Goal: Task Accomplishment & Management: Manage account settings

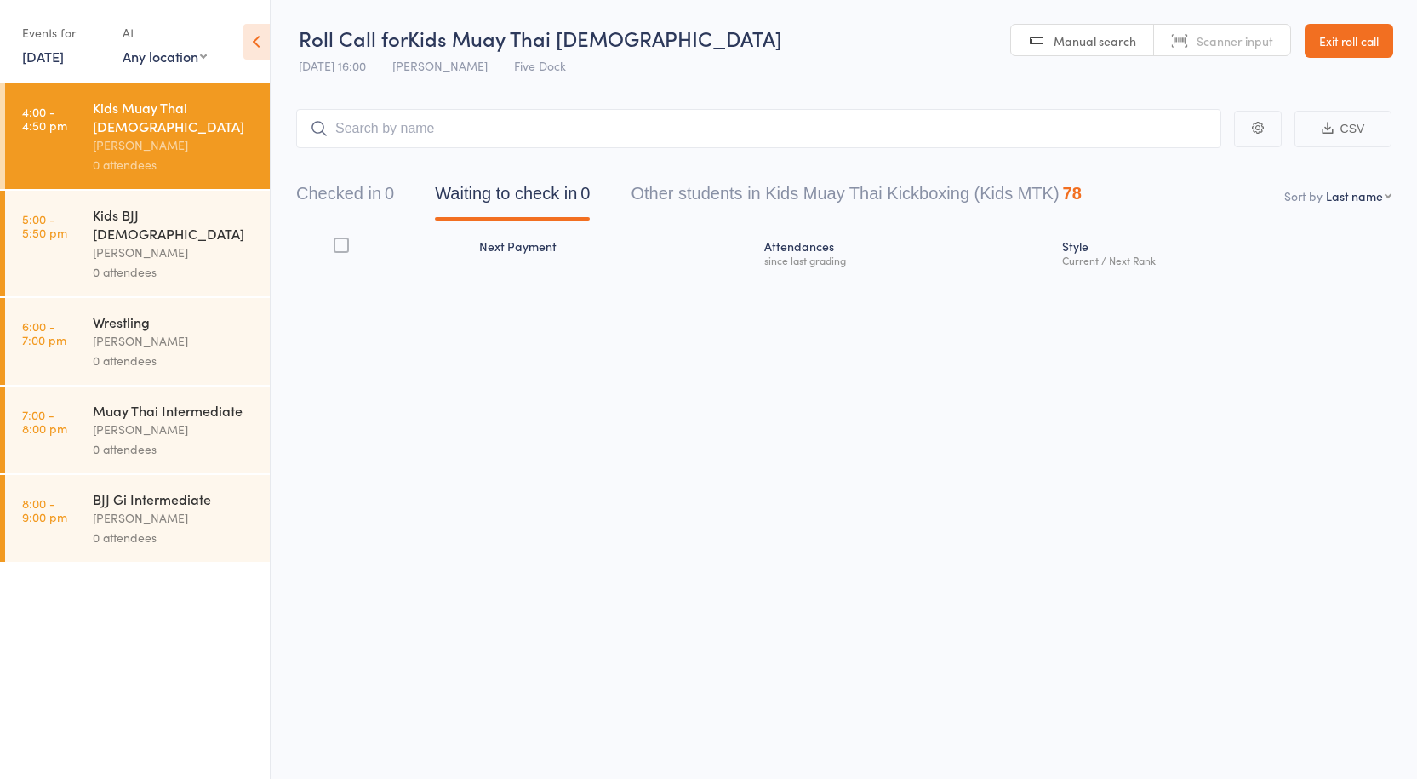
click at [192, 243] on div "[PERSON_NAME]" at bounding box center [174, 253] width 163 height 20
click at [194, 135] on div "[PERSON_NAME]" at bounding box center [174, 145] width 163 height 20
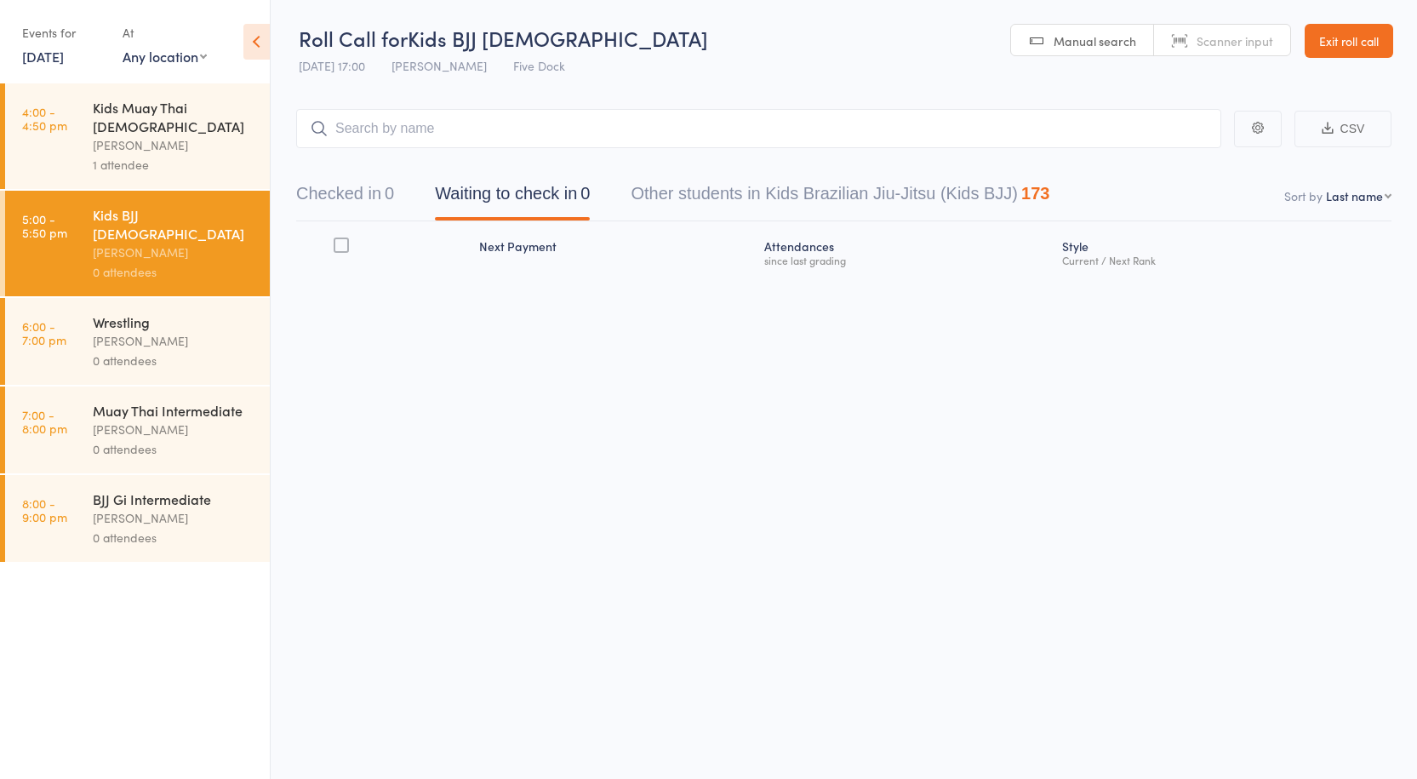
click at [194, 135] on div "[PERSON_NAME]" at bounding box center [174, 145] width 163 height 20
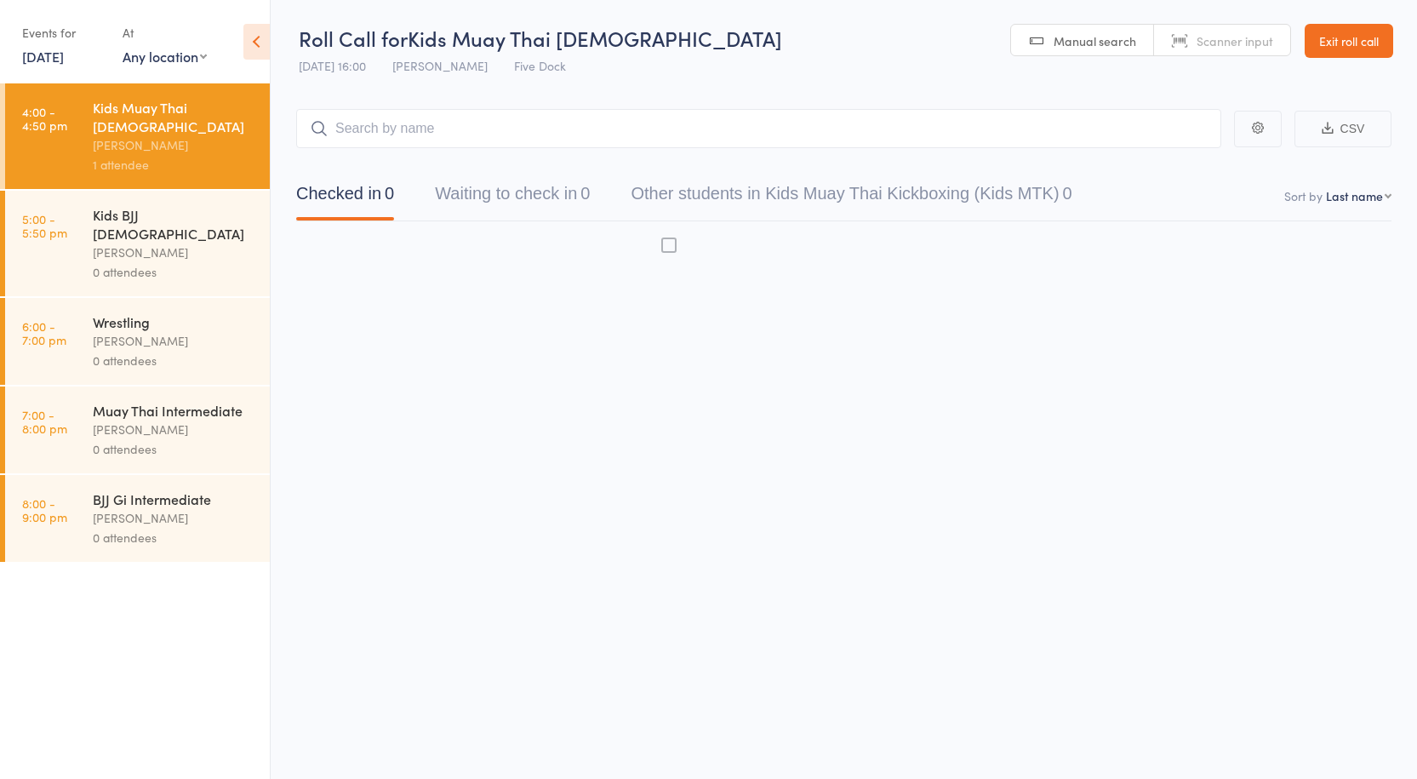
click at [391, 140] on input "search" at bounding box center [758, 128] width 925 height 39
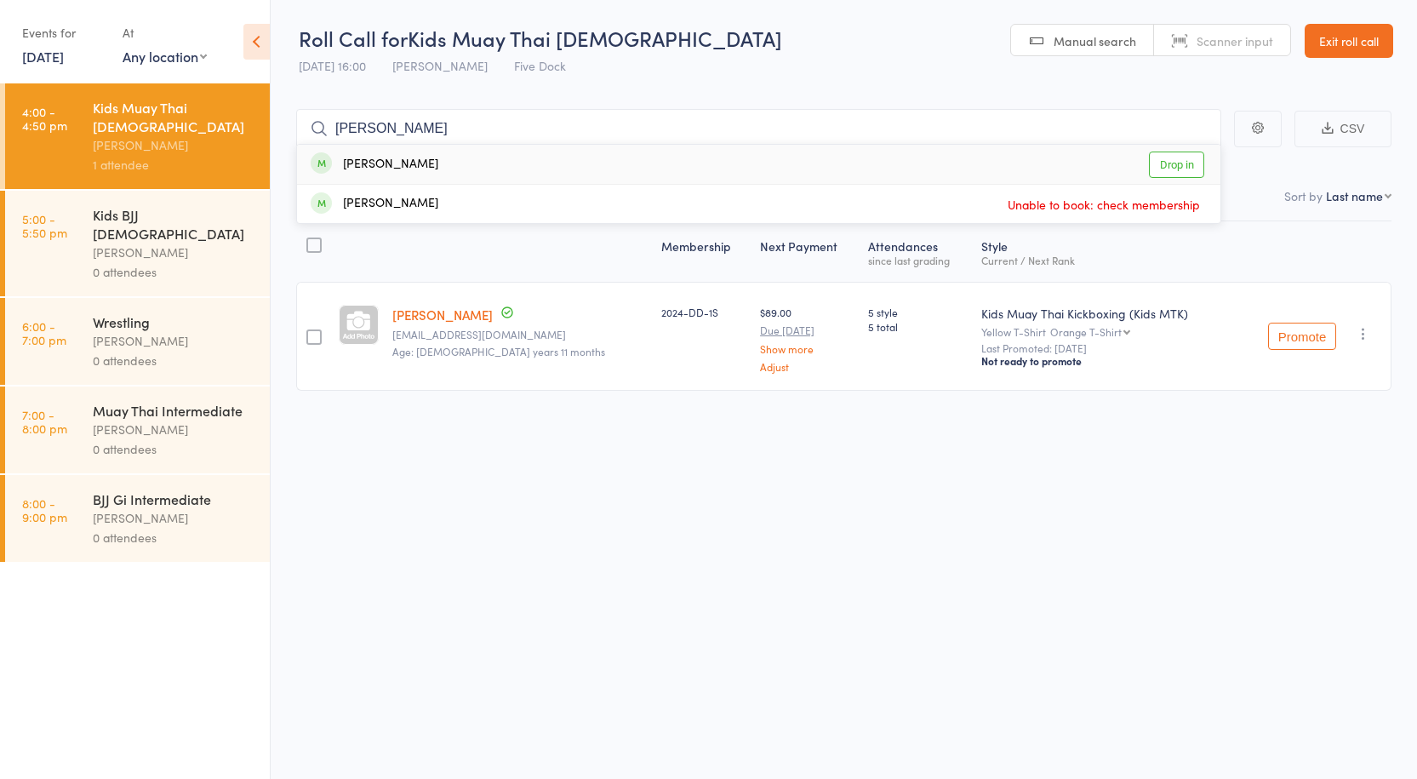
type input "Sofia Prior"
click at [1163, 168] on link "Drop in" at bounding box center [1176, 164] width 55 height 26
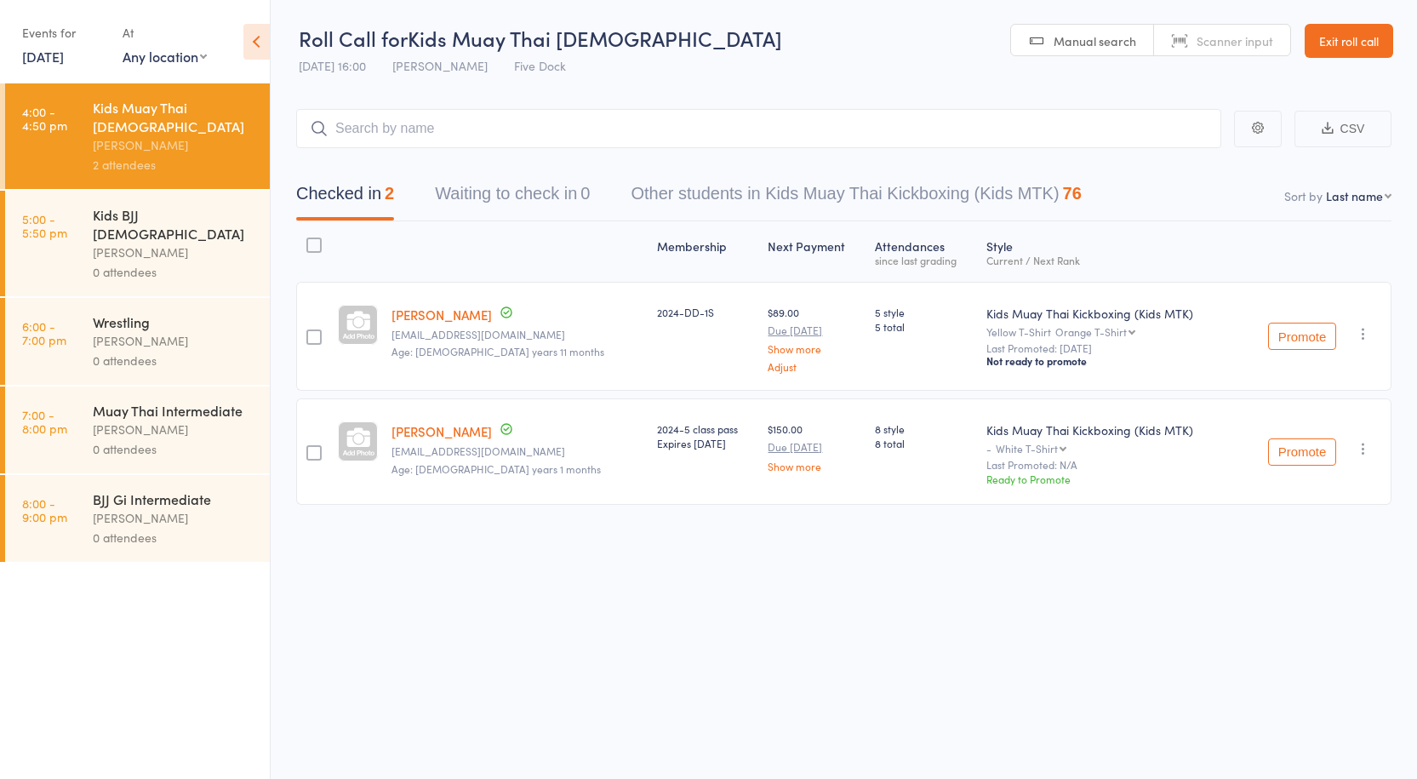
click at [192, 243] on div "Anthony Perosh" at bounding box center [174, 253] width 163 height 20
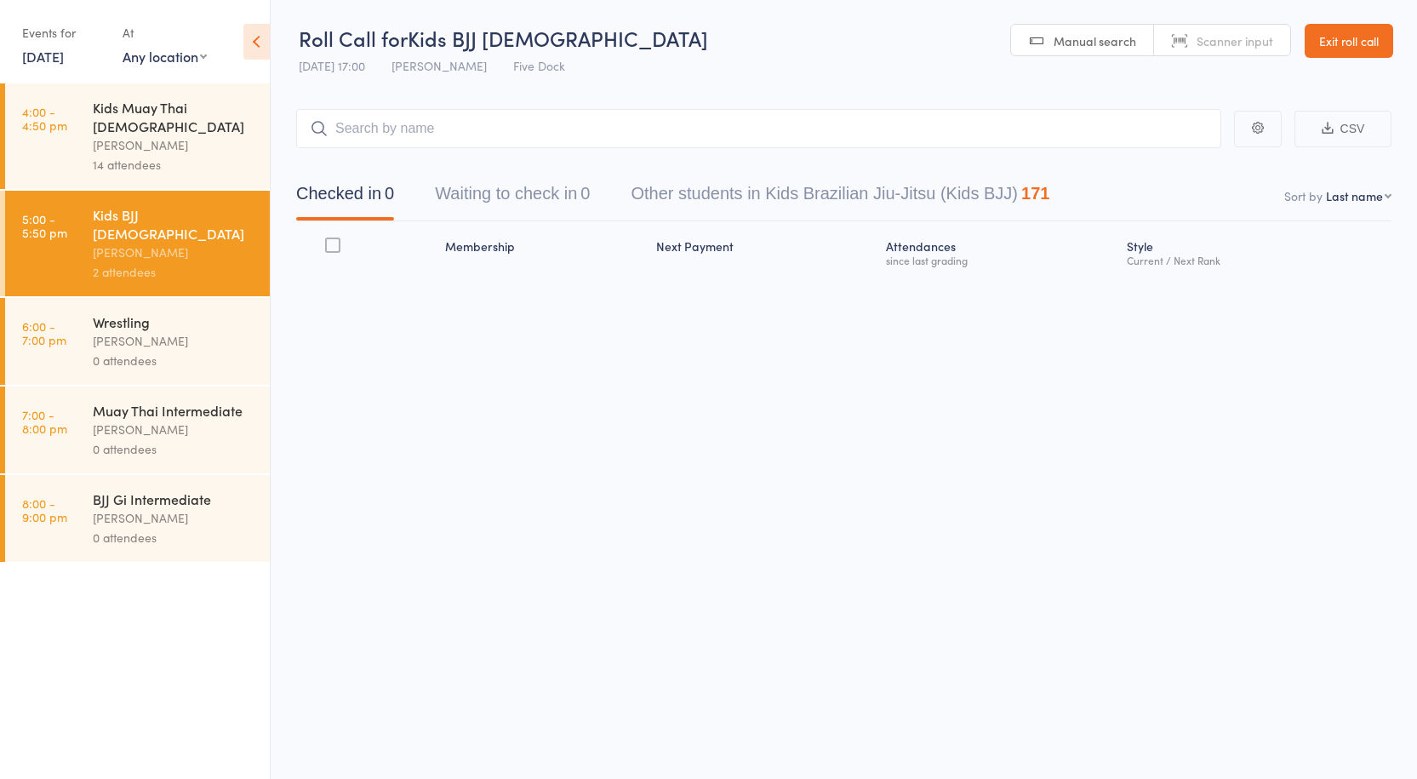
click at [189, 155] on div "14 attendees" at bounding box center [174, 165] width 163 height 20
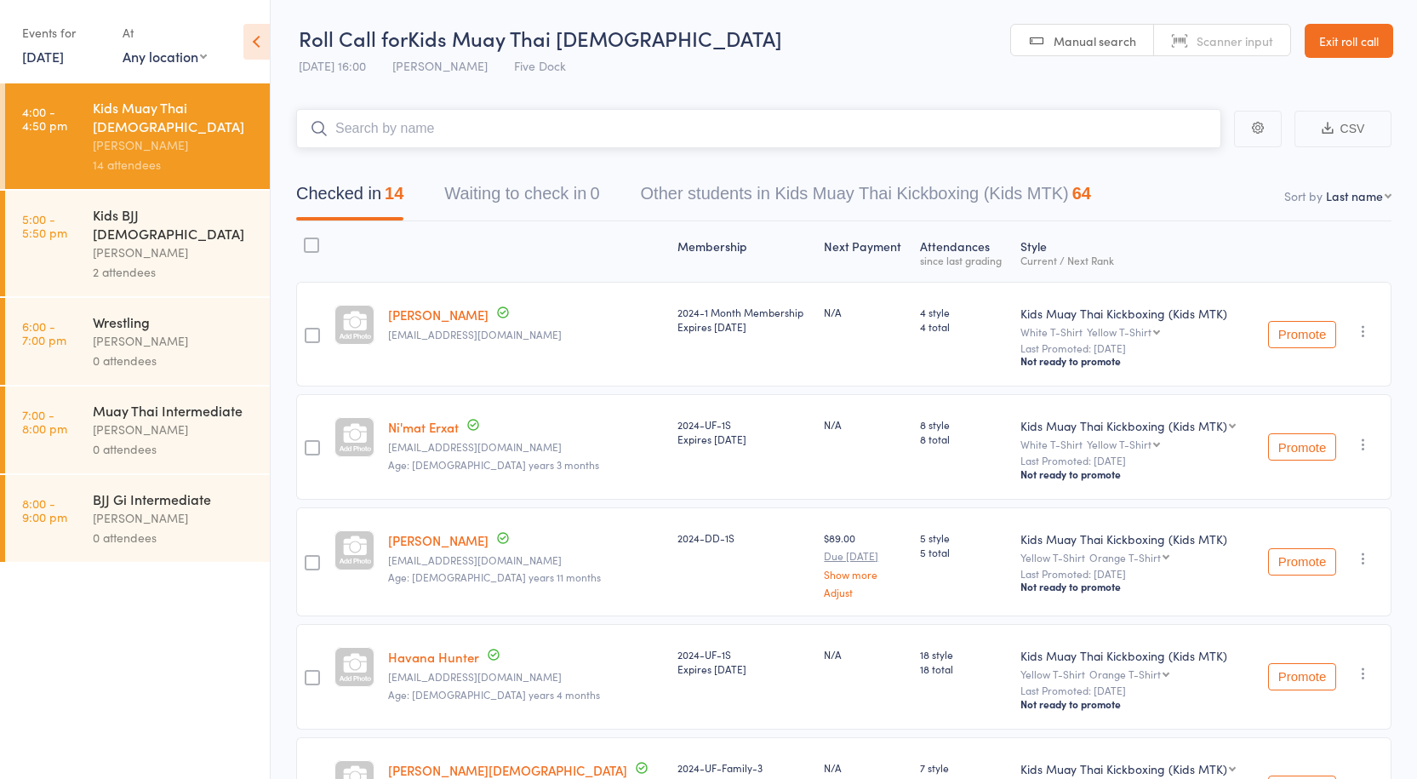
click at [473, 130] on input "search" at bounding box center [758, 128] width 925 height 39
paste input "Ali Khachan"
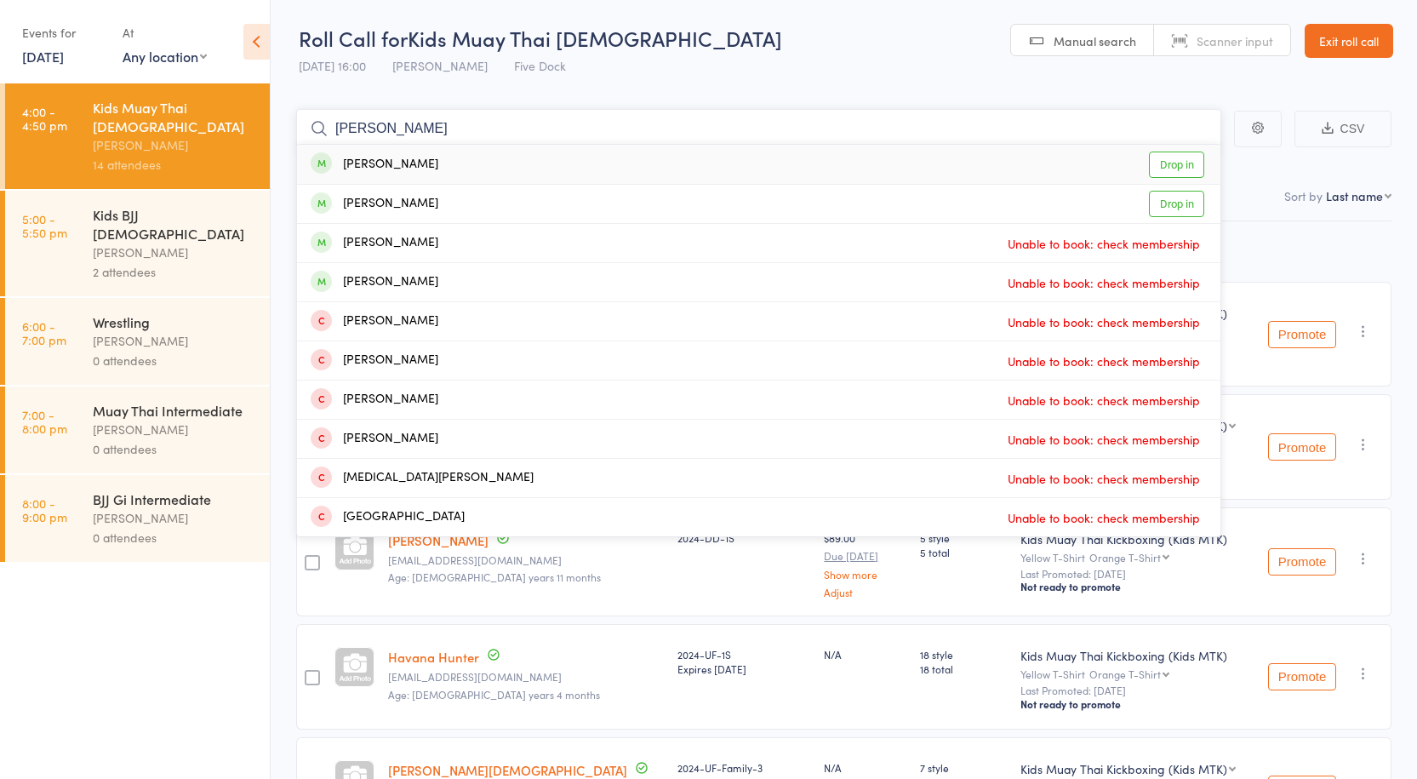
type input "Ali Khachan"
click at [1168, 169] on link "Drop in" at bounding box center [1176, 164] width 55 height 26
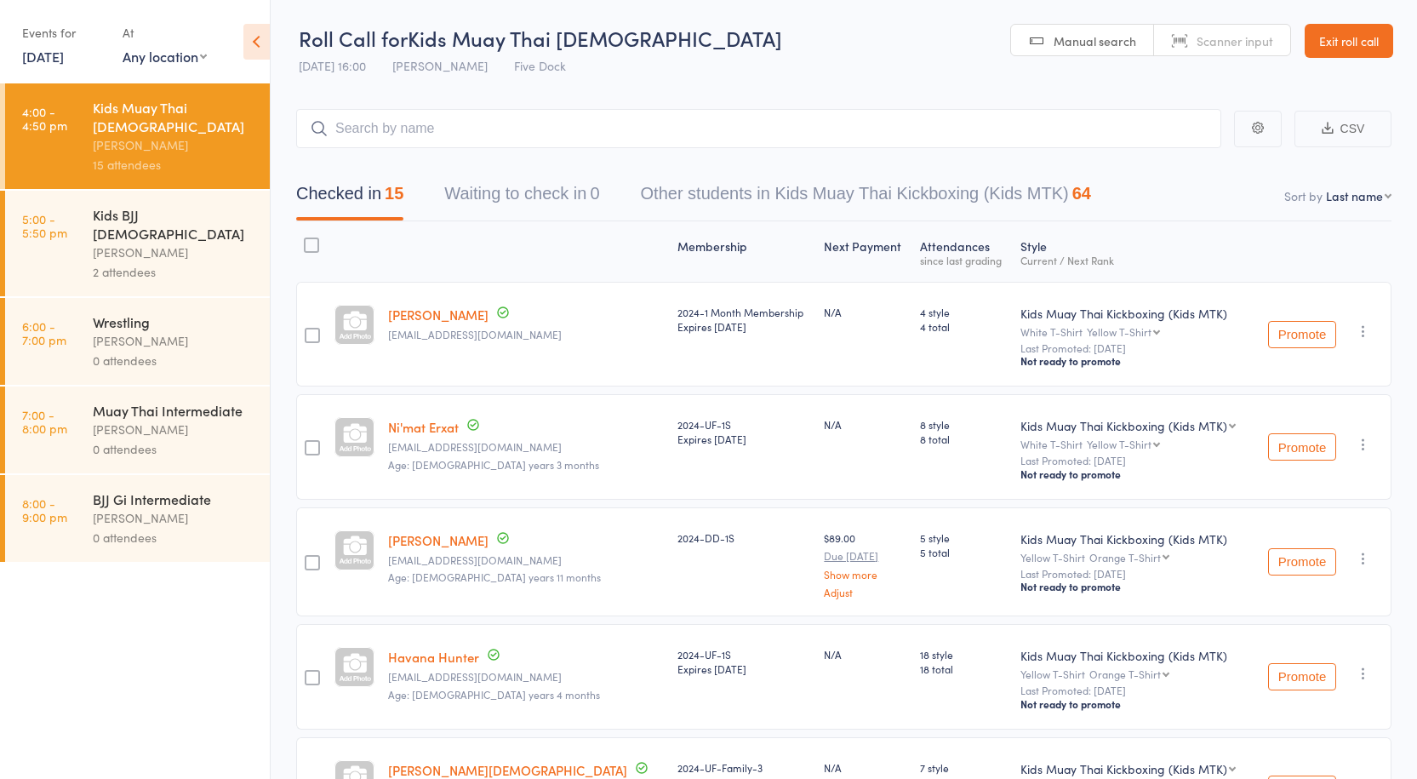
click at [201, 262] on div "2 attendees" at bounding box center [174, 272] width 163 height 20
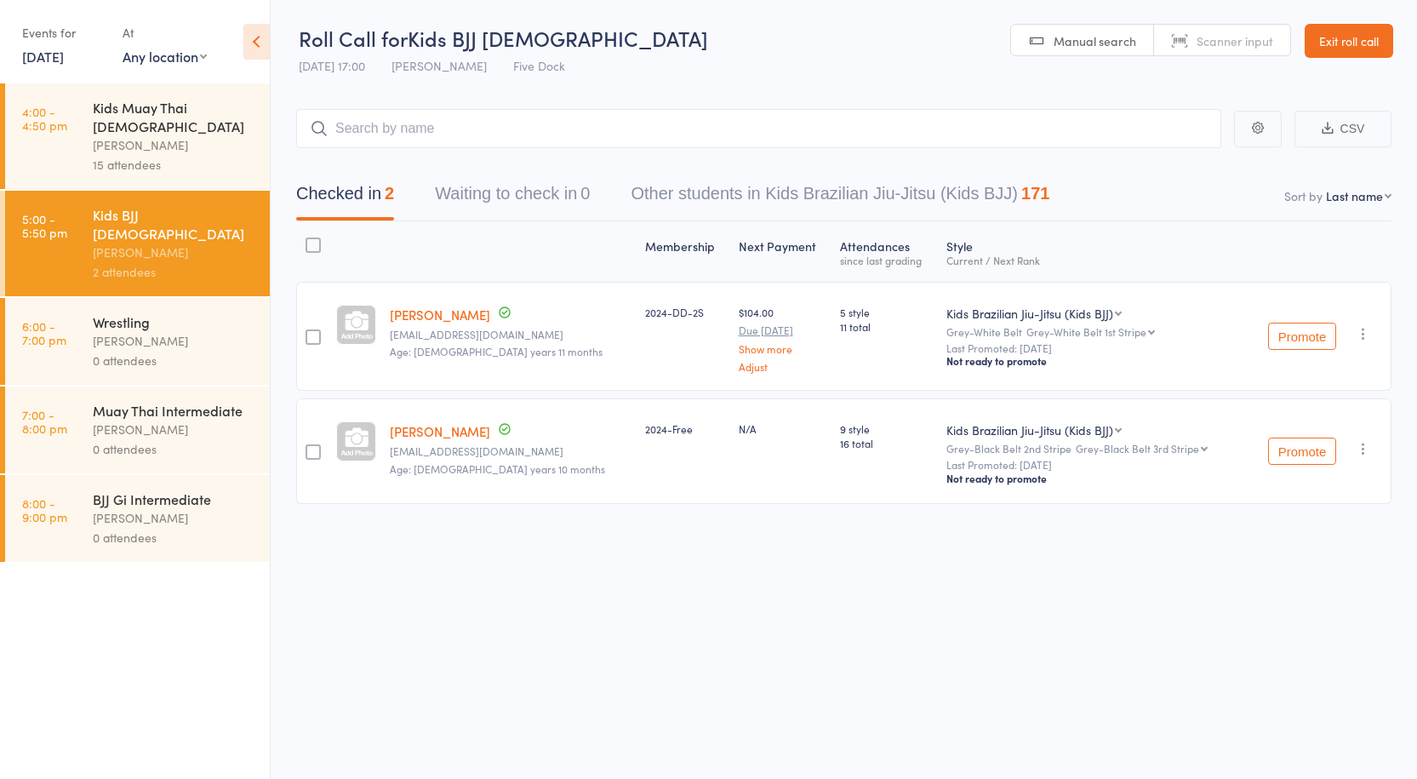
click at [216, 135] on div "Anthony Perosh" at bounding box center [174, 145] width 163 height 20
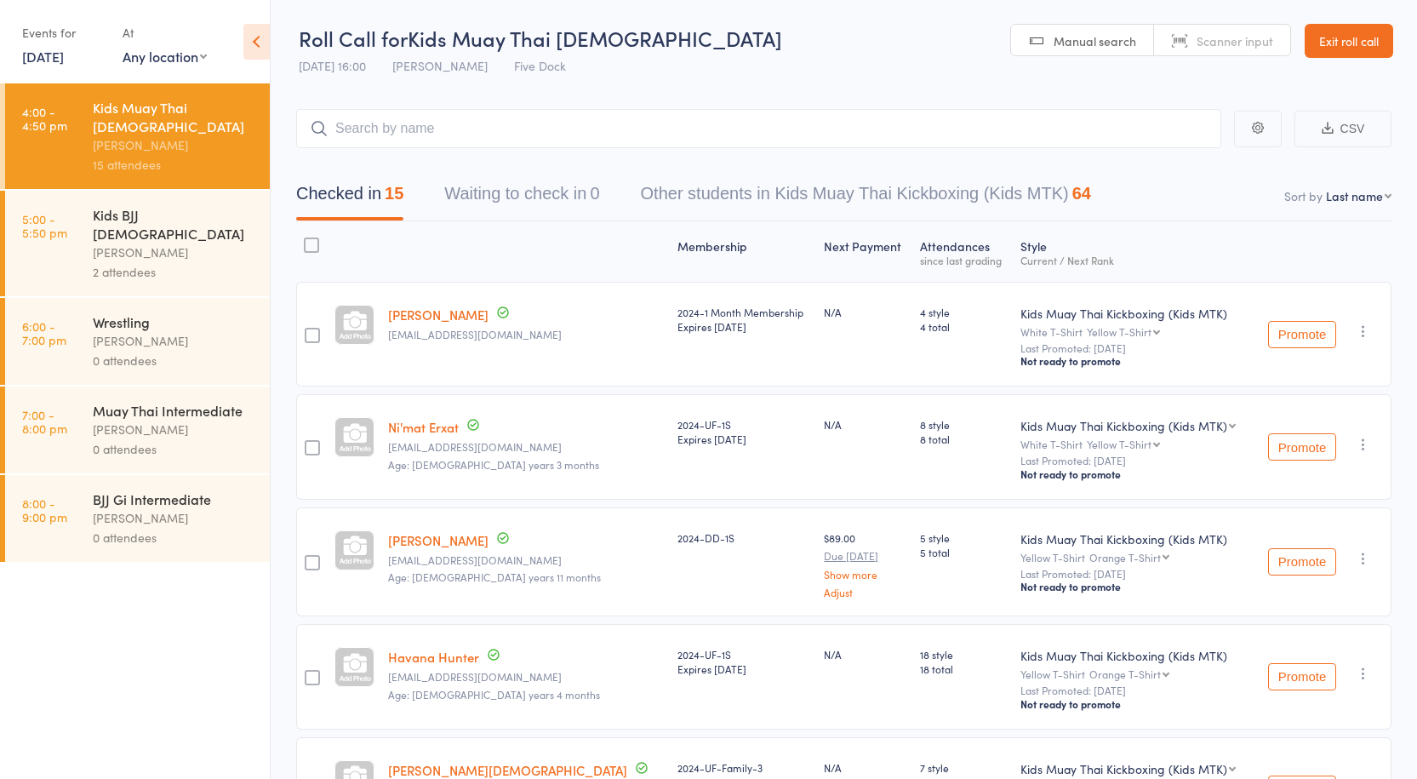
click at [1347, 191] on select "First name Last name Birthday today? Behind on payments? Check in time Next pay…" at bounding box center [1359, 195] width 66 height 17
click at [472, 134] on input "search" at bounding box center [758, 128] width 925 height 39
paste input "Ali Khachan"
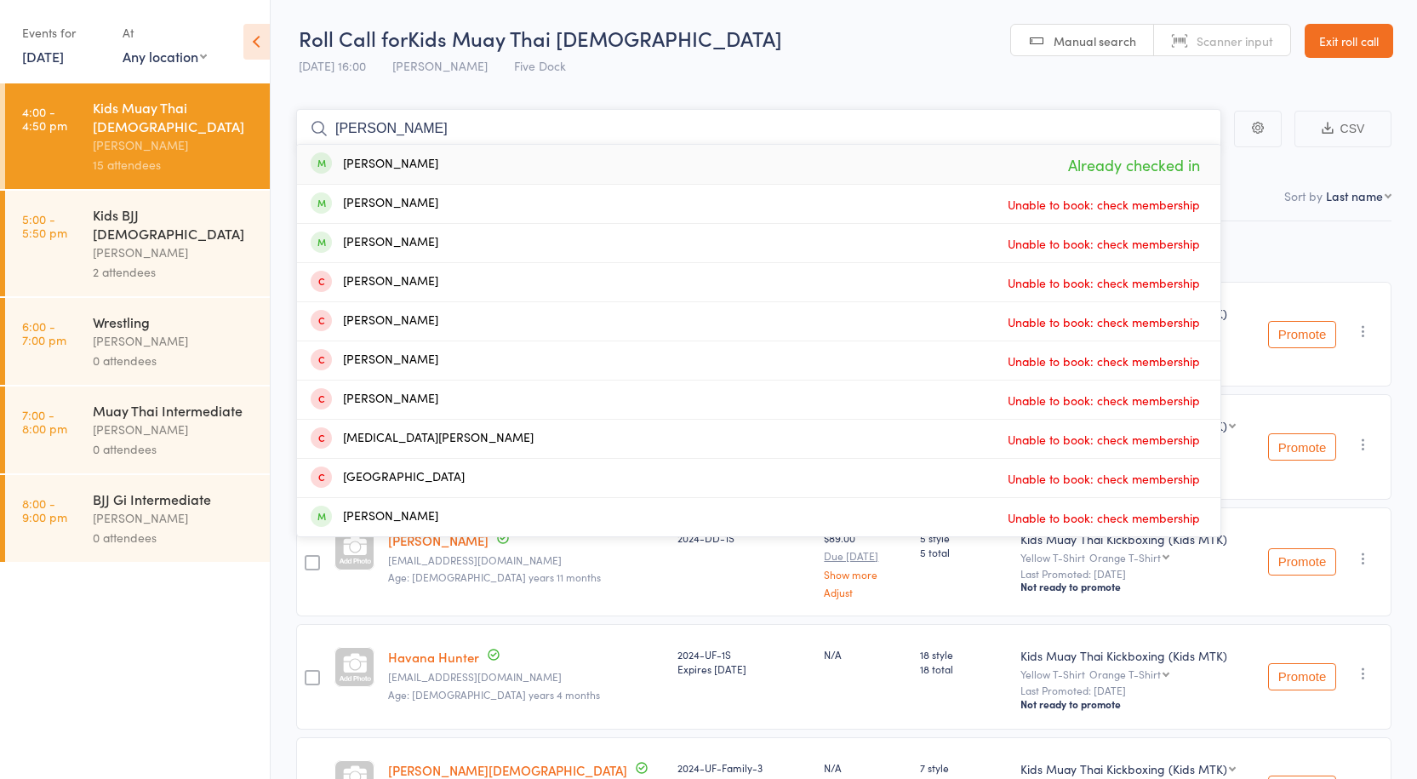
drag, startPoint x: 542, startPoint y: 136, endPoint x: 180, endPoint y: 116, distance: 363.1
click at [180, 116] on div "Roll Call for Kids Muay Thai 10-15yo 13 Oct 16:00 Anthony Perosh Five Dock Manu…" at bounding box center [708, 389] width 1417 height 779
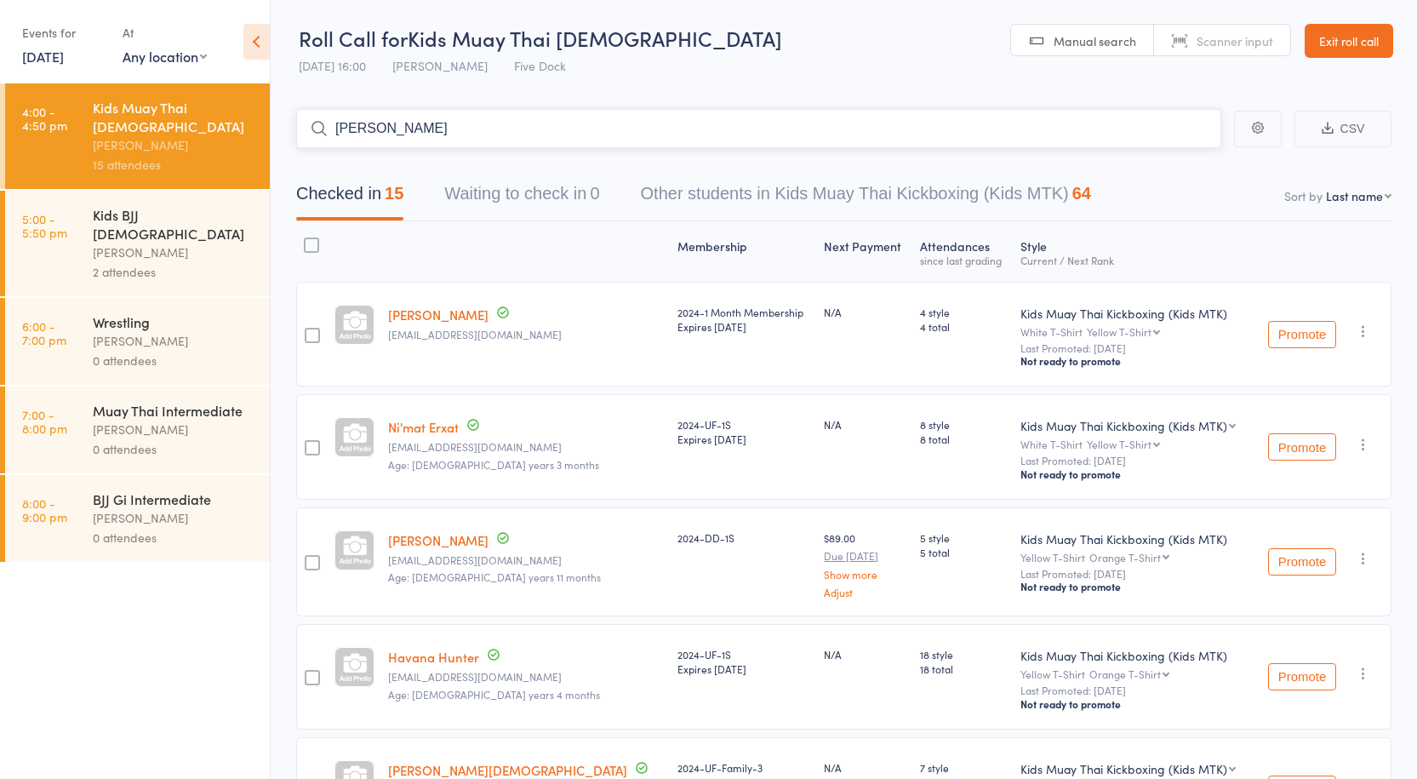
type input "Ali Khachan"
click at [149, 262] on div "2 attendees" at bounding box center [174, 272] width 163 height 20
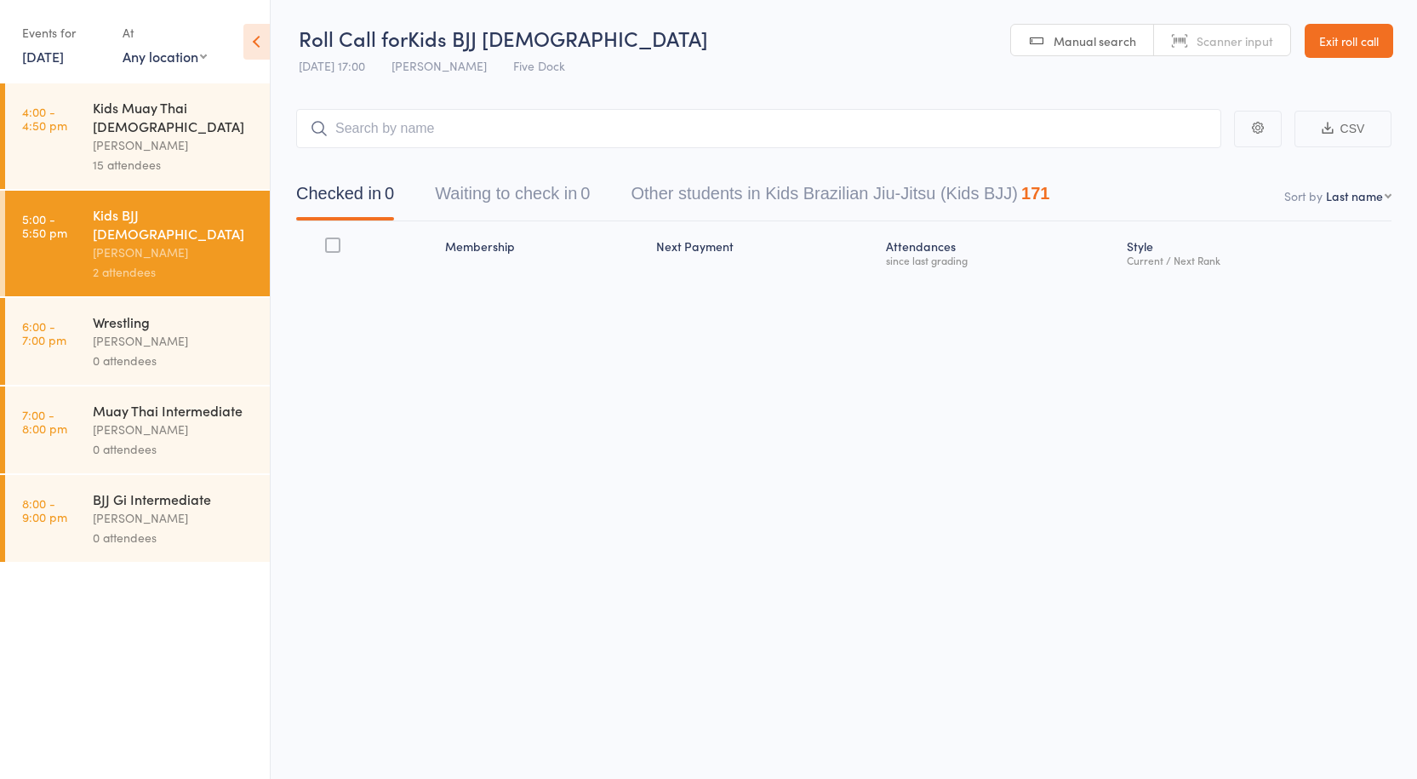
click at [175, 135] on div "Anthony Perosh" at bounding box center [174, 145] width 163 height 20
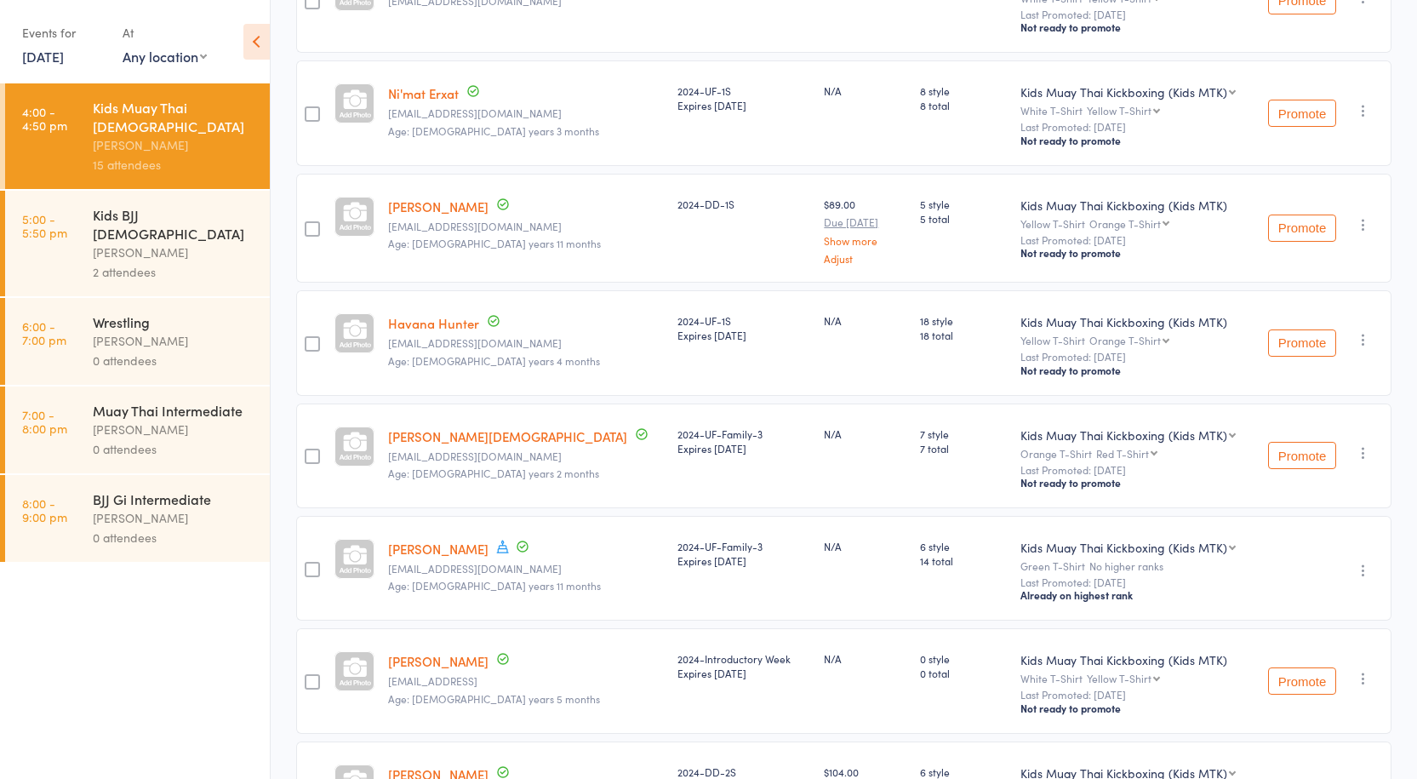
scroll to position [340, 0]
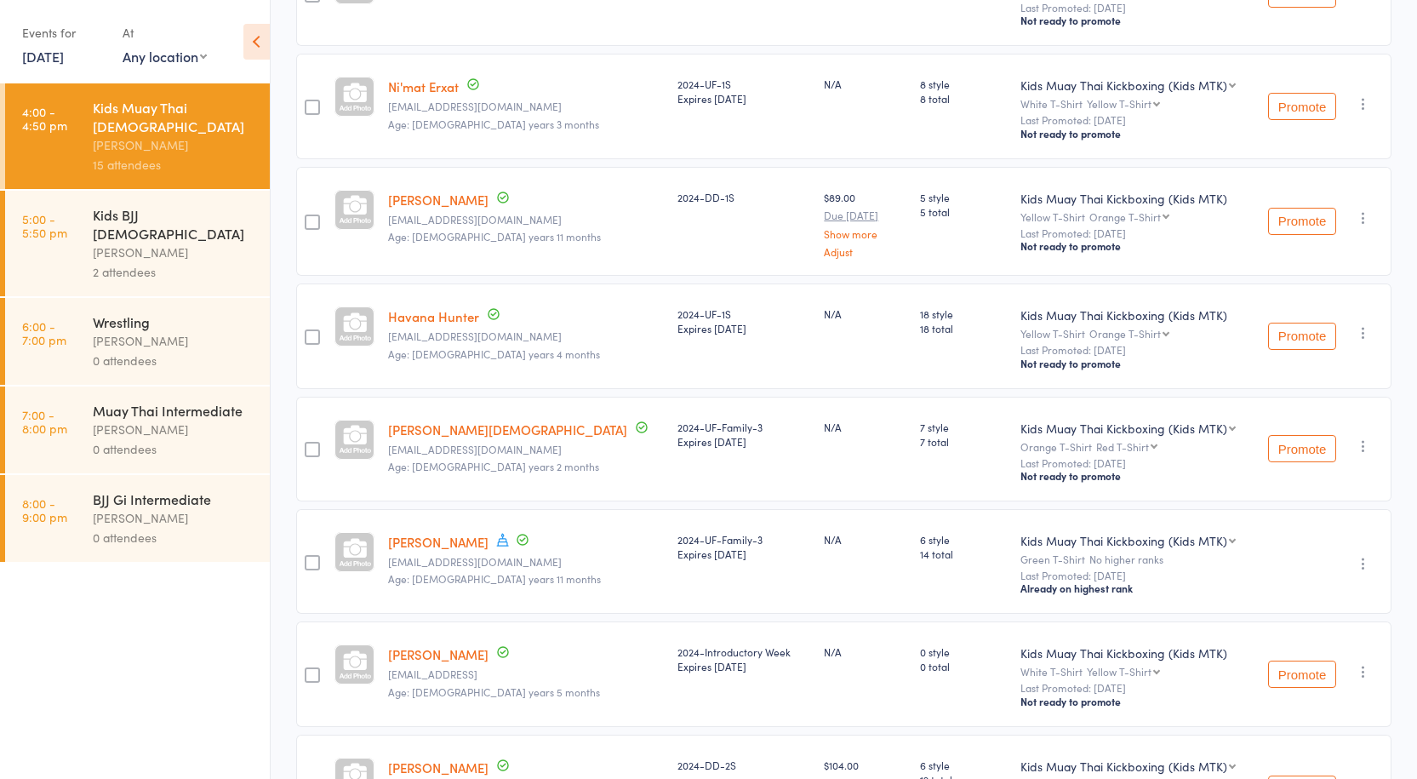
click at [141, 243] on div "Anthony Perosh" at bounding box center [174, 253] width 163 height 20
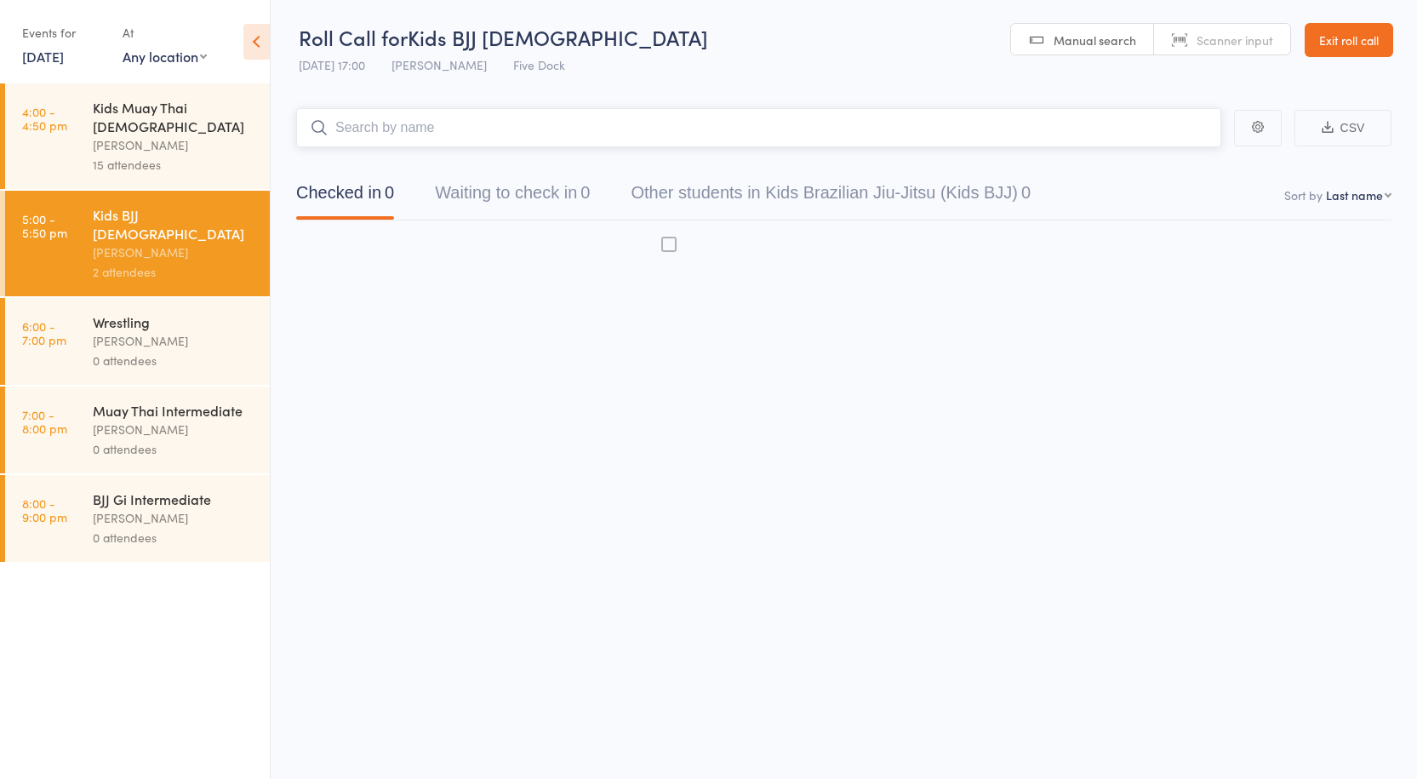
scroll to position [1, 0]
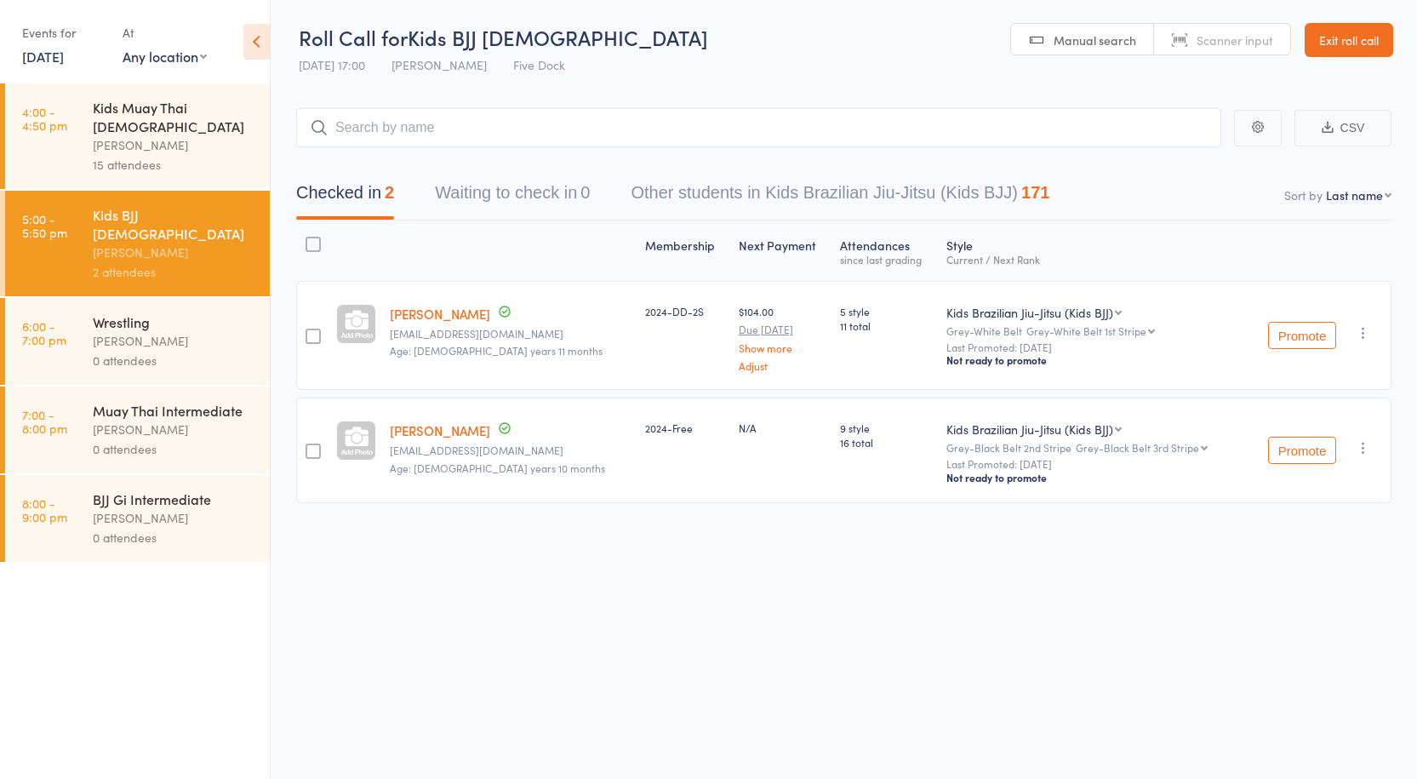
drag, startPoint x: 386, startPoint y: 309, endPoint x: 482, endPoint y: 307, distance: 95.3
click at [482, 307] on member-row "Daniel Nguyen Lmnguyen8@gmail.com Age: 12 years 11 months 2024-DD-2S $104.00 Du…" at bounding box center [843, 335] width 1095 height 109
copy member-row "[PERSON_NAME]"
click at [163, 155] on div "15 attendees" at bounding box center [174, 165] width 163 height 20
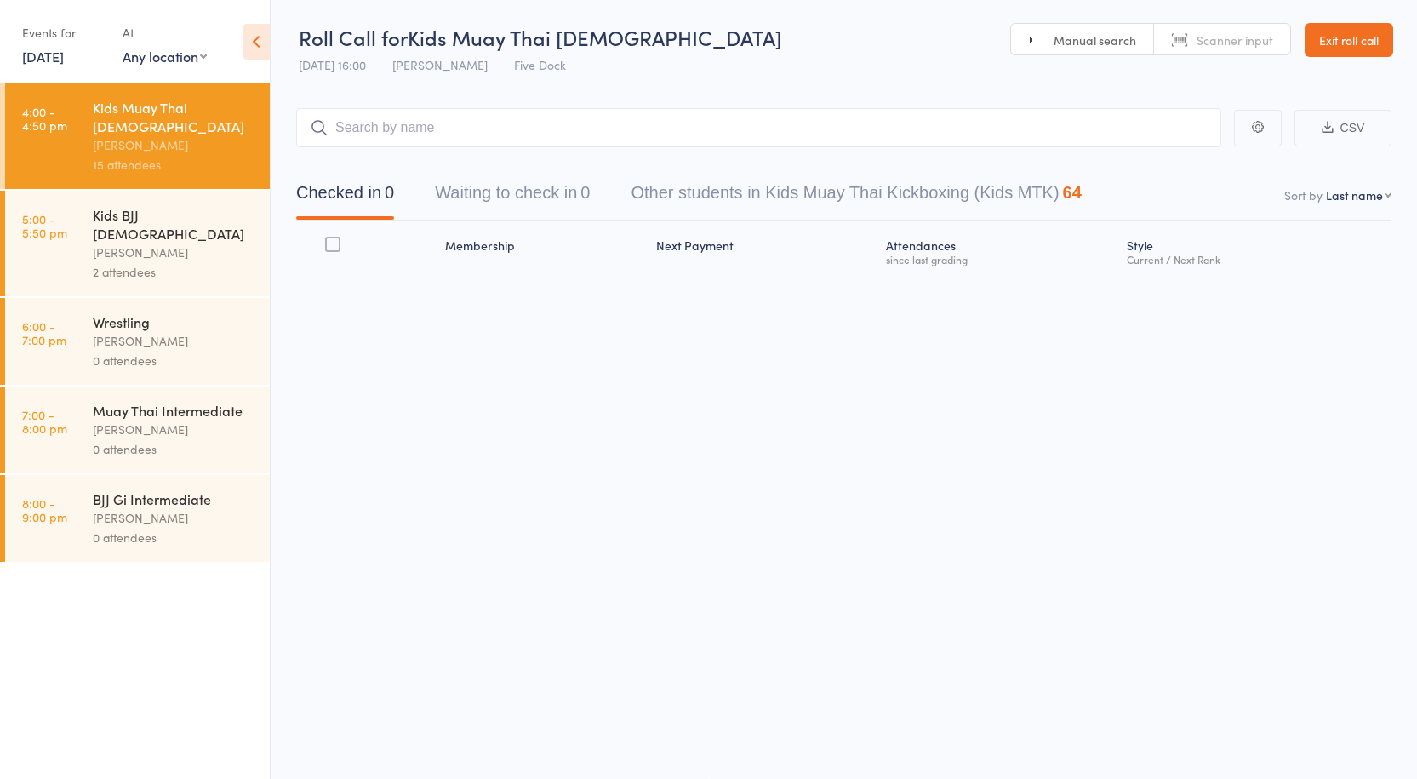
type input "[PERSON_NAME]"
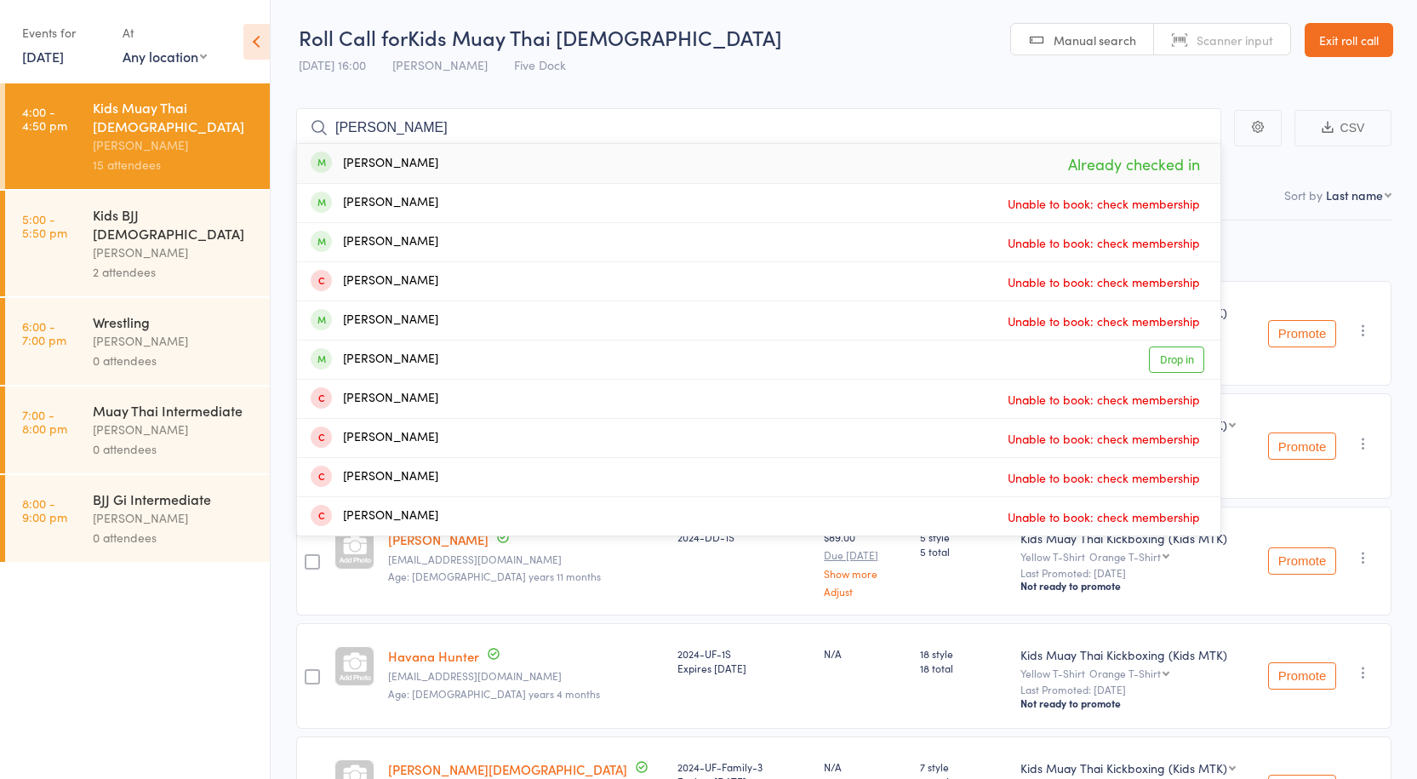
drag, startPoint x: 491, startPoint y: 121, endPoint x: 39, endPoint y: 100, distance: 452.4
click at [39, 100] on div "Roll Call for Kids Muay Thai 10-15yo 13 Oct 16:00 Anthony Perosh Five Dock Manu…" at bounding box center [708, 388] width 1417 height 779
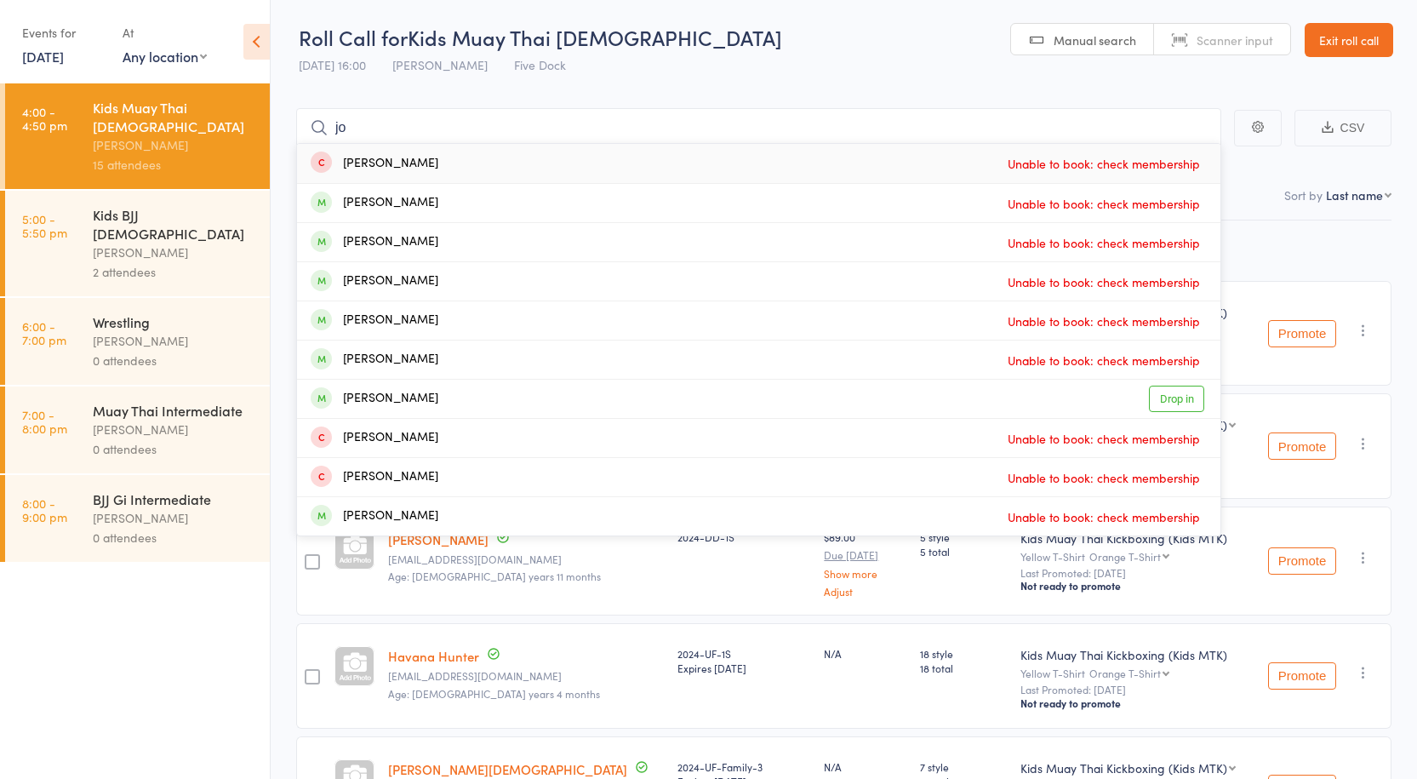
type input "j"
type input "p"
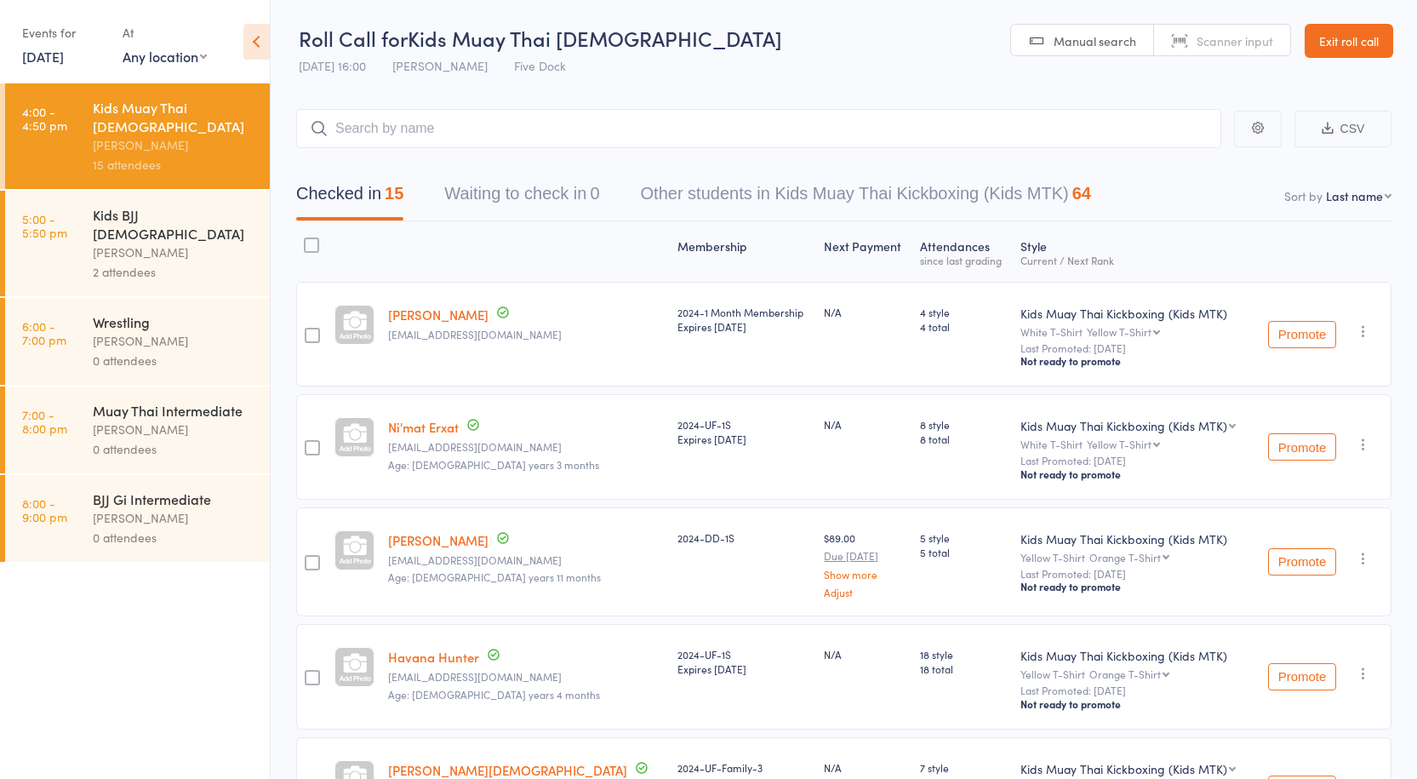
click at [1355, 206] on nav "Checked in 15 Waiting to check in 0 Other students in Kids Muay Thai Kickboxing…" at bounding box center [844, 197] width 1136 height 45
click at [1358, 192] on select "First name Last name Birthday today? Behind on payments? Check in time Next pay…" at bounding box center [1359, 195] width 66 height 17
select select "10"
click at [1326, 187] on select "First name Last name Birthday today? Behind on payments? Check in time Next pay…" at bounding box center [1359, 195] width 66 height 17
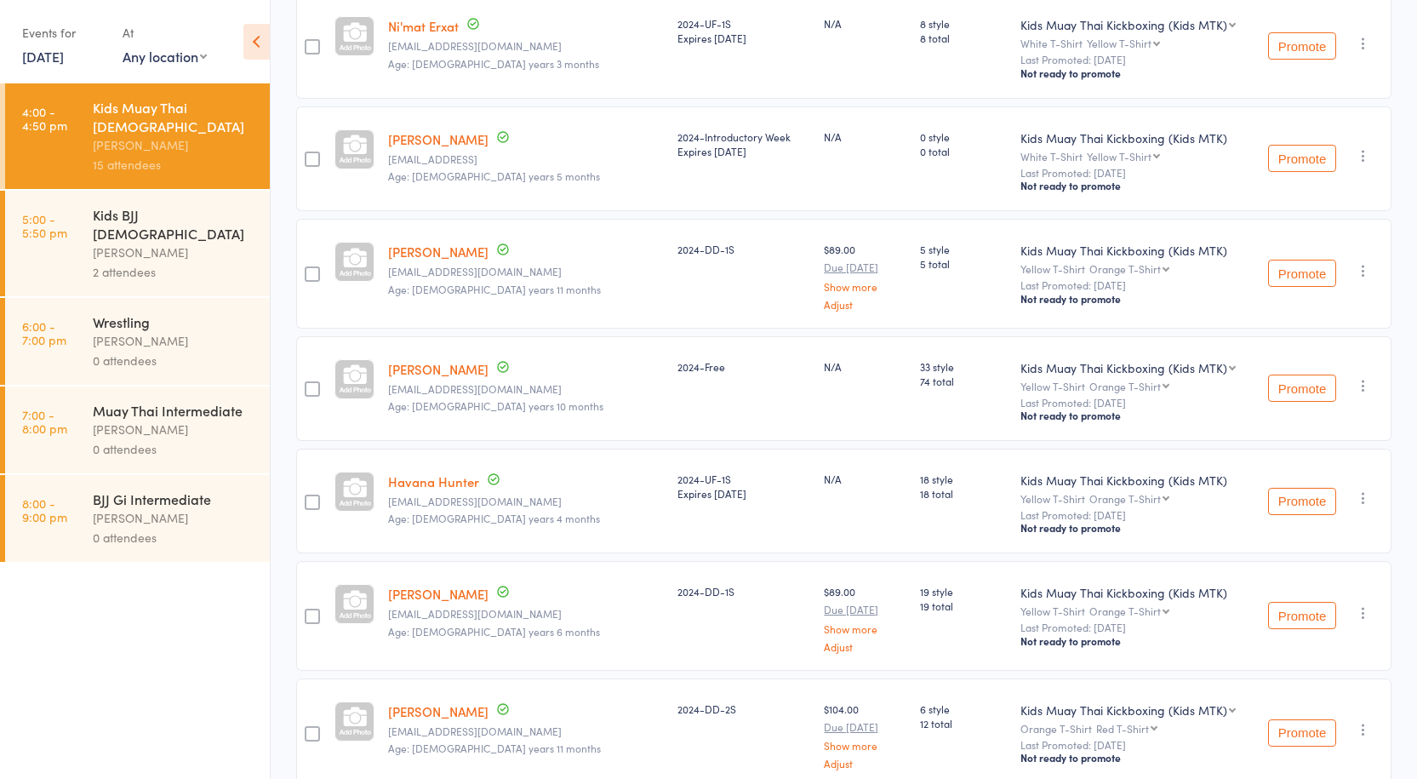
scroll to position [936, 0]
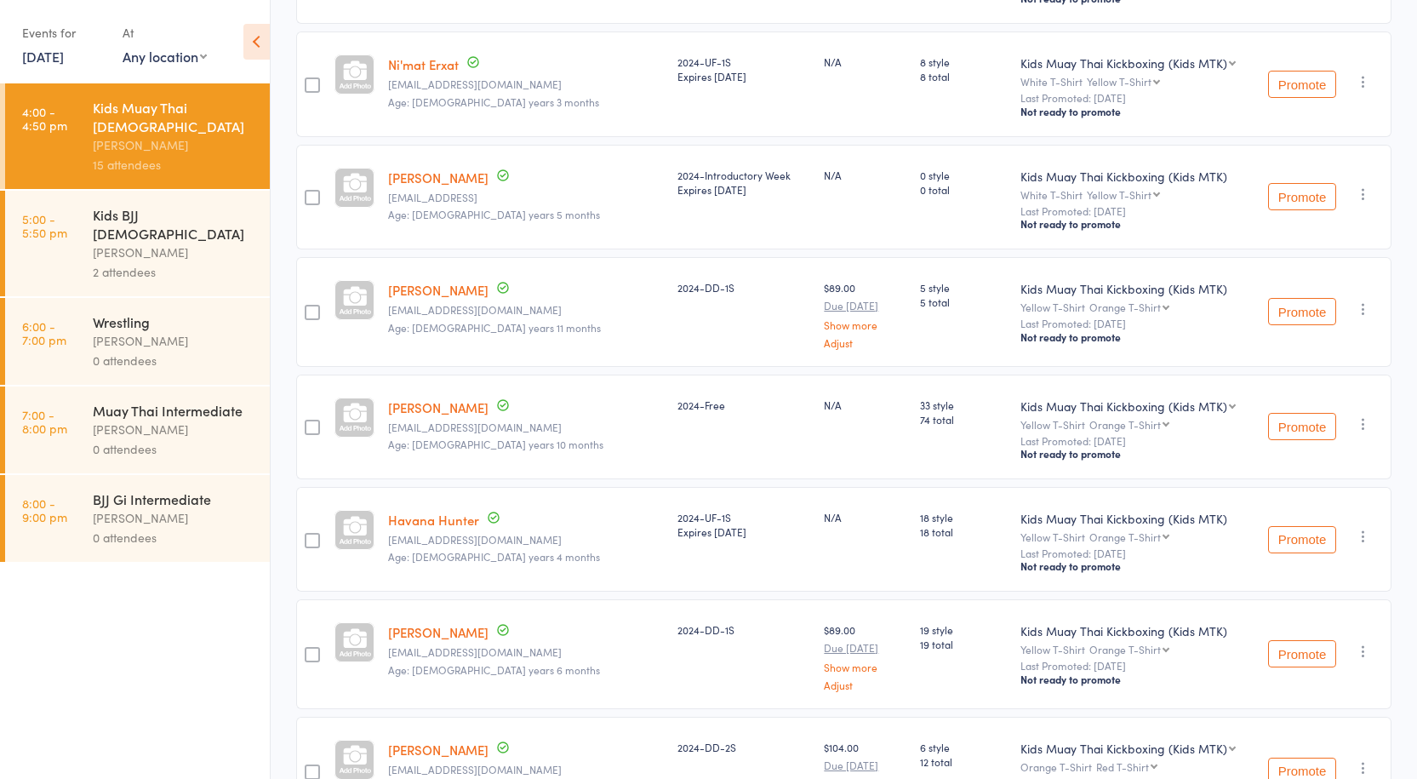
click at [412, 169] on link "Ali Khachan" at bounding box center [438, 178] width 100 height 18
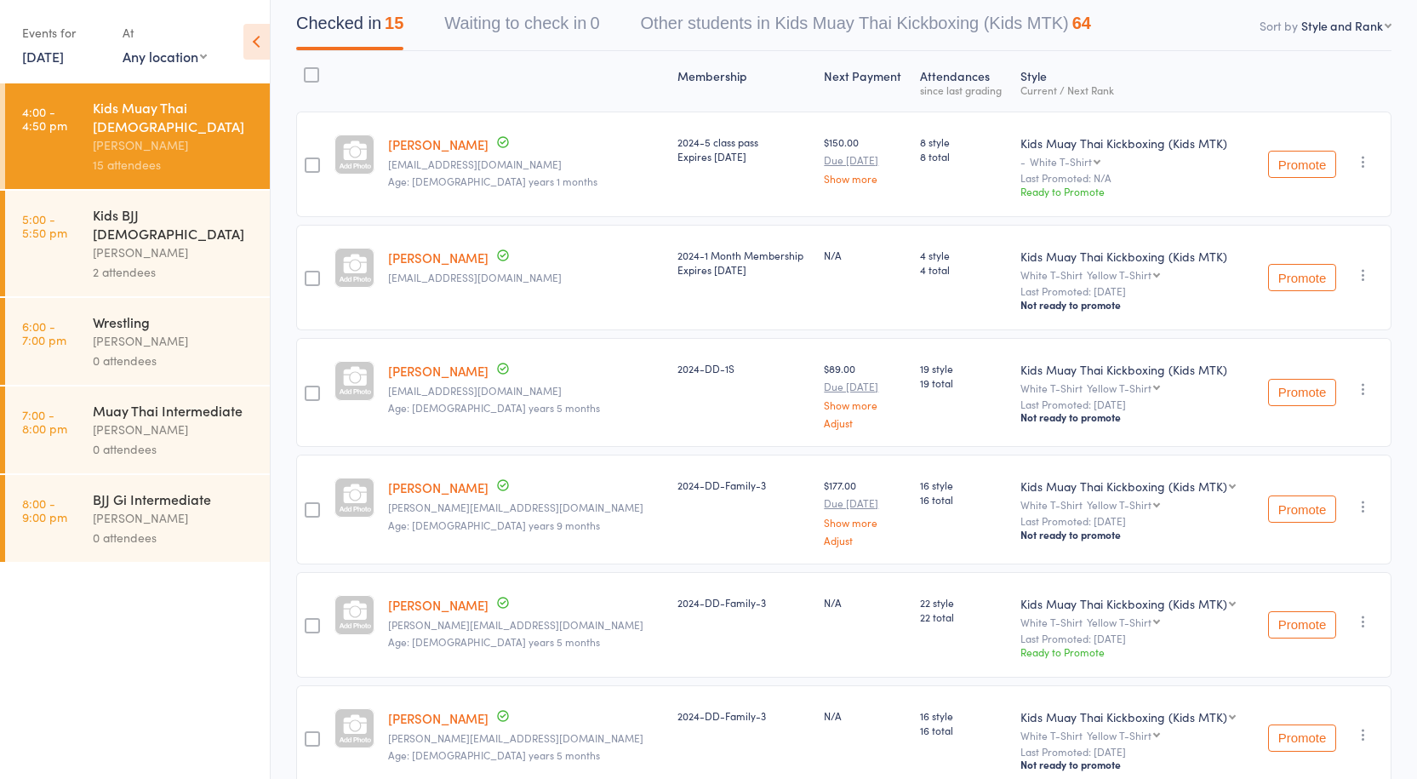
scroll to position [0, 0]
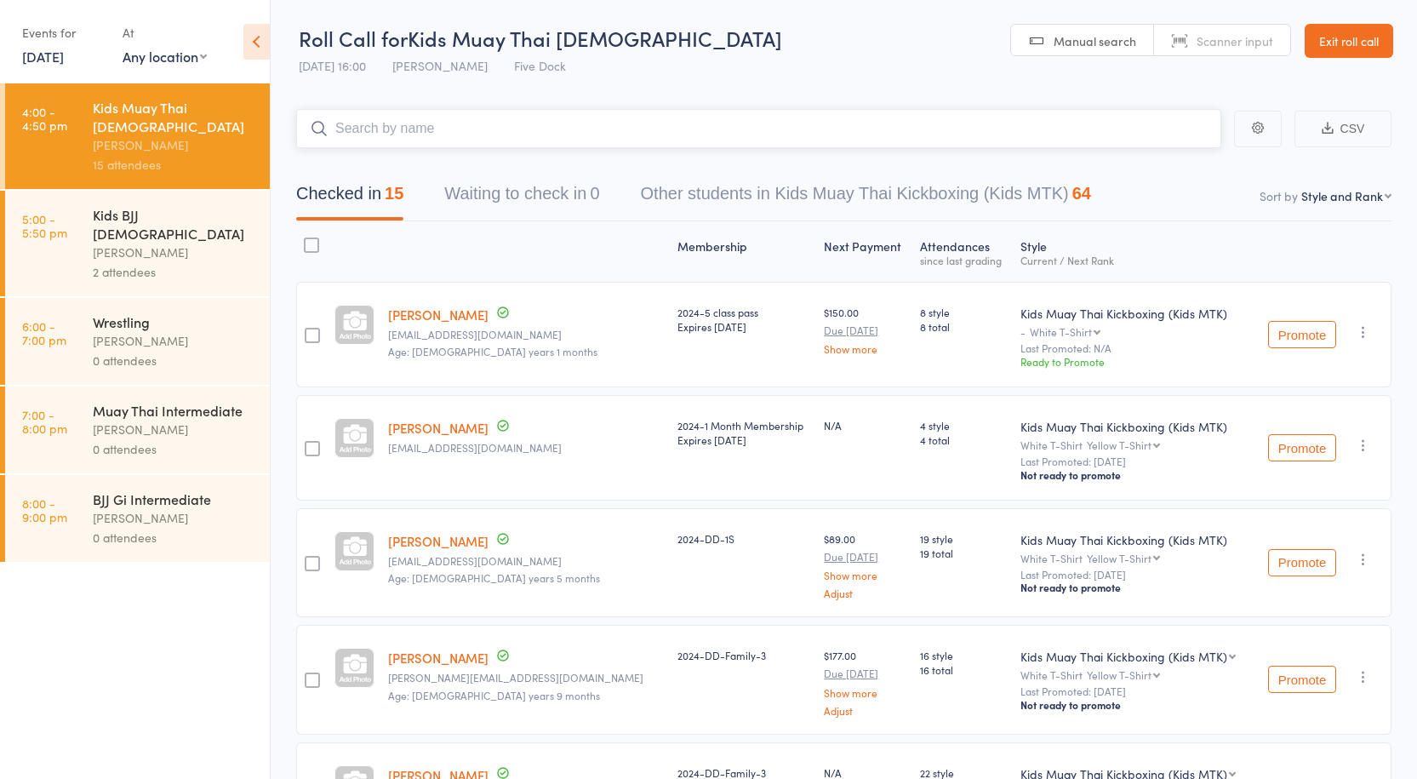
click at [420, 136] on input "search" at bounding box center [758, 128] width 925 height 39
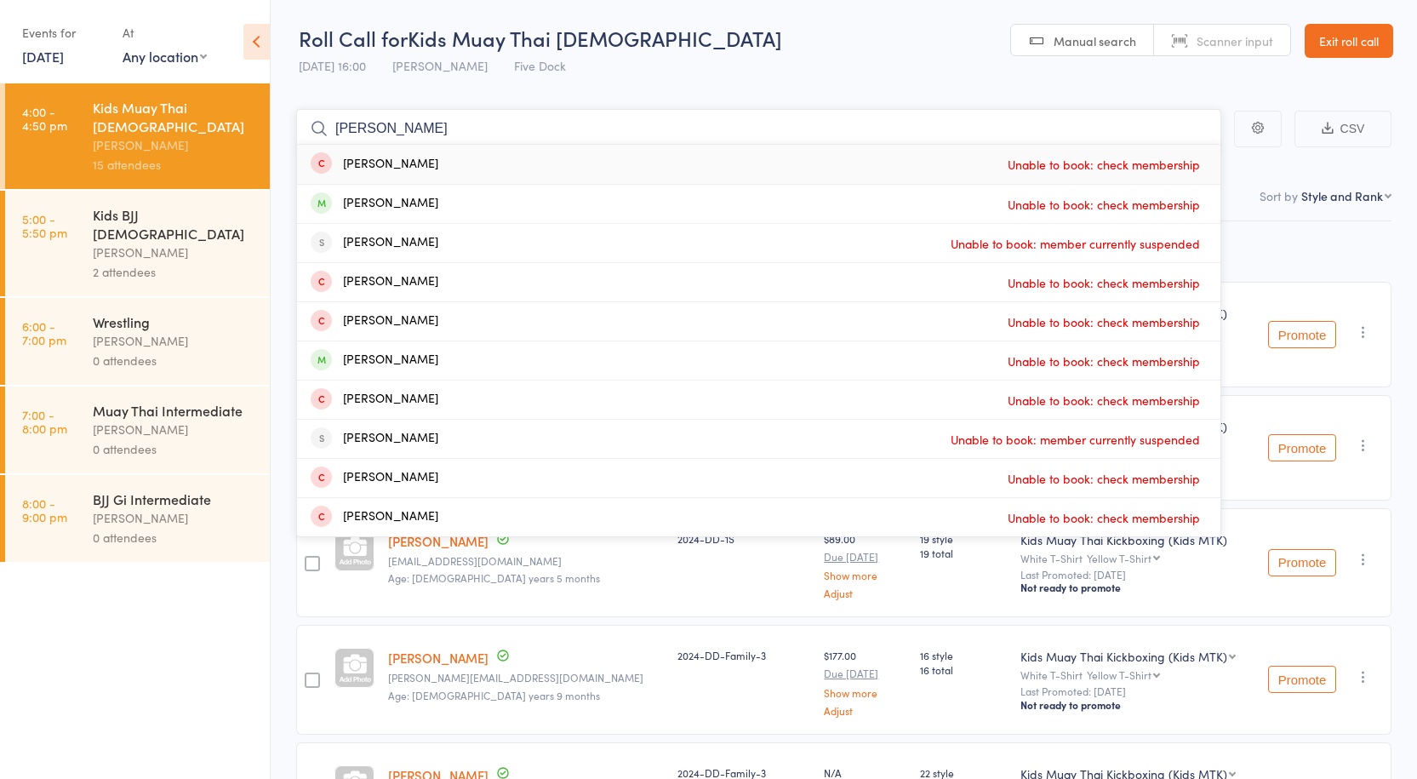
type input "mathew"
click at [64, 50] on link "13 Oct, 2025" at bounding box center [43, 56] width 42 height 19
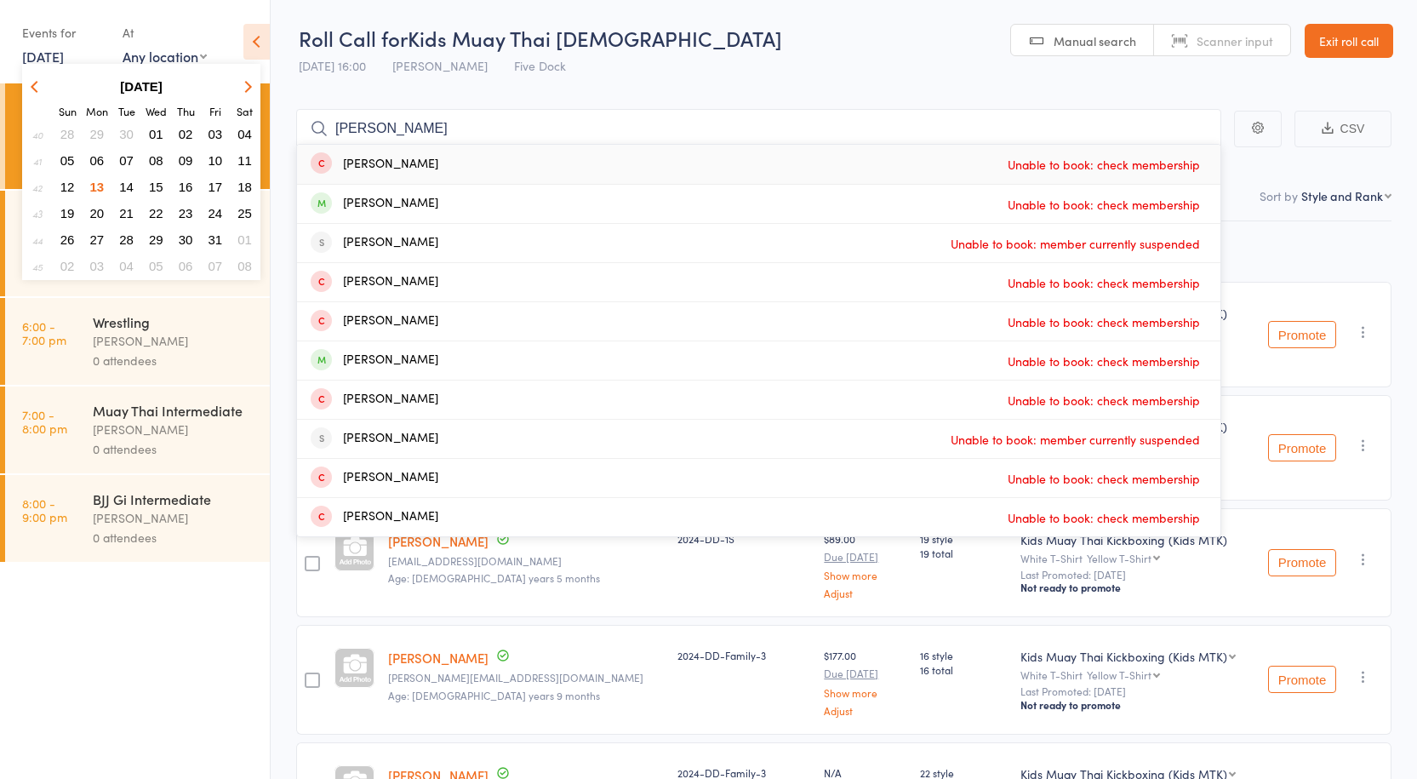
click at [100, 150] on button "06" at bounding box center [97, 160] width 26 height 23
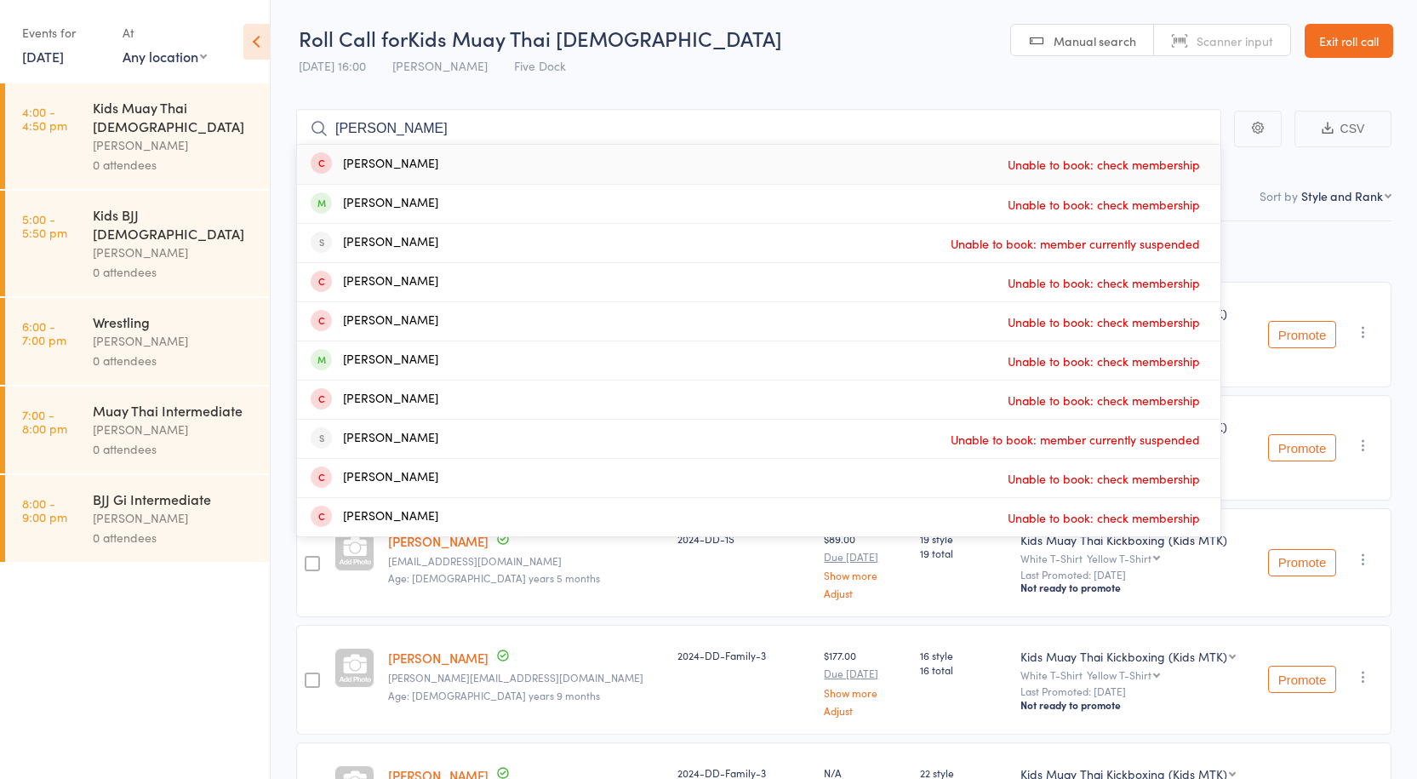
click at [186, 135] on div "Anthony Perosh" at bounding box center [174, 145] width 163 height 20
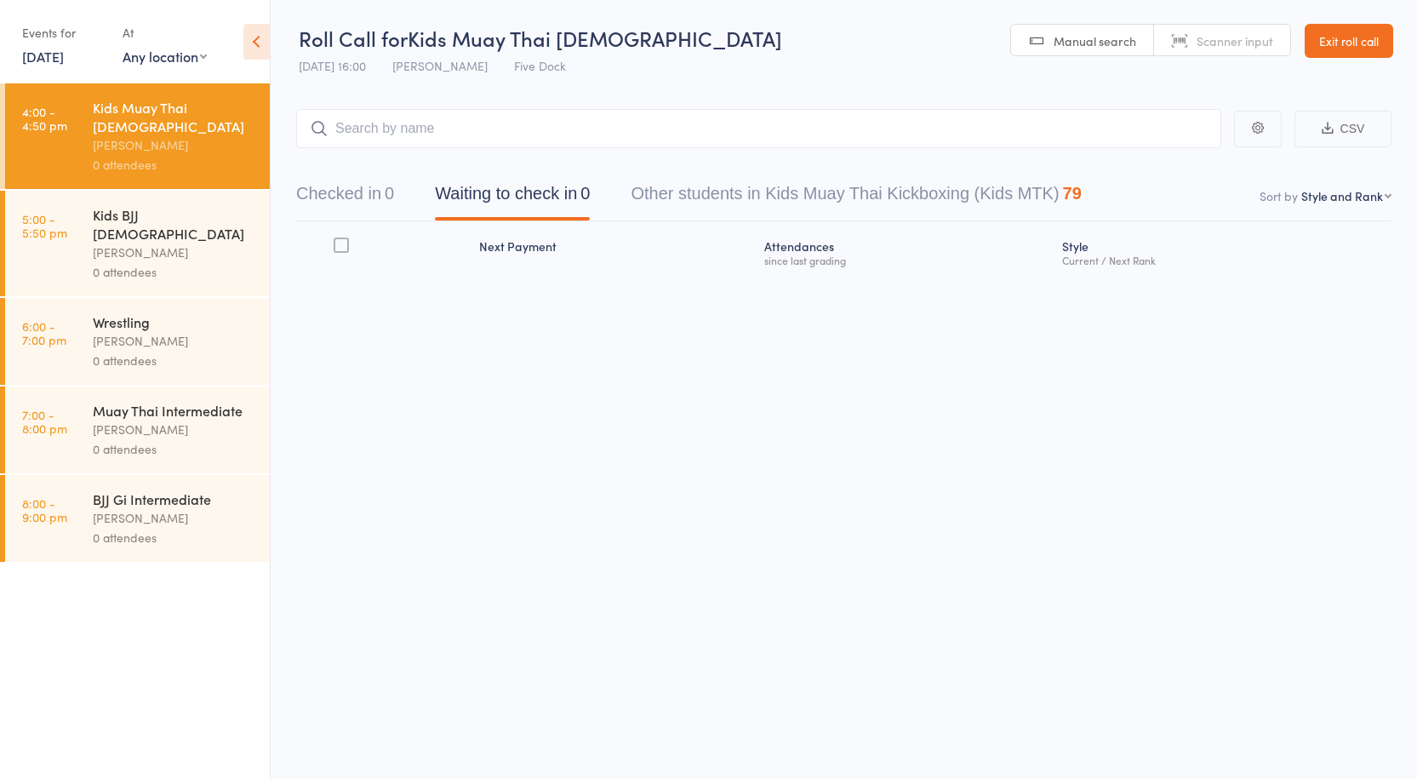
click at [52, 58] on link "6 Oct, 2025" at bounding box center [43, 56] width 42 height 19
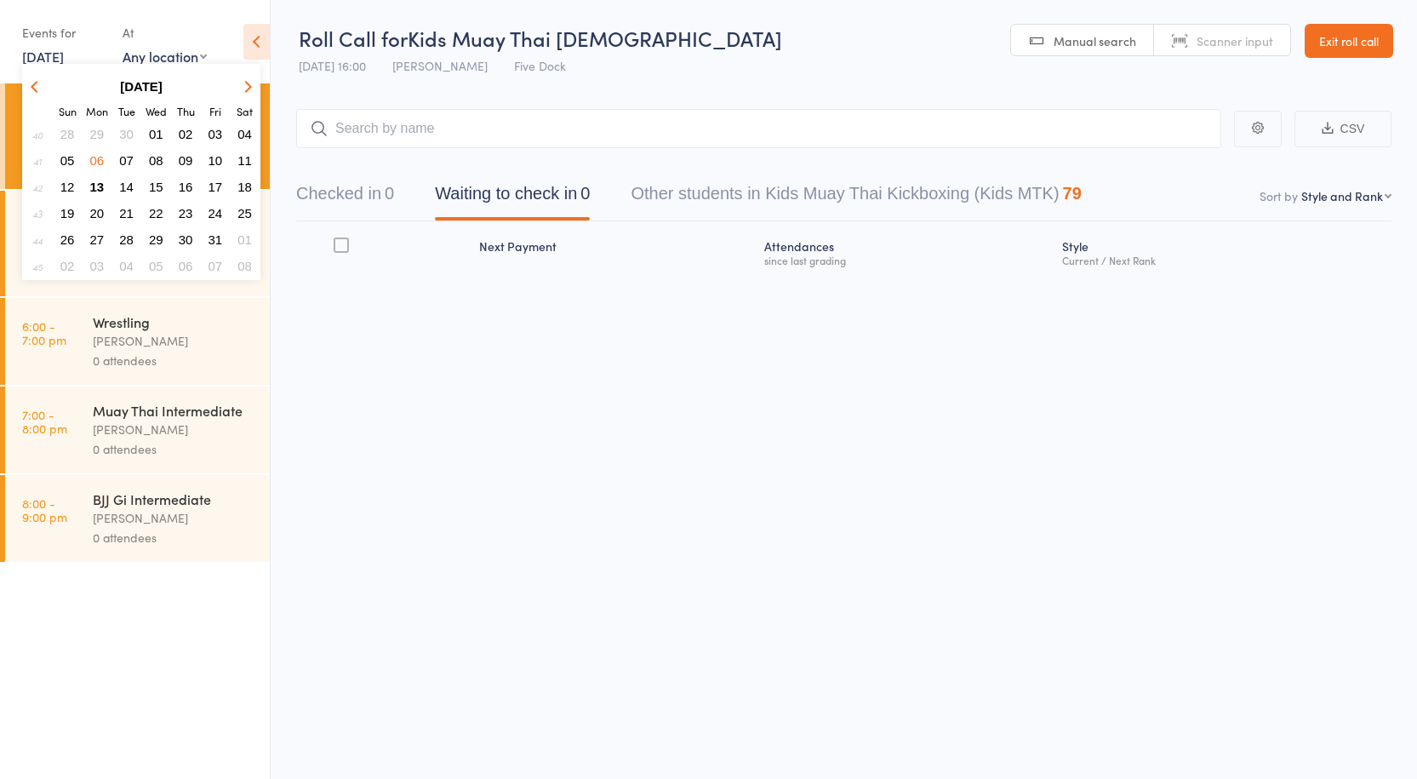
click at [101, 118] on th "Mon" at bounding box center [97, 110] width 28 height 20
click at [98, 124] on button "29" at bounding box center [97, 134] width 26 height 23
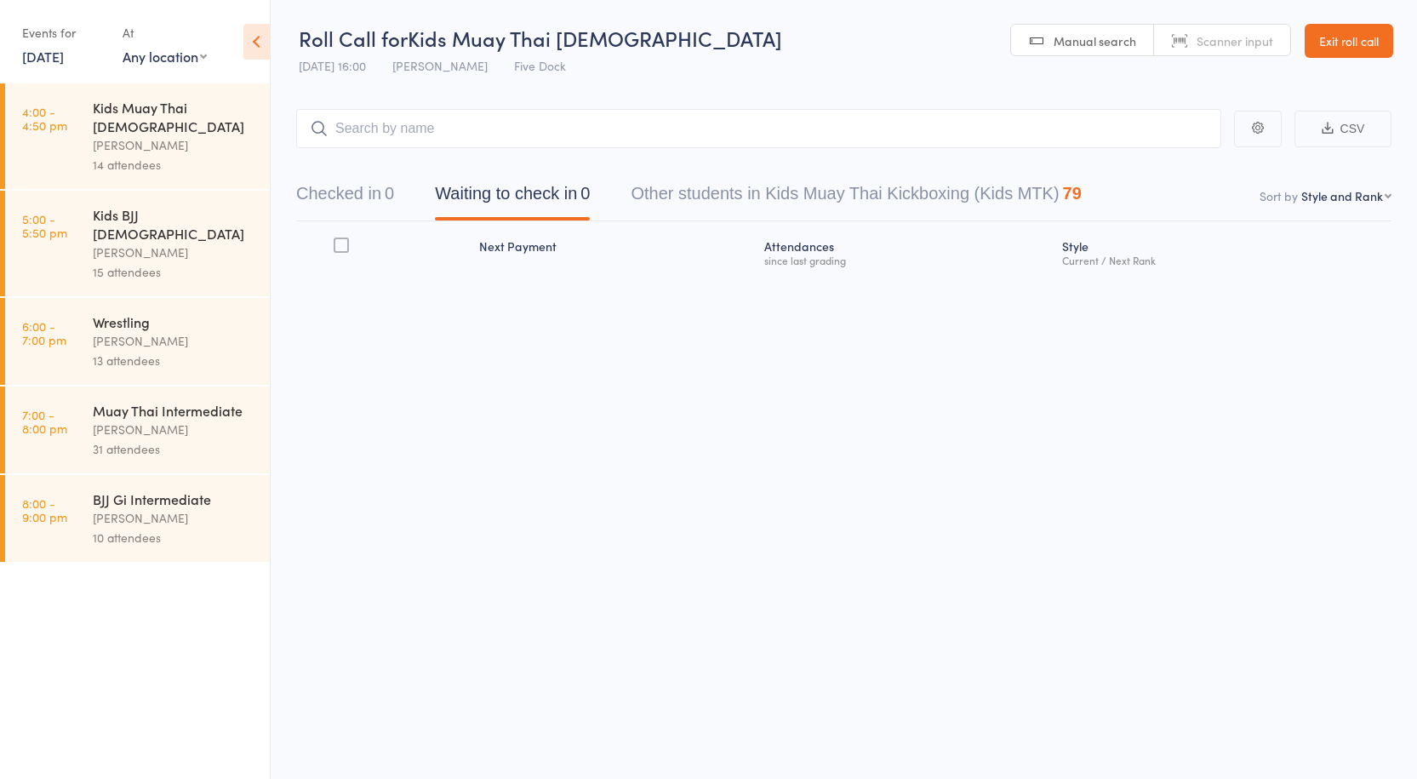
click at [107, 135] on div "Anthony Perosh" at bounding box center [174, 145] width 163 height 20
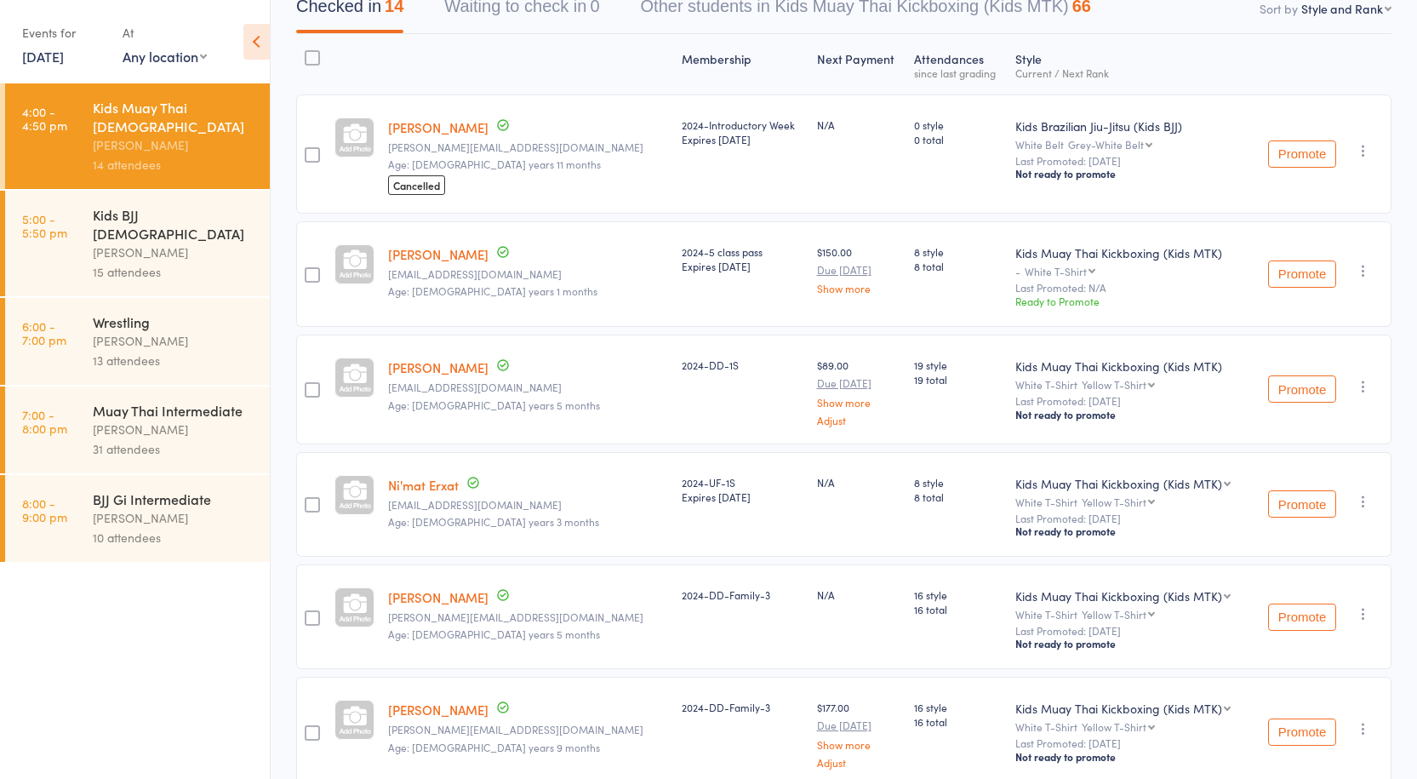
scroll to position [170, 0]
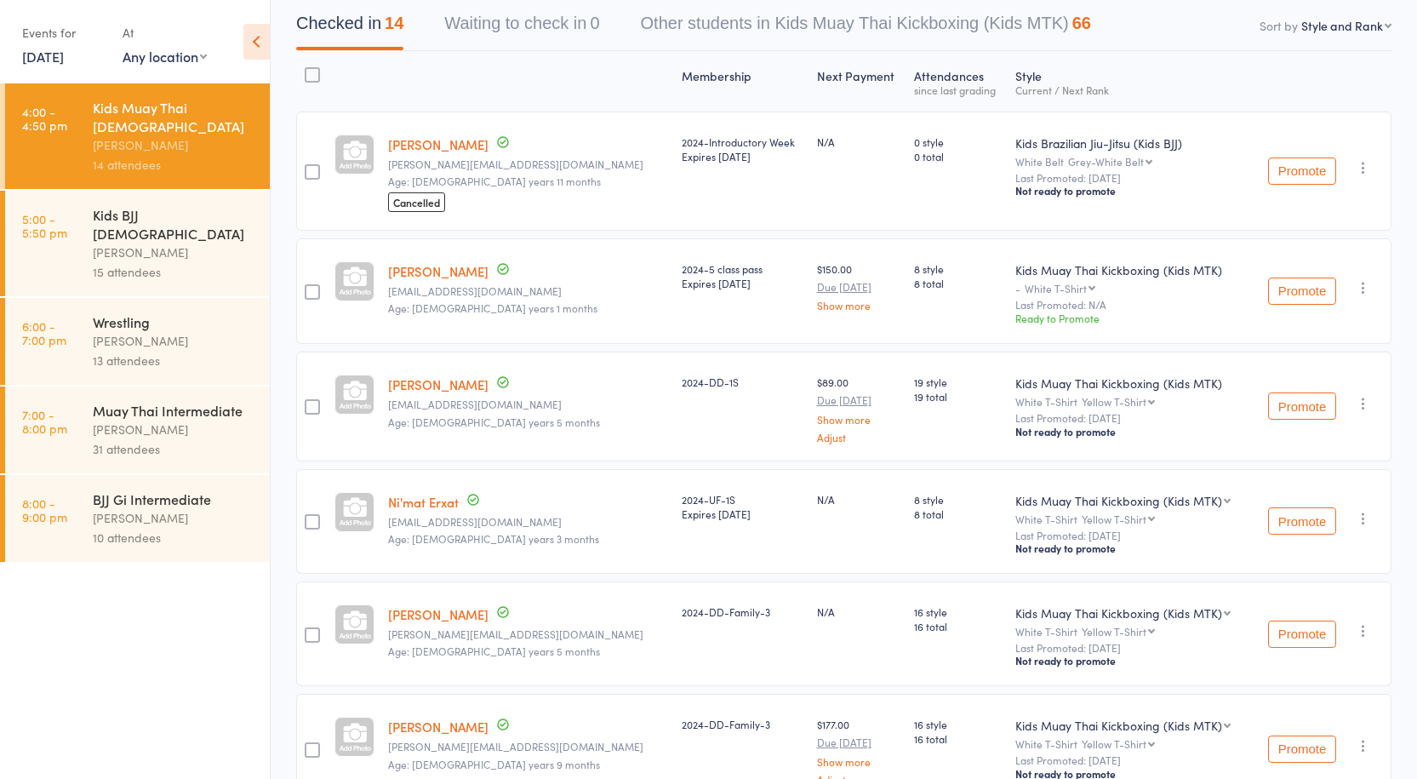
click at [46, 59] on link "29 Sep, 2025" at bounding box center [43, 56] width 42 height 19
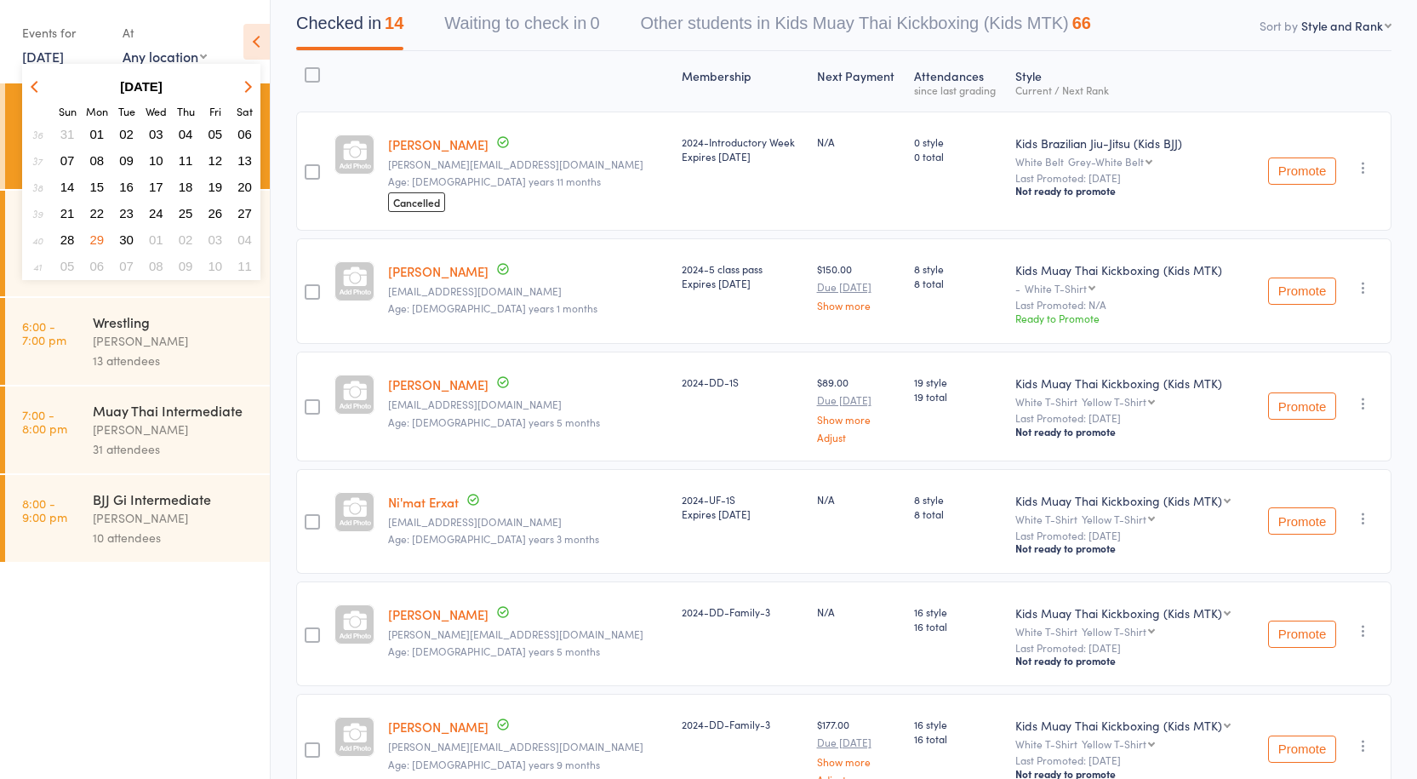
click at [100, 183] on span "15" at bounding box center [97, 187] width 14 height 14
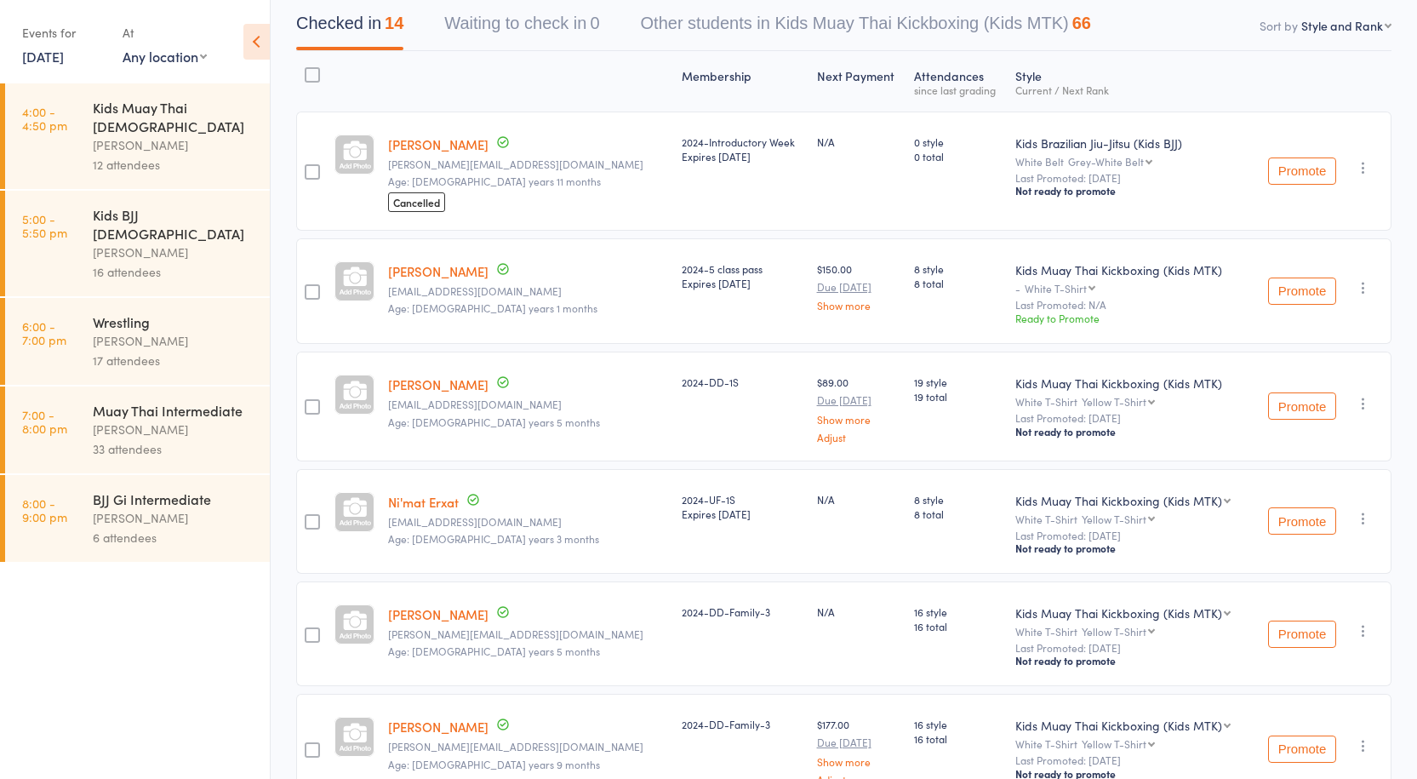
click at [63, 63] on link "15 Sep, 2025" at bounding box center [43, 56] width 42 height 19
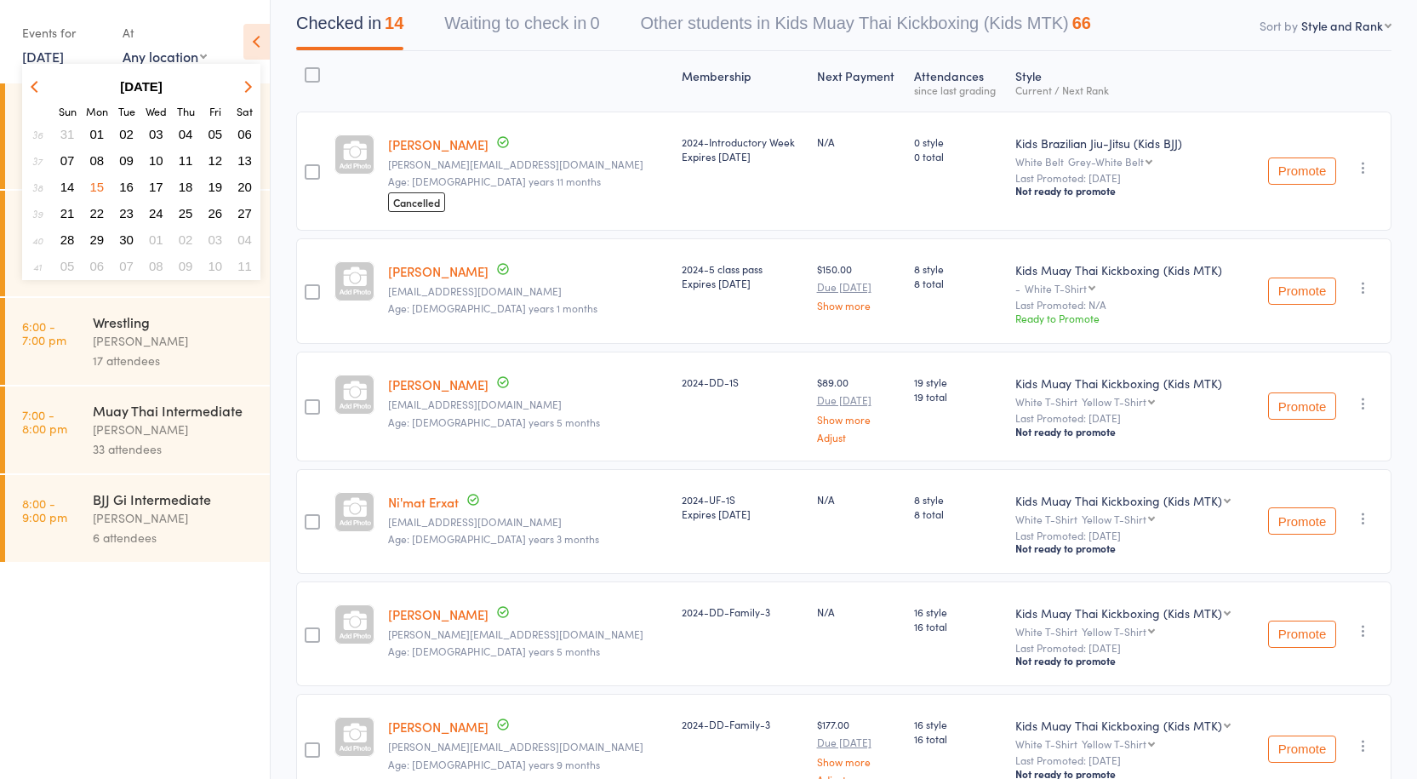
drag, startPoint x: 98, startPoint y: 180, endPoint x: 116, endPoint y: 157, distance: 29.8
click at [116, 157] on tbody "36 31 01 02 03 04 05 06 37 07 08 09 10 11 12 13 38 14 15 16 17 18 19 20 39 21 2…" at bounding box center [141, 200] width 235 height 157
click at [248, 86] on icon "button" at bounding box center [246, 86] width 12 height 12
click at [95, 183] on span "13" at bounding box center [97, 187] width 14 height 14
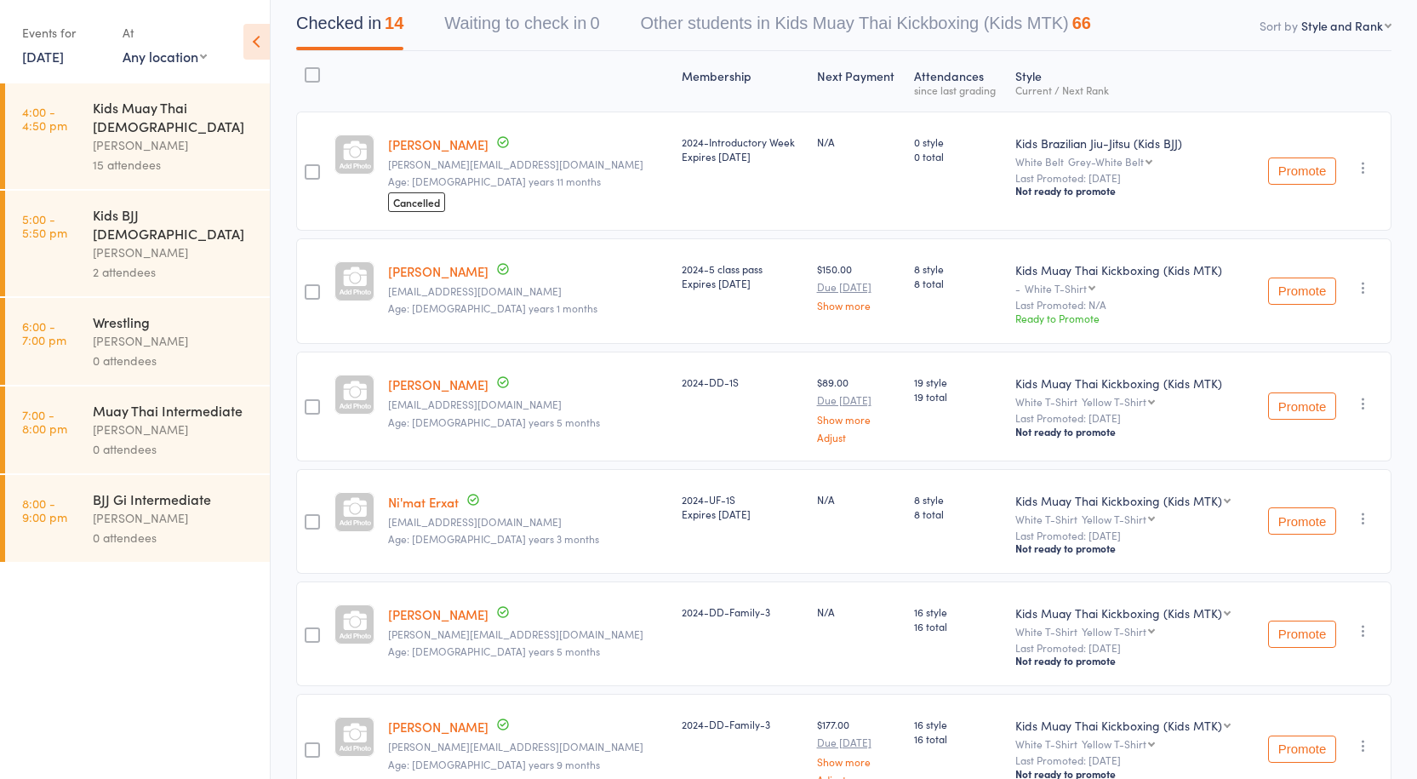
click at [125, 155] on div "15 attendees" at bounding box center [174, 165] width 163 height 20
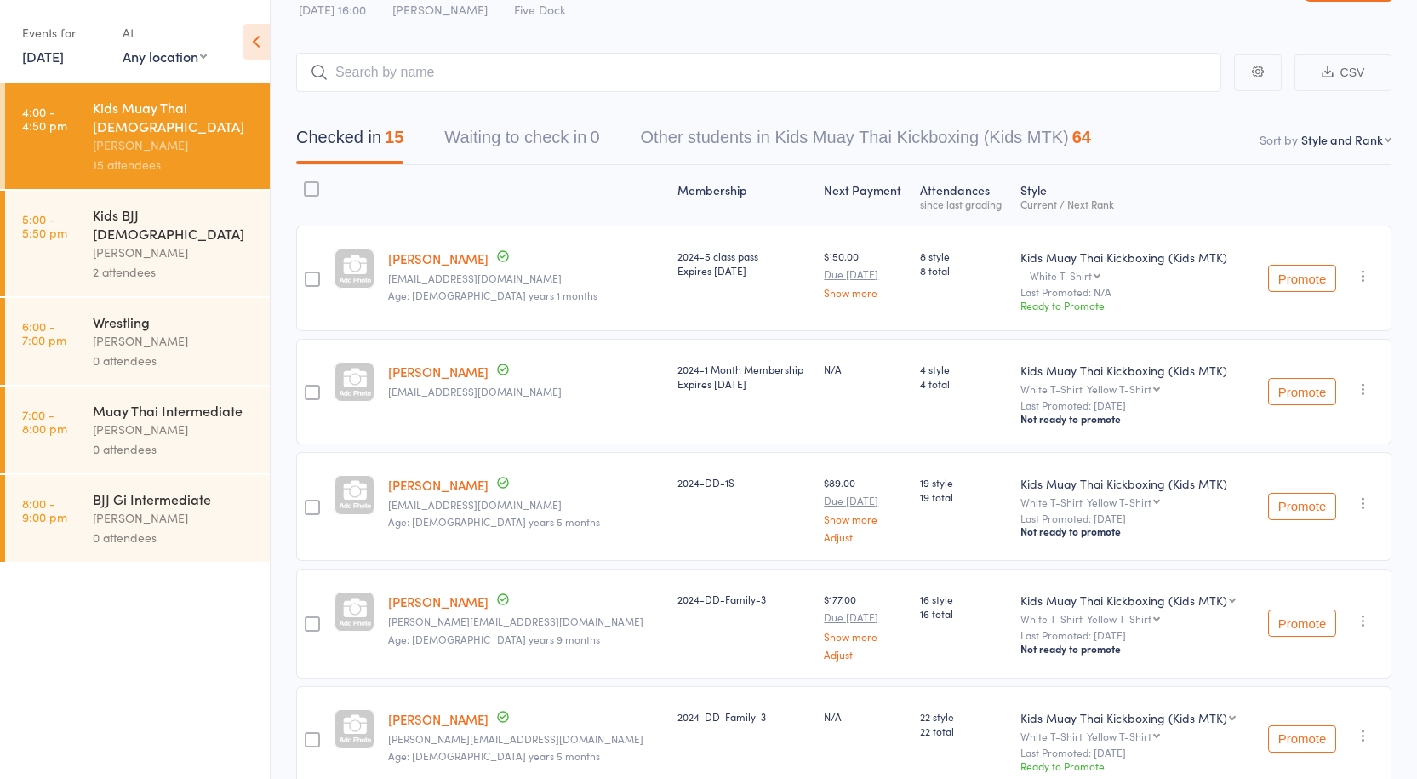
scroll to position [86, 0]
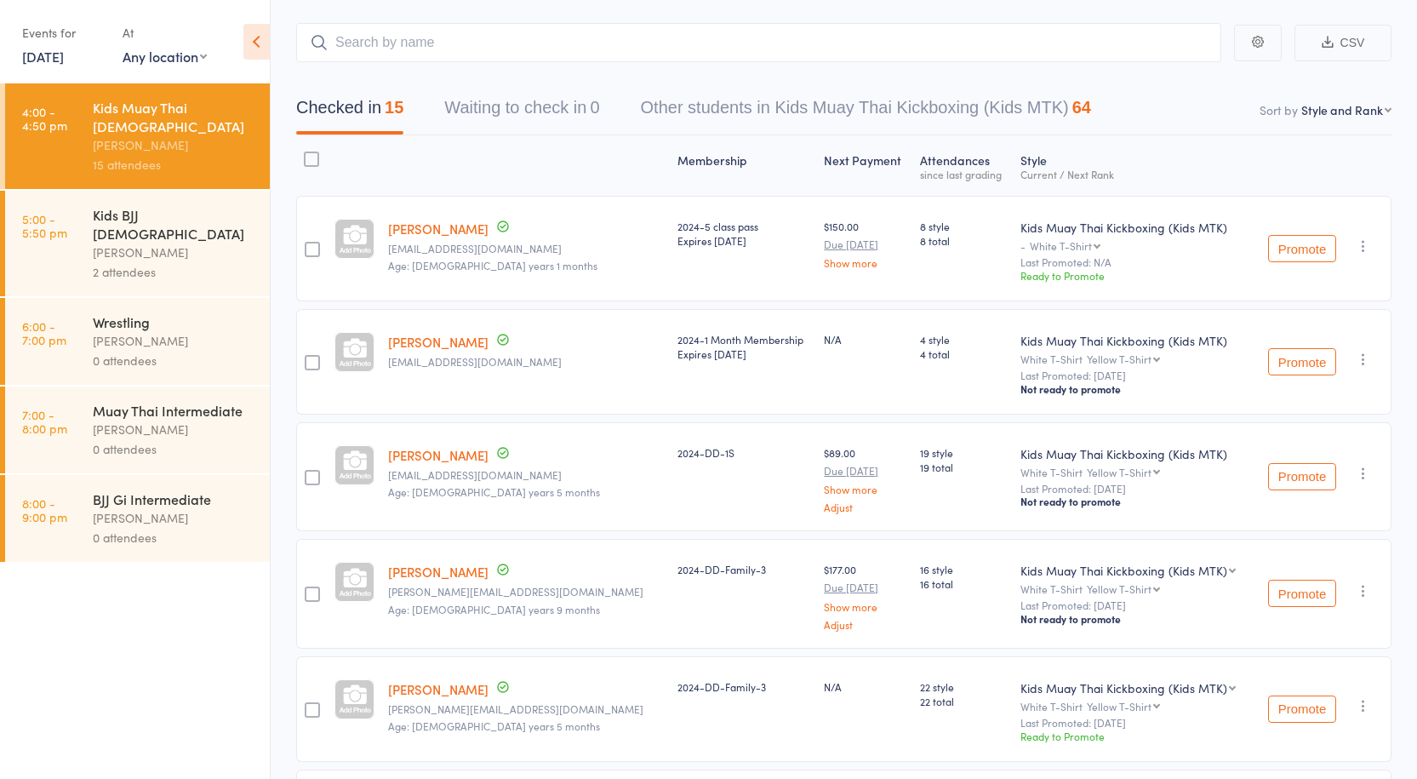
click at [58, 57] on link "13 Oct, 2025" at bounding box center [43, 56] width 42 height 19
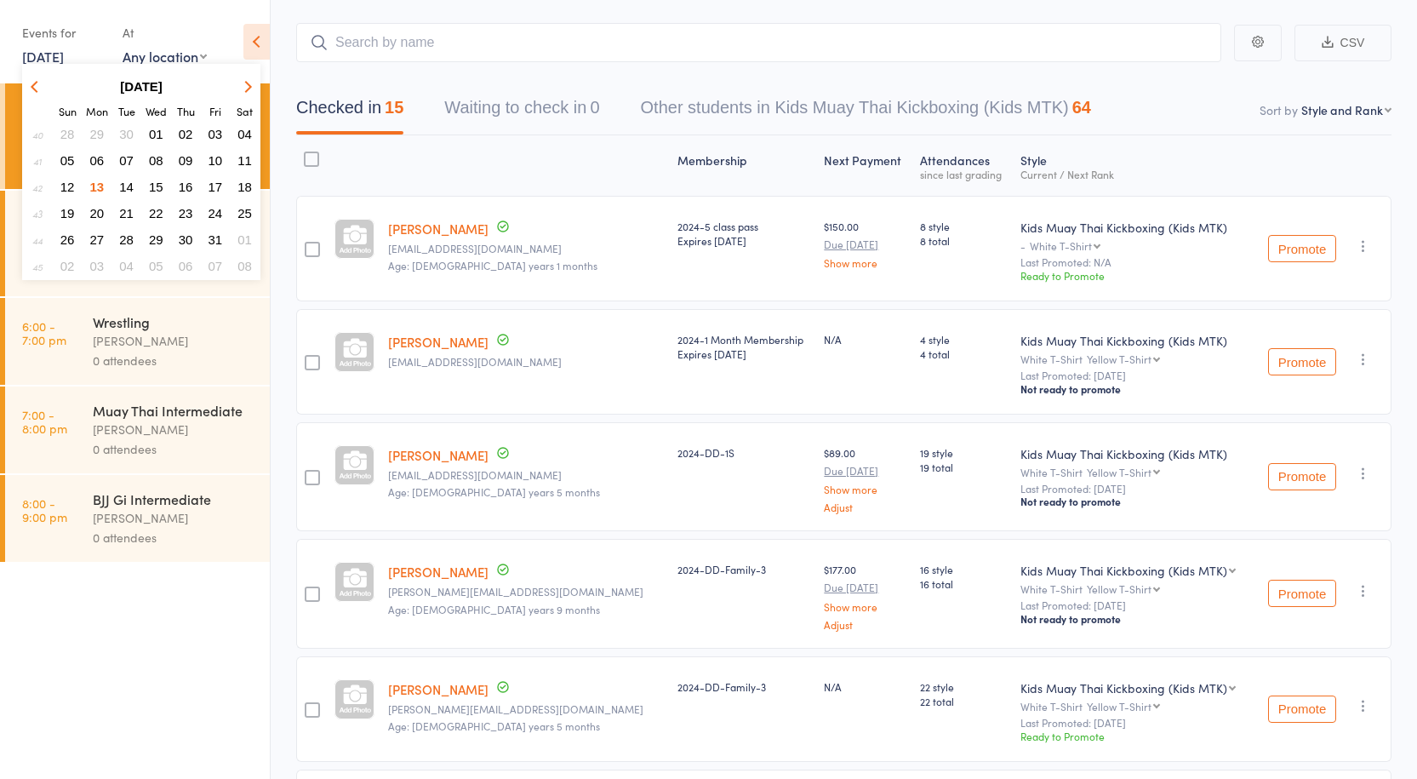
click at [157, 182] on span "15" at bounding box center [156, 187] width 14 height 14
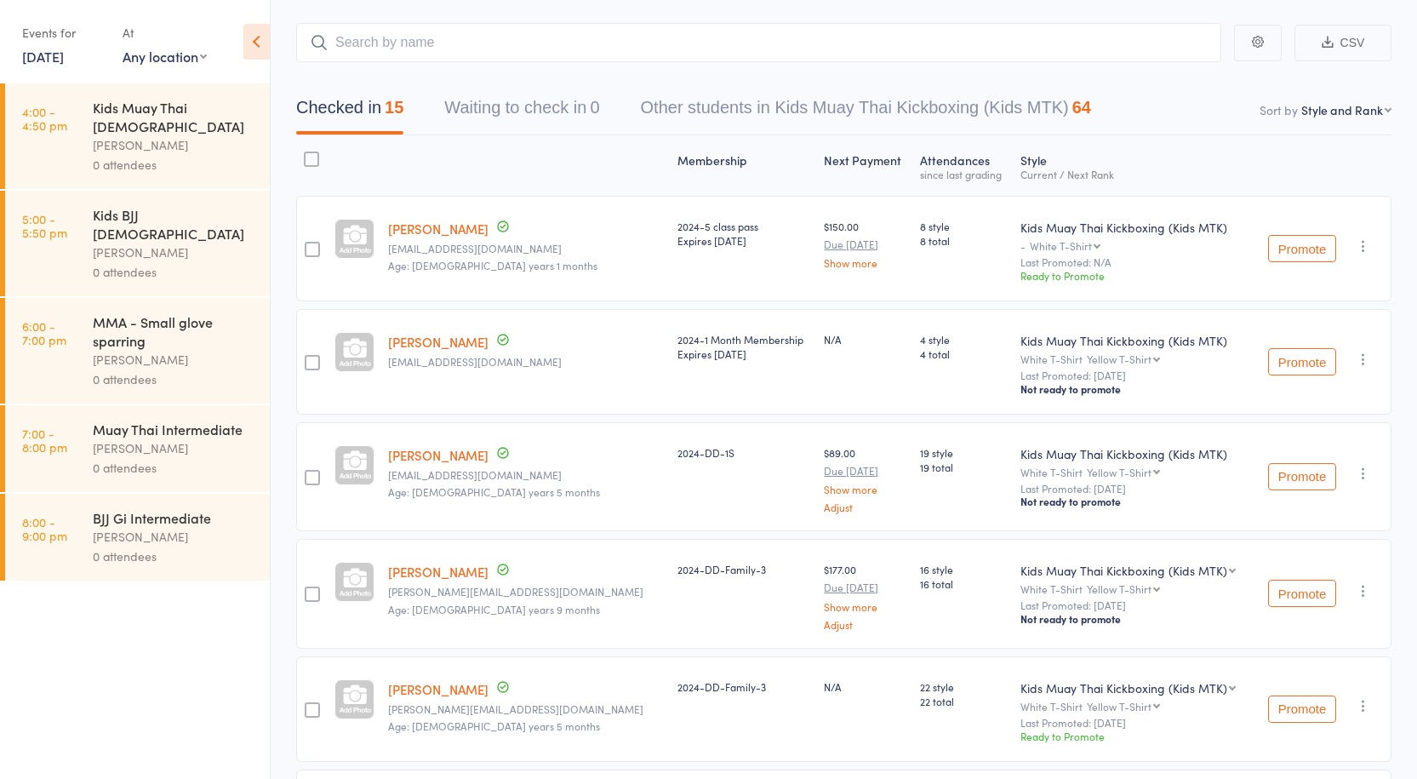
click at [136, 155] on div "0 attendees" at bounding box center [174, 165] width 163 height 20
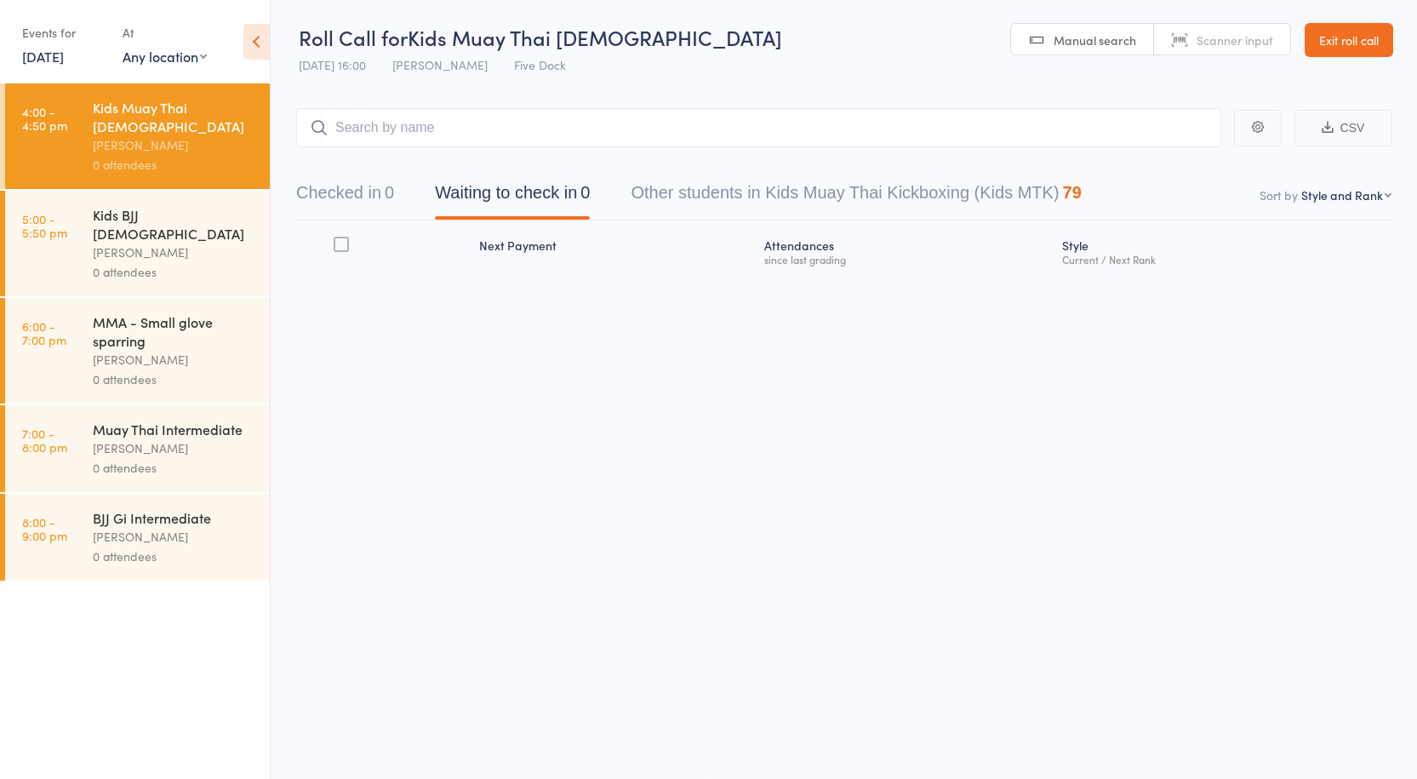
click at [50, 55] on link "15 Oct, 2025" at bounding box center [43, 56] width 42 height 19
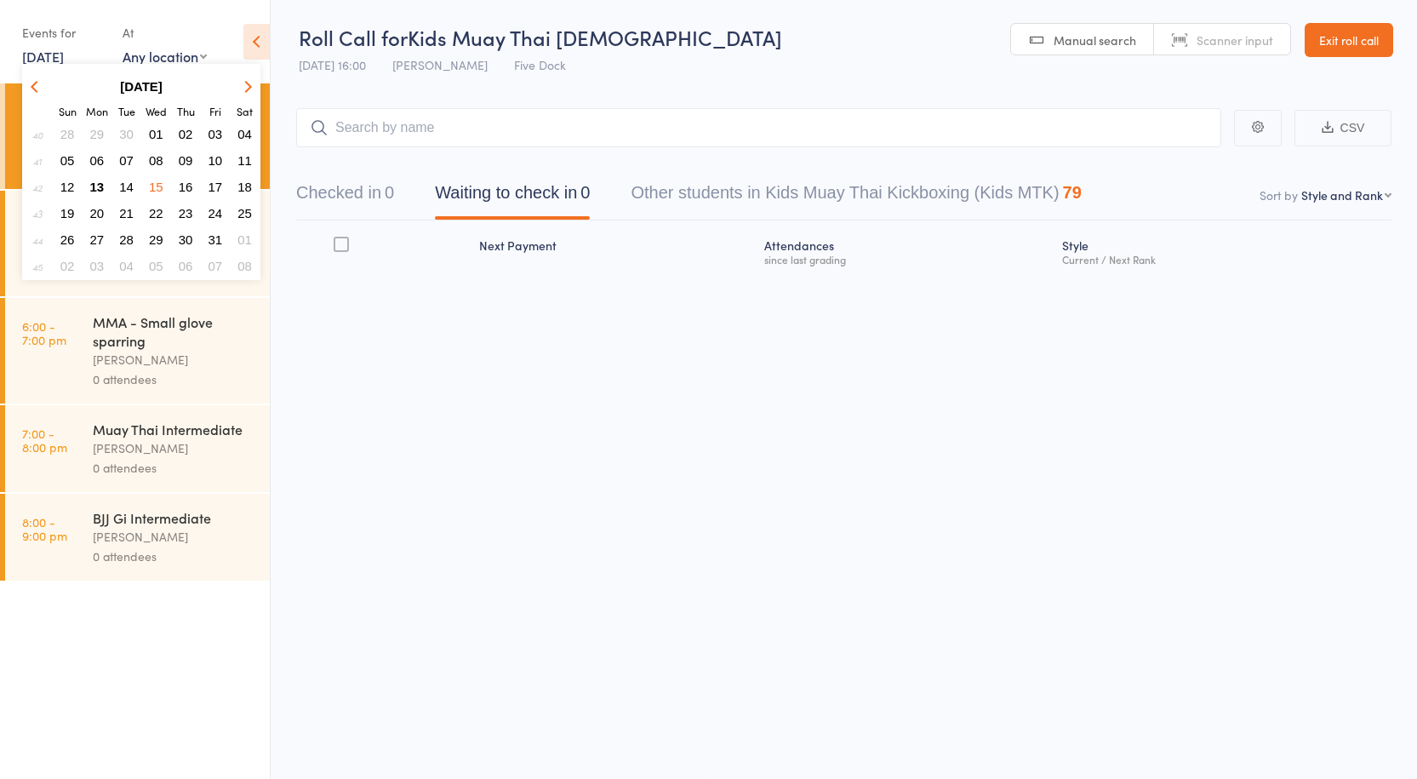
click at [161, 164] on span "08" at bounding box center [156, 160] width 14 height 14
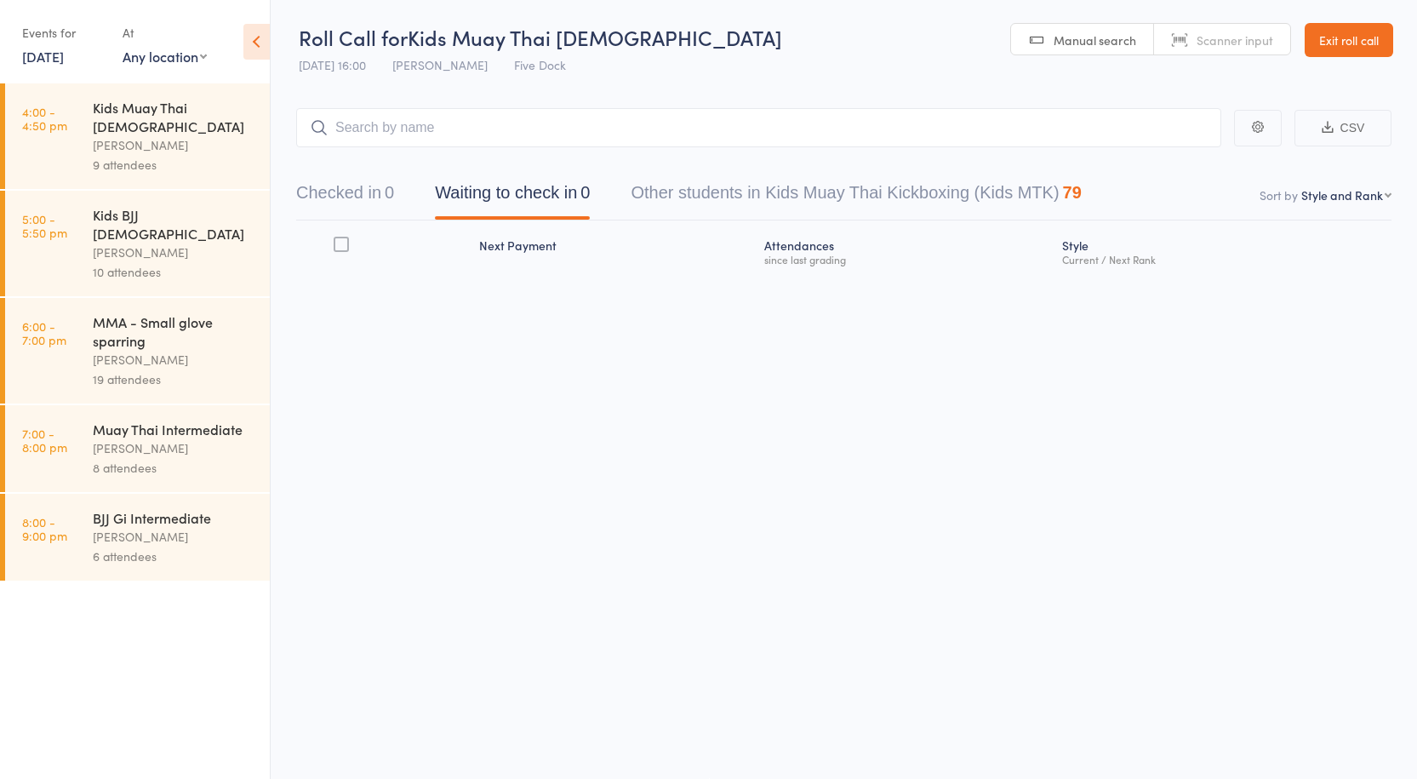
click at [155, 155] on div "9 attendees" at bounding box center [174, 165] width 163 height 20
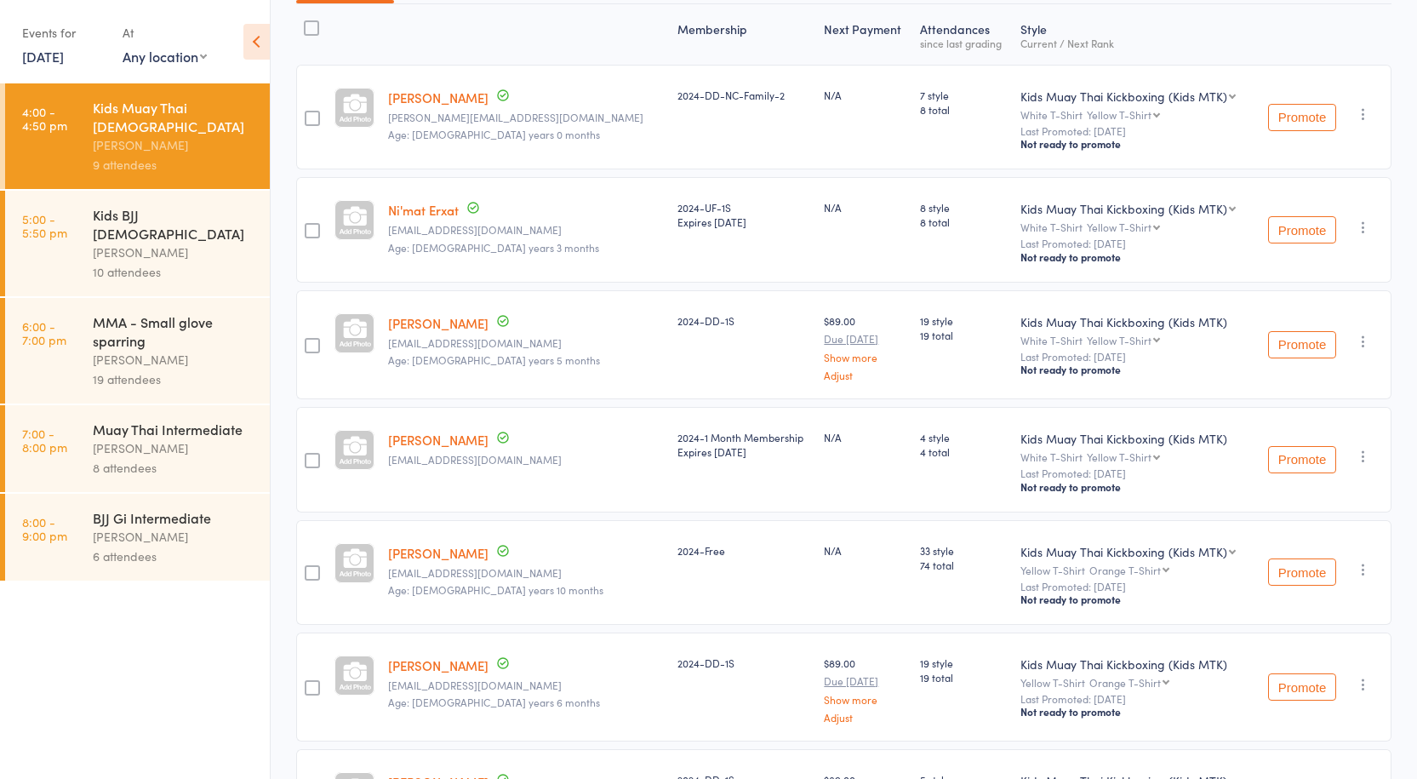
scroll to position [169, 0]
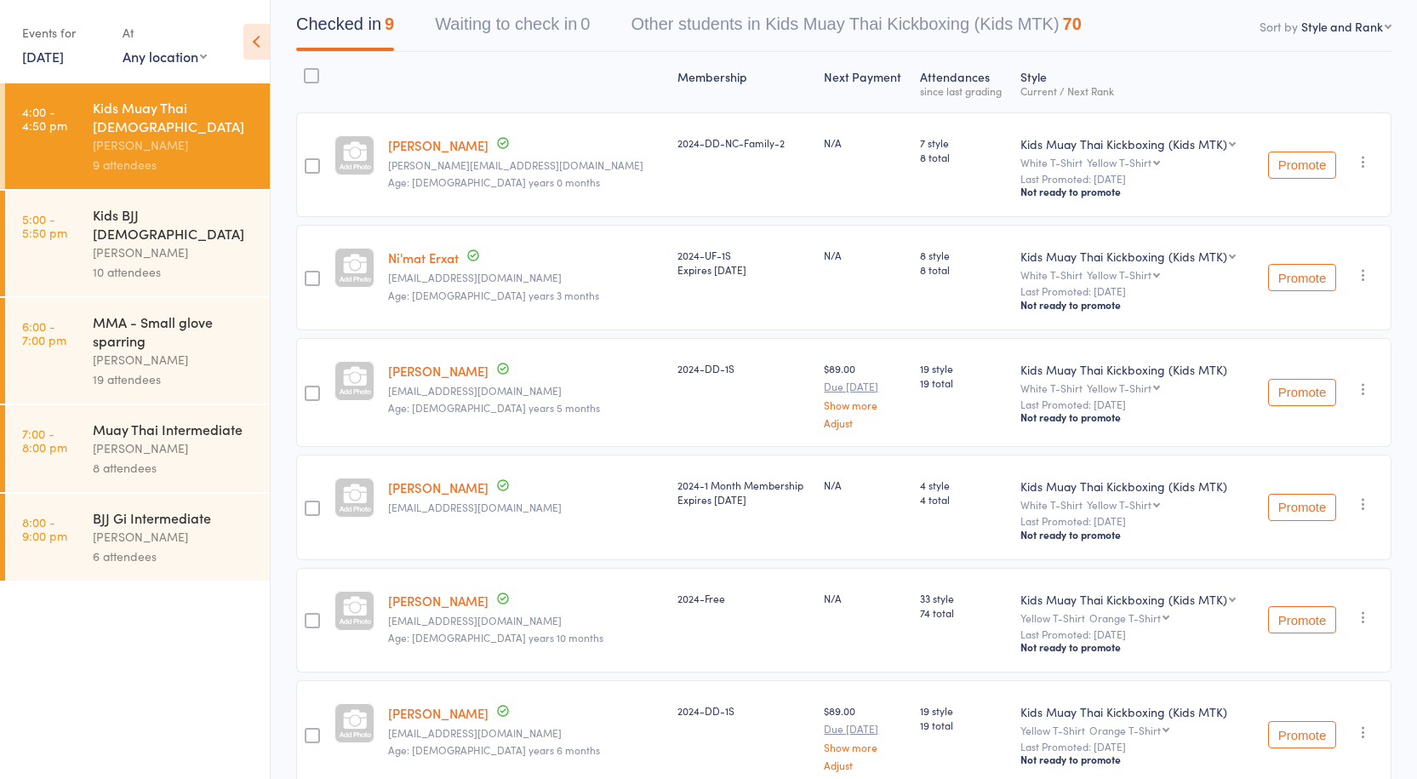
click at [59, 54] on link "8 Oct, 2025" at bounding box center [43, 56] width 42 height 19
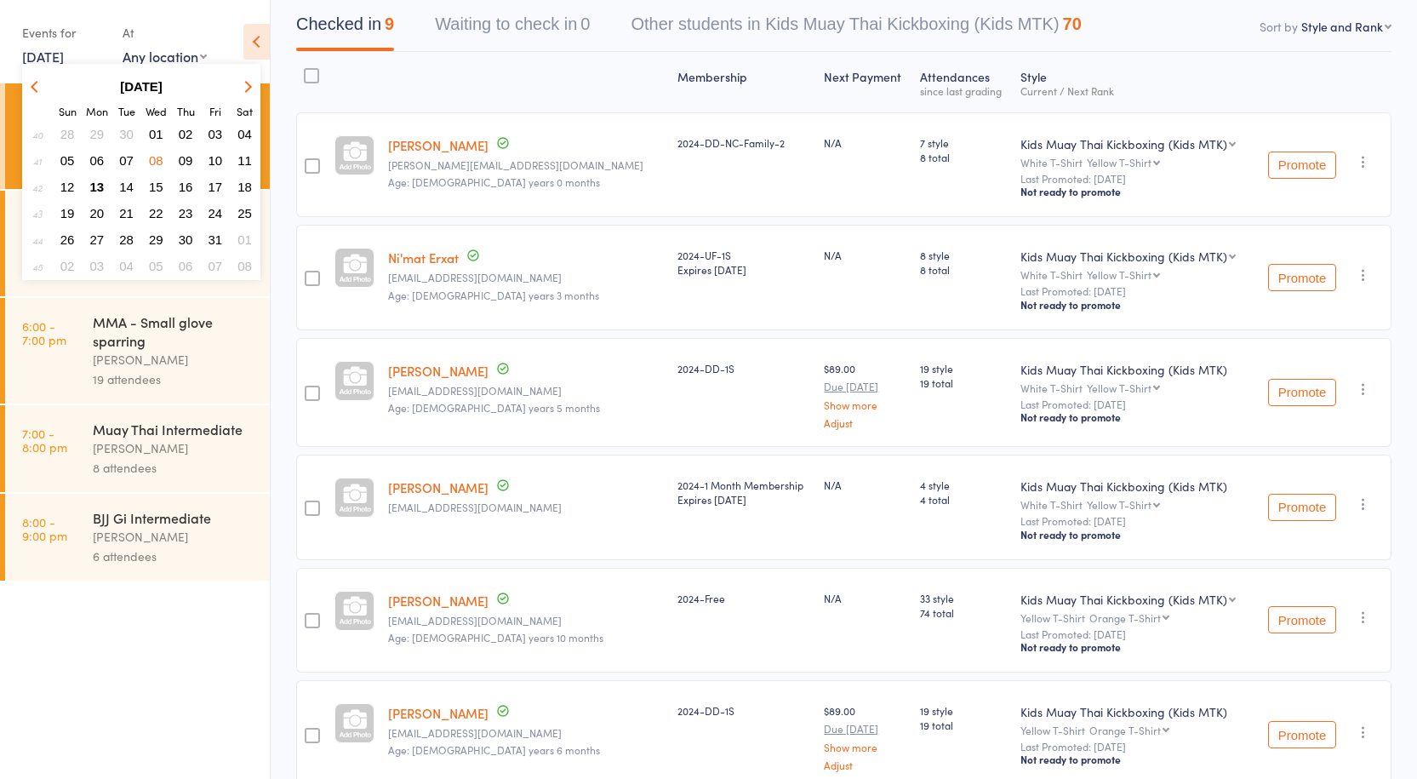
click at [91, 123] on button "29" at bounding box center [97, 134] width 26 height 23
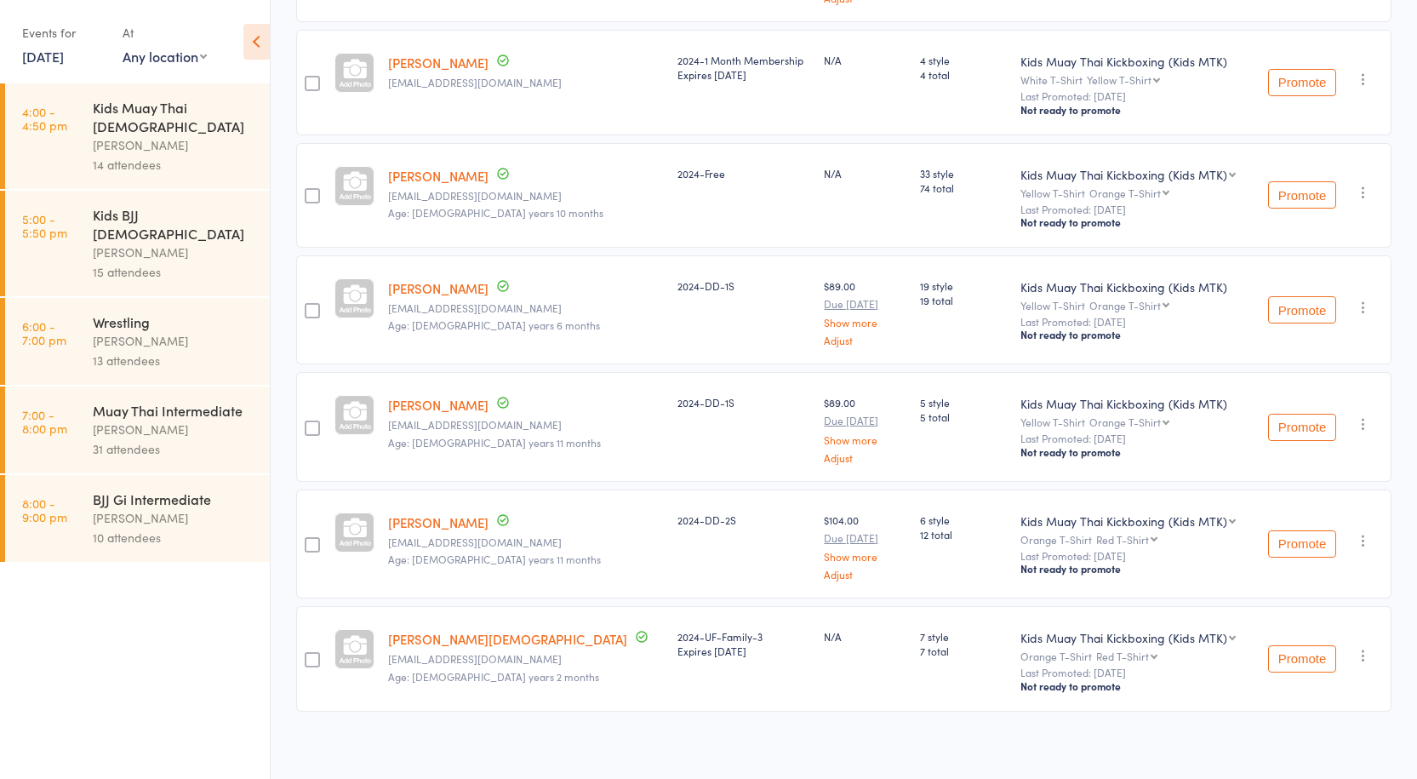
scroll to position [595, 0]
click at [64, 49] on link "29 Sep, 2025" at bounding box center [43, 56] width 42 height 19
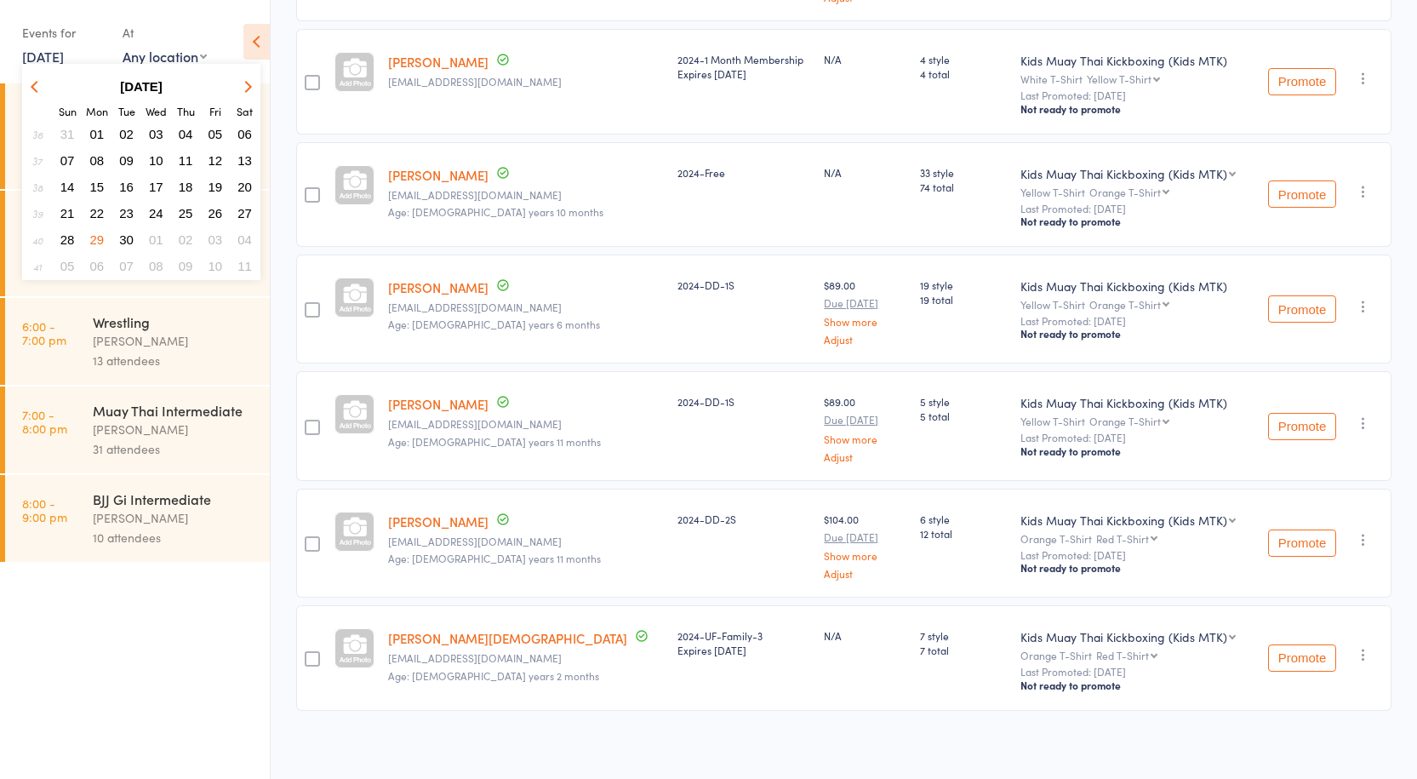
click at [92, 158] on span "08" at bounding box center [97, 160] width 14 height 14
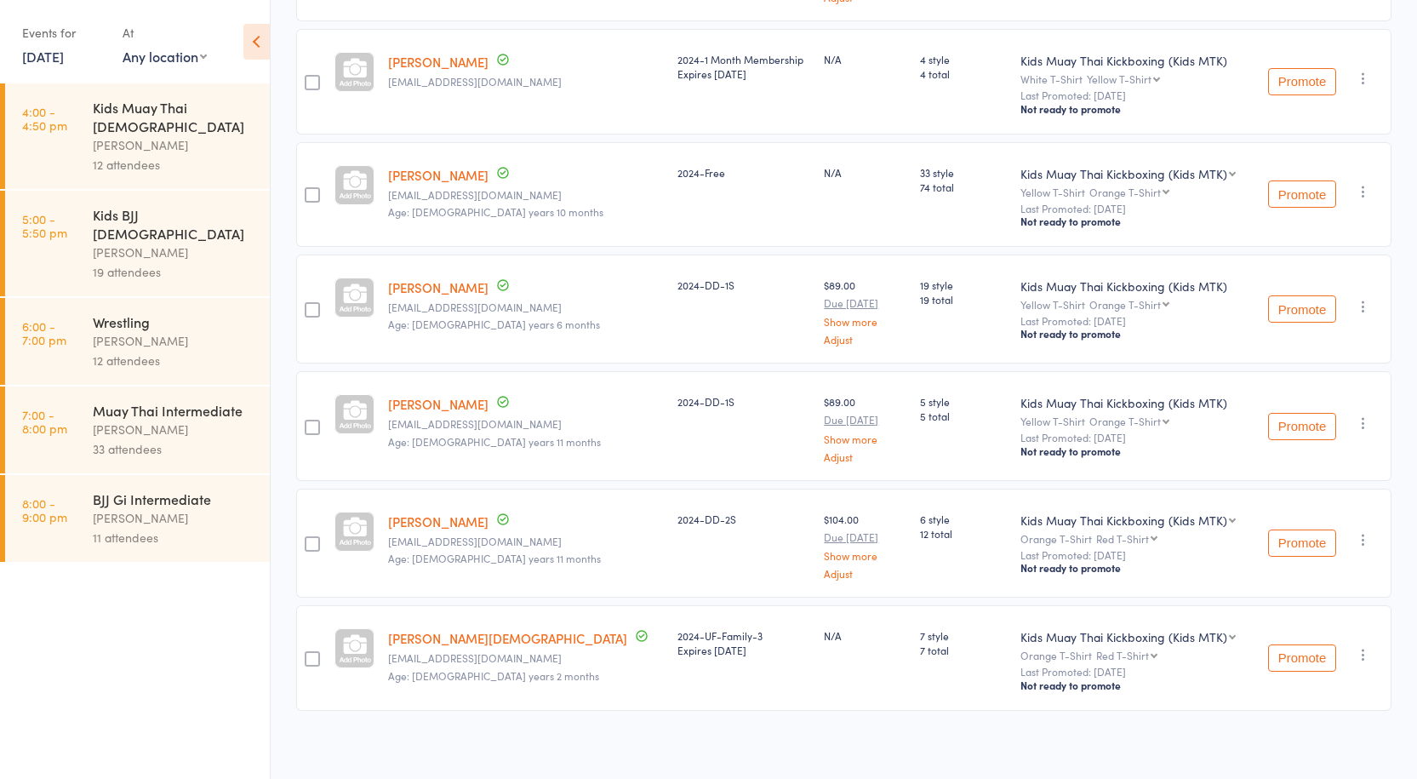
click at [105, 113] on div "Kids Muay Thai 10-15yo" at bounding box center [174, 116] width 163 height 37
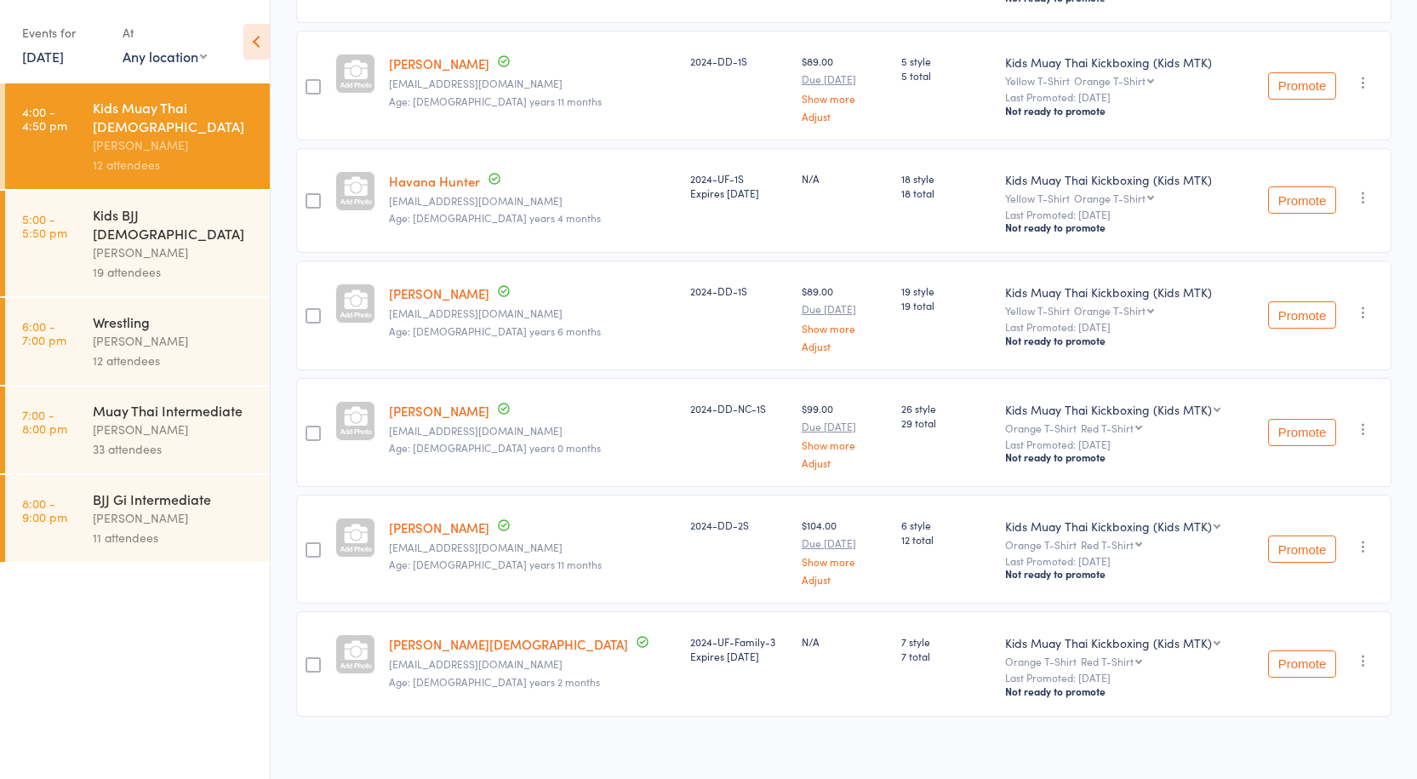
scroll to position [939, 0]
click at [64, 53] on link "8 Sep, 2025" at bounding box center [43, 56] width 42 height 19
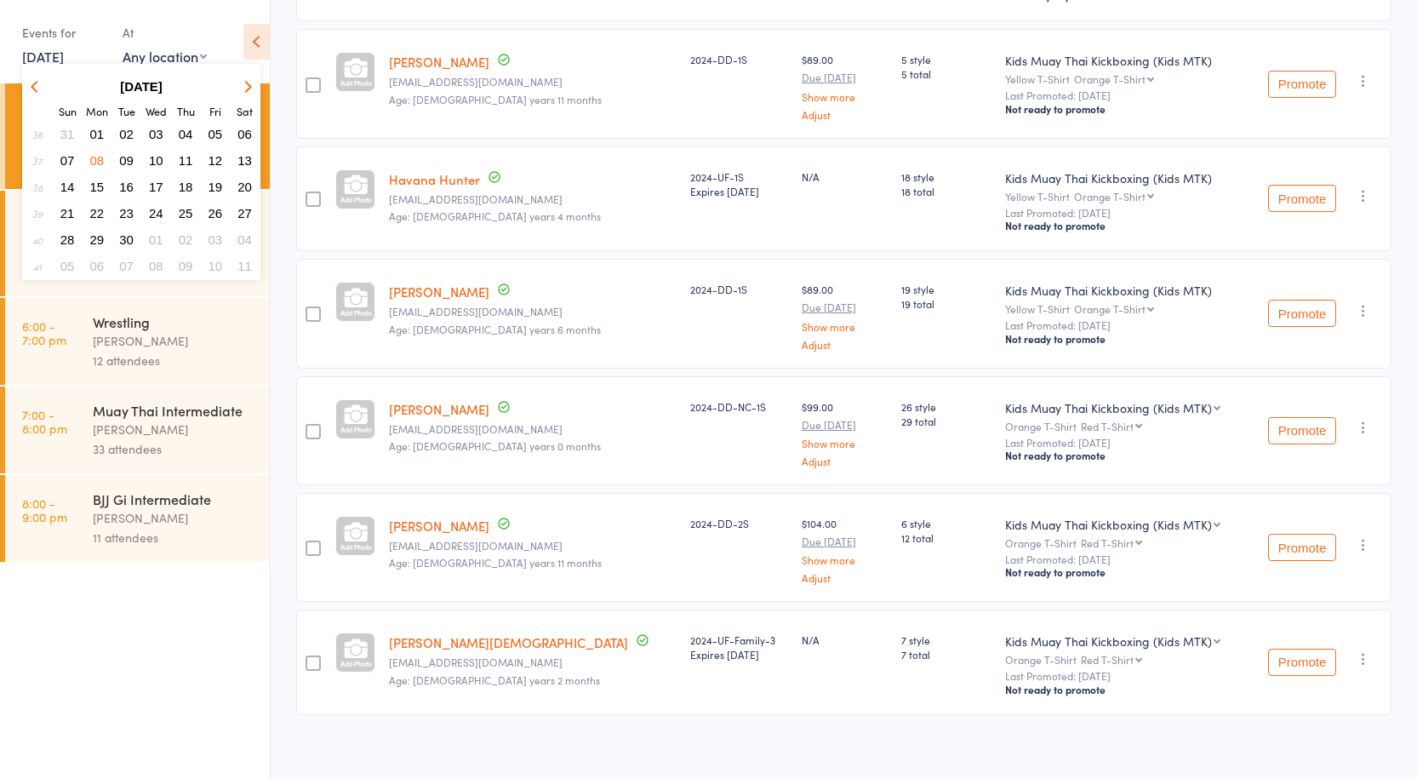
click at [97, 188] on span "15" at bounding box center [97, 187] width 14 height 14
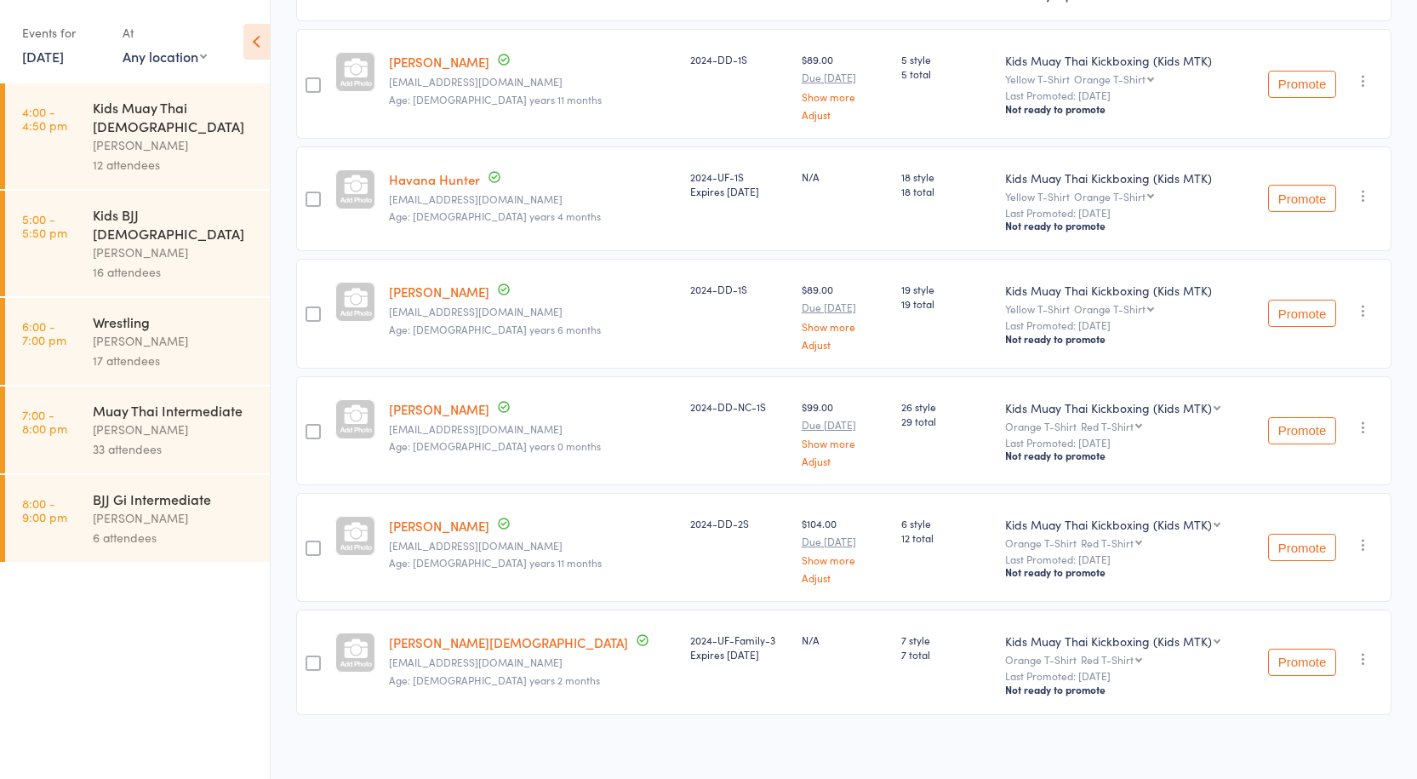
click at [187, 163] on div "Kids Muay Thai 10-15yo Anthony Perosh 12 attendees" at bounding box center [181, 136] width 177 height 106
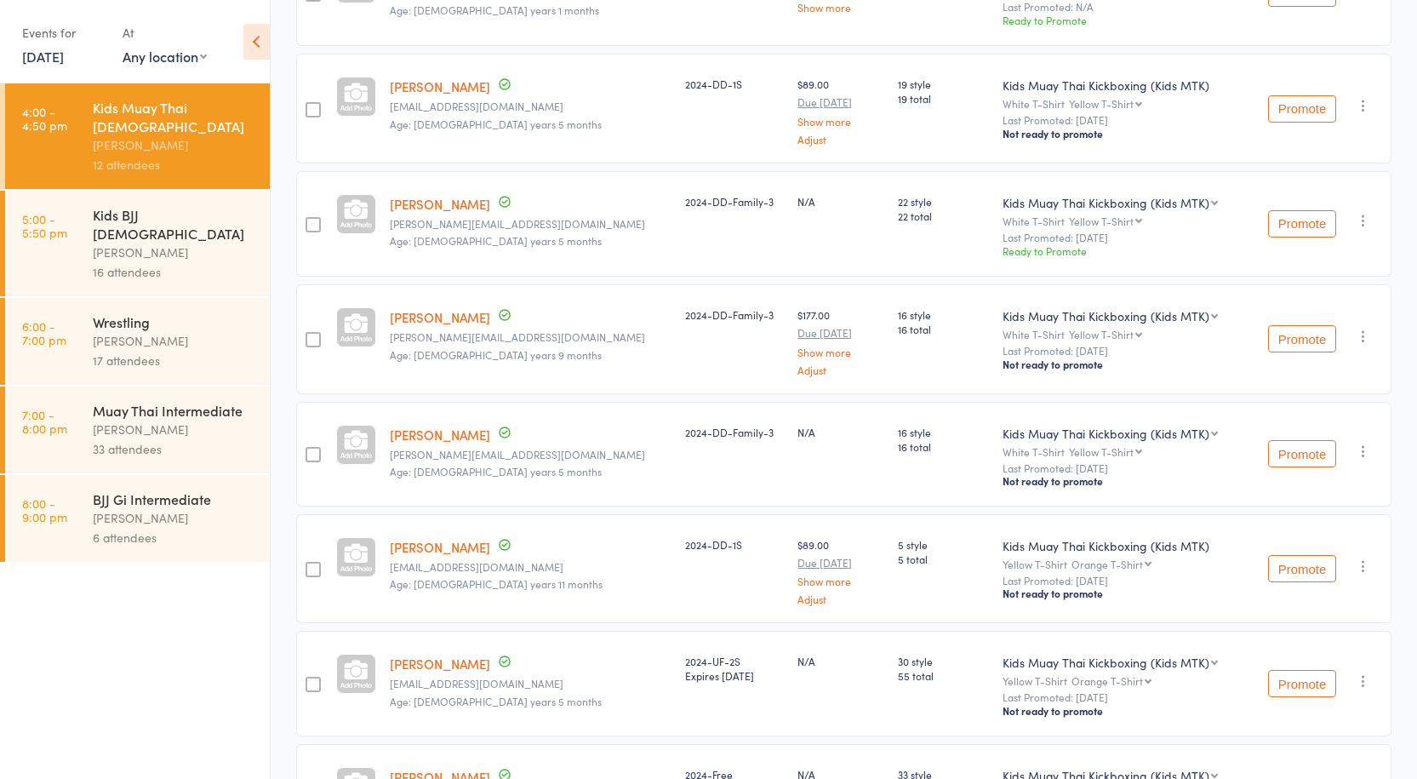
scroll to position [426, 0]
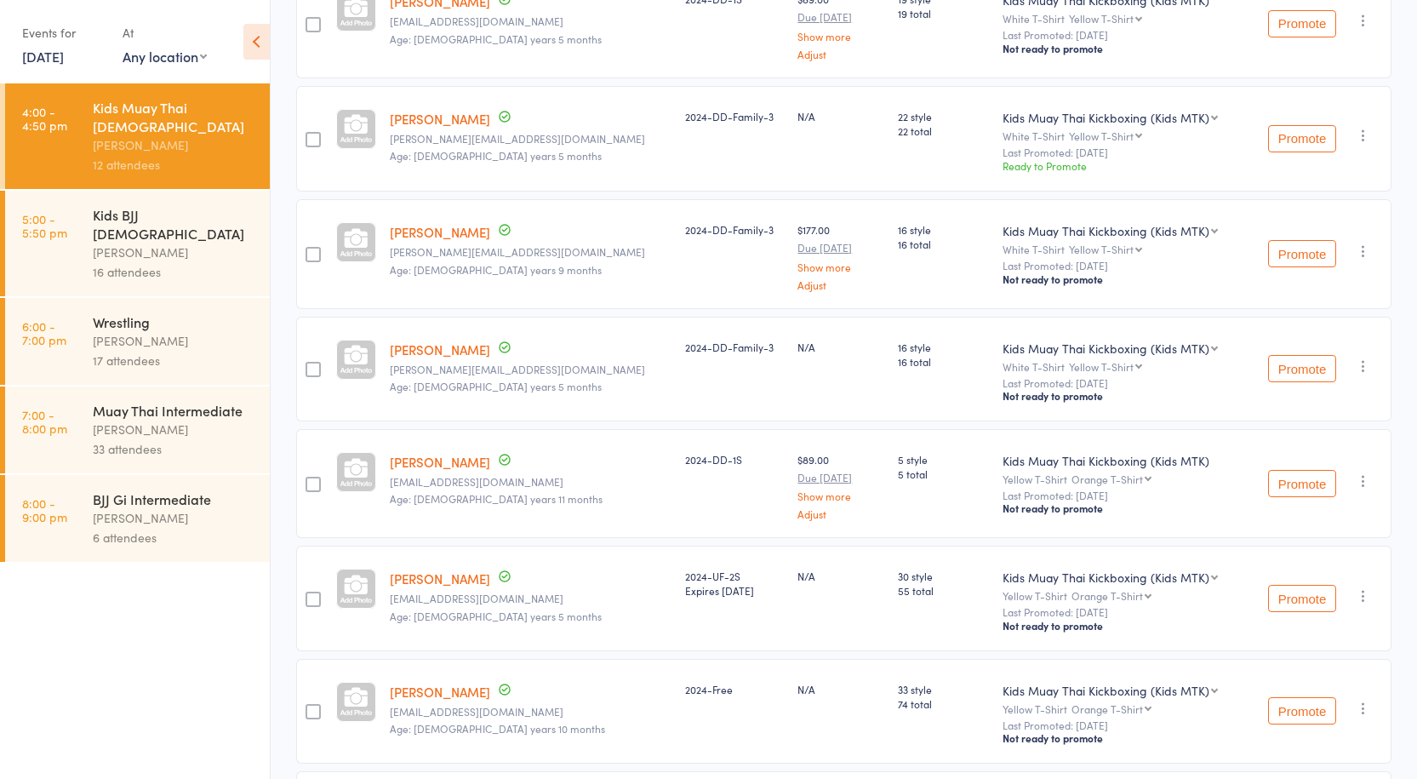
drag, startPoint x: 385, startPoint y: 569, endPoint x: 516, endPoint y: 568, distance: 131.1
click at [516, 568] on member-row "Matthew BouAntoun zenabouantoun@gmail.com Age: 14 years 5 months 2024-UF-2S Exp…" at bounding box center [843, 598] width 1095 height 105
copy member-row "Matthew BouAntoun"
click at [44, 63] on link "15 Sep, 2025" at bounding box center [43, 56] width 42 height 19
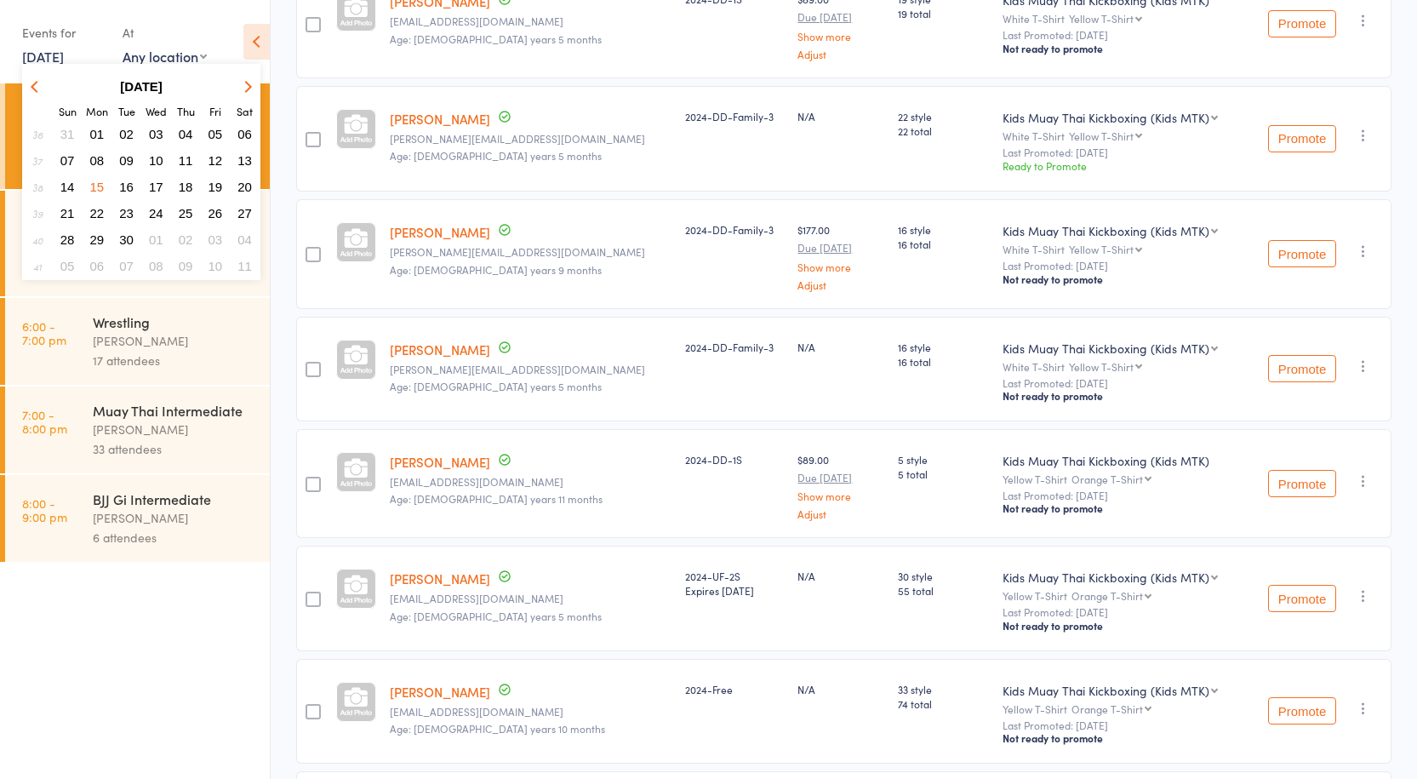
click at [244, 84] on icon "button" at bounding box center [246, 86] width 12 height 12
click at [109, 178] on button "13" at bounding box center [97, 186] width 26 height 23
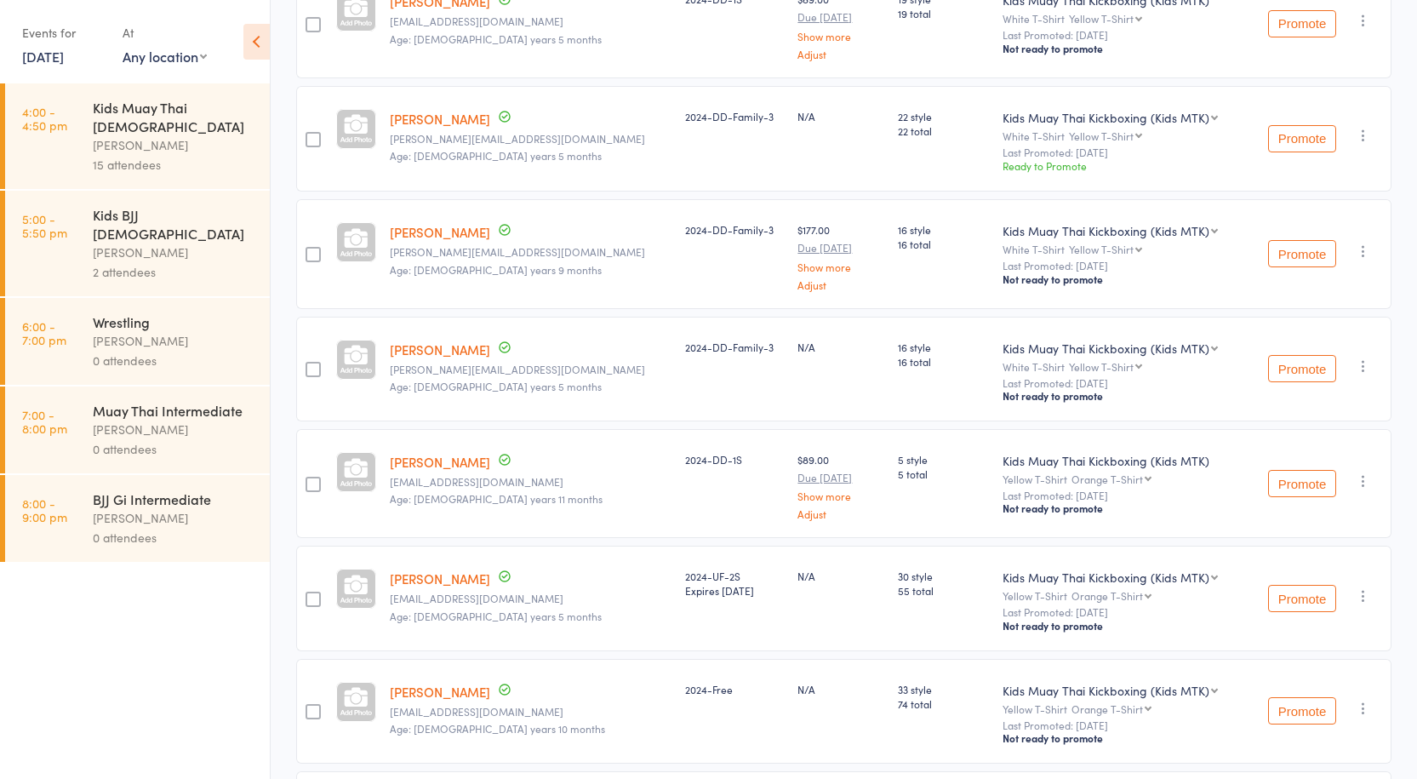
click at [129, 135] on div "Anthony Perosh" at bounding box center [174, 145] width 163 height 20
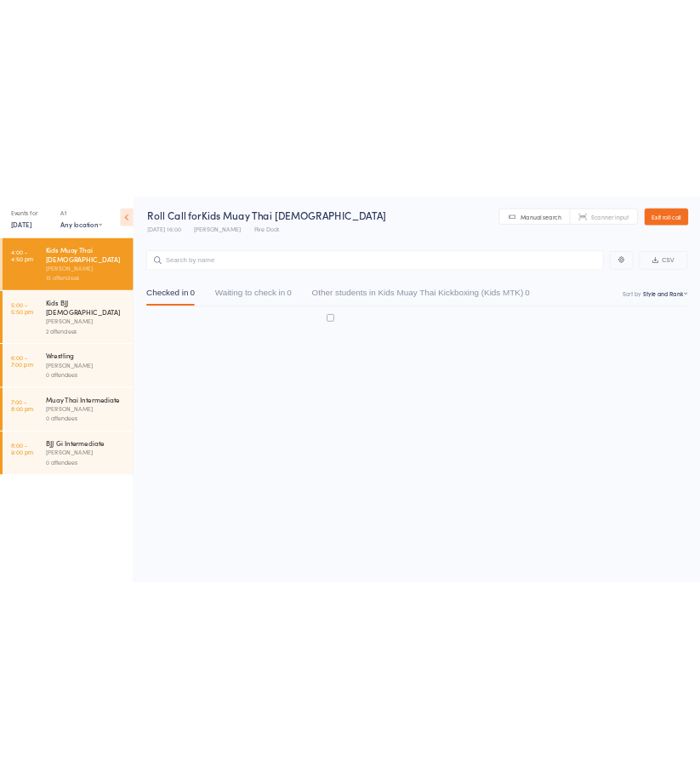
scroll to position [1, 0]
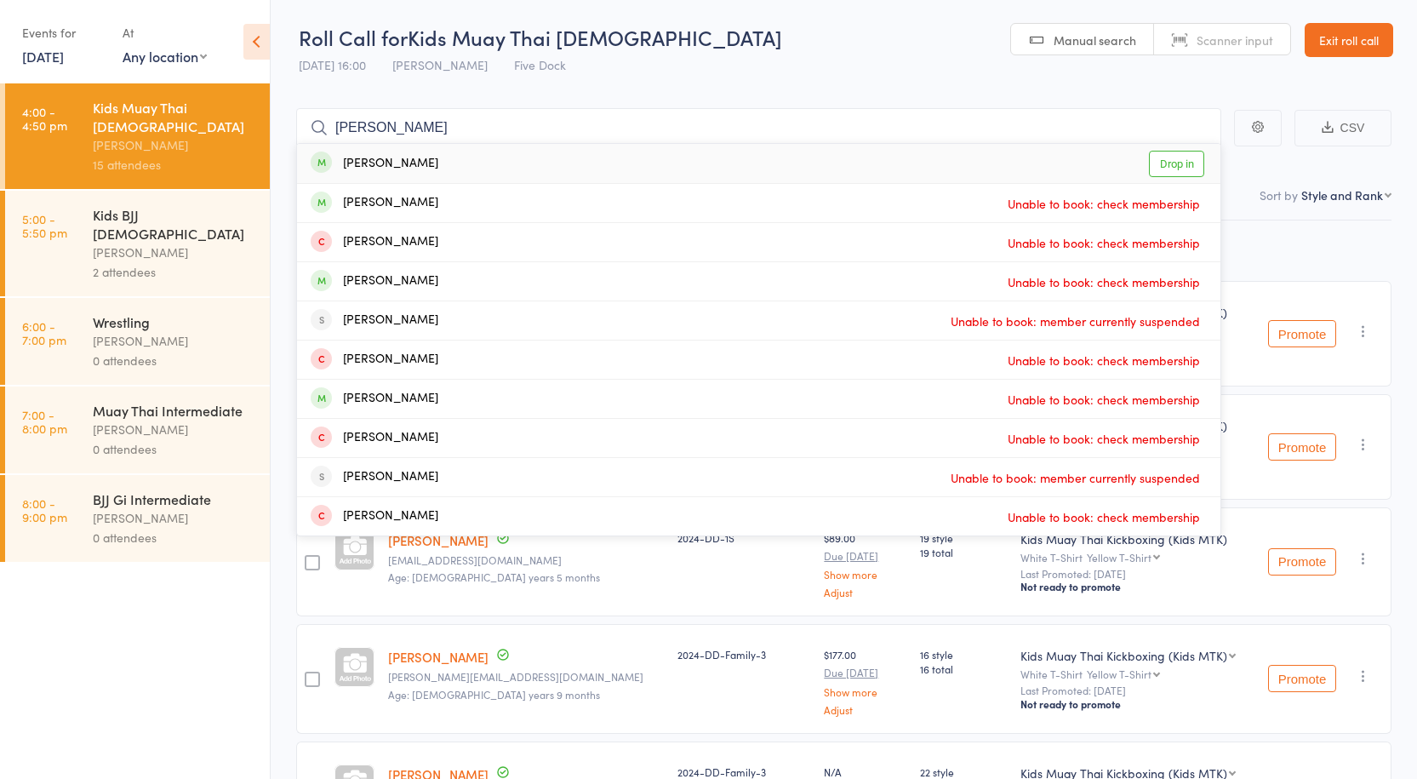
click at [368, 124] on input "Matthew BouAntoun" at bounding box center [758, 127] width 925 height 39
type input "Matthew BouAntoun"
click at [1181, 166] on link "Drop in" at bounding box center [1176, 164] width 55 height 26
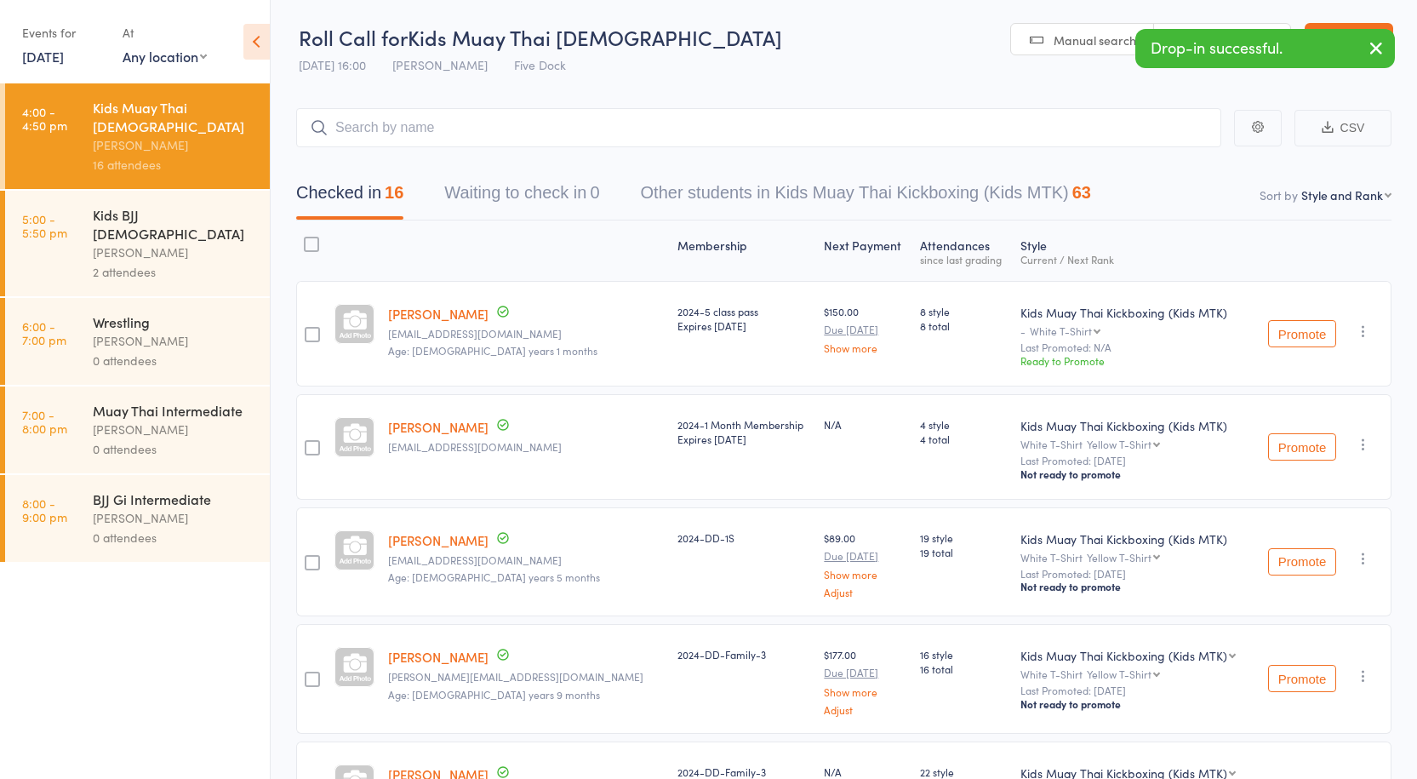
click at [158, 262] on div "2 attendees" at bounding box center [174, 272] width 163 height 20
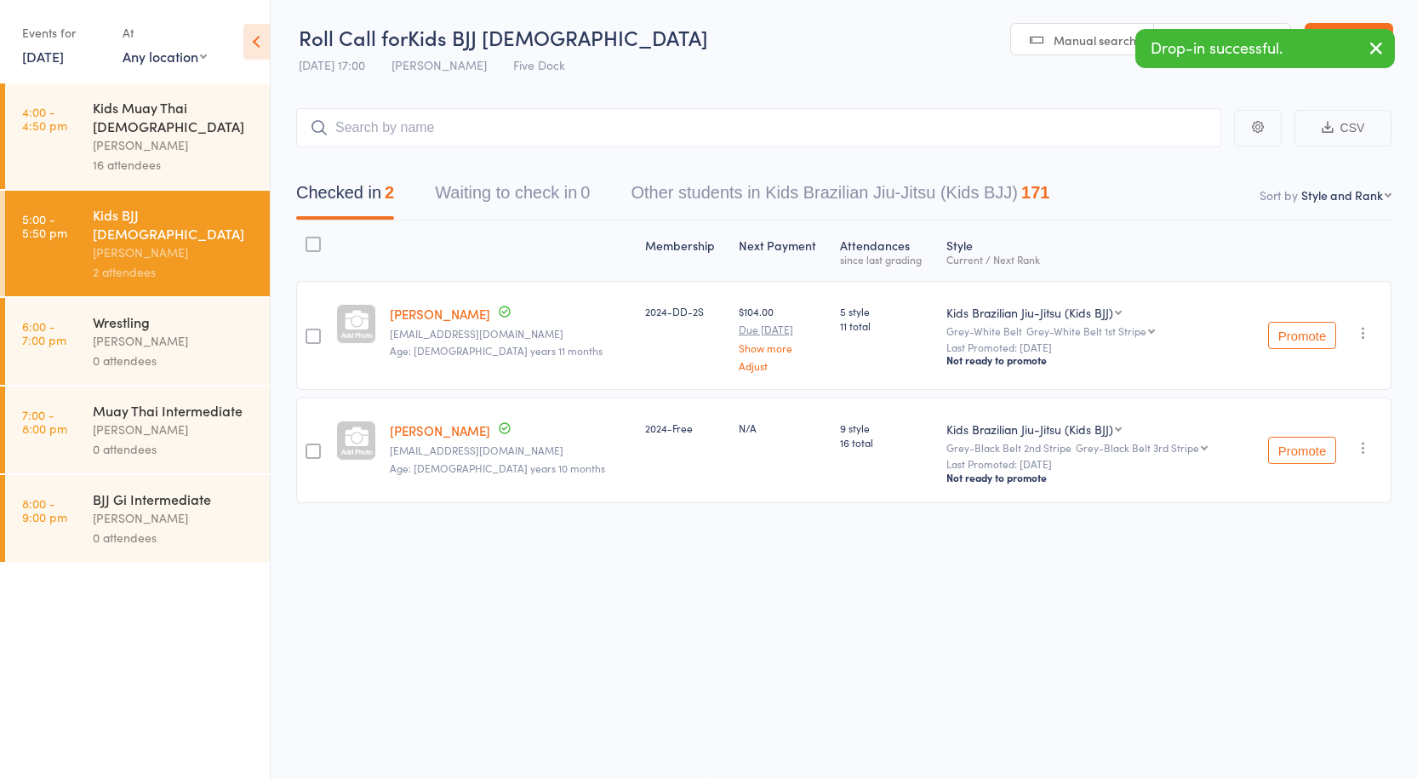
click at [138, 135] on div "Anthony Perosh" at bounding box center [174, 145] width 163 height 20
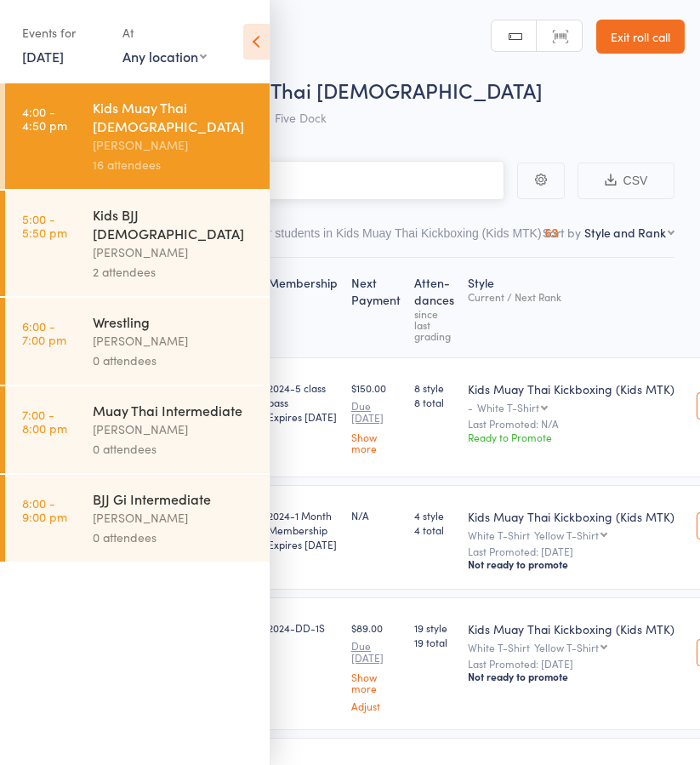
click at [514, 232] on button "Other students in Kids Muay Thai Kickboxing (Kids MTK) 63" at bounding box center [400, 237] width 317 height 39
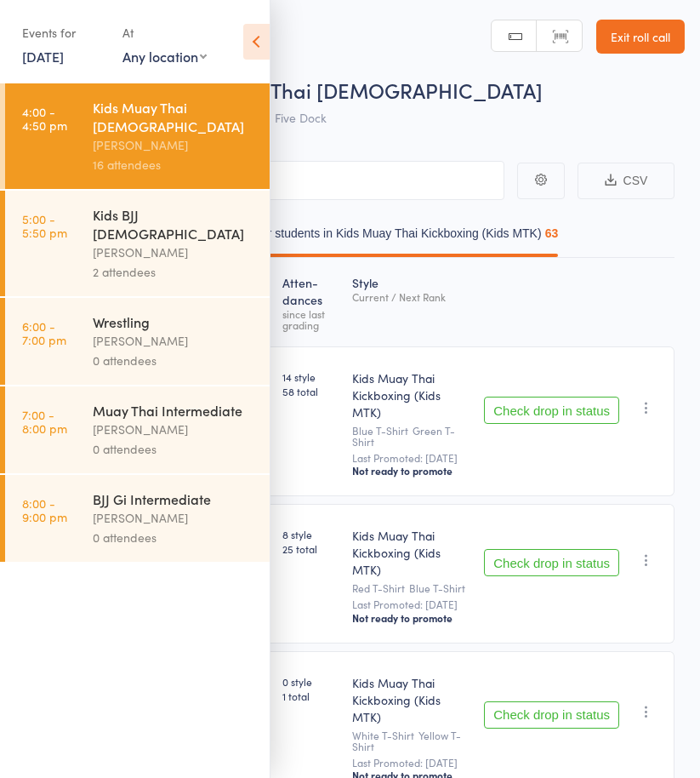
click at [203, 169] on div "Kids Muay Thai 10-15yo Anthony Perosh 16 attendees" at bounding box center [181, 136] width 177 height 106
click at [193, 155] on div "16 attendees" at bounding box center [174, 165] width 163 height 20
click at [399, 76] on div "Roll Call for Kids Muay Thai 10-15yo" at bounding box center [372, 90] width 625 height 28
click at [404, 174] on input "search" at bounding box center [265, 180] width 479 height 39
click at [267, 52] on icon at bounding box center [256, 42] width 26 height 36
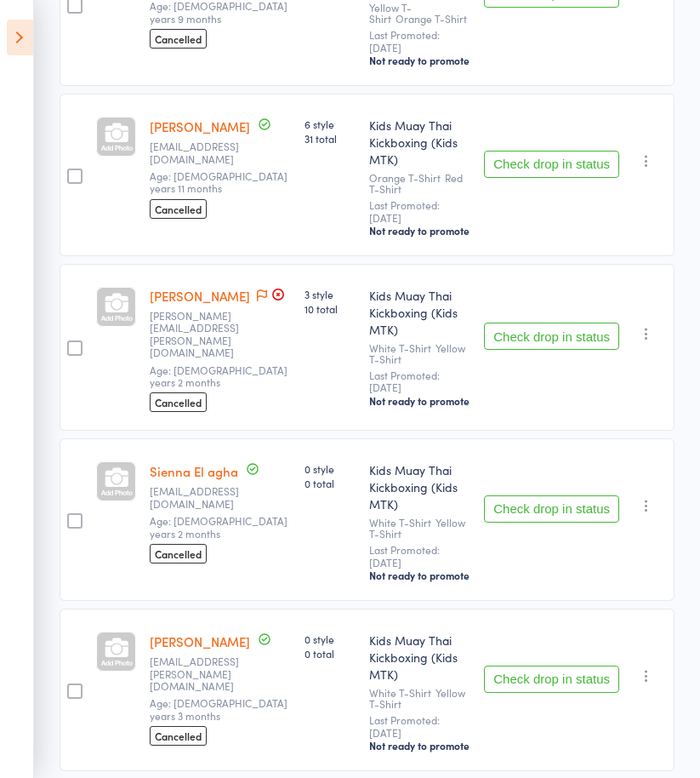
scroll to position [1618, 0]
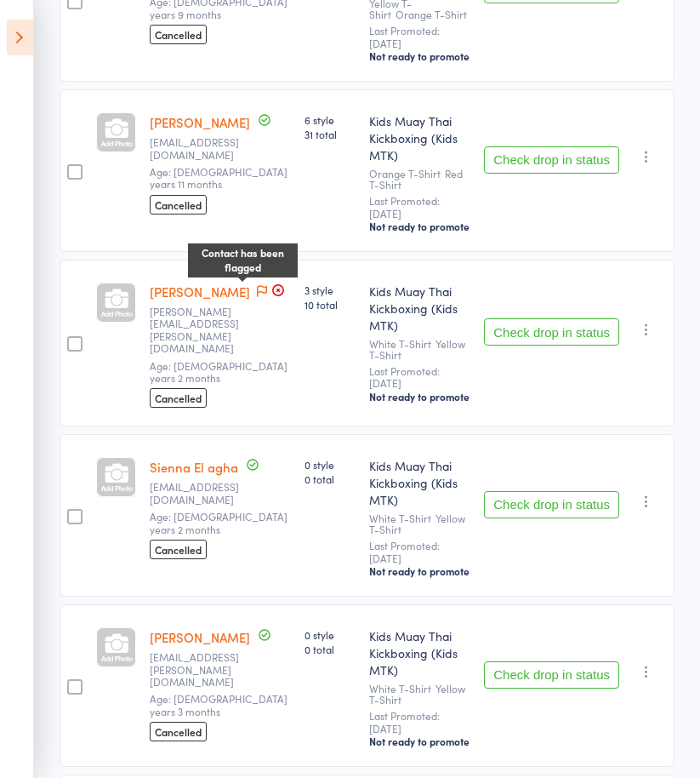
click at [257, 285] on icon at bounding box center [262, 291] width 10 height 12
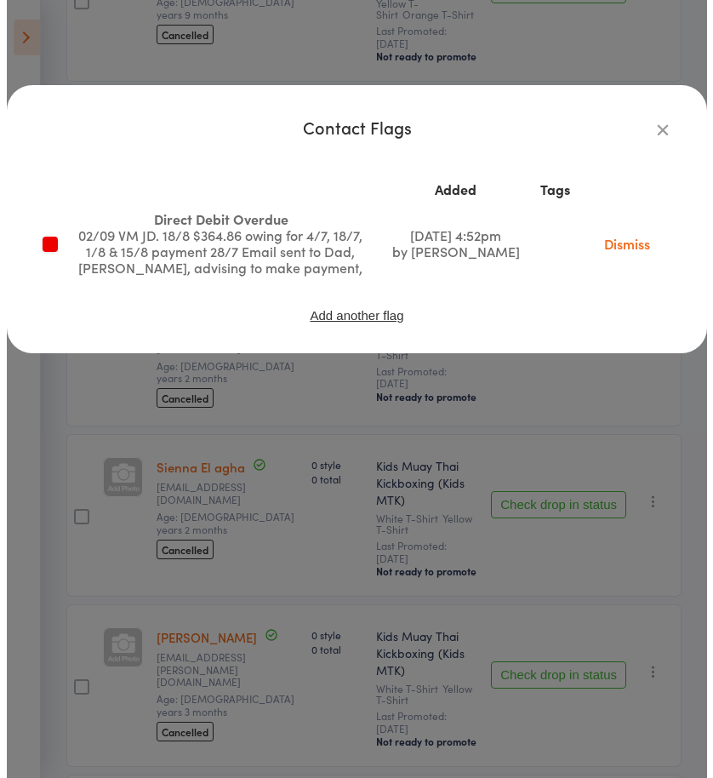
scroll to position [1607, 0]
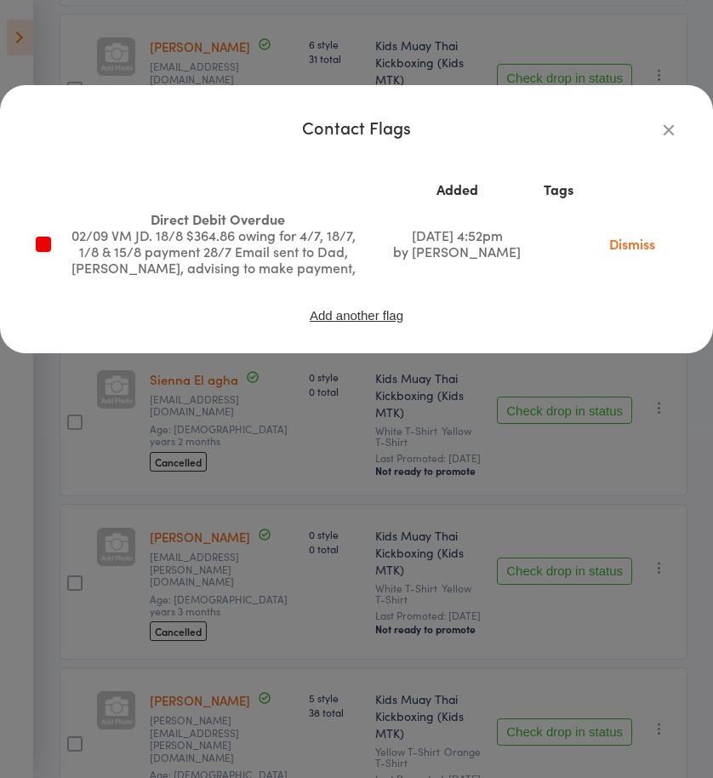
click at [292, 417] on div "Contact Flags Added Tags Direct Debit Overdue 02/09 VM JD. 18/8 $364.86 owing f…" at bounding box center [356, 389] width 713 height 778
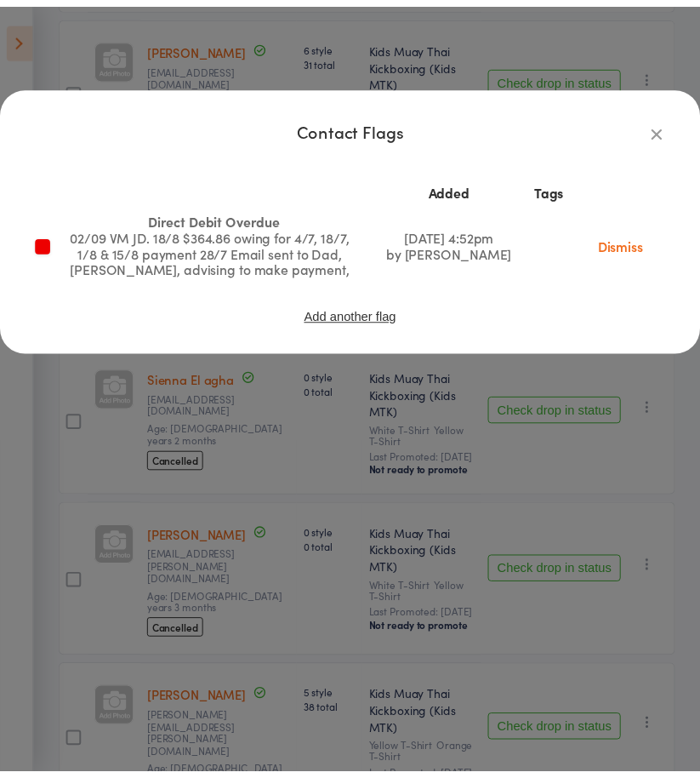
scroll to position [1618, 0]
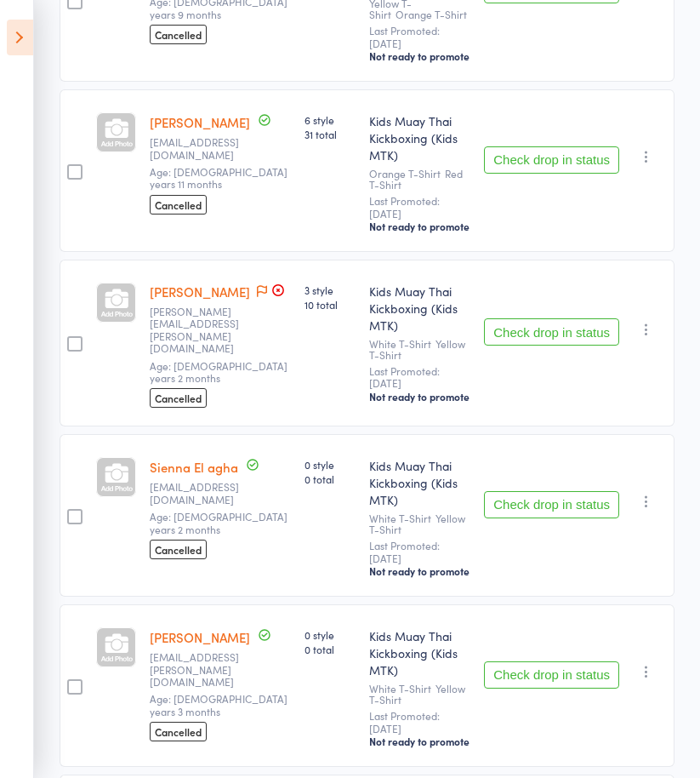
click at [15, 25] on icon at bounding box center [20, 38] width 26 height 36
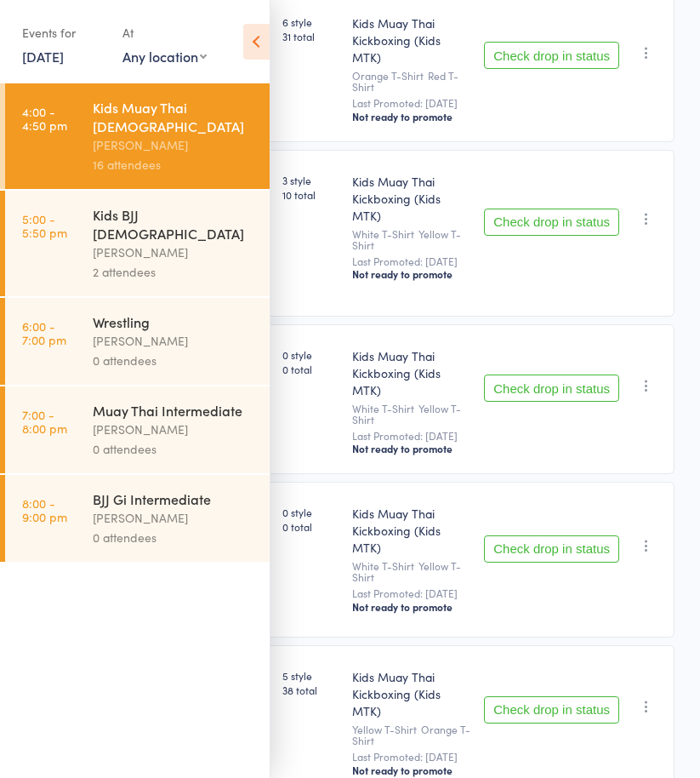
click at [689, 433] on main "CSV Checked in 16 Waiting to check in 0 Other students in Kids Muay Thai Kickbo…" at bounding box center [350, 644] width 700 height 4252
click at [259, 32] on icon at bounding box center [256, 42] width 26 height 36
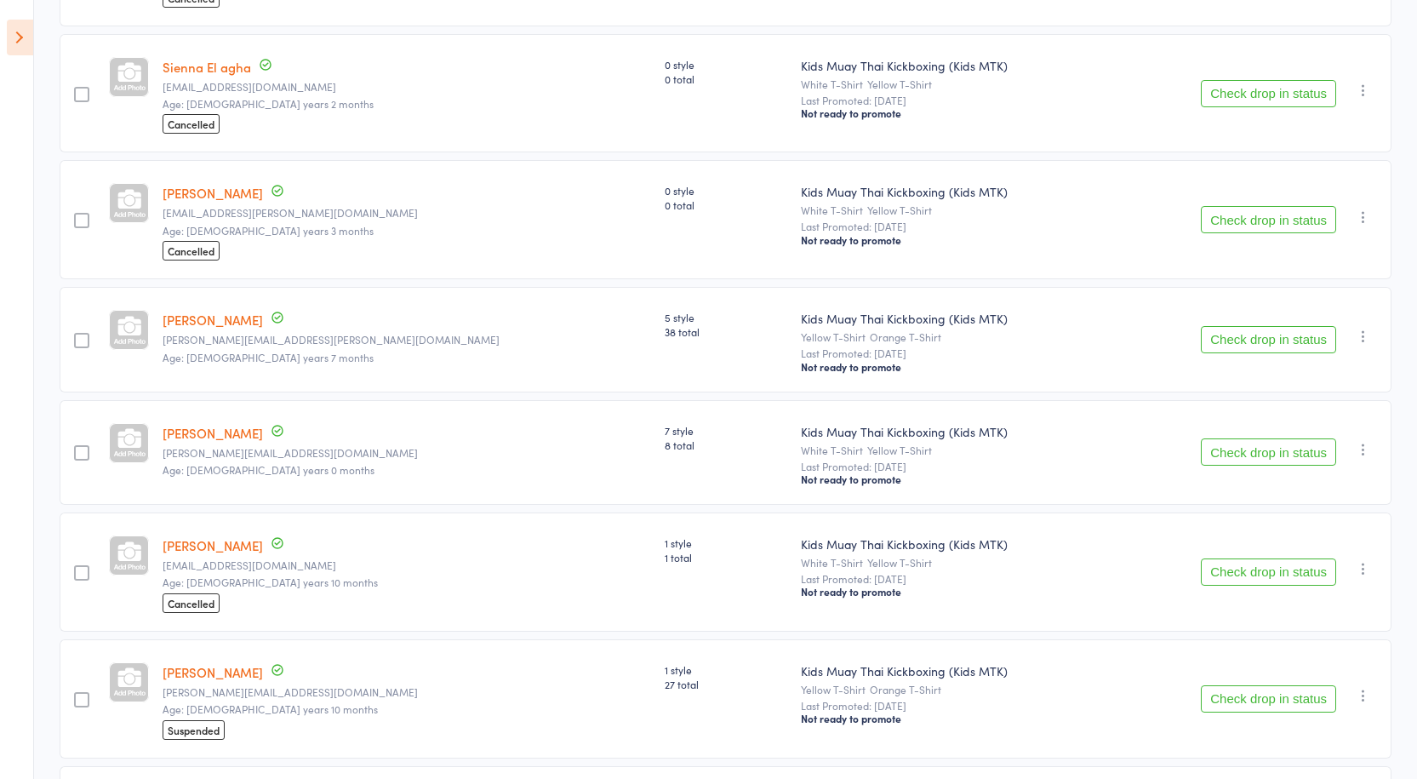
scroll to position [1096, 0]
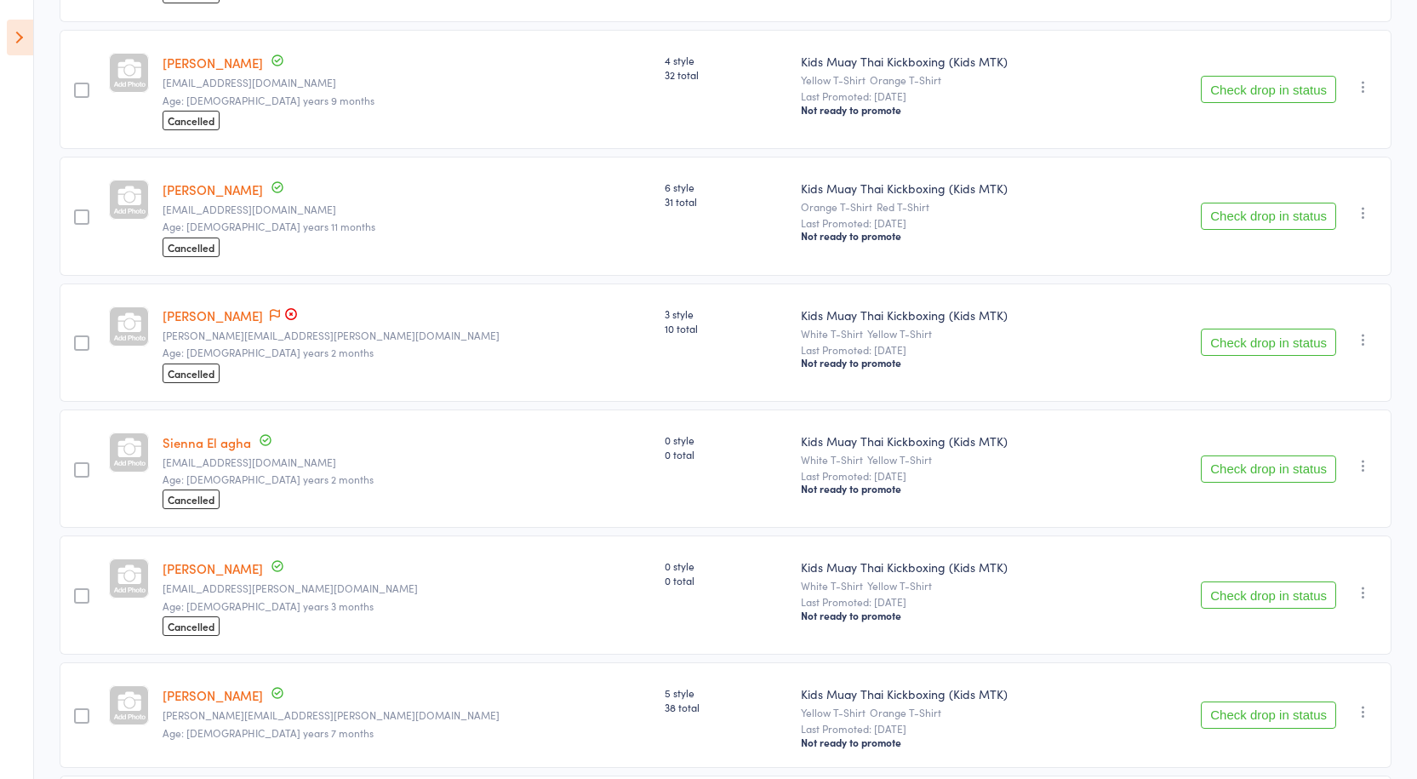
click at [14, 45] on icon at bounding box center [20, 38] width 26 height 36
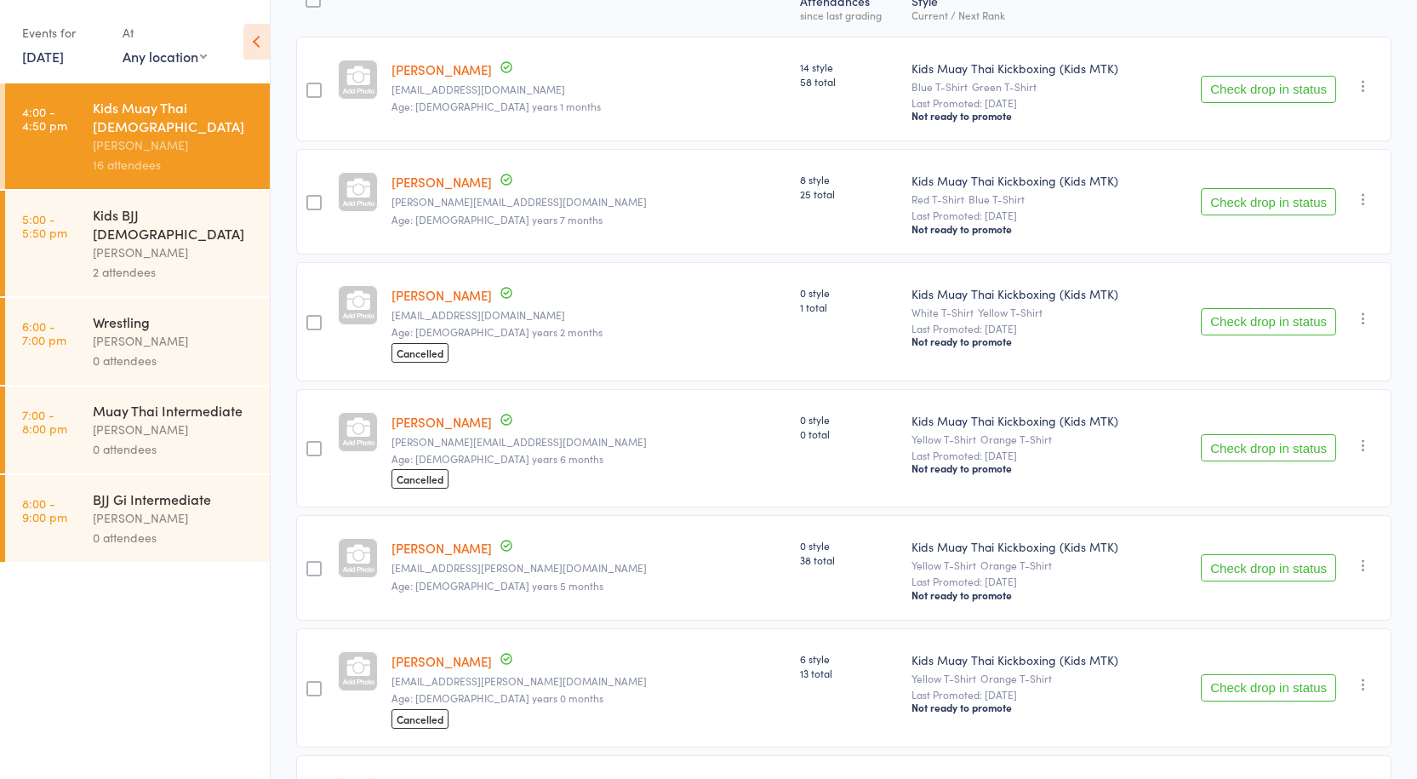
scroll to position [0, 0]
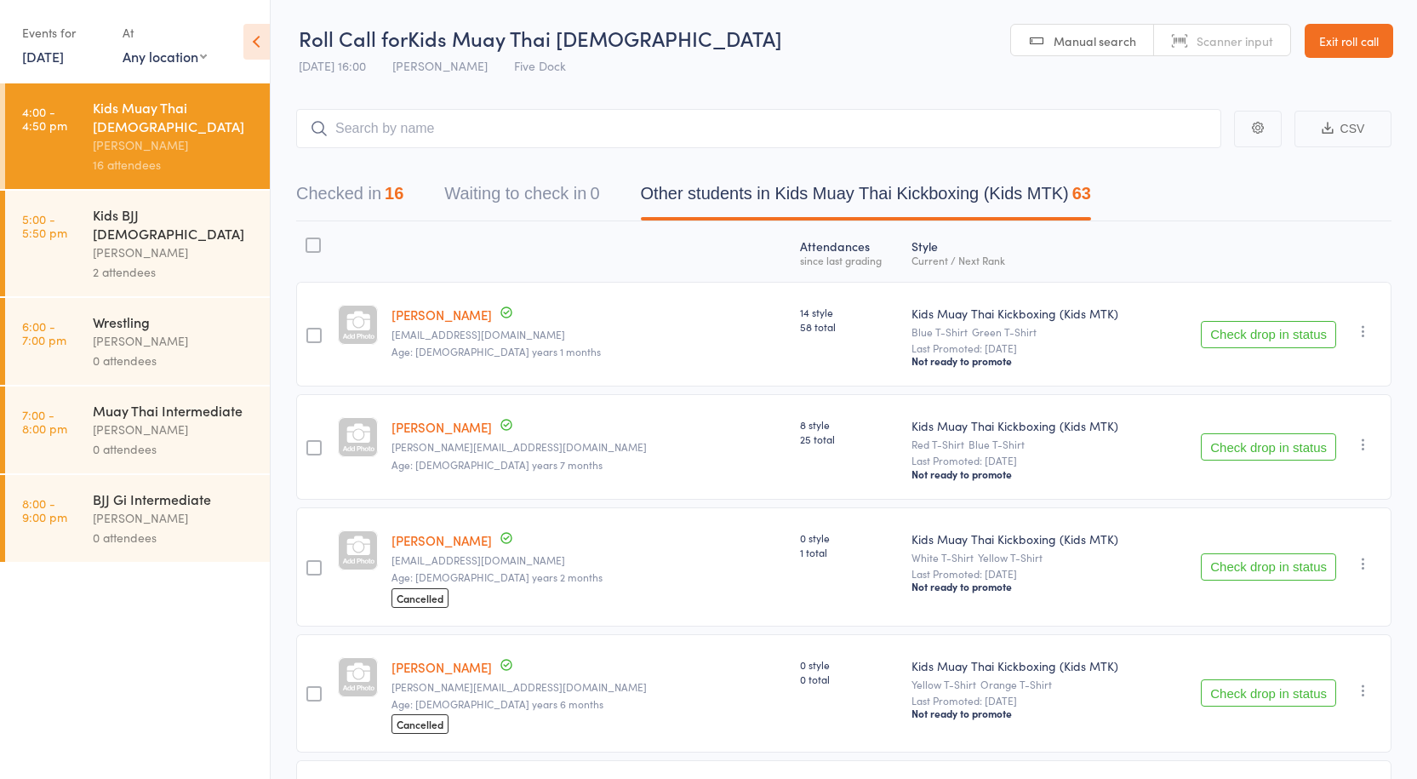
click at [99, 205] on div "Kids BJJ 10-15yo" at bounding box center [174, 223] width 163 height 37
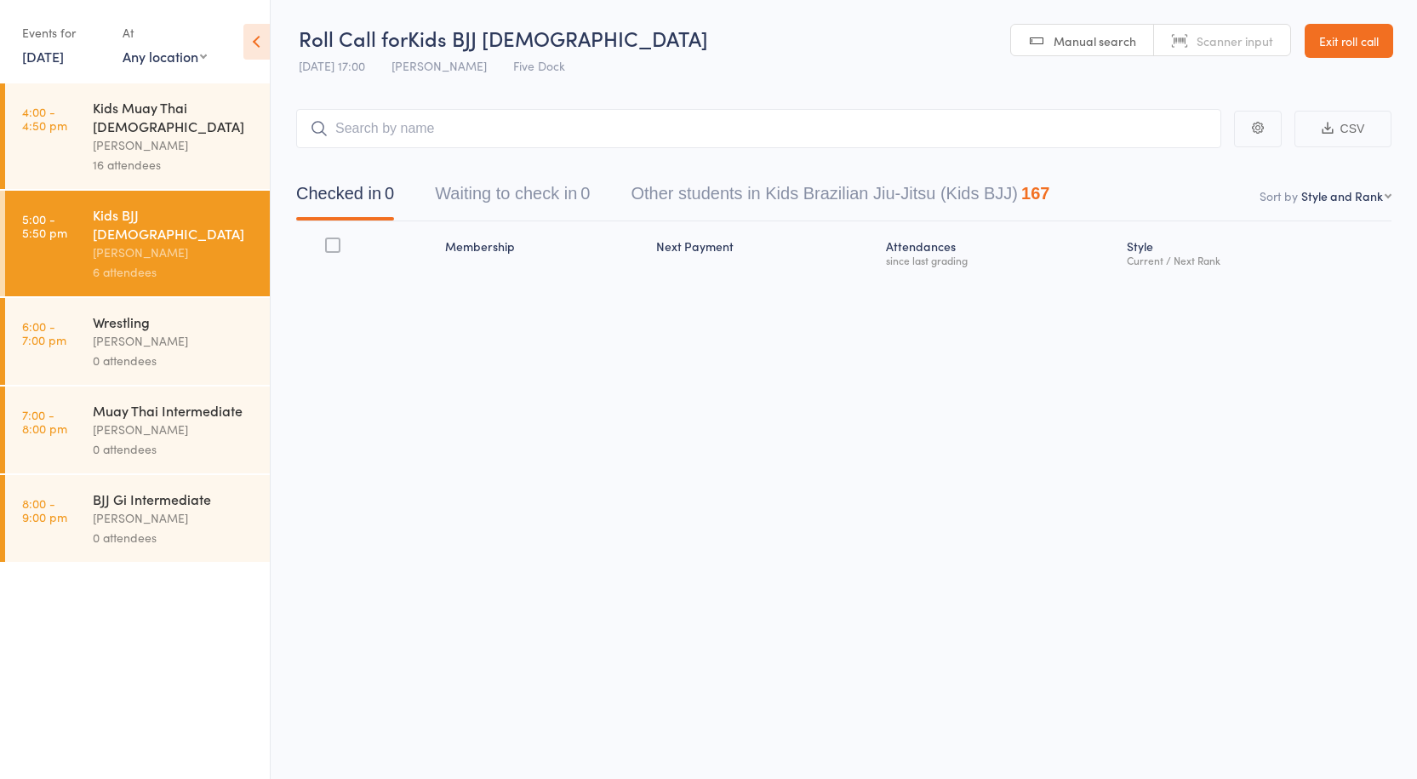
click at [141, 155] on div "16 attendees" at bounding box center [174, 165] width 163 height 20
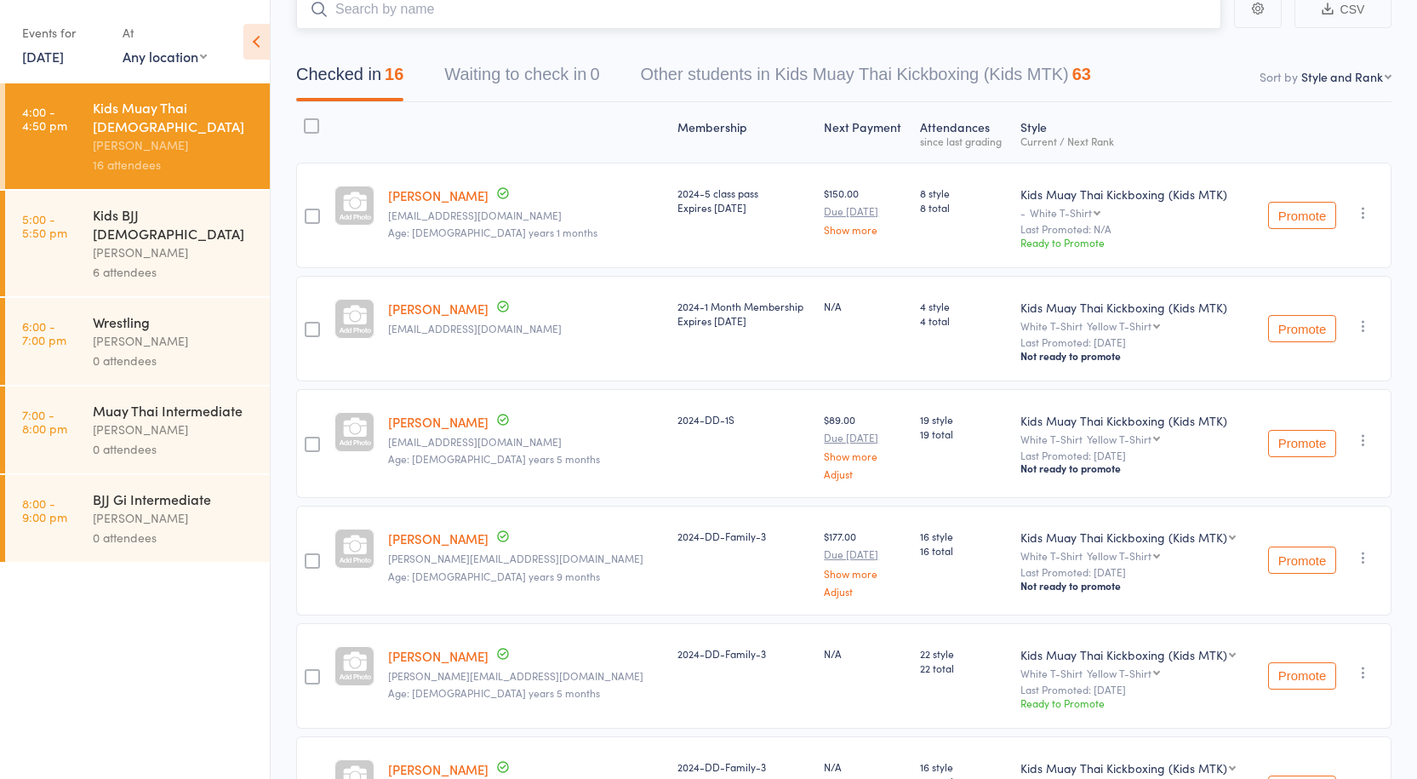
scroll to position [109, 0]
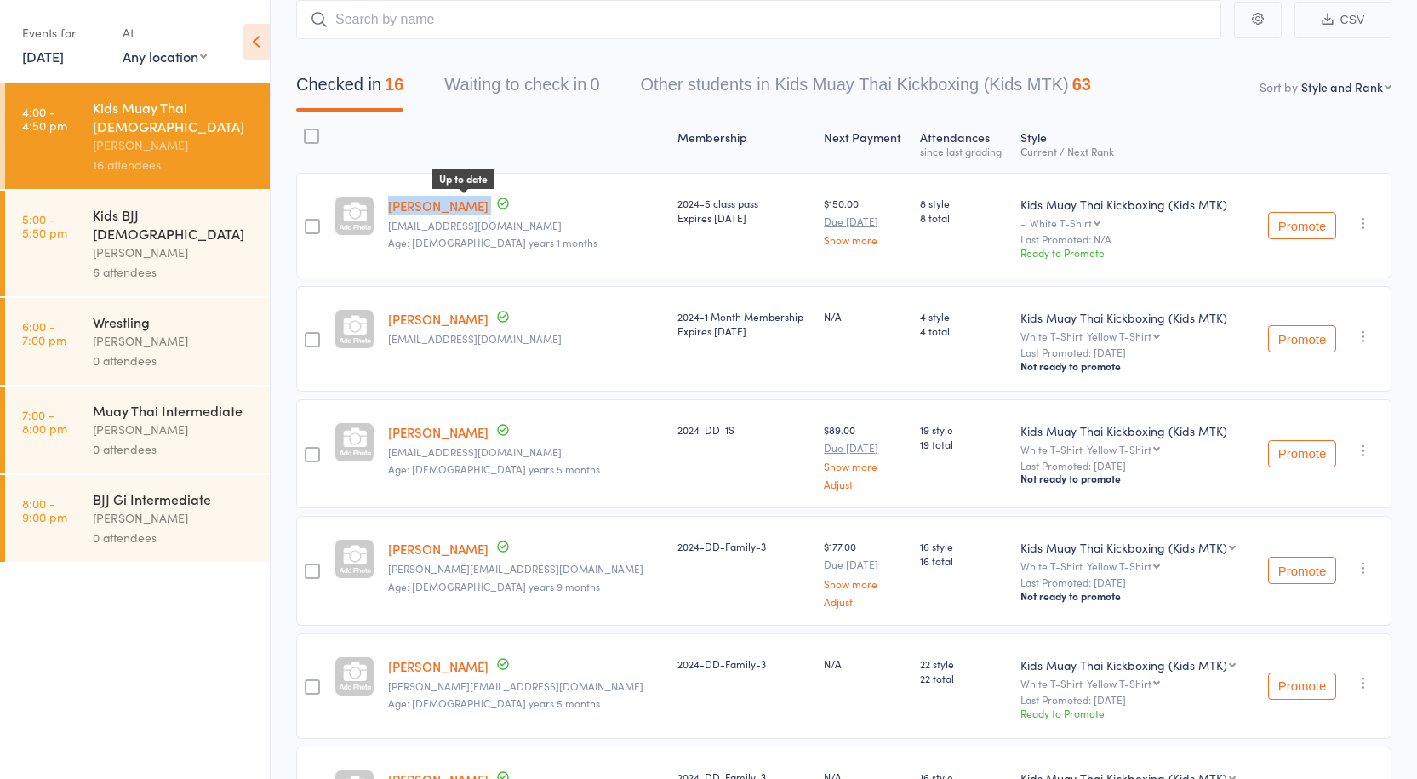
drag, startPoint x: 387, startPoint y: 200, endPoint x: 466, endPoint y: 200, distance: 78.3
click at [466, 200] on member-row "Sofia Prior Up to date Manuchopper72@hotmail.com Age: 12 years 1 months 2024-5 …" at bounding box center [843, 226] width 1095 height 106
copy member-row "Sofia Prior"
click at [133, 205] on div "Kids BJJ 10-15yo" at bounding box center [174, 223] width 163 height 37
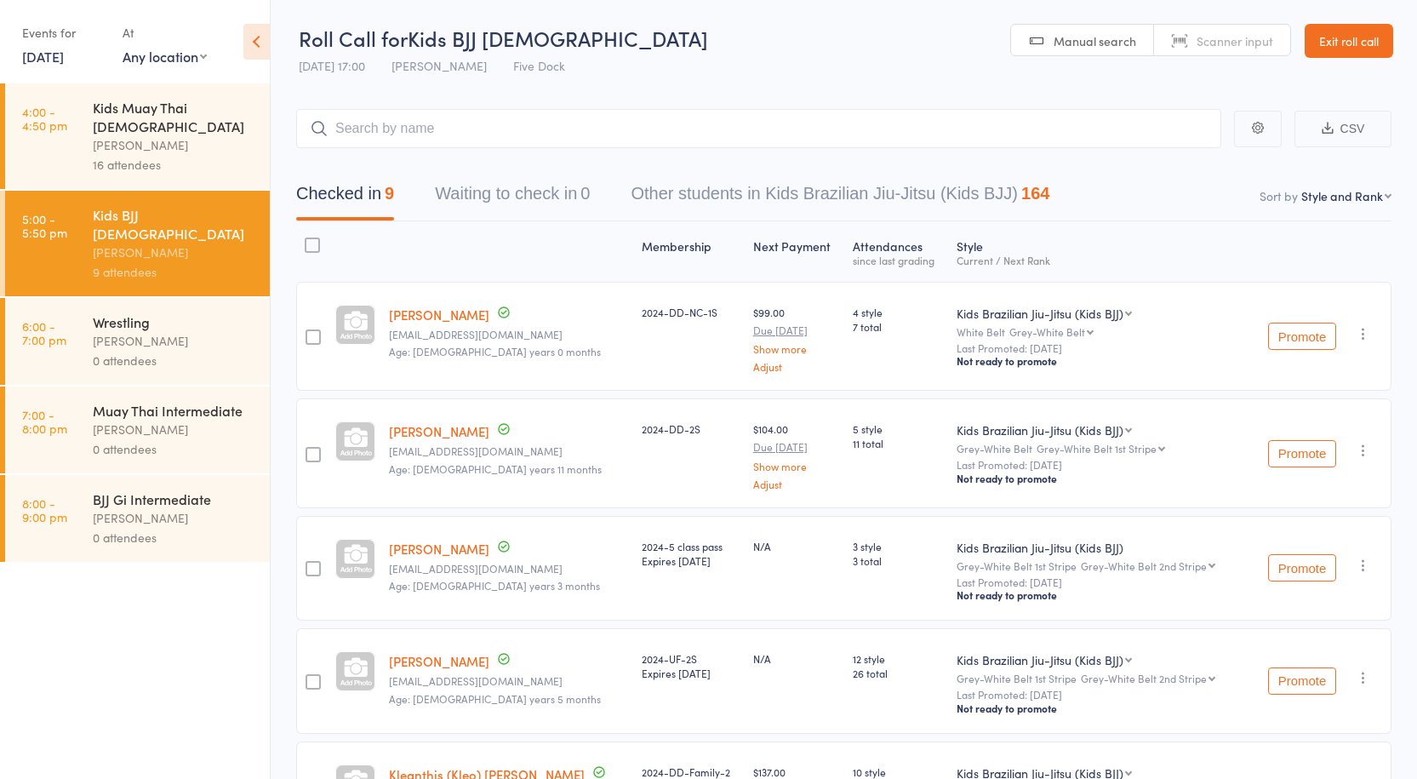
click at [148, 351] on div "0 attendees" at bounding box center [174, 361] width 163 height 20
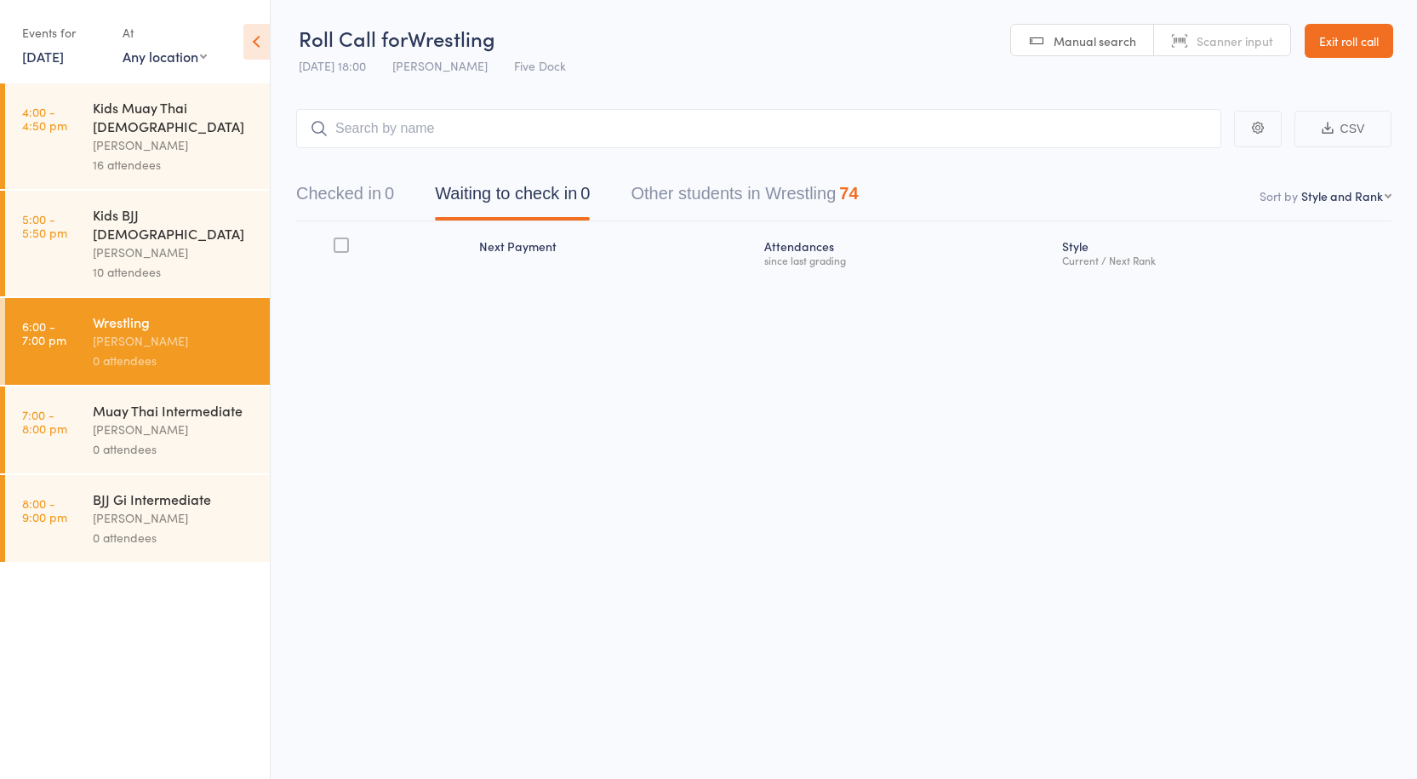
click at [111, 243] on div "Anthony Perosh" at bounding box center [174, 253] width 163 height 20
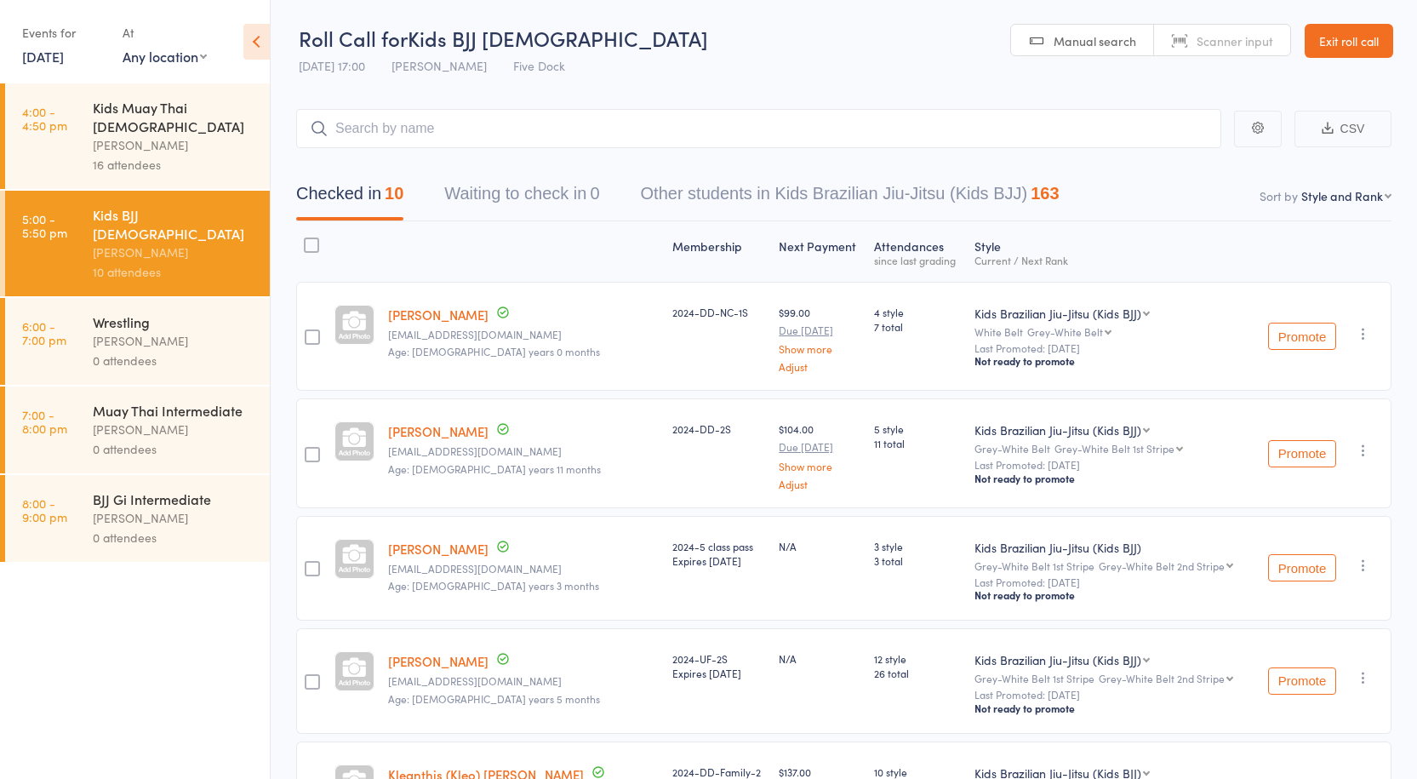
click at [1337, 188] on select "First name Last name Birthday today? Behind on payments? Check in time Next pay…" at bounding box center [1346, 195] width 90 height 17
click at [1325, 187] on select "First name Last name Birthday today? Behind on payments? Check in time Next pay…" at bounding box center [1346, 195] width 90 height 17
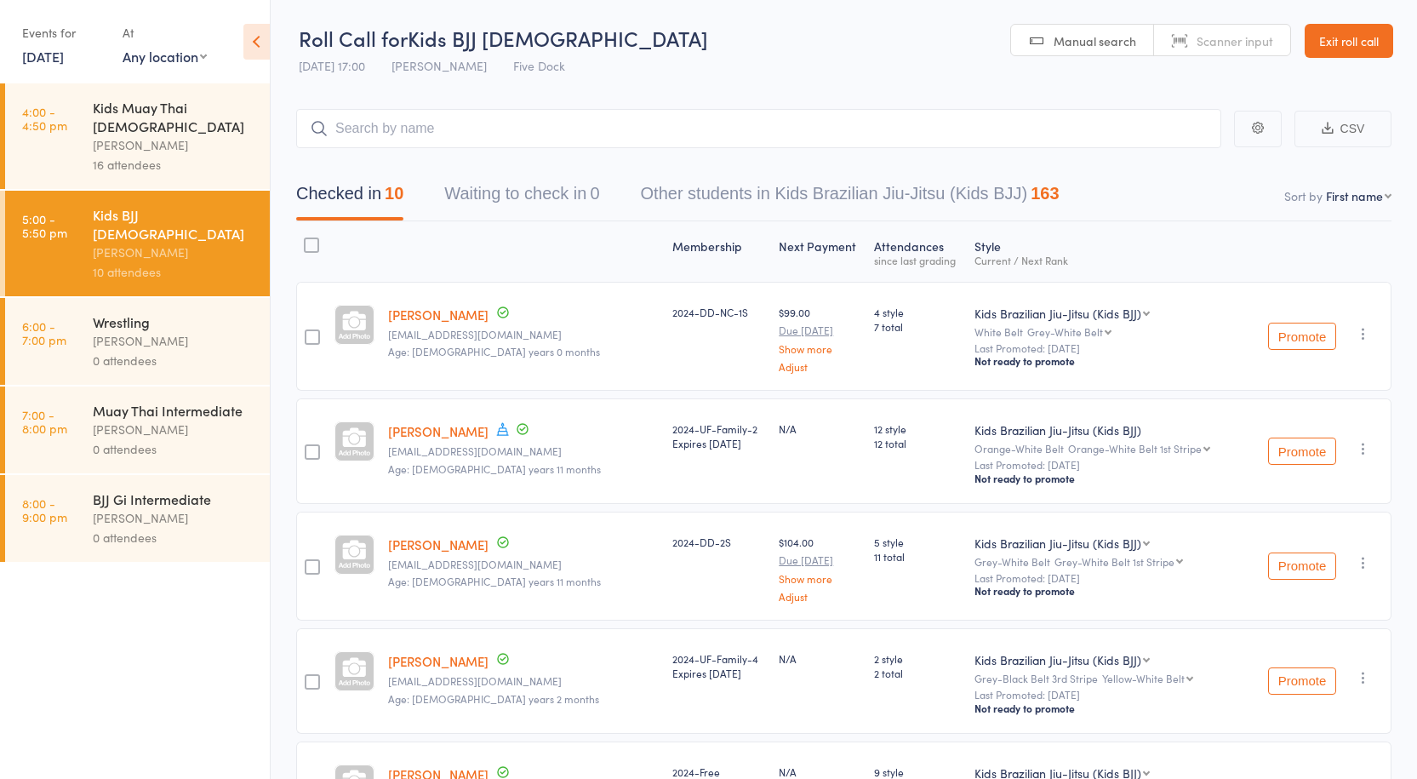
click at [1359, 201] on select "First name Last name Birthday today? Behind on payments? Check in time Next pay…" at bounding box center [1359, 195] width 66 height 17
select select "4"
click at [1326, 187] on select "First name Last name Birthday today? Behind on payments? Check in time Next pay…" at bounding box center [1359, 195] width 66 height 17
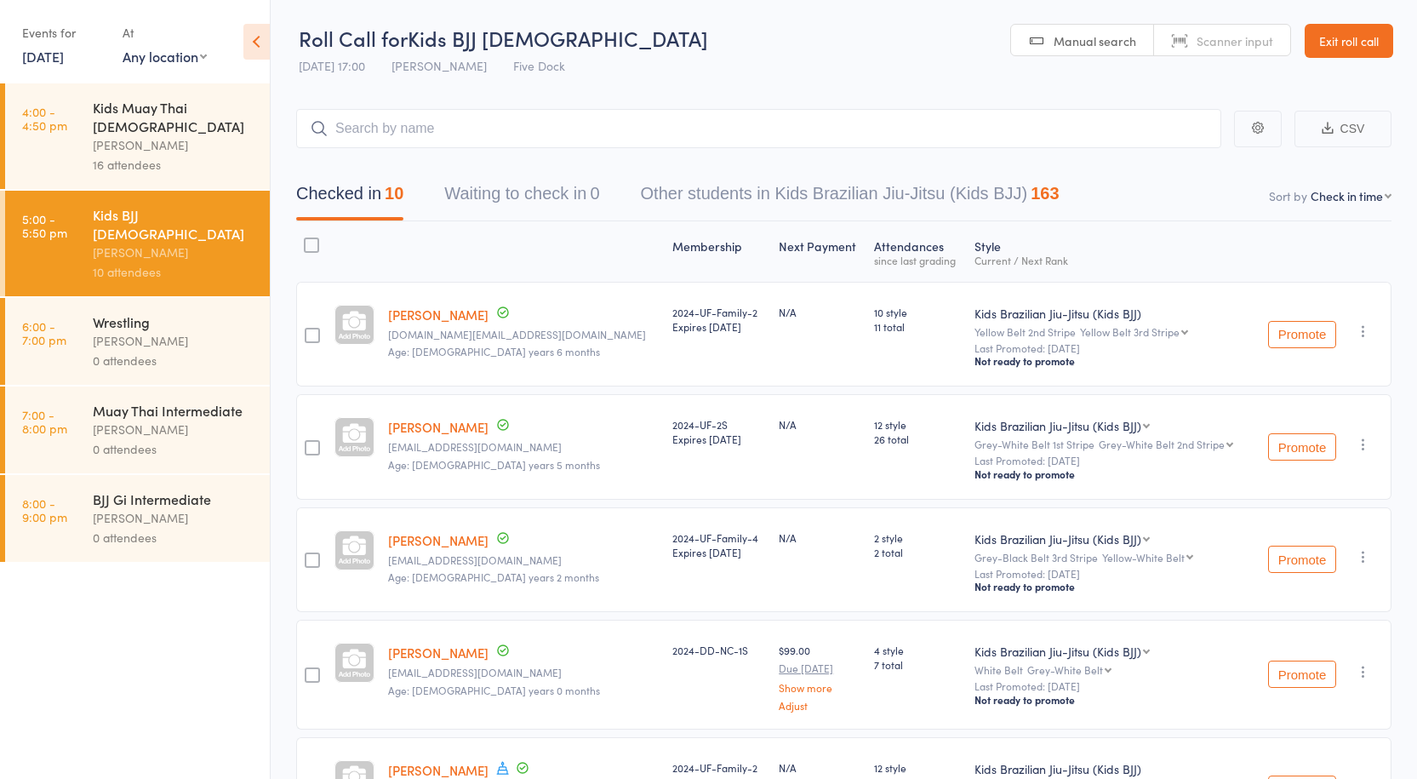
click at [185, 312] on div "Wrestling" at bounding box center [174, 321] width 163 height 19
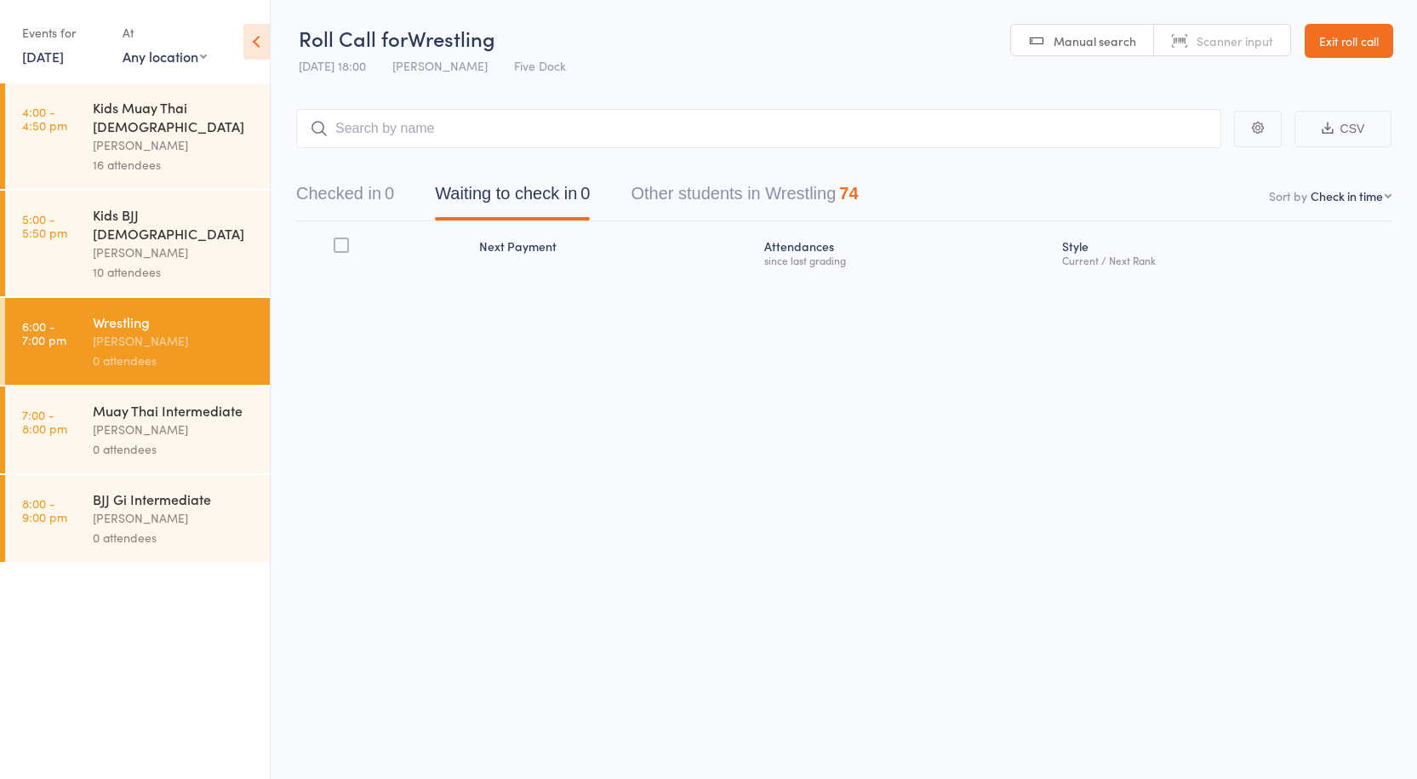
click at [201, 243] on div "Anthony Perosh" at bounding box center [174, 253] width 163 height 20
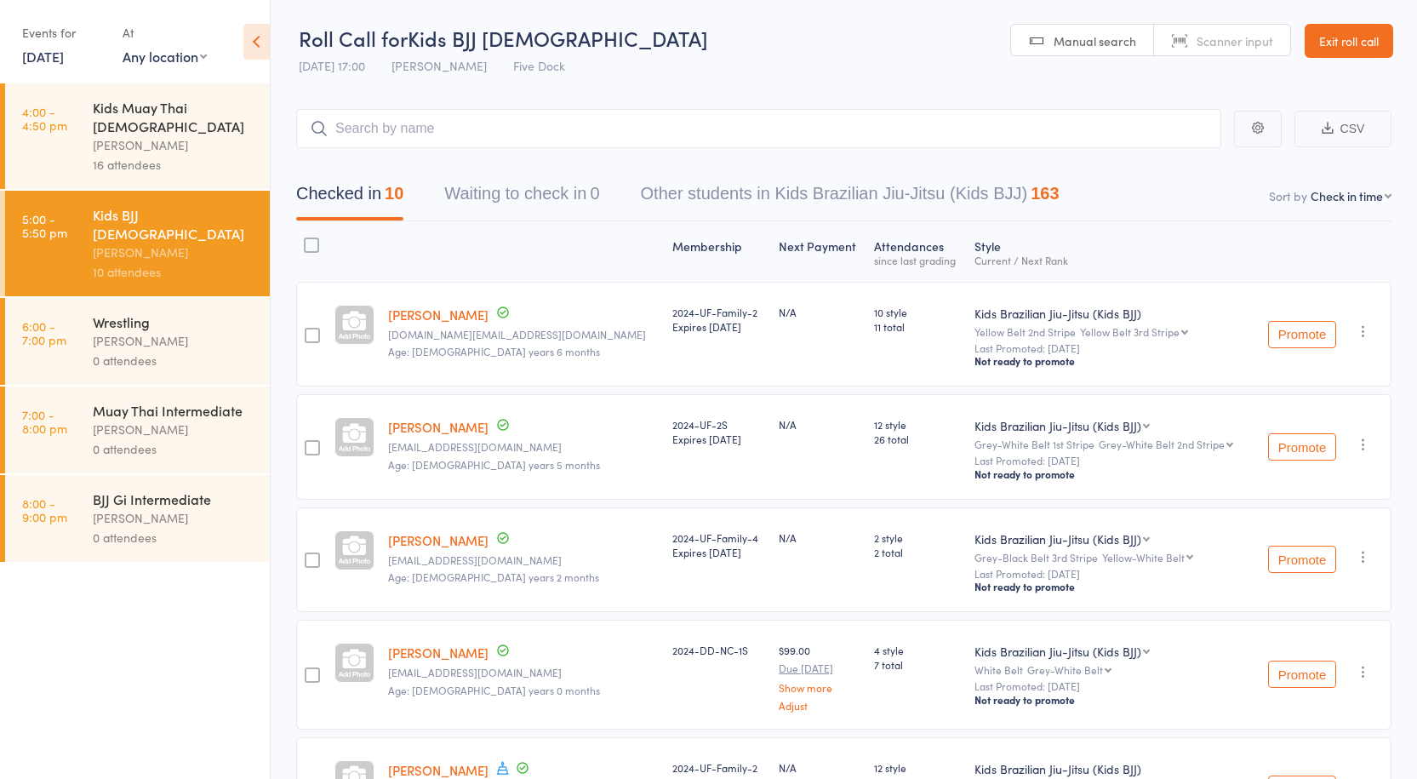
click at [181, 312] on div "Wrestling" at bounding box center [174, 321] width 163 height 19
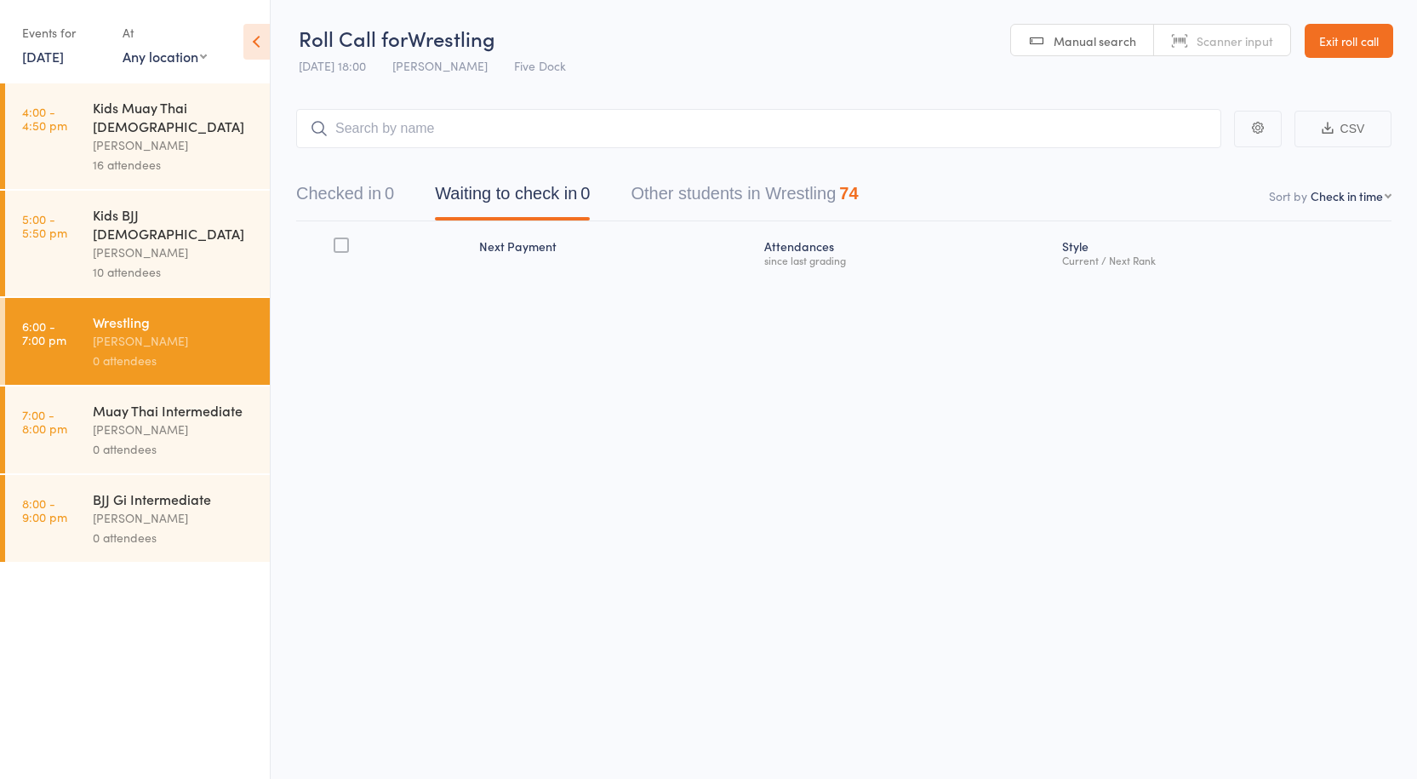
click at [129, 420] on div "Anthony Perosh" at bounding box center [174, 430] width 163 height 20
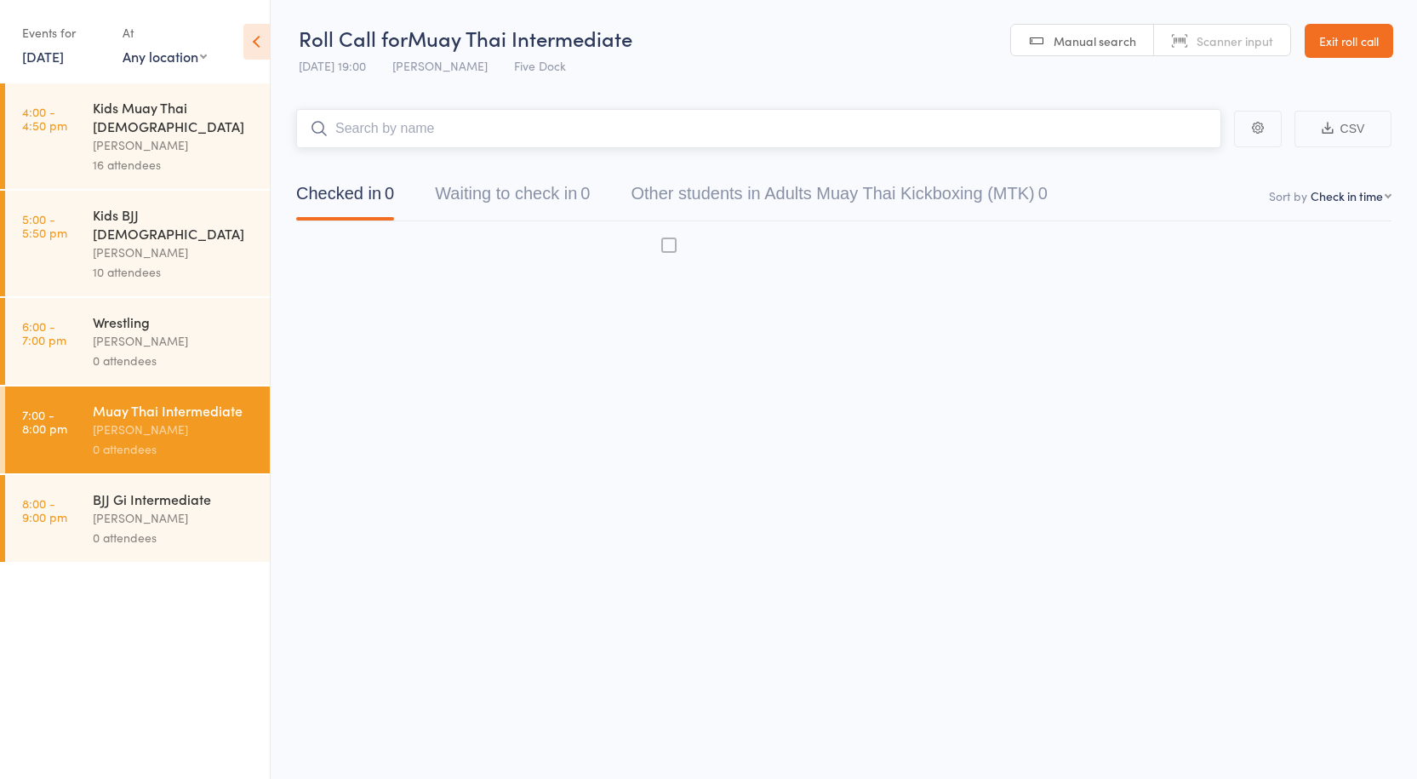
click at [189, 243] on div "Anthony Perosh" at bounding box center [174, 253] width 163 height 20
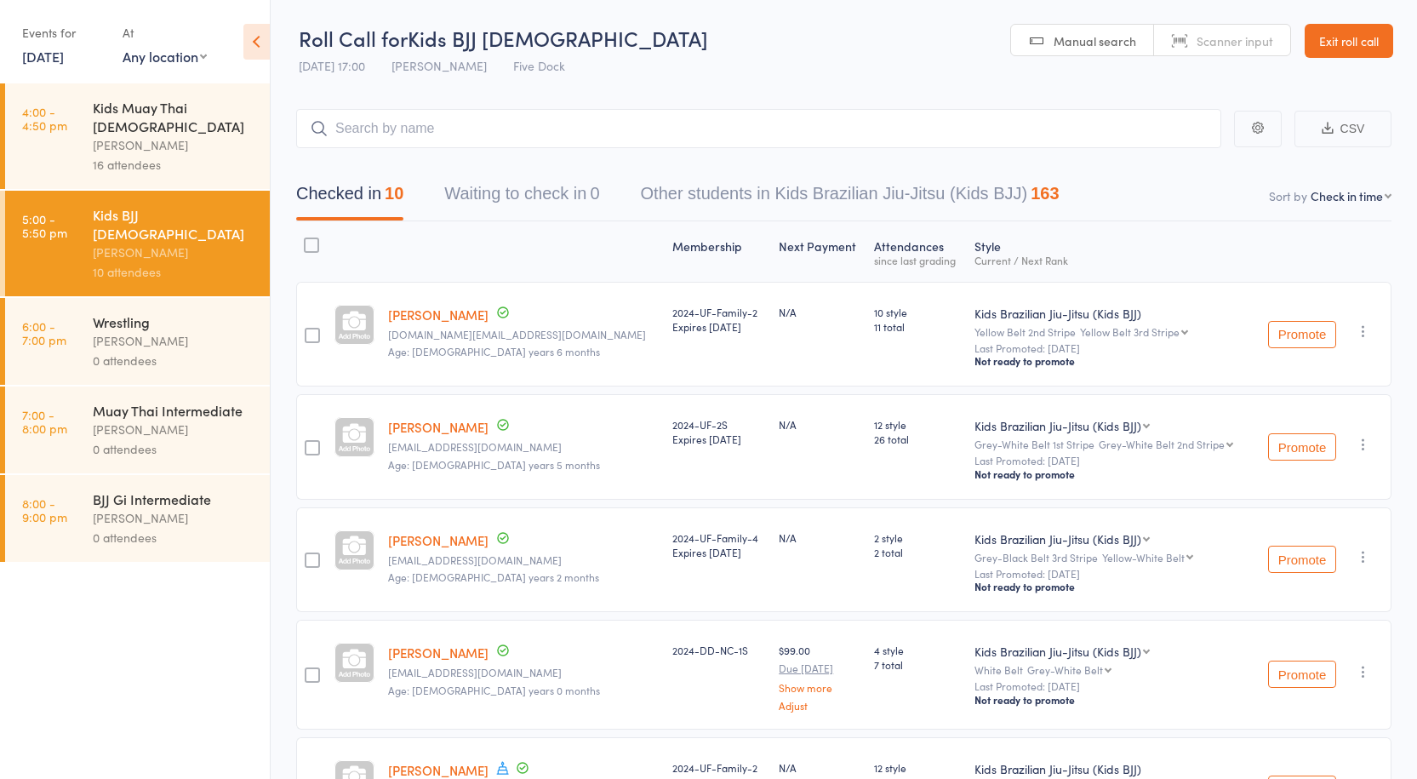
click at [186, 351] on div "0 attendees" at bounding box center [174, 361] width 163 height 20
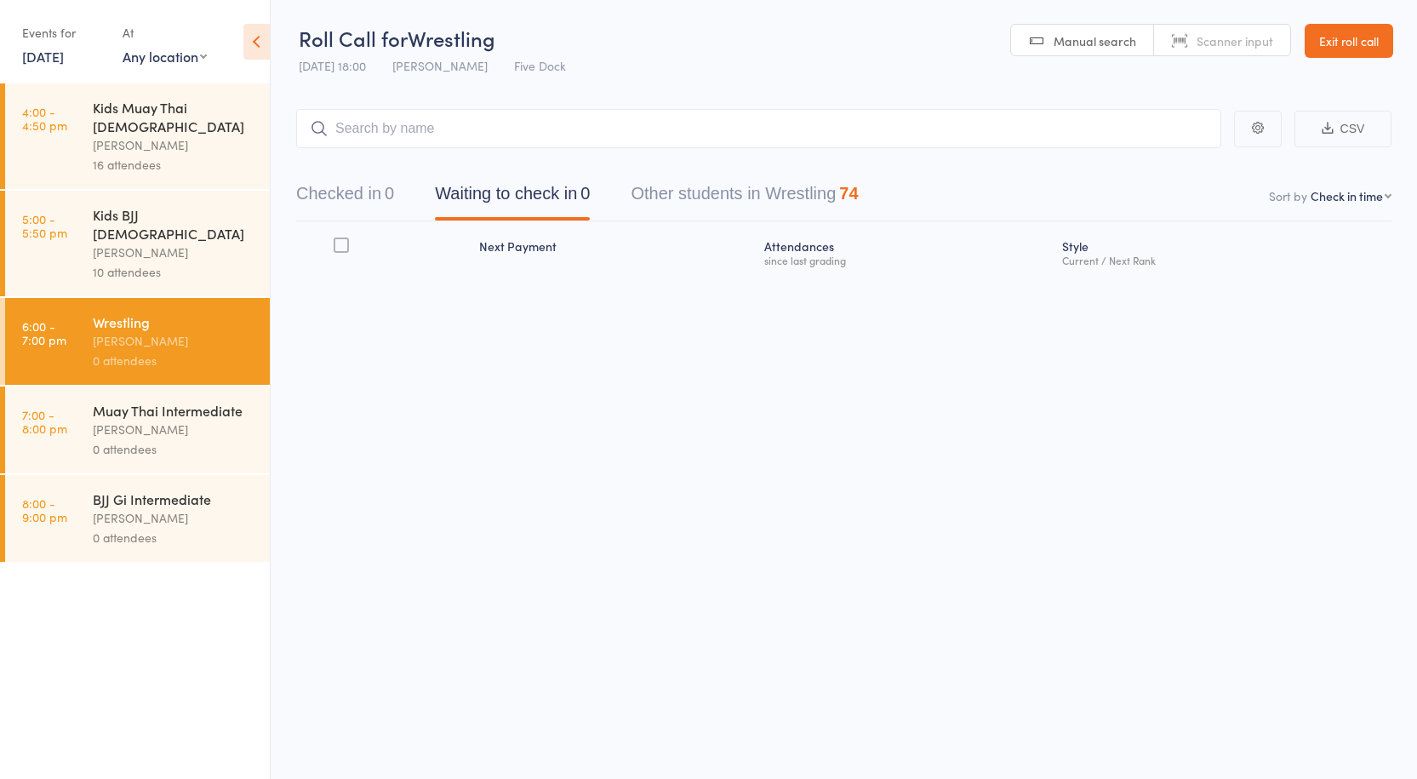
click at [191, 401] on div "Muay Thai Intermediate" at bounding box center [174, 410] width 163 height 19
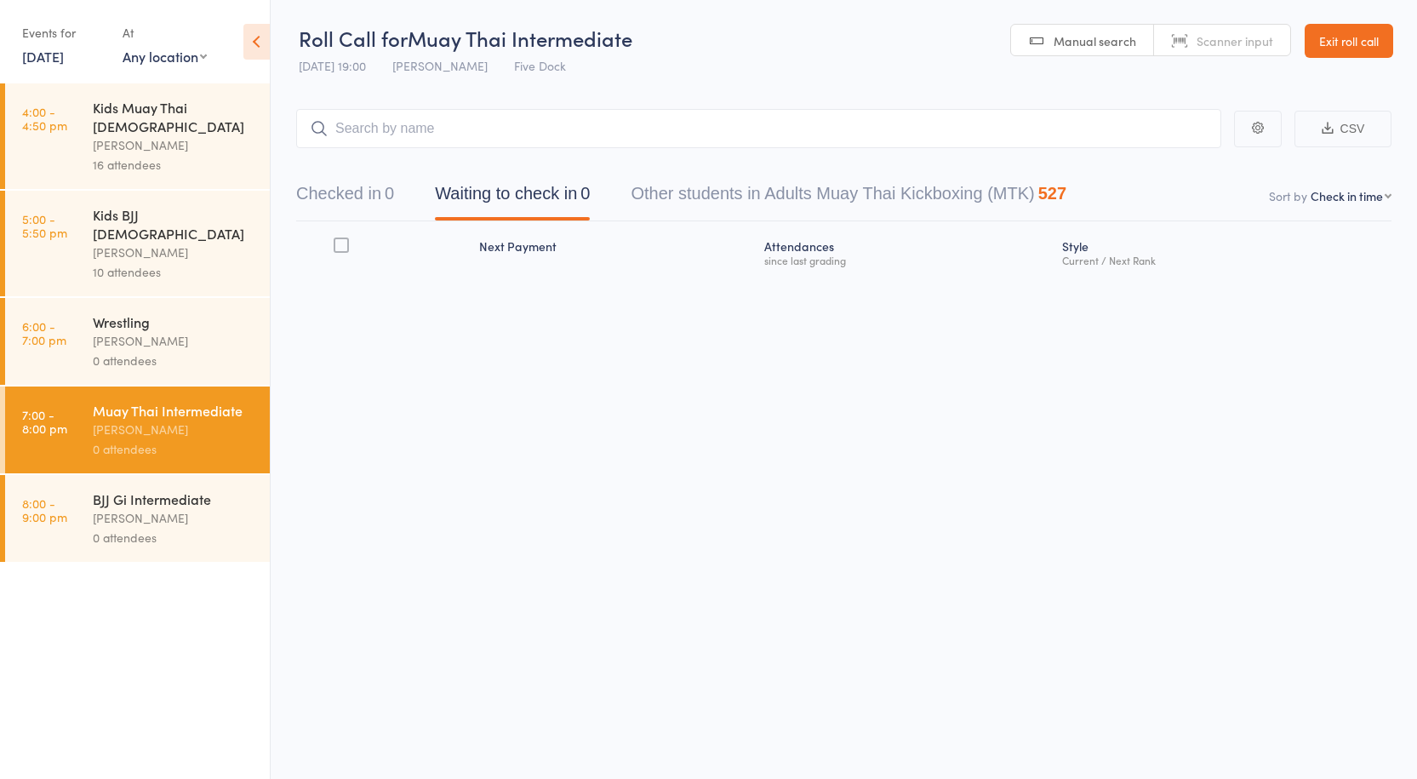
click at [170, 333] on div "Wrestling Anthony Perosh 0 attendees" at bounding box center [181, 341] width 177 height 87
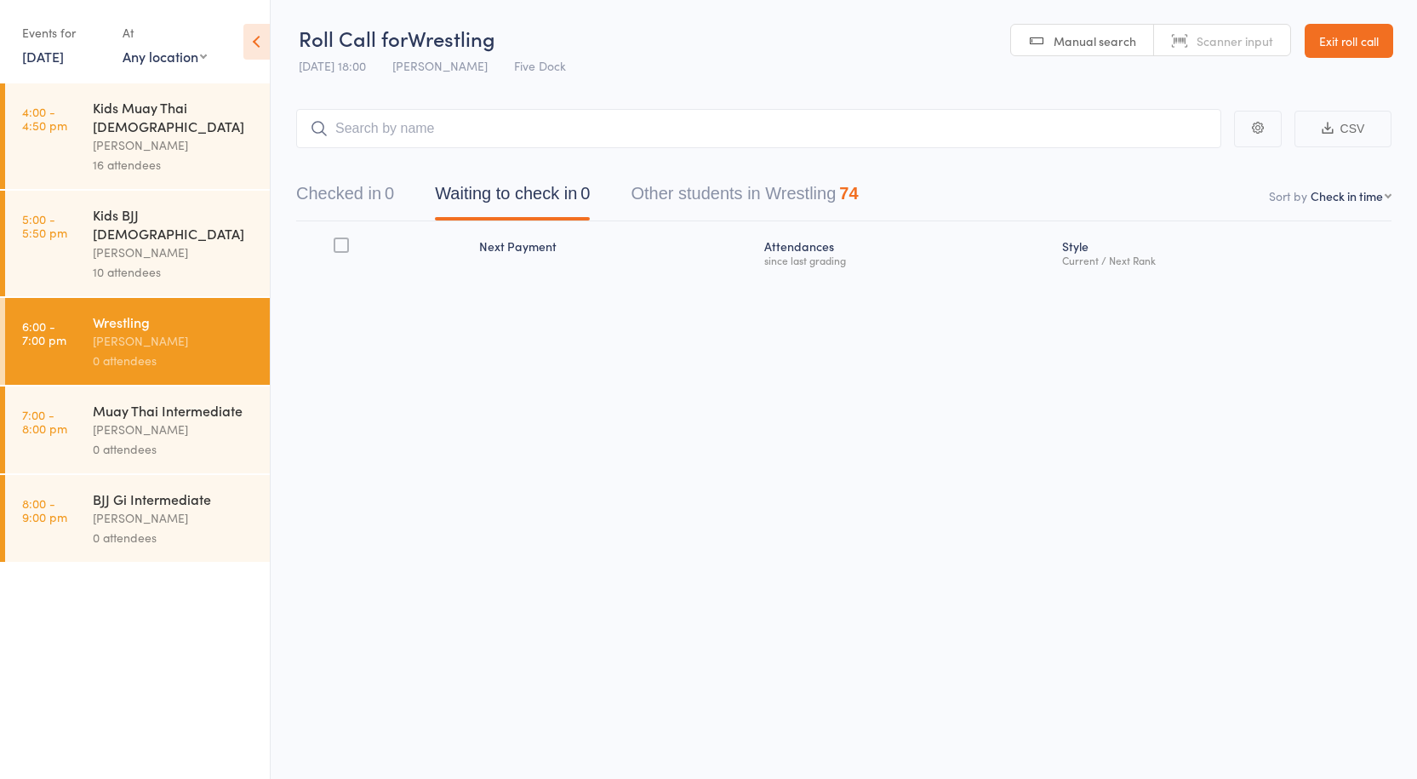
click at [132, 262] on div "10 attendees" at bounding box center [174, 272] width 163 height 20
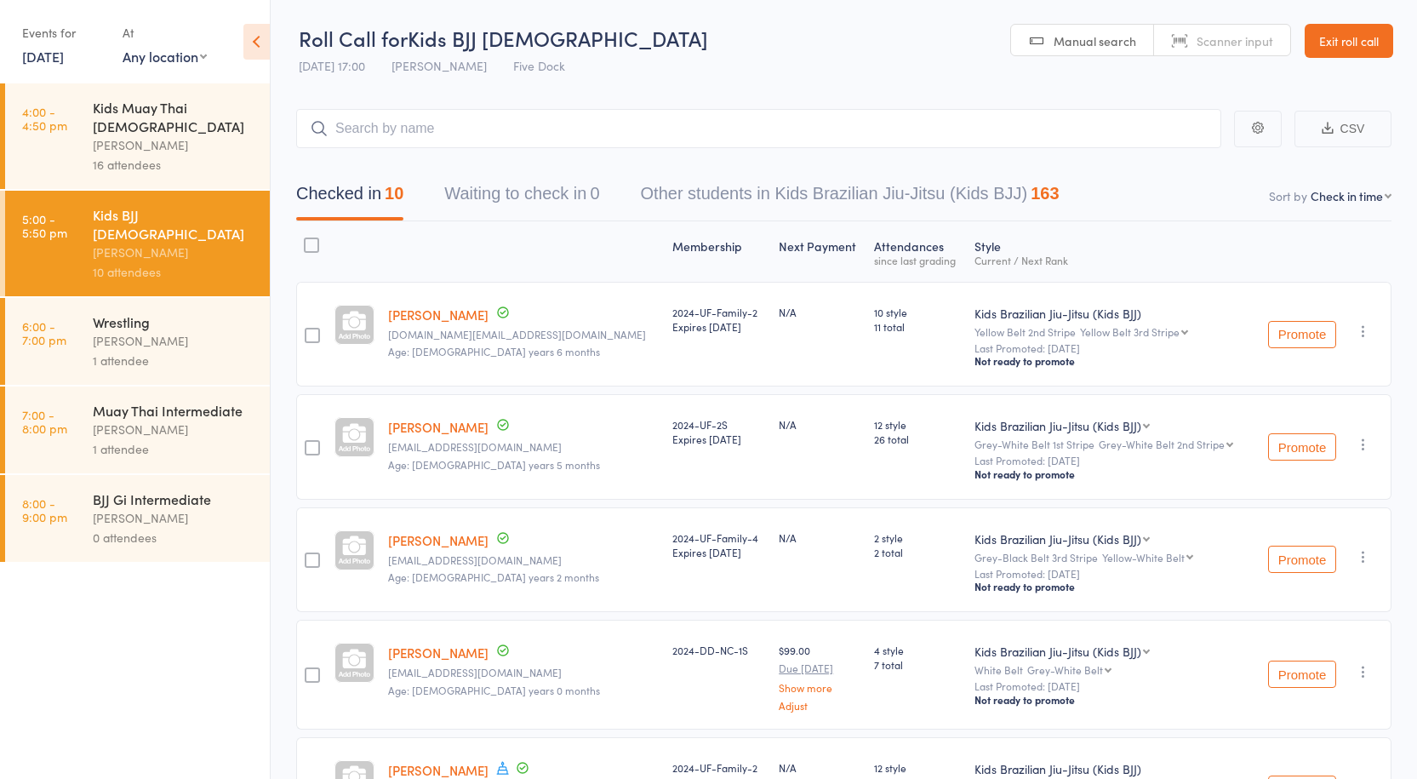
click at [134, 331] on div "Anthony Perosh" at bounding box center [174, 341] width 163 height 20
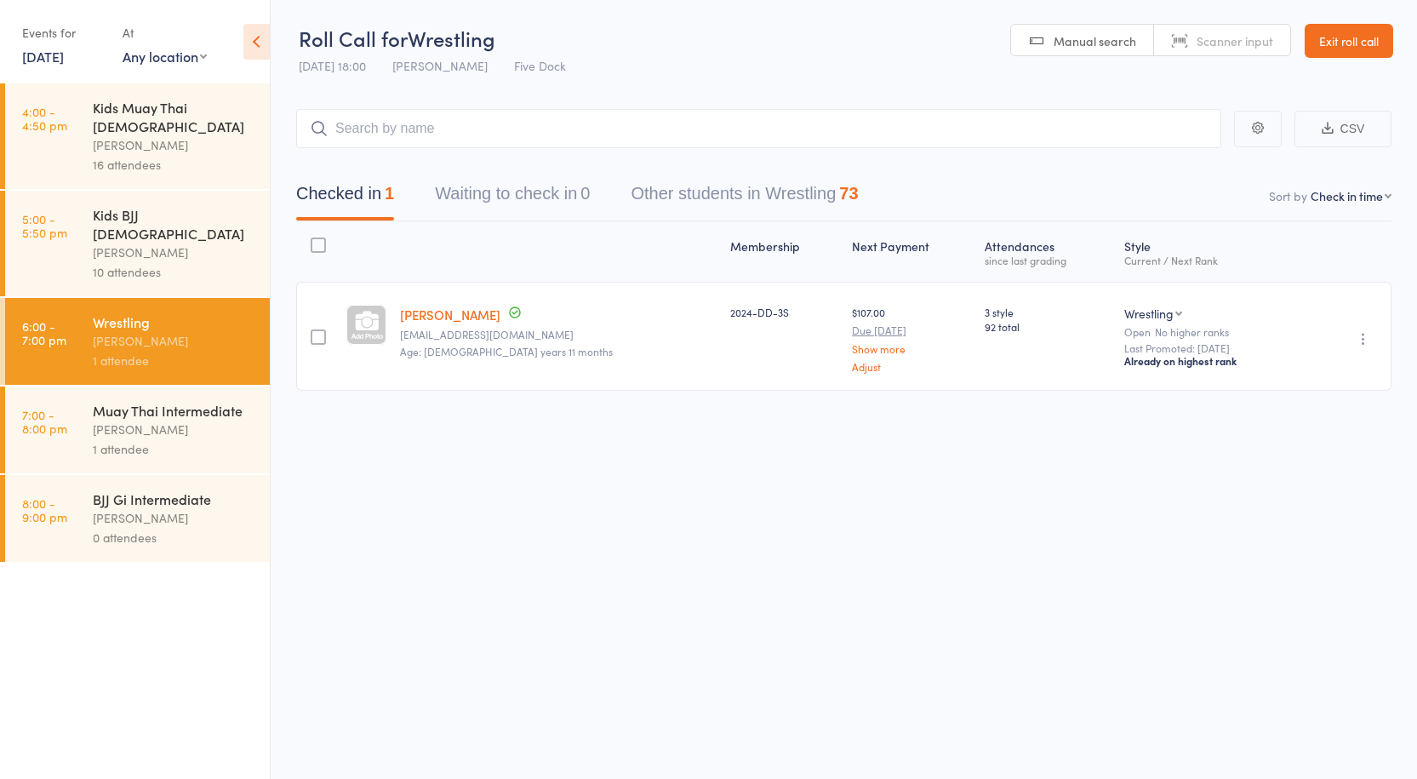
click at [637, 603] on div "Roll Call for Wrestling 13 Oct 18:00 Anthony Perosh Five Dock Manual search Sca…" at bounding box center [708, 389] width 1417 height 779
click at [156, 312] on div "Wrestling" at bounding box center [174, 321] width 163 height 19
click at [111, 386] on div "Muay Thai Intermediate Anthony Perosh 1 attendee" at bounding box center [181, 429] width 177 height 87
click at [100, 420] on div "Anthony Perosh" at bounding box center [174, 430] width 163 height 20
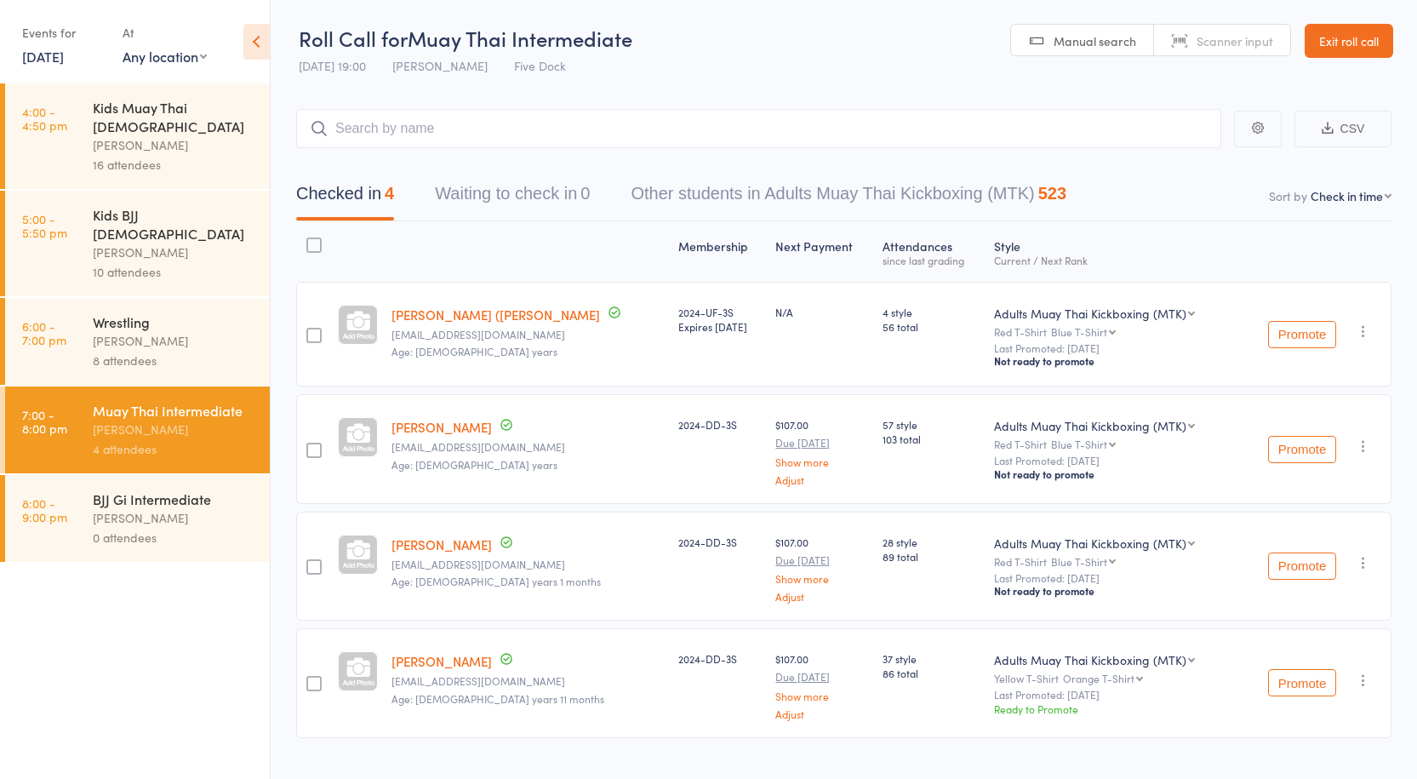
click at [111, 331] on div "Anthony Perosh" at bounding box center [174, 341] width 163 height 20
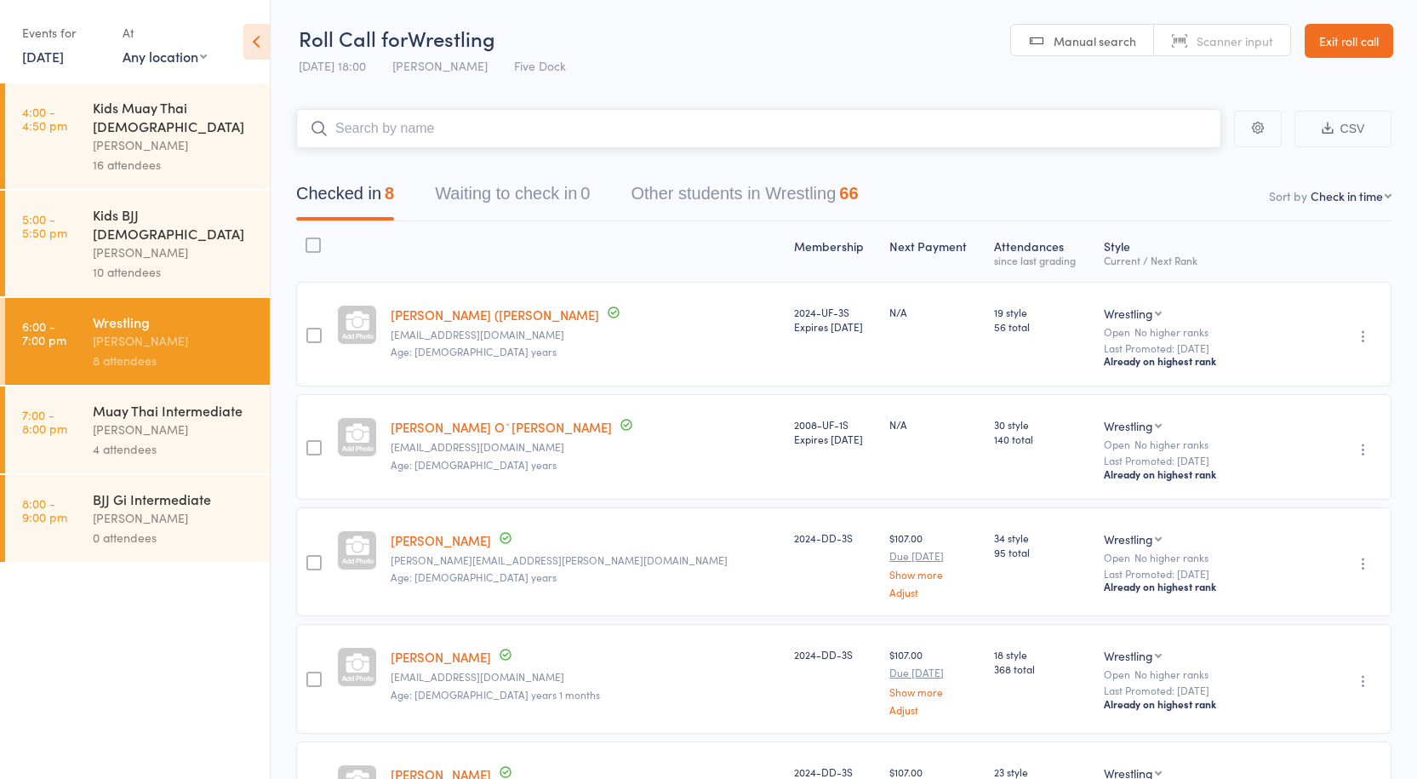
paste input "George Salvartsis"
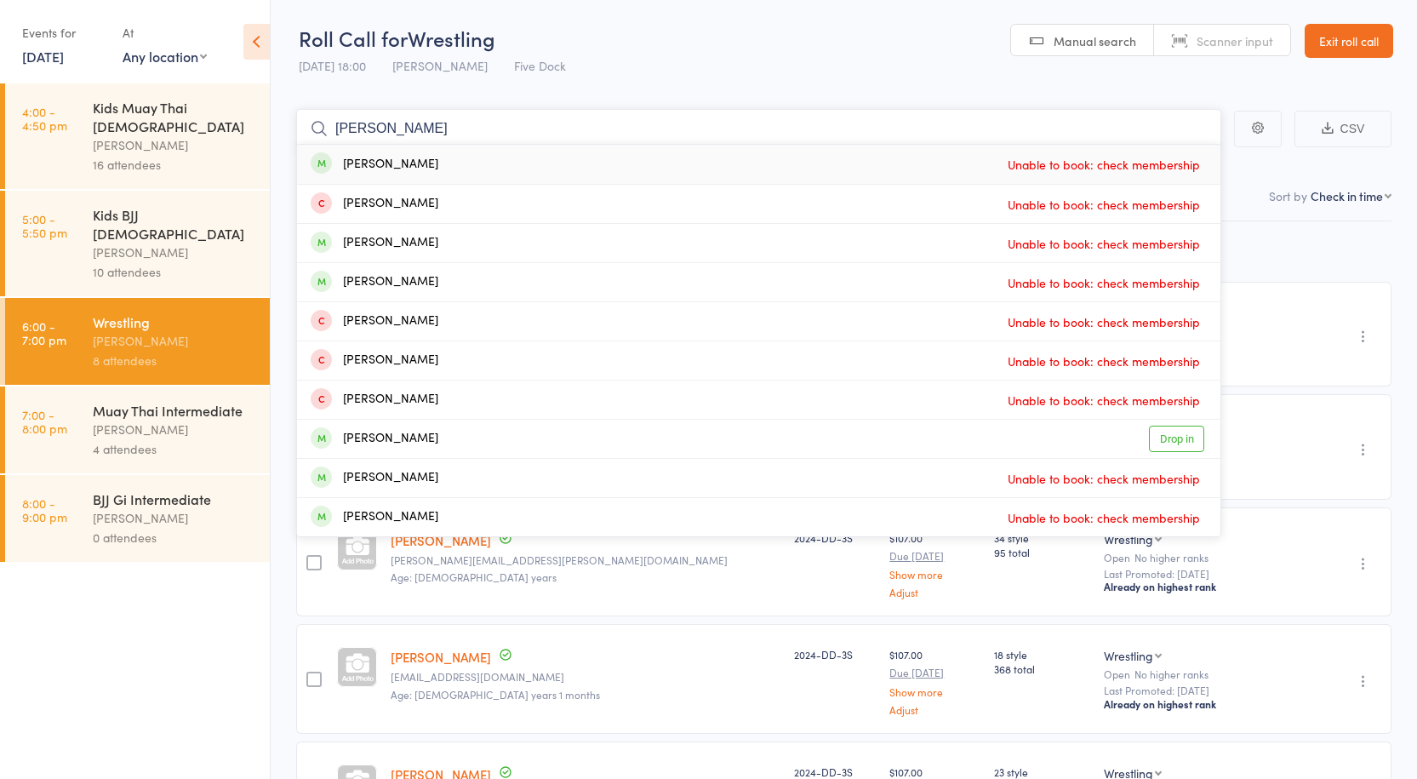
click at [767, 115] on input "George Salvartsis" at bounding box center [758, 128] width 925 height 39
click at [667, 128] on input "George Salvartsis" at bounding box center [758, 128] width 925 height 39
drag, startPoint x: 672, startPoint y: 120, endPoint x: 983, endPoint y: 117, distance: 310.6
click at [888, 94] on main "George Salvartsis George Salvartsis Drop in George Sayers Unable to book: check…" at bounding box center [844, 675] width 1146 height 1185
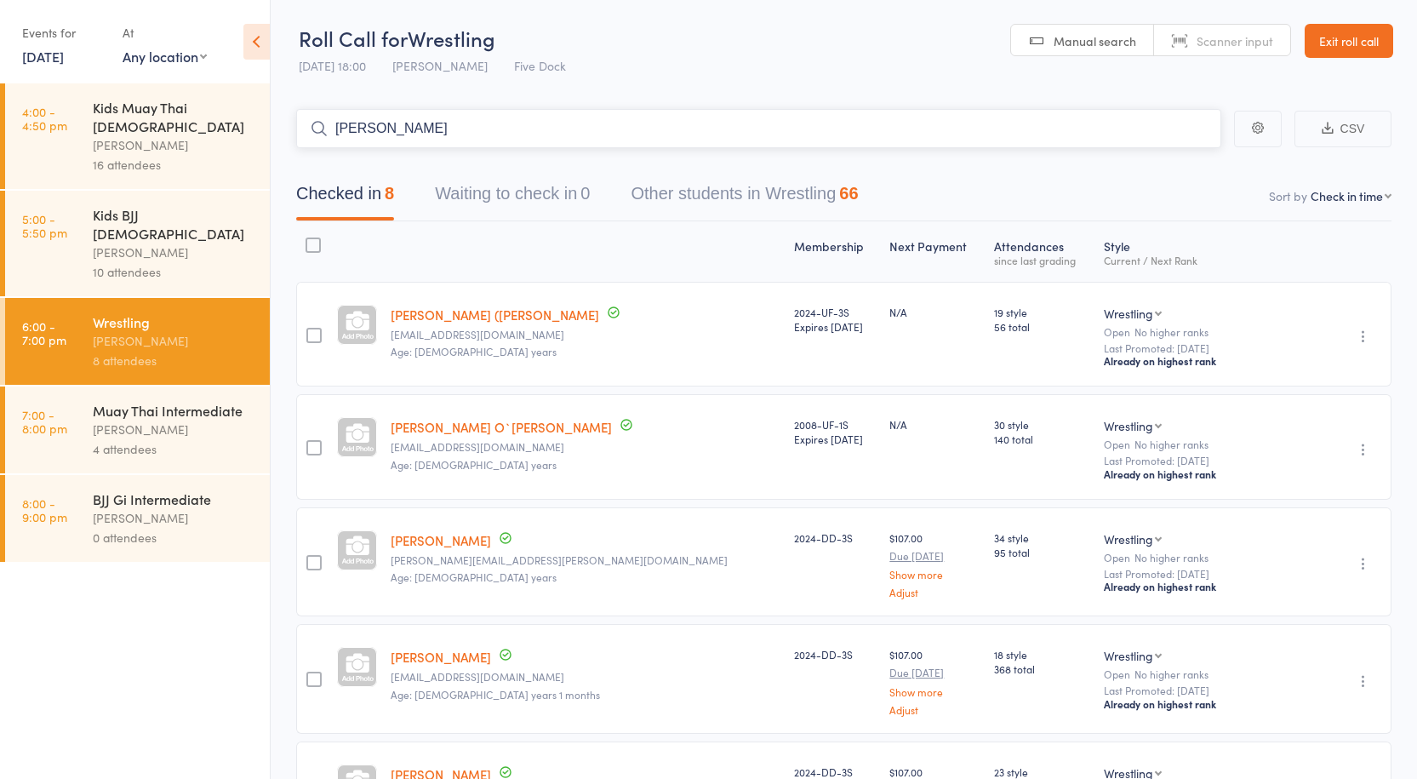
click at [972, 118] on input "George Salvartsis" at bounding box center [758, 128] width 925 height 39
click at [940, 131] on input "George Salvartsis" at bounding box center [758, 128] width 925 height 39
drag, startPoint x: 773, startPoint y: 130, endPoint x: 504, endPoint y: 117, distance: 269.3
click at [504, 117] on input "George Salvartsis" at bounding box center [758, 128] width 925 height 39
drag, startPoint x: 521, startPoint y: 129, endPoint x: 385, endPoint y: 104, distance: 138.5
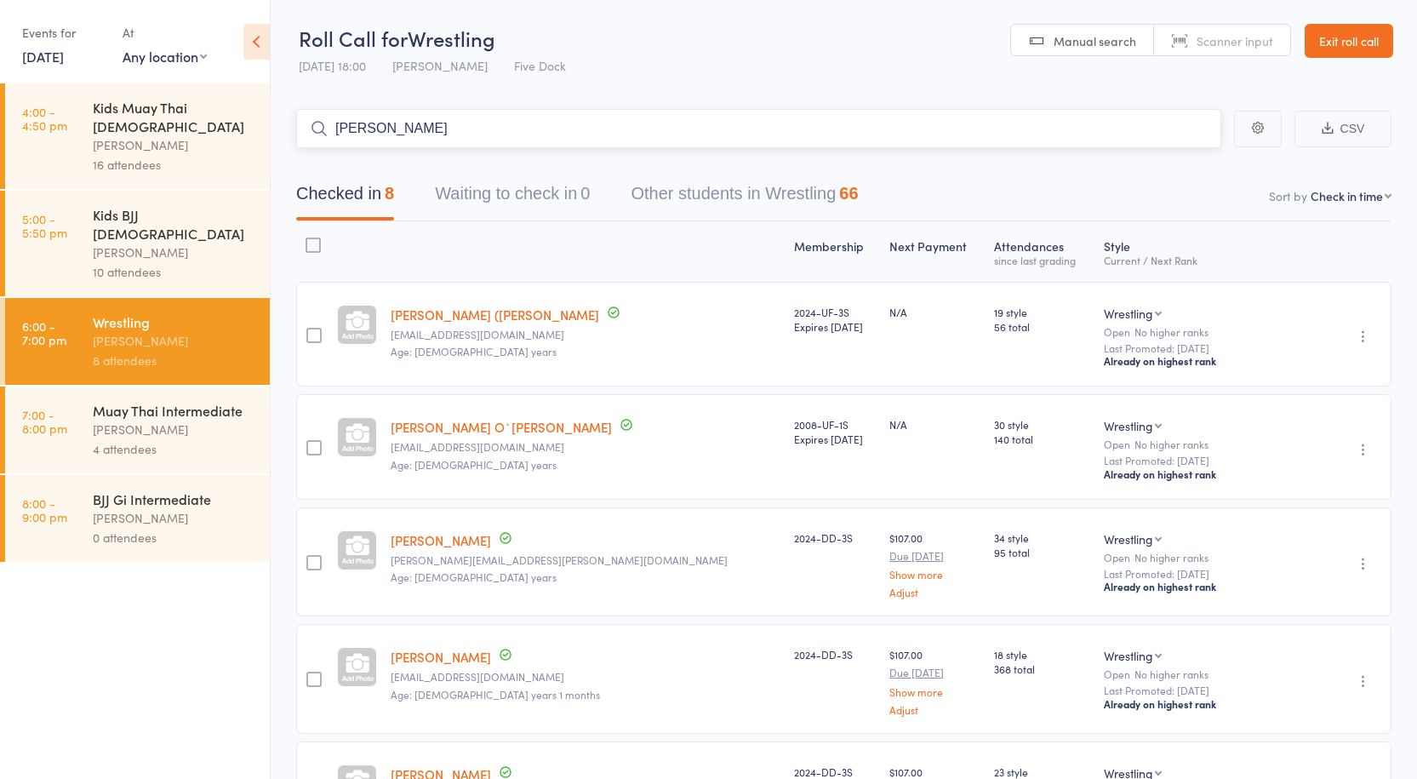
click at [385, 104] on main "George Salvartsis CSV Checked in 8 Waiting to check in 0 Other students in Wres…" at bounding box center [844, 675] width 1146 height 1185
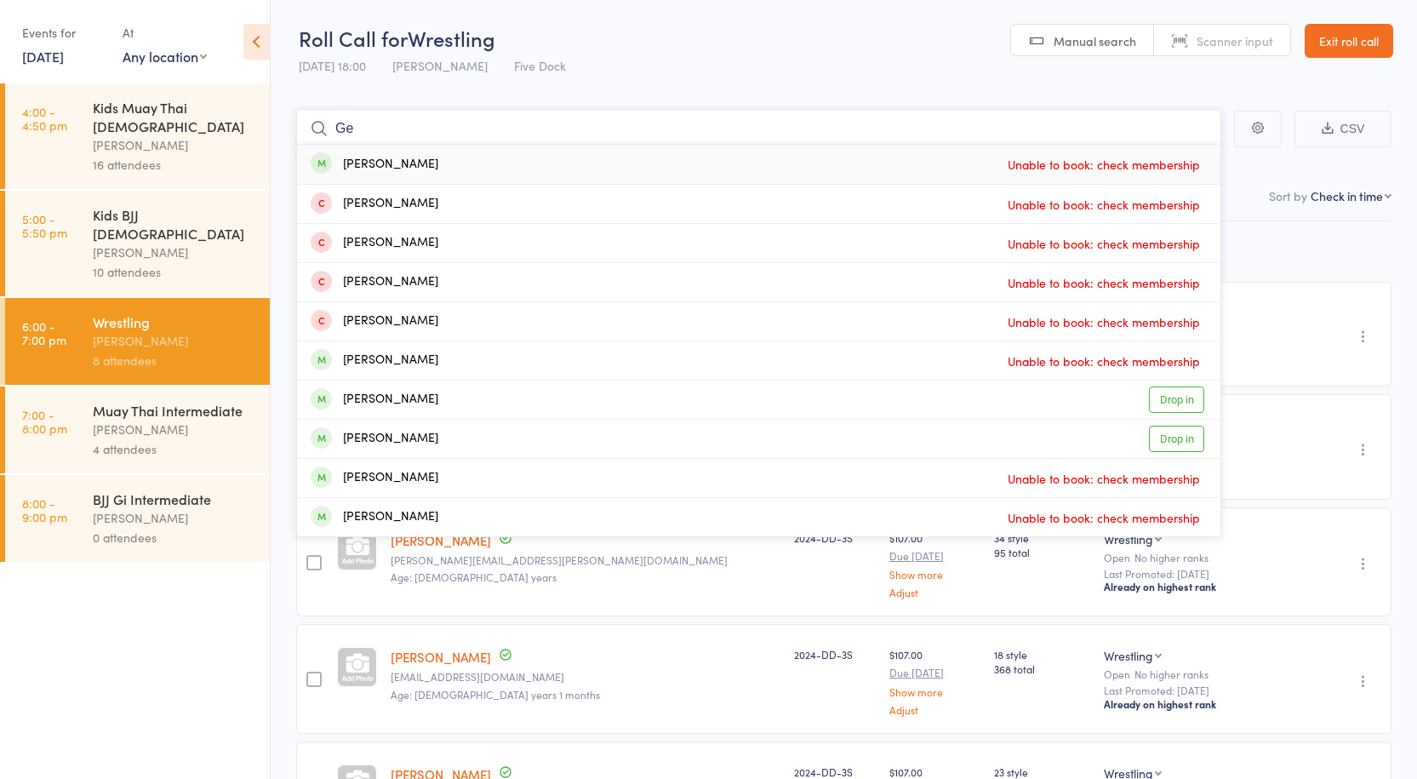
type input "G"
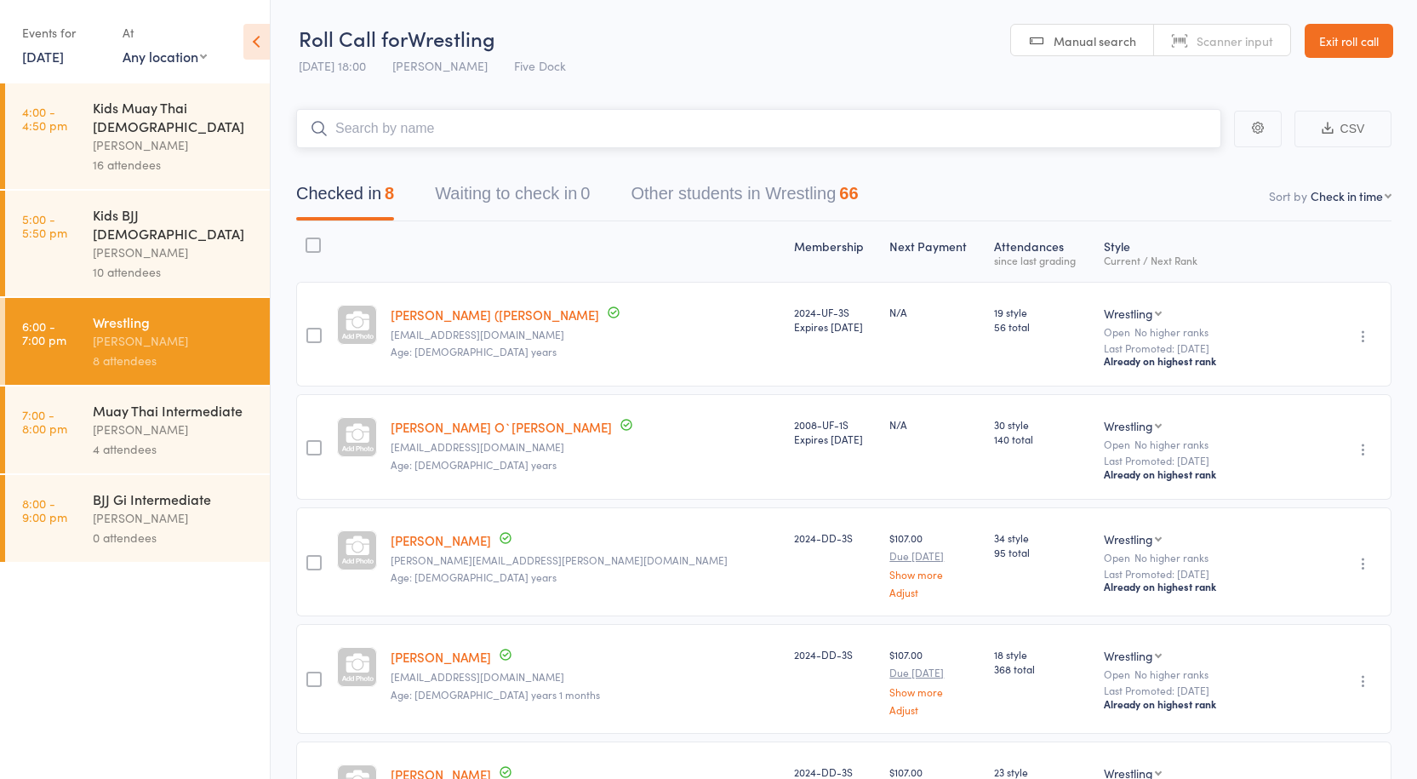
paste input "George Salvartsis"
type input "George Salvartsis"
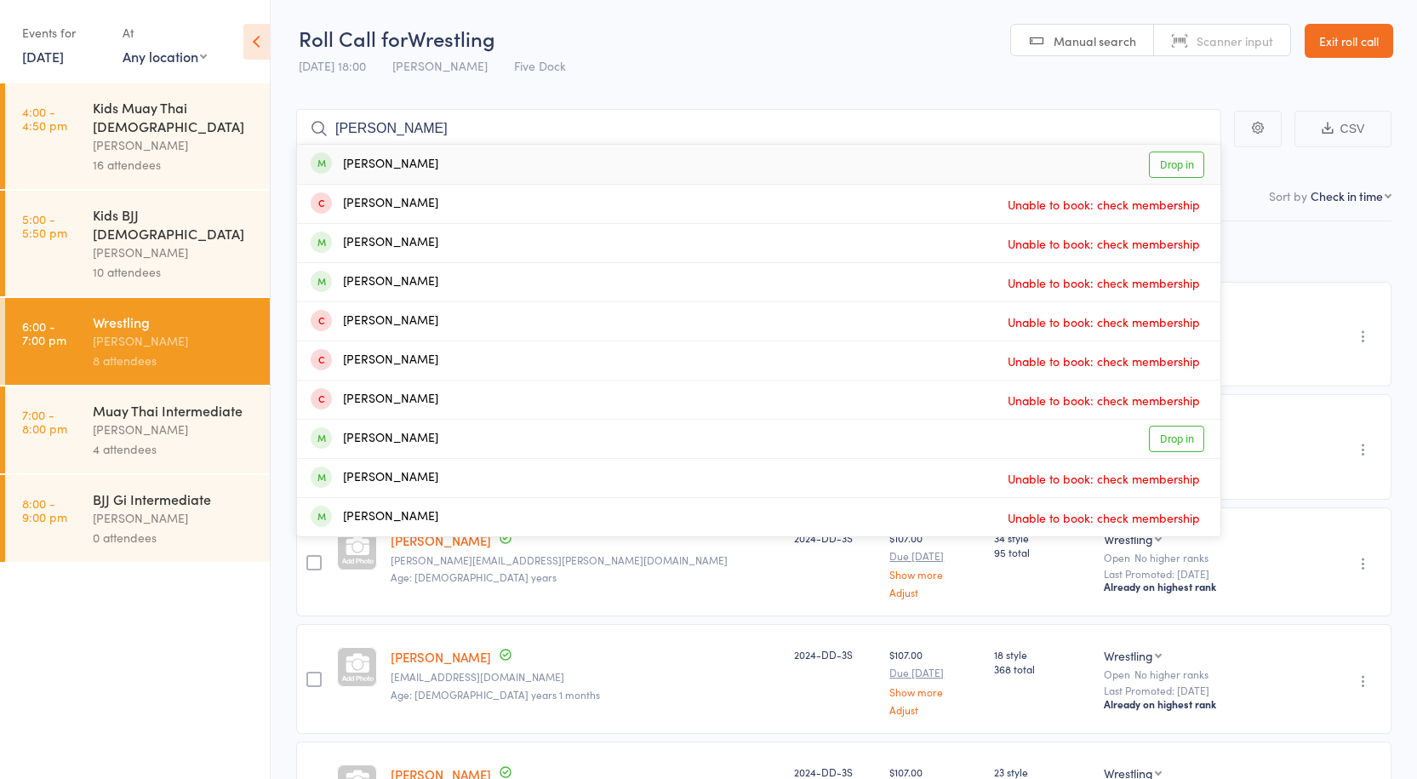
click at [1158, 157] on link "Drop in" at bounding box center [1176, 164] width 55 height 26
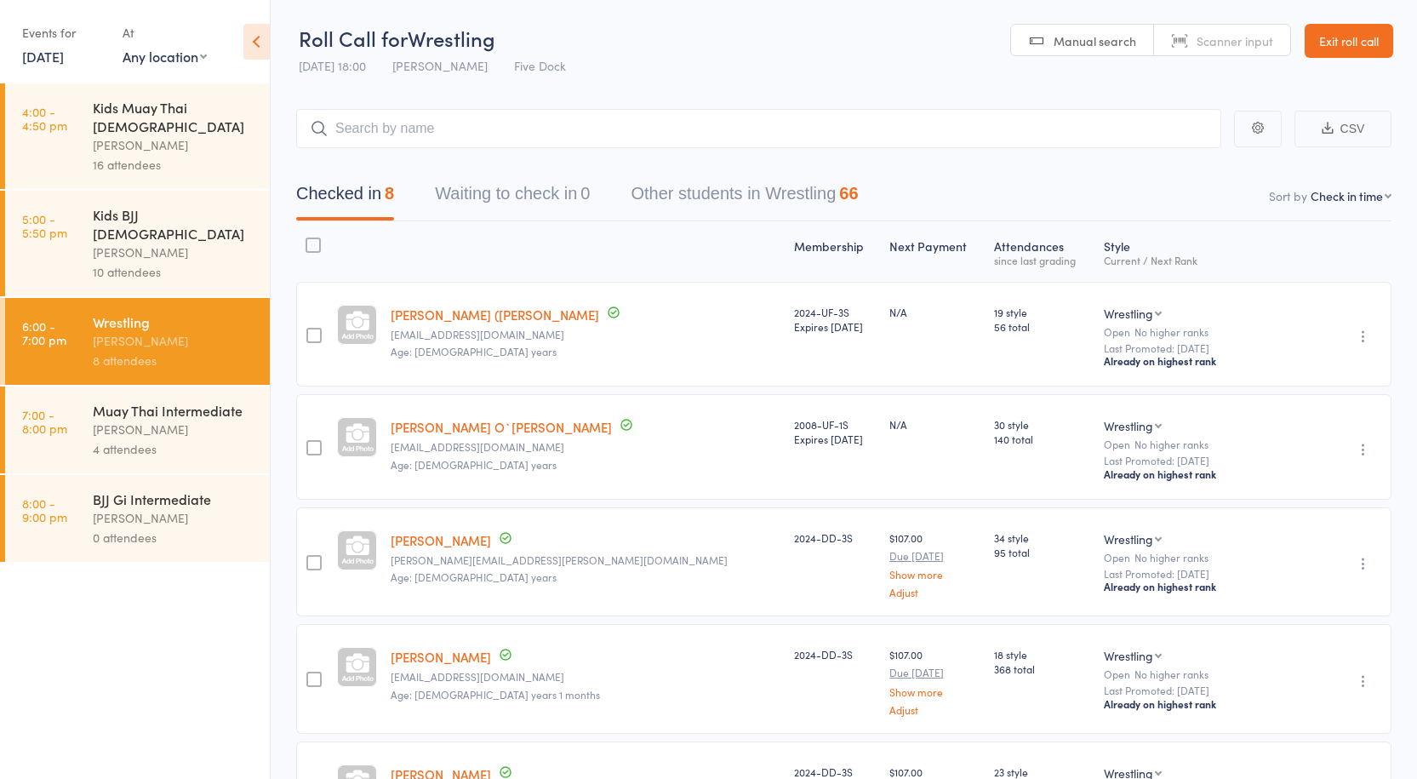
click at [213, 420] on div "Anthony Perosh" at bounding box center [174, 430] width 163 height 20
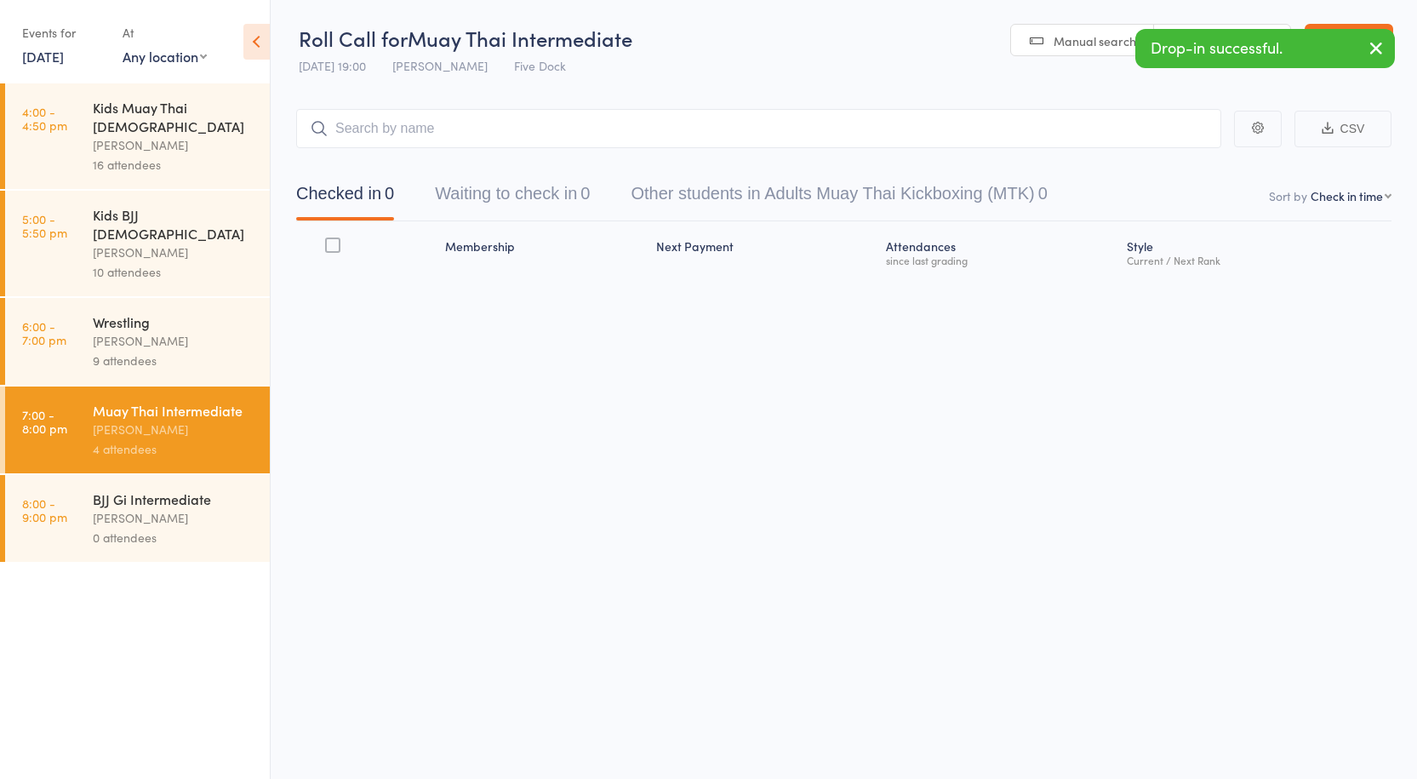
click at [213, 401] on div "Muay Thai Intermediate" at bounding box center [174, 410] width 163 height 19
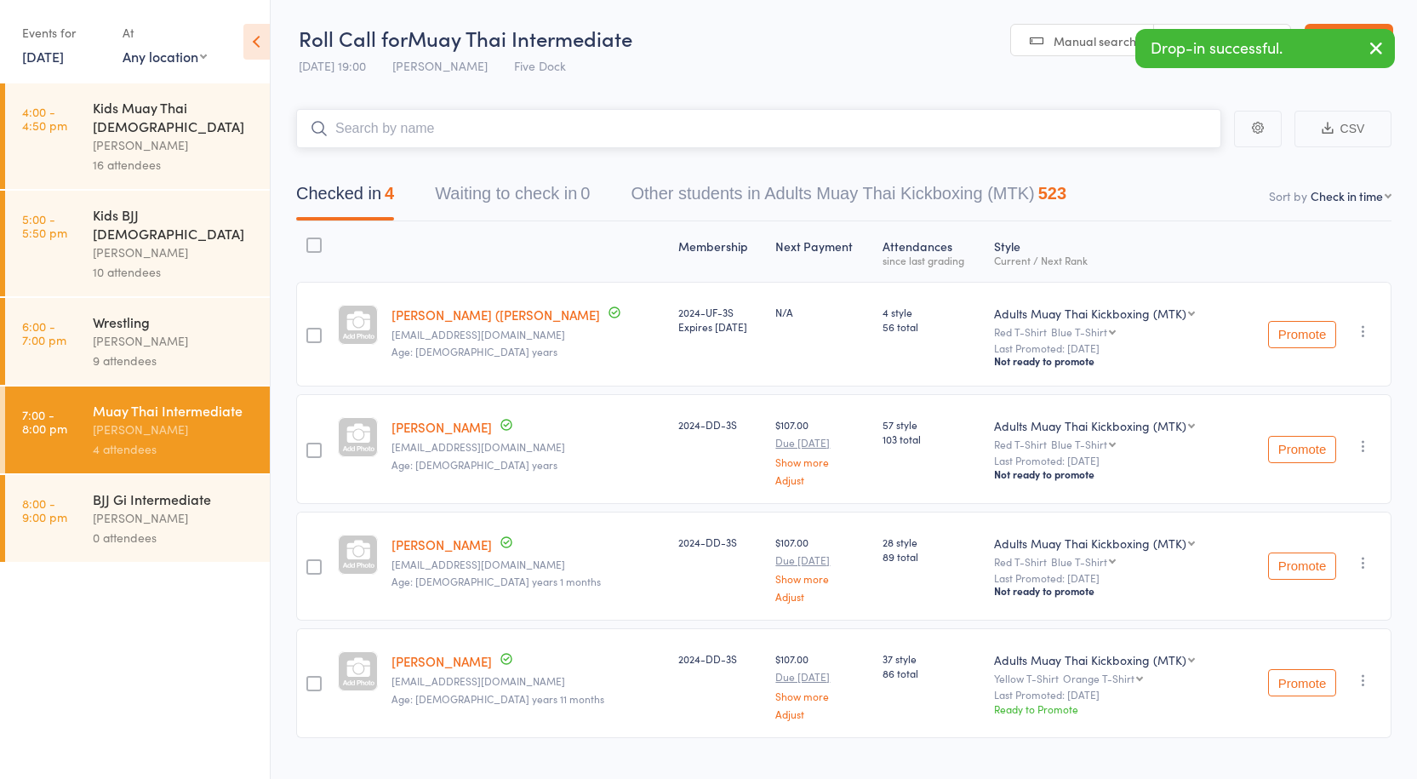
click at [390, 134] on input "search" at bounding box center [758, 128] width 925 height 39
paste input "George Salvartsis"
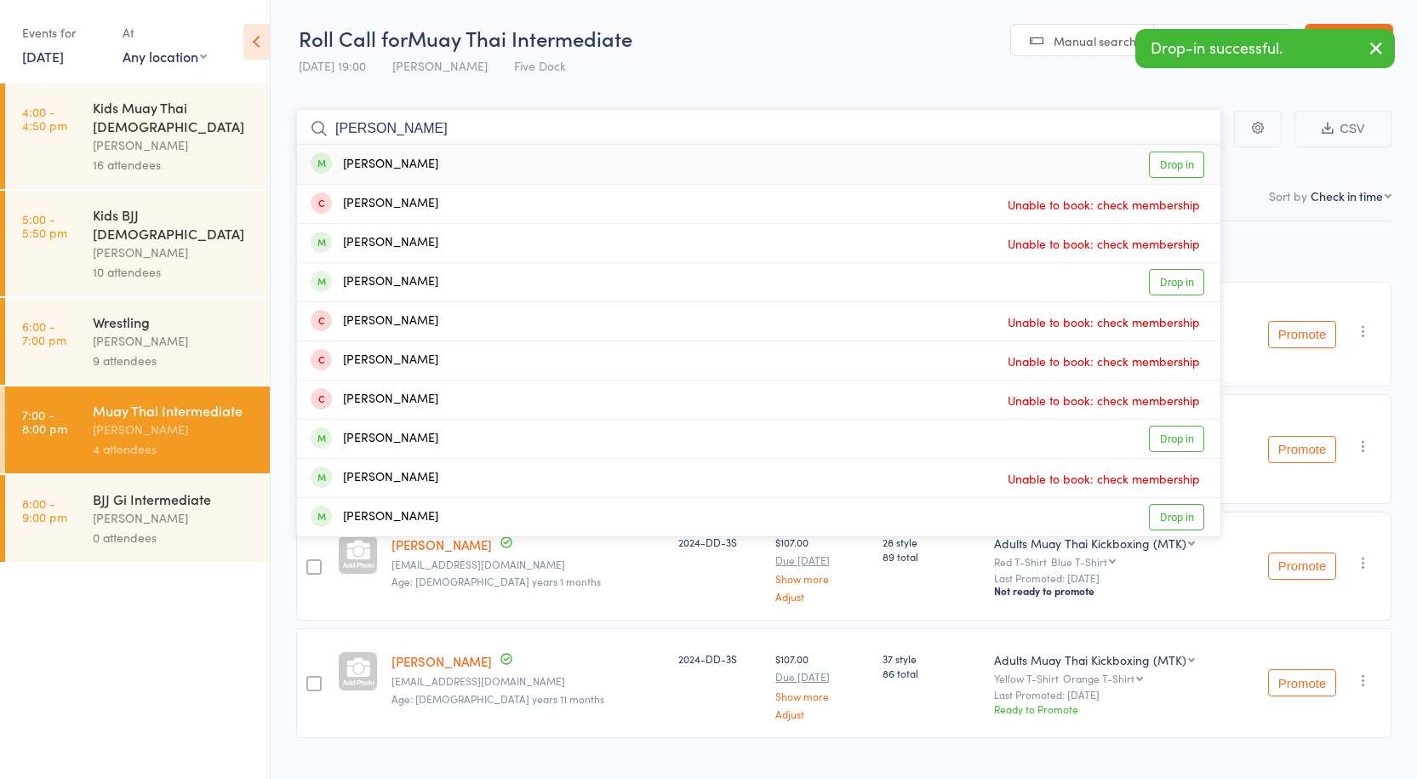
type input "George Salvartsis"
click at [1179, 161] on link "Drop in" at bounding box center [1176, 164] width 55 height 26
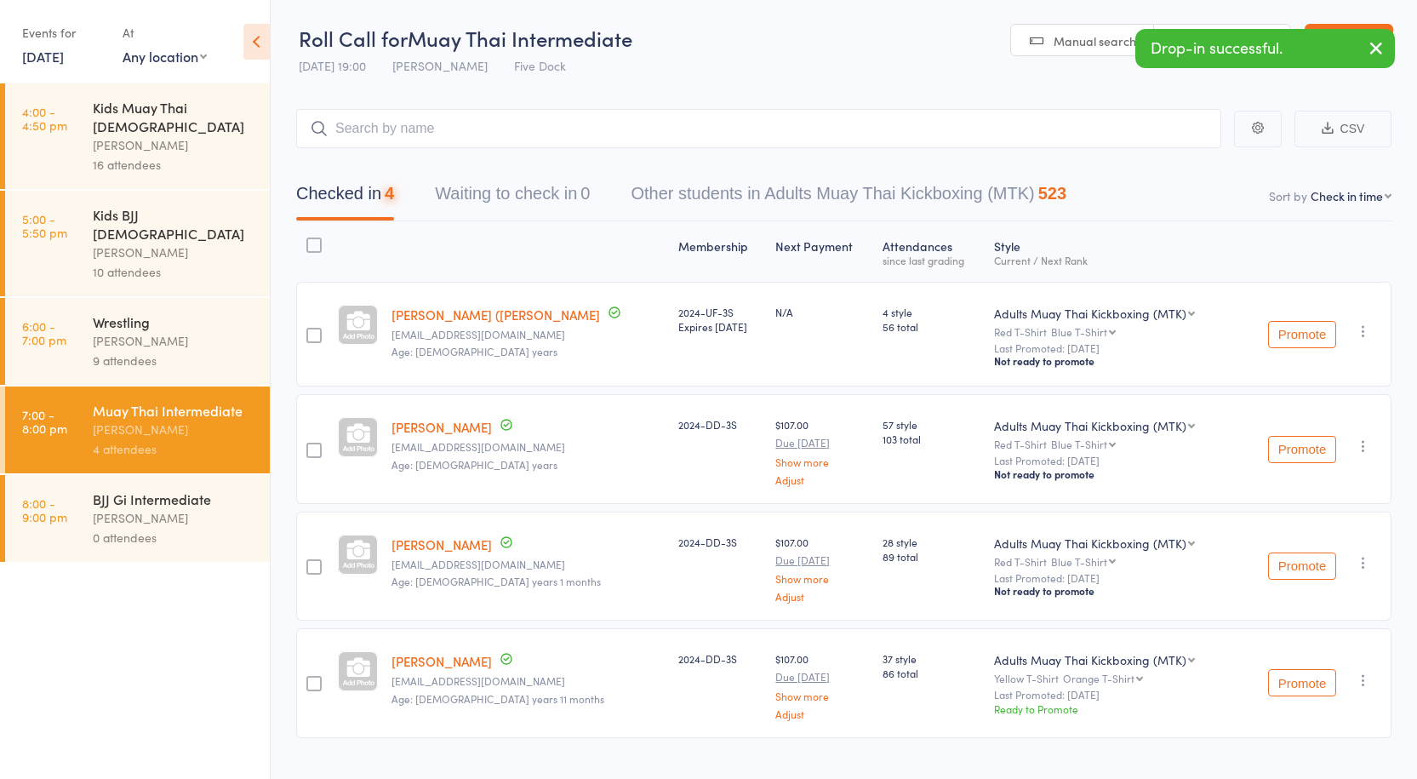
click at [175, 508] on div "Anthony Perosh" at bounding box center [174, 518] width 163 height 20
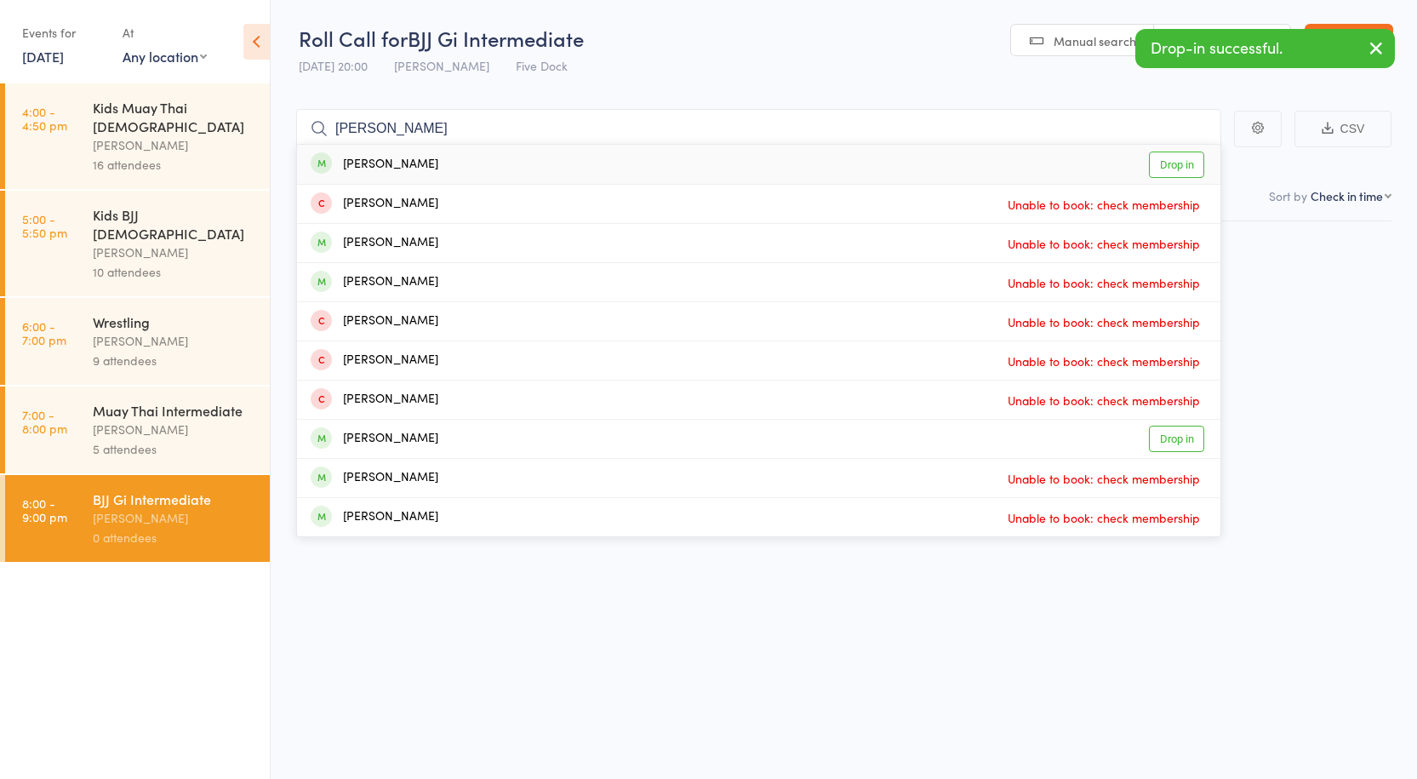
type input "George Salvartsis"
click at [1161, 163] on link "Drop in" at bounding box center [1176, 164] width 55 height 26
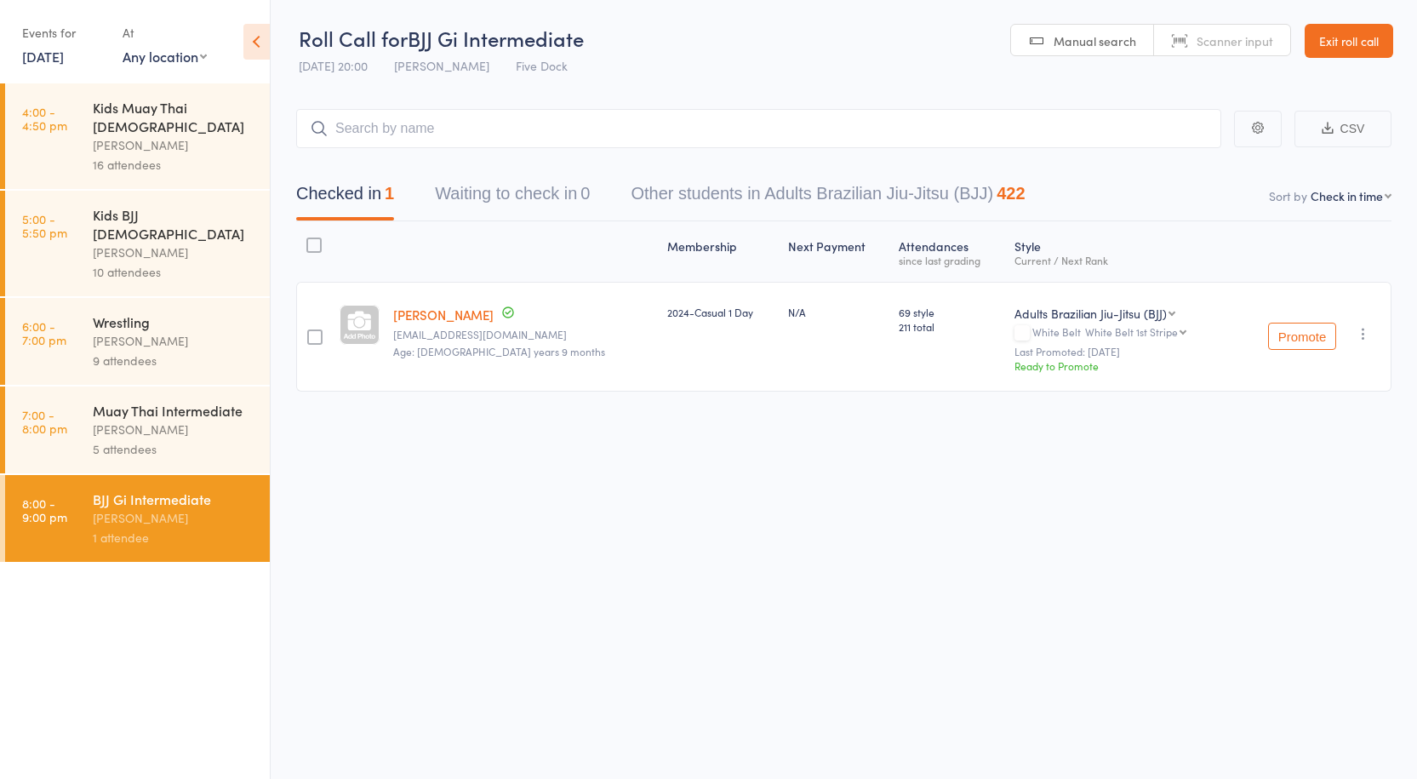
click at [140, 401] on div "Muay Thai Intermediate" at bounding box center [174, 410] width 163 height 19
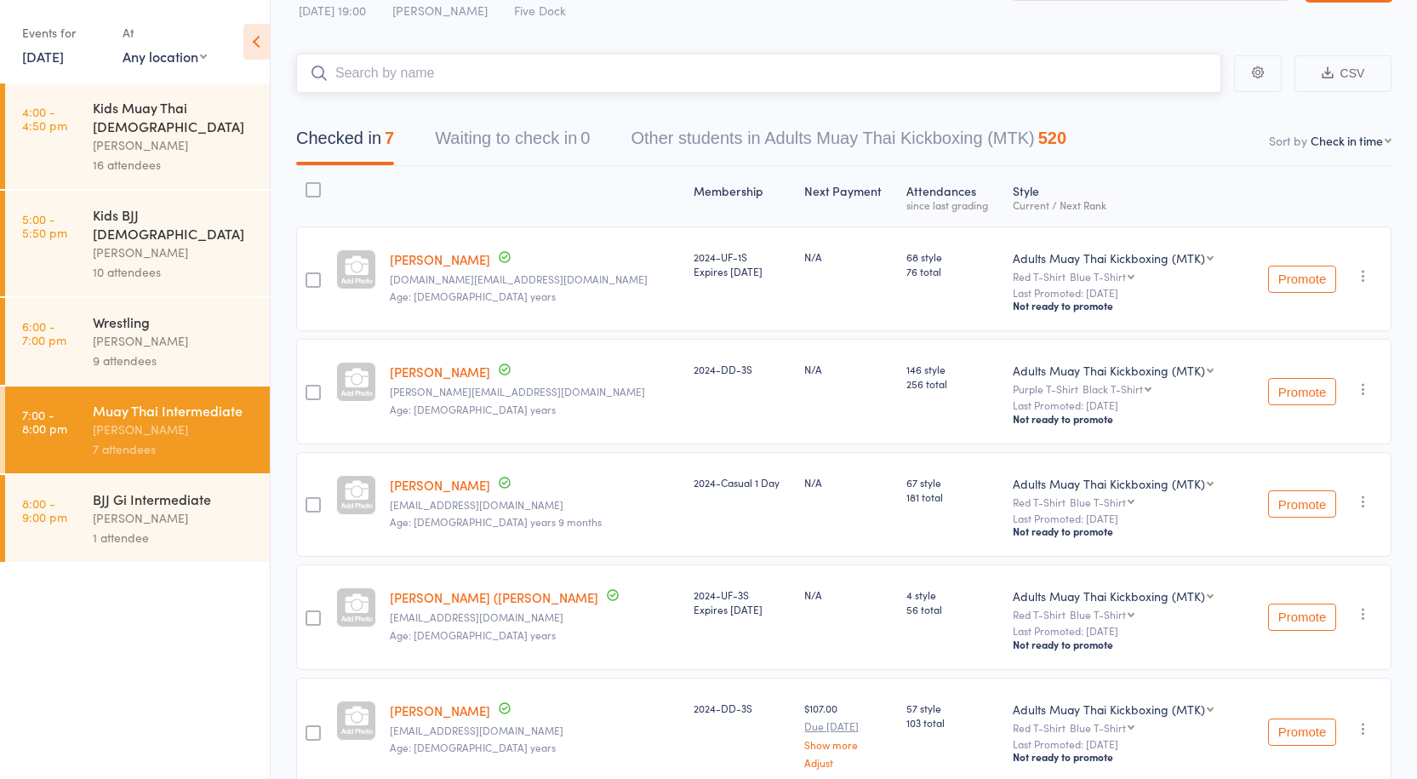
scroll to position [85, 0]
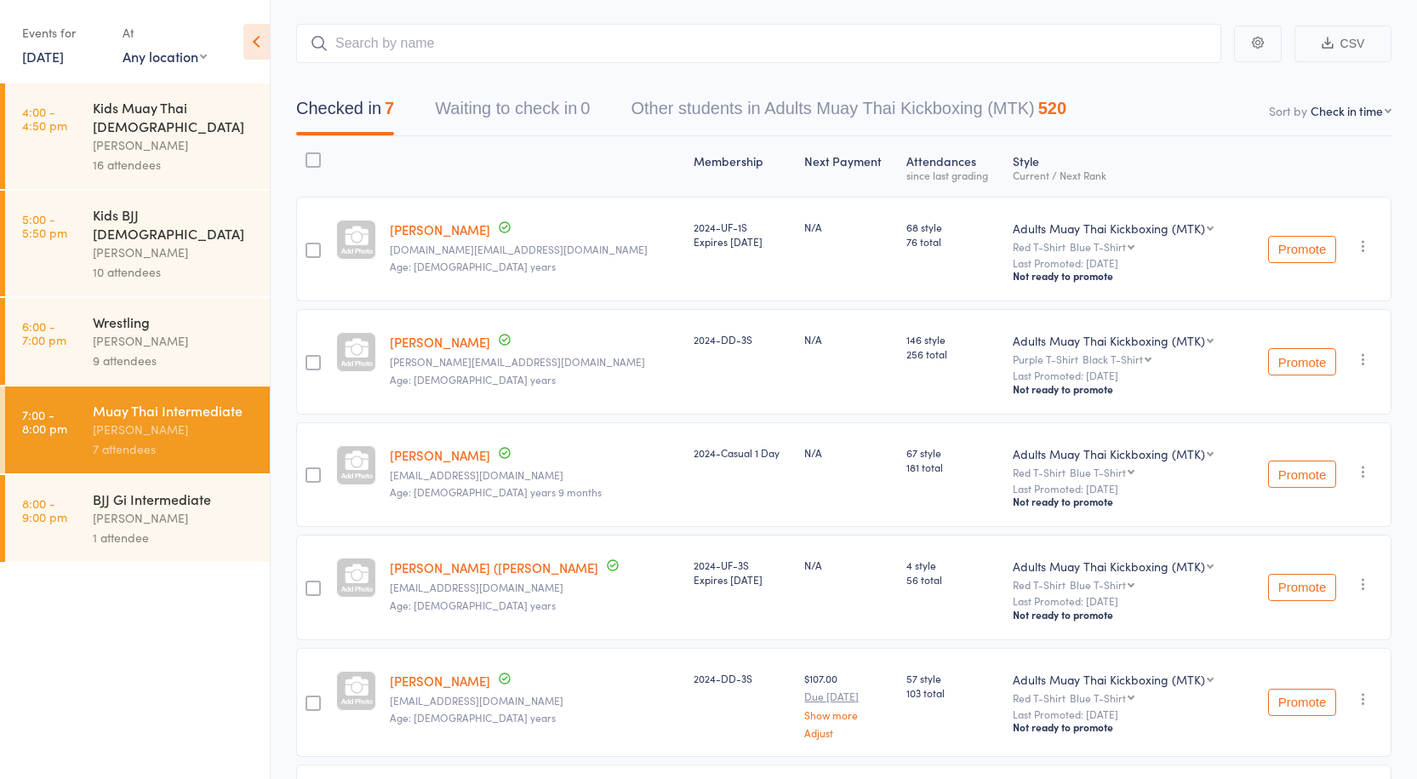
click at [156, 508] on div "Anthony Perosh" at bounding box center [174, 518] width 163 height 20
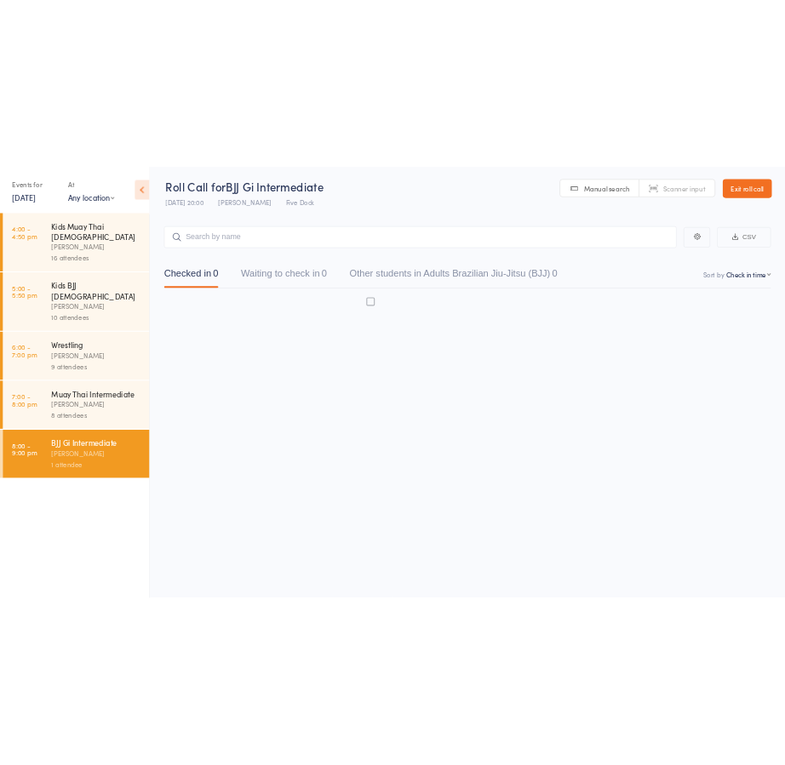
scroll to position [1, 0]
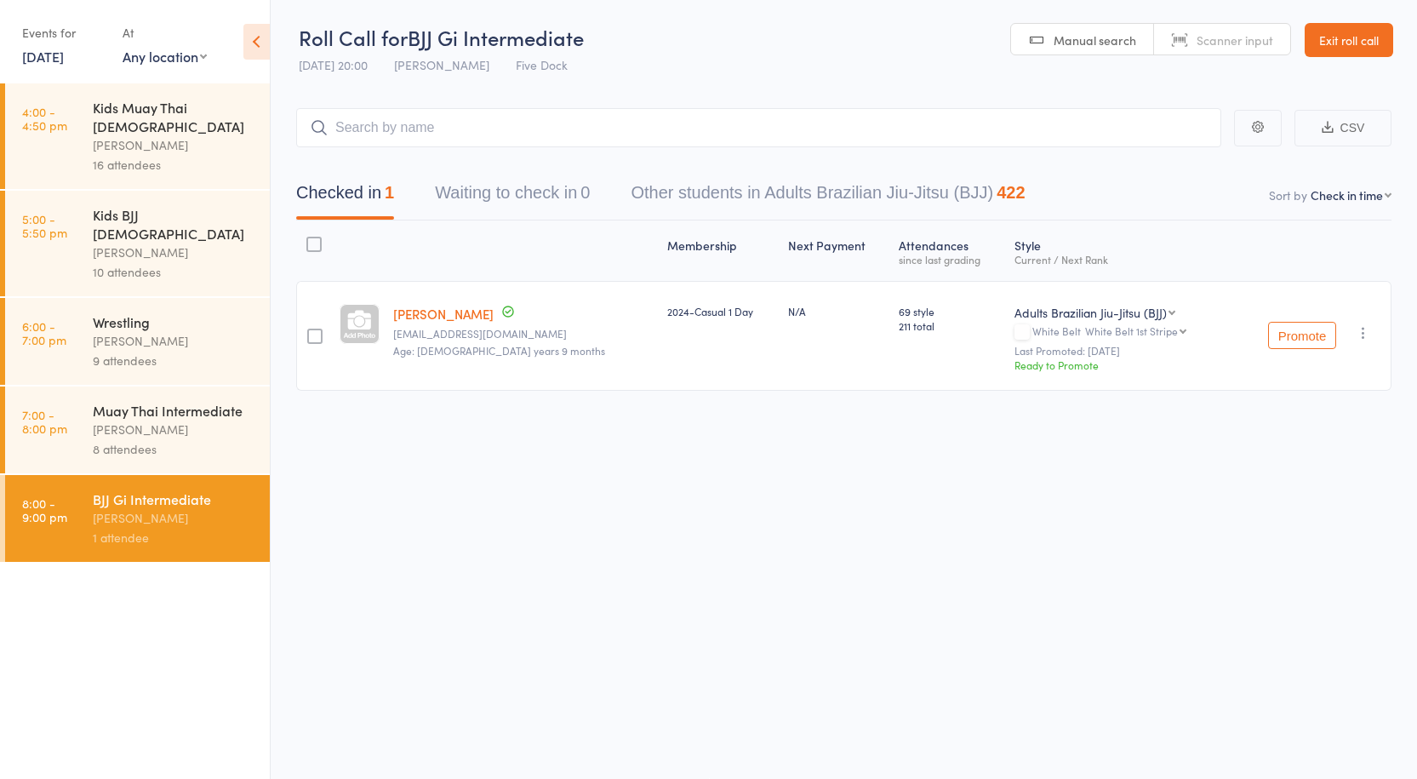
click at [176, 439] on div "8 attendees" at bounding box center [174, 449] width 163 height 20
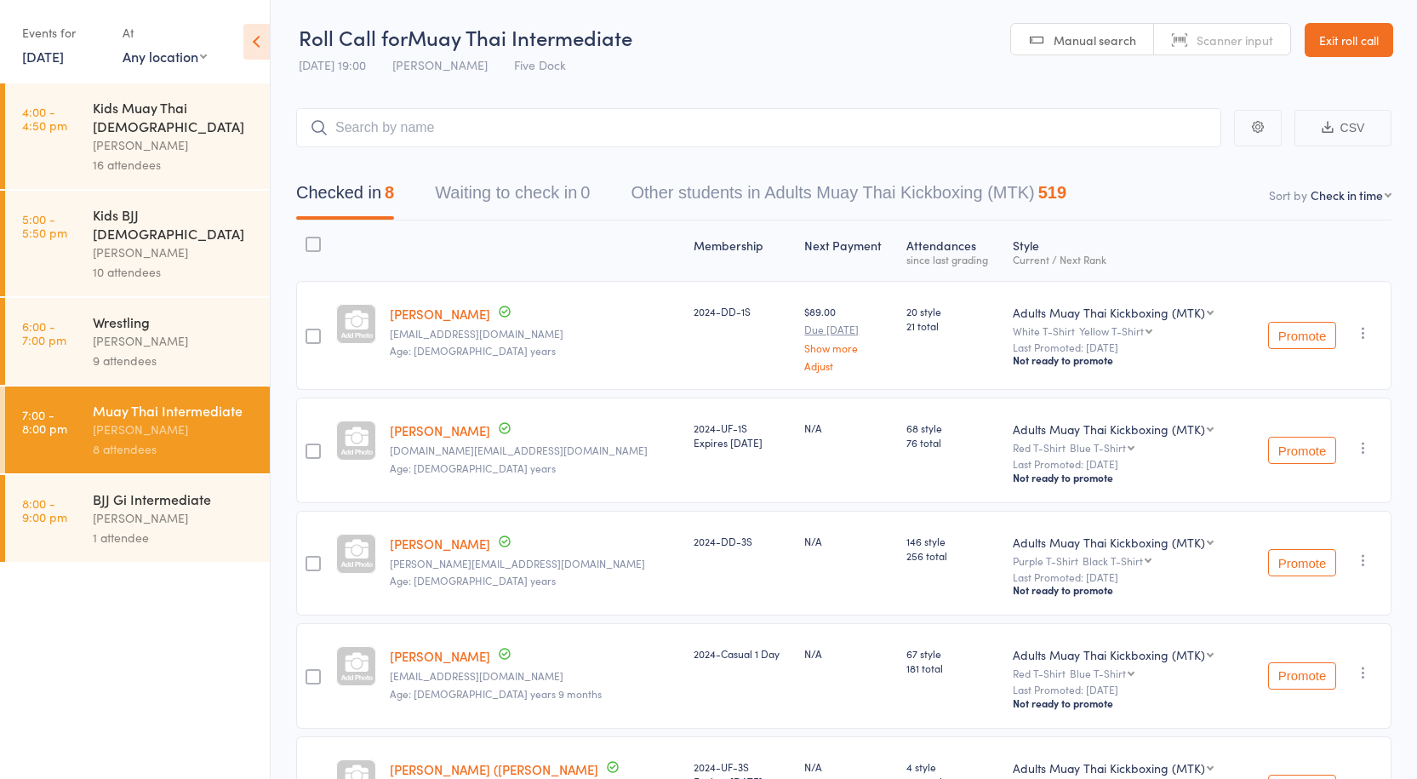
click at [163, 475] on div "BJJ Gi Intermediate Anthony Perosh 1 attendee" at bounding box center [181, 518] width 177 height 87
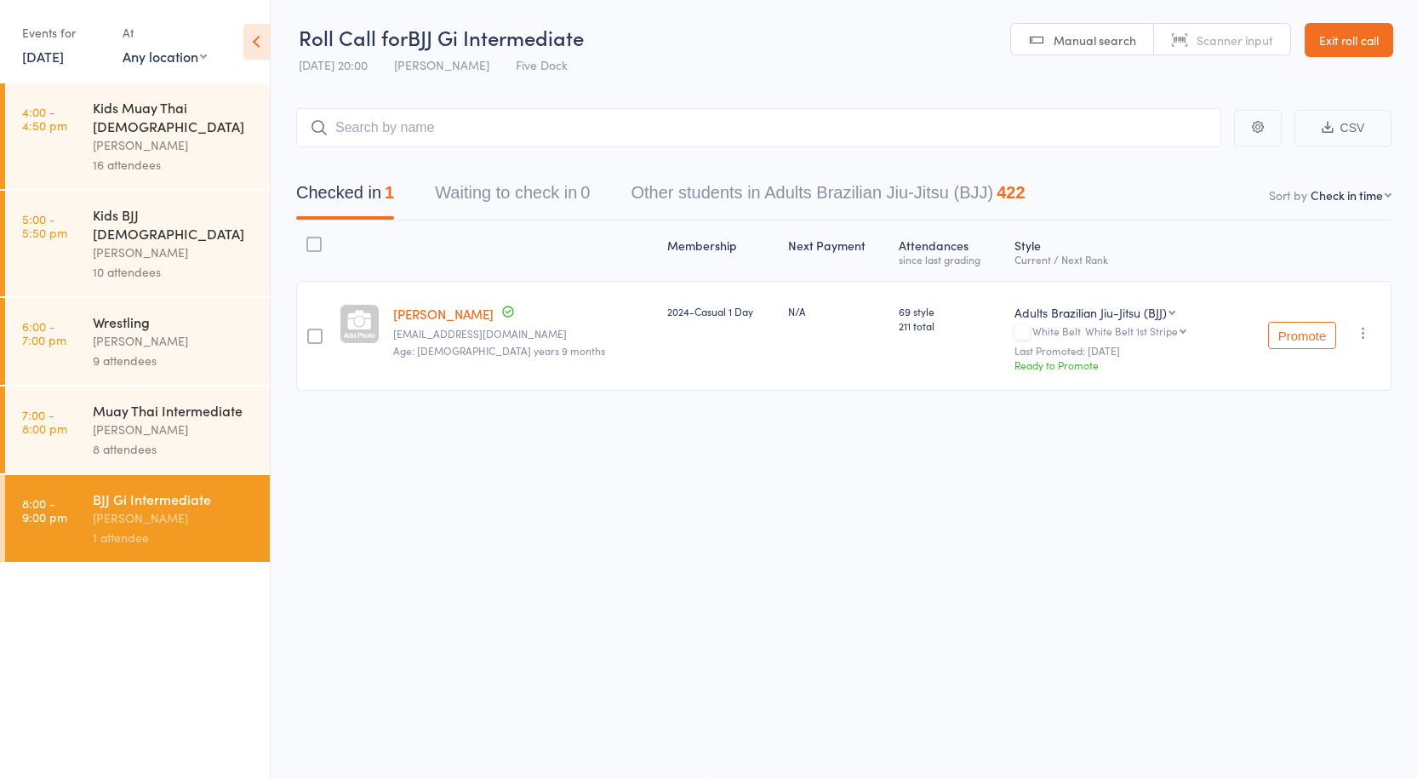
click at [183, 439] on div "8 attendees" at bounding box center [174, 449] width 163 height 20
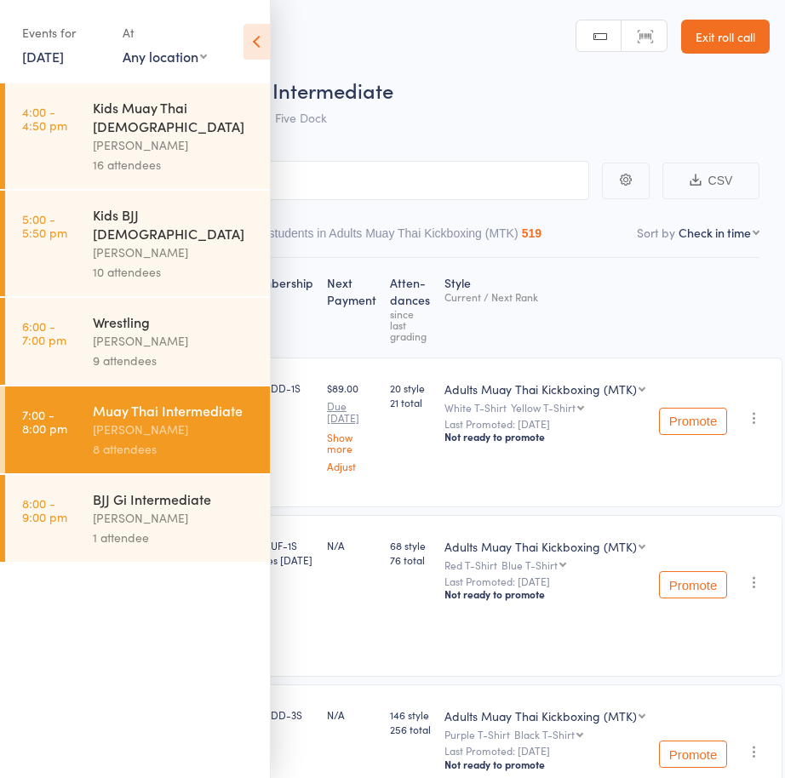
click at [162, 489] on div "BJJ Gi Intermediate" at bounding box center [174, 498] width 163 height 19
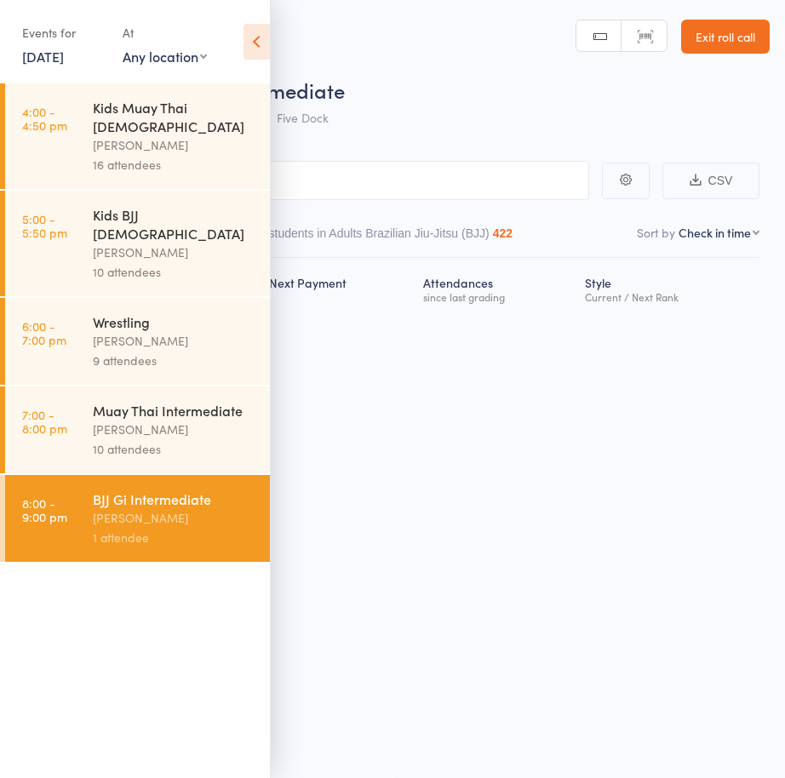
click at [133, 420] on div "Anthony Perosh" at bounding box center [174, 430] width 163 height 20
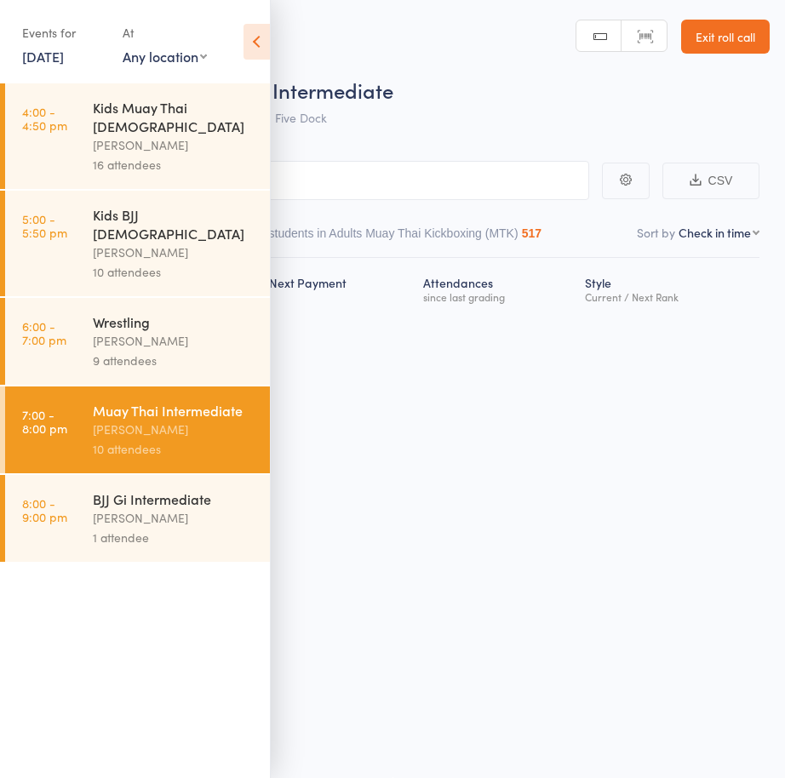
click at [452, 111] on div "Roll Call for Muay Thai Intermediate 13 Oct 19:00 Anthony Perosh Five Dock" at bounding box center [415, 106] width 710 height 60
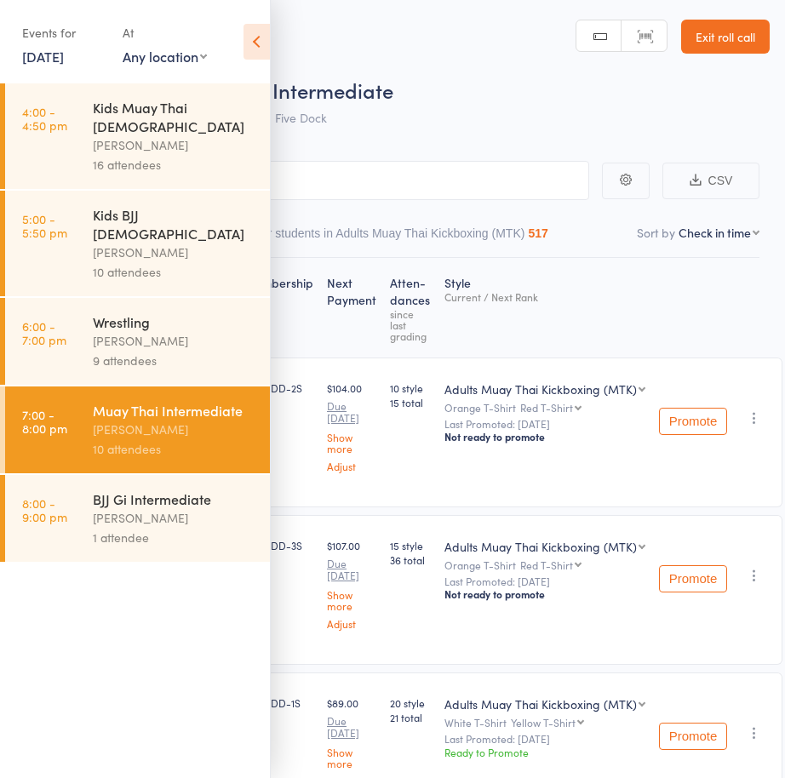
click at [264, 43] on icon at bounding box center [256, 42] width 26 height 36
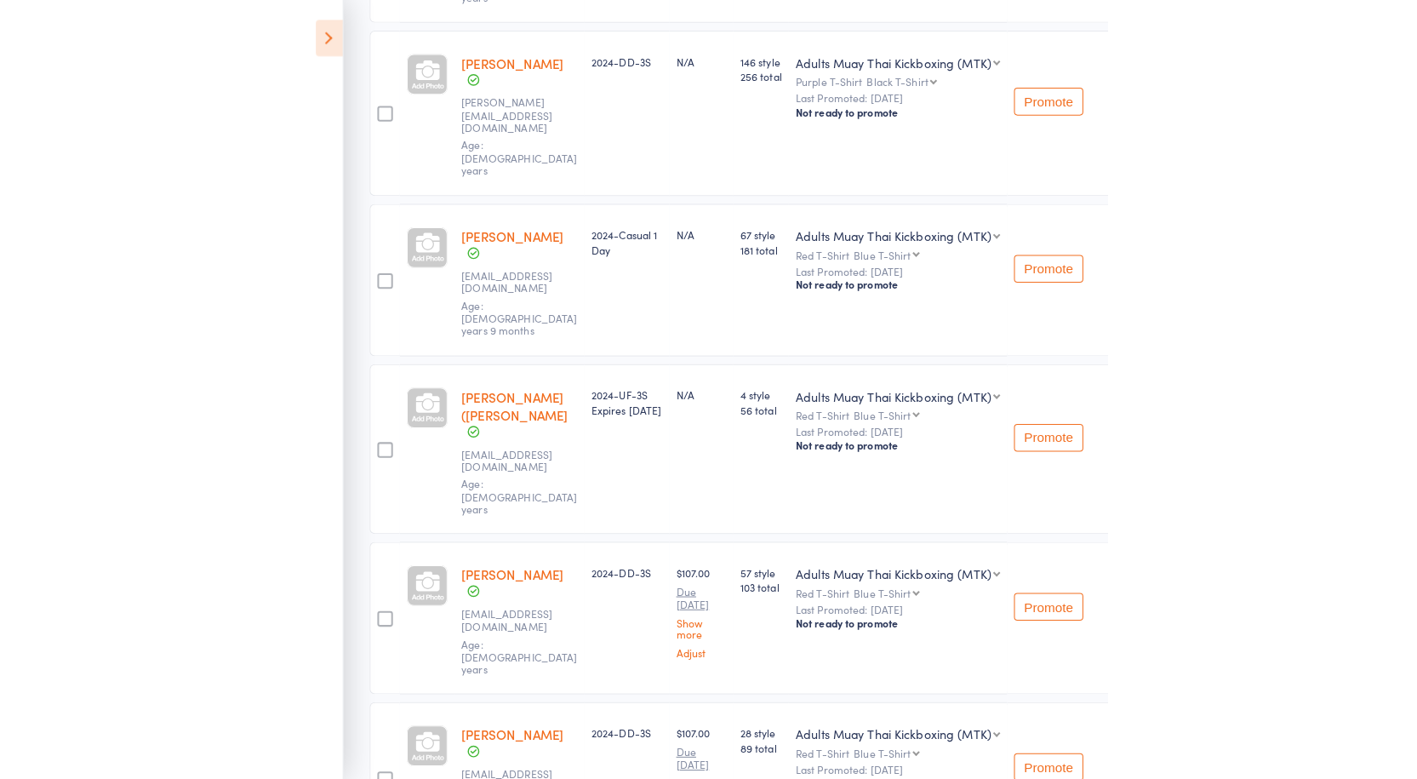
scroll to position [715, 0]
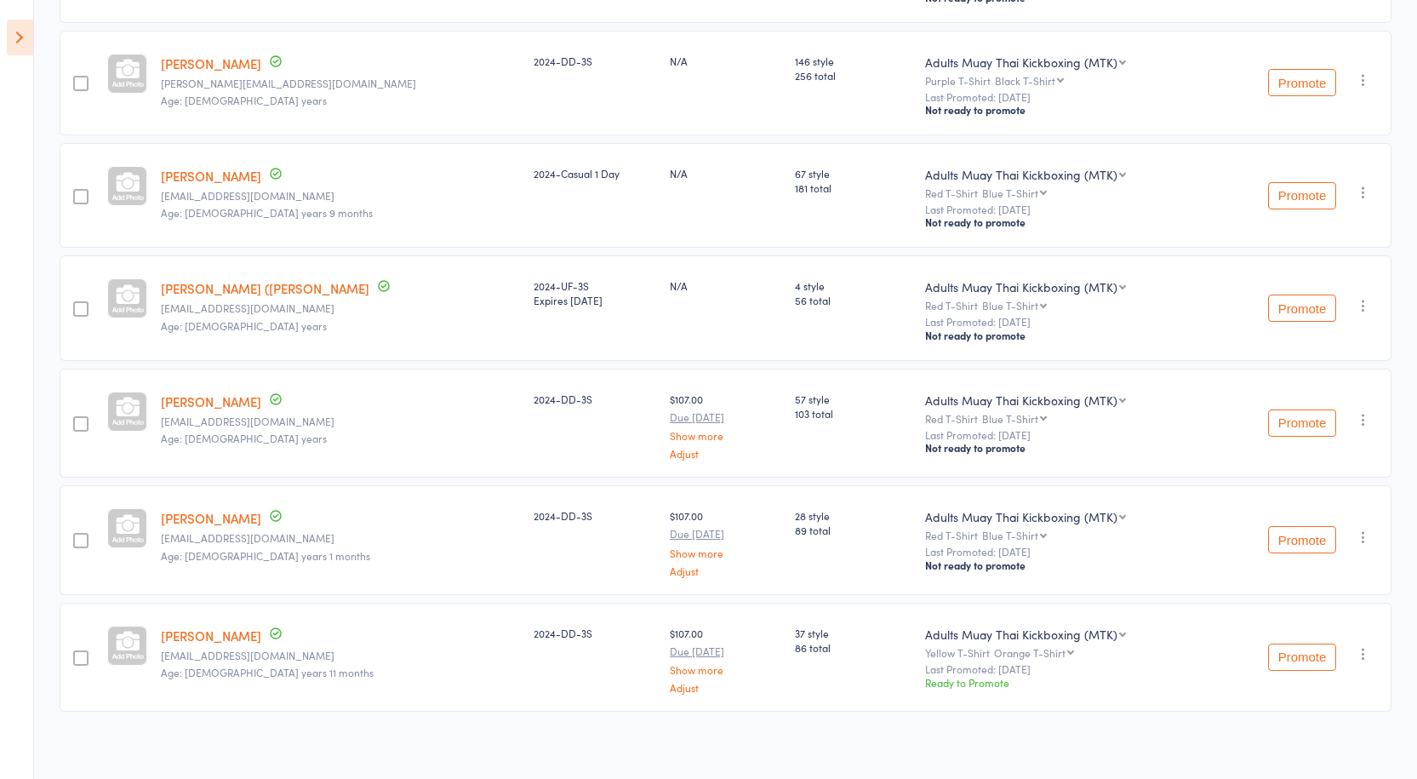
click at [35, 40] on main "CSV Checked in 10 Waiting to check in 0 Other students in Adults Muay Thai Kick…" at bounding box center [708, 78] width 1417 height 1419
click at [13, 46] on icon at bounding box center [20, 38] width 26 height 36
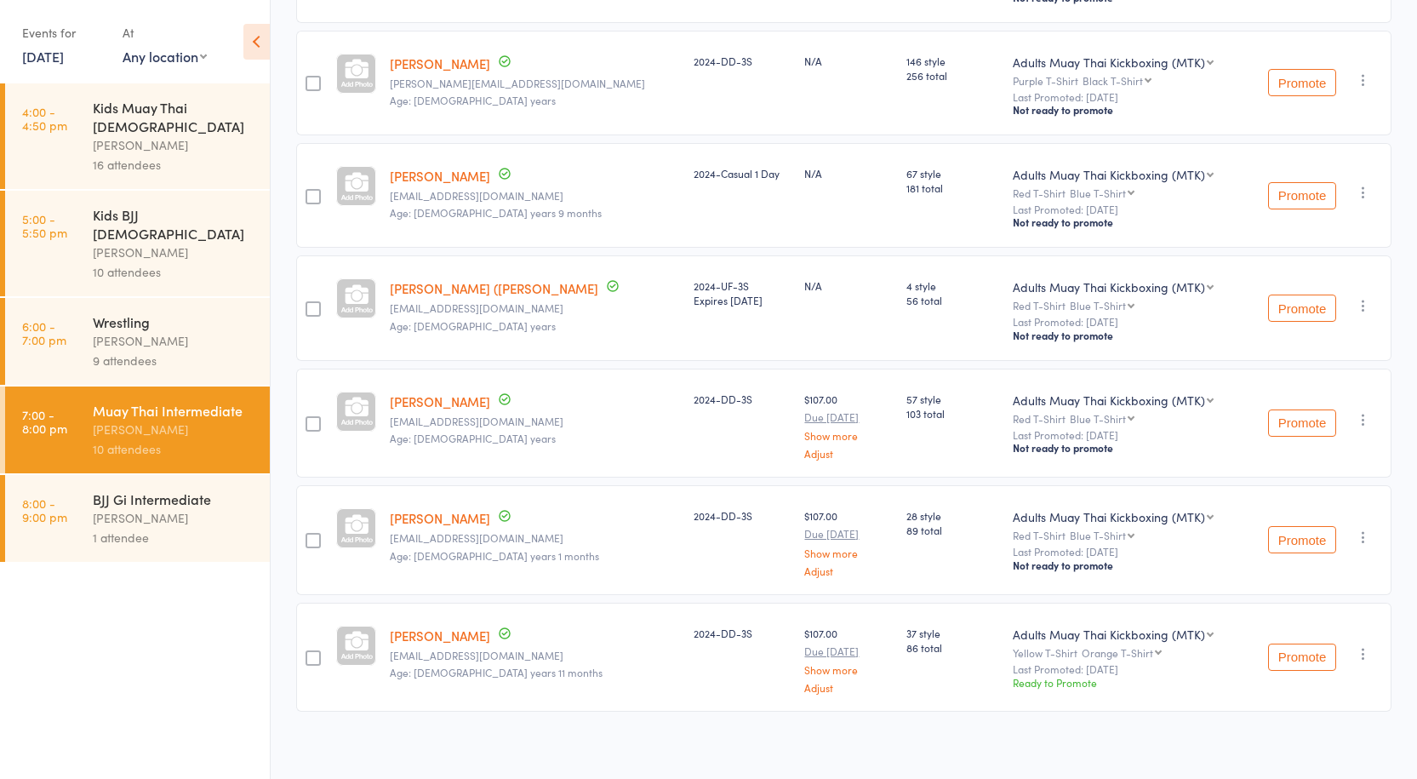
drag, startPoint x: 178, startPoint y: 408, endPoint x: 163, endPoint y: 439, distance: 34.3
click at [177, 439] on div "10 attendees" at bounding box center [174, 449] width 163 height 20
click at [153, 508] on div "Anthony Perosh" at bounding box center [174, 518] width 163 height 20
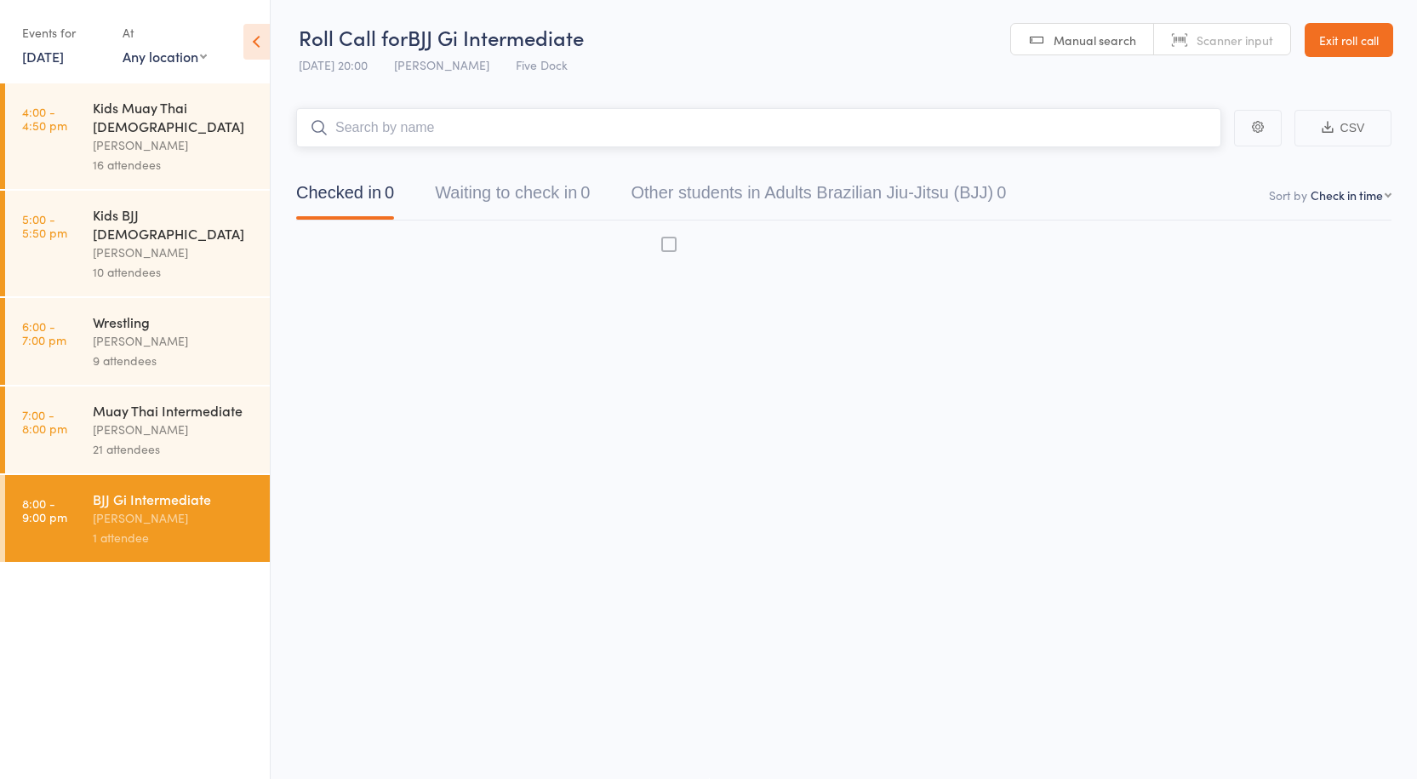
scroll to position [1, 0]
click at [191, 439] on div "21 attendees" at bounding box center [174, 449] width 163 height 20
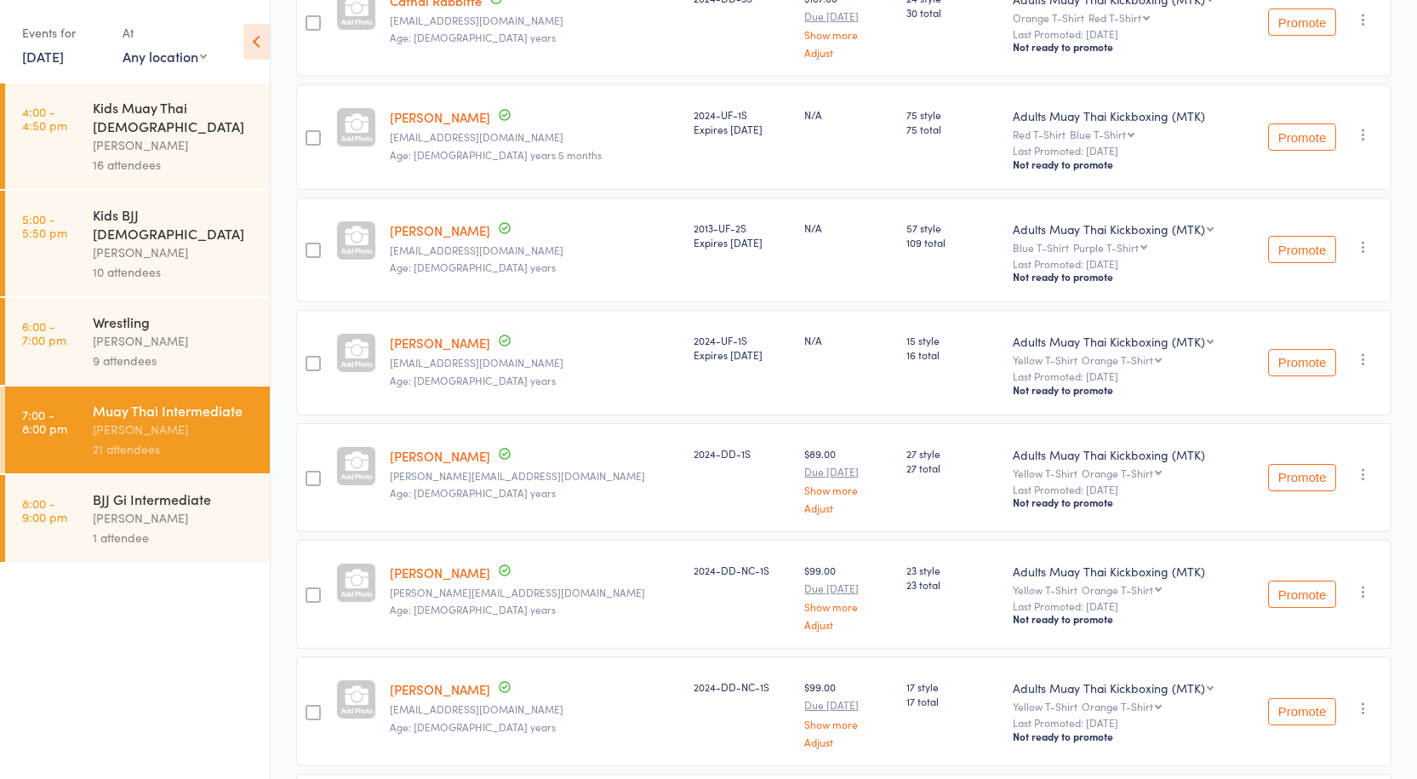
scroll to position [171, 0]
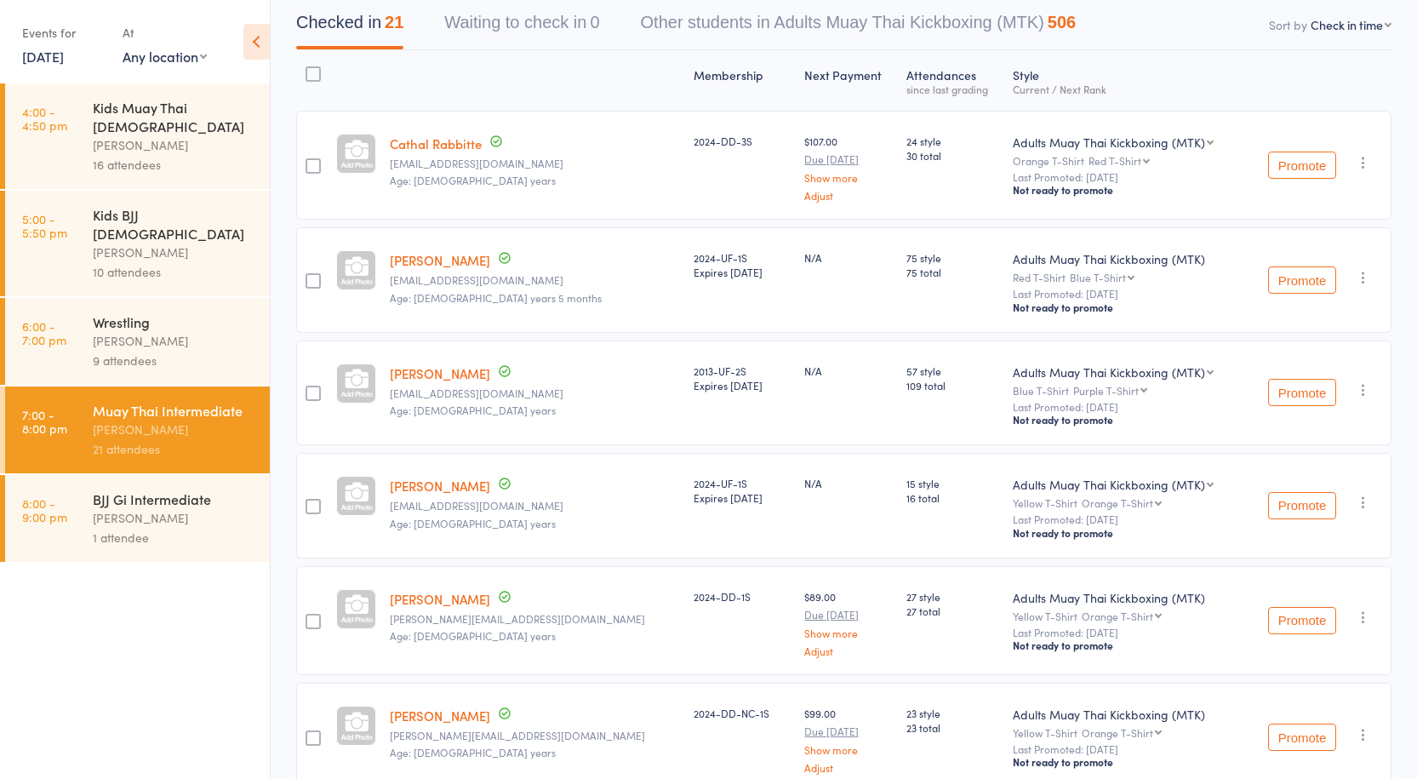
click at [129, 351] on div "9 attendees" at bounding box center [174, 361] width 163 height 20
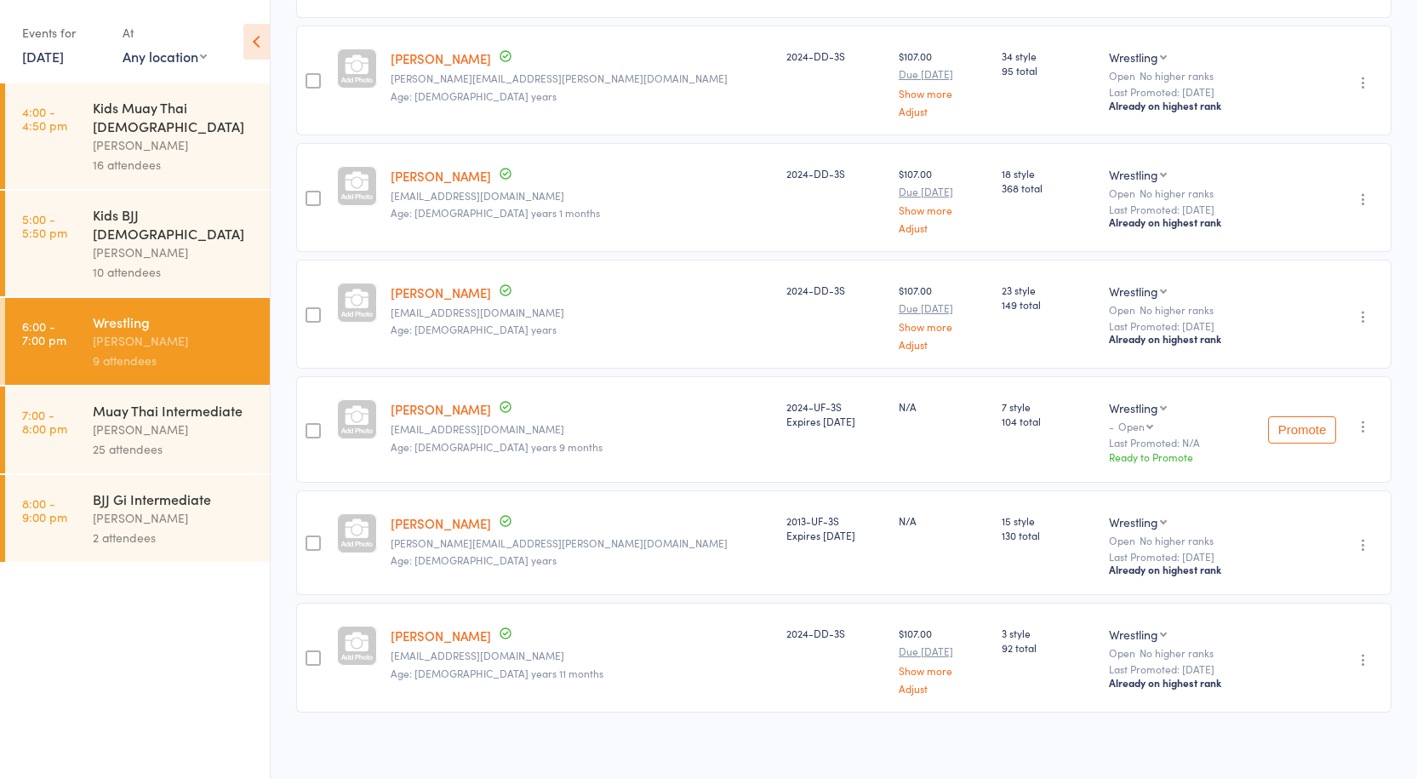
scroll to position [595, 0]
click at [144, 420] on div "Anthony Perosh" at bounding box center [174, 430] width 163 height 20
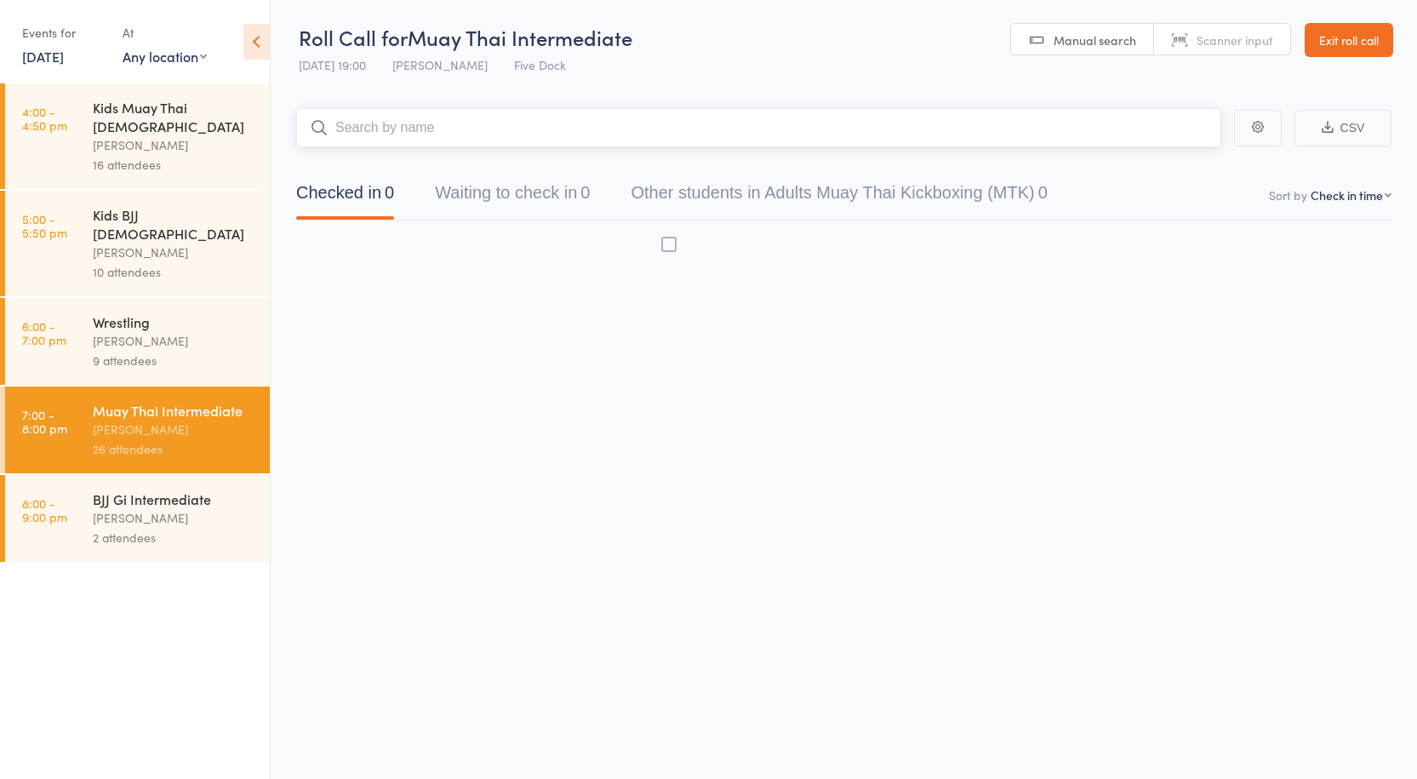
scroll to position [1, 0]
click at [169, 331] on div "Anthony Perosh" at bounding box center [174, 341] width 163 height 20
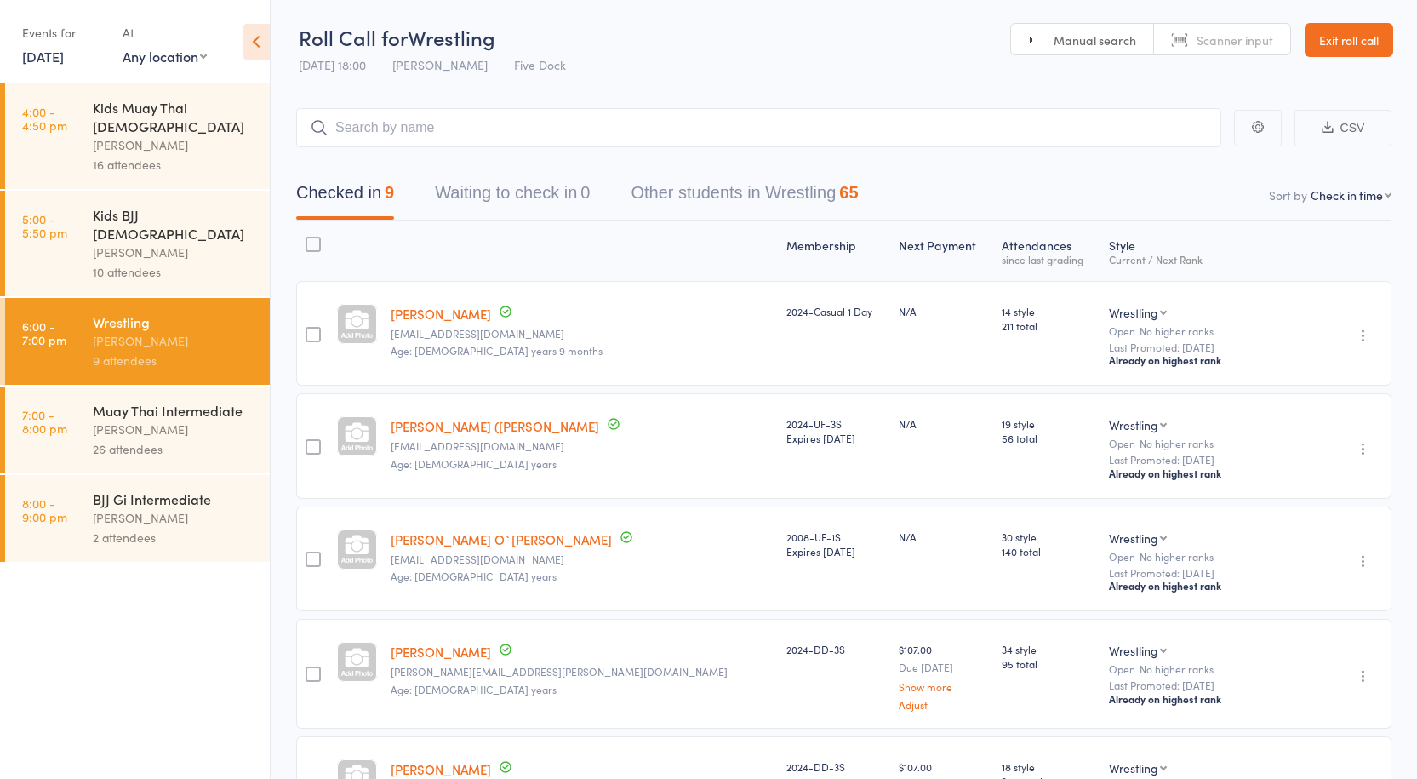
click at [212, 386] on div "Muay Thai Intermediate Anthony Perosh 26 attendees" at bounding box center [181, 429] width 177 height 87
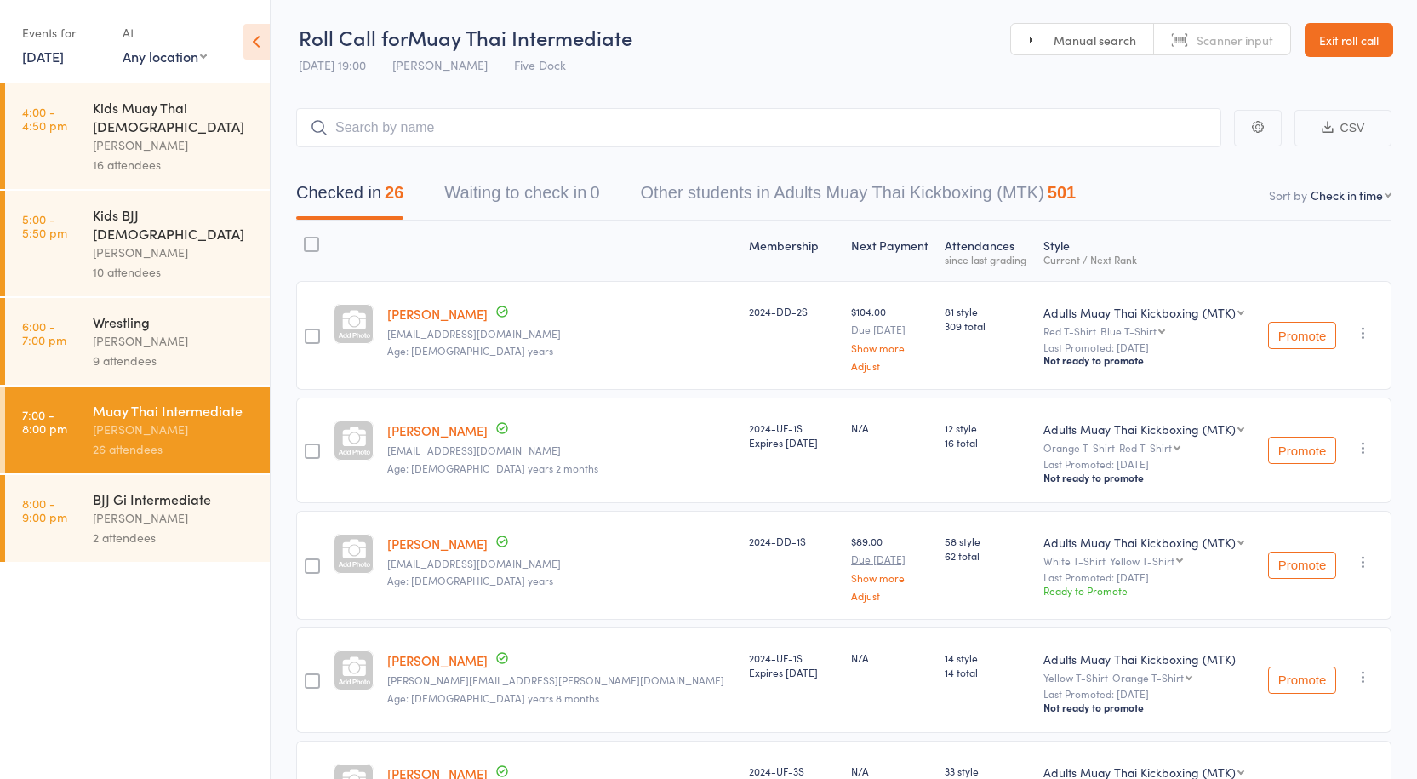
click at [437, 131] on input "search" at bounding box center [758, 127] width 925 height 39
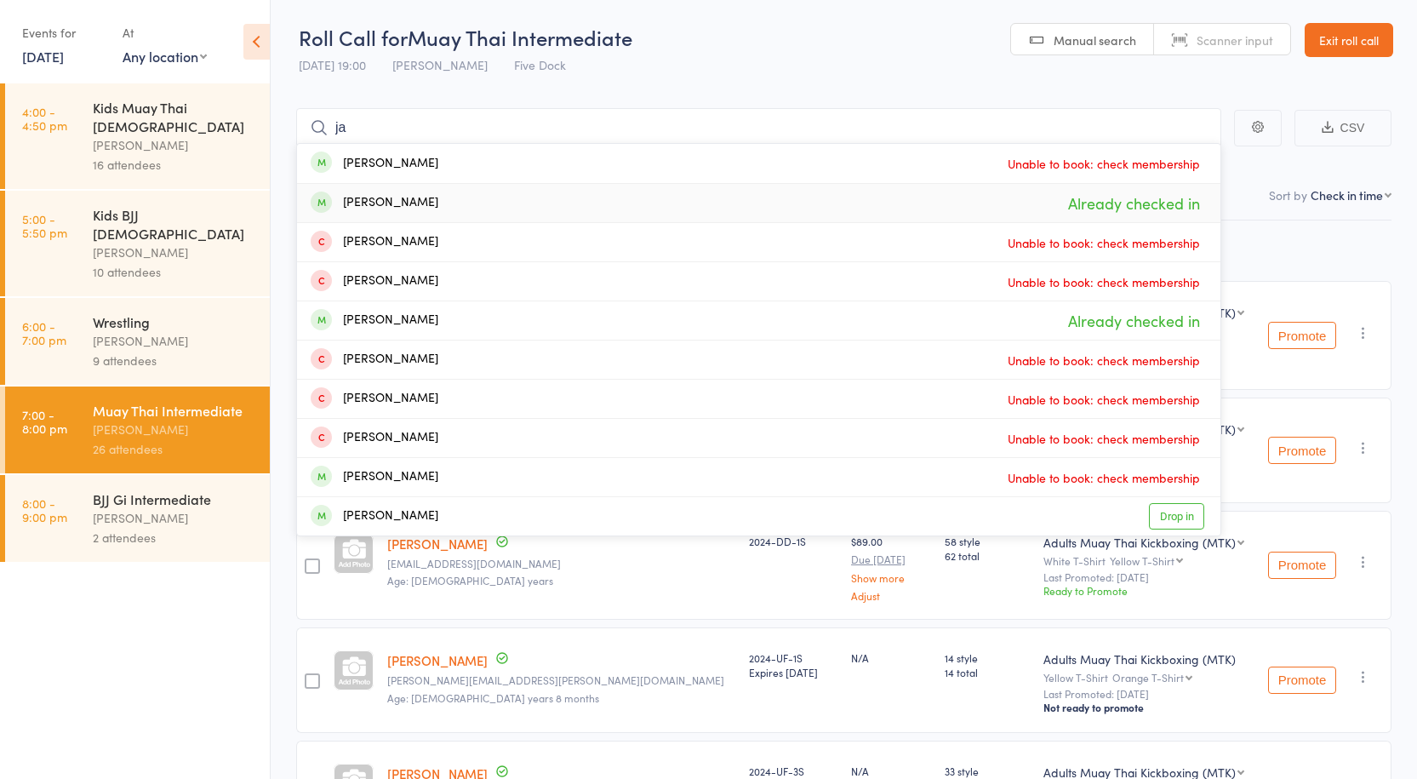
type input "j"
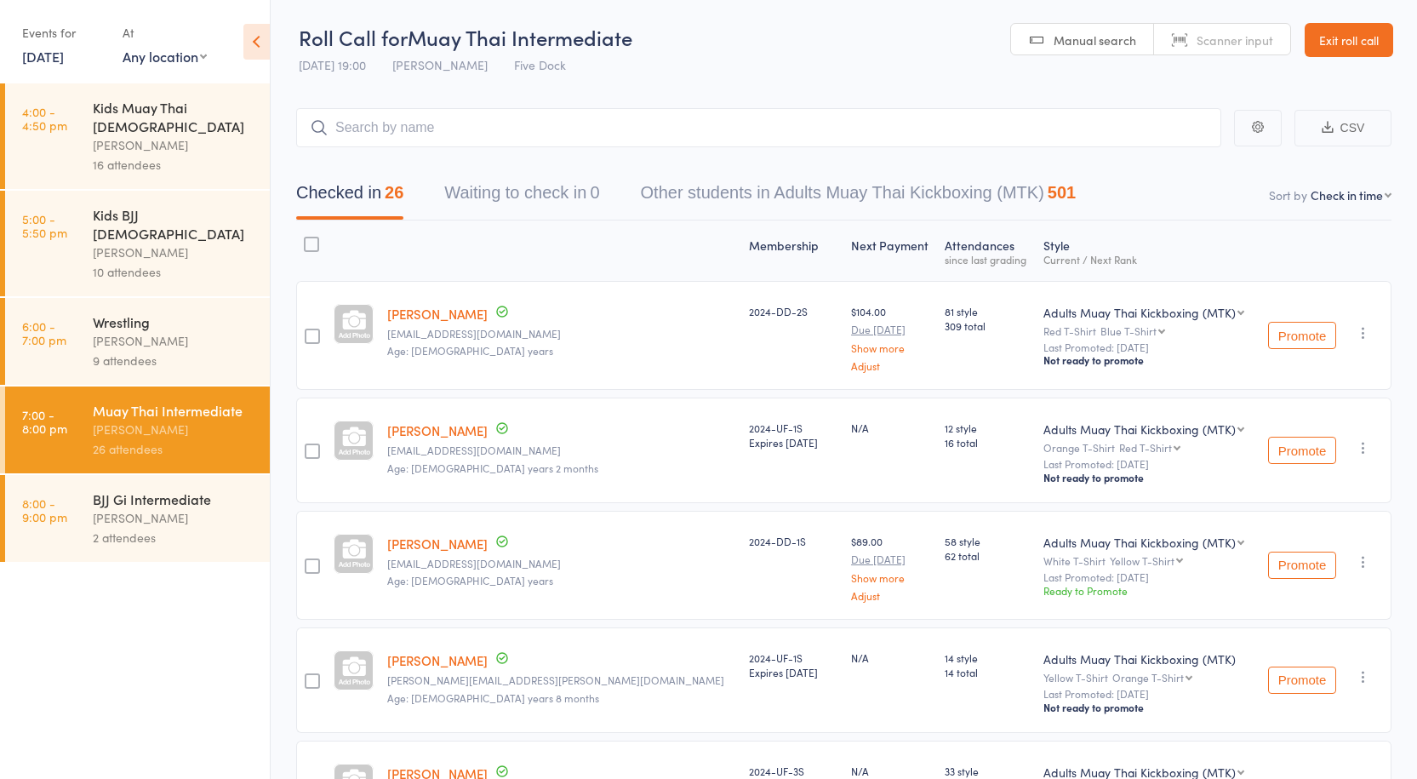
scroll to position [86, 0]
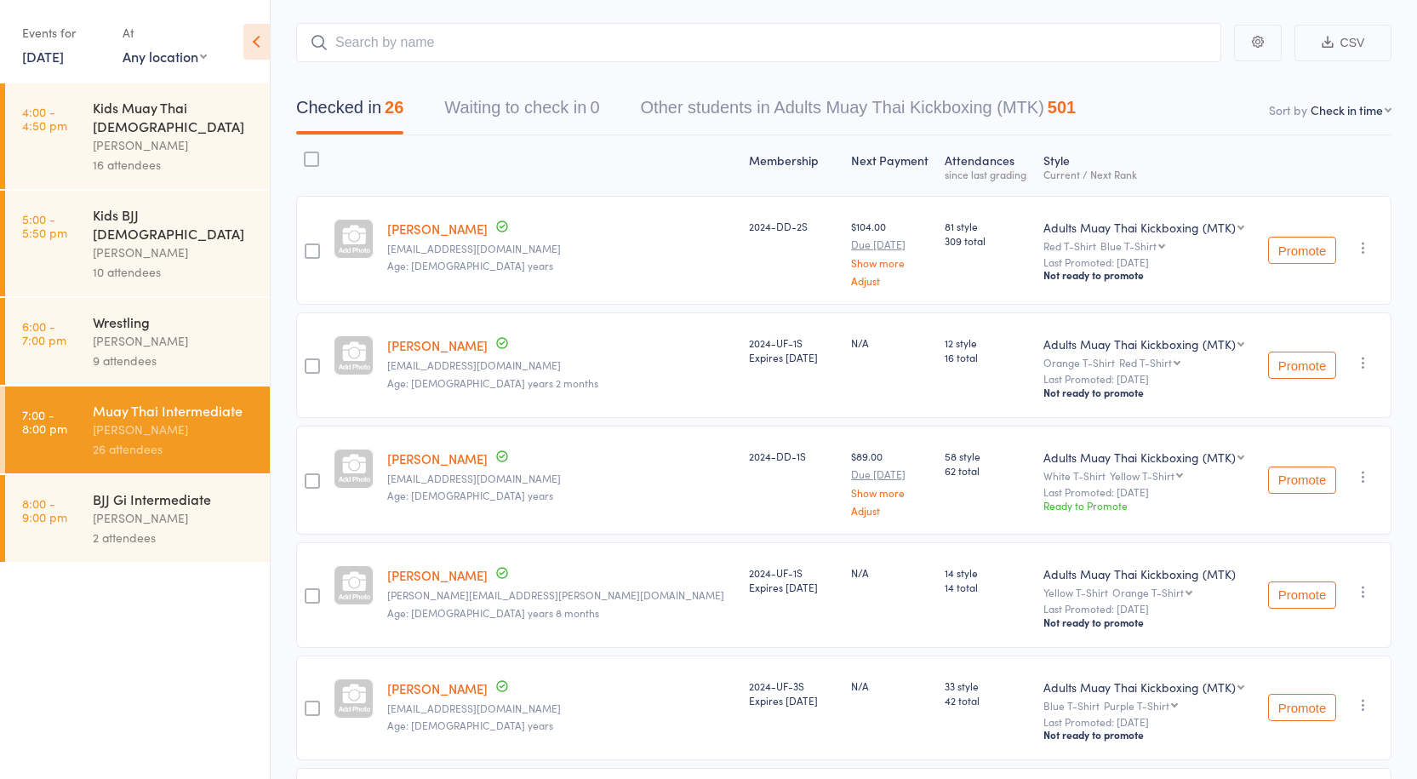
click at [201, 312] on div "Wrestling" at bounding box center [174, 321] width 163 height 19
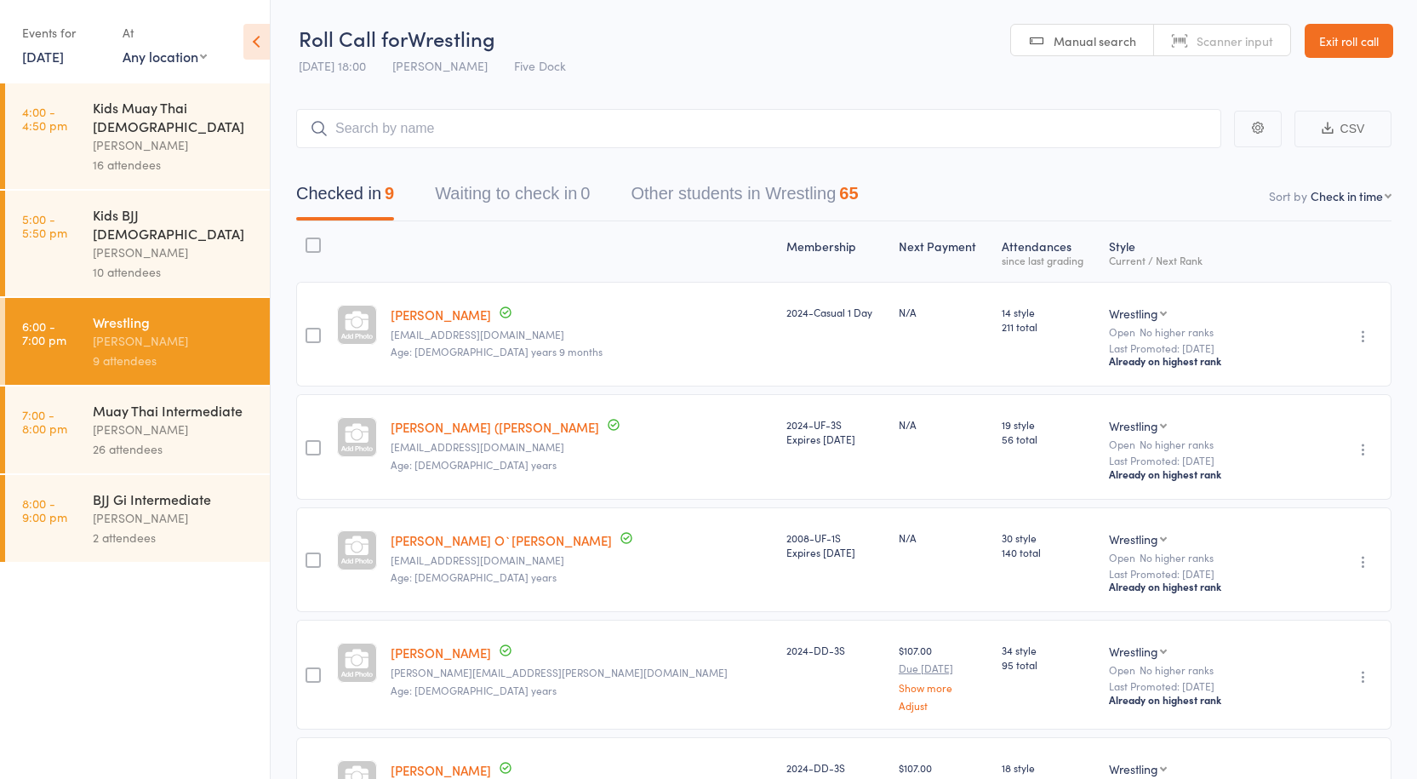
click at [124, 489] on div "BJJ Gi Intermediate" at bounding box center [174, 498] width 163 height 19
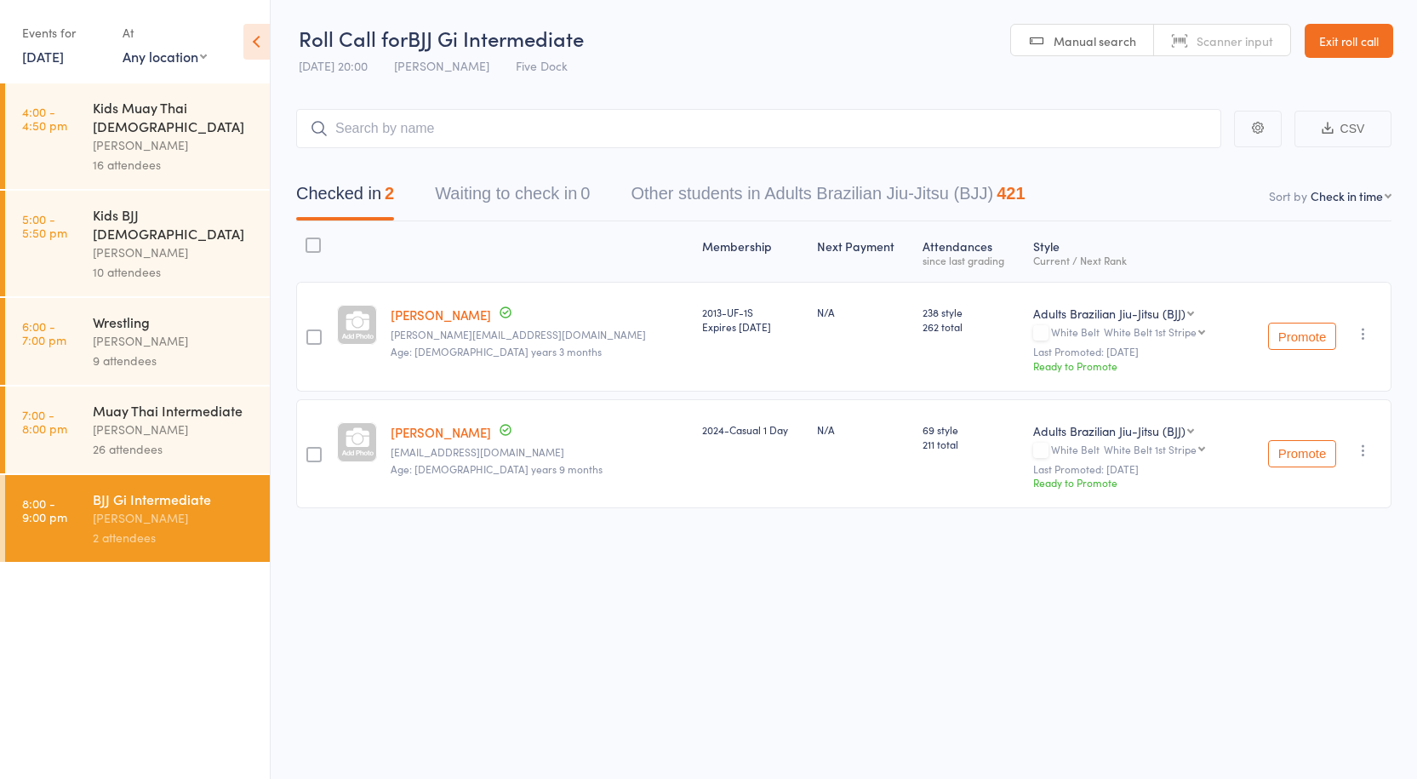
click at [121, 439] on div "26 attendees" at bounding box center [174, 449] width 163 height 20
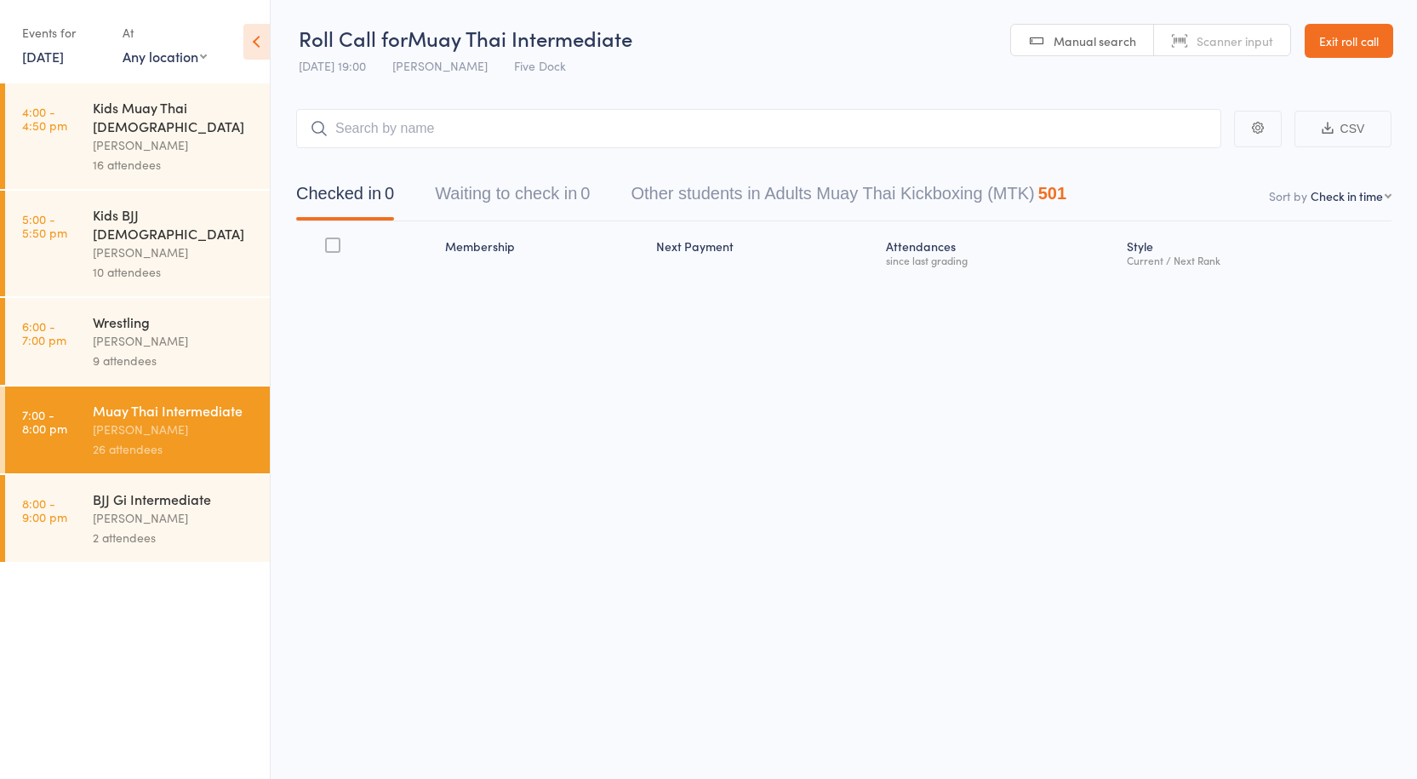
click at [374, 134] on input "search" at bounding box center [758, 128] width 925 height 39
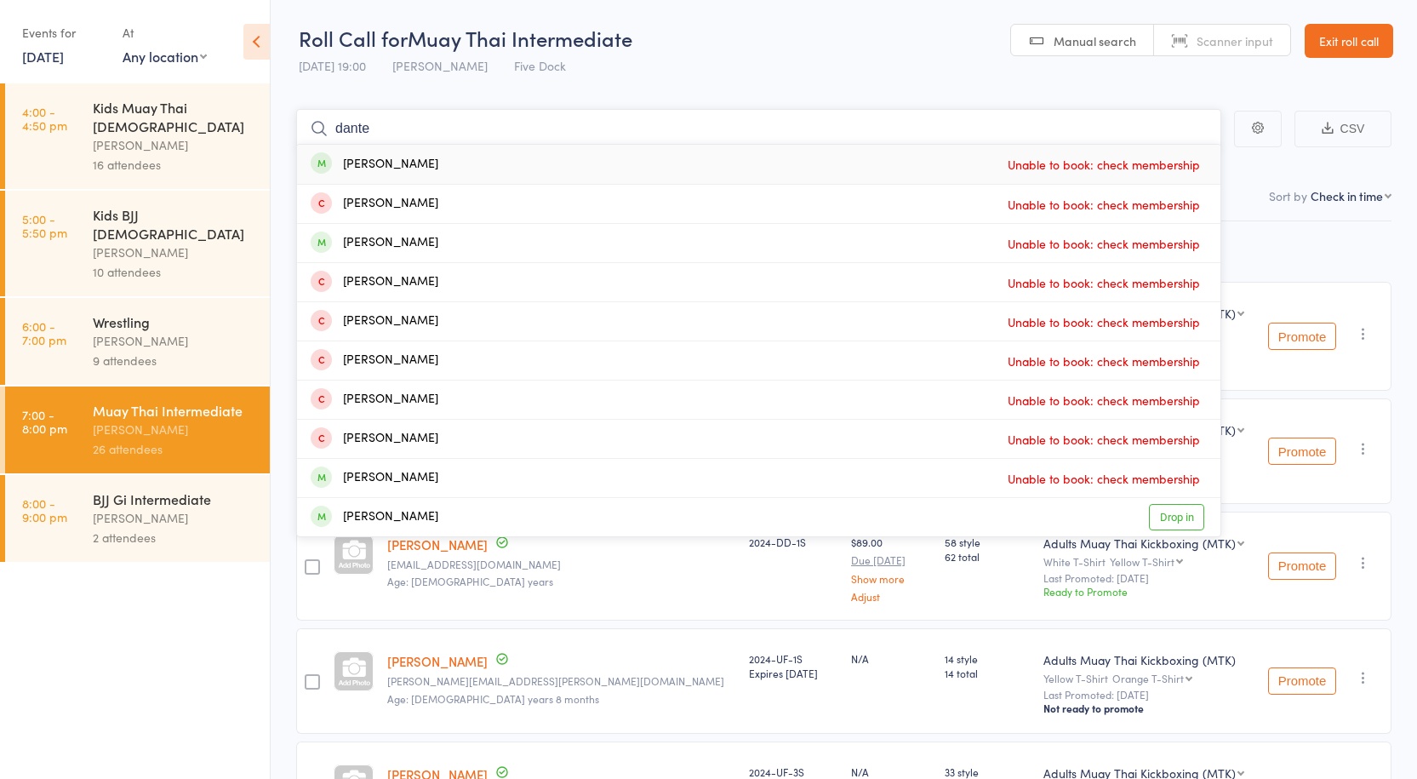
click at [426, 123] on input "dante" at bounding box center [758, 128] width 925 height 39
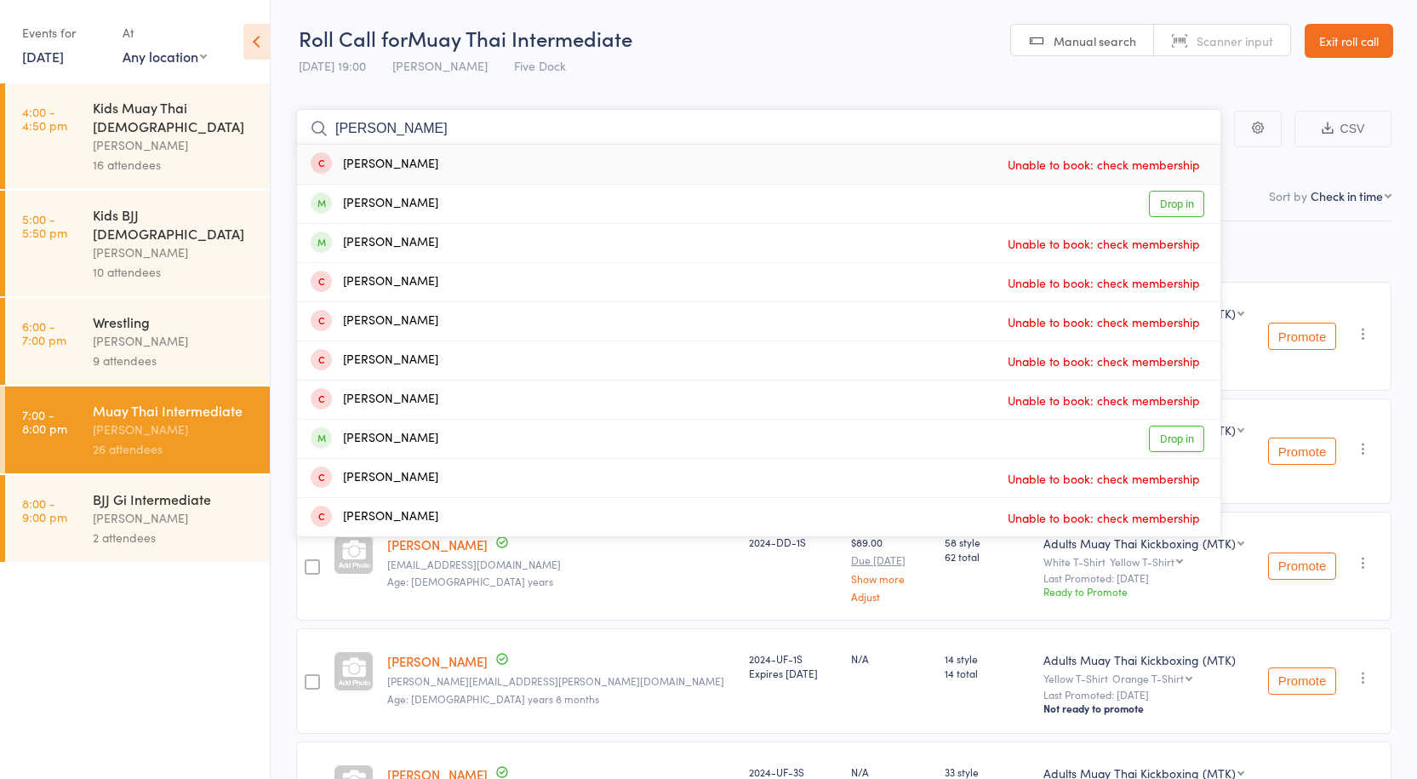
type input "dante"
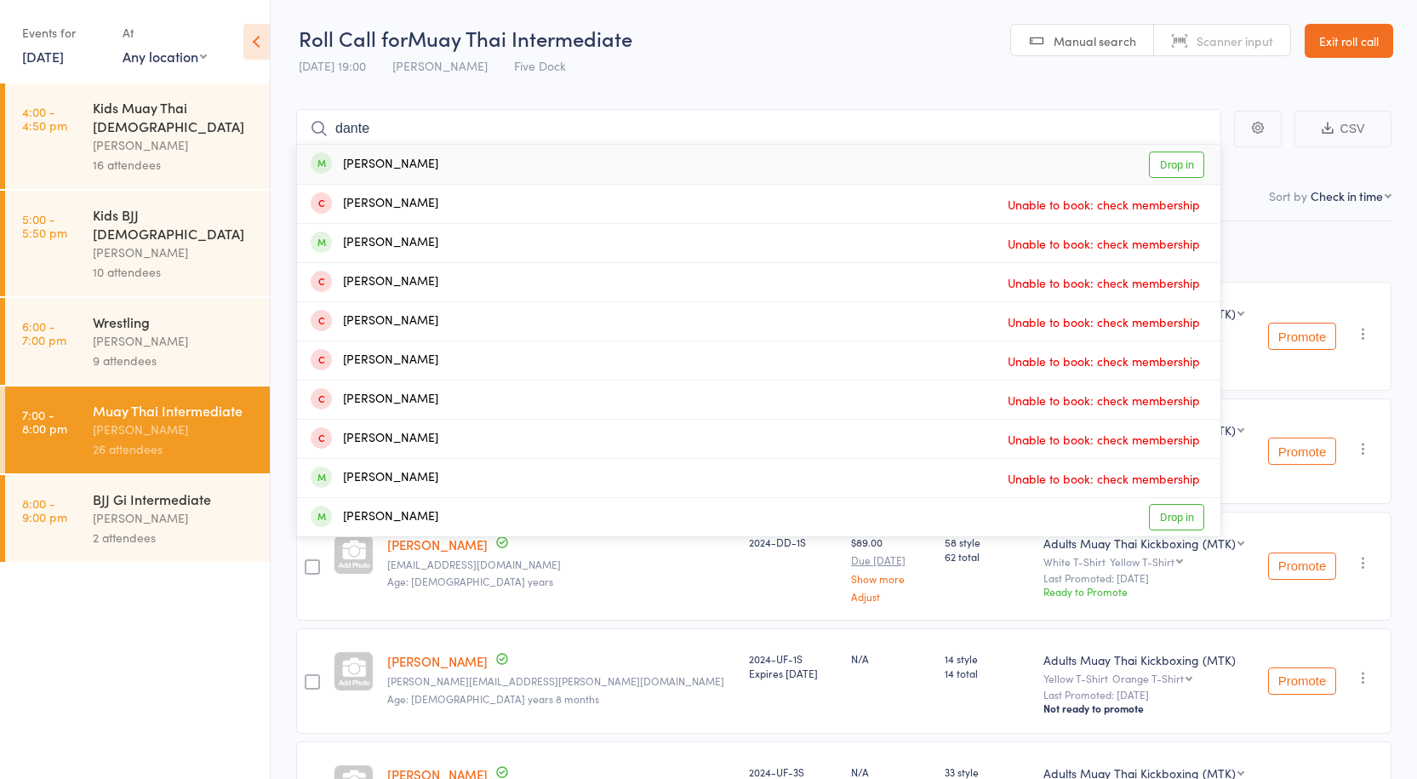
click at [1155, 152] on link "Drop in" at bounding box center [1176, 164] width 55 height 26
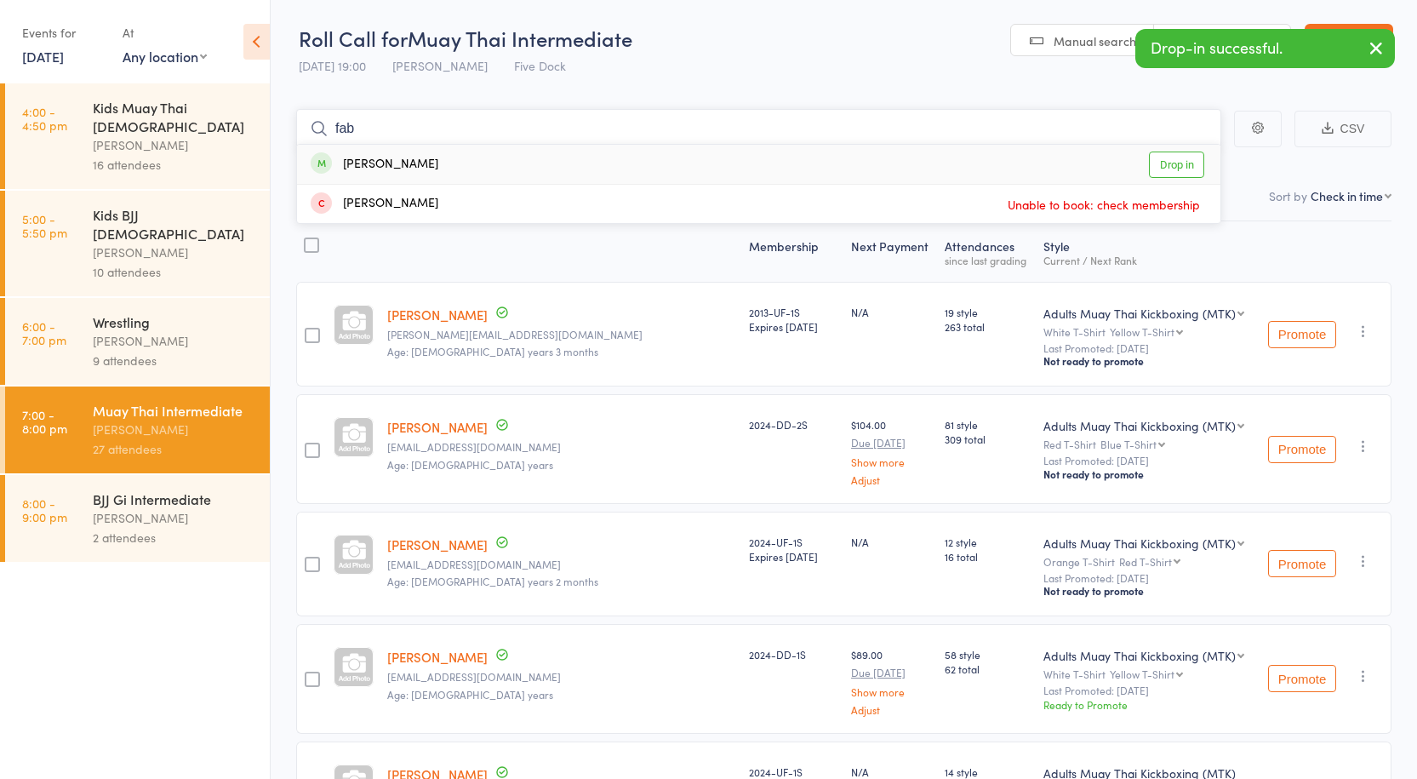
type input "fab"
click at [1175, 164] on link "Drop in" at bounding box center [1176, 164] width 55 height 26
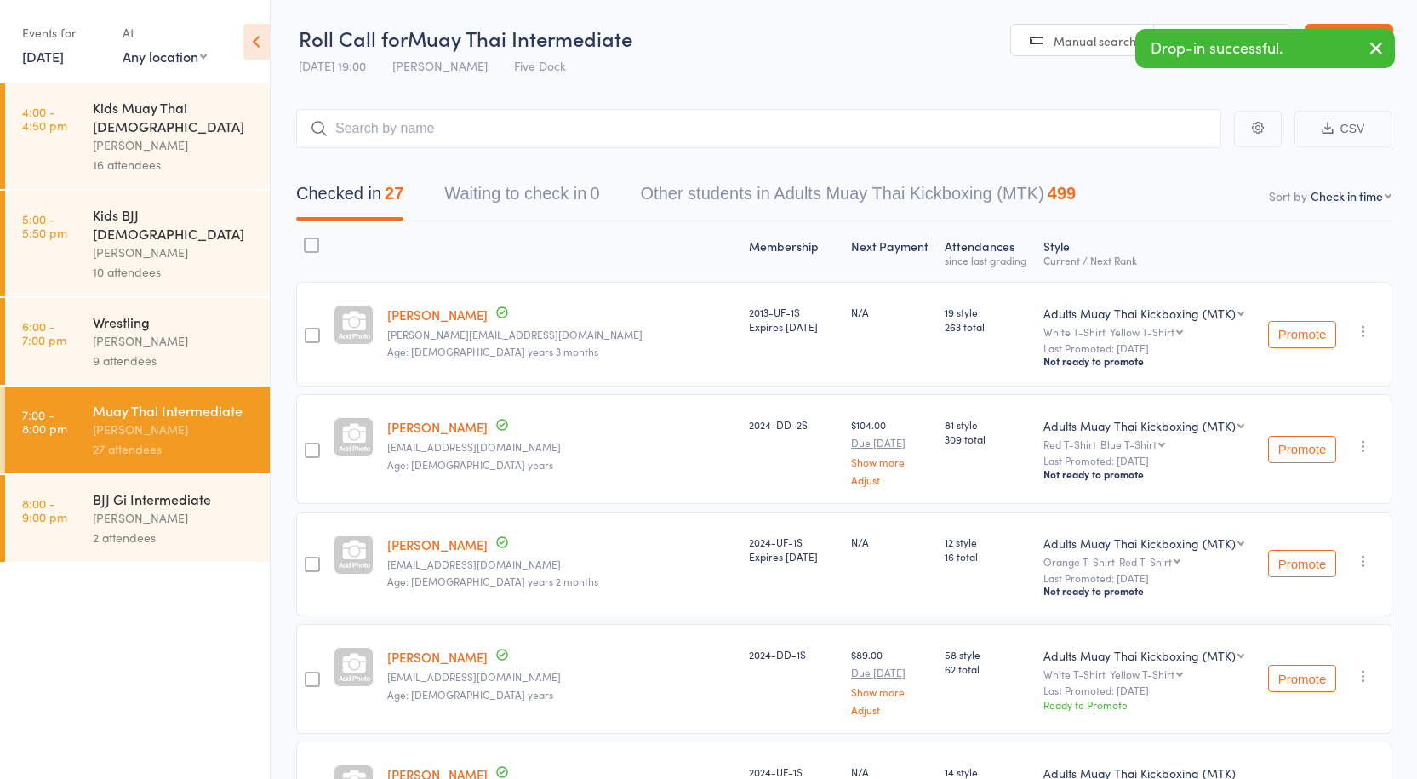
click at [147, 489] on div "BJJ Gi Intermediate" at bounding box center [174, 498] width 163 height 19
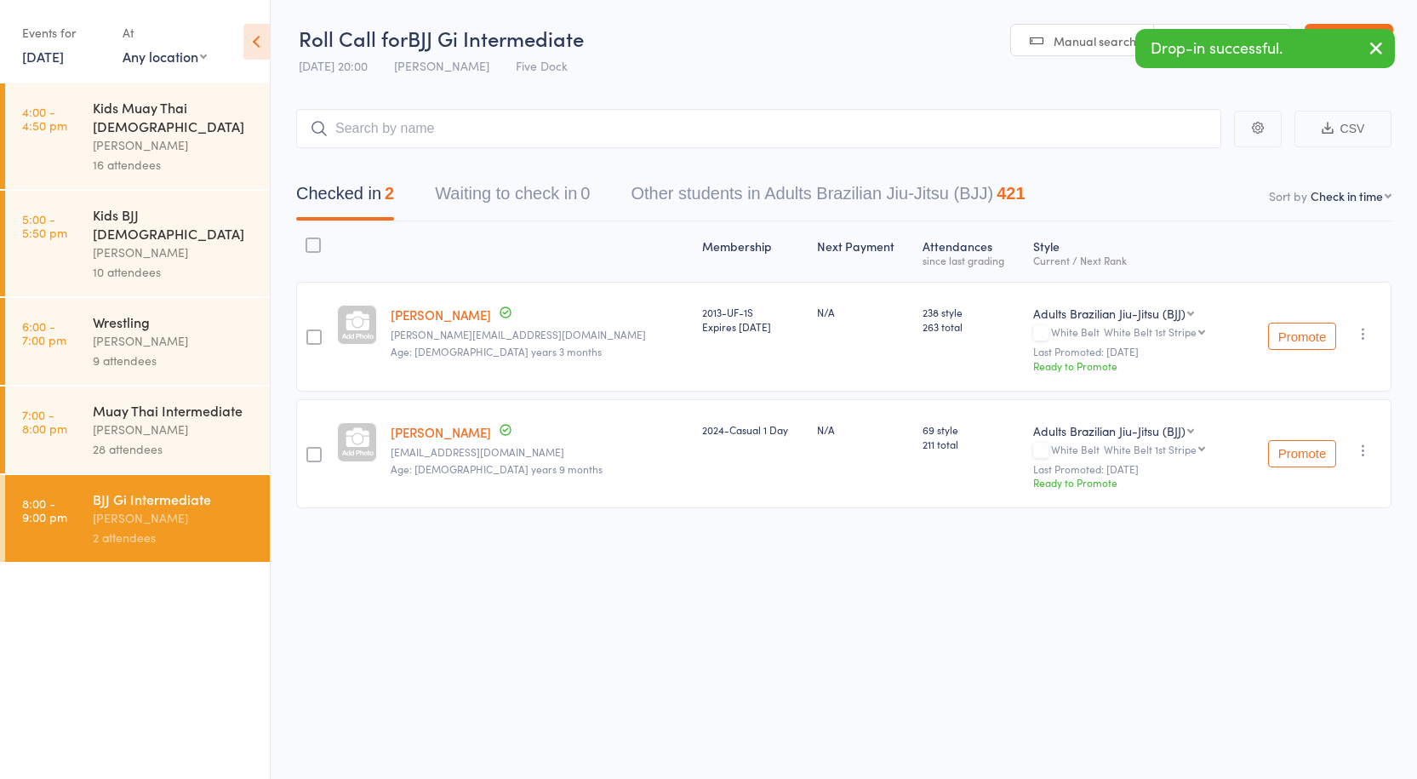
click at [132, 420] on div "Anthony Perosh" at bounding box center [174, 430] width 163 height 20
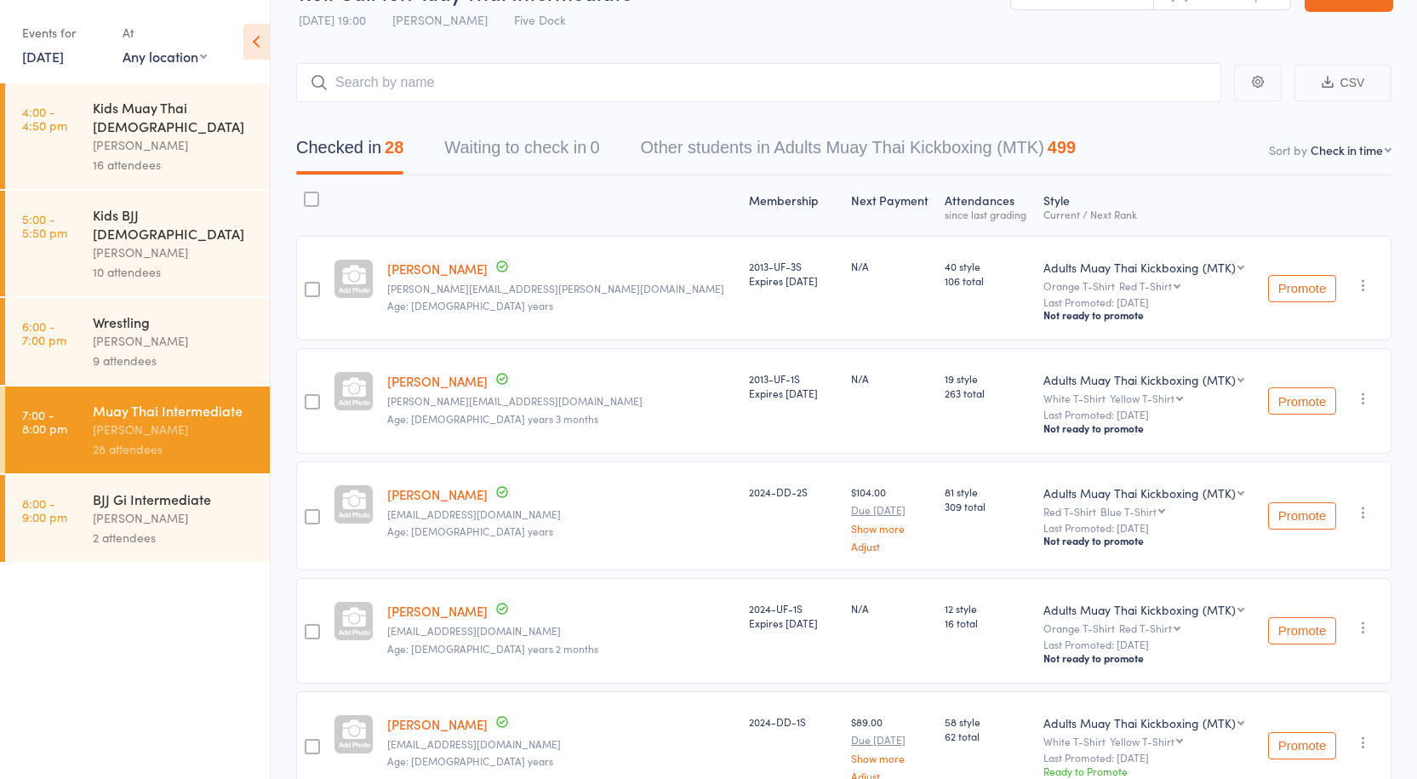
scroll to position [86, 0]
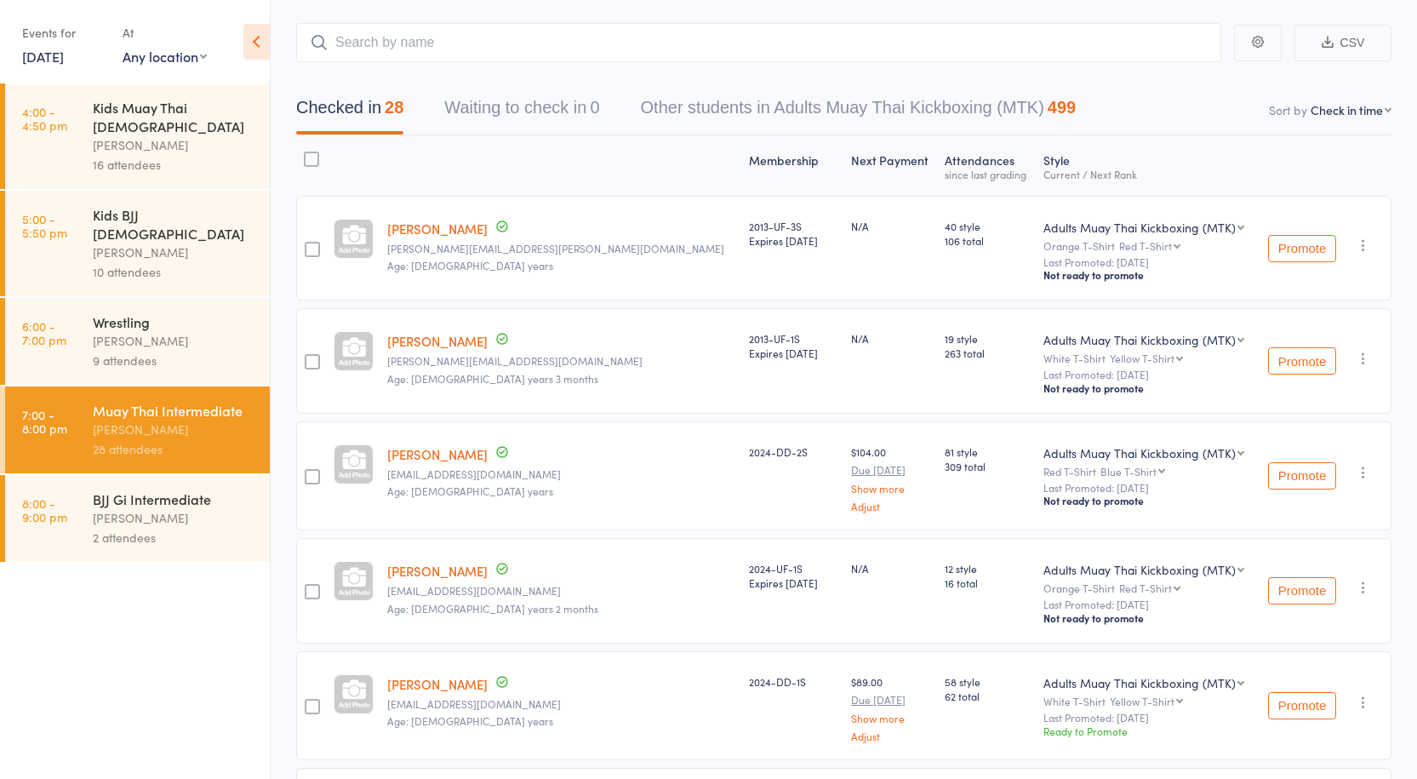
click at [431, 236] on div "Date of birth: 29-May-2003" at bounding box center [431, 249] width 170 height 34
click at [431, 236] on link "[PERSON_NAME]" at bounding box center [437, 229] width 100 height 18
click at [451, 224] on link "[PERSON_NAME]" at bounding box center [437, 229] width 100 height 18
click at [188, 508] on div "Anthony Perosh" at bounding box center [174, 518] width 163 height 20
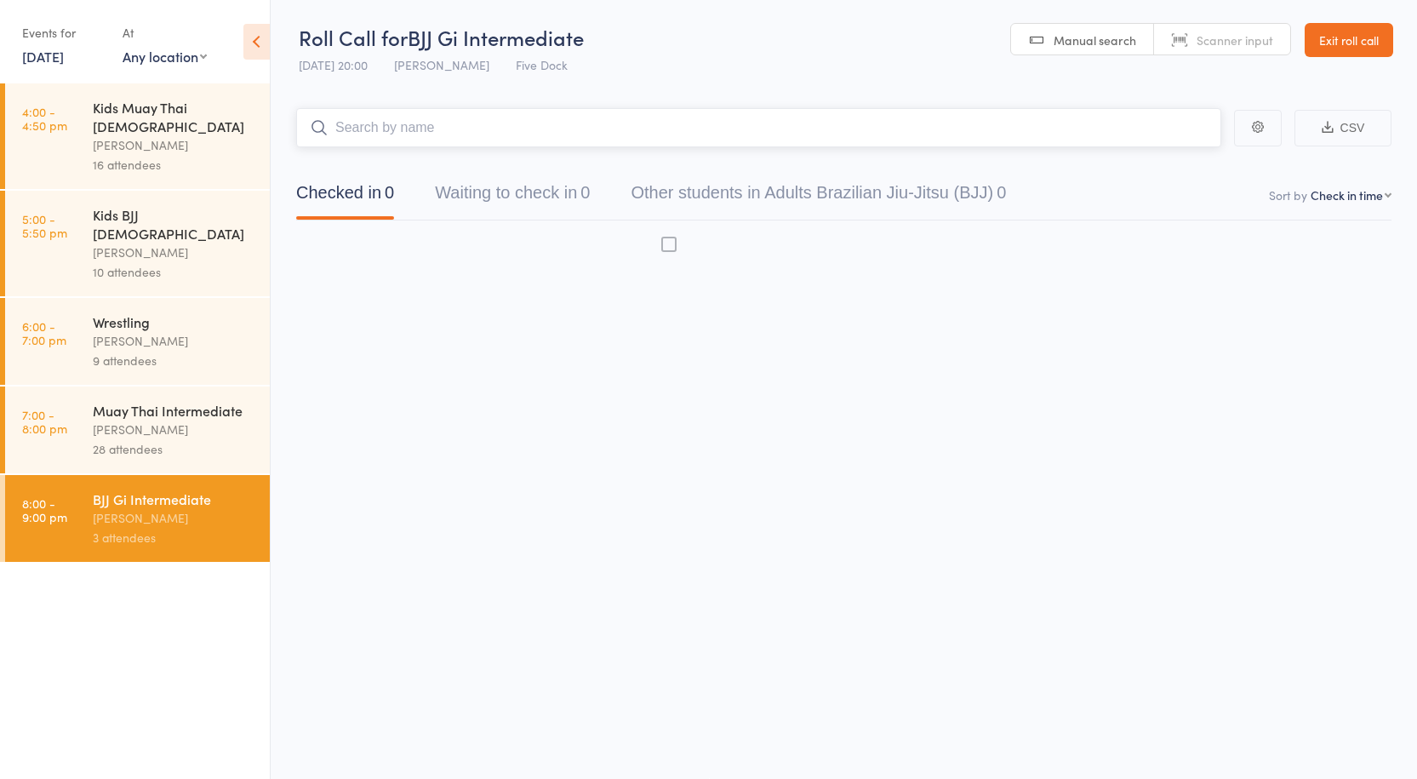
scroll to position [1, 0]
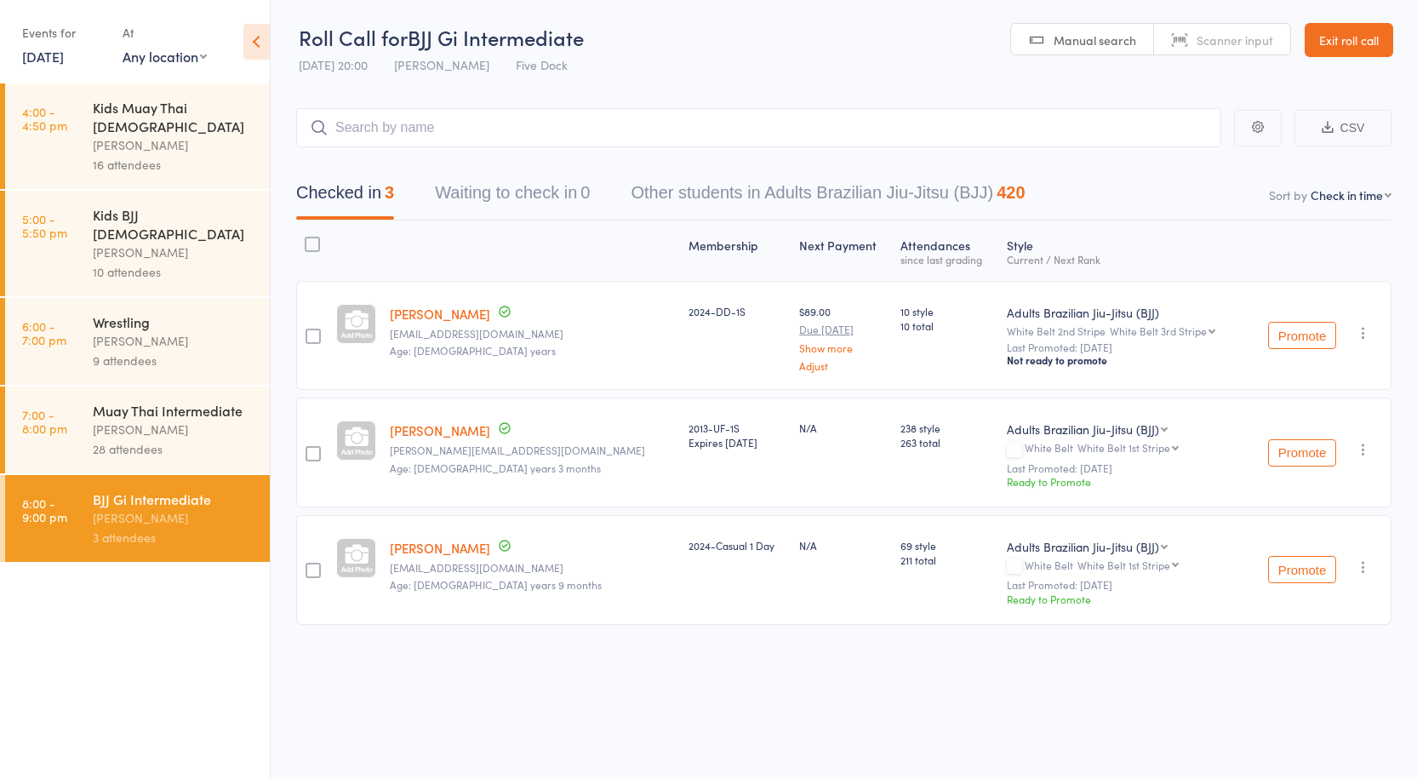
click at [206, 439] on div "28 attendees" at bounding box center [174, 449] width 163 height 20
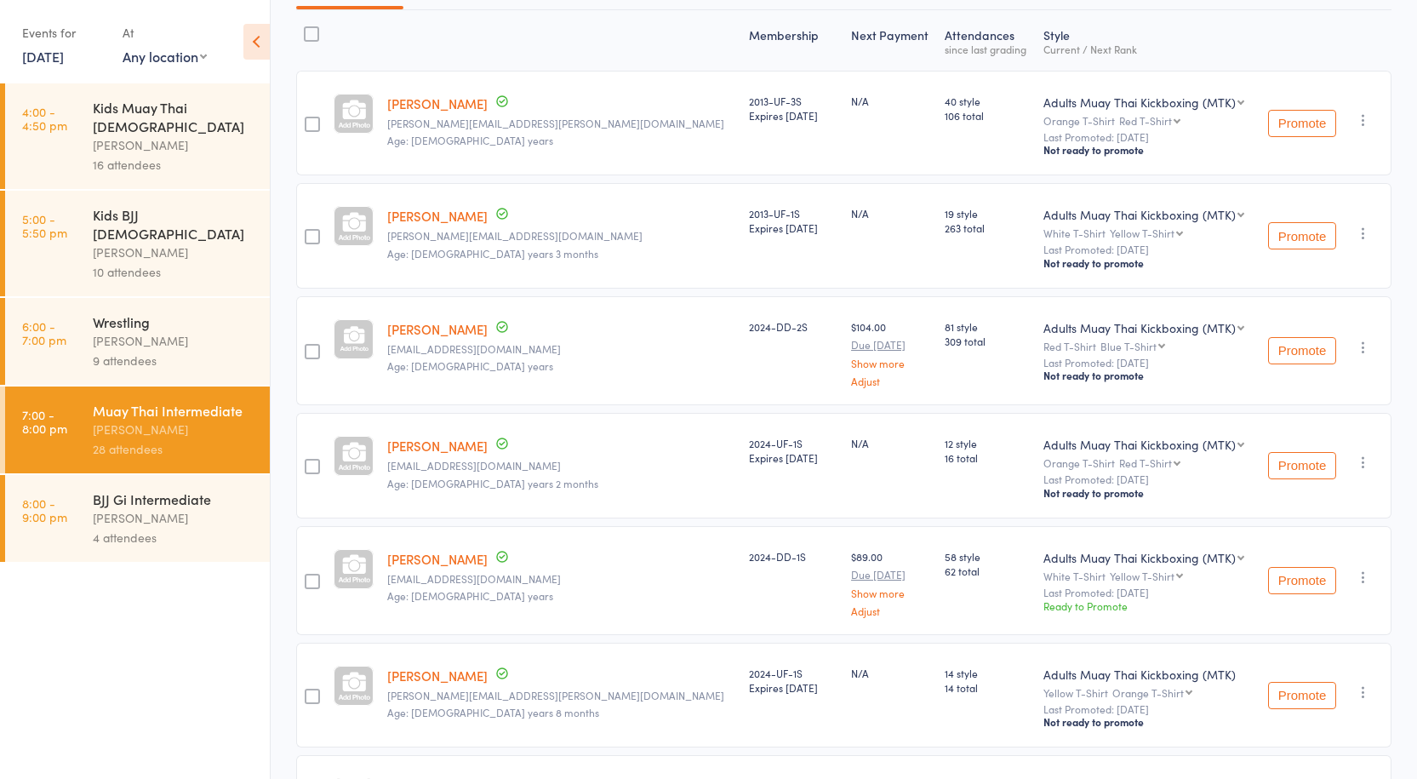
scroll to position [341, 0]
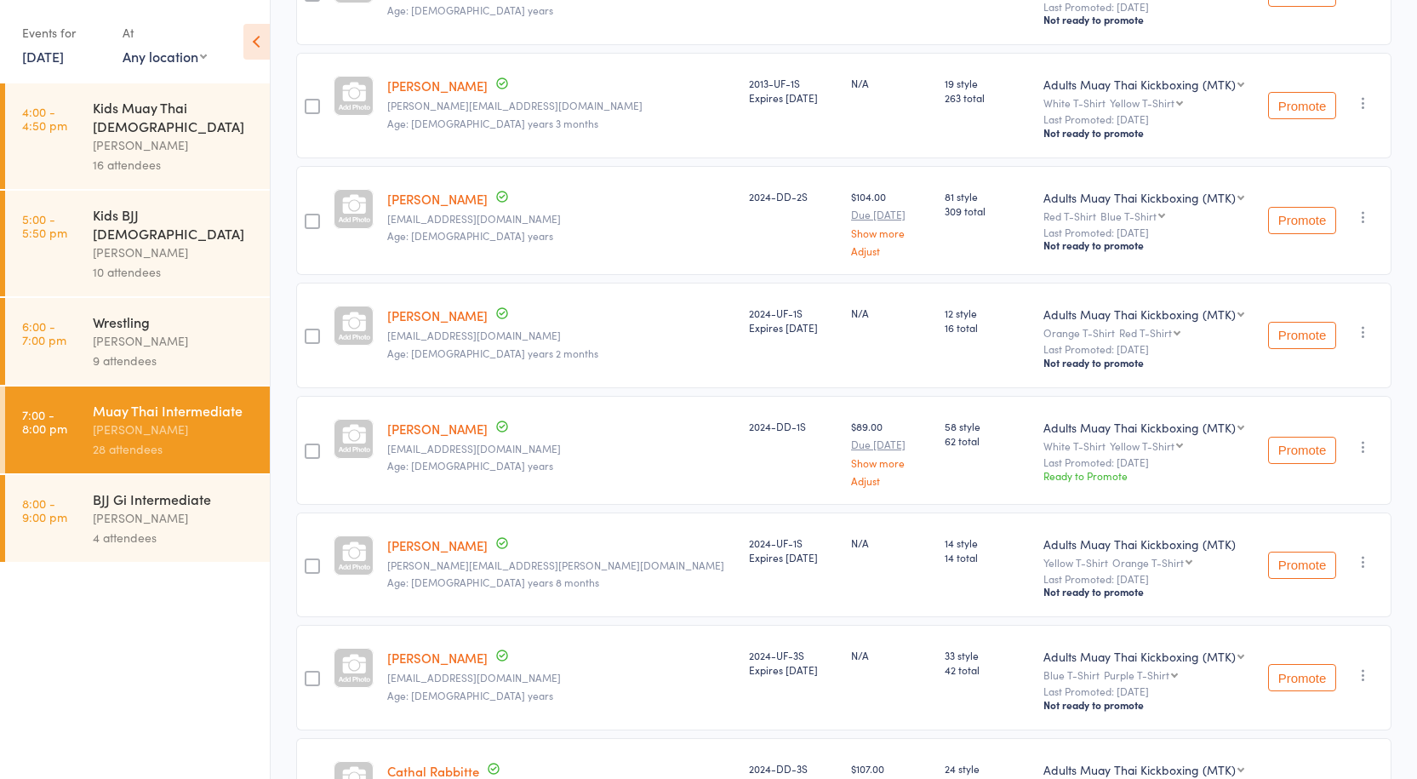
click at [252, 508] on div "Anthony Perosh" at bounding box center [174, 518] width 163 height 20
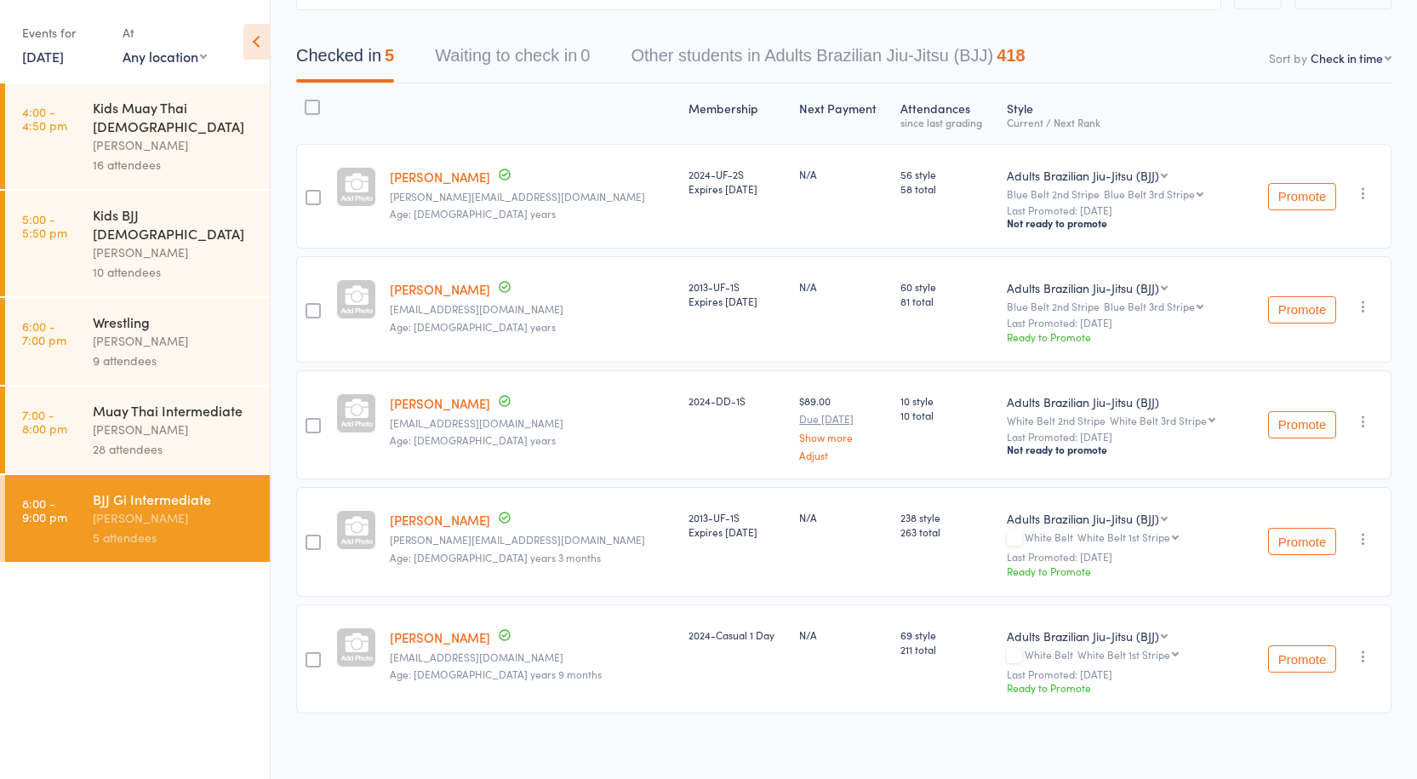
scroll to position [140, 0]
click at [135, 439] on div "28 attendees" at bounding box center [174, 449] width 163 height 20
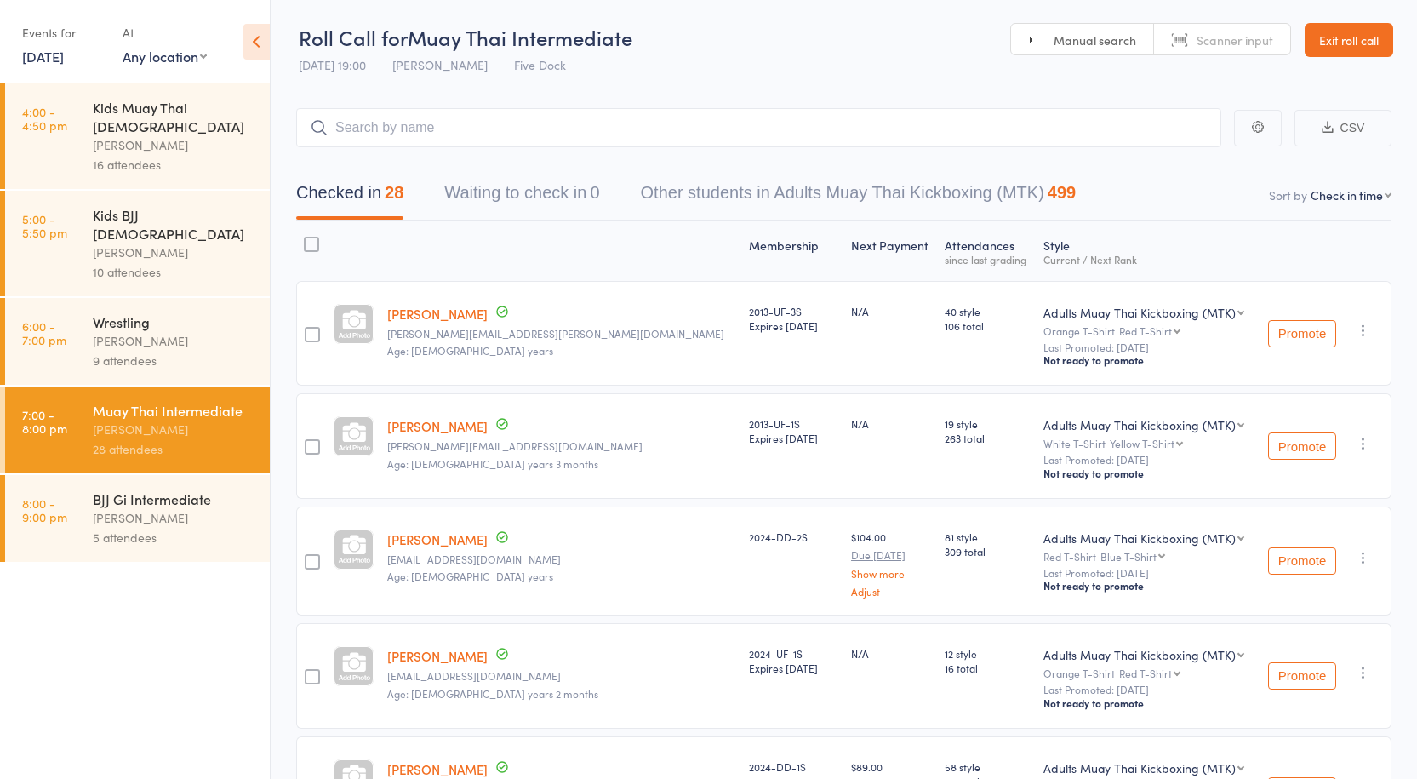
click at [197, 489] on div "BJJ Gi Intermediate" at bounding box center [174, 498] width 163 height 19
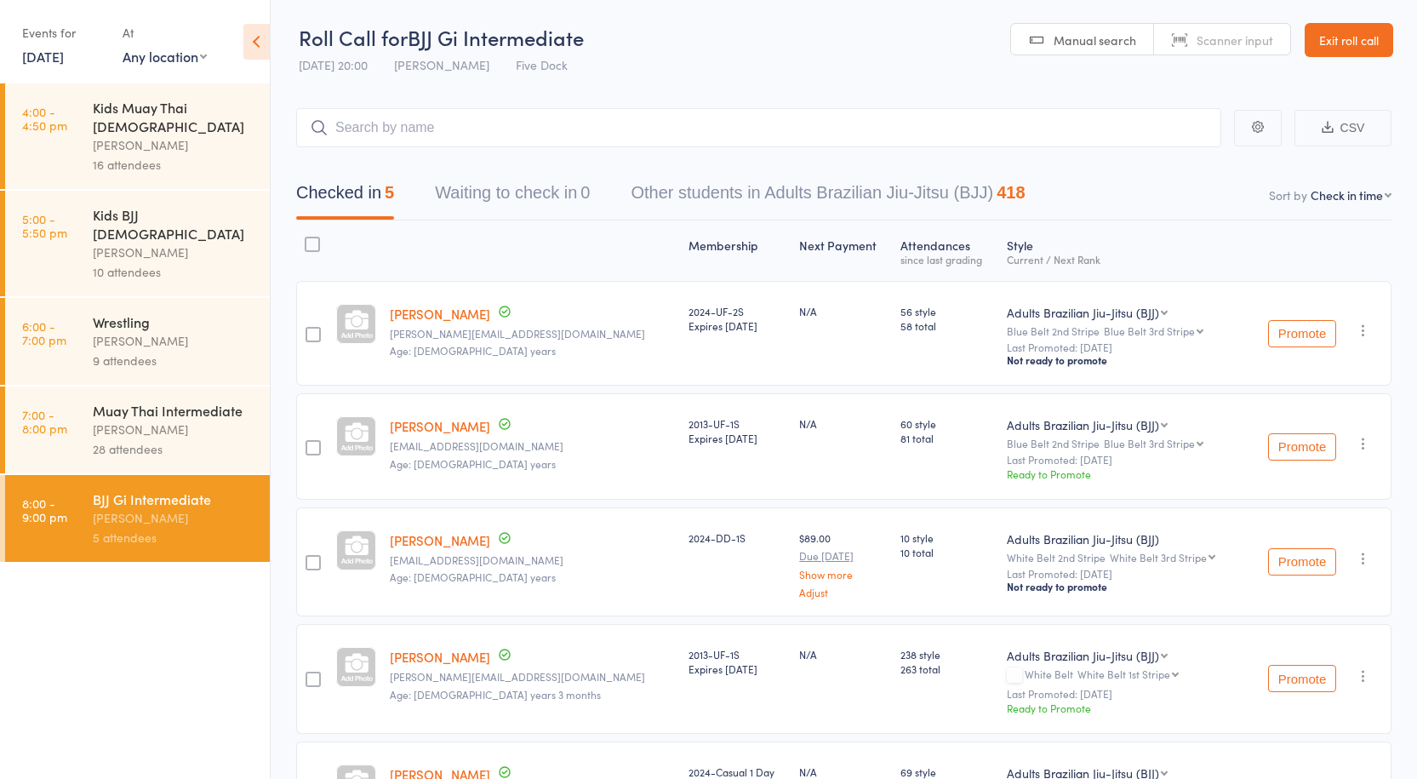
drag, startPoint x: 207, startPoint y: 388, endPoint x: 219, endPoint y: 392, distance: 12.7
click at [208, 420] on div "Anthony Perosh" at bounding box center [174, 430] width 163 height 20
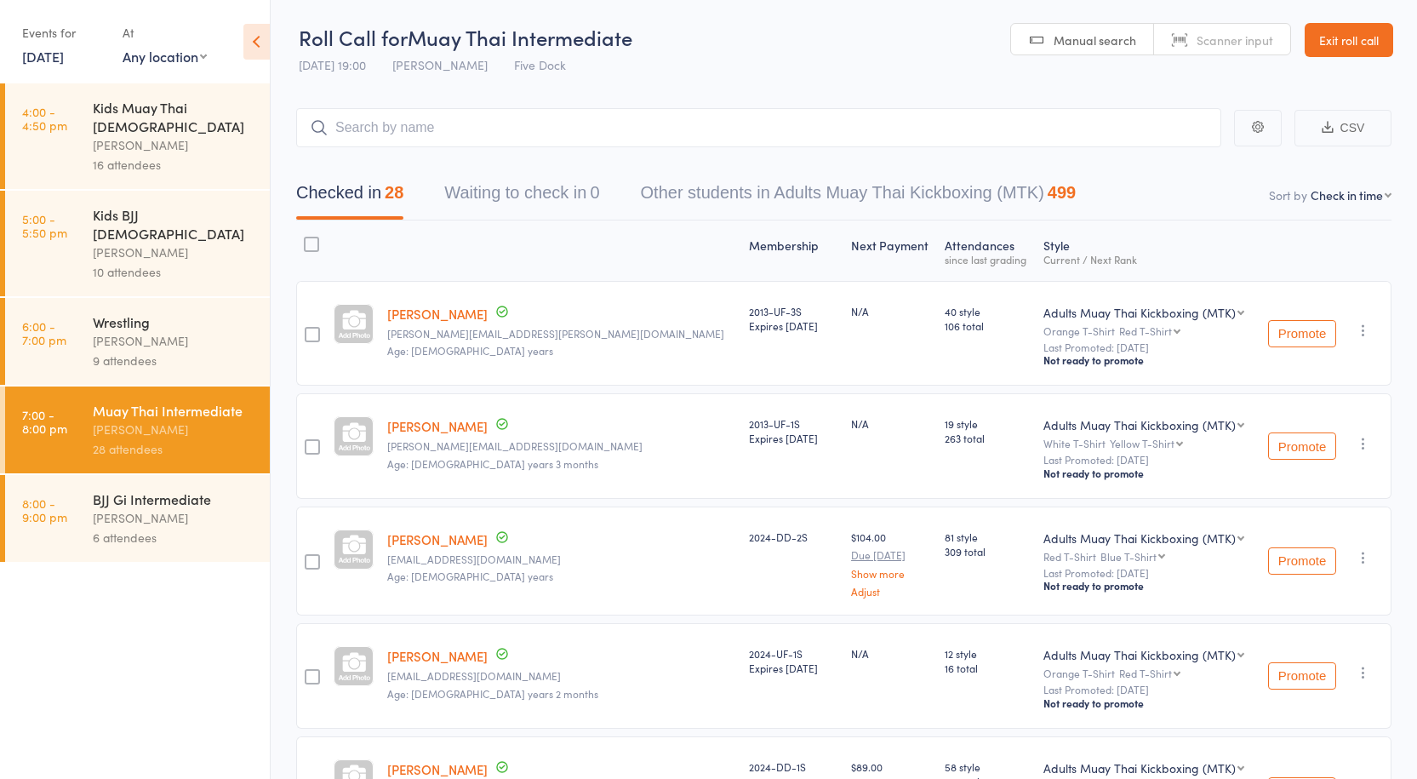
click at [136, 475] on div "BJJ Gi Intermediate Anthony Perosh 6 attendees" at bounding box center [181, 518] width 177 height 87
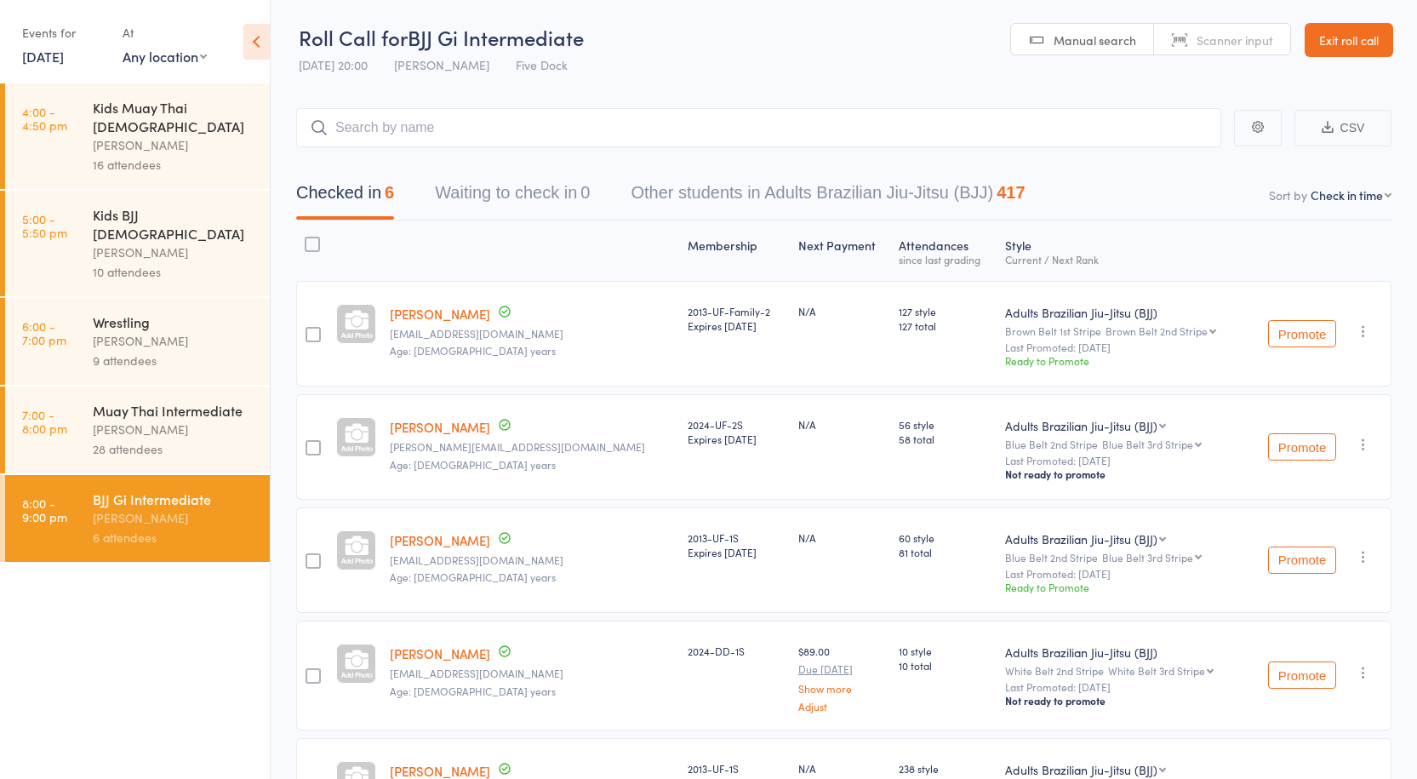
click at [184, 420] on div "Anthony Perosh" at bounding box center [174, 430] width 163 height 20
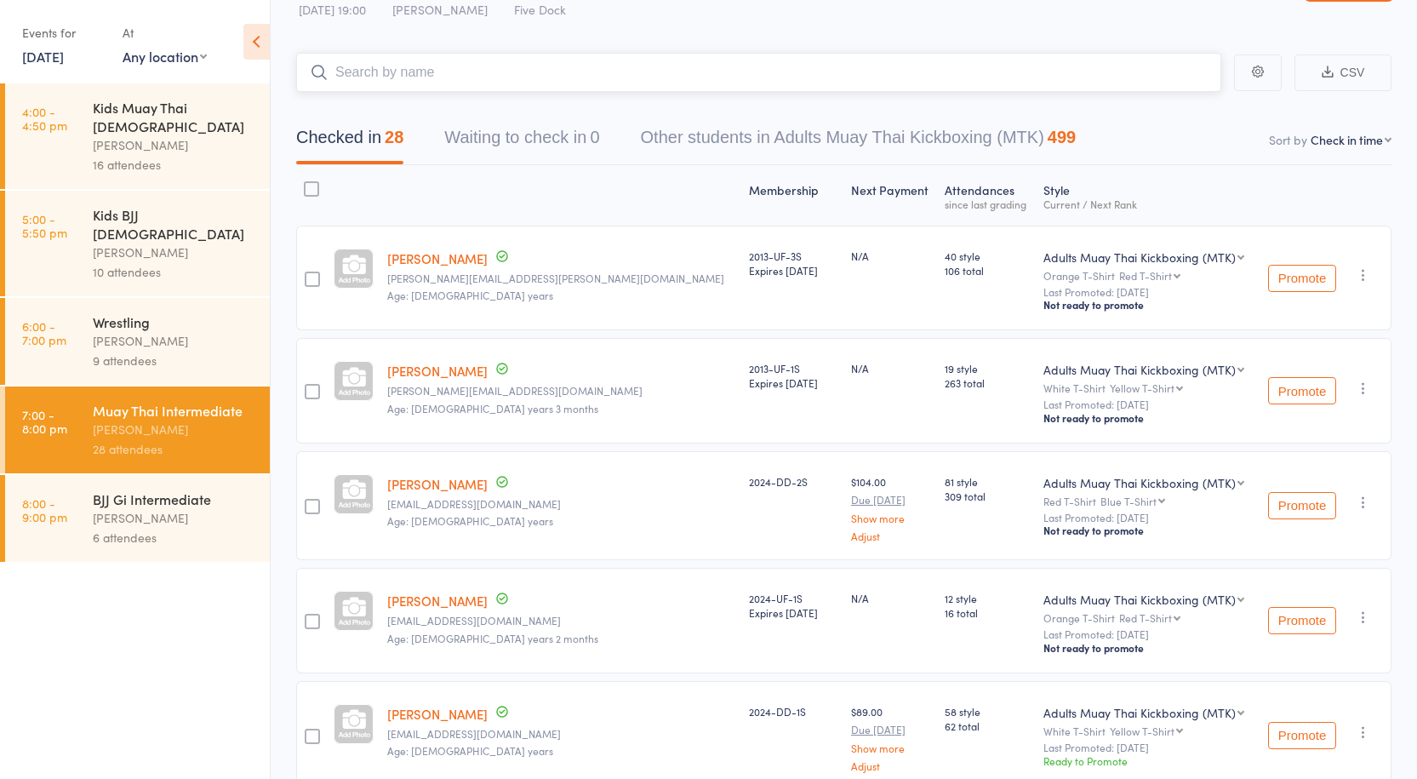
scroll to position [86, 0]
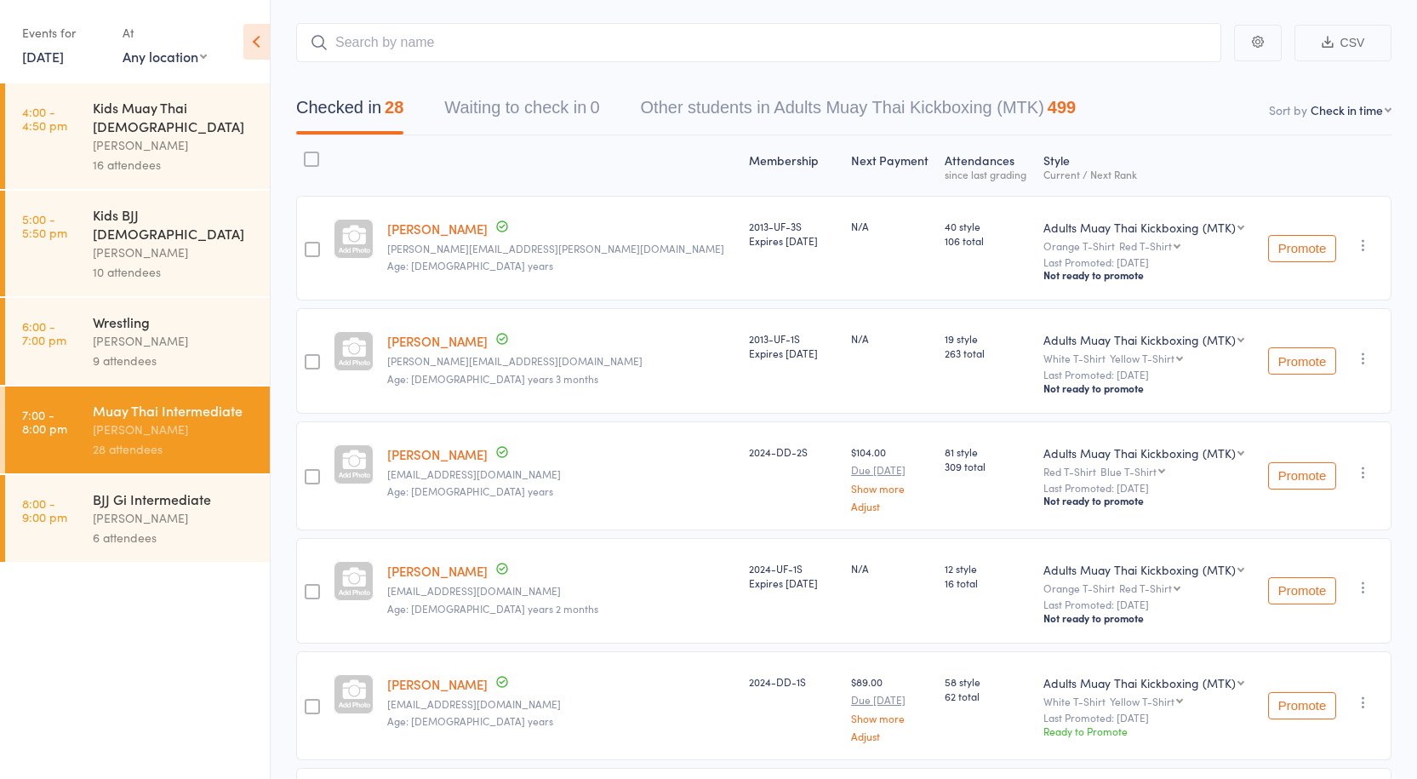
click at [451, 223] on link "[PERSON_NAME]" at bounding box center [437, 229] width 100 height 18
click at [144, 475] on div "BJJ Gi Intermediate Anthony Perosh 6 attendees" at bounding box center [181, 518] width 177 height 87
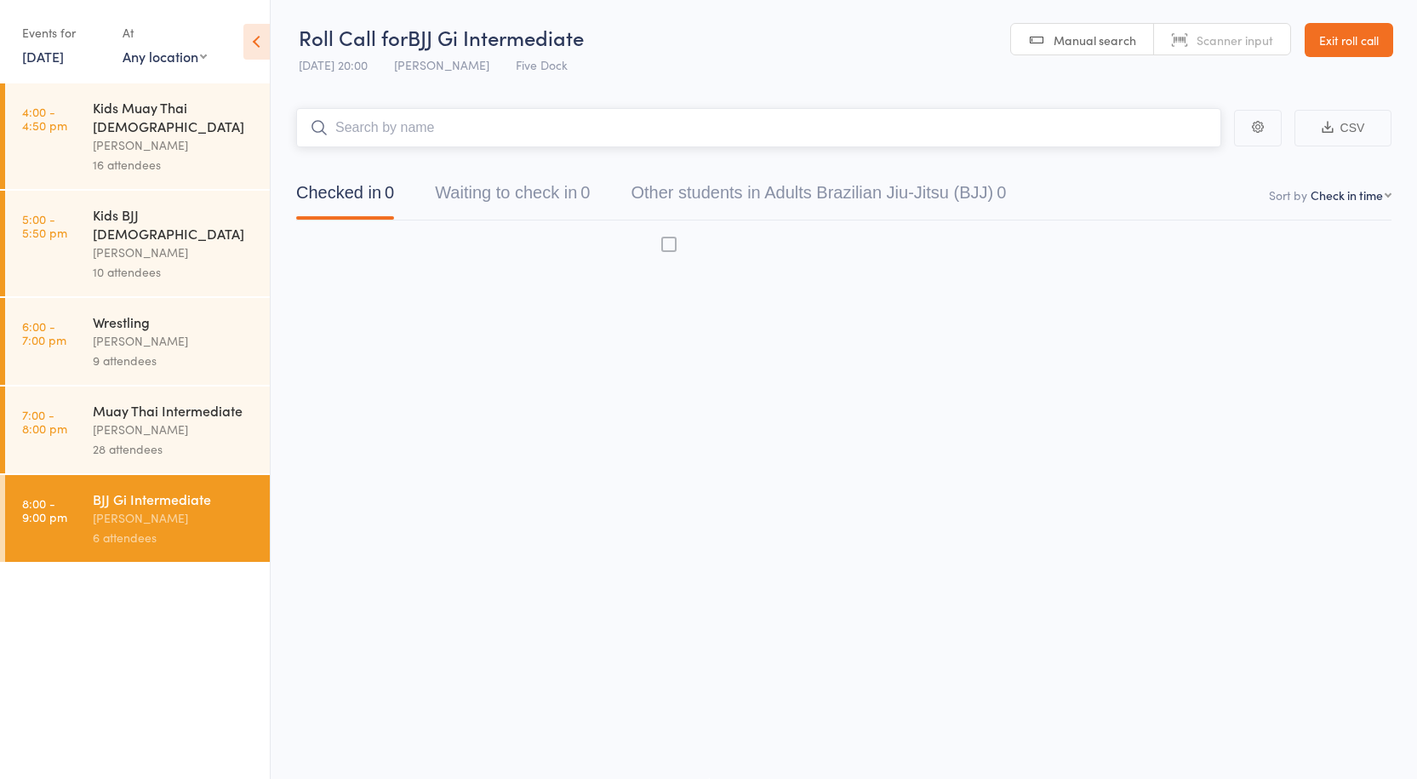
scroll to position [1, 0]
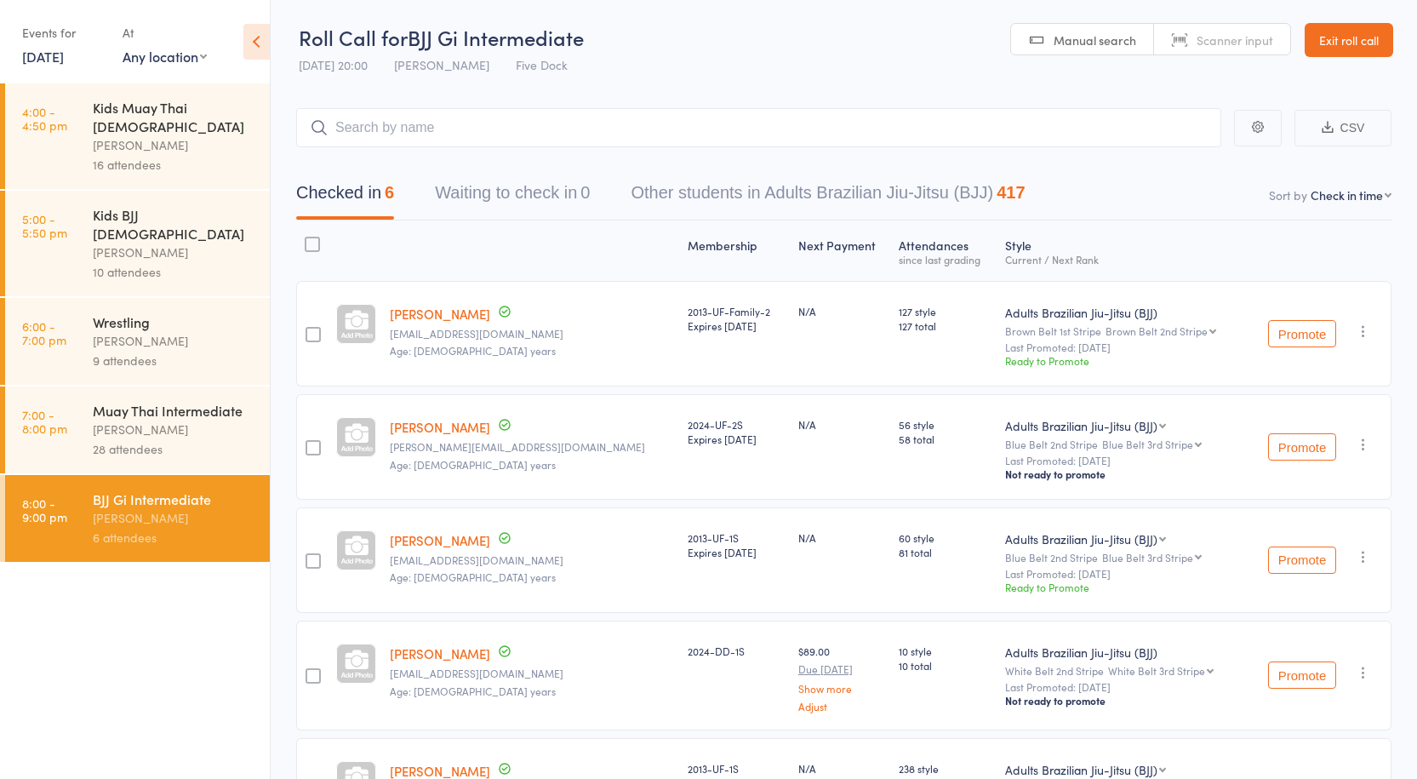
click at [230, 421] on div "Muay Thai Intermediate Anthony Perosh 28 attendees" at bounding box center [181, 429] width 177 height 87
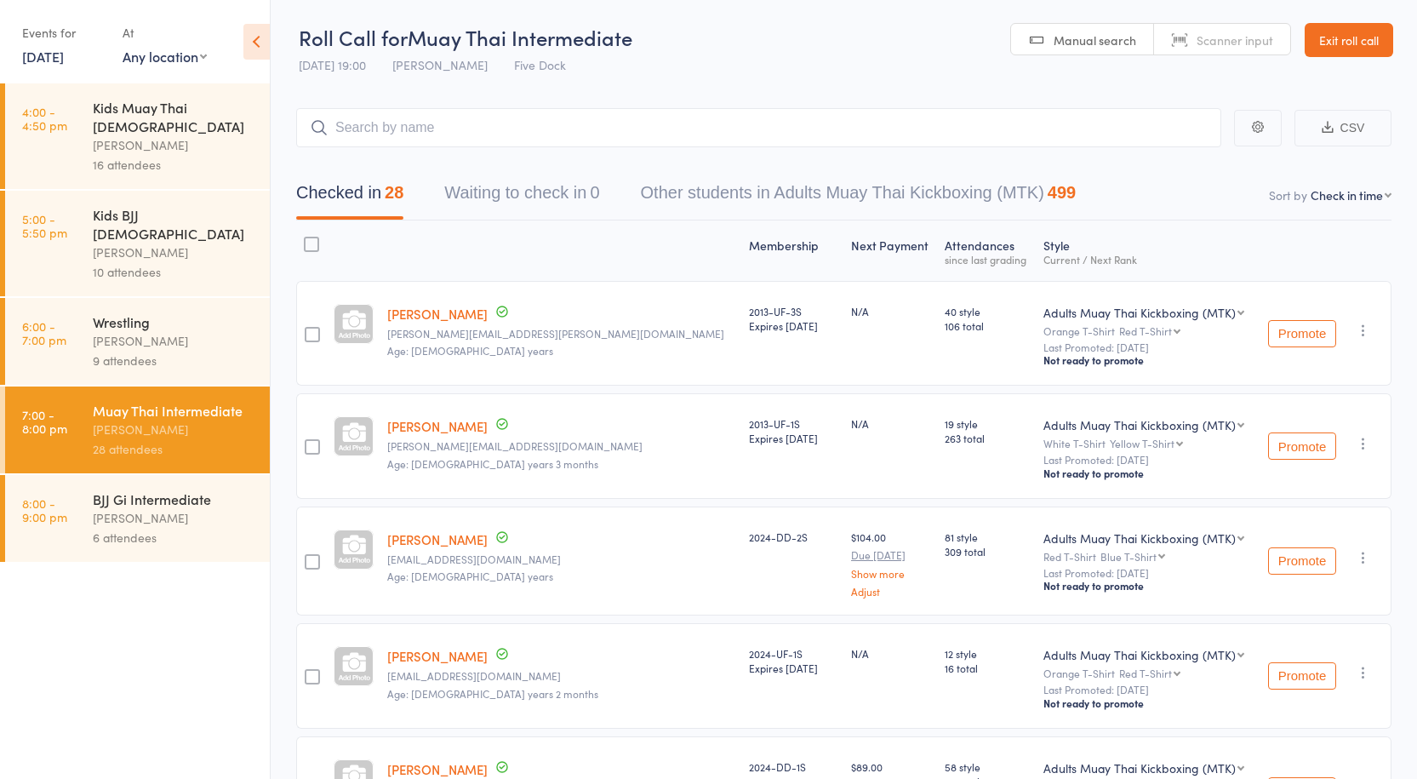
click at [212, 508] on div "Anthony Perosh" at bounding box center [174, 518] width 163 height 20
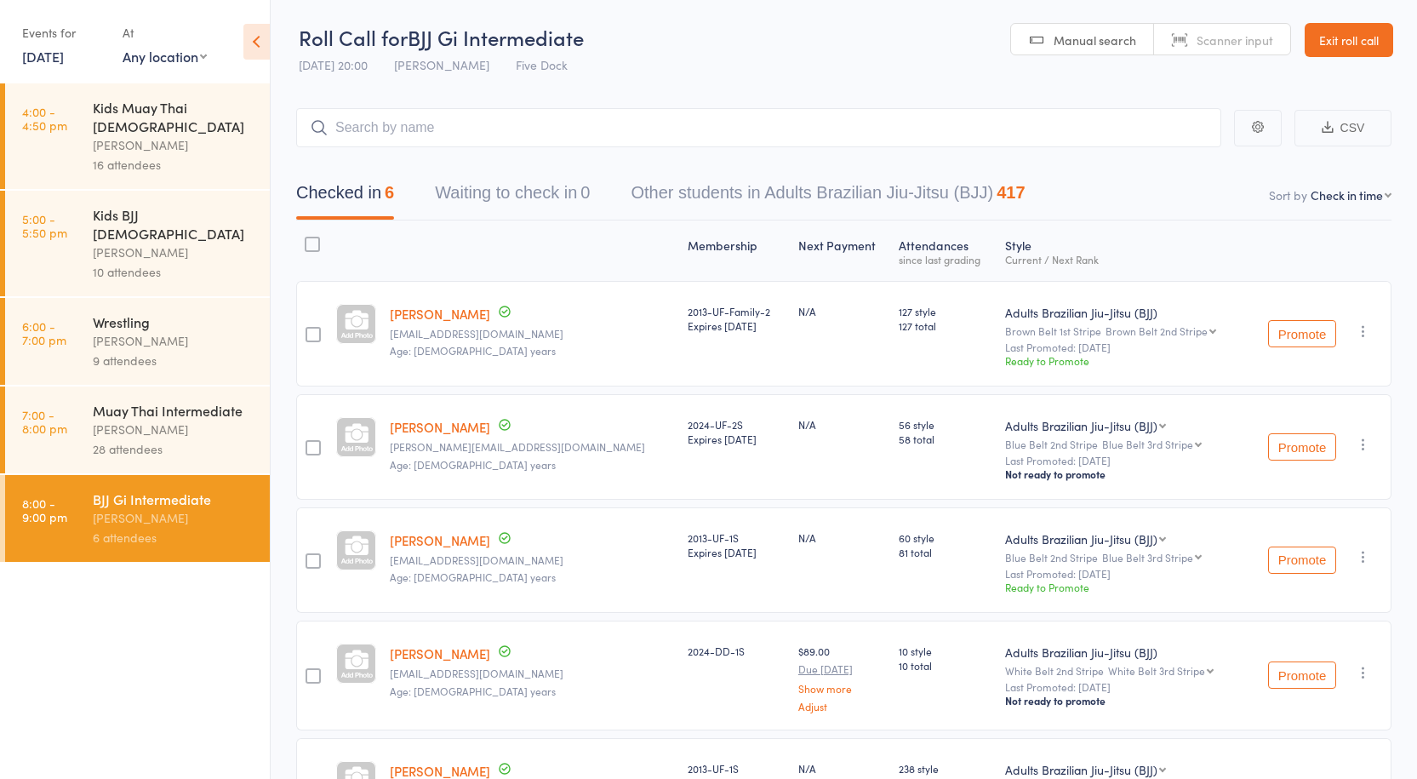
click at [200, 439] on div "28 attendees" at bounding box center [174, 449] width 163 height 20
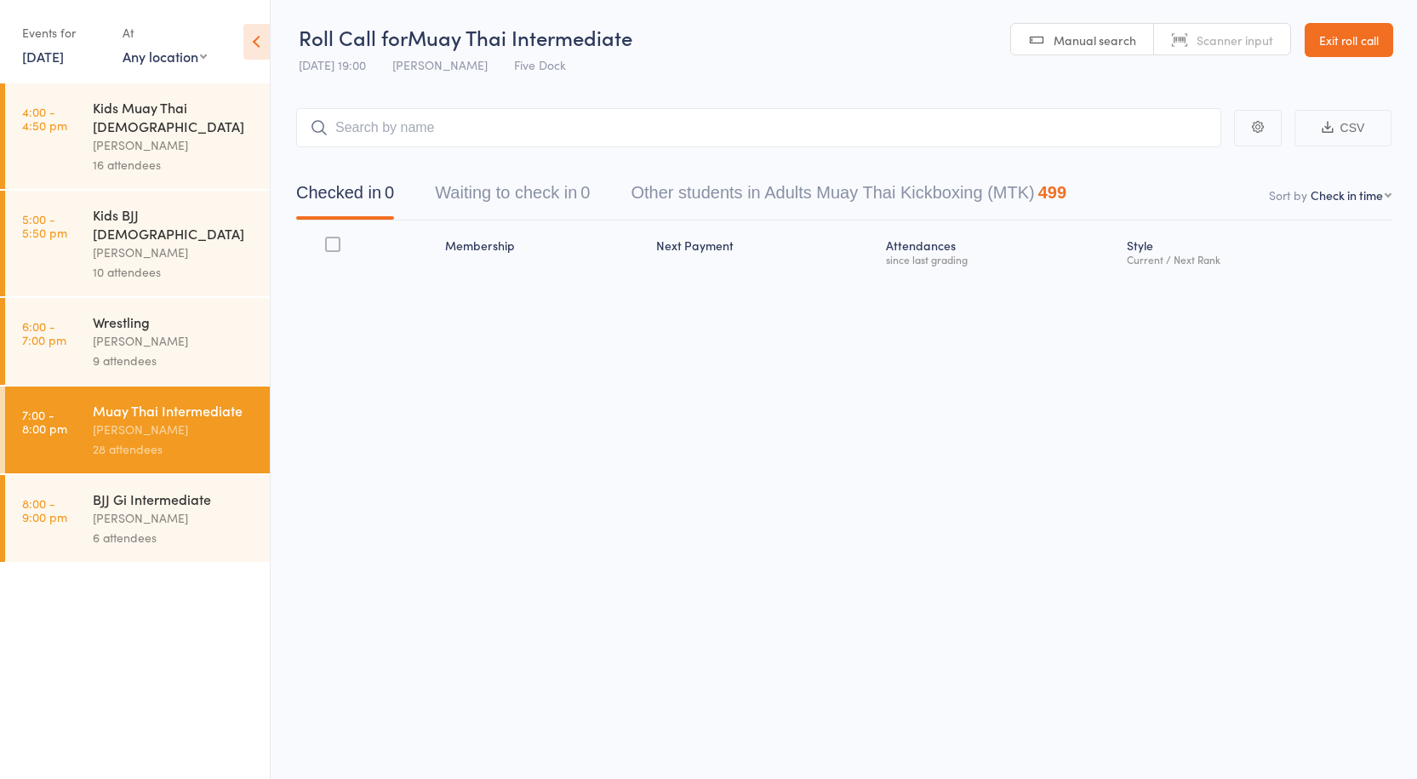
click at [226, 489] on div "BJJ Gi Intermediate" at bounding box center [174, 498] width 163 height 19
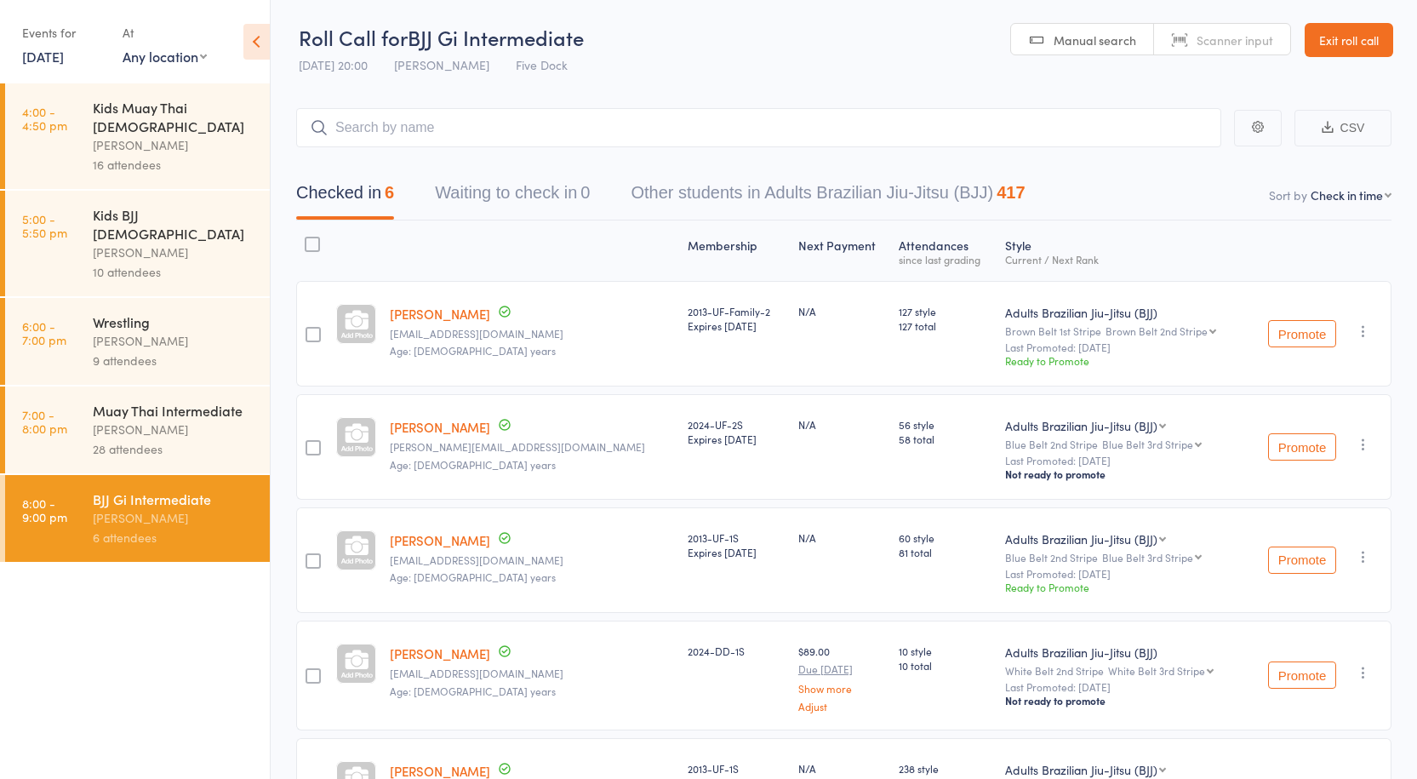
click at [194, 420] on div "Anthony Perosh" at bounding box center [174, 430] width 163 height 20
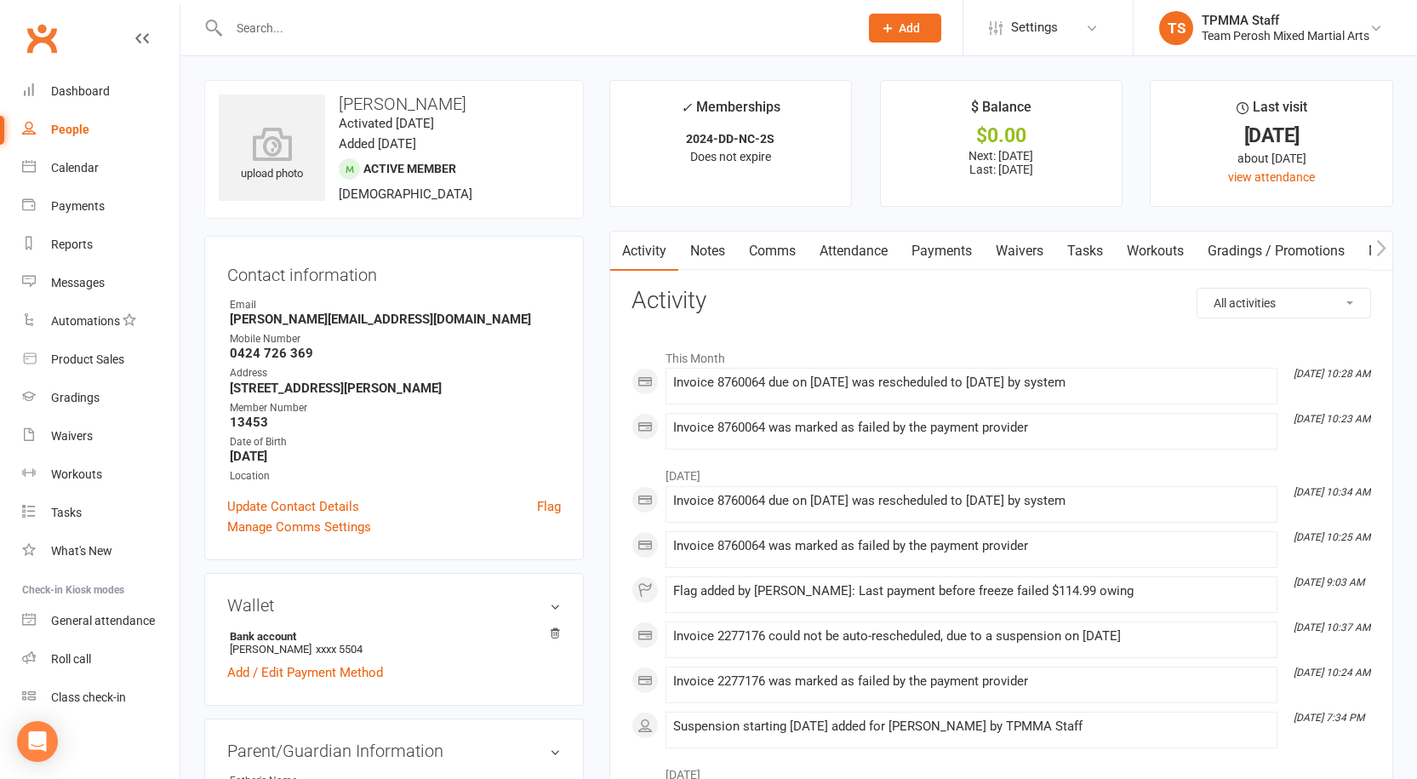
scroll to position [2, 0]
click at [269, 16] on input "text" at bounding box center [535, 28] width 623 height 24
type input "C"
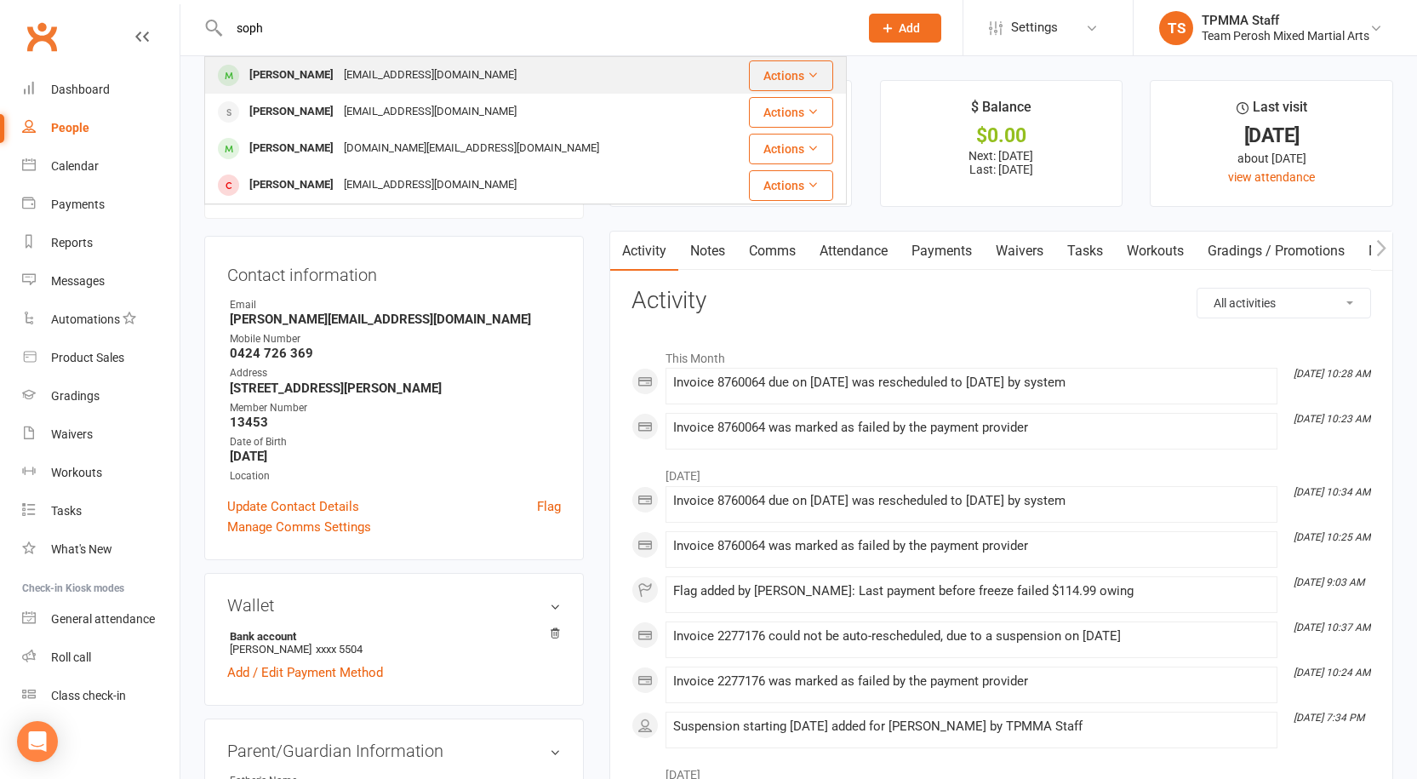
type input "soph"
click at [339, 66] on div "Soph.Pal@gmail.com" at bounding box center [430, 75] width 183 height 25
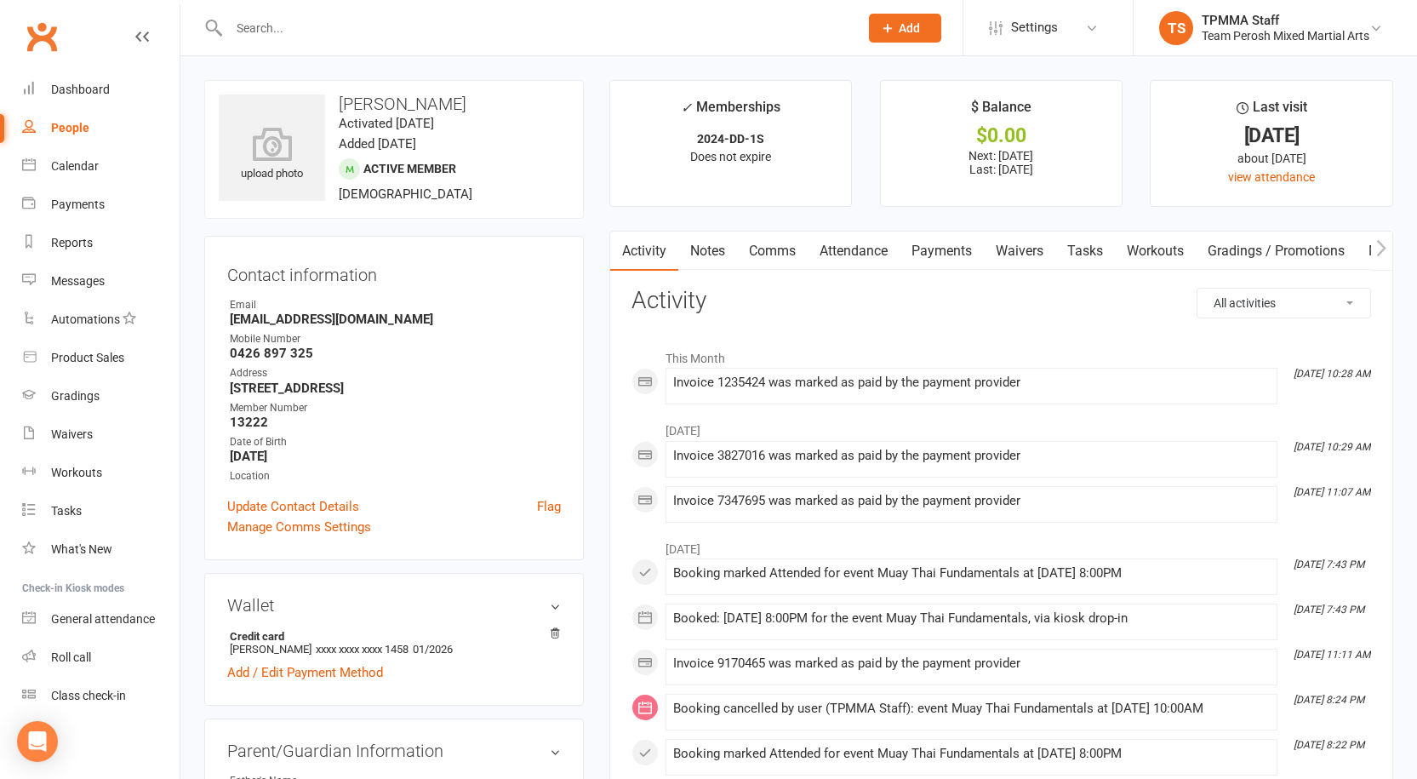
click at [443, 30] on input "text" at bounding box center [535, 28] width 623 height 24
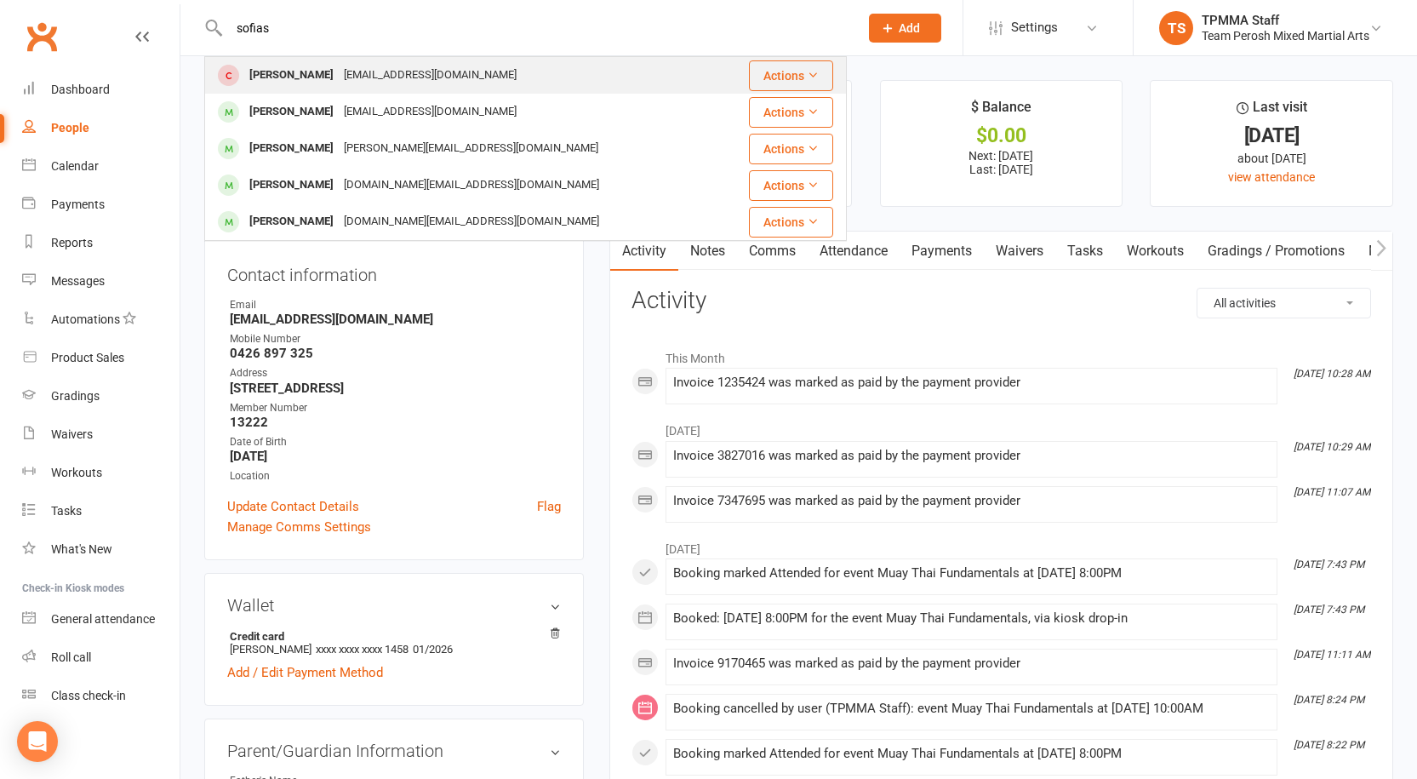
type input "sofias"
click at [434, 64] on div "Manuchopper72@hotmail.com" at bounding box center [430, 75] width 183 height 25
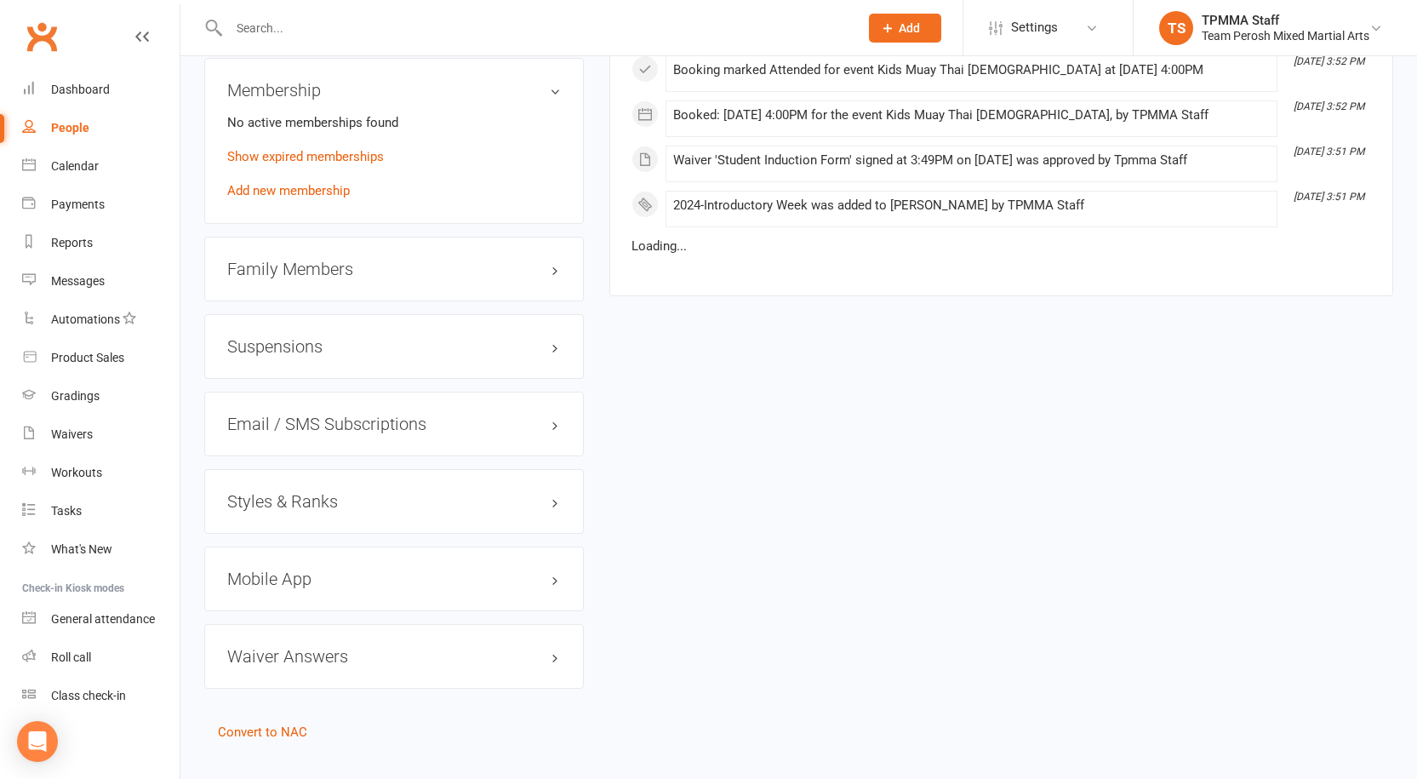
scroll to position [1317, 0]
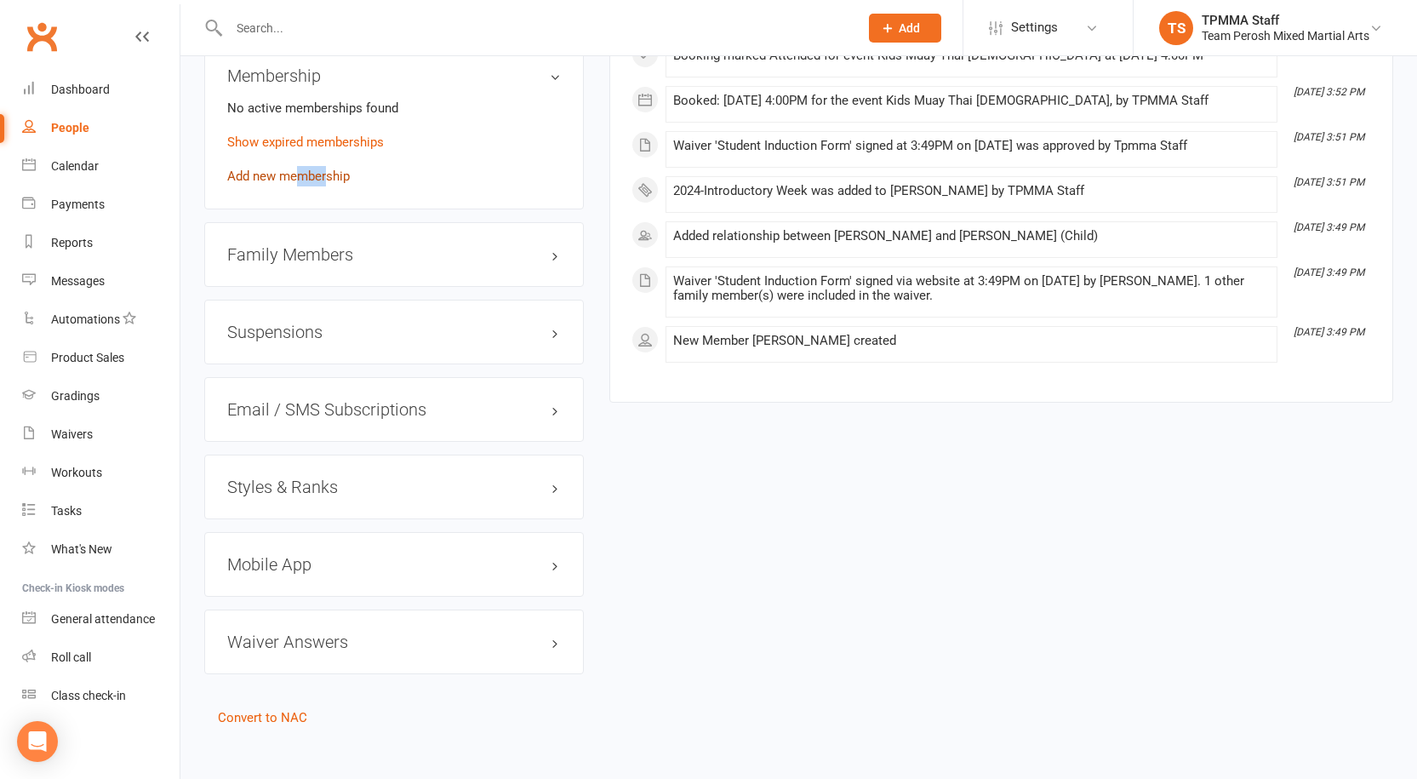
drag, startPoint x: 297, startPoint y: 163, endPoint x: 329, endPoint y: 168, distance: 32.6
click at [328, 171] on div "Membership No active memberships found Show expired memberships Add new members…" at bounding box center [394, 126] width 380 height 166
click at [331, 169] on link "Add new membership" at bounding box center [288, 176] width 123 height 15
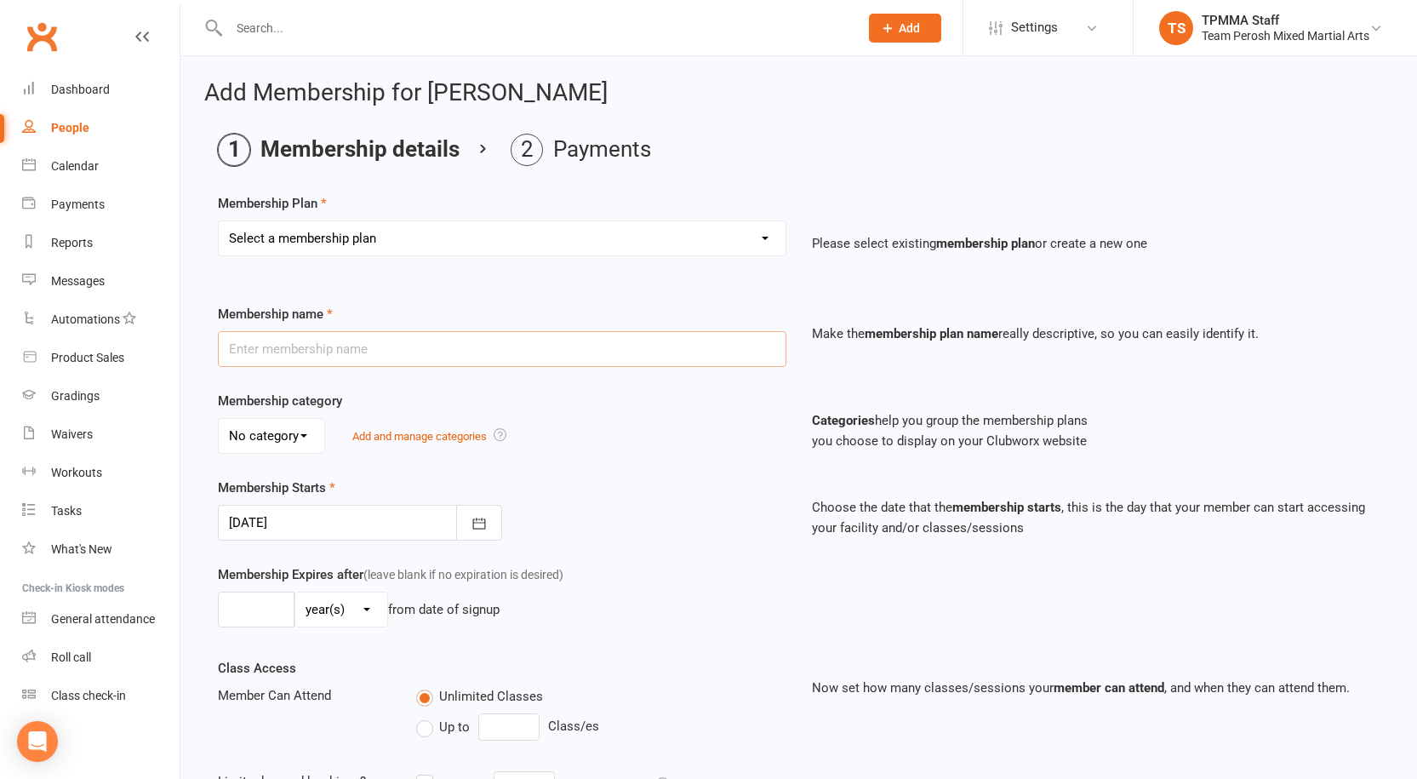
click at [380, 355] on input "text" at bounding box center [502, 349] width 568 height 36
type input "2024-5 class pass"
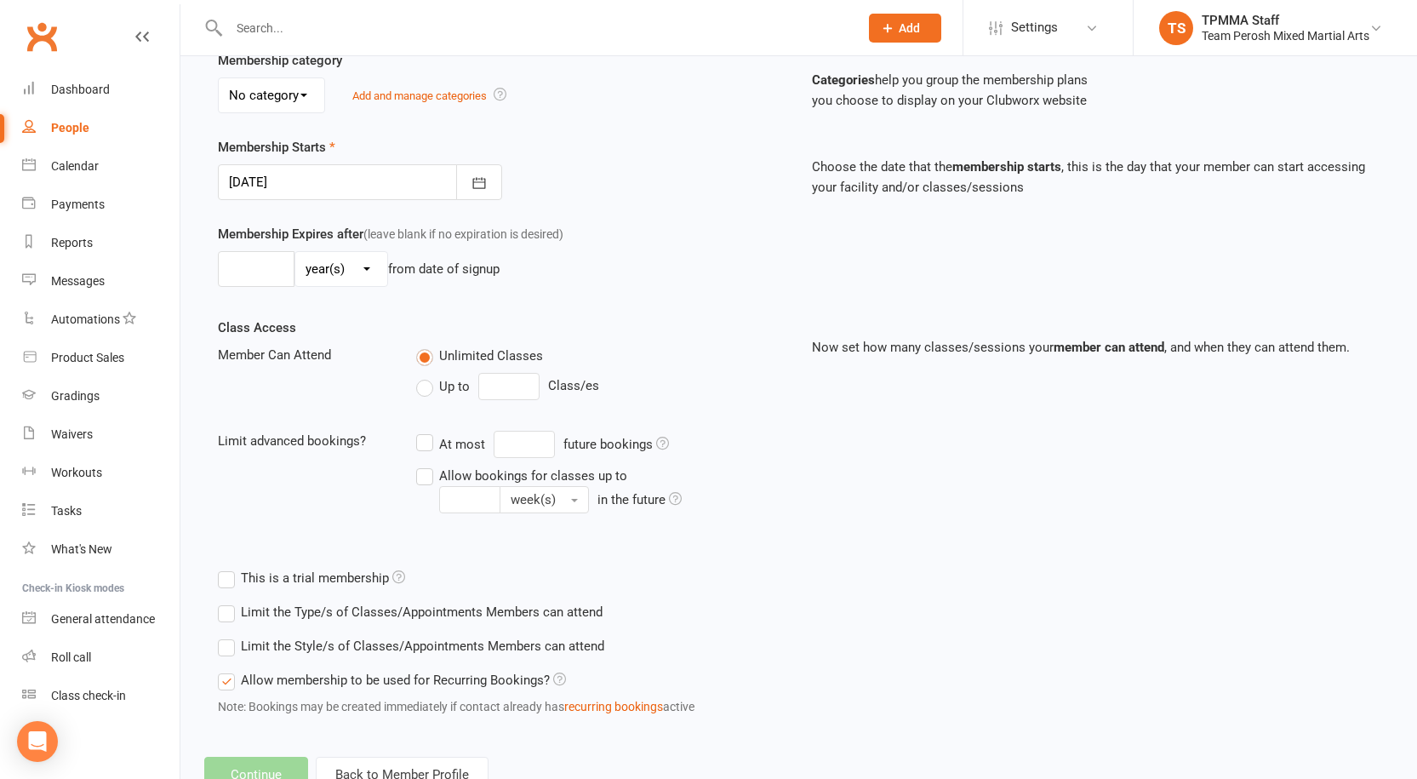
scroll to position [403, 0]
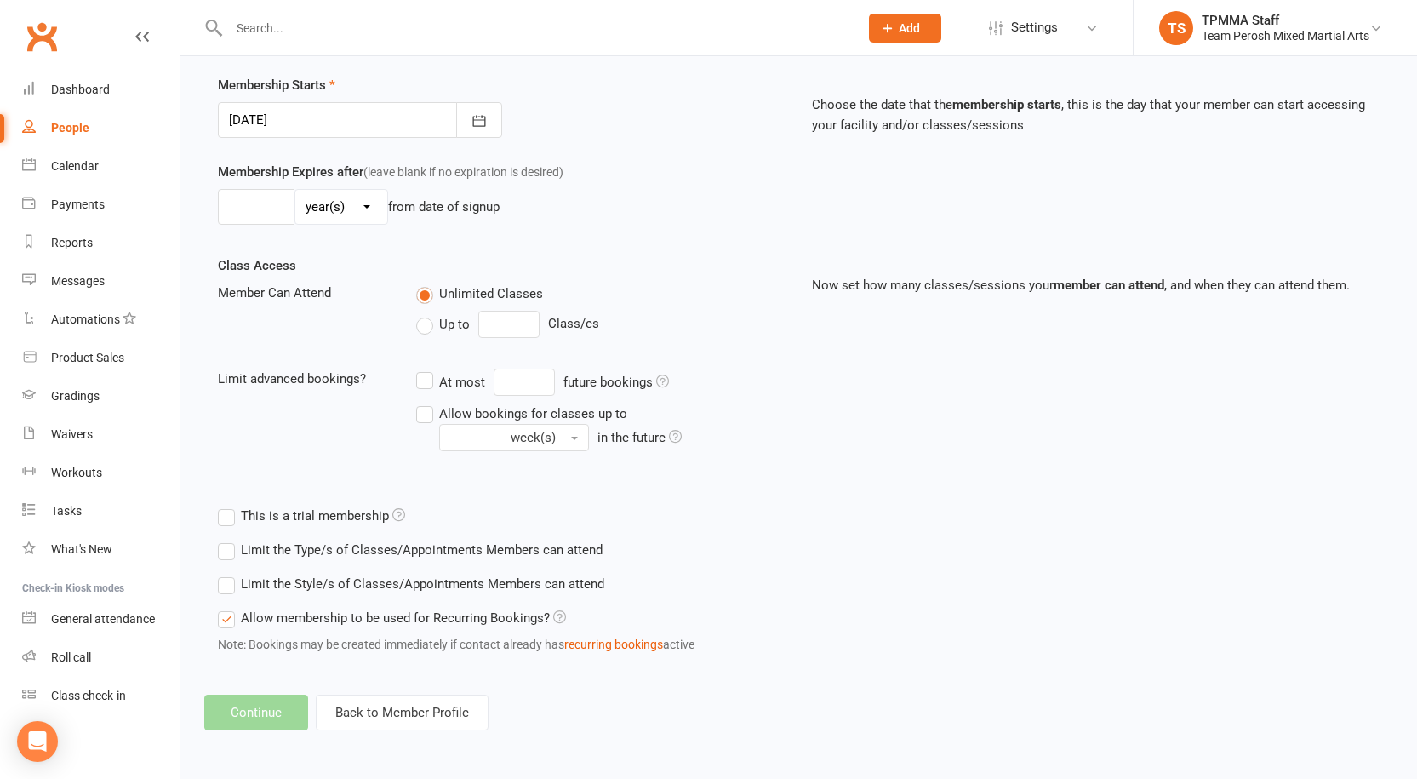
click at [333, 583] on label "Limit the Style/s of Classes/Appointments Members can attend" at bounding box center [411, 584] width 386 height 20
click at [229, 574] on input "Limit the Style/s of Classes/Appointments Members can attend" at bounding box center [223, 574] width 11 height 0
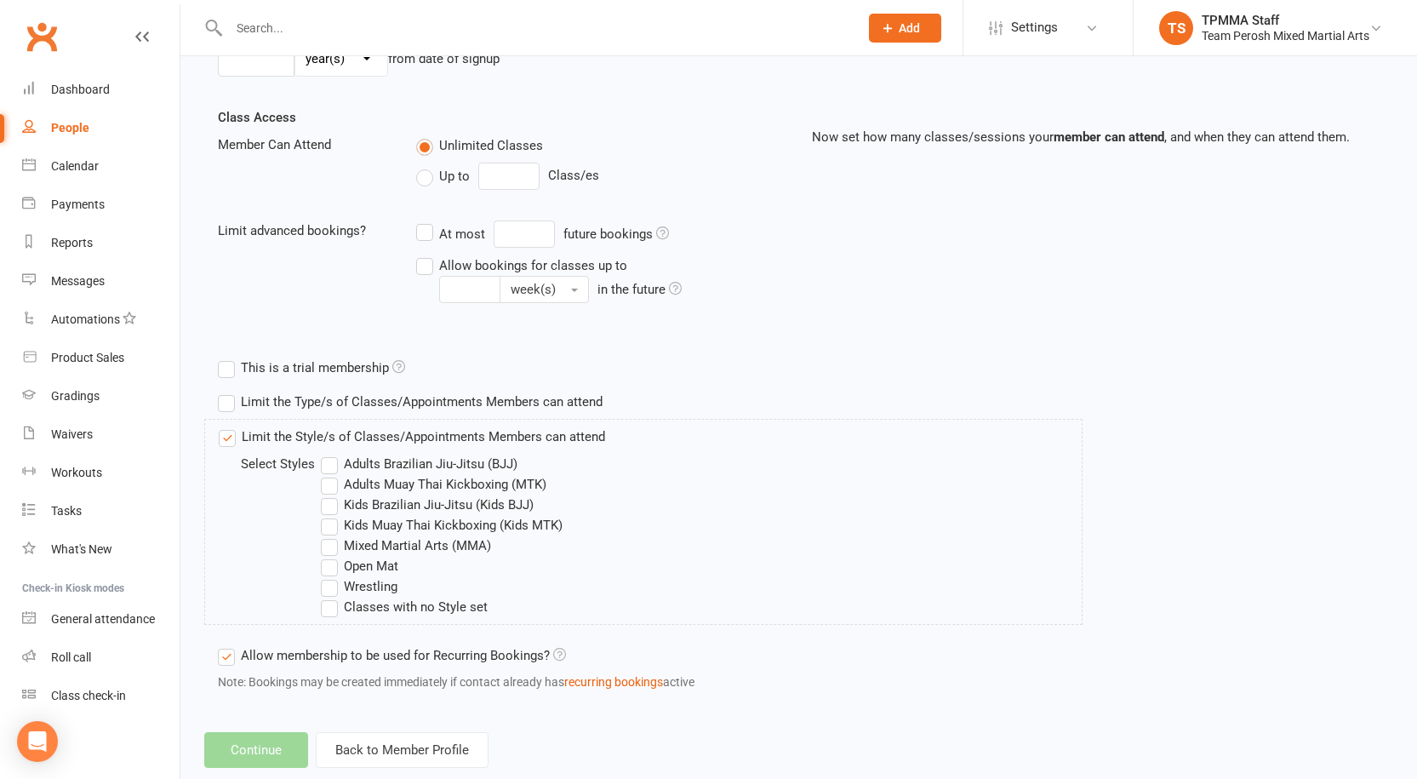
scroll to position [574, 0]
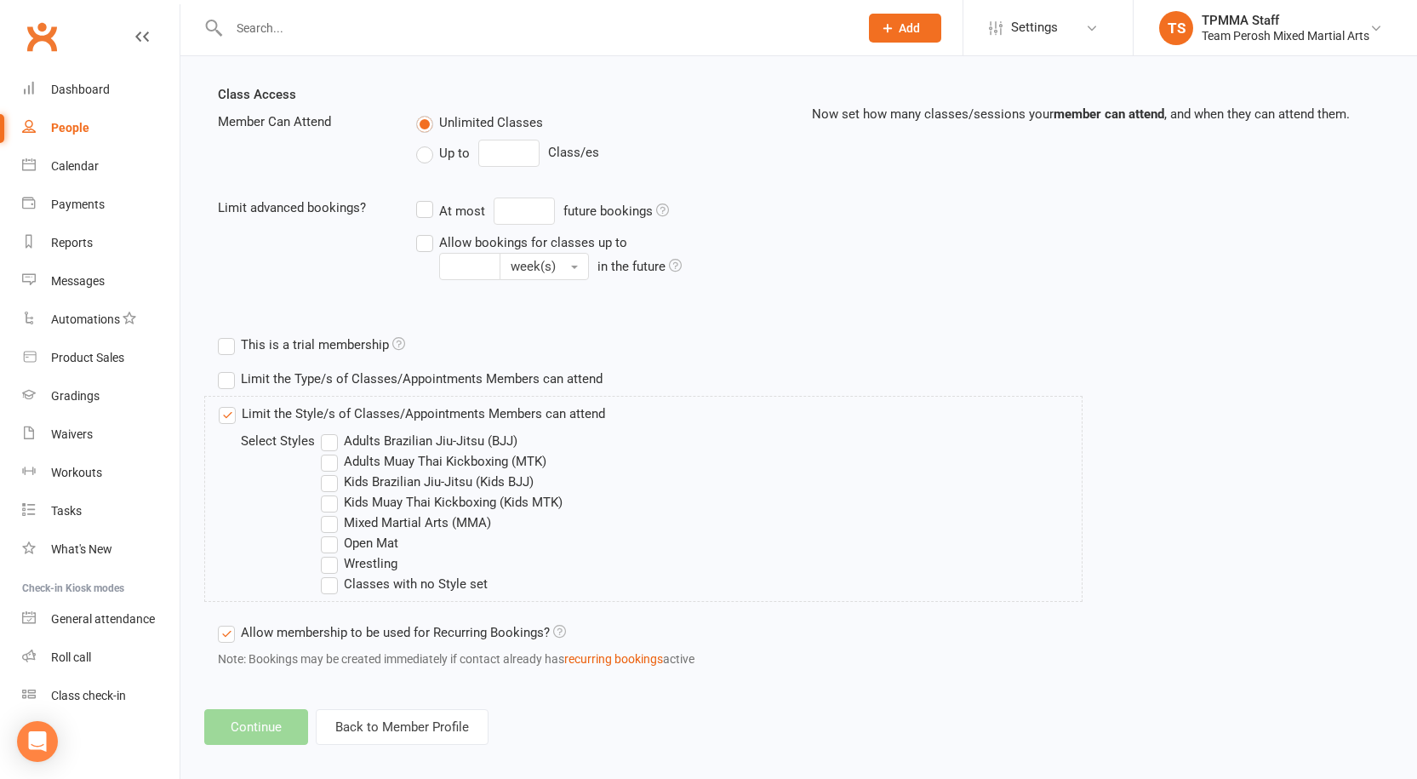
click at [380, 496] on label "Kids Muay Thai Kickboxing (Kids MTK)" at bounding box center [442, 502] width 242 height 20
click at [332, 492] on input "Kids Muay Thai Kickboxing (Kids MTK)" at bounding box center [326, 492] width 11 height 0
click at [380, 478] on label "Kids Brazilian Jiu-Jitsu (Kids BJJ)" at bounding box center [427, 481] width 213 height 20
click at [332, 471] on input "Kids Brazilian Jiu-Jitsu (Kids BJJ)" at bounding box center [326, 471] width 11 height 0
click at [365, 537] on label "Open Mat" at bounding box center [359, 543] width 77 height 20
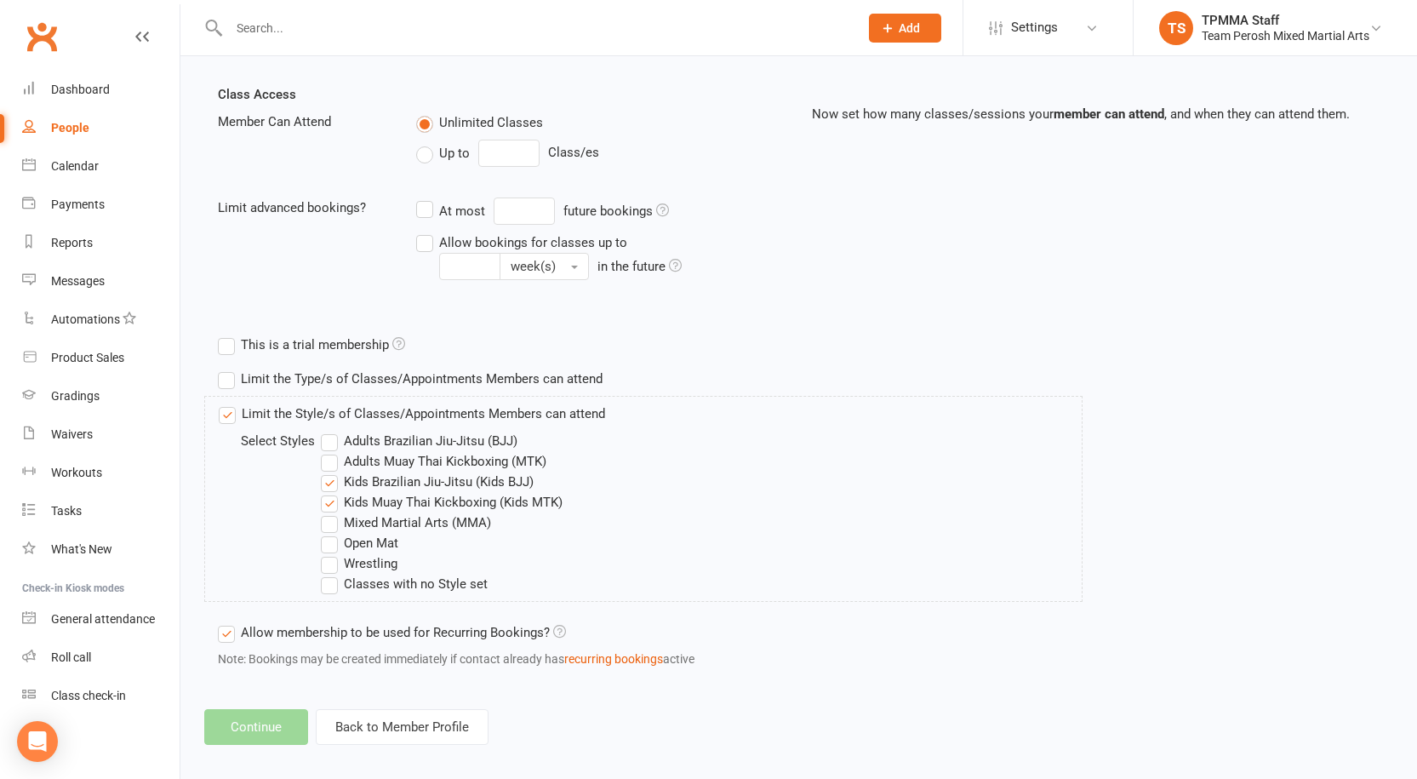
click at [332, 533] on input "Open Mat" at bounding box center [326, 533] width 11 height 0
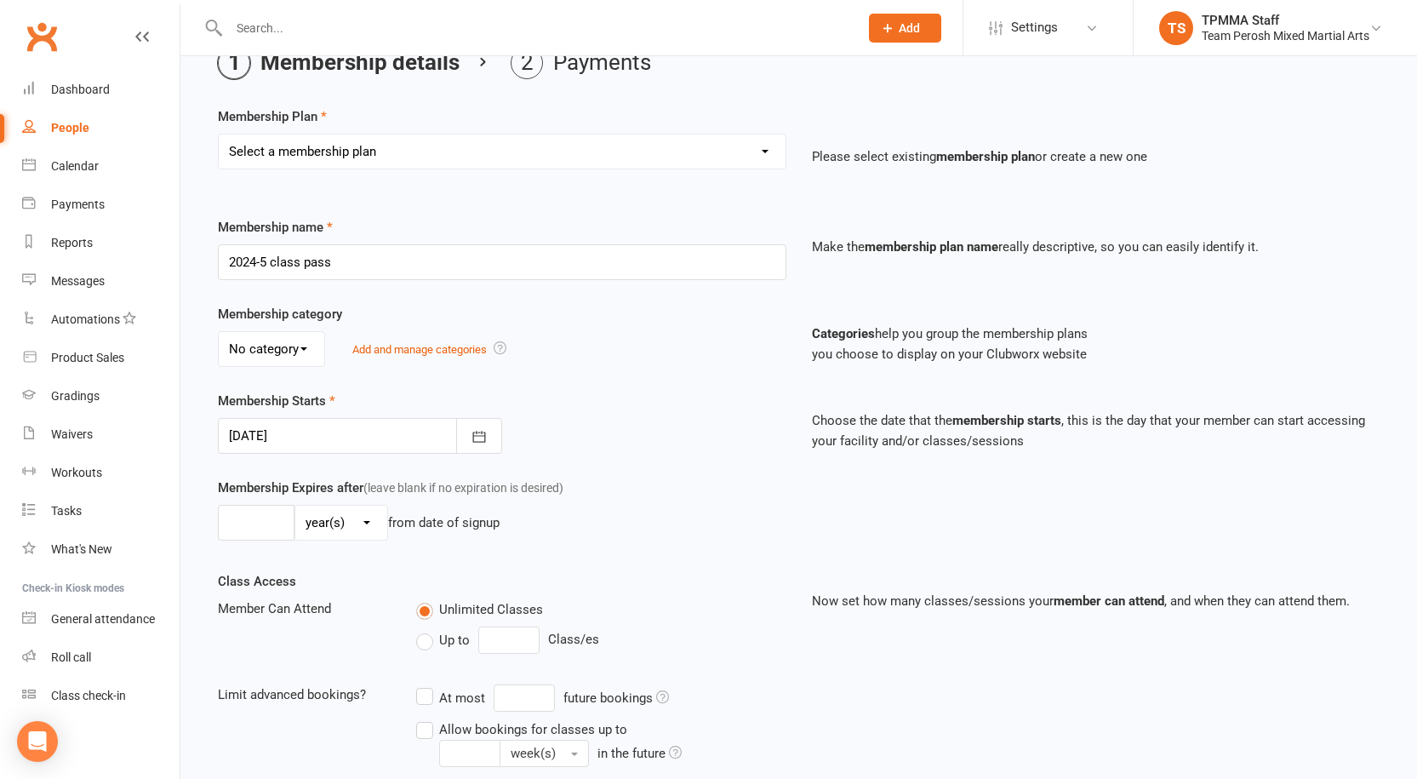
scroll to position [0, 0]
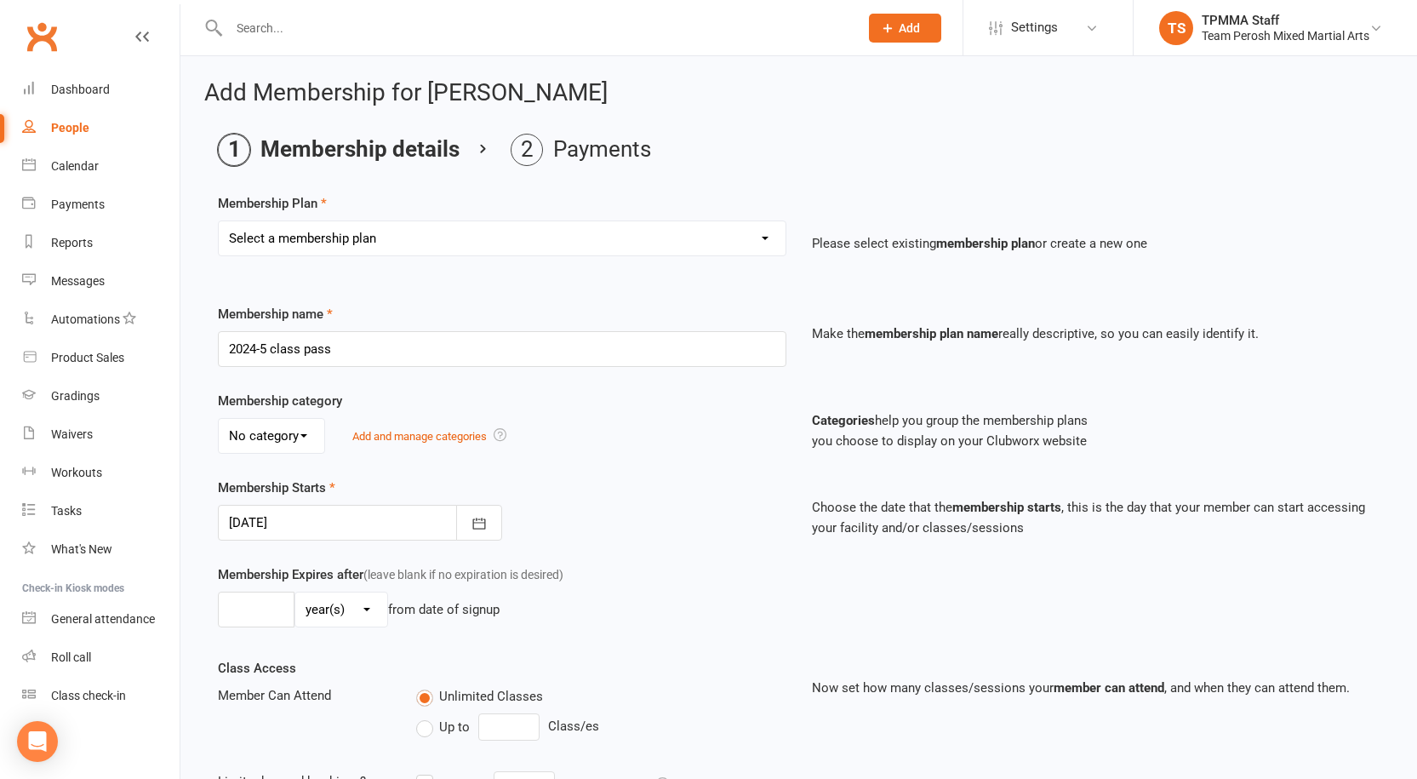
click at [370, 246] on select "Select a membership plan Create new Membership Plan 2008-DD-1S 2008-DD-2S 2008-…" at bounding box center [502, 238] width 567 height 34
select select "27"
click at [219, 221] on select "Select a membership plan Create new Membership Plan 2008-DD-1S 2008-DD-2S 2008-…" at bounding box center [502, 238] width 567 height 34
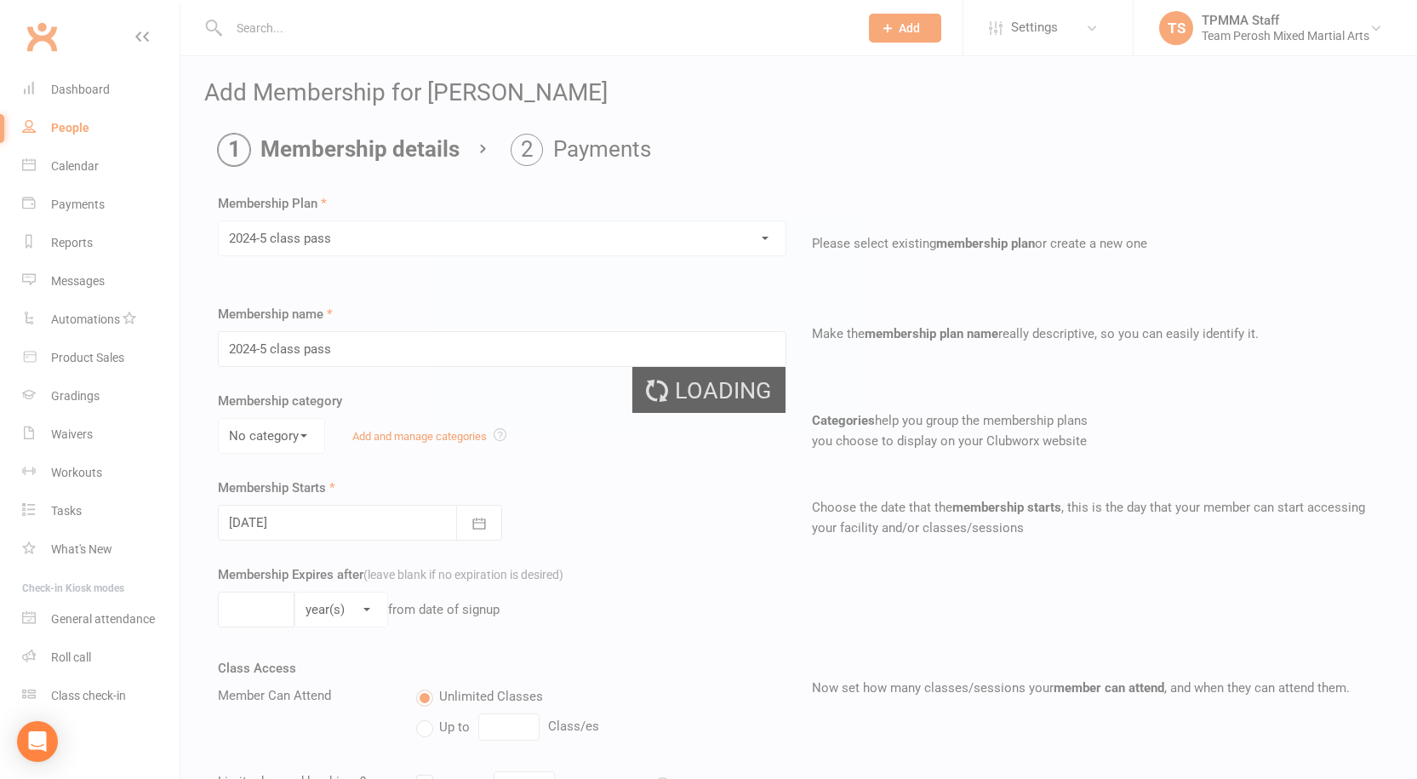
select select "1"
type input "6"
select select "2"
type input "5"
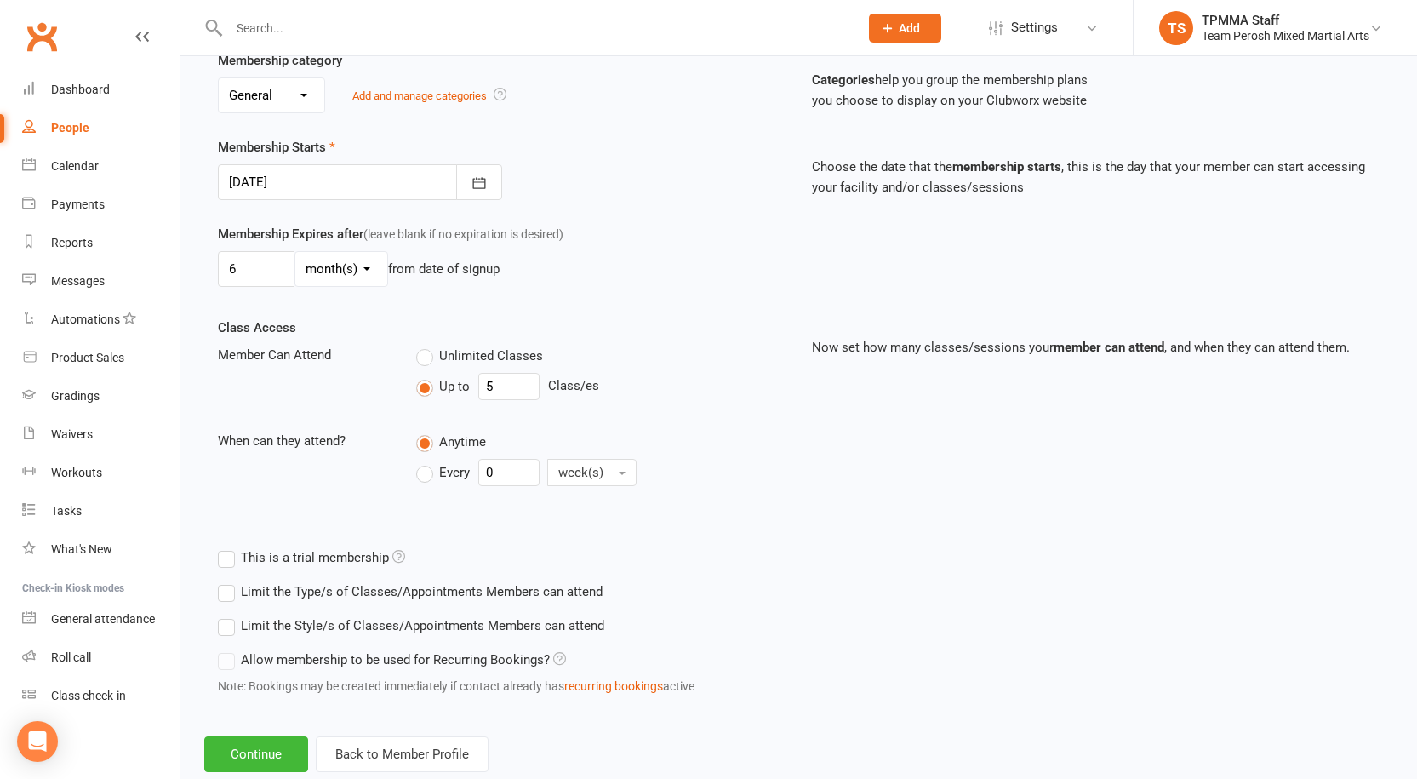
scroll to position [383, 0]
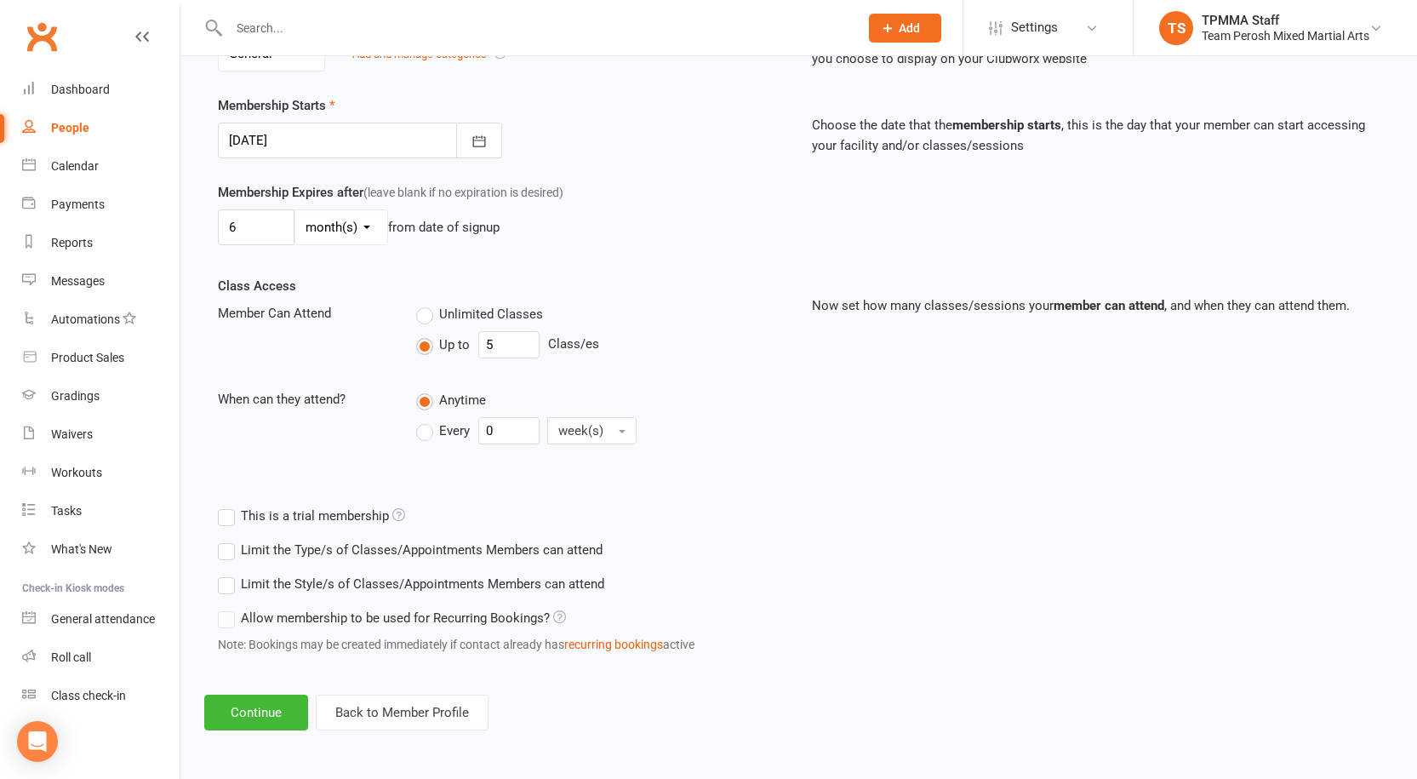
click at [261, 585] on label "Limit the Style/s of Classes/Appointments Members can attend" at bounding box center [411, 584] width 386 height 20
click at [229, 574] on input "Limit the Style/s of Classes/Appointments Members can attend" at bounding box center [223, 574] width 11 height 0
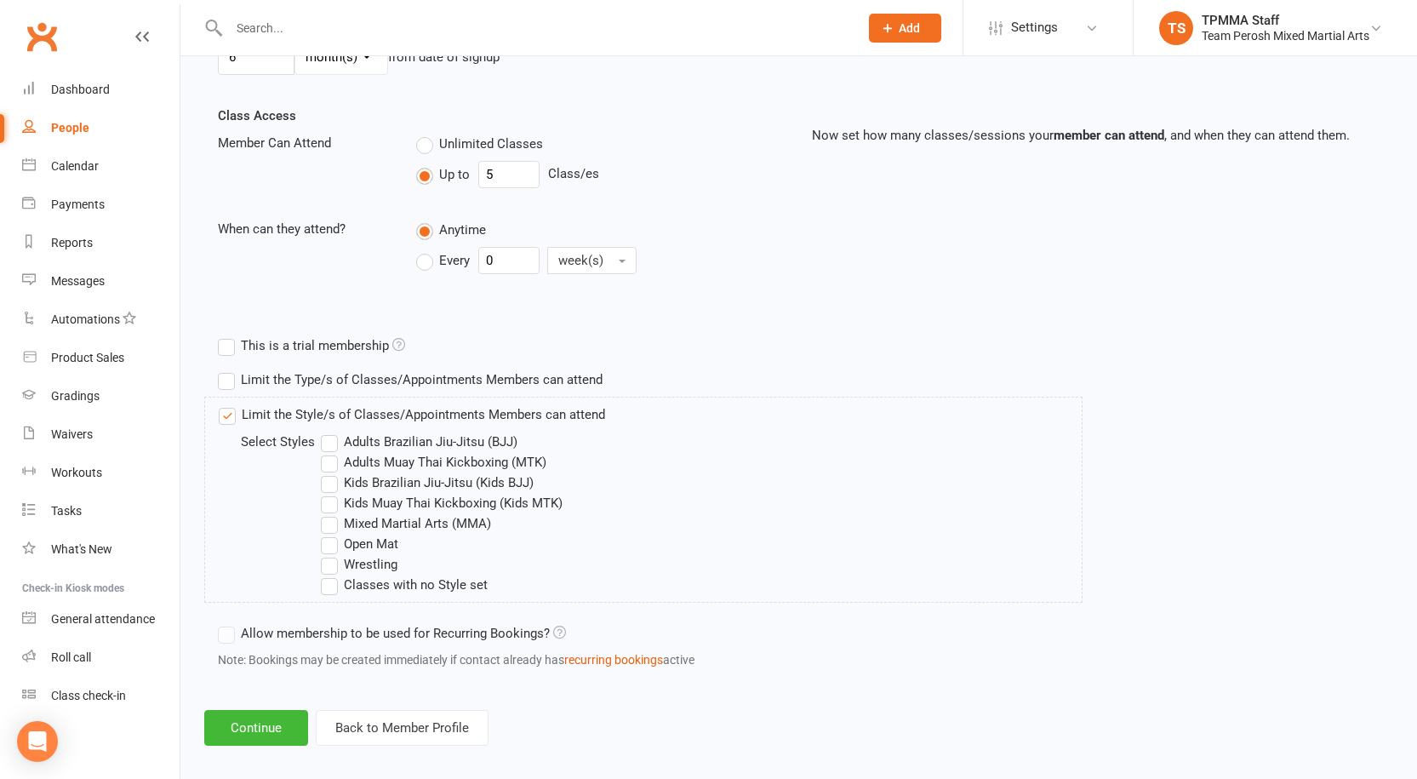
scroll to position [553, 0]
click at [392, 489] on label "Kids Brazilian Jiu-Jitsu (Kids BJJ)" at bounding box center [427, 481] width 213 height 20
click at [332, 471] on input "Kids Brazilian Jiu-Jitsu (Kids BJJ)" at bounding box center [326, 471] width 11 height 0
click at [383, 504] on label "Kids Muay Thai Kickboxing (Kids MTK)" at bounding box center [442, 502] width 242 height 20
click at [332, 492] on input "Kids Muay Thai Kickboxing (Kids MTK)" at bounding box center [326, 492] width 11 height 0
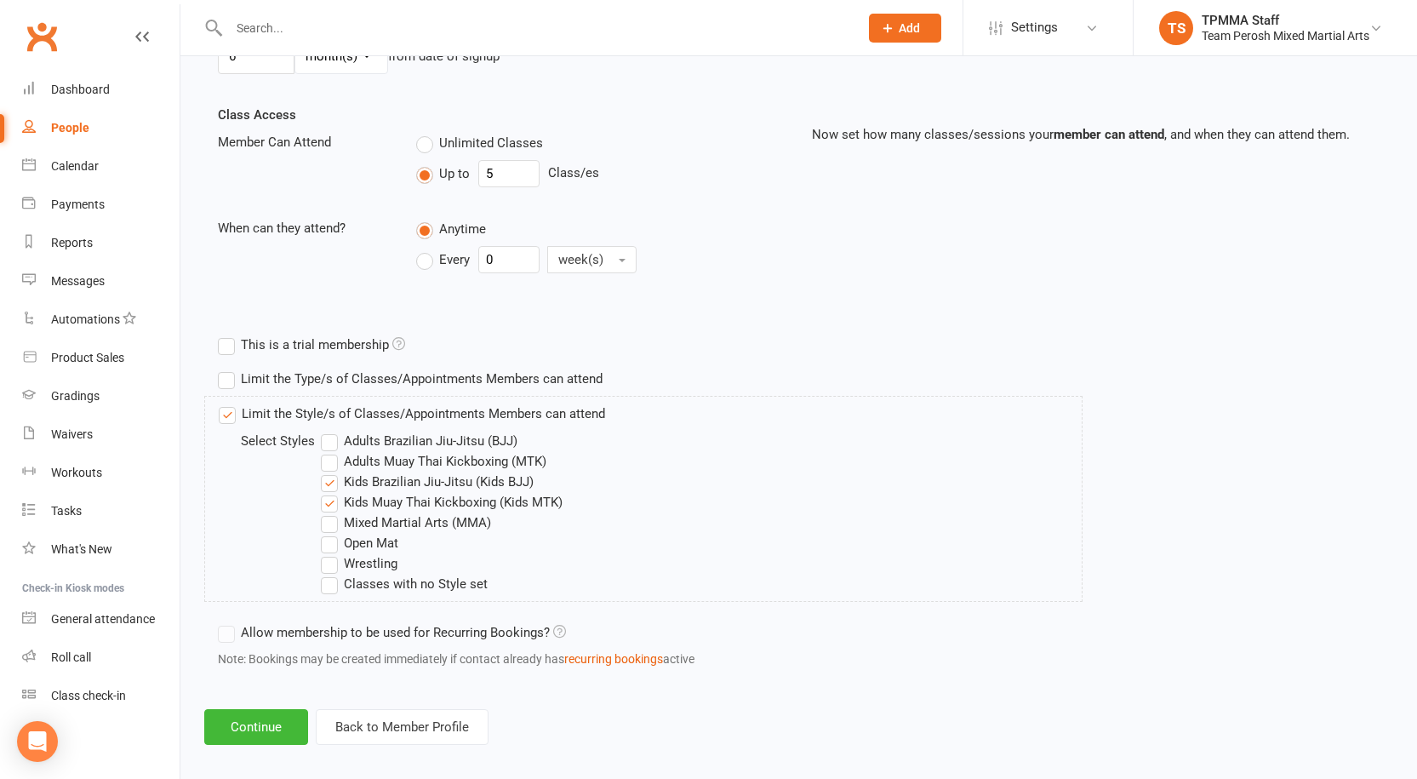
drag, startPoint x: 347, startPoint y: 546, endPoint x: 335, endPoint y: 582, distance: 37.7
click at [347, 551] on label "Open Mat" at bounding box center [359, 543] width 77 height 20
click at [332, 533] on input "Open Mat" at bounding box center [326, 533] width 11 height 0
click at [280, 705] on div "Add Membership for Sofia Prior Membership details Payments Membership Plan Sele…" at bounding box center [798, 135] width 1237 height 1265
click at [283, 706] on div "Add Membership for Sofia Prior Membership details Payments Membership Plan Sele…" at bounding box center [798, 135] width 1237 height 1265
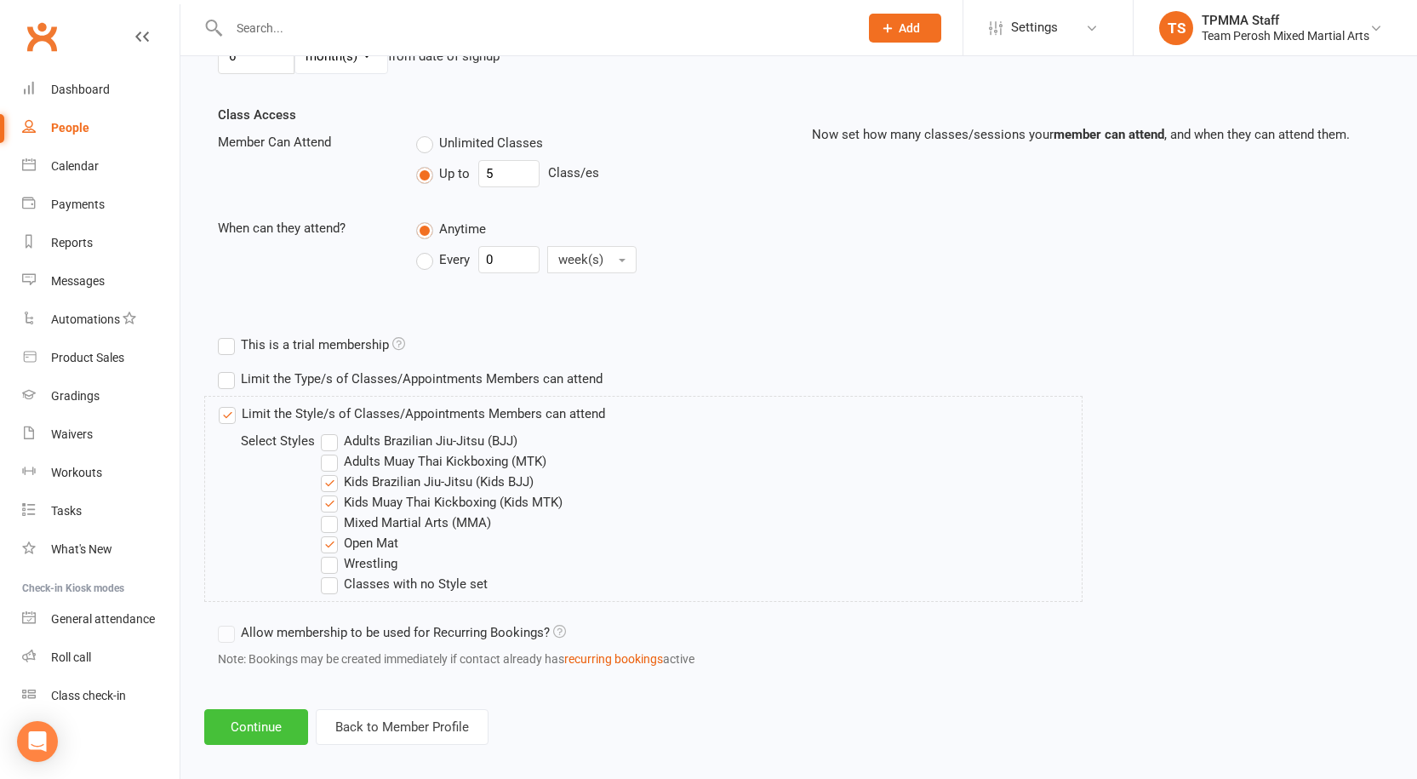
click at [277, 723] on button "Continue" at bounding box center [256, 727] width 104 height 36
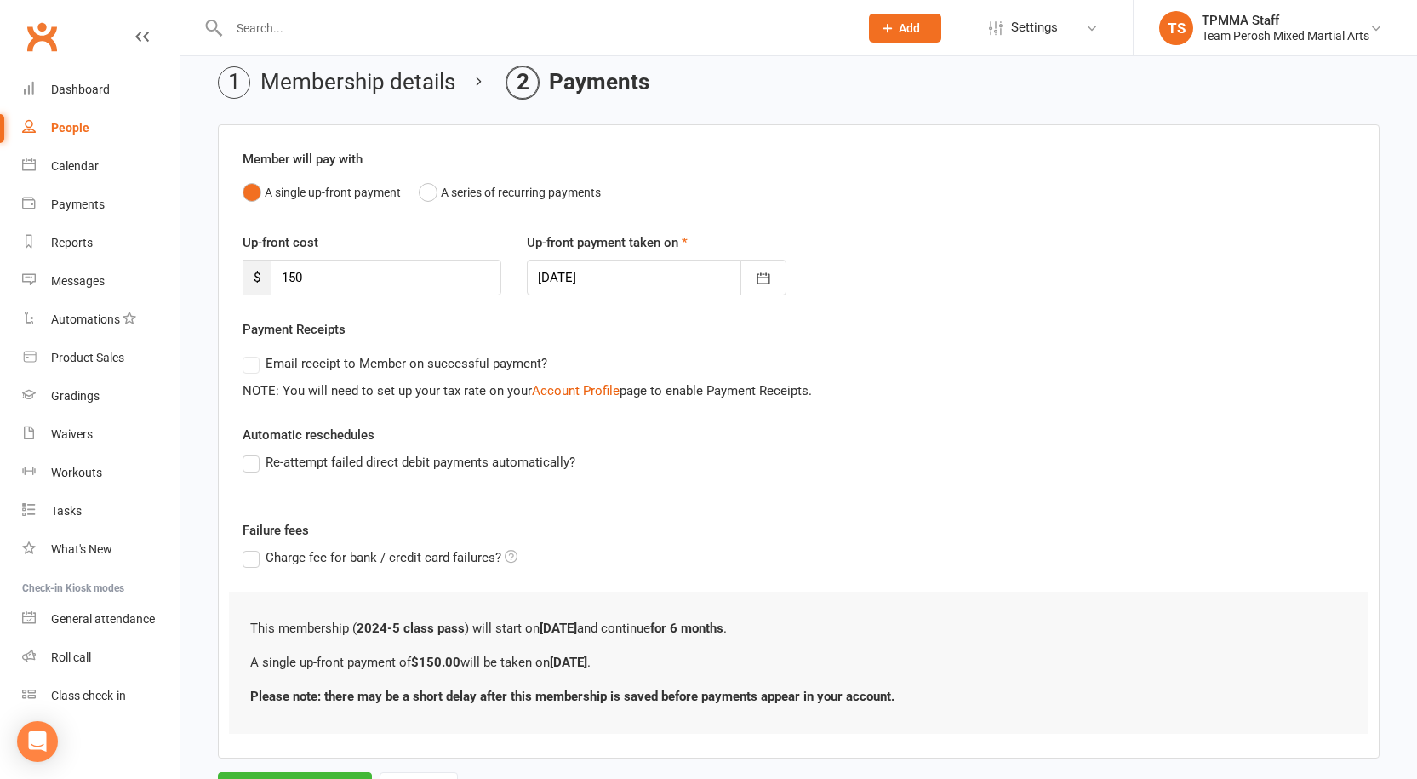
scroll to position [148, 0]
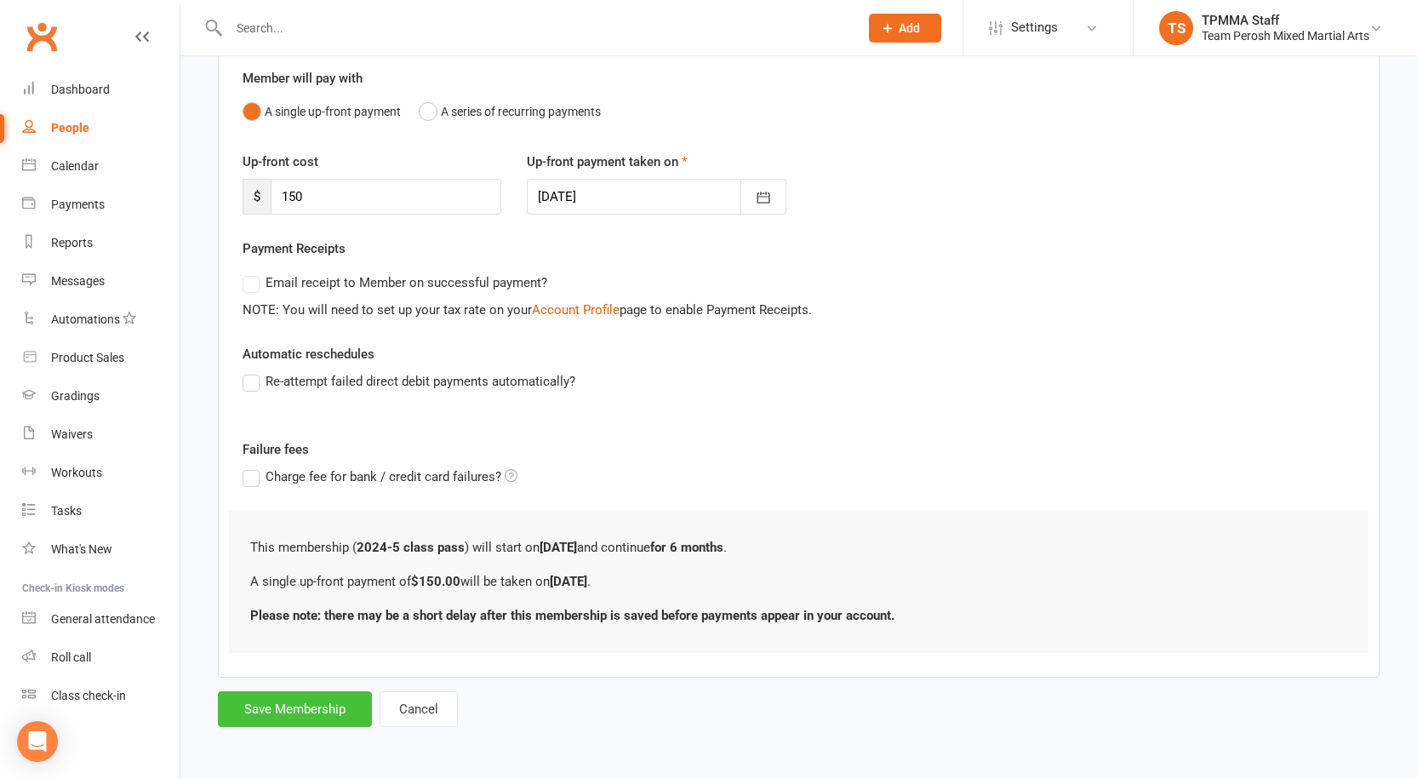
click at [294, 710] on button "Save Membership" at bounding box center [295, 709] width 154 height 36
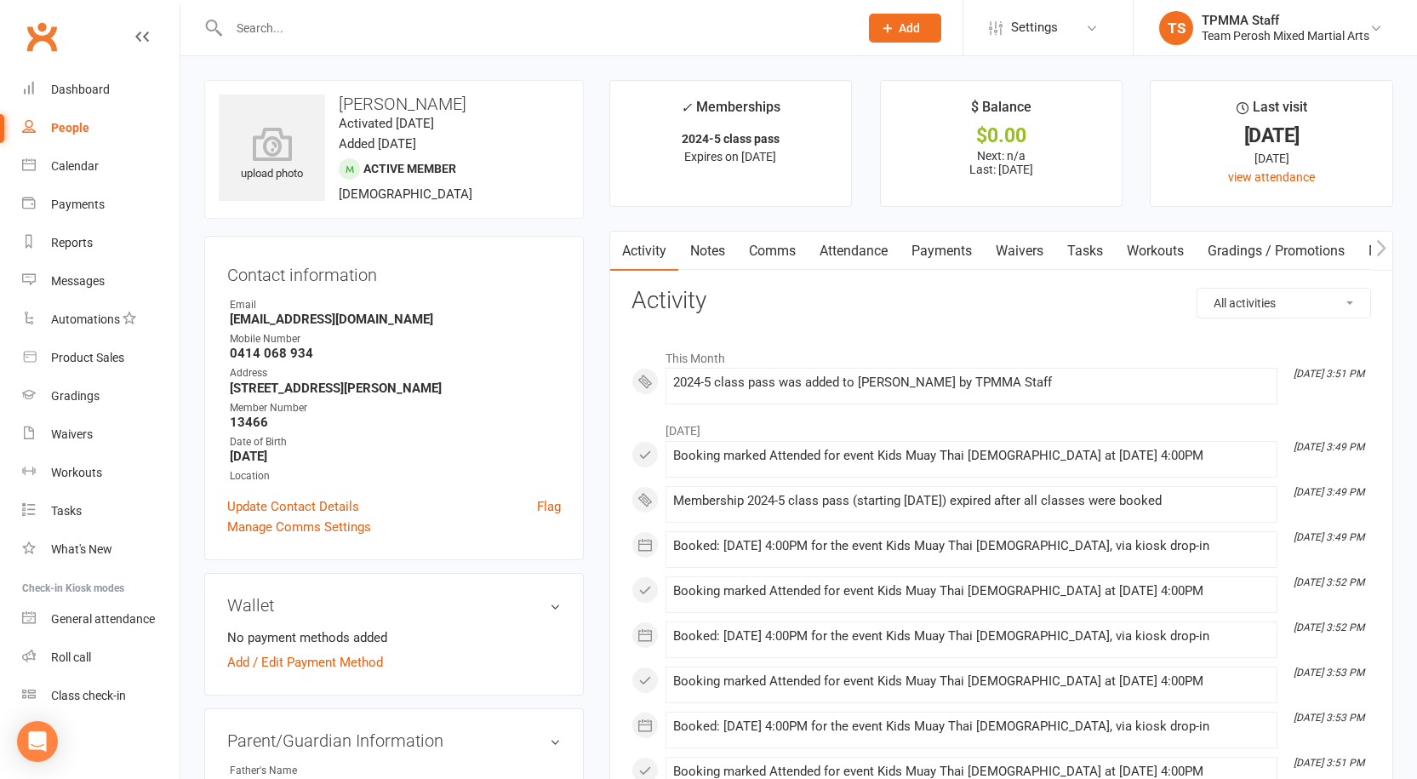
click at [950, 256] on link "Payments" at bounding box center [942, 250] width 84 height 39
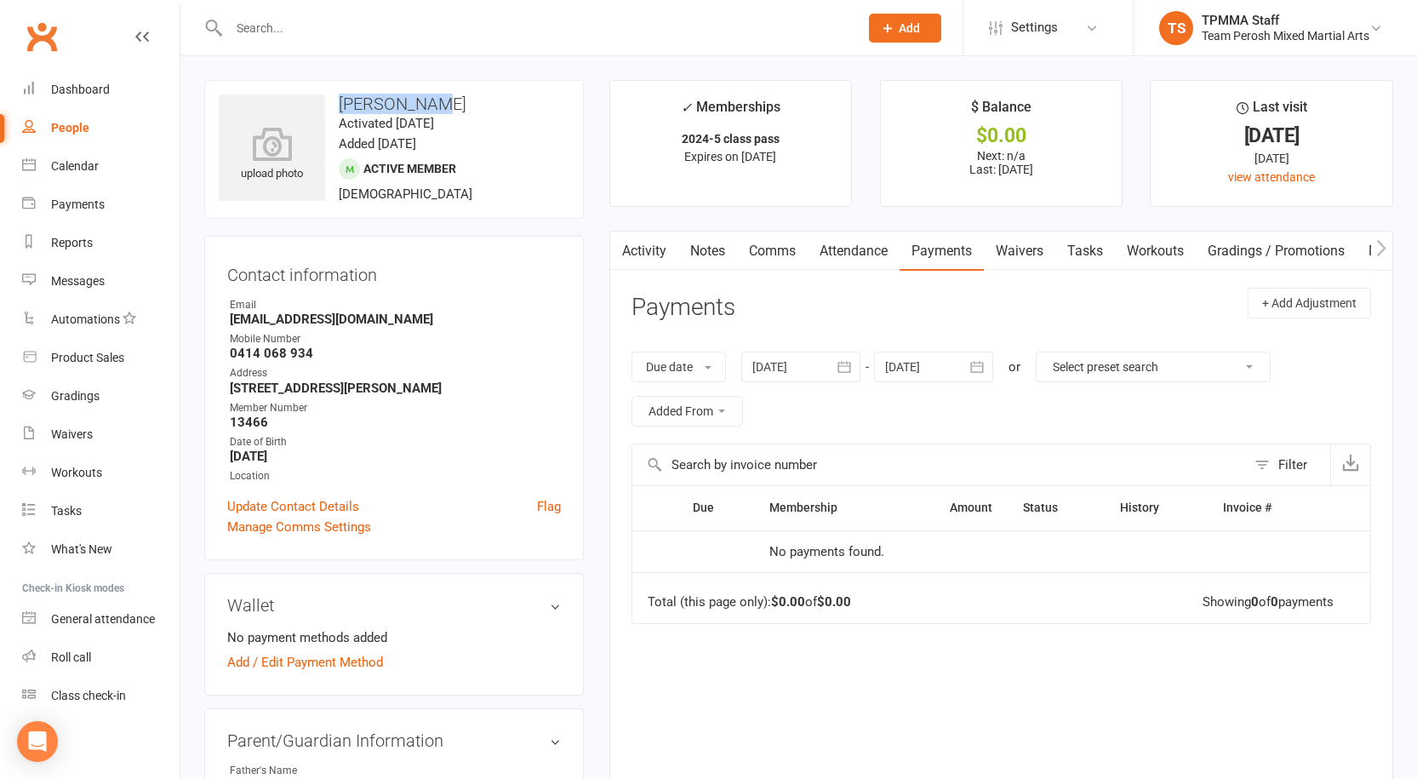
drag, startPoint x: 426, startPoint y: 98, endPoint x: 338, endPoint y: 106, distance: 88.9
click at [338, 106] on h3 "Sofia Prior" at bounding box center [394, 103] width 351 height 19
copy h3 "Sofia Prior"
click at [407, 25] on input "text" at bounding box center [535, 28] width 623 height 24
paste input "Noah Jones's"
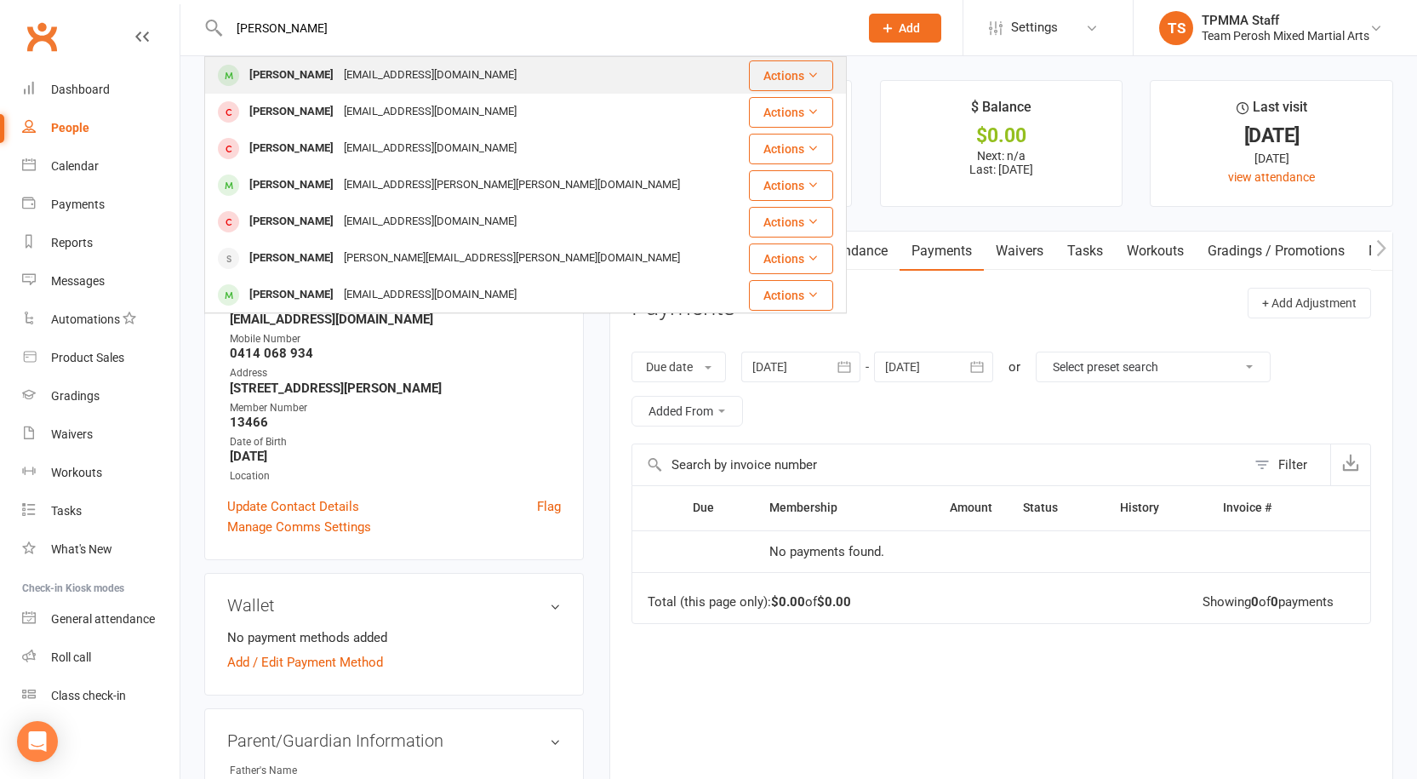
type input "Noah Jones's"
click at [372, 82] on div "reneejodymcdonald@gmail.com" at bounding box center [430, 75] width 183 height 25
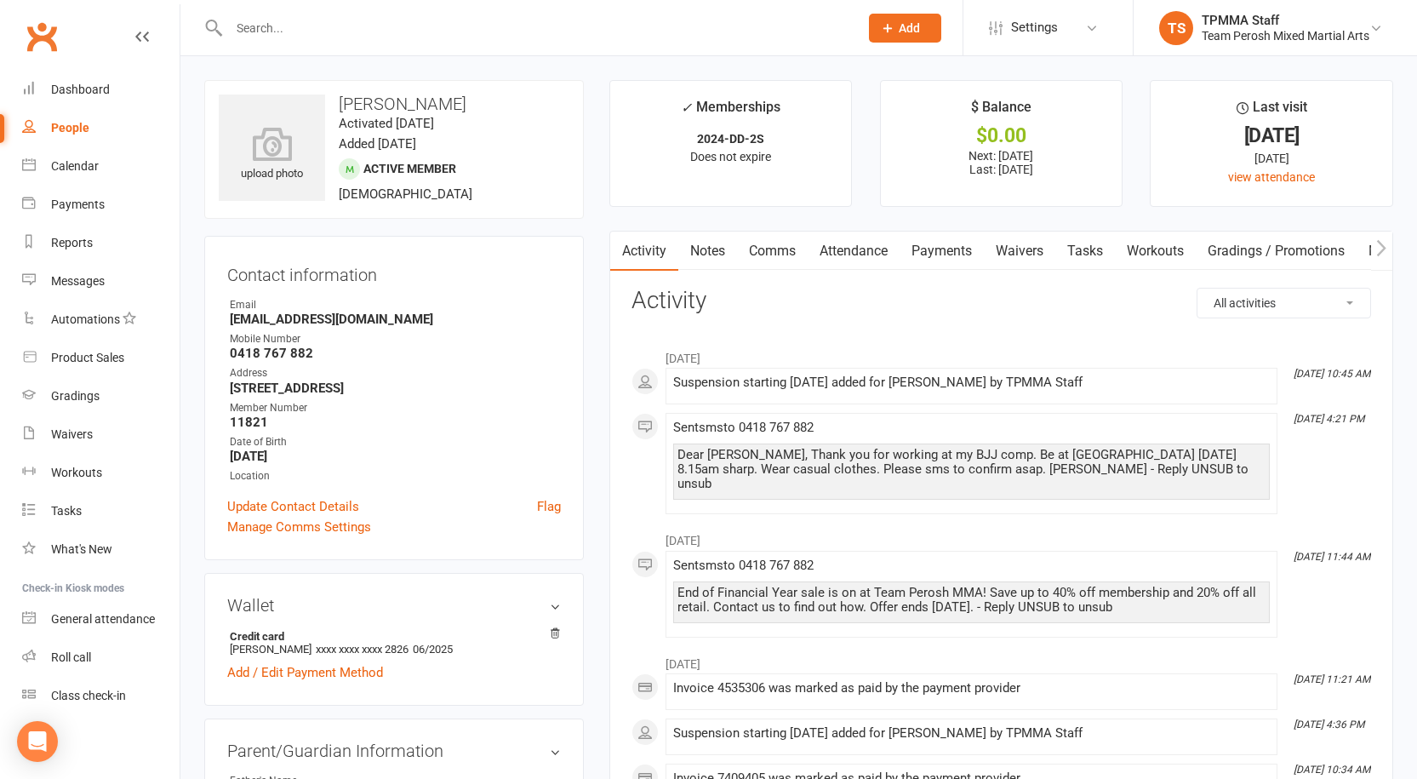
click at [963, 245] on link "Payments" at bounding box center [942, 250] width 84 height 39
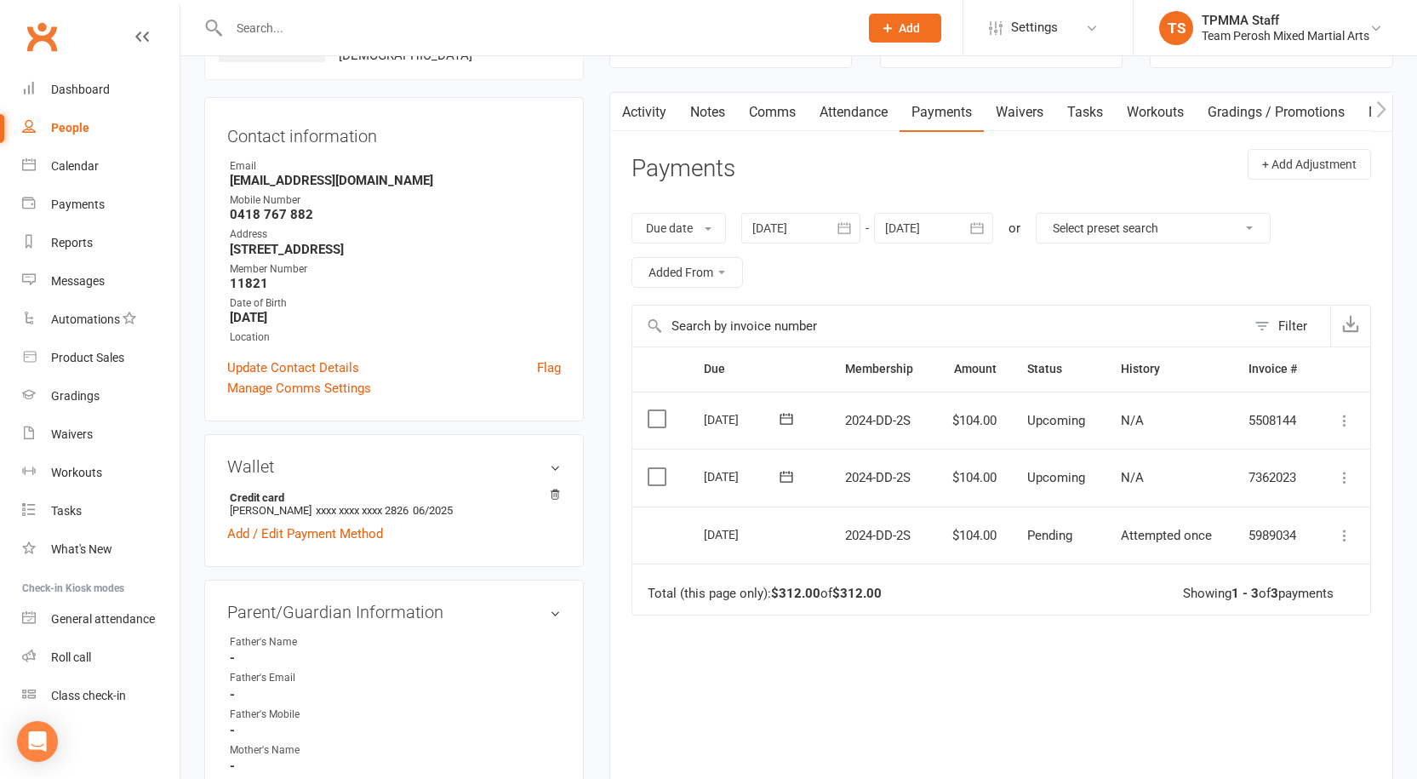
scroll to position [85, 0]
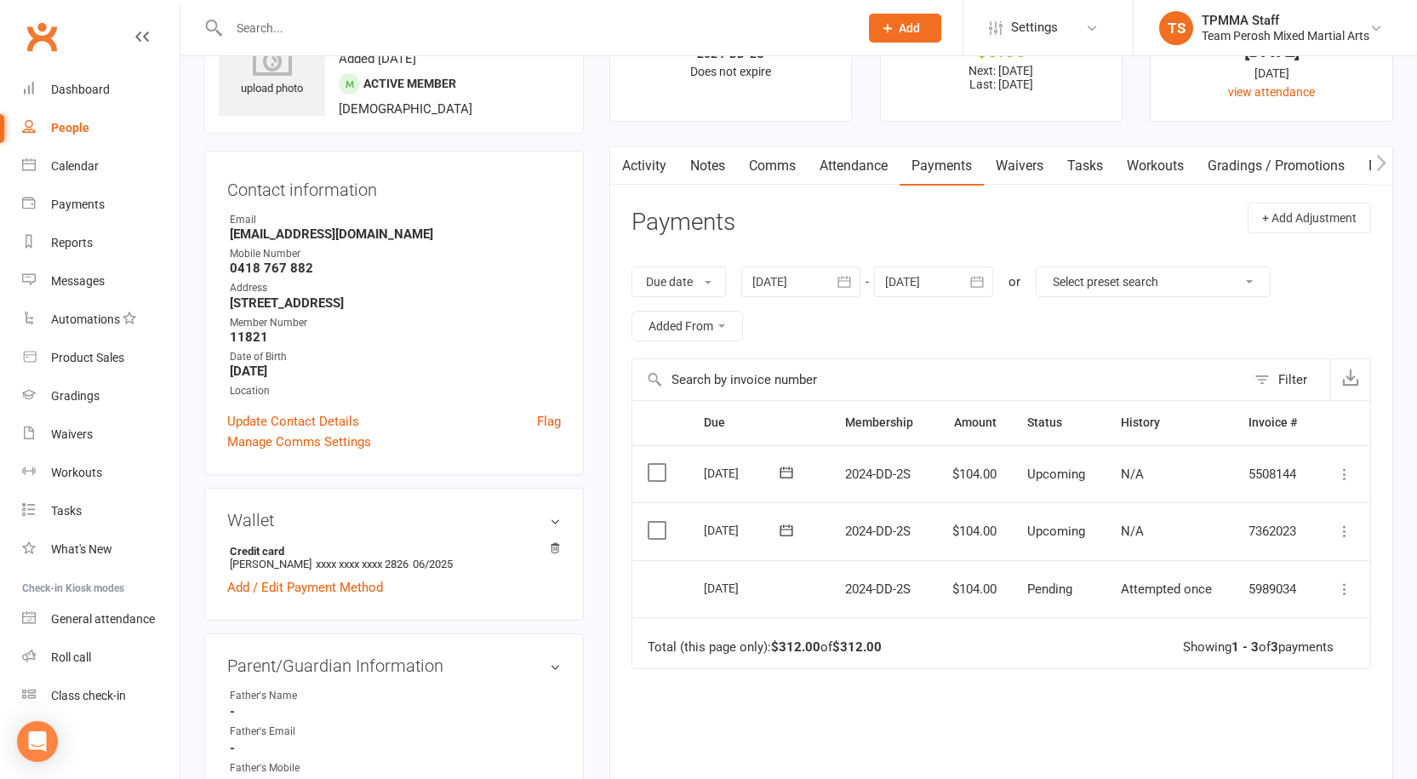
click at [781, 285] on div at bounding box center [800, 281] width 119 height 31
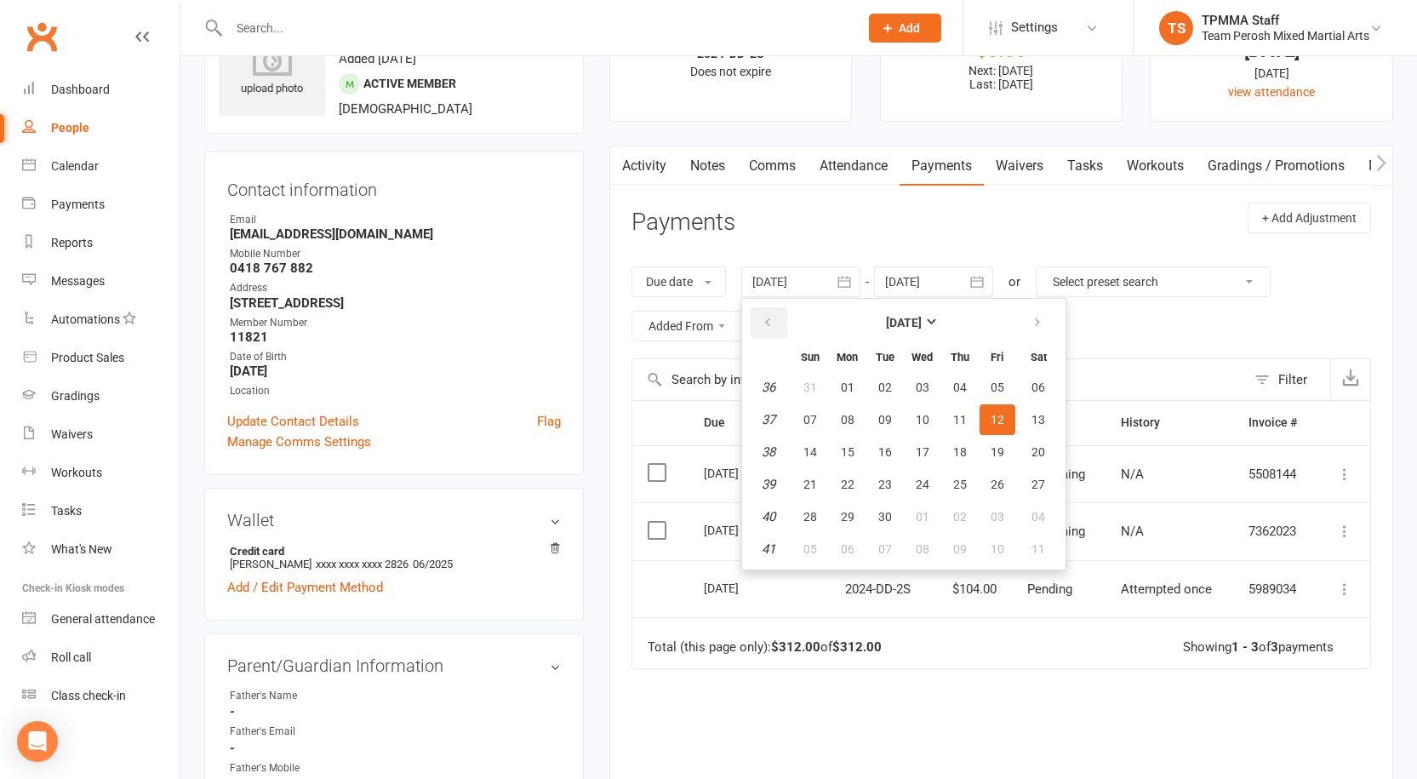
click at [774, 312] on button "button" at bounding box center [769, 322] width 37 height 31
click at [773, 317] on icon "button" at bounding box center [768, 323] width 12 height 14
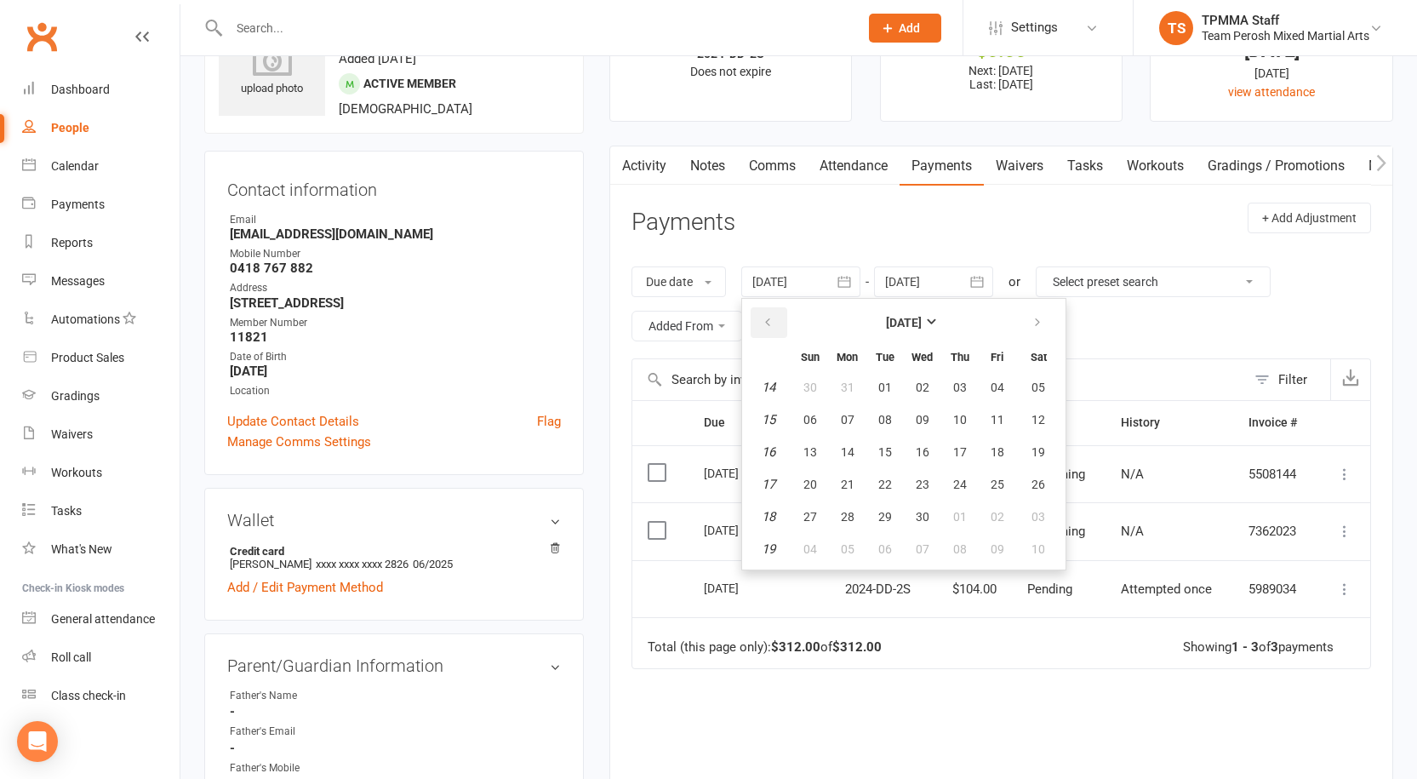
click at [773, 317] on icon "button" at bounding box center [768, 323] width 12 height 14
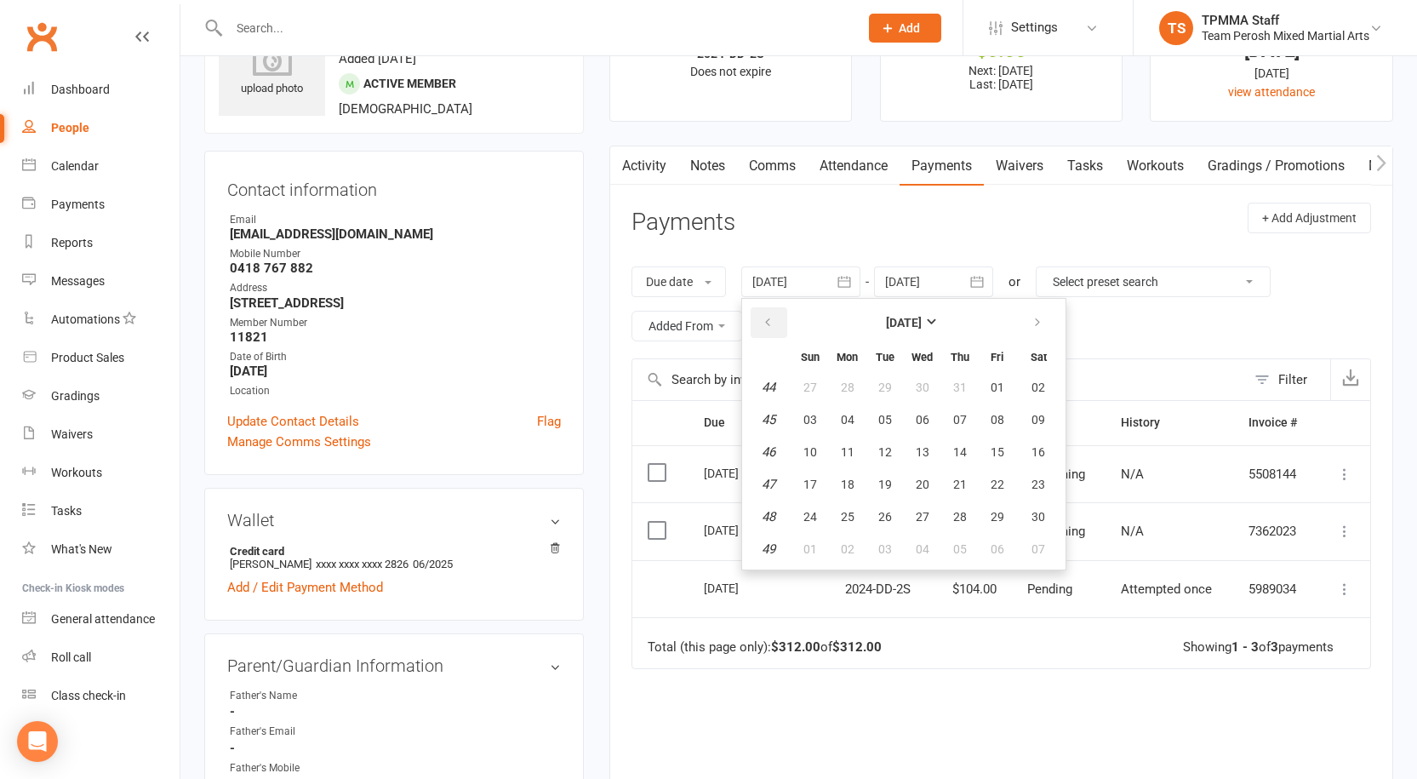
click at [773, 317] on icon "button" at bounding box center [768, 323] width 12 height 14
click at [865, 428] on button "07" at bounding box center [848, 419] width 36 height 31
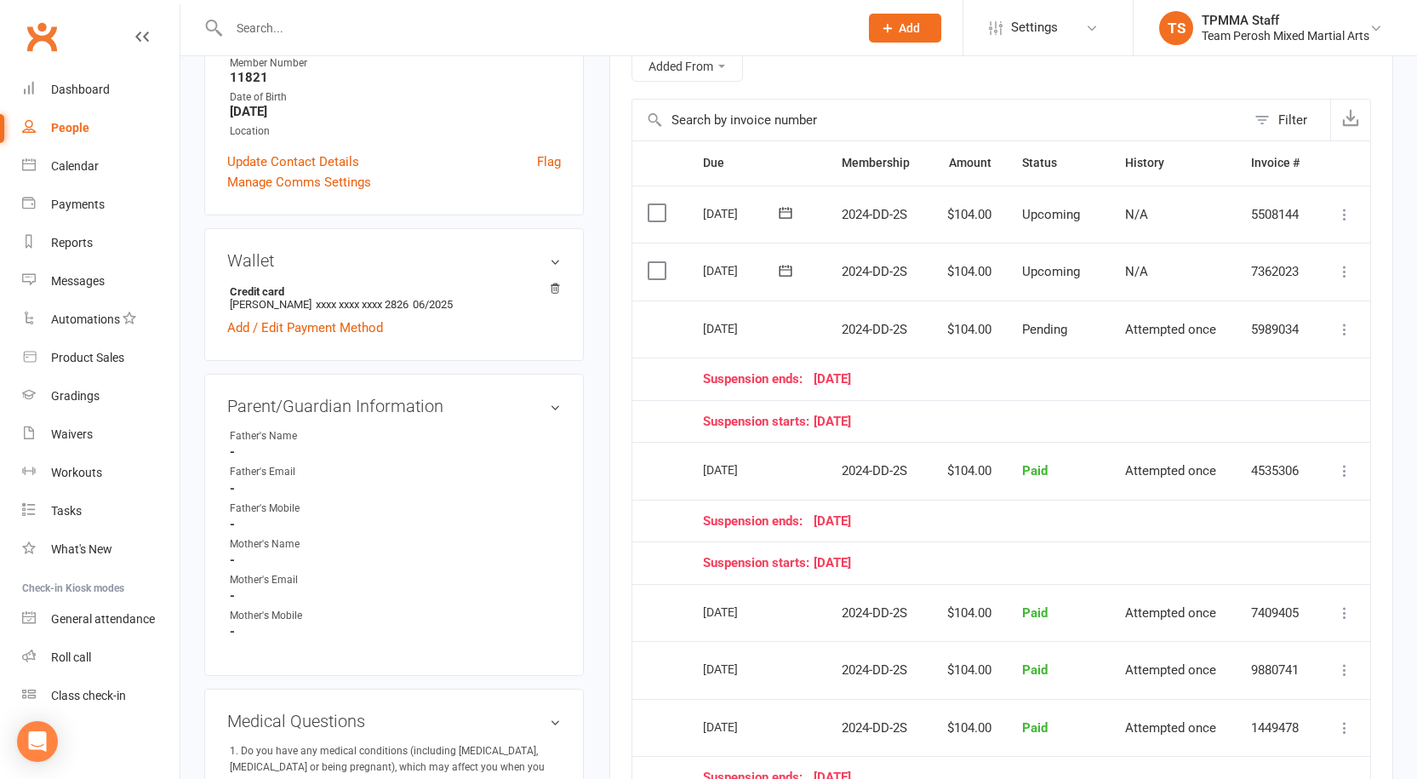
scroll to position [0, 0]
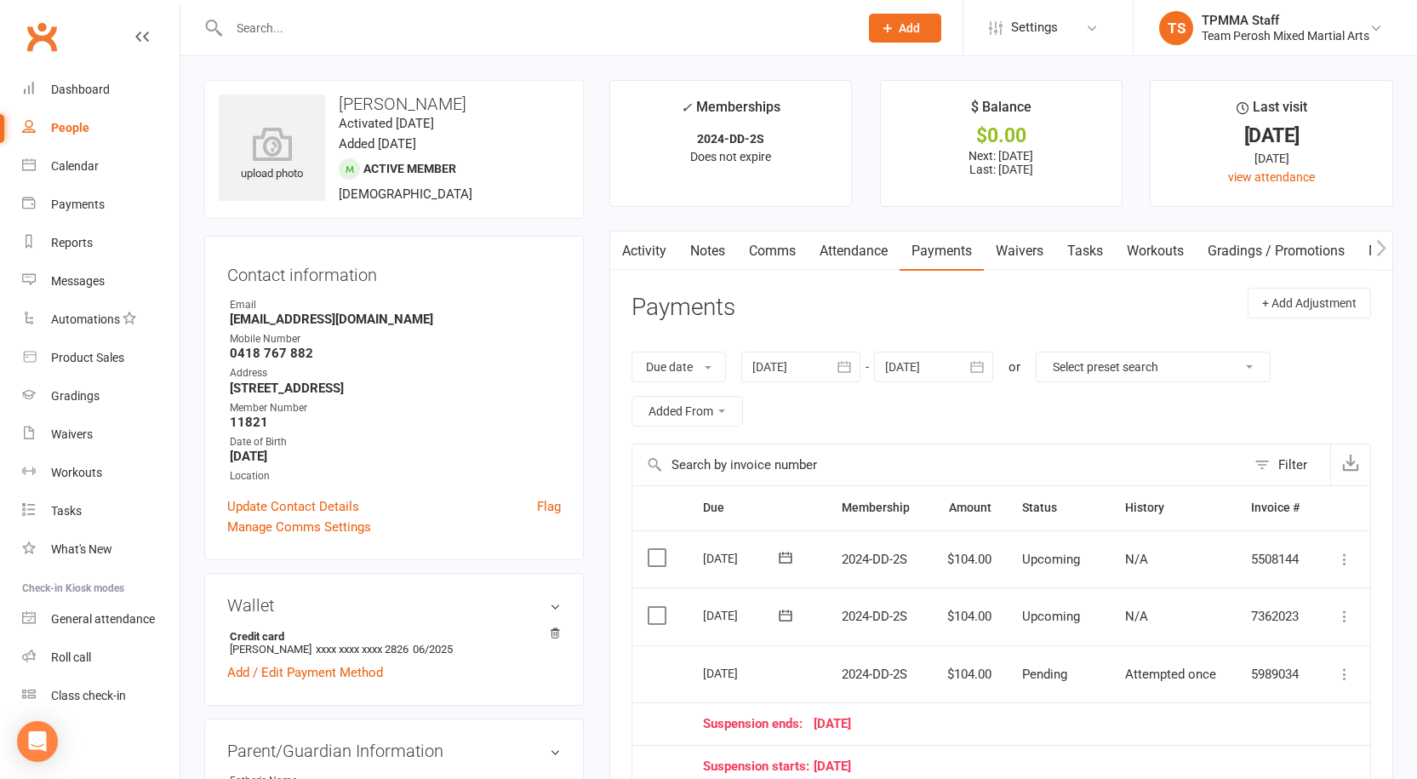
click at [783, 372] on div at bounding box center [800, 366] width 119 height 31
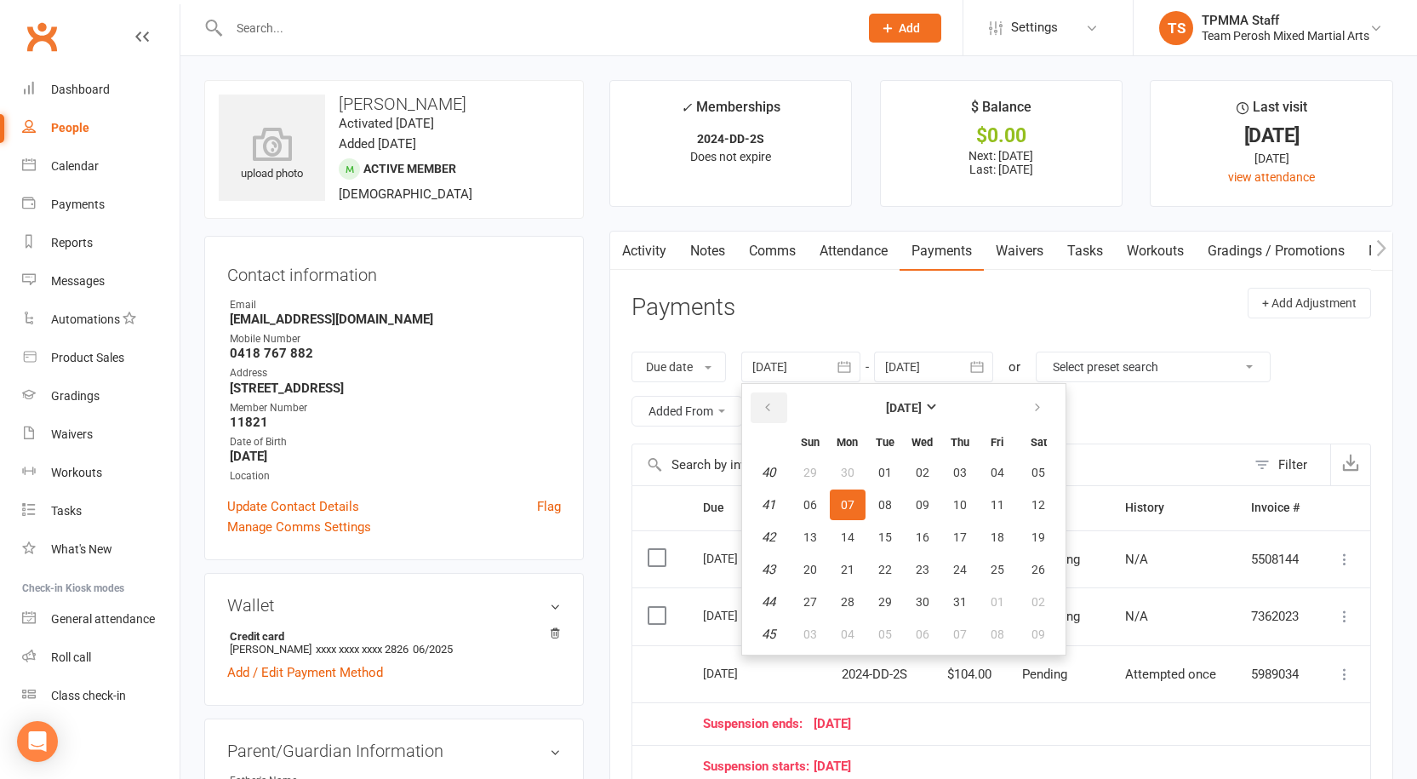
click at [763, 402] on button "button" at bounding box center [769, 407] width 37 height 31
click at [763, 401] on button "button" at bounding box center [769, 407] width 37 height 31
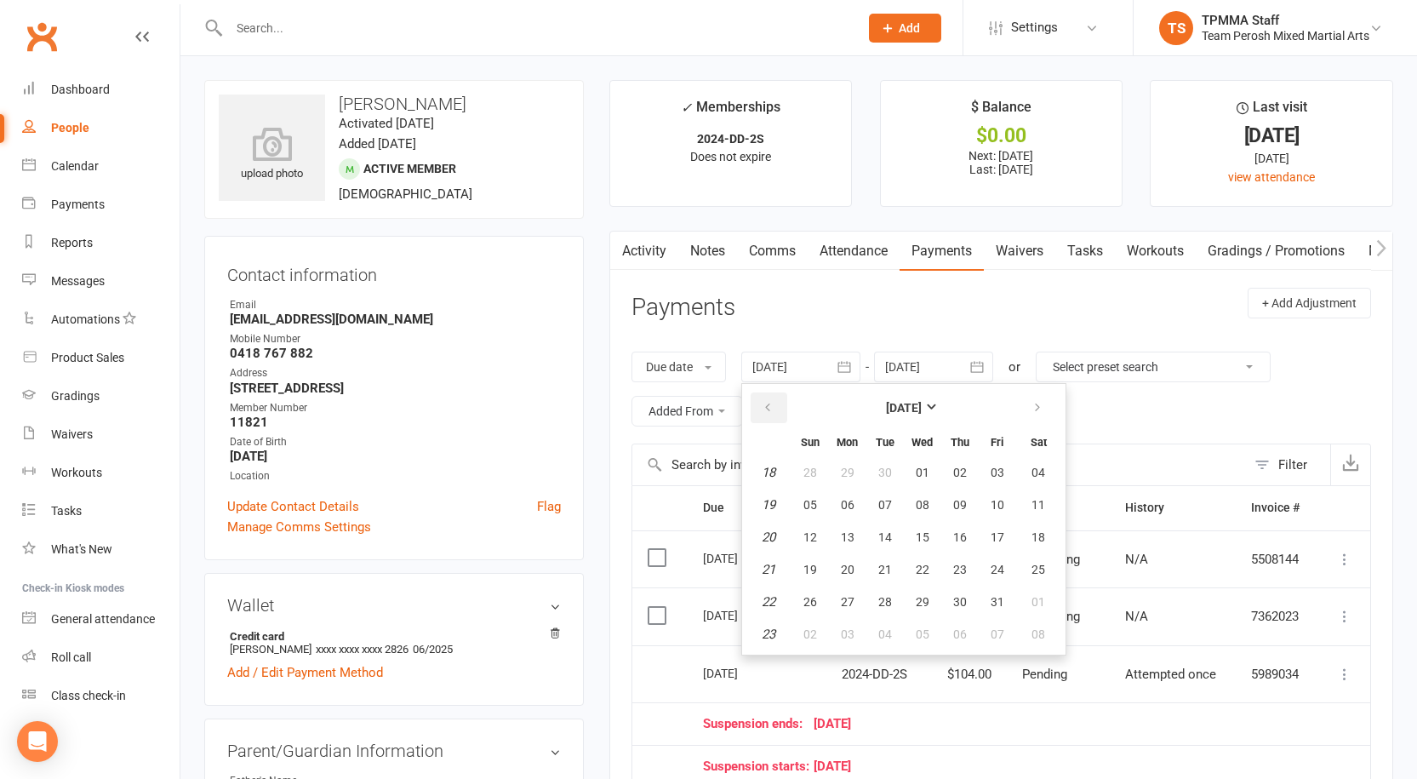
click at [763, 401] on button "button" at bounding box center [769, 407] width 37 height 31
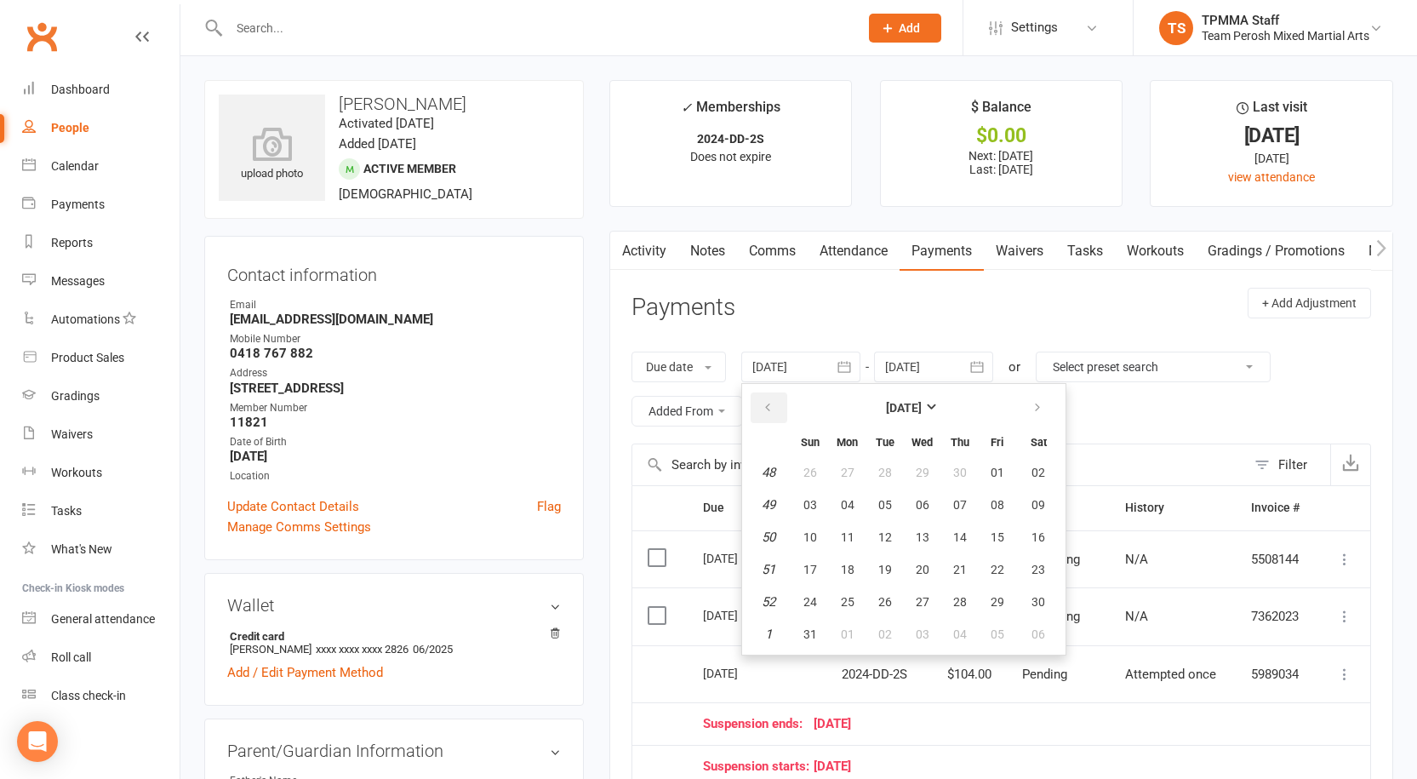
click at [763, 401] on button "button" at bounding box center [769, 407] width 37 height 31
click at [794, 464] on table "October 2023 Sun Mon Tue Wed Thu Fri Sat 40 01 02 03 04 05 06 07 41 08 09 10 11…" at bounding box center [903, 519] width 317 height 264
click at [800, 479] on button "01" at bounding box center [810, 472] width 36 height 31
type input "01 Oct 2023"
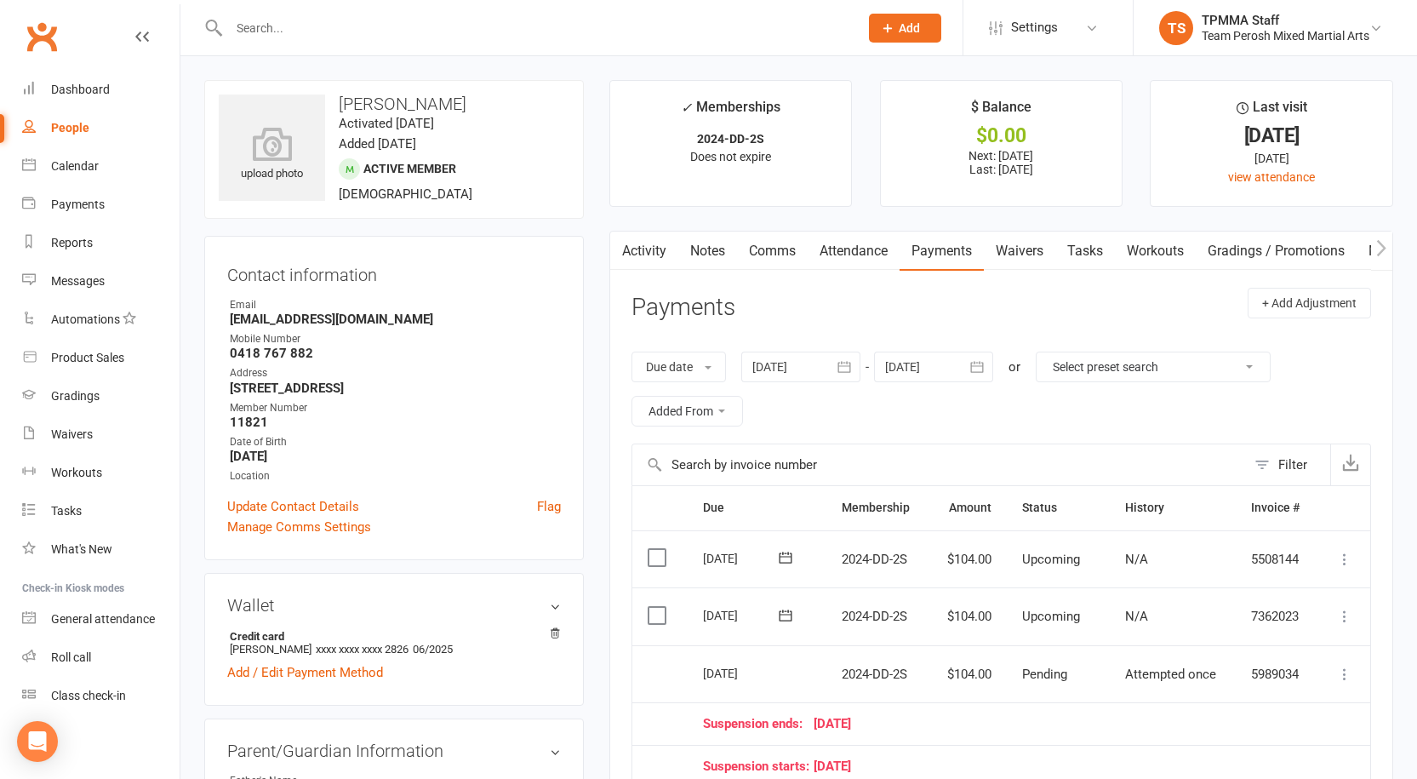
click at [401, 31] on input "text" at bounding box center [535, 28] width 623 height 24
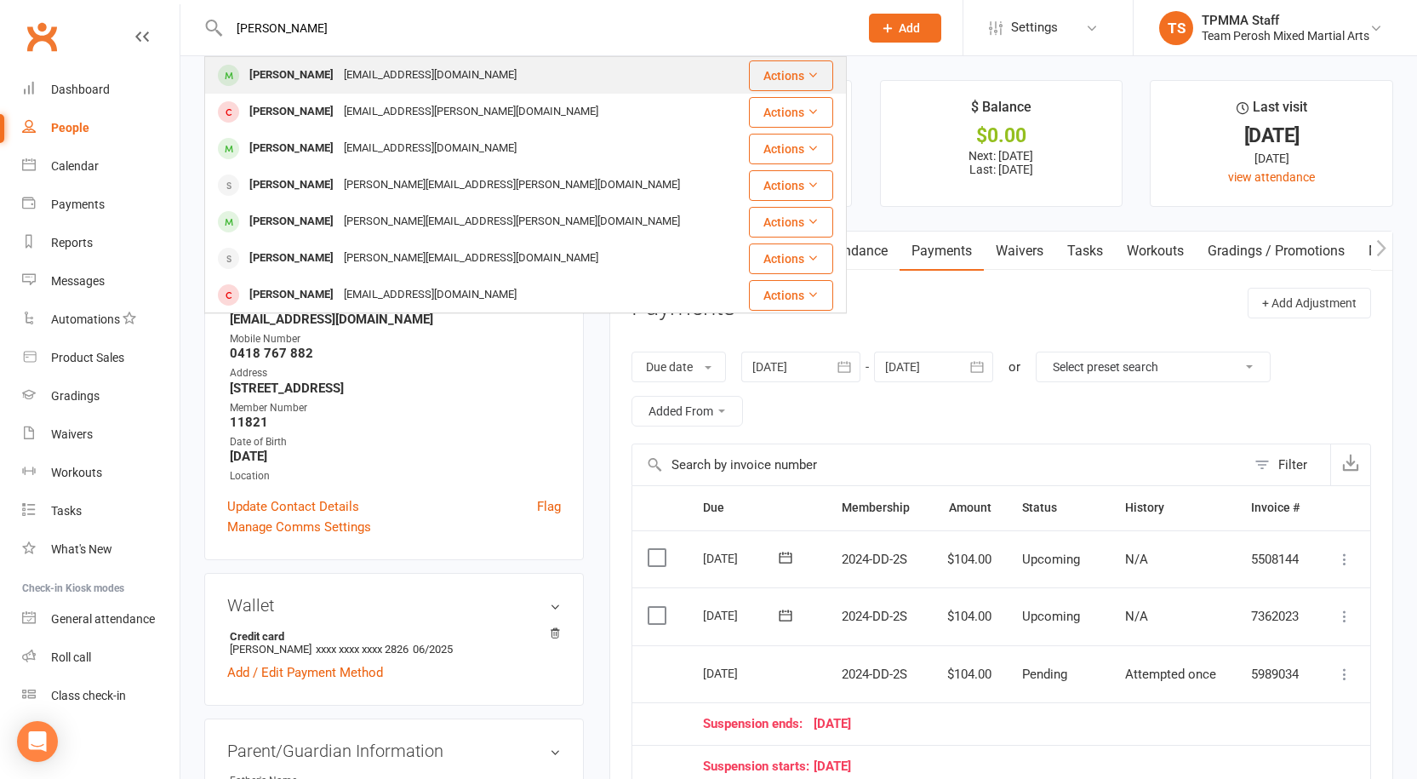
type input "mathew bo"
click at [374, 68] on div "zenabouantoun@gmail.com" at bounding box center [430, 75] width 183 height 25
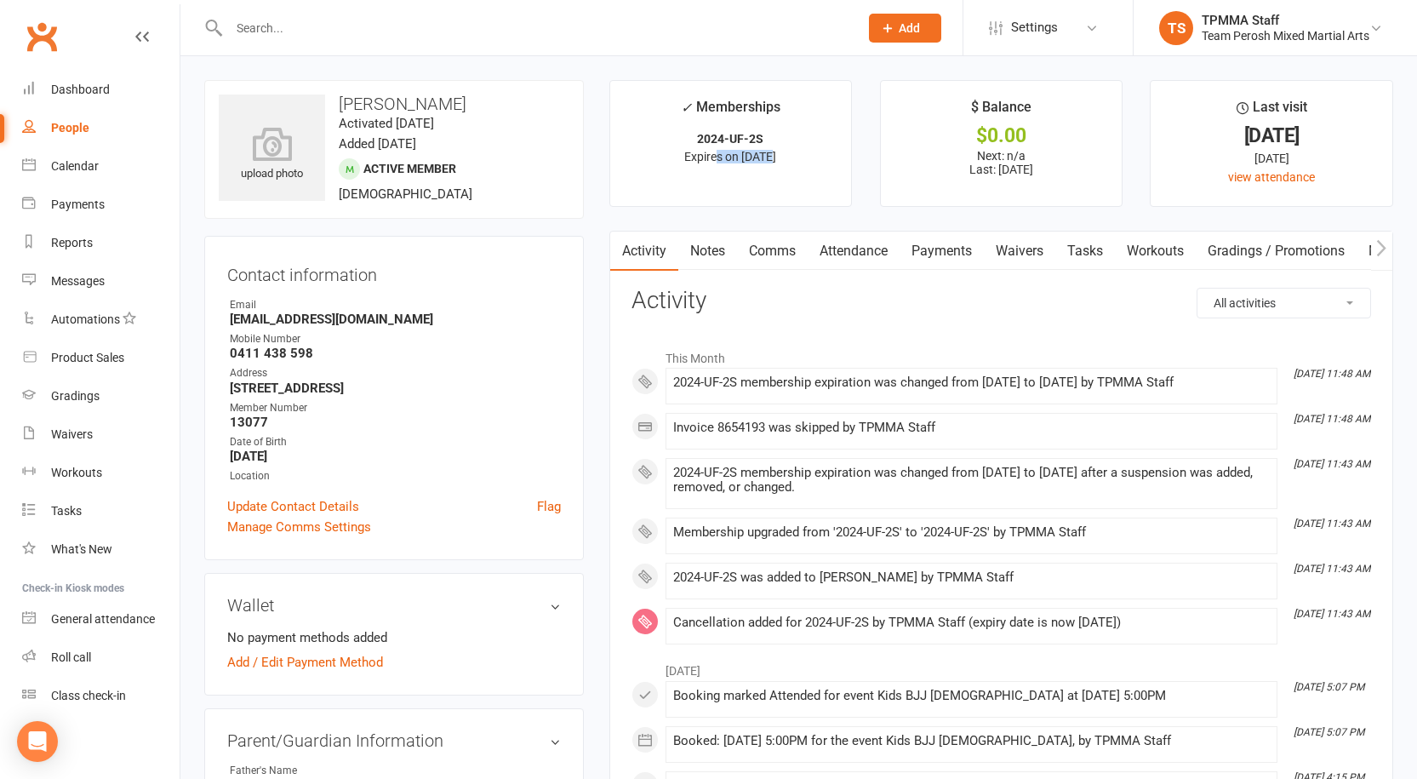
drag, startPoint x: 682, startPoint y: 157, endPoint x: 740, endPoint y: 161, distance: 58.9
click at [740, 160] on span "Expires on 31st October, 2025" at bounding box center [730, 157] width 92 height 14
click at [346, 14] on div at bounding box center [525, 27] width 643 height 55
click at [342, 22] on input "text" at bounding box center [535, 28] width 623 height 24
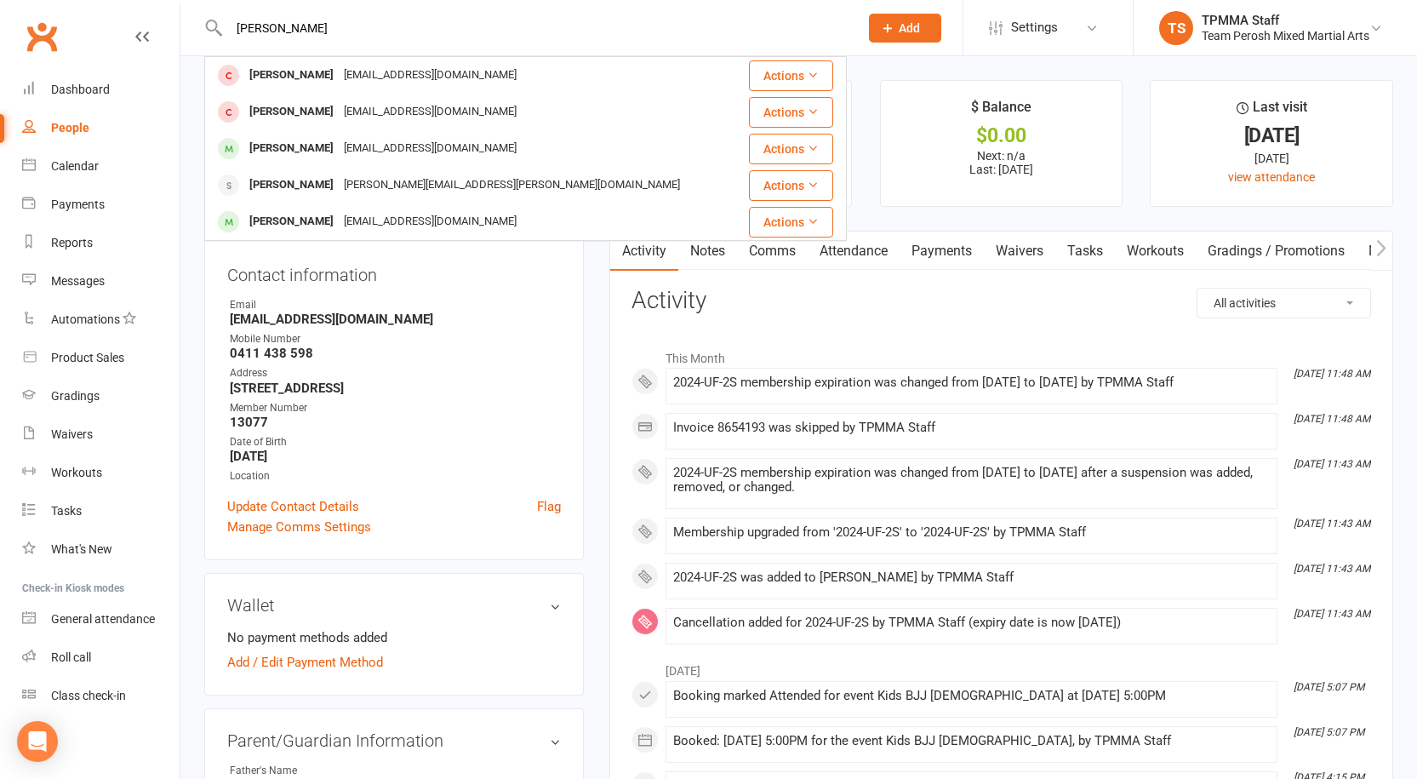
type input "noah jones"
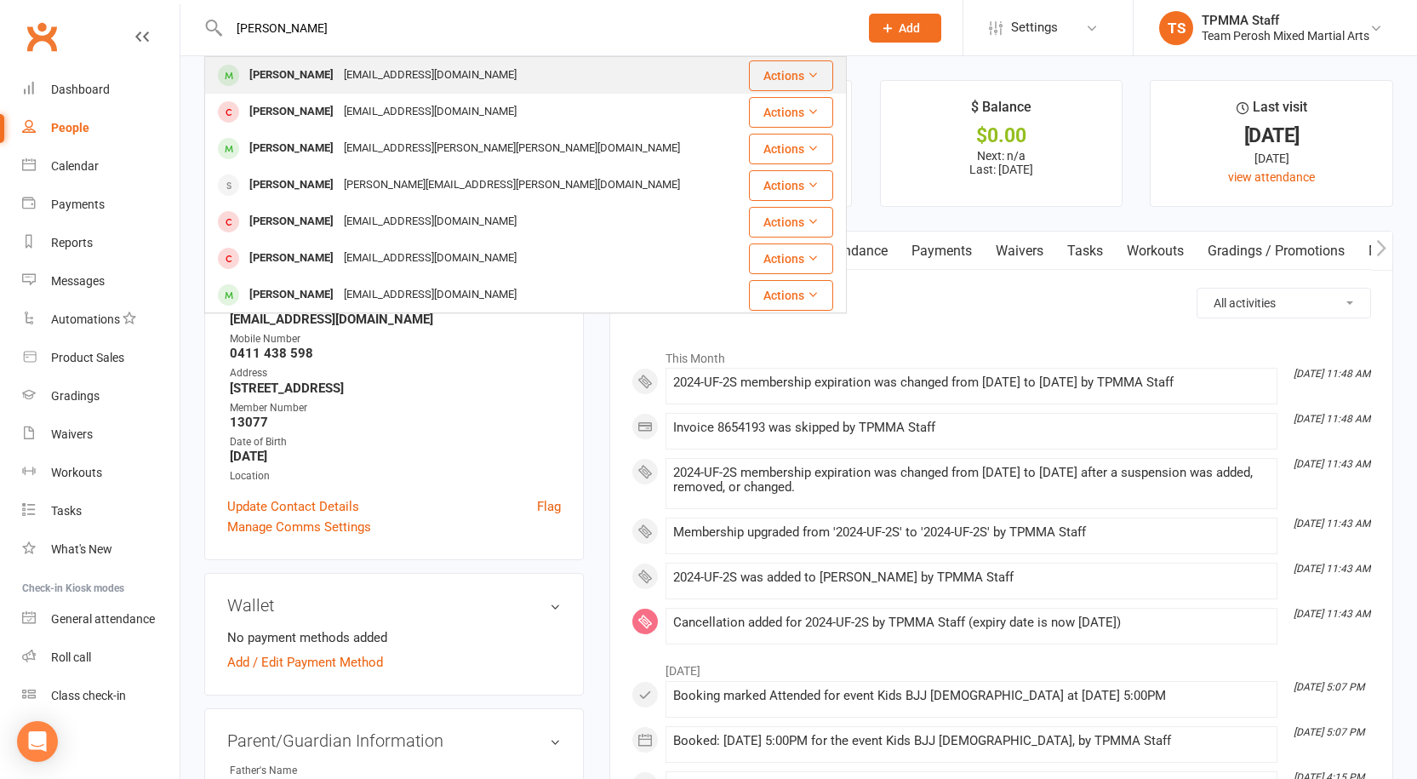
click at [351, 69] on div "reneejodymcdonald@gmail.com" at bounding box center [430, 75] width 183 height 25
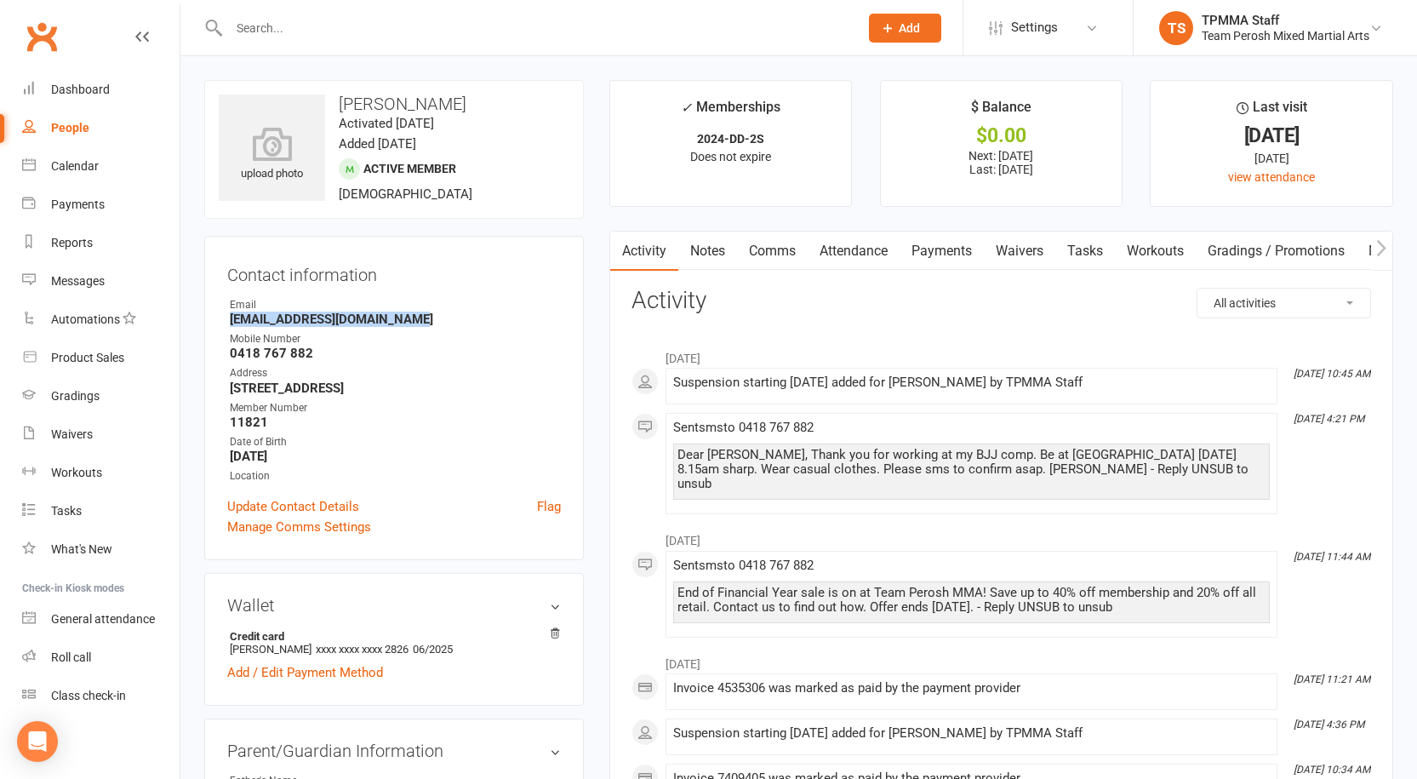
drag, startPoint x: 433, startPoint y: 318, endPoint x: 226, endPoint y: 317, distance: 206.8
click at [227, 317] on li "Email reneejodymcdonald@gmail.com" at bounding box center [394, 312] width 334 height 30
copy strong "reneejodymcdonald@gmail.com"
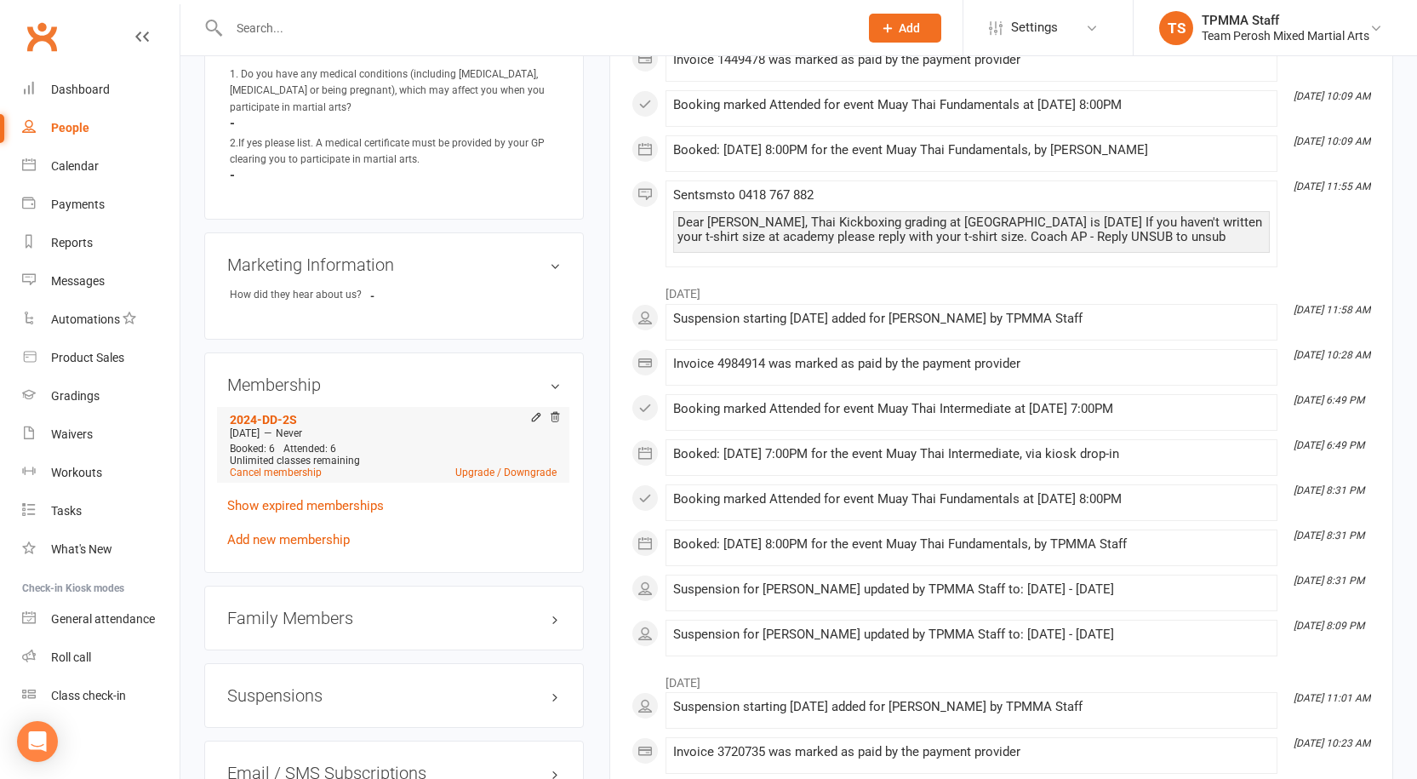
scroll to position [1362, 0]
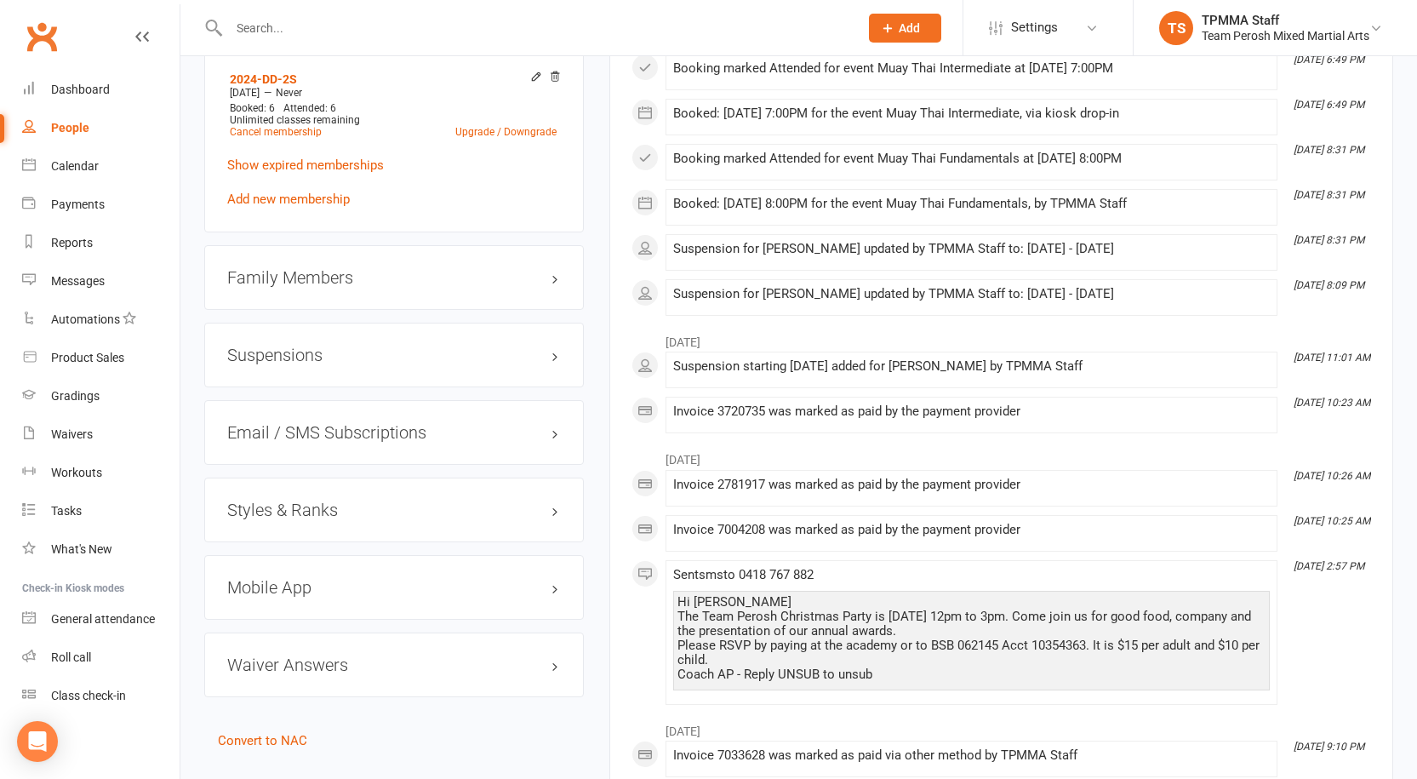
click at [300, 246] on div "Family Members" at bounding box center [394, 277] width 380 height 65
click at [301, 268] on h3 "Family Members" at bounding box center [394, 277] width 334 height 19
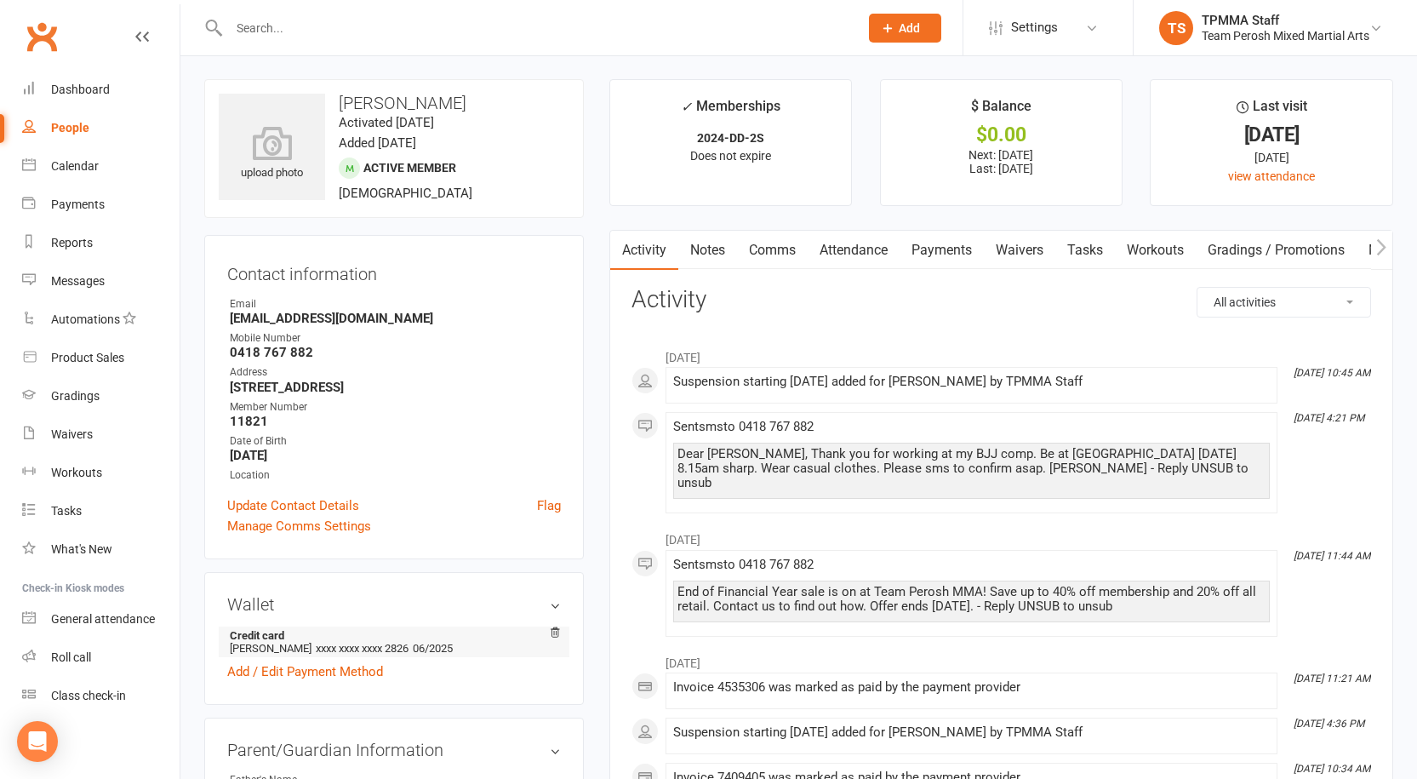
scroll to position [0, 0]
drag, startPoint x: 411, startPoint y: 104, endPoint x: 336, endPoint y: 106, distance: 74.9
click at [336, 106] on h3 "Noah Jones" at bounding box center [394, 103] width 351 height 19
copy h3 "Noah Jones"
click at [260, 424] on strong "11821" at bounding box center [395, 421] width 331 height 15
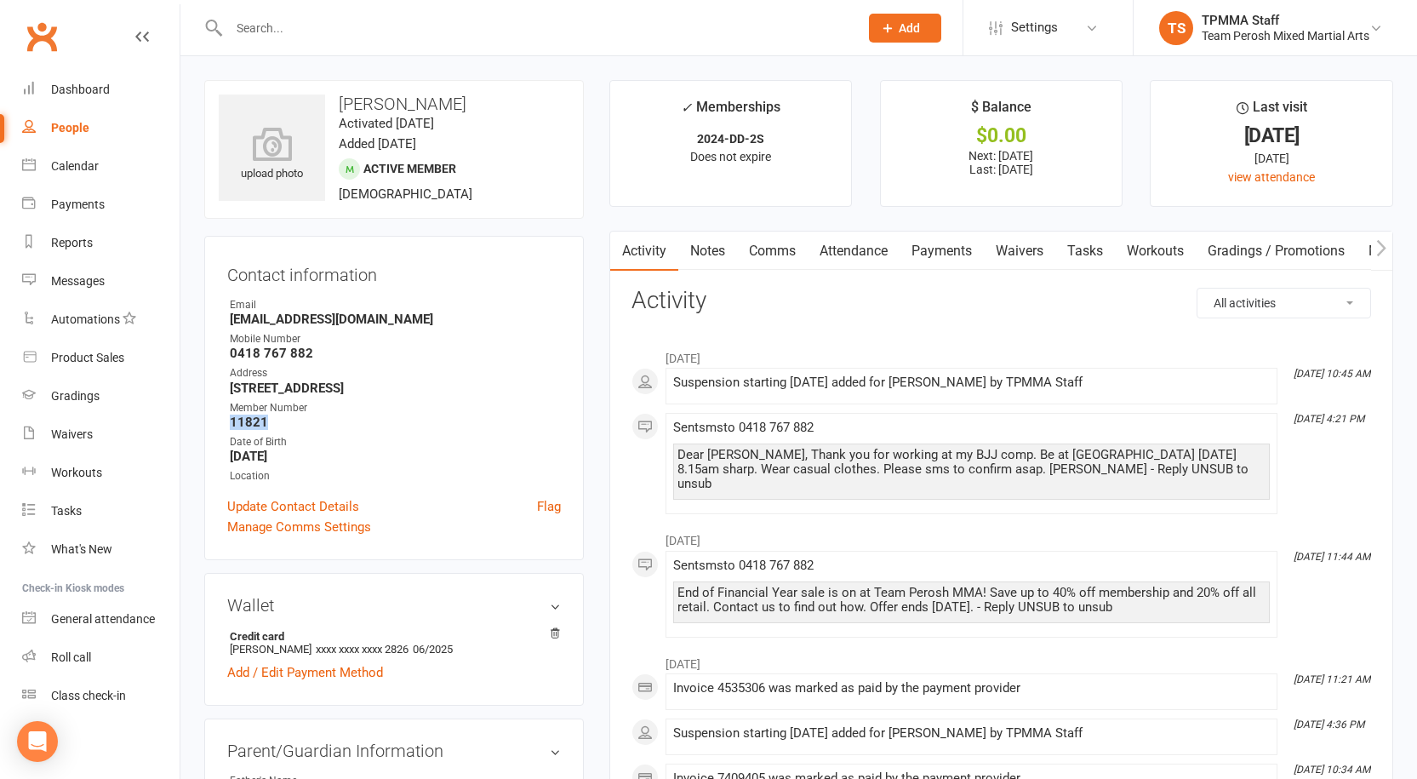
click at [260, 424] on strong "11821" at bounding box center [395, 421] width 331 height 15
copy strong "11821"
click at [934, 248] on link "Payments" at bounding box center [942, 250] width 84 height 39
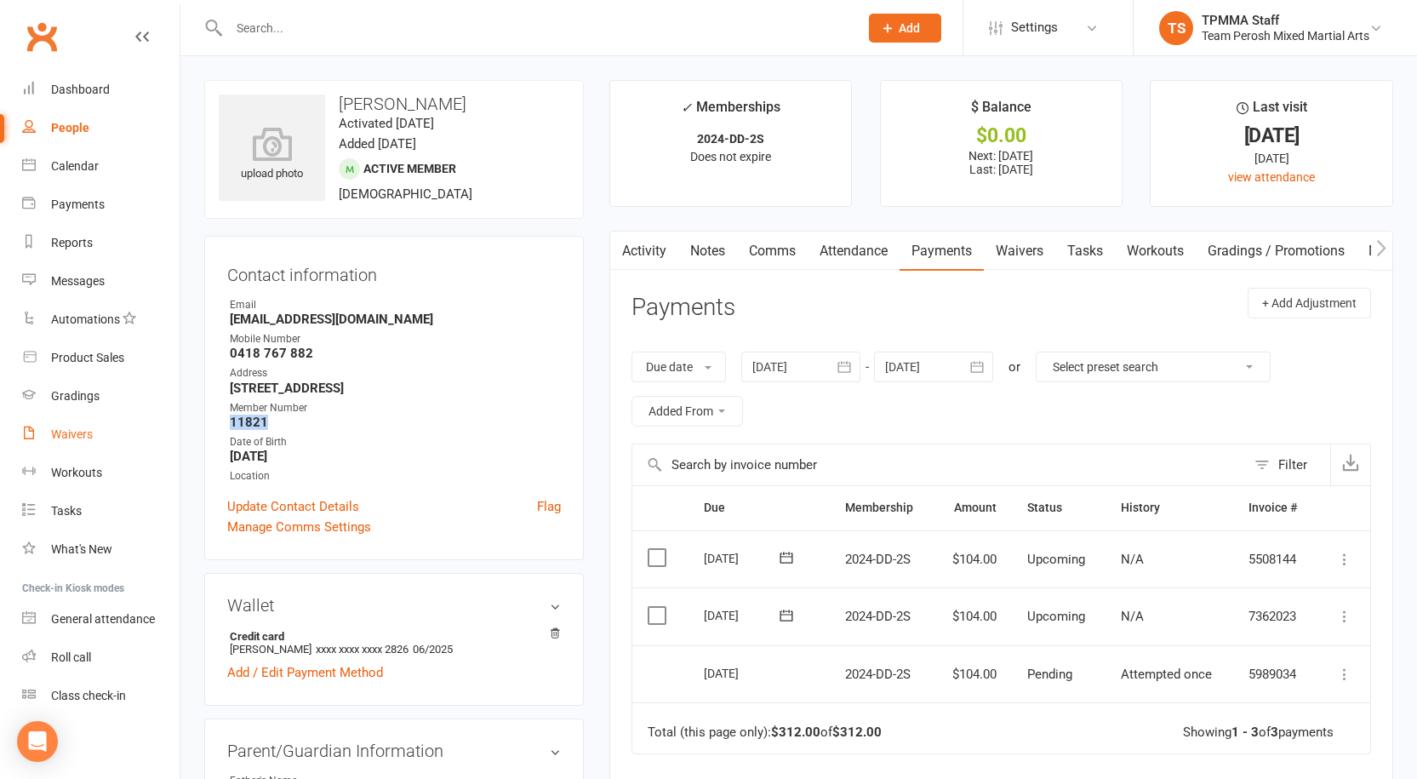
click at [110, 424] on link "Waivers" at bounding box center [100, 434] width 157 height 38
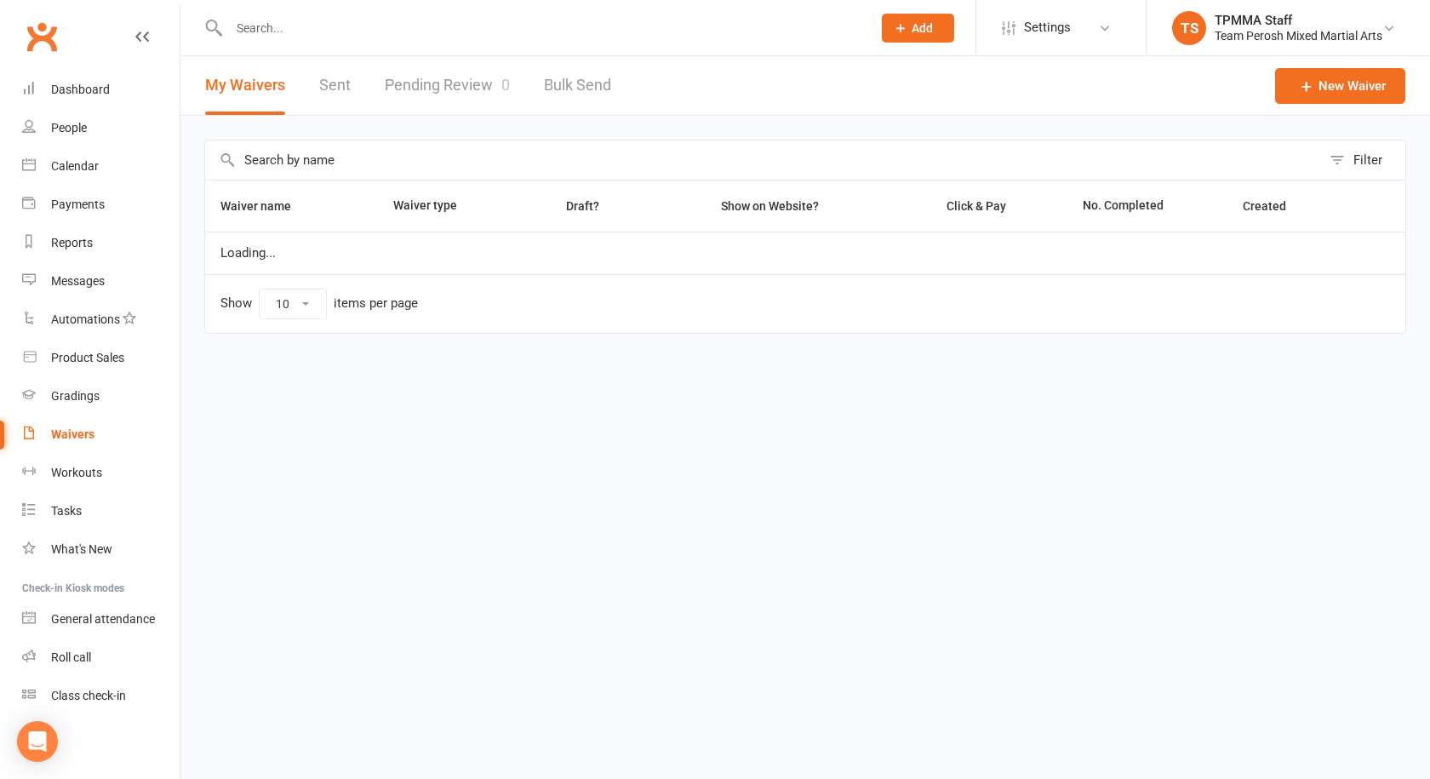
click at [409, 82] on link "Pending Review 0" at bounding box center [447, 85] width 125 height 59
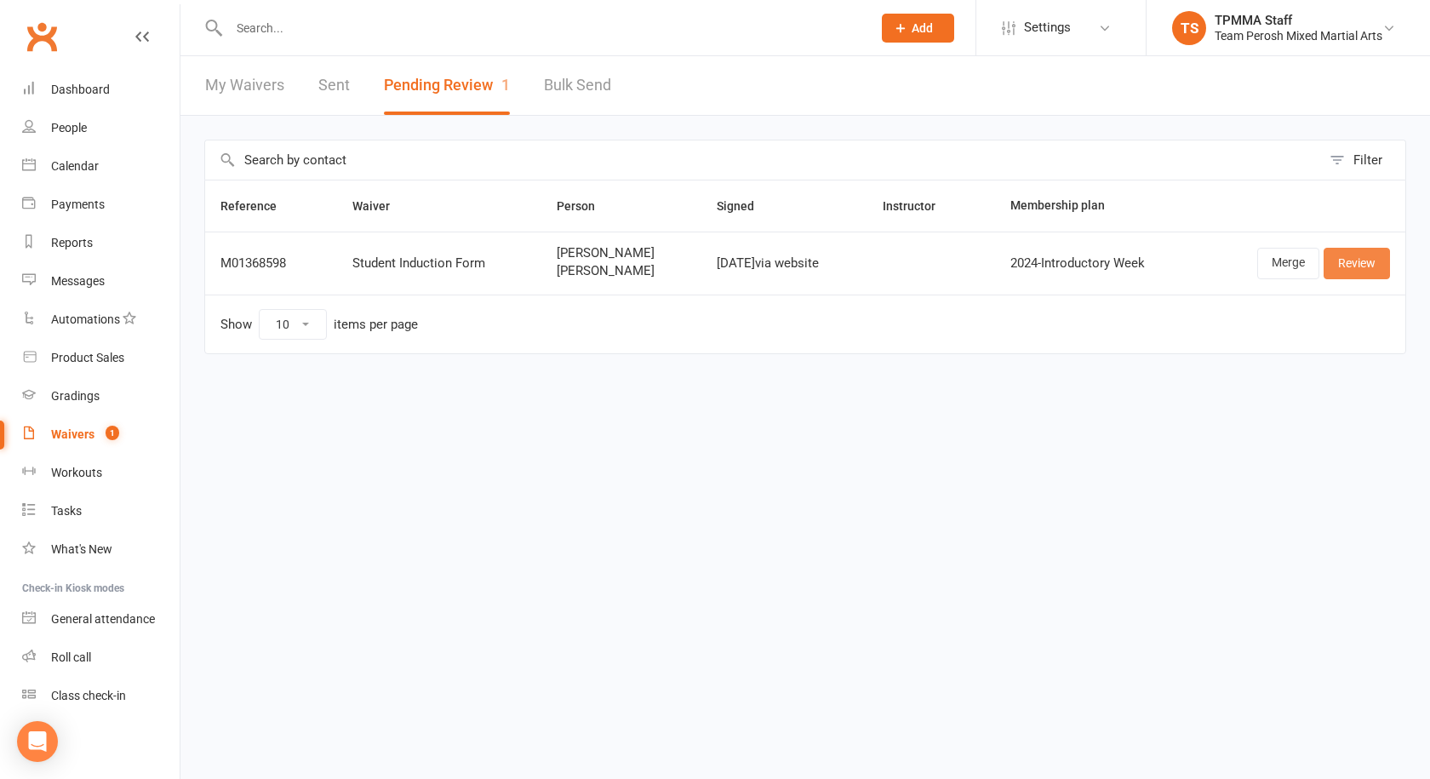
click at [1373, 252] on link "Review" at bounding box center [1356, 263] width 66 height 31
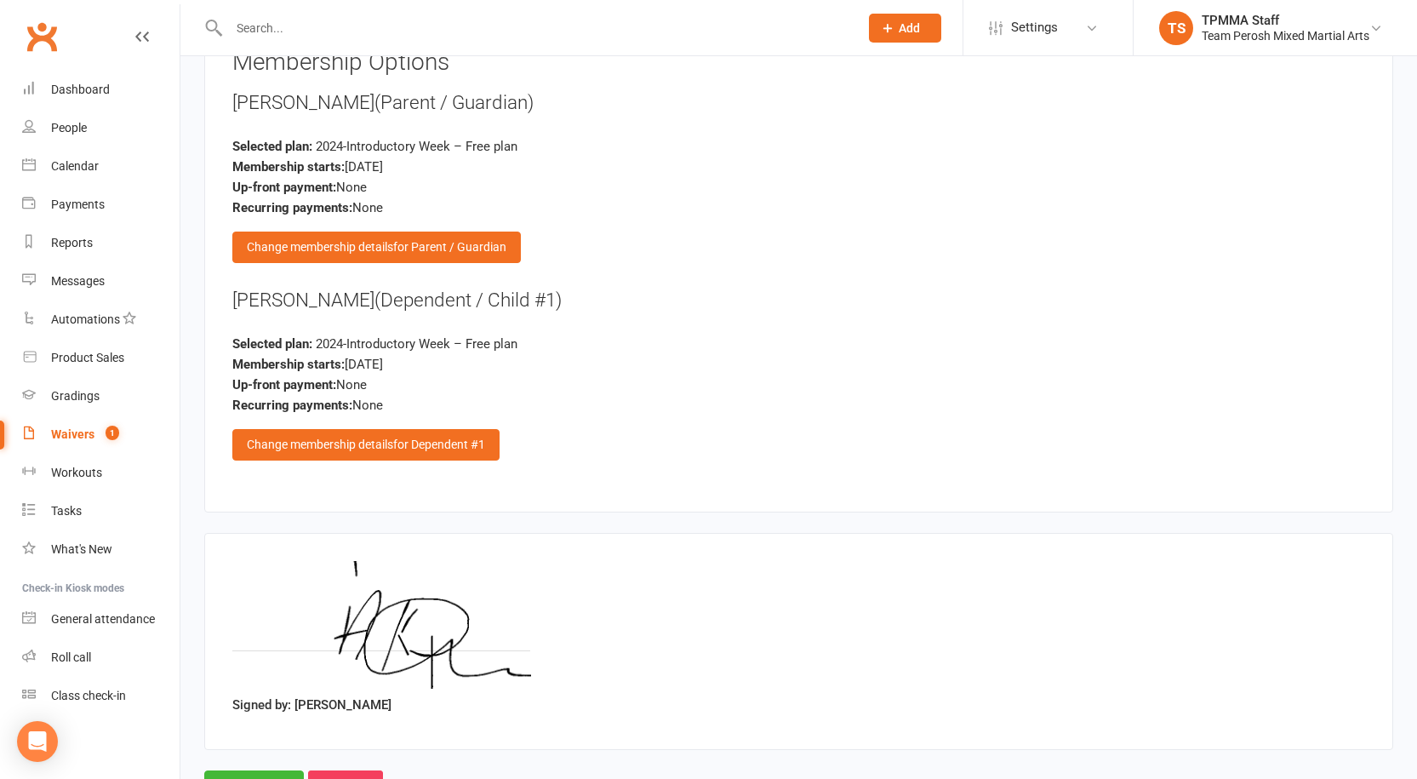
scroll to position [1894, 0]
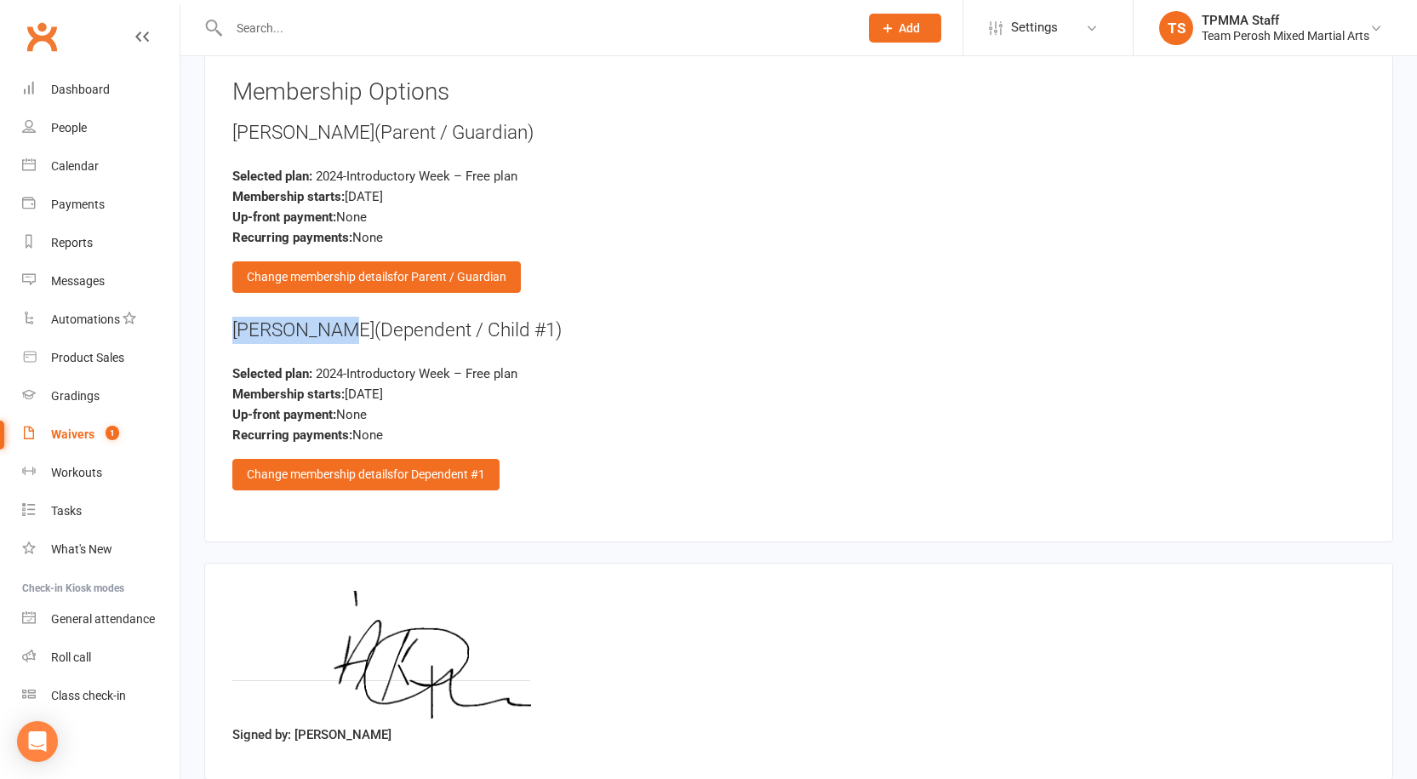
drag, startPoint x: 332, startPoint y: 313, endPoint x: 182, endPoint y: 298, distance: 150.6
copy div "Ali Khachan"
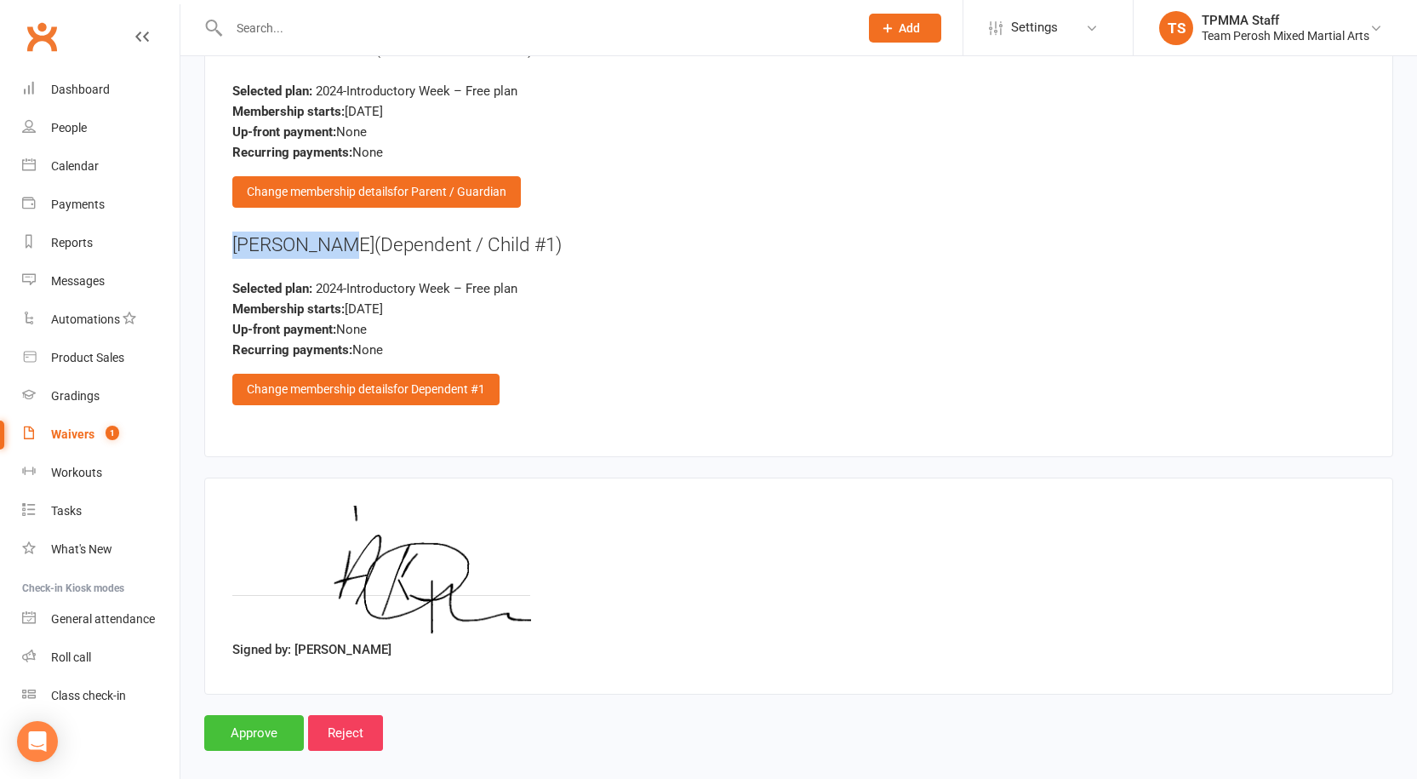
click at [291, 719] on input "Approve" at bounding box center [254, 733] width 100 height 36
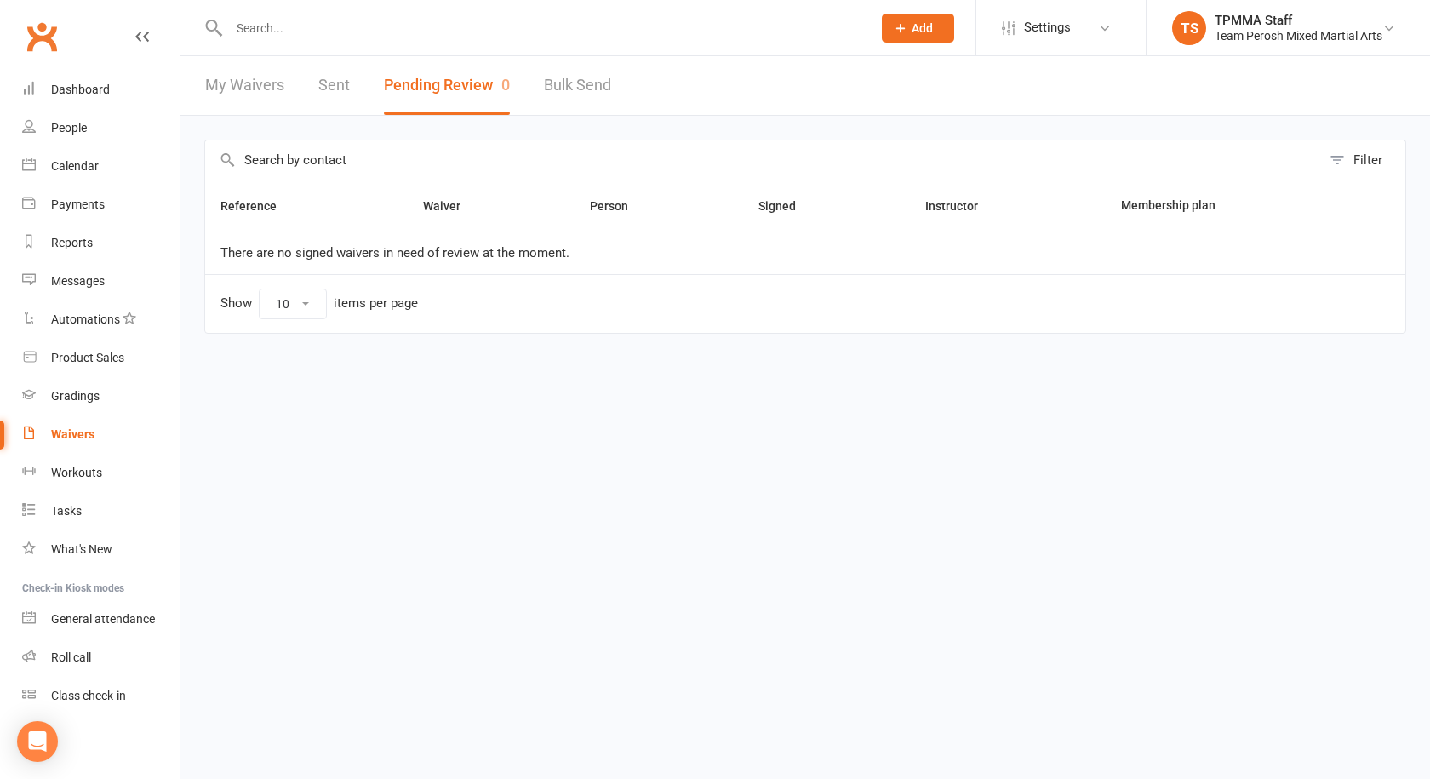
click at [321, 29] on input "text" at bounding box center [542, 28] width 636 height 24
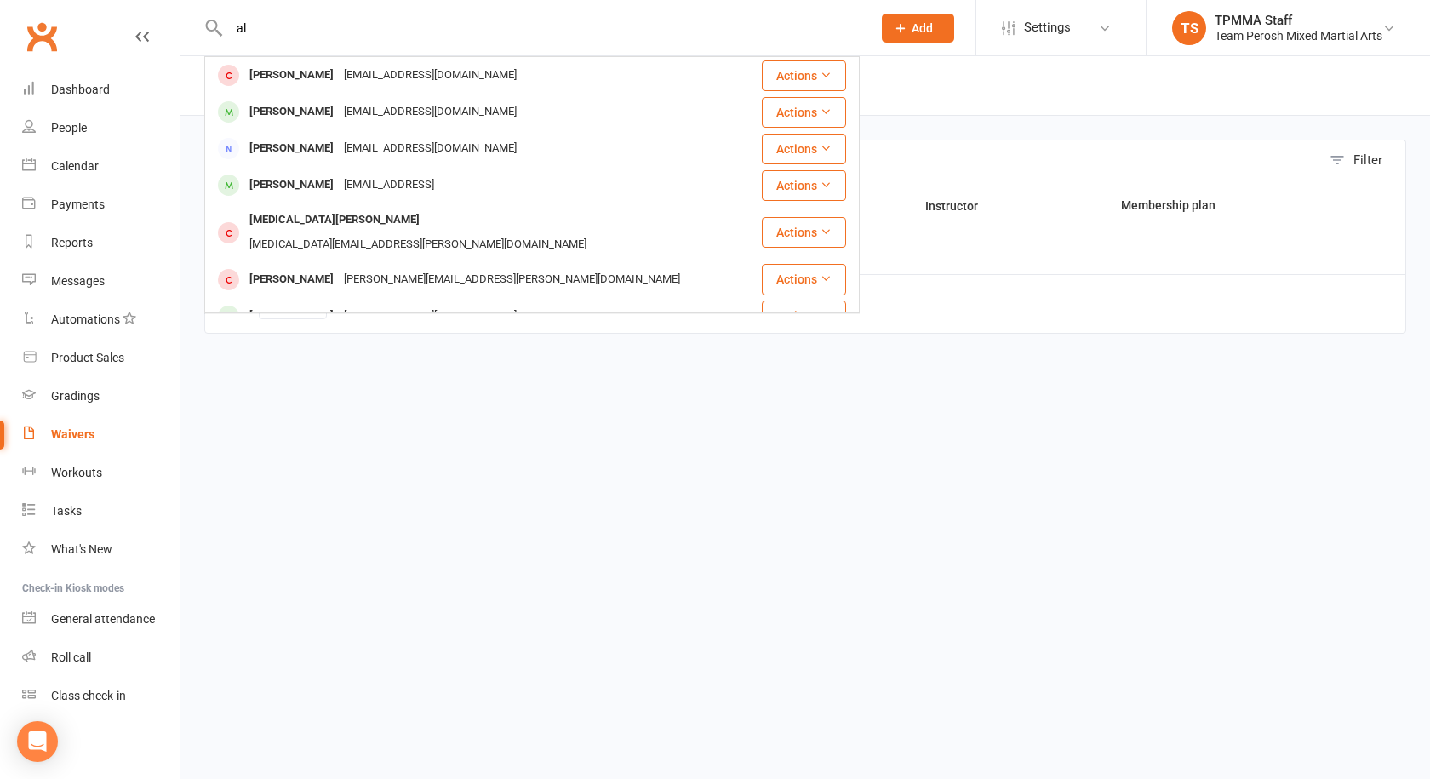
type input "a"
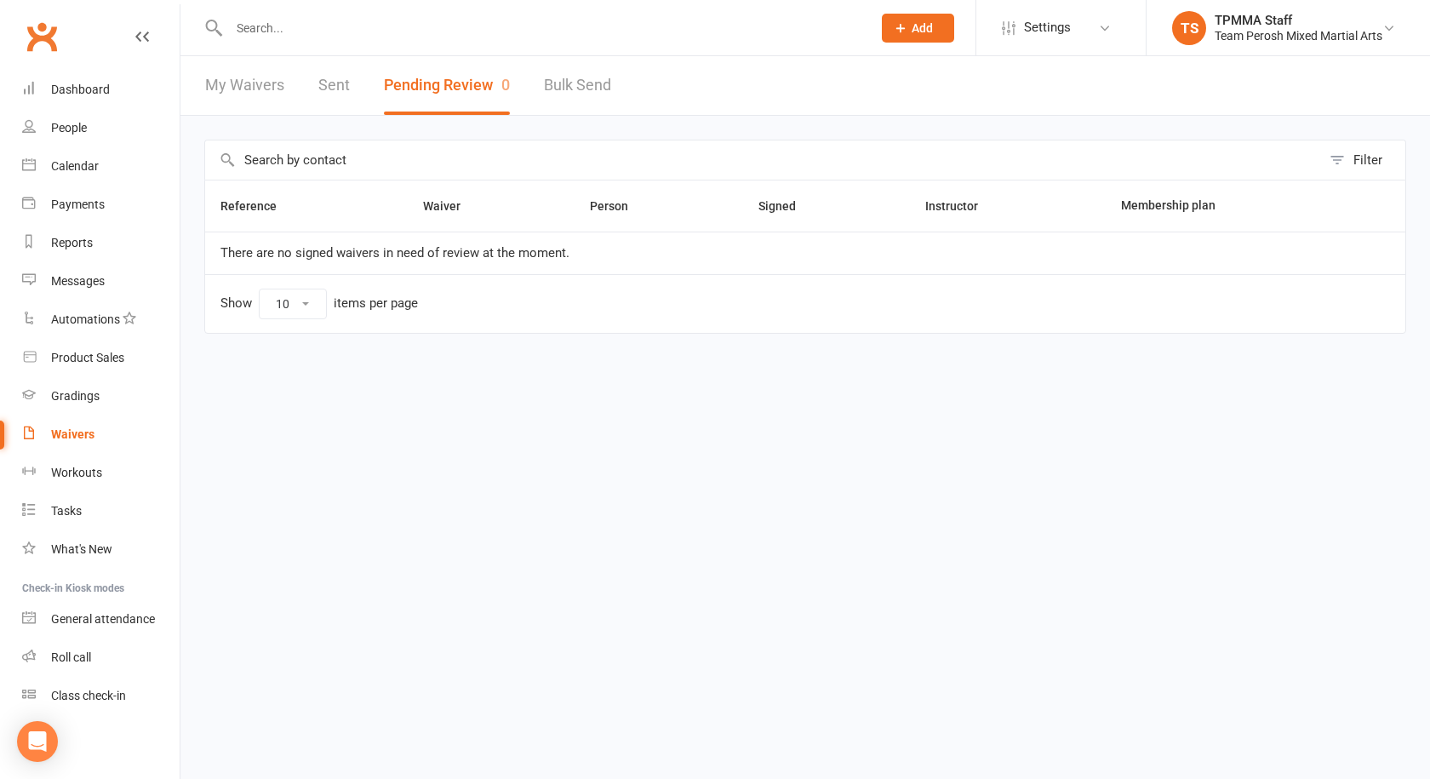
paste input "Ali Khachan"
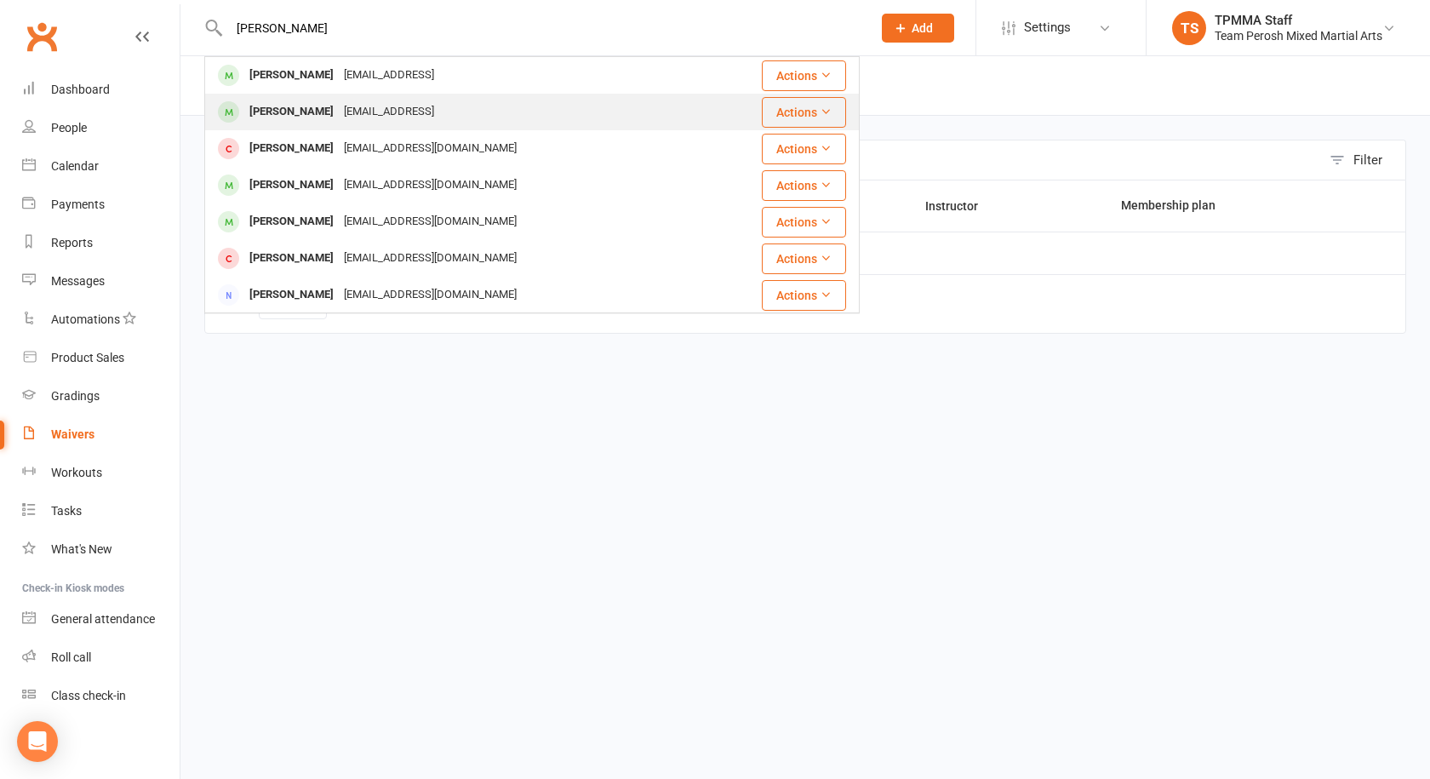
type input "Ali Khachan"
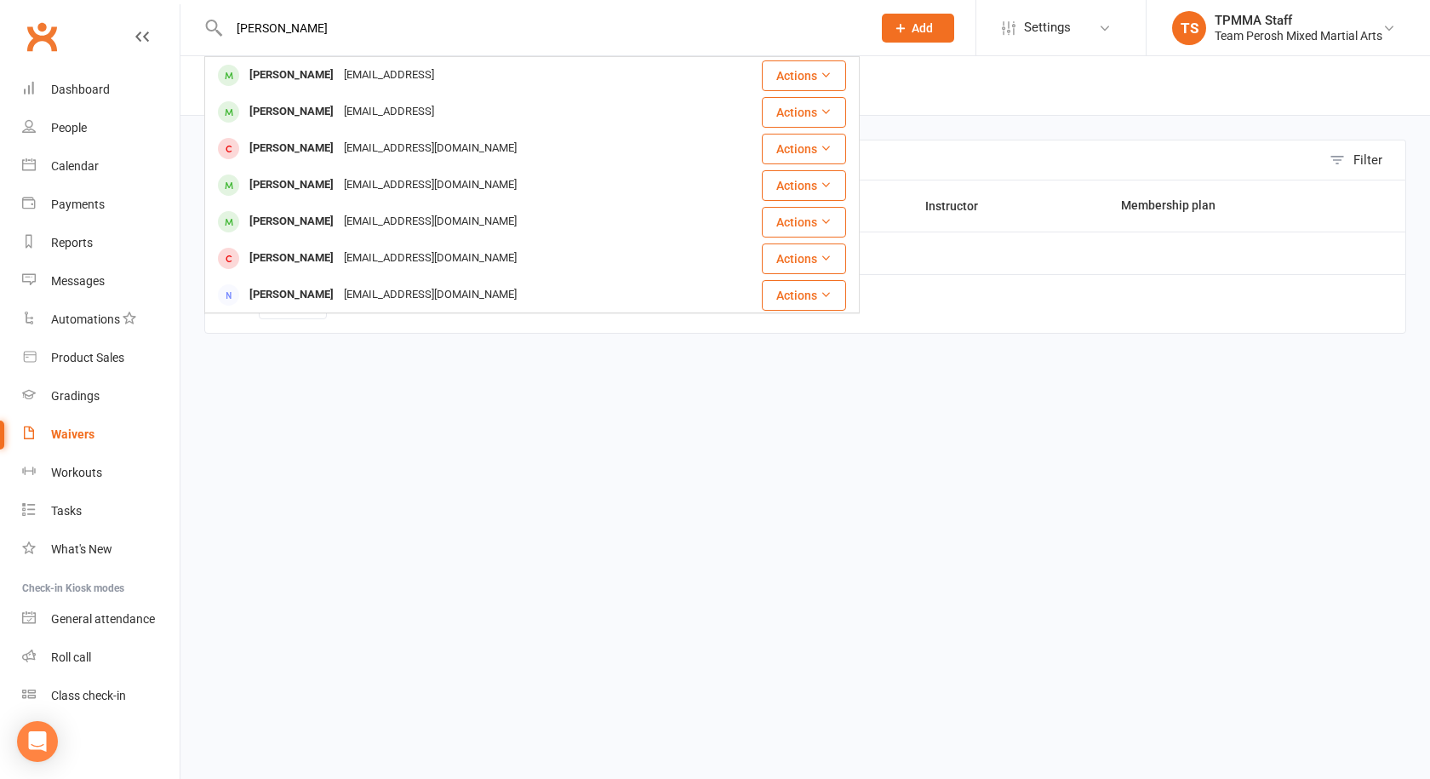
click at [339, 106] on div "alaakhashan@icloud.con" at bounding box center [389, 112] width 100 height 25
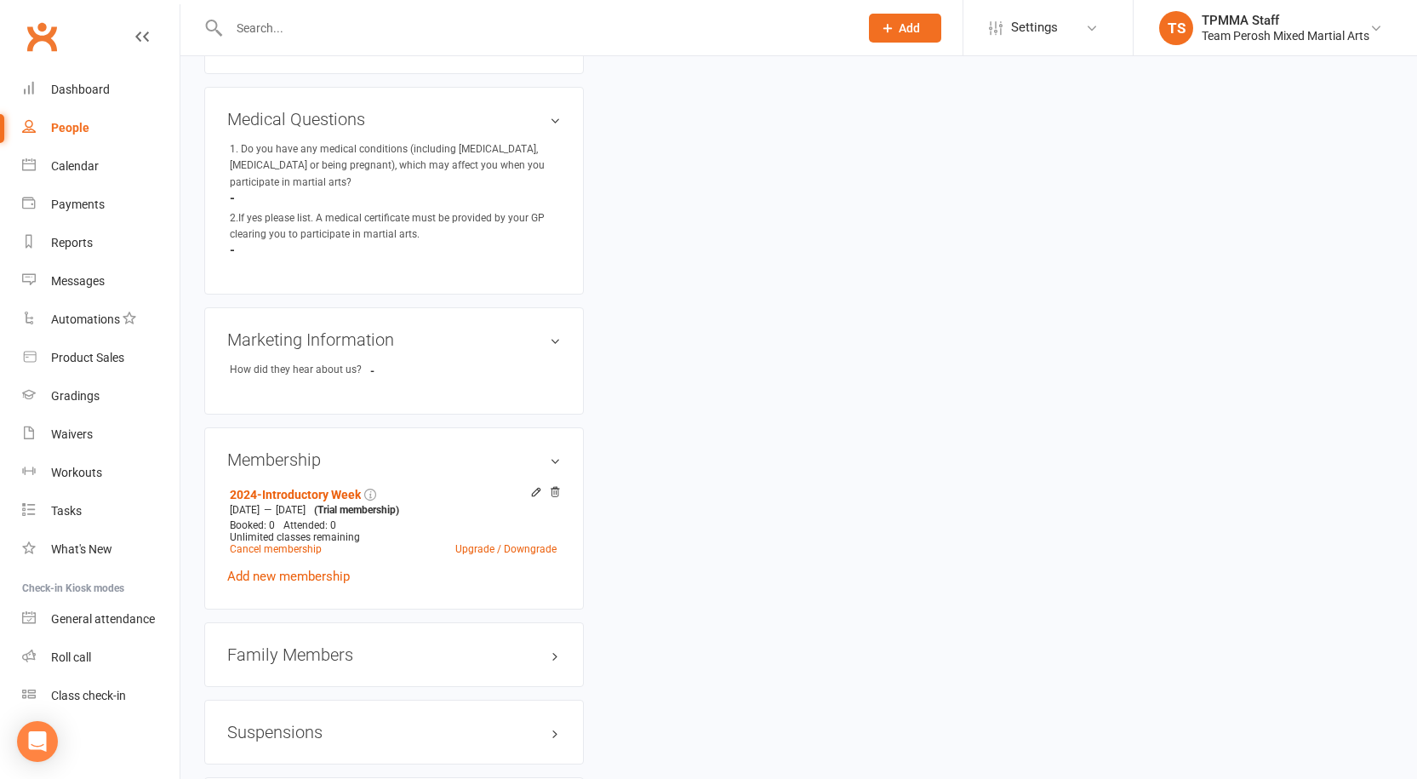
scroll to position [1021, 0]
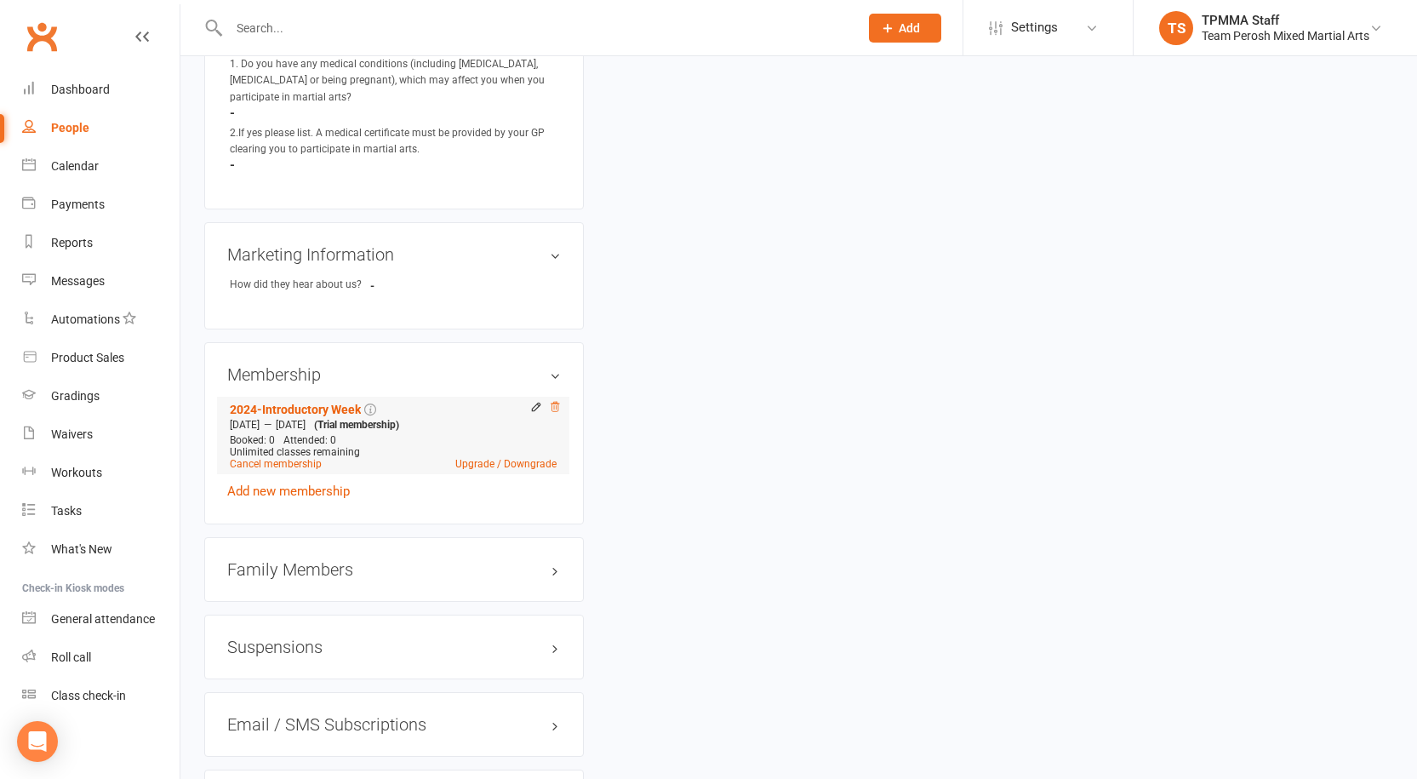
click at [552, 401] on icon at bounding box center [555, 407] width 12 height 12
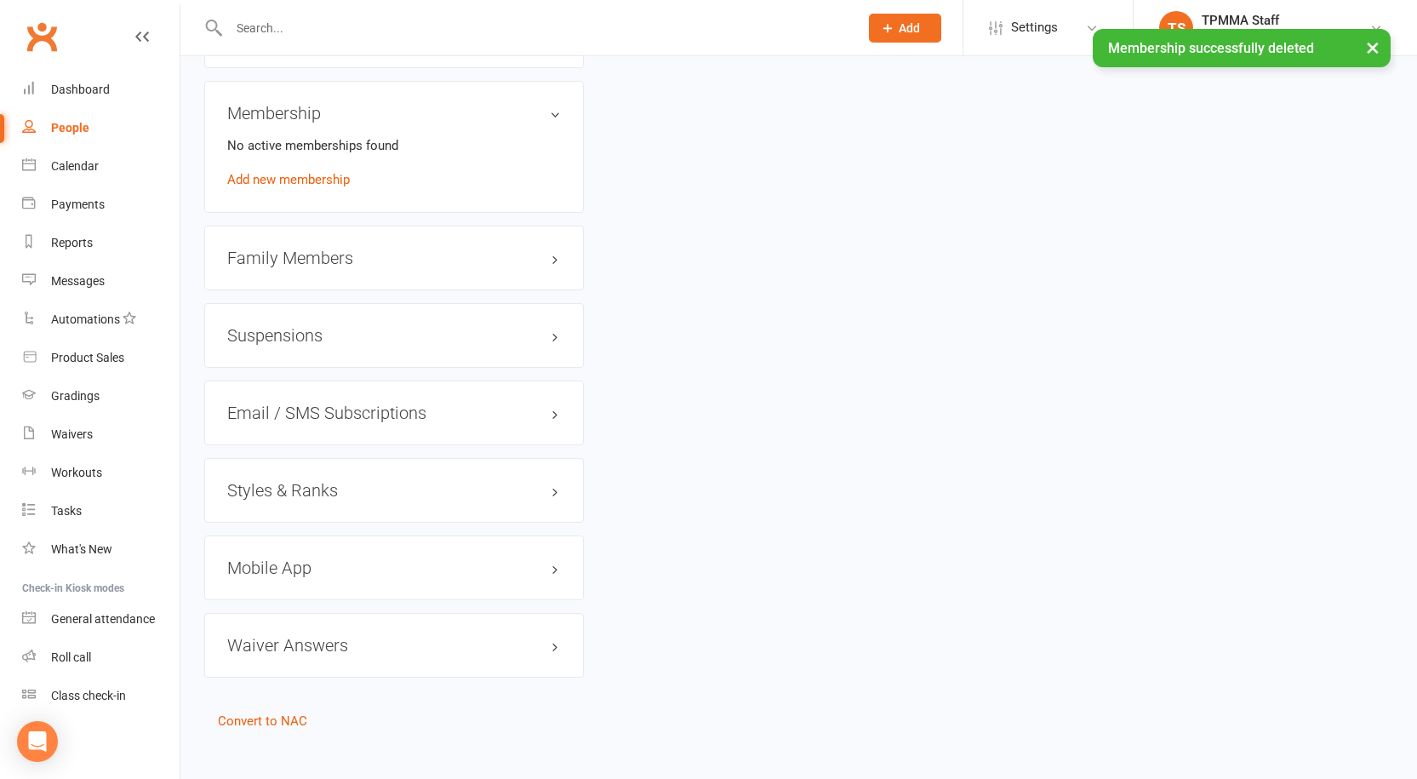
scroll to position [1282, 0]
click at [266, 710] on link "Convert to NAC" at bounding box center [262, 717] width 89 height 15
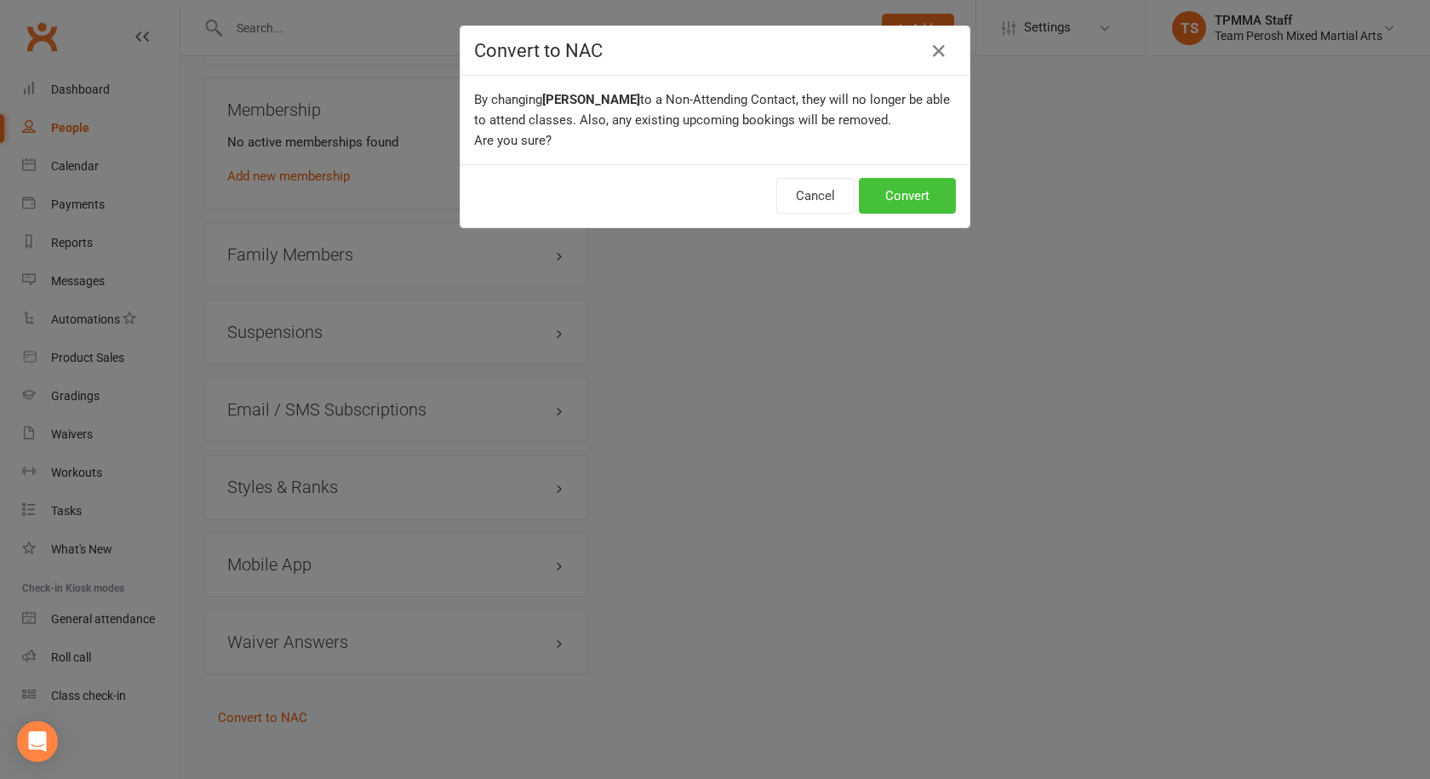
click at [902, 183] on button "Convert" at bounding box center [907, 196] width 97 height 36
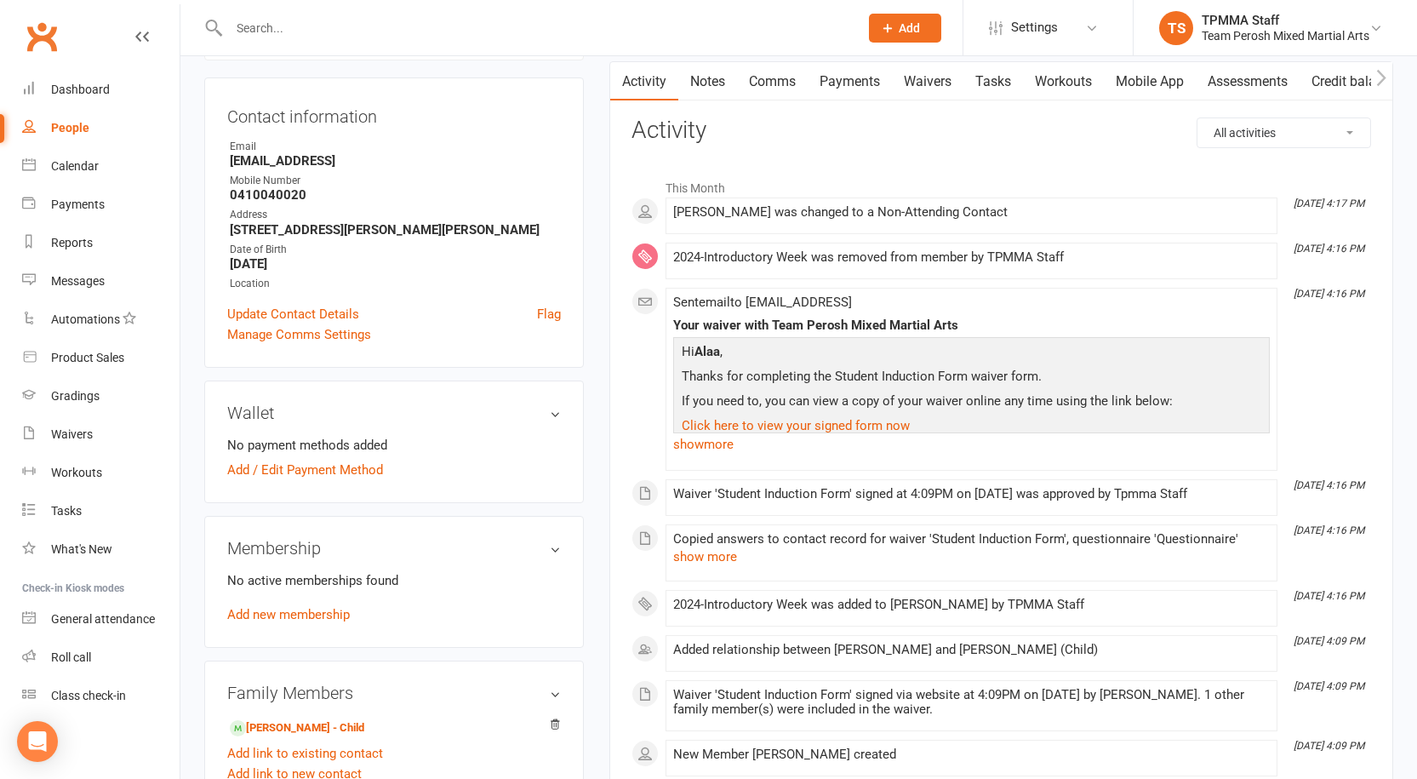
scroll to position [340, 0]
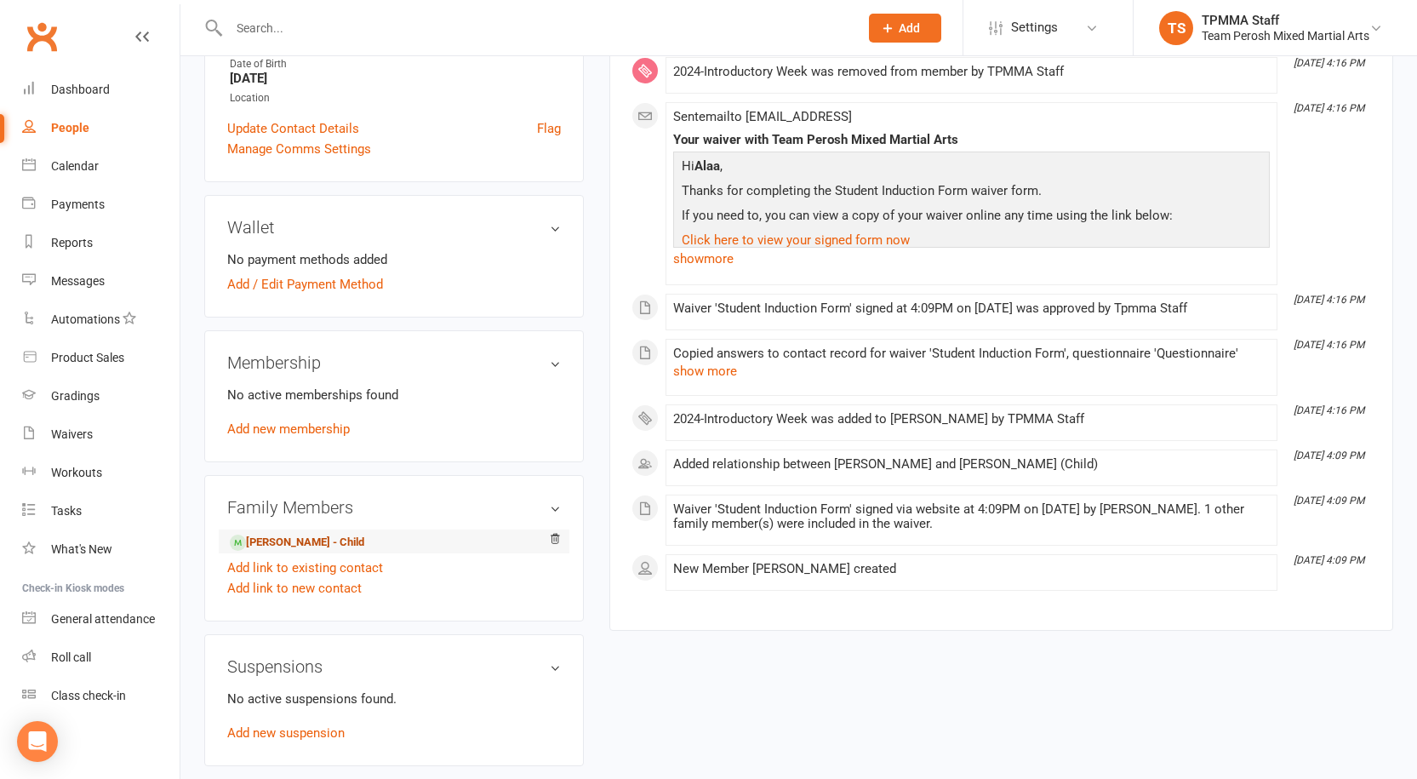
click at [304, 540] on link "Ali Khachan - Child" at bounding box center [297, 543] width 134 height 18
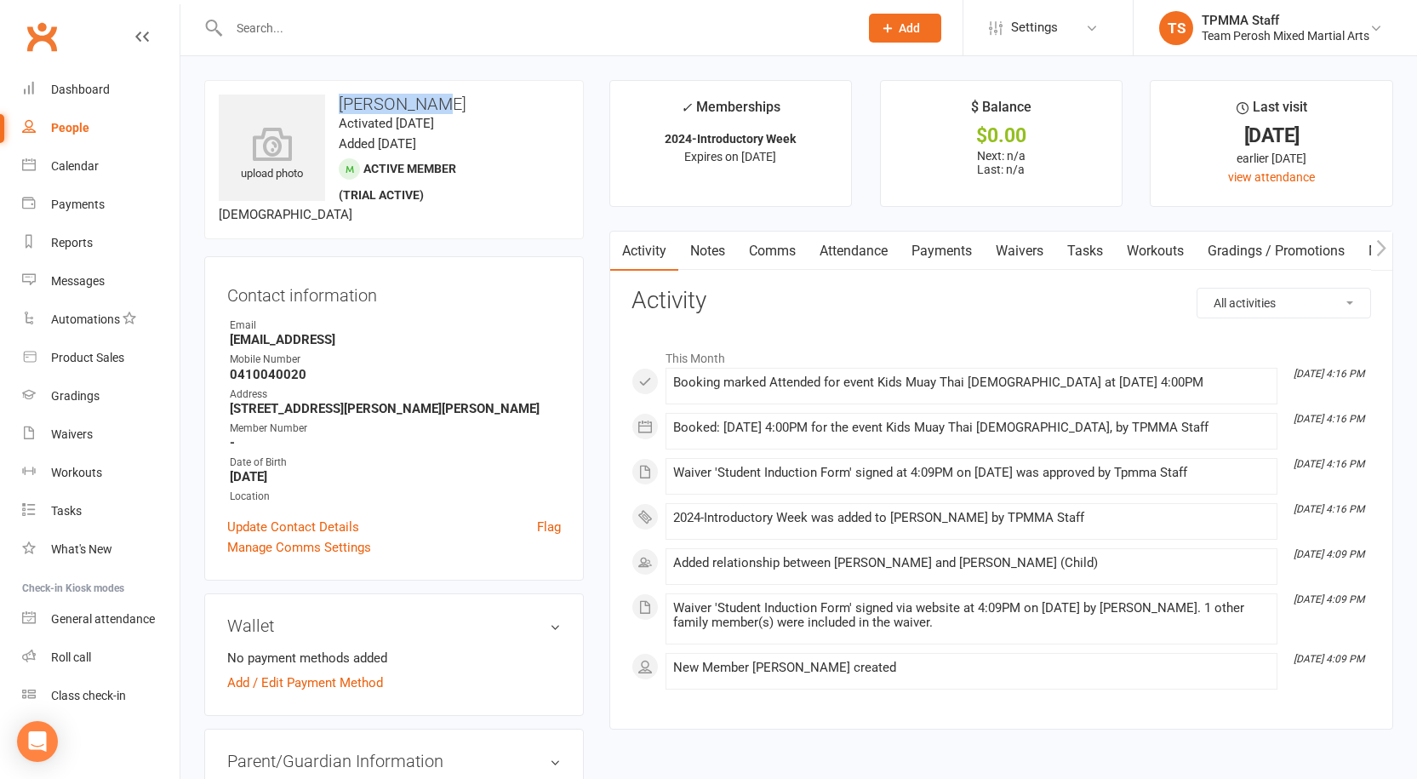
drag, startPoint x: 435, startPoint y: 99, endPoint x: 340, endPoint y: 101, distance: 95.3
click at [340, 101] on h3 "Ali Khachan" at bounding box center [394, 103] width 351 height 19
copy h3 "Ali Khachan"
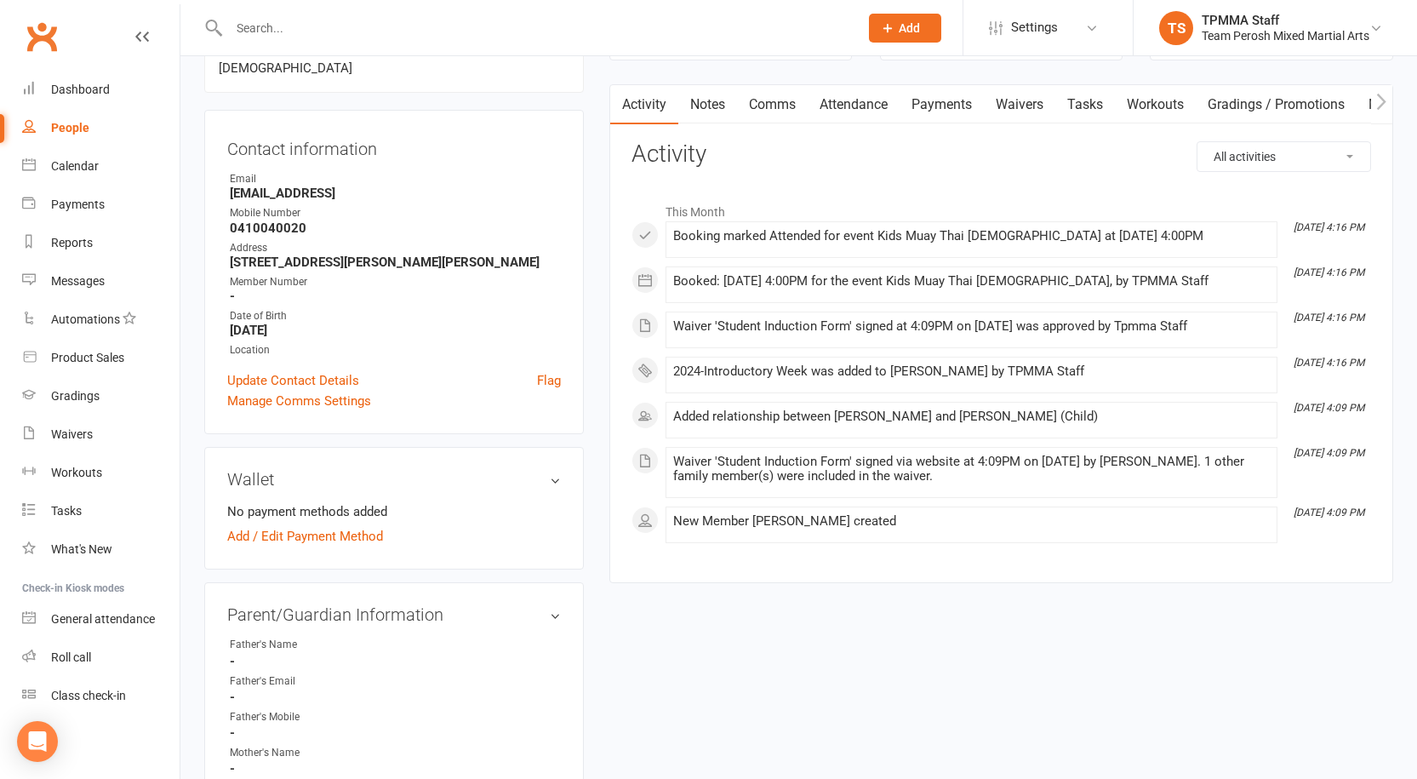
scroll to position [170, 0]
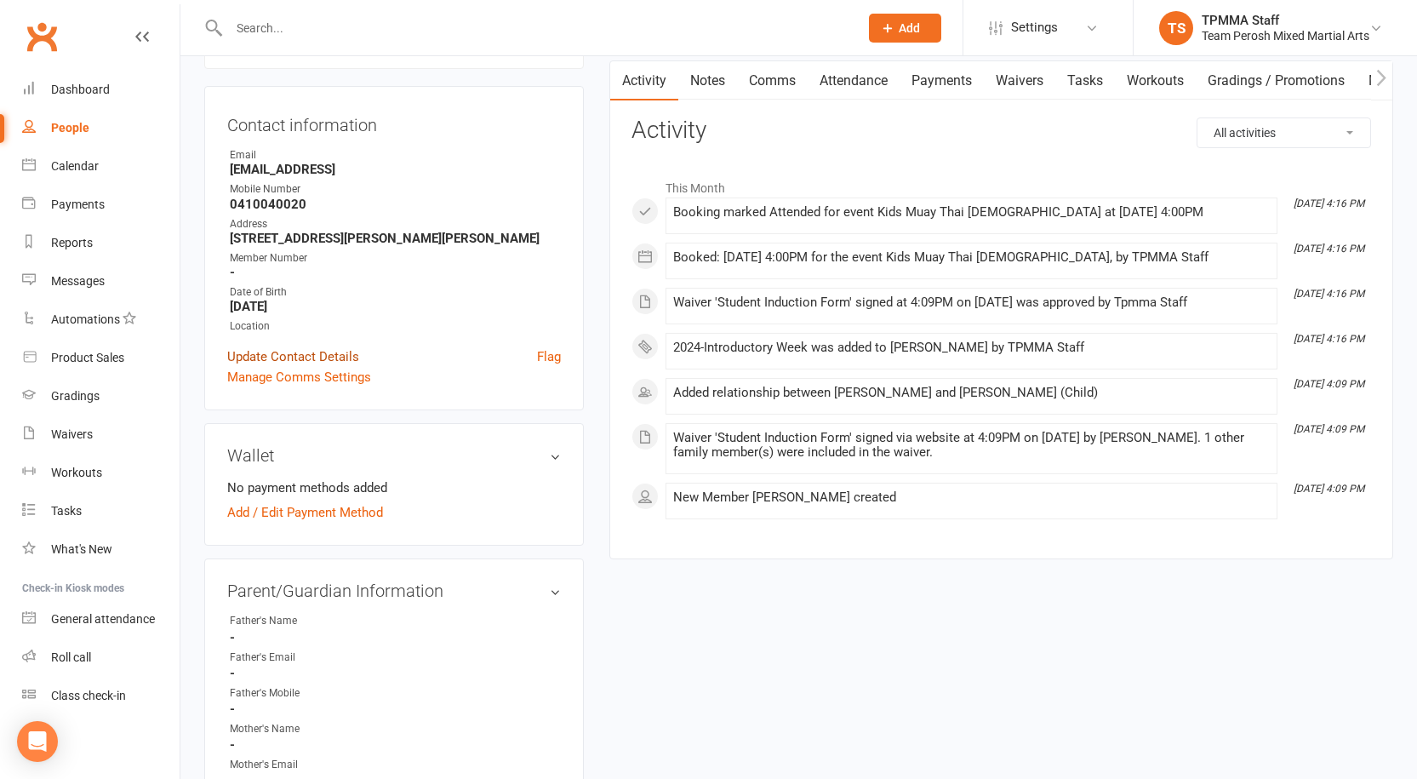
click at [263, 358] on link "Update Contact Details" at bounding box center [293, 356] width 132 height 20
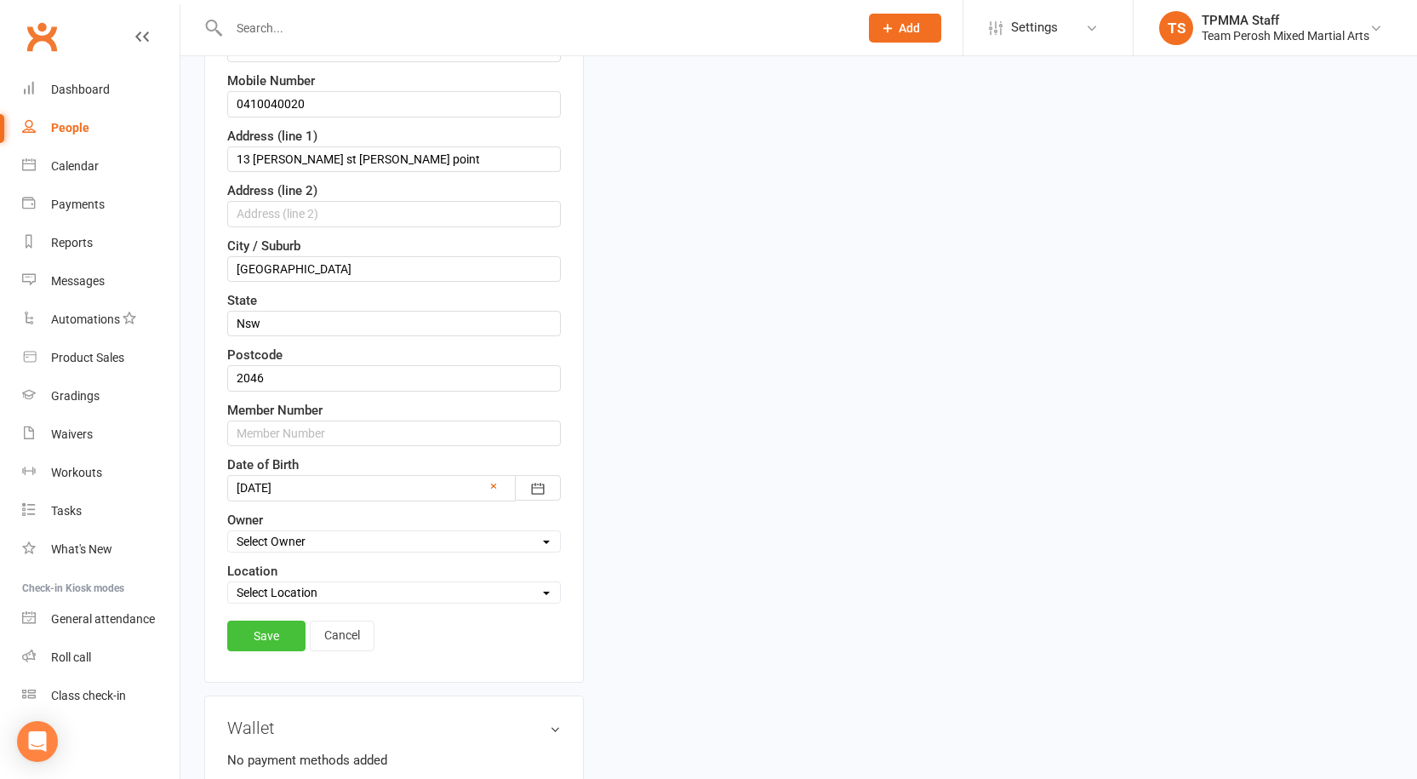
scroll to position [420, 0]
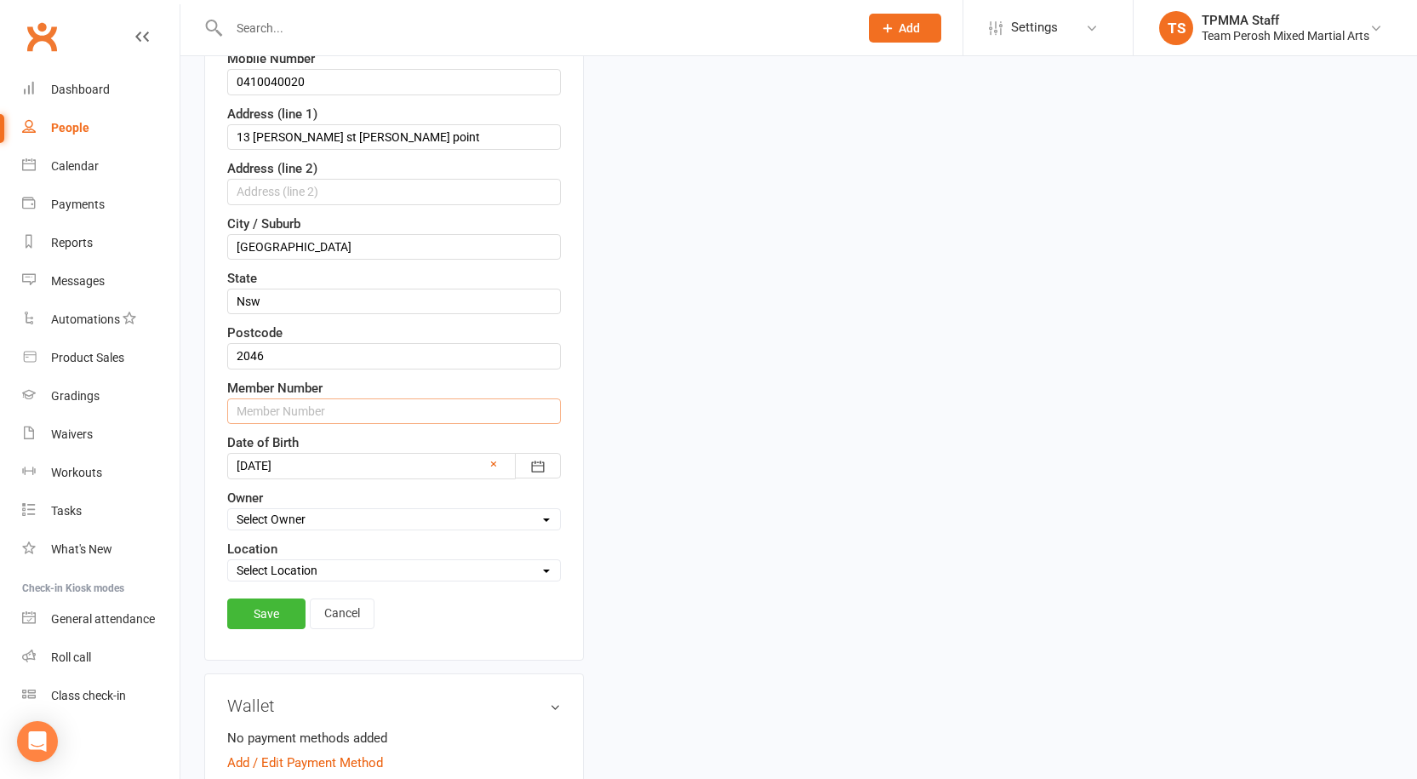
drag, startPoint x: 272, startPoint y: 409, endPoint x: 293, endPoint y: 406, distance: 20.7
click at [272, 409] on input "text" at bounding box center [394, 411] width 334 height 26
paste input "13523"
type input "13524"
click at [268, 620] on link "Save" at bounding box center [266, 613] width 78 height 31
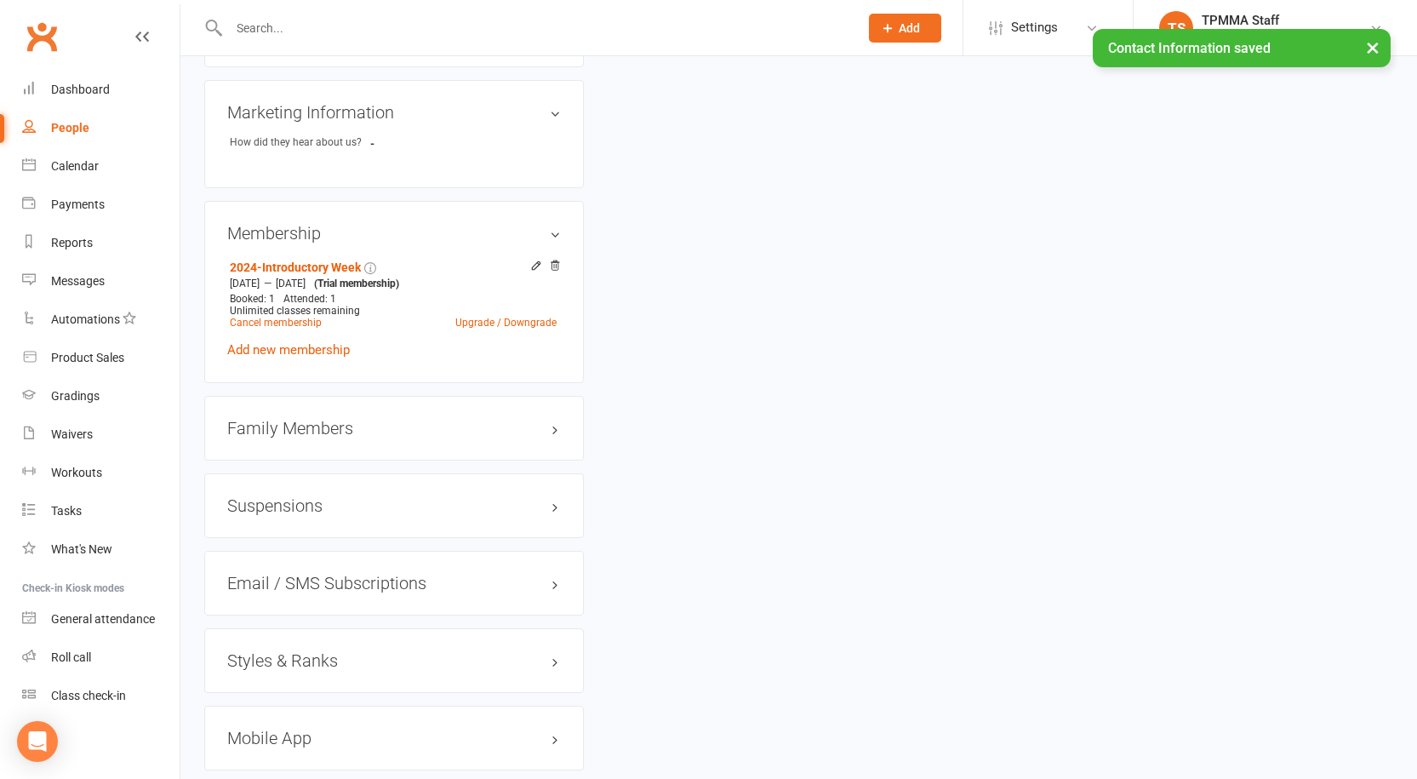
scroll to position [1186, 0]
click at [304, 649] on h3 "Styles & Ranks" at bounding box center [394, 657] width 334 height 19
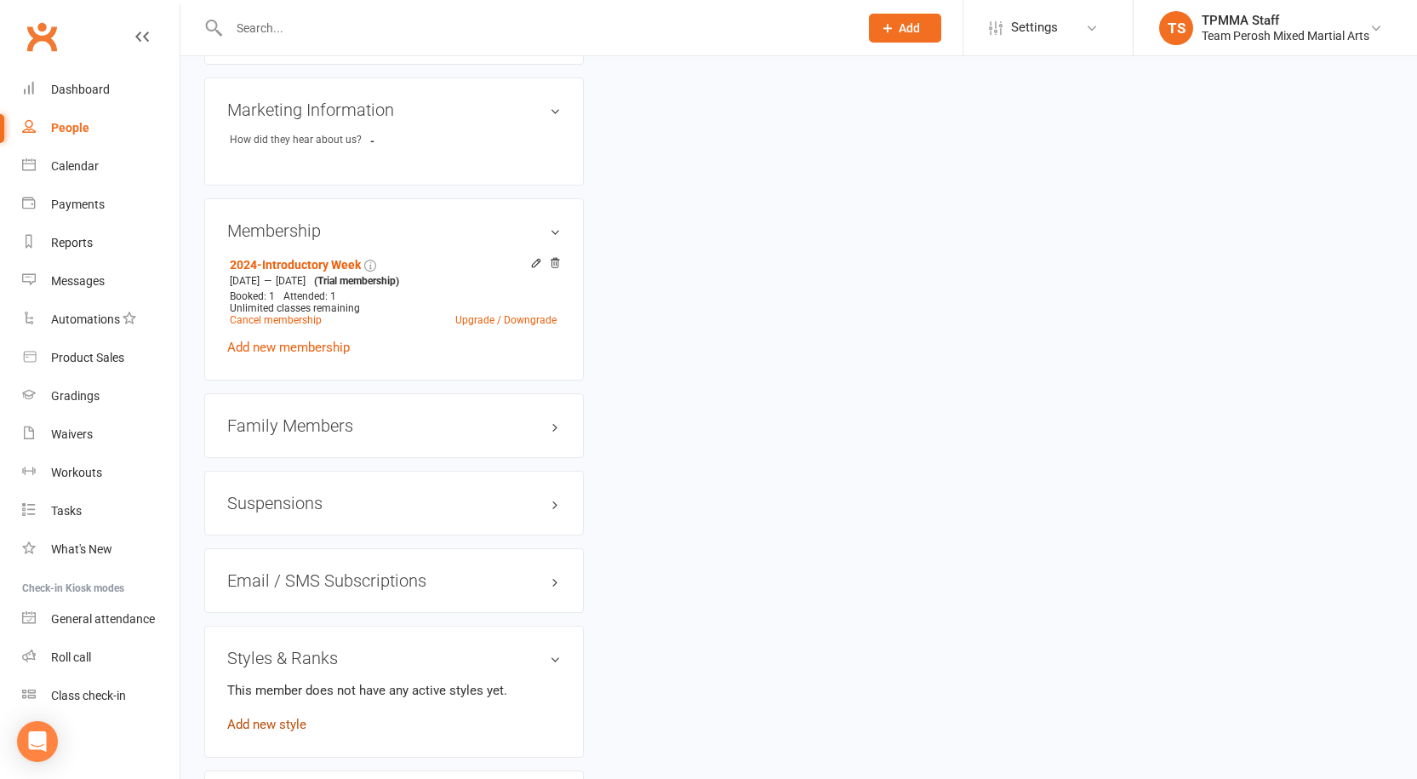
click at [273, 717] on link "Add new style" at bounding box center [266, 724] width 79 height 15
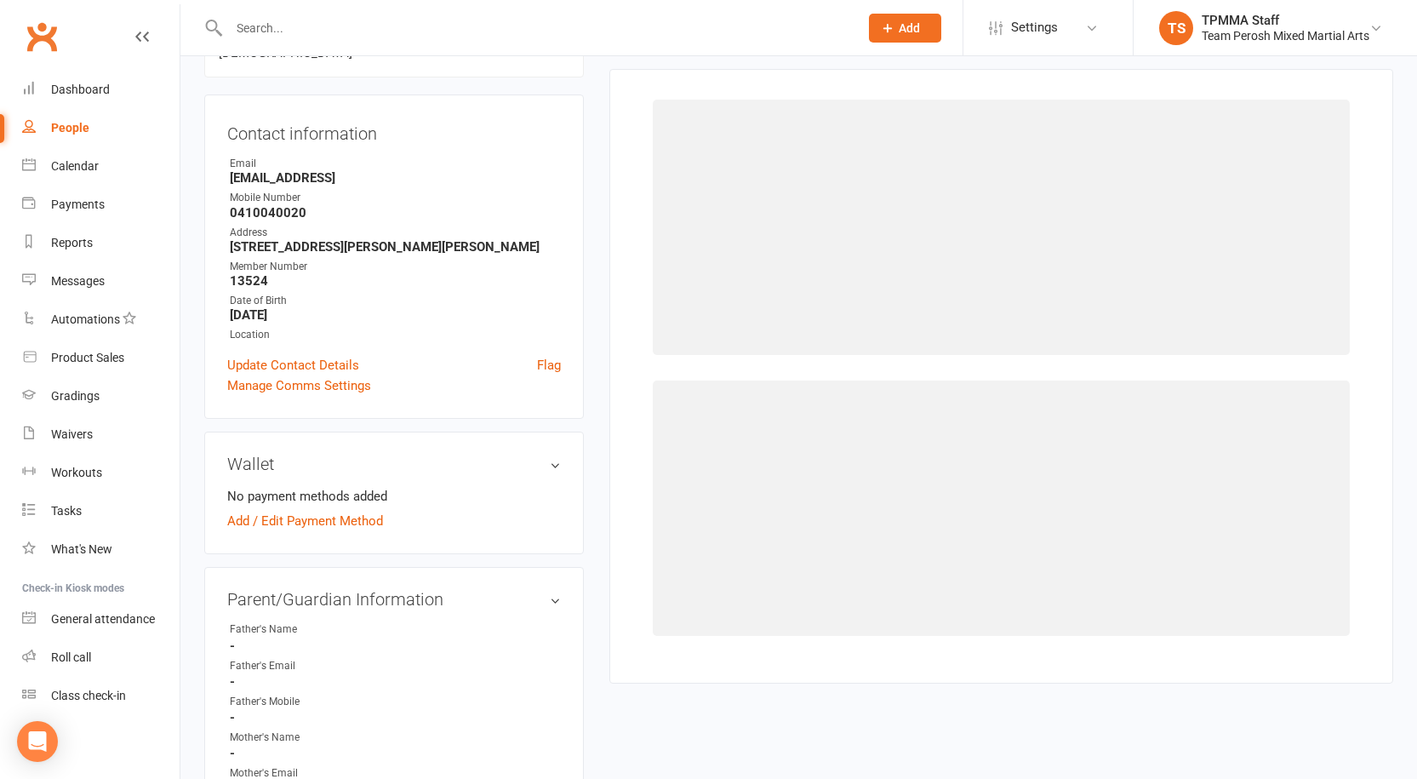
scroll to position [146, 0]
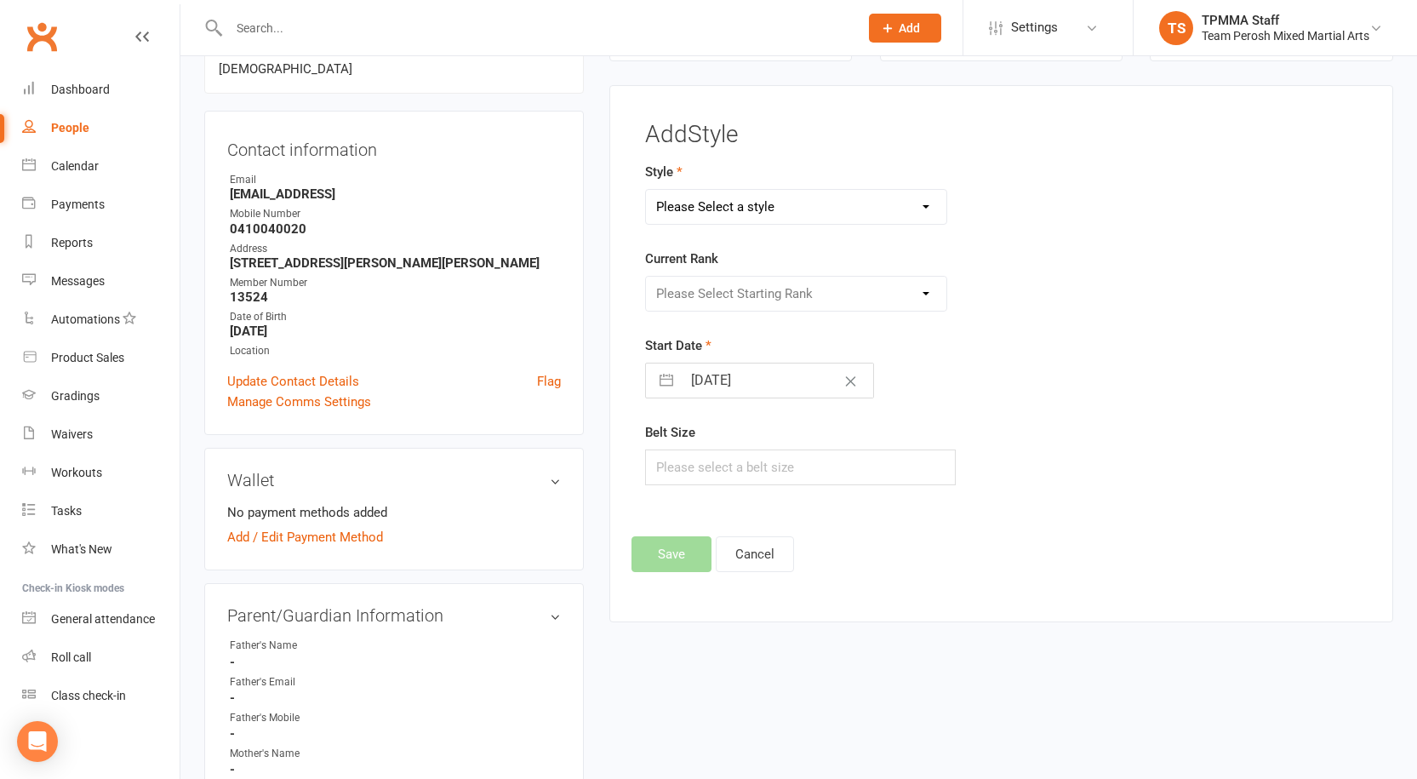
click at [737, 188] on div "Style Please Select a style Adults Brazilian Jiu-Jitsu (BJJ) Adults Muay Thai K…" at bounding box center [878, 193] width 466 height 63
click at [726, 200] on select "Please Select a style Adults Brazilian Jiu-Jitsu (BJJ) Adults Muay Thai Kickbox…" at bounding box center [796, 207] width 300 height 34
select select "3315"
click at [646, 190] on select "Please Select a style Adults Brazilian Jiu-Jitsu (BJJ) Adults Muay Thai Kickbox…" at bounding box center [796, 207] width 300 height 34
click at [657, 298] on select "Please Select Starting Rank White T-Shirt Yellow T-Shirt Orange T-Shirt Red T-S…" at bounding box center [796, 294] width 300 height 34
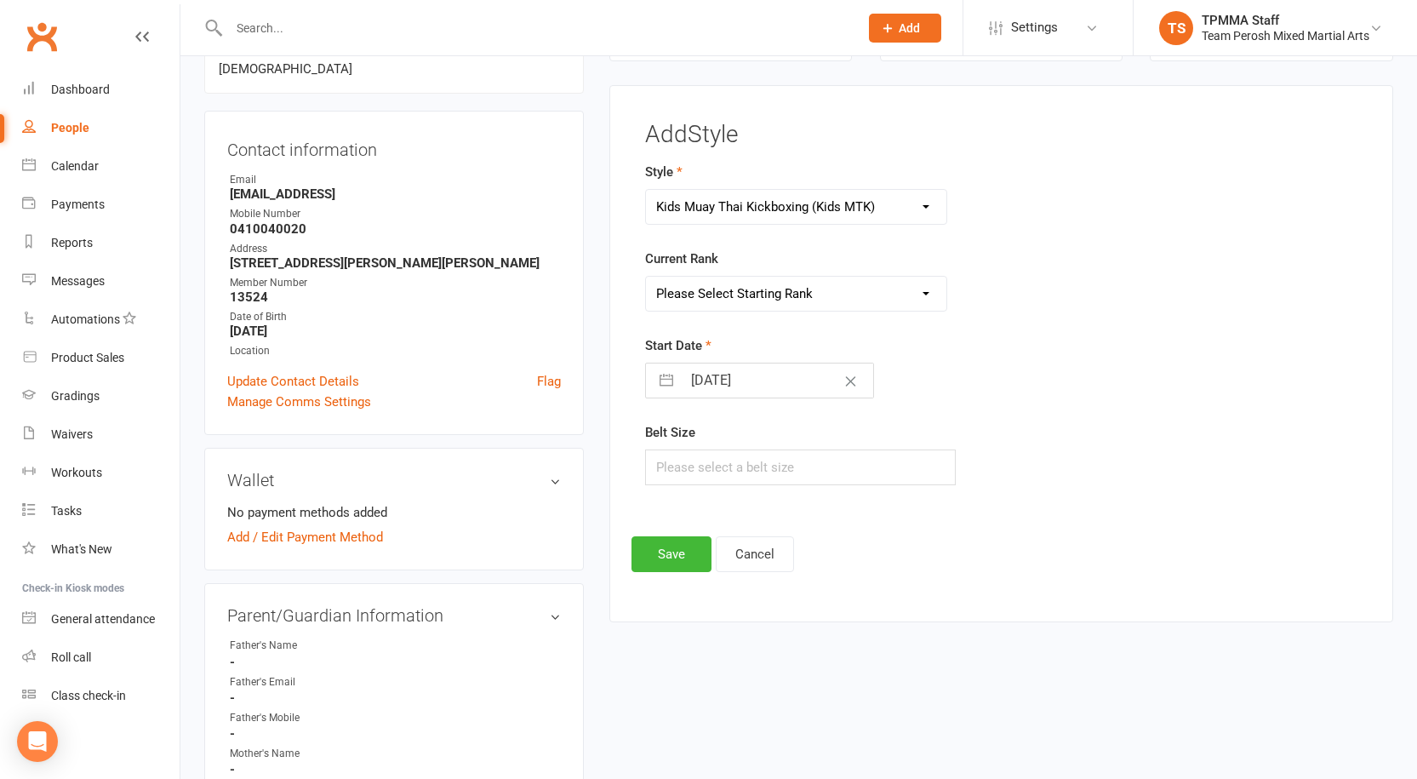
select select "37667"
click at [646, 277] on select "Please Select Starting Rank White T-Shirt Yellow T-Shirt Orange T-Shirt Red T-S…" at bounding box center [796, 294] width 300 height 34
click at [673, 535] on div "Add Style Style Adults Brazilian Jiu-Jitsu (BJJ) Adults Muay Thai Kickboxing (M…" at bounding box center [1001, 347] width 740 height 450
click at [673, 567] on button "Save" at bounding box center [671, 554] width 80 height 36
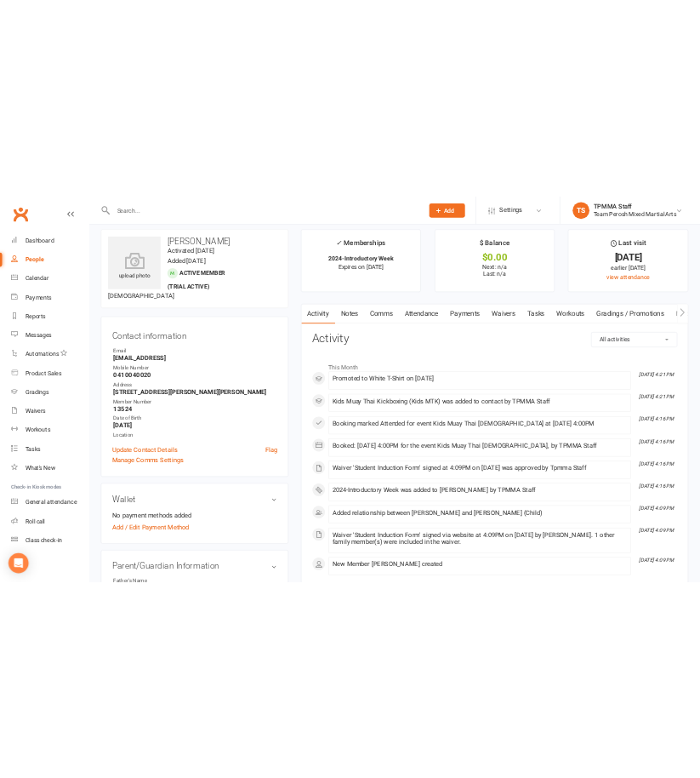
scroll to position [0, 0]
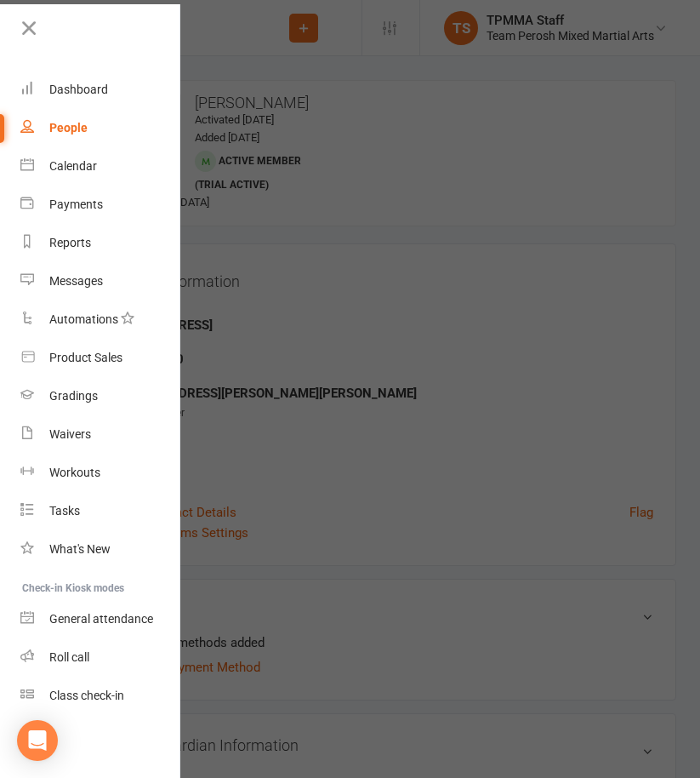
click at [324, 145] on div at bounding box center [350, 389] width 700 height 778
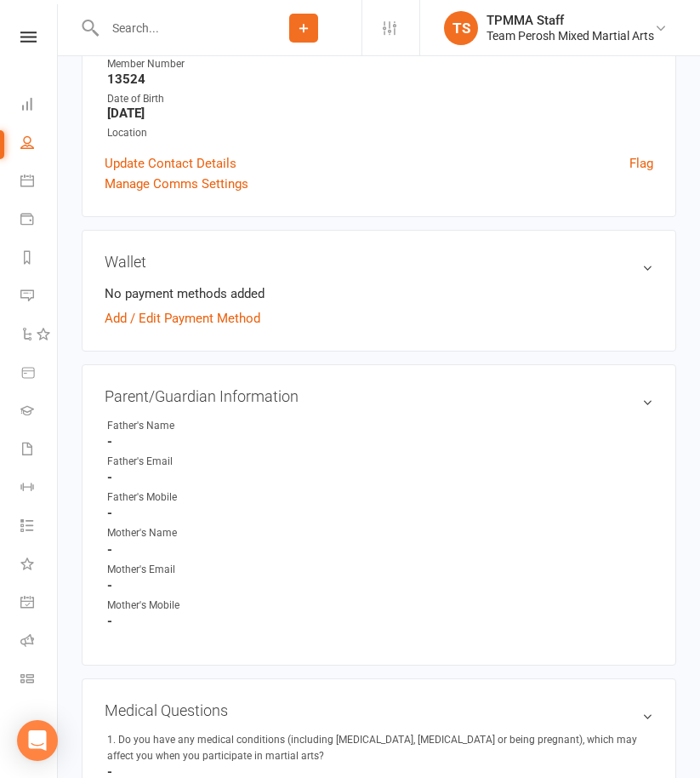
scroll to position [340, 0]
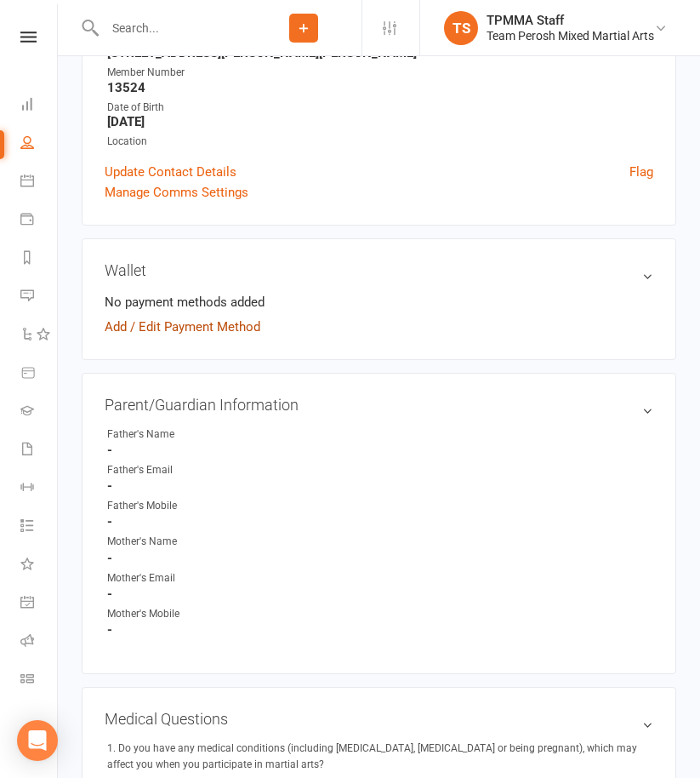
click at [148, 318] on link "Add / Edit Payment Method" at bounding box center [183, 327] width 156 height 20
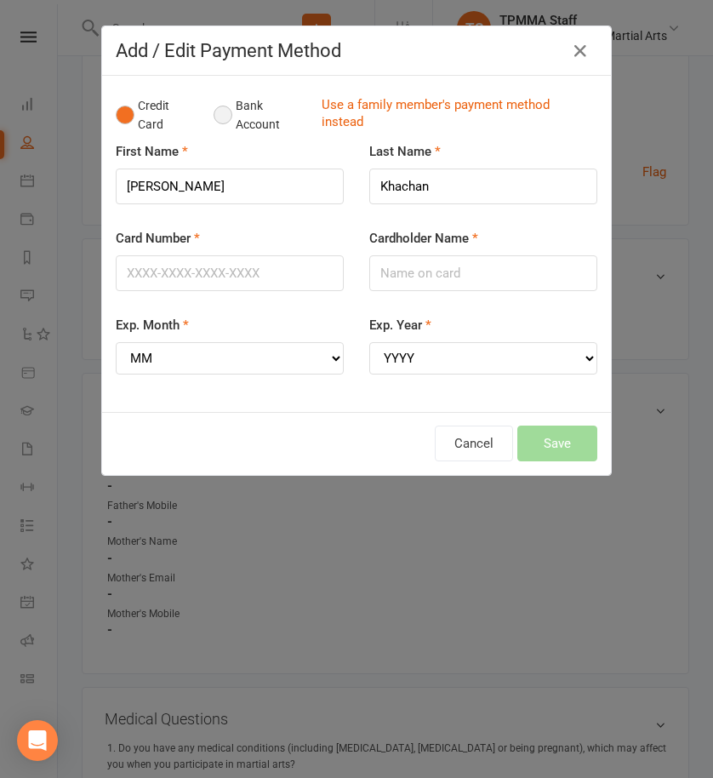
click at [256, 109] on button "Bank Account" at bounding box center [261, 115] width 94 height 52
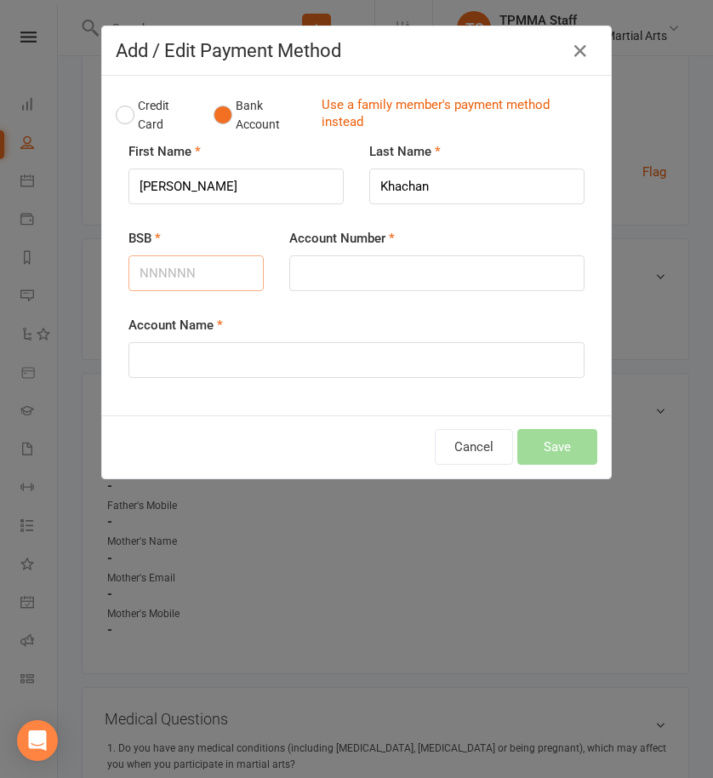
click at [155, 281] on input "BSB" at bounding box center [196, 273] width 135 height 36
type input "082080"
click at [322, 278] on input "Account Number" at bounding box center [436, 273] width 295 height 36
click at [368, 271] on input "Account Number" at bounding box center [436, 273] width 295 height 36
type input "888798672"
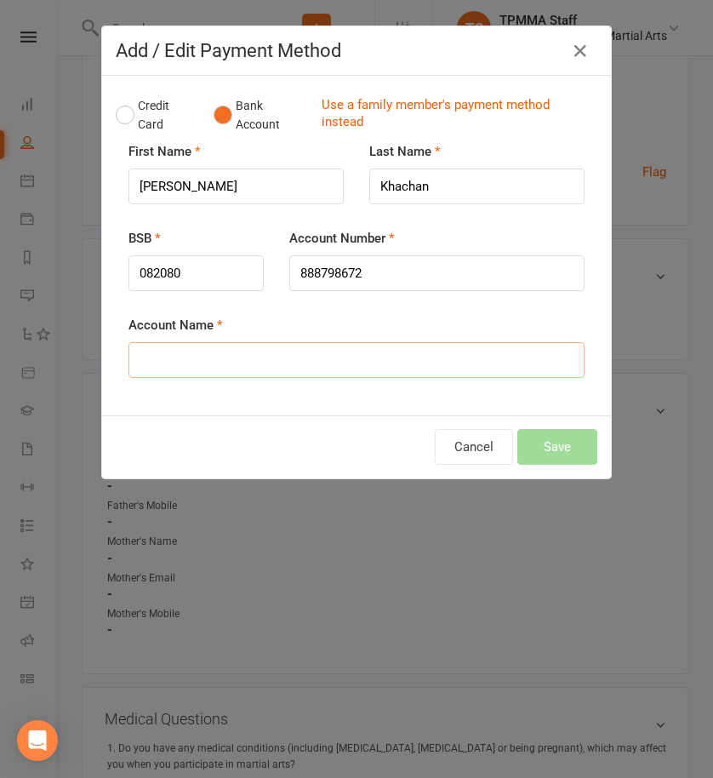
click at [187, 363] on input "Account Name" at bounding box center [357, 360] width 456 height 36
type input "Alaa Khachan"
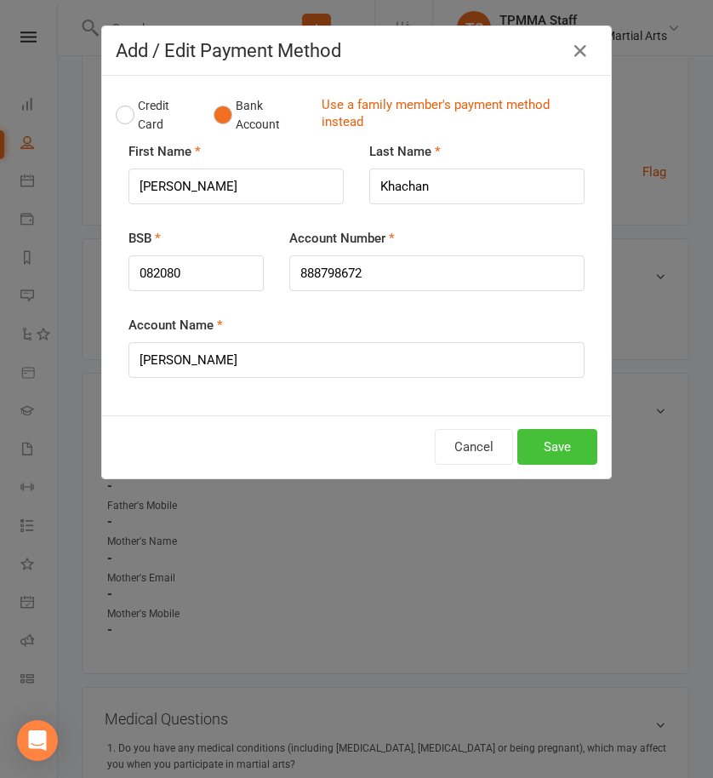
click at [536, 443] on button "Save" at bounding box center [557, 447] width 80 height 36
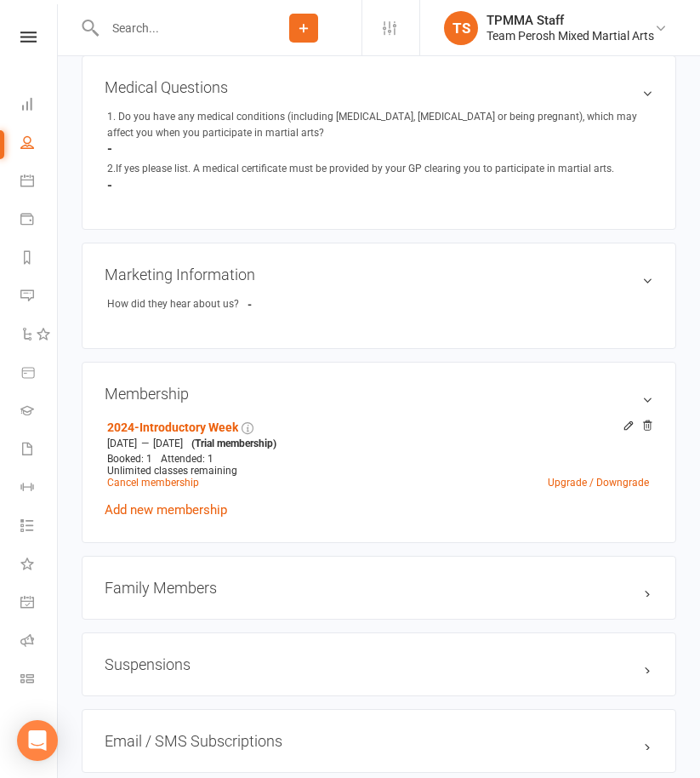
scroll to position [1106, 0]
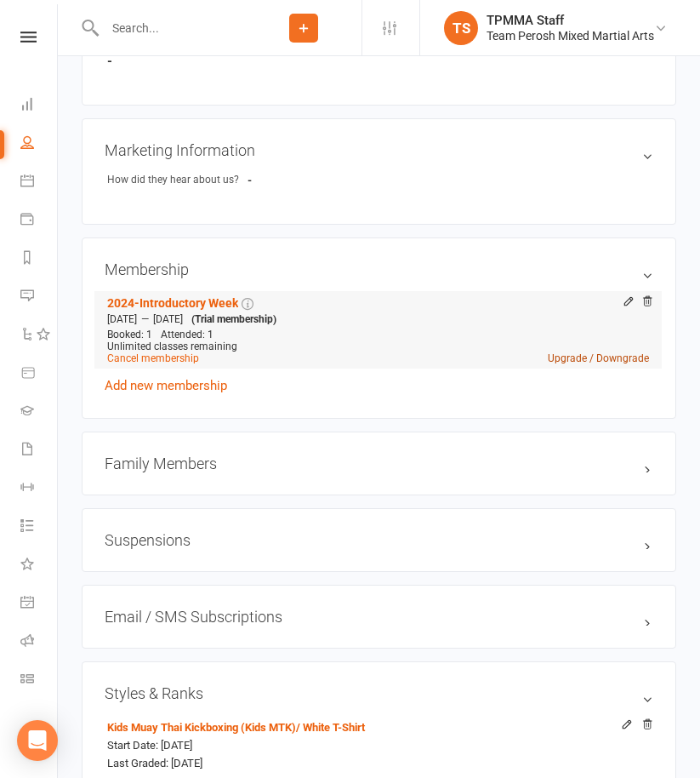
click at [591, 357] on link "Upgrade / Downgrade" at bounding box center [598, 358] width 101 height 12
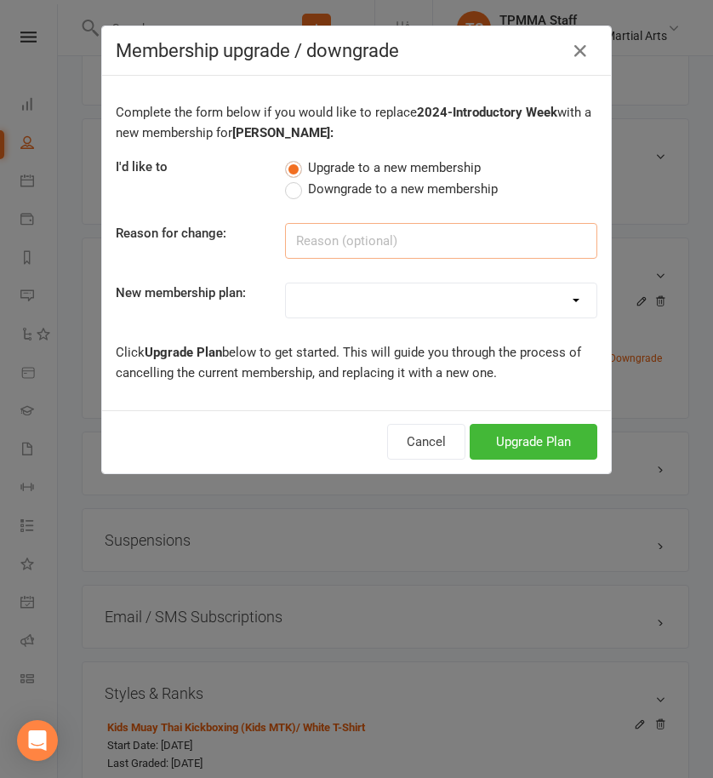
click at [342, 240] on input at bounding box center [441, 241] width 312 height 36
click at [336, 301] on select "2008-DD-1S 2008-DD-2S 2008-UF-1S 2013-DD-Adult-1S 2013-DD-Adult-2S 2024-DD-1S 2…" at bounding box center [441, 300] width 311 height 34
select select "5"
click at [286, 283] on select "2008-DD-1S 2008-DD-2S 2008-UF-1S 2013-DD-Adult-1S 2013-DD-Adult-2S 2024-DD-1S 2…" at bounding box center [441, 300] width 311 height 34
click at [533, 437] on button "Upgrade Plan" at bounding box center [534, 442] width 128 height 36
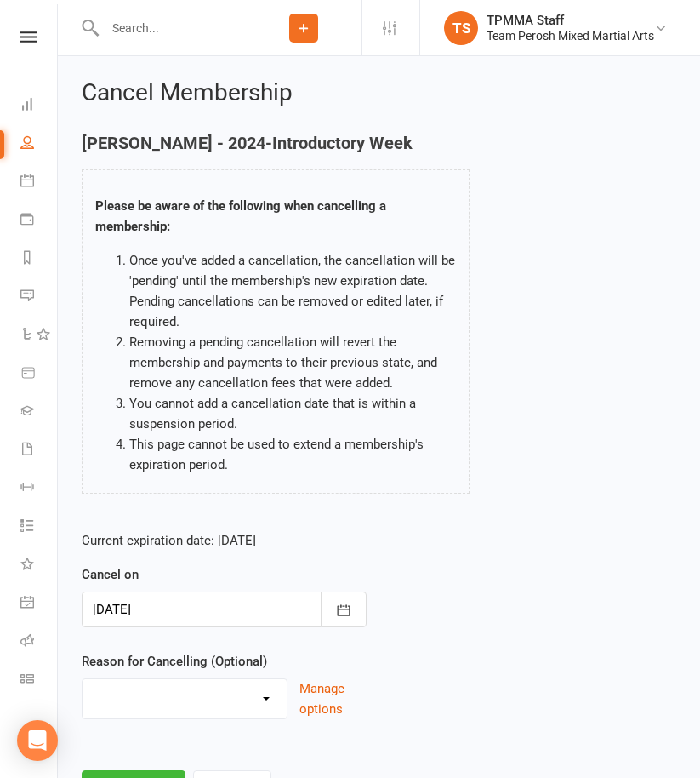
click at [171, 614] on div at bounding box center [224, 609] width 285 height 36
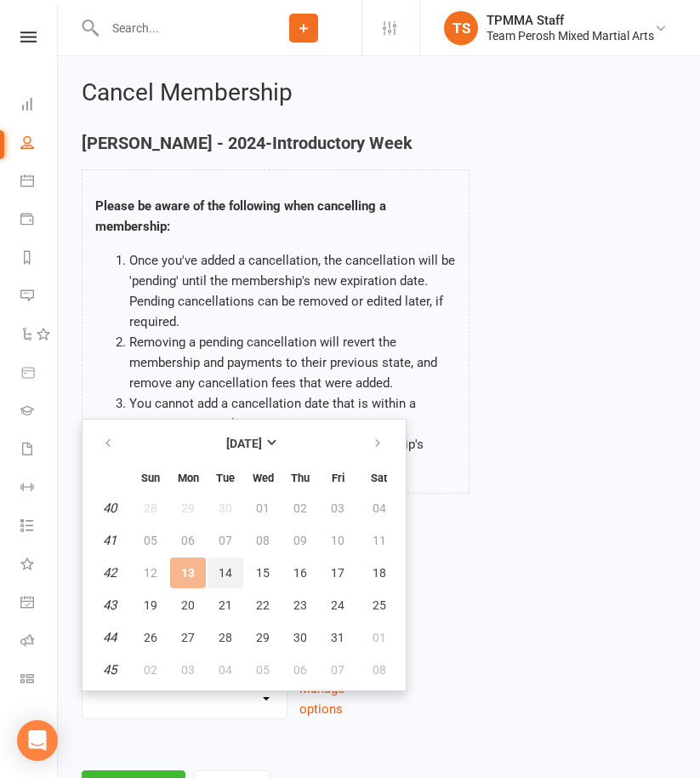
click at [222, 566] on span "14" at bounding box center [226, 573] width 14 height 14
type input "14 Oct 2025"
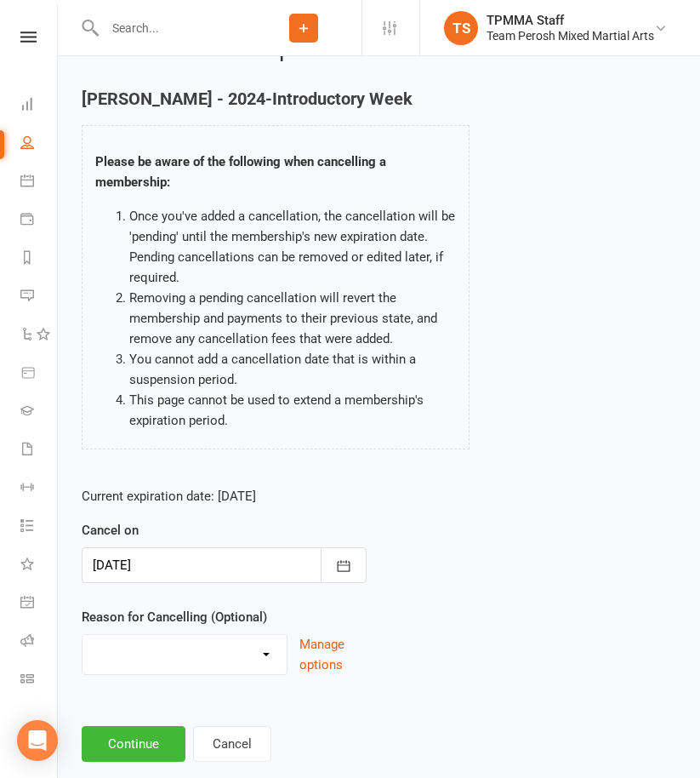
scroll to position [80, 0]
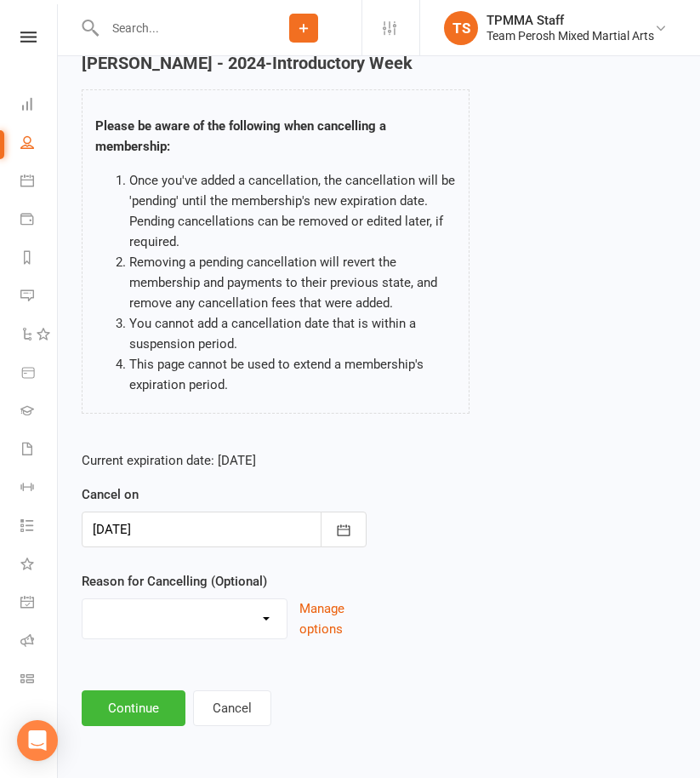
click at [196, 603] on select "Became a member Excessive failed payments Financial Inactive Inactive Casual In…" at bounding box center [185, 616] width 204 height 34
click at [189, 601] on select "Became a member Excessive failed payments Financial Inactive Inactive Casual In…" at bounding box center [185, 616] width 204 height 34
select select "0"
click at [83, 599] on select "Became a member Excessive failed payments Financial Inactive Inactive Casual In…" at bounding box center [185, 616] width 204 height 34
click at [147, 700] on button "Continue" at bounding box center [134, 708] width 104 height 36
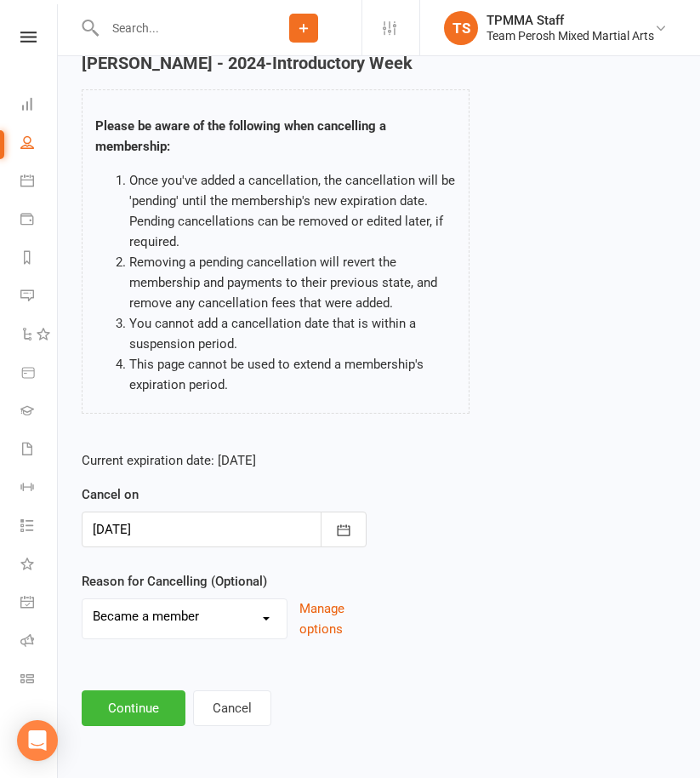
scroll to position [0, 0]
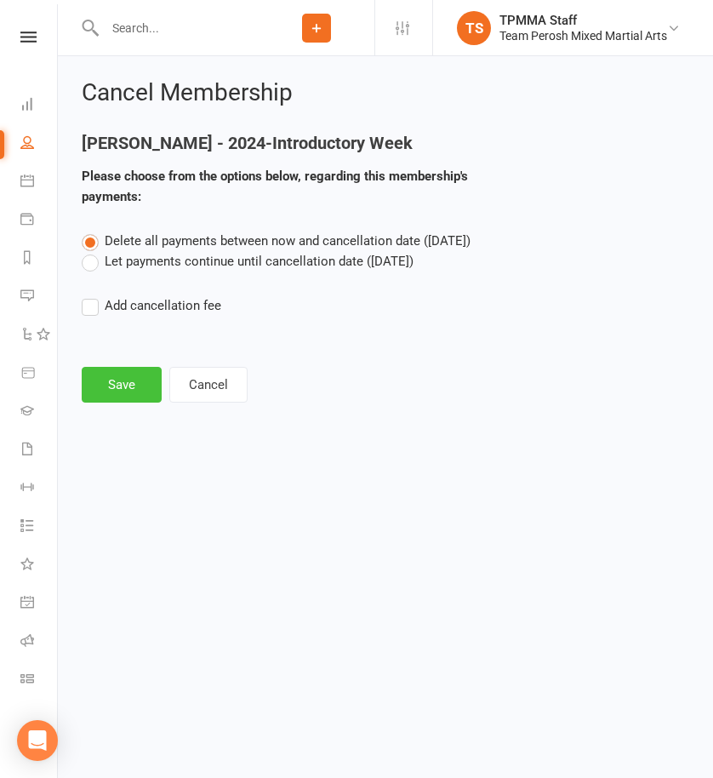
click at [143, 390] on button "Save" at bounding box center [122, 385] width 80 height 36
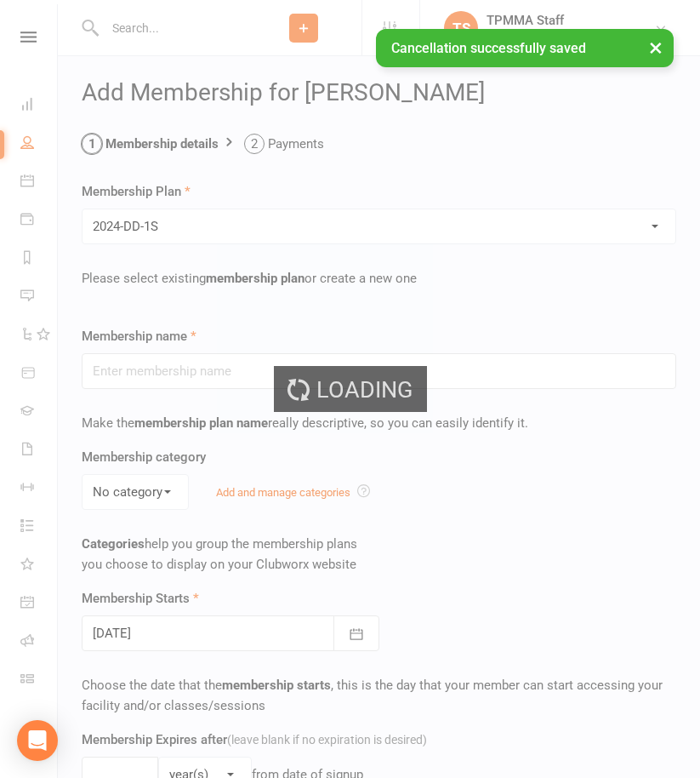
type input "2024-DD-1S"
select select "0"
type input "0"
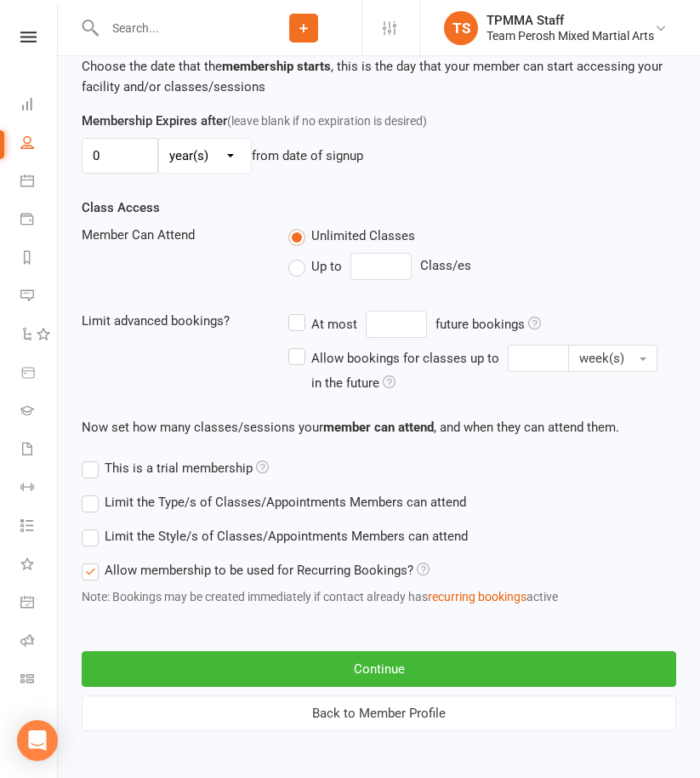
scroll to position [625, 0]
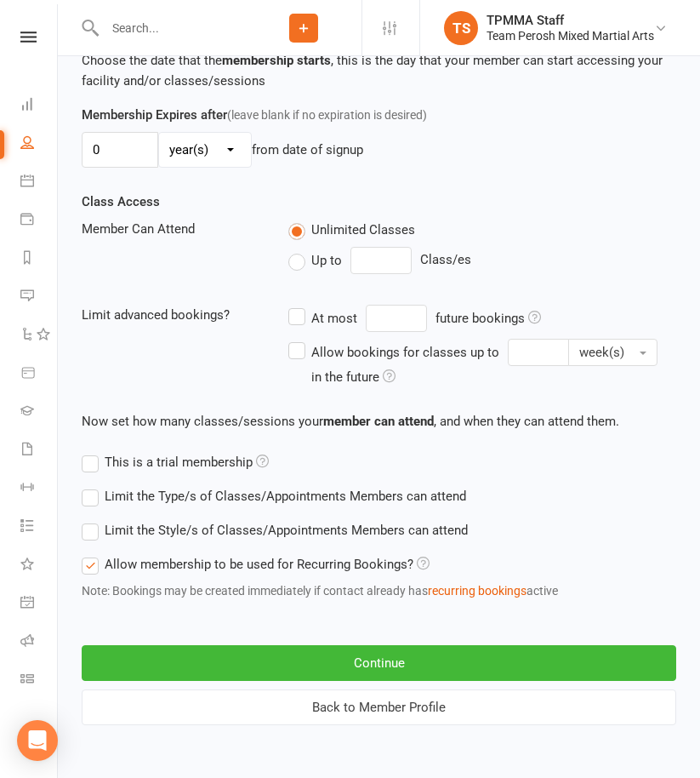
click at [193, 525] on label "Limit the Style/s of Classes/Appointments Members can attend" at bounding box center [275, 530] width 386 height 20
click at [93, 520] on input "Limit the Style/s of Classes/Appointments Members can attend" at bounding box center [87, 520] width 11 height 0
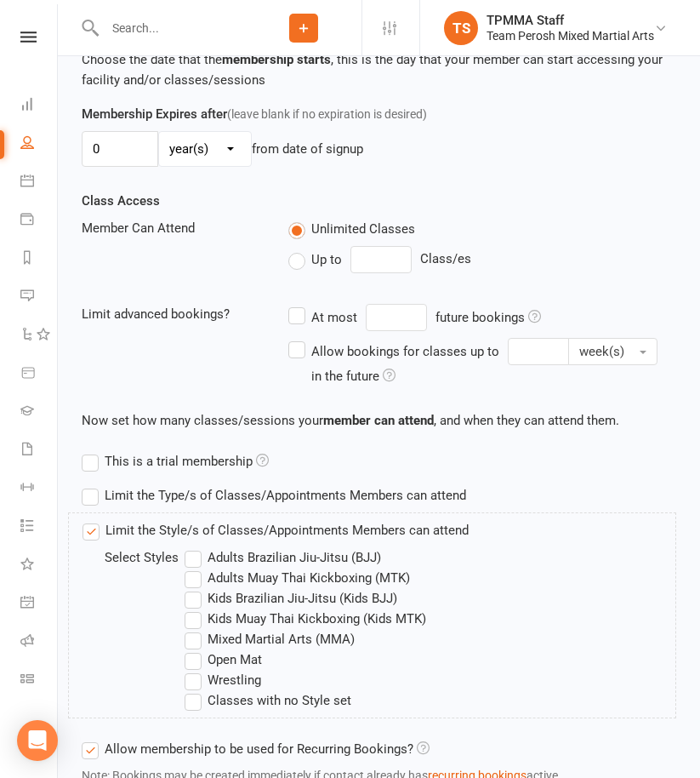
scroll to position [711, 0]
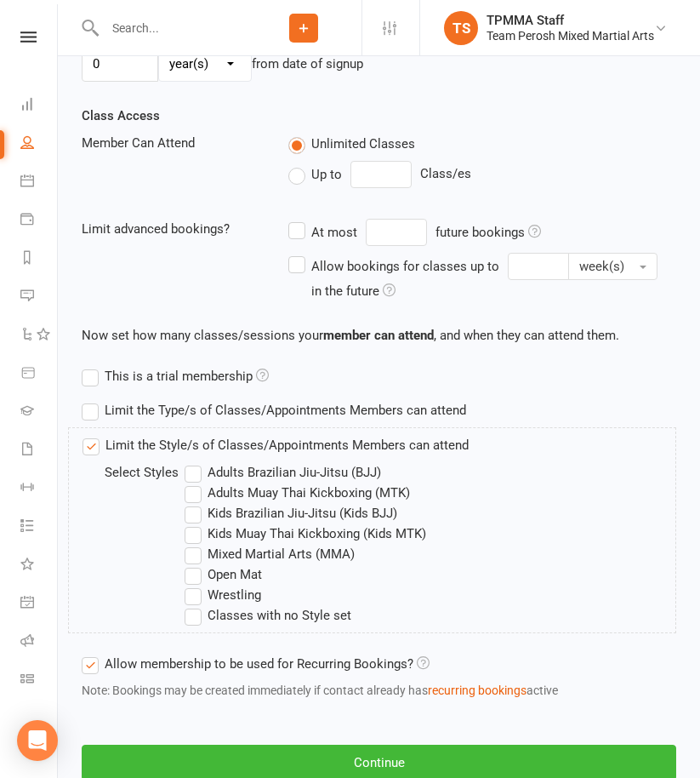
click at [221, 535] on label "Kids Muay Thai Kickboxing (Kids MTK)" at bounding box center [306, 533] width 242 height 20
click at [196, 523] on input "Kids Muay Thai Kickboxing (Kids MTK)" at bounding box center [190, 523] width 11 height 0
click at [214, 593] on label "Wrestling" at bounding box center [223, 595] width 77 height 20
click at [196, 585] on input "Wrestling" at bounding box center [190, 585] width 11 height 0
click at [214, 594] on label "Wrestling" at bounding box center [223, 595] width 77 height 20
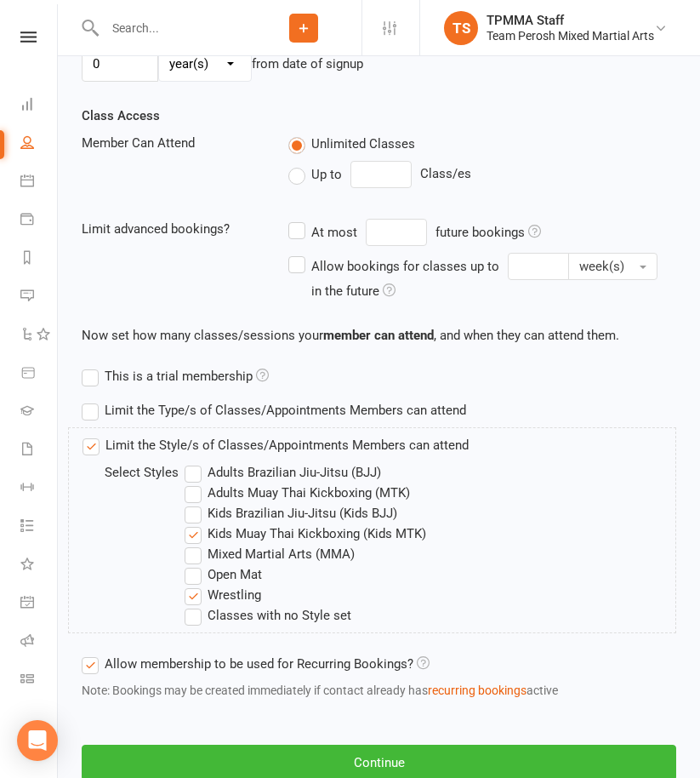
click at [196, 585] on input "Wrestling" at bounding box center [190, 585] width 11 height 0
click at [212, 562] on label "Mixed Martial Arts (MMA)" at bounding box center [270, 554] width 170 height 20
click at [196, 544] on input "Mixed Martial Arts (MMA)" at bounding box center [190, 544] width 11 height 0
click at [218, 552] on label "Mixed Martial Arts (MMA)" at bounding box center [270, 554] width 170 height 20
click at [196, 544] on input "Mixed Martial Arts (MMA)" at bounding box center [190, 544] width 11 height 0
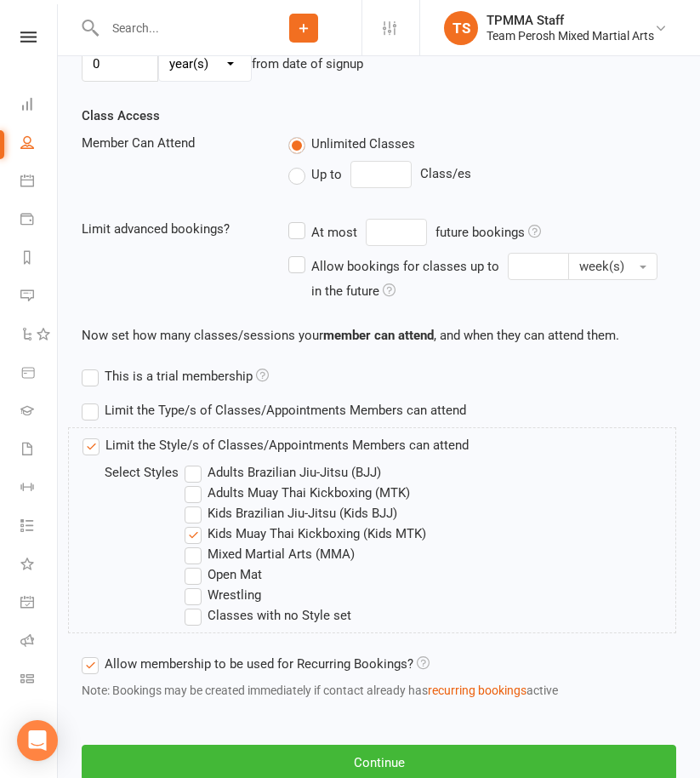
click at [214, 563] on label "Mixed Martial Arts (MMA)" at bounding box center [270, 554] width 170 height 20
click at [196, 544] on input "Mixed Martial Arts (MMA)" at bounding box center [190, 544] width 11 height 0
click at [230, 554] on label "Mixed Martial Arts (MMA)" at bounding box center [270, 554] width 170 height 20
click at [196, 544] on input "Mixed Martial Arts (MMA)" at bounding box center [190, 544] width 11 height 0
click at [222, 567] on label "Open Mat" at bounding box center [223, 574] width 77 height 20
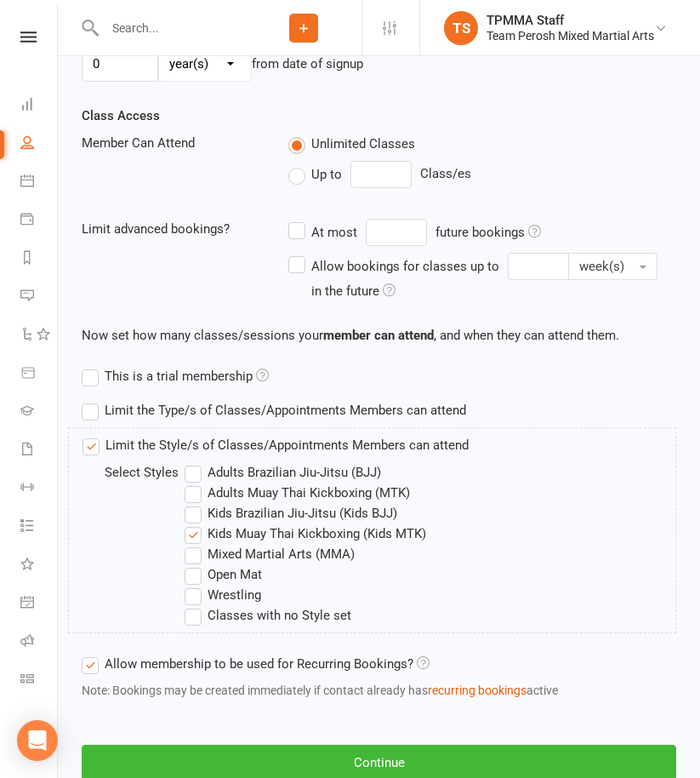
click at [196, 564] on input "Open Mat" at bounding box center [190, 564] width 11 height 0
click at [332, 759] on button "Continue" at bounding box center [379, 763] width 595 height 36
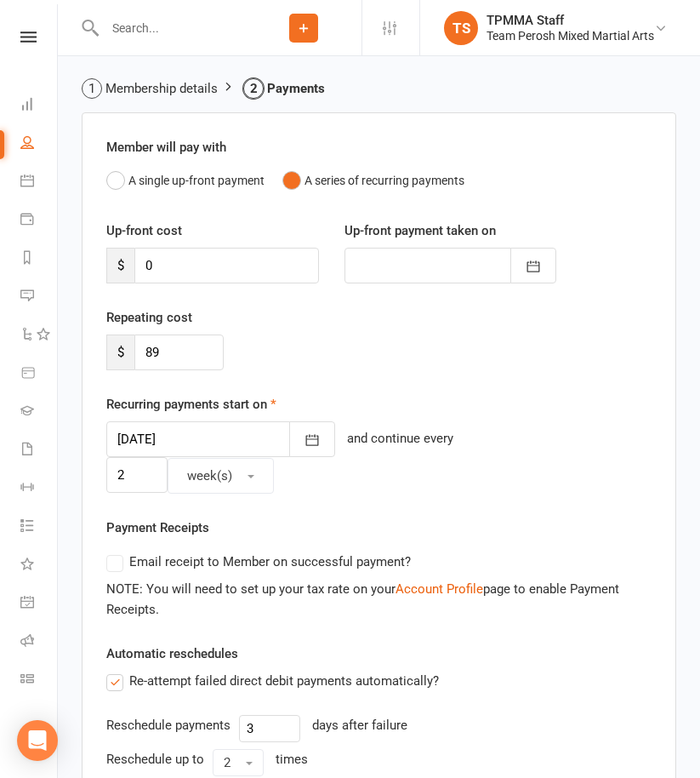
scroll to position [85, 0]
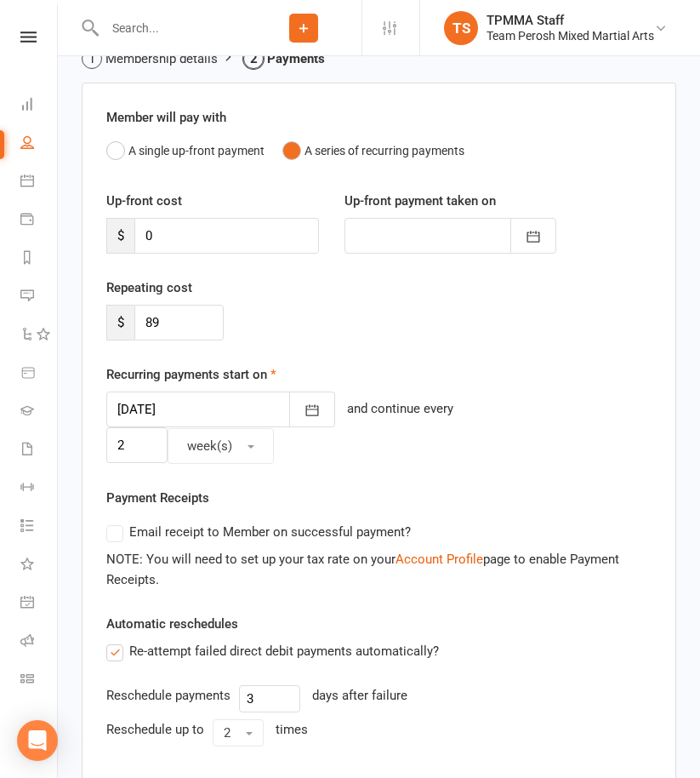
click at [199, 419] on div at bounding box center [220, 409] width 229 height 36
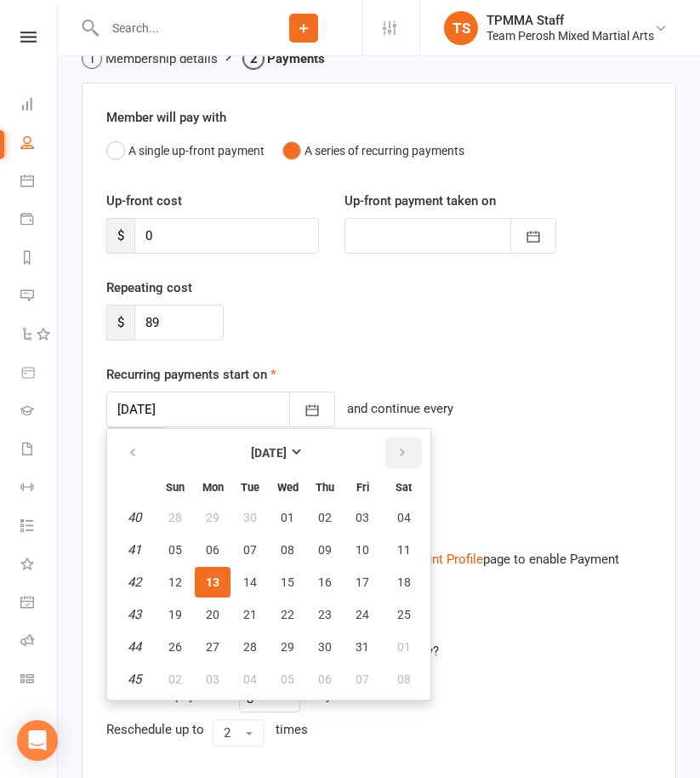
click at [403, 444] on button "button" at bounding box center [404, 452] width 37 height 31
click at [356, 568] on button "14" at bounding box center [363, 582] width 36 height 31
type input "14 Nov 2025"
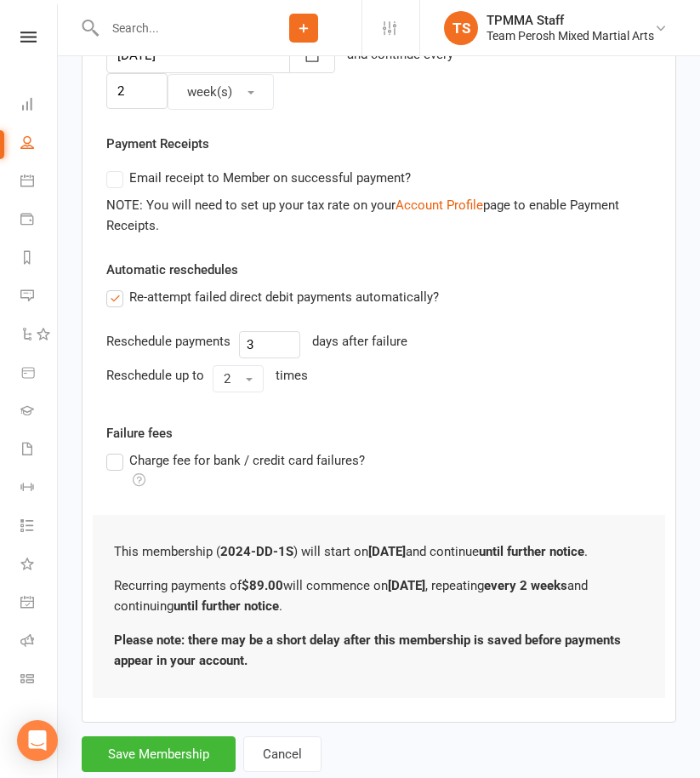
scroll to position [449, 0]
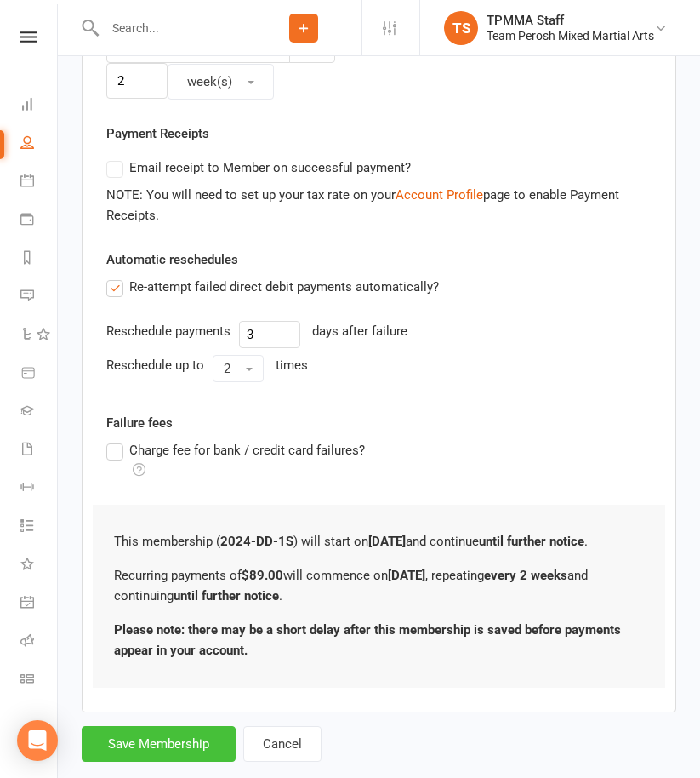
click at [163, 726] on button "Save Membership" at bounding box center [159, 744] width 154 height 36
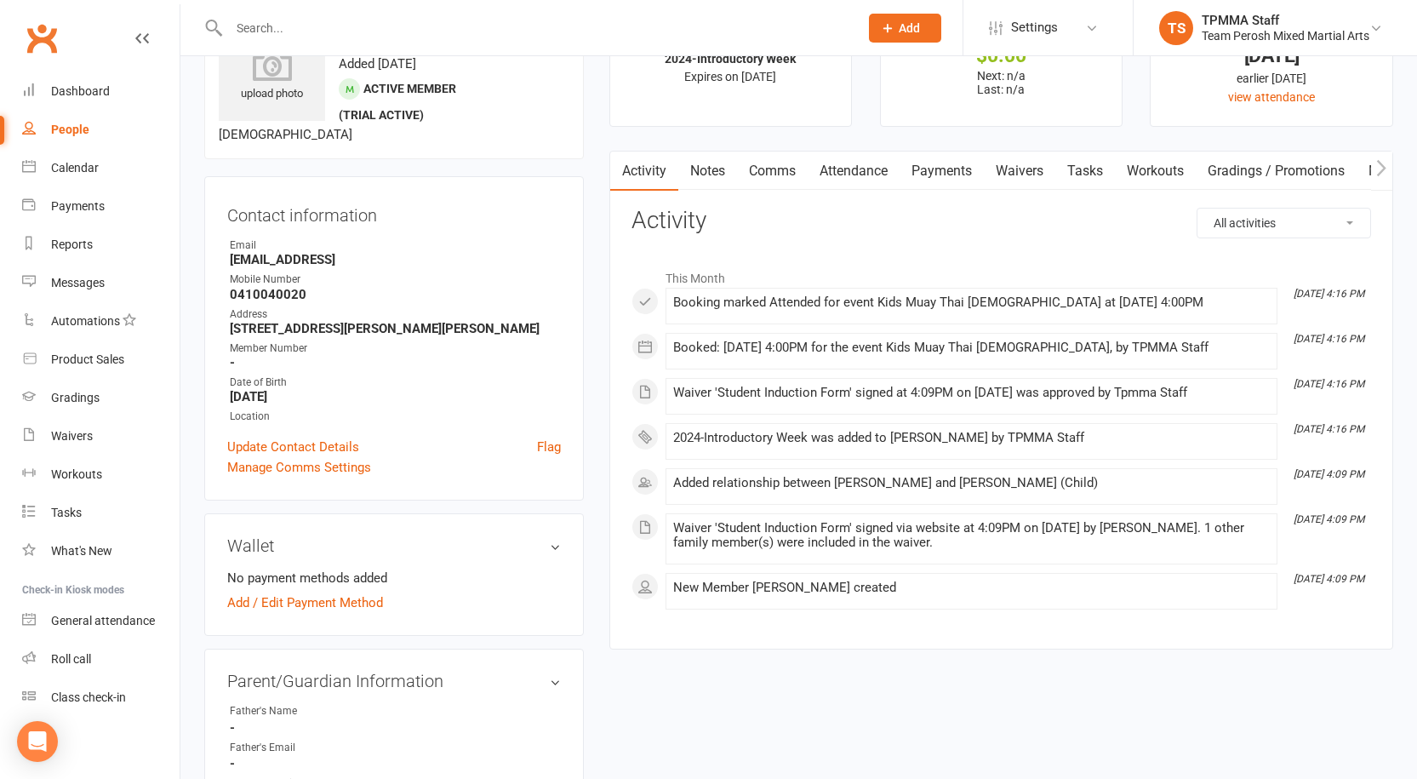
click at [100, 131] on link "People" at bounding box center [100, 130] width 157 height 38
select select "active_trial"
select select "100"
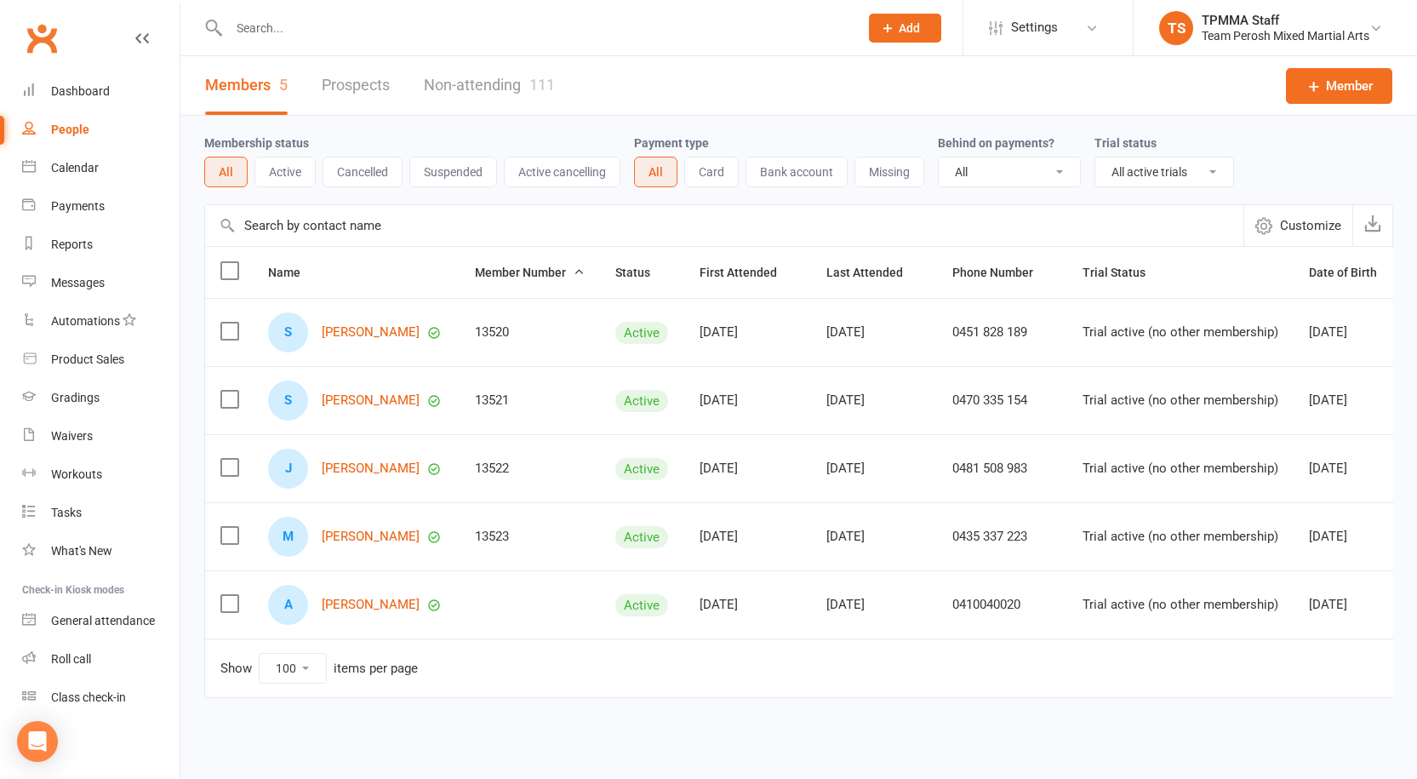
click at [480, 533] on div "13523" at bounding box center [530, 536] width 110 height 14
copy div "13523"
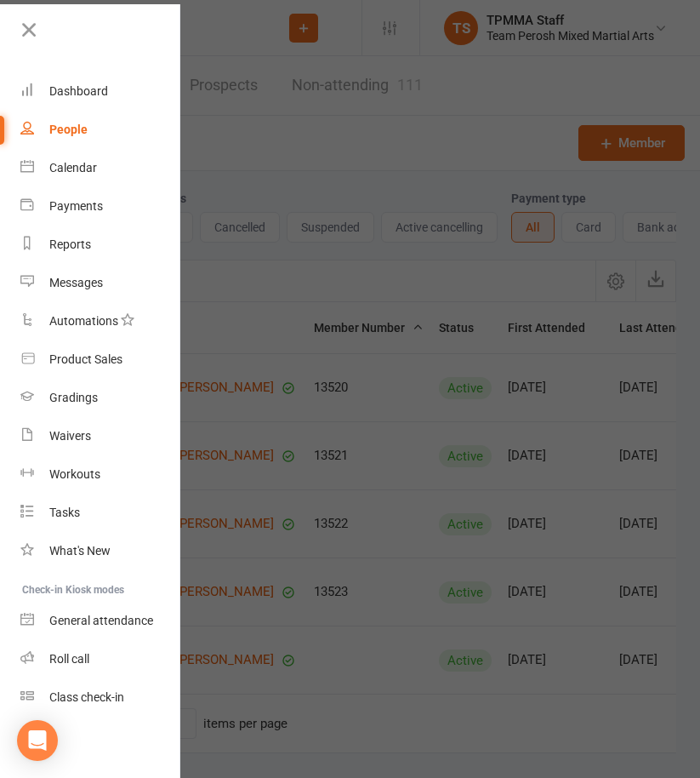
click at [341, 177] on div at bounding box center [350, 389] width 700 height 778
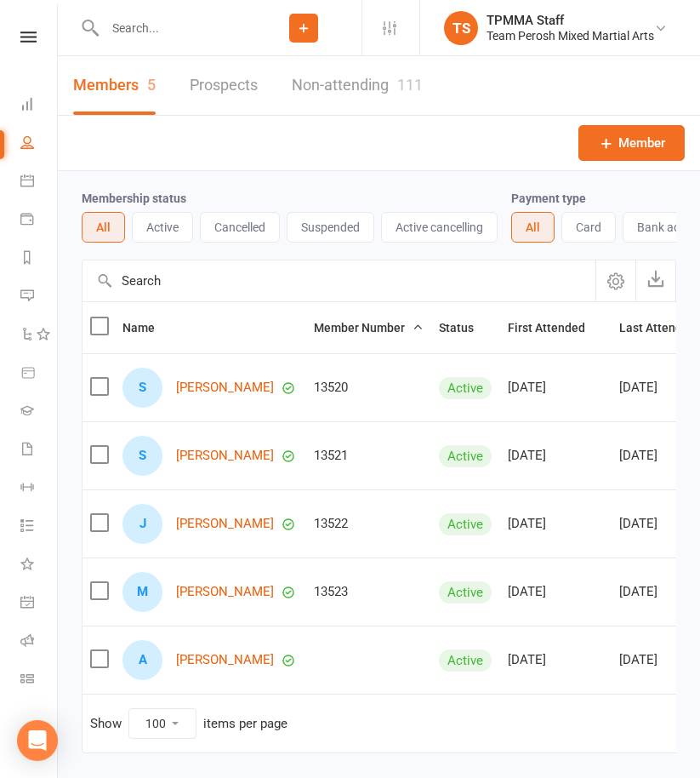
click at [129, 27] on input "text" at bounding box center [173, 28] width 146 height 24
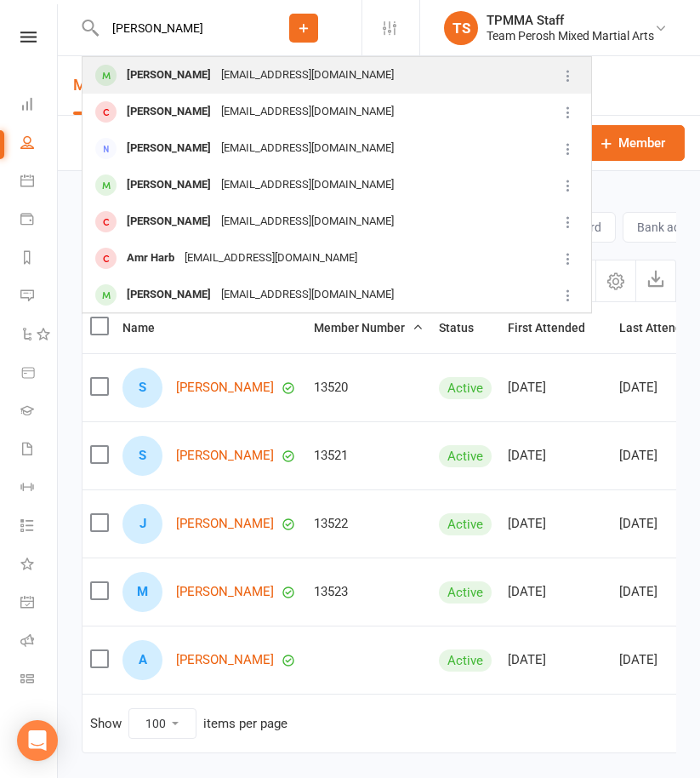
type input "hariri"
click at [210, 75] on div "Hariri Handullah" at bounding box center [169, 75] width 94 height 25
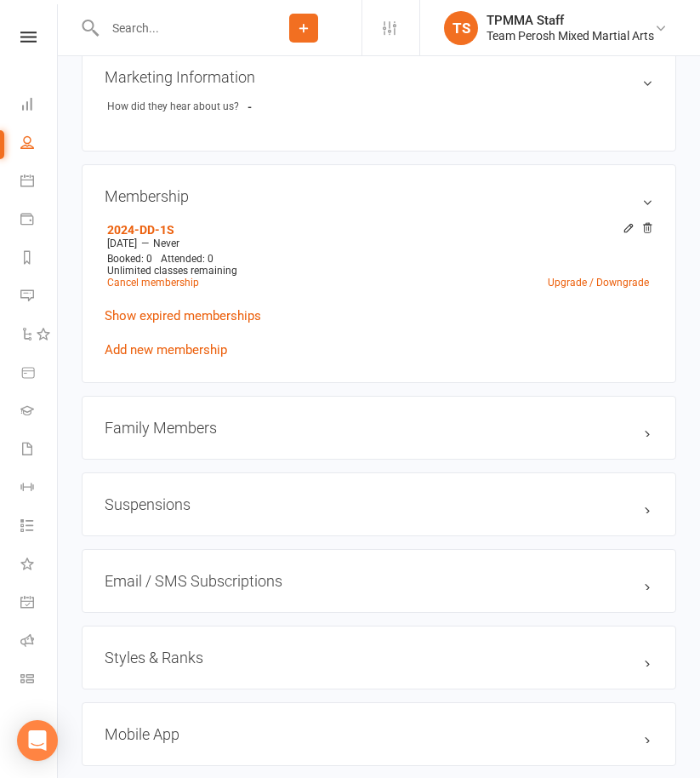
scroll to position [1191, 0]
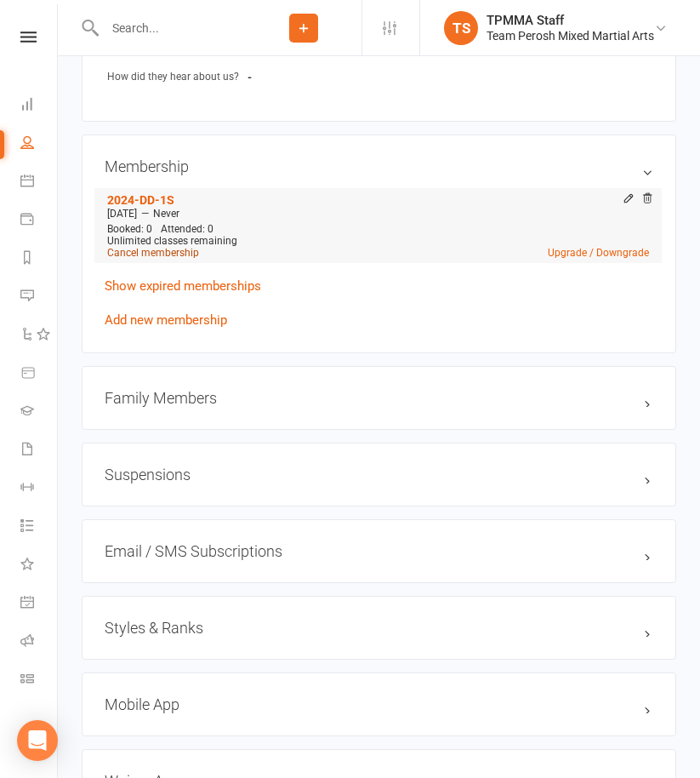
click at [173, 259] on link "Cancel membership" at bounding box center [153, 253] width 92 height 12
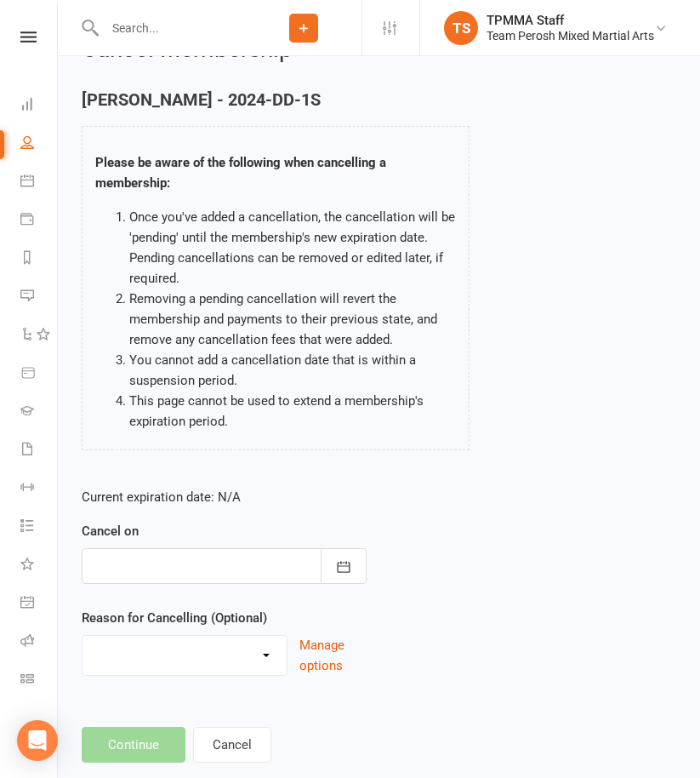
scroll to position [80, 0]
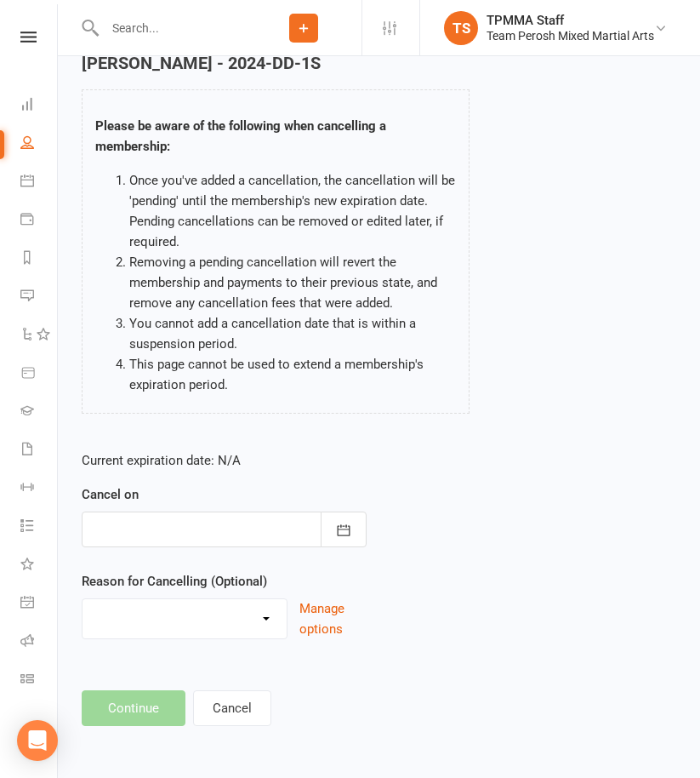
click at [127, 536] on div at bounding box center [224, 529] width 285 height 36
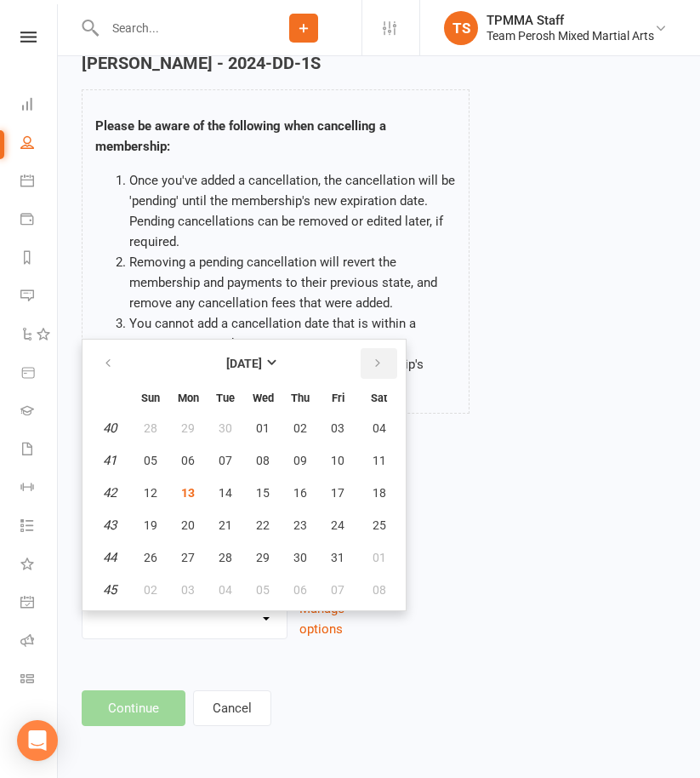
click at [362, 361] on button "button" at bounding box center [379, 363] width 37 height 31
click at [385, 547] on button "29" at bounding box center [378, 557] width 43 height 31
type input "29 Nov 2025"
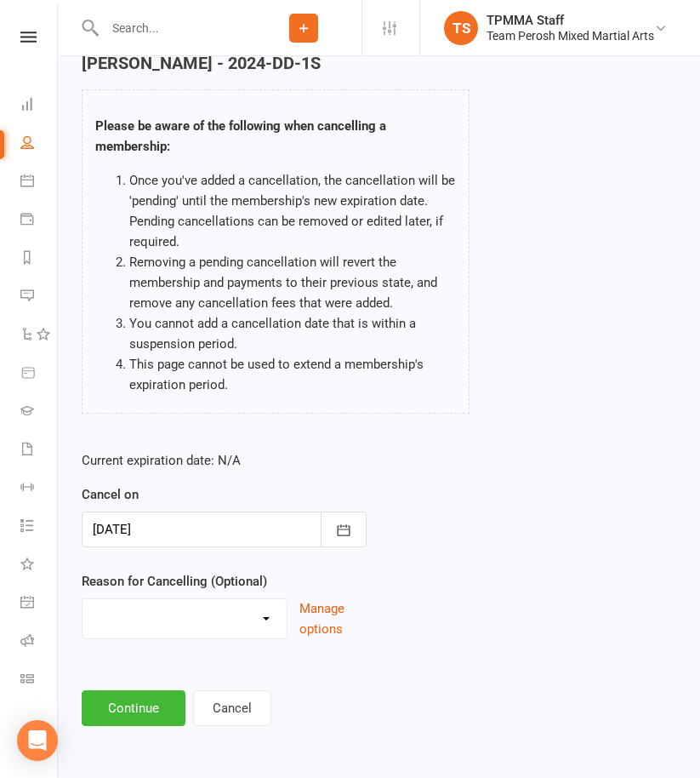
click at [234, 619] on select "Became a member Excessive failed payments Financial Inactive Inactive Casual In…" at bounding box center [185, 616] width 204 height 34
select select "6"
click at [83, 599] on select "Became a member Excessive failed payments Financial Inactive Inactive Casual In…" at bounding box center [185, 616] width 204 height 34
click at [142, 695] on button "Continue" at bounding box center [134, 708] width 104 height 36
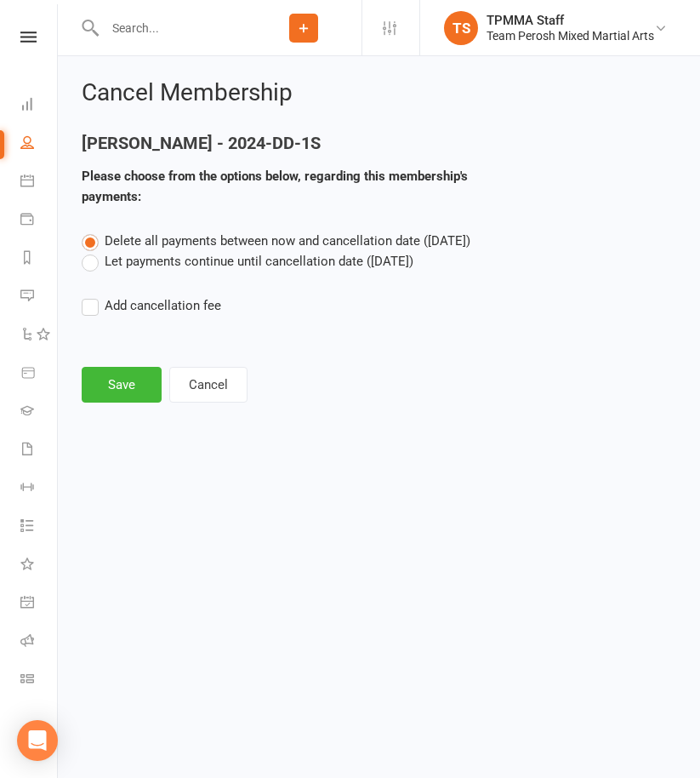
scroll to position [0, 0]
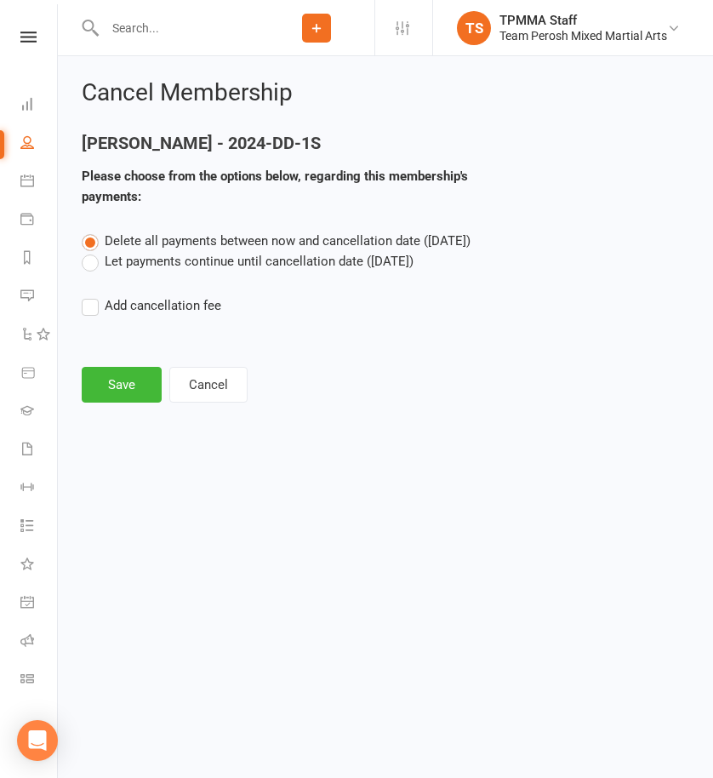
click at [281, 266] on label "Let payments continue until cancellation date (Nov 29, 2025)" at bounding box center [248, 261] width 332 height 20
click at [93, 251] on input "Let payments continue until cancellation date (Nov 29, 2025)" at bounding box center [87, 251] width 11 height 0
click at [145, 394] on button "Save" at bounding box center [122, 385] width 80 height 36
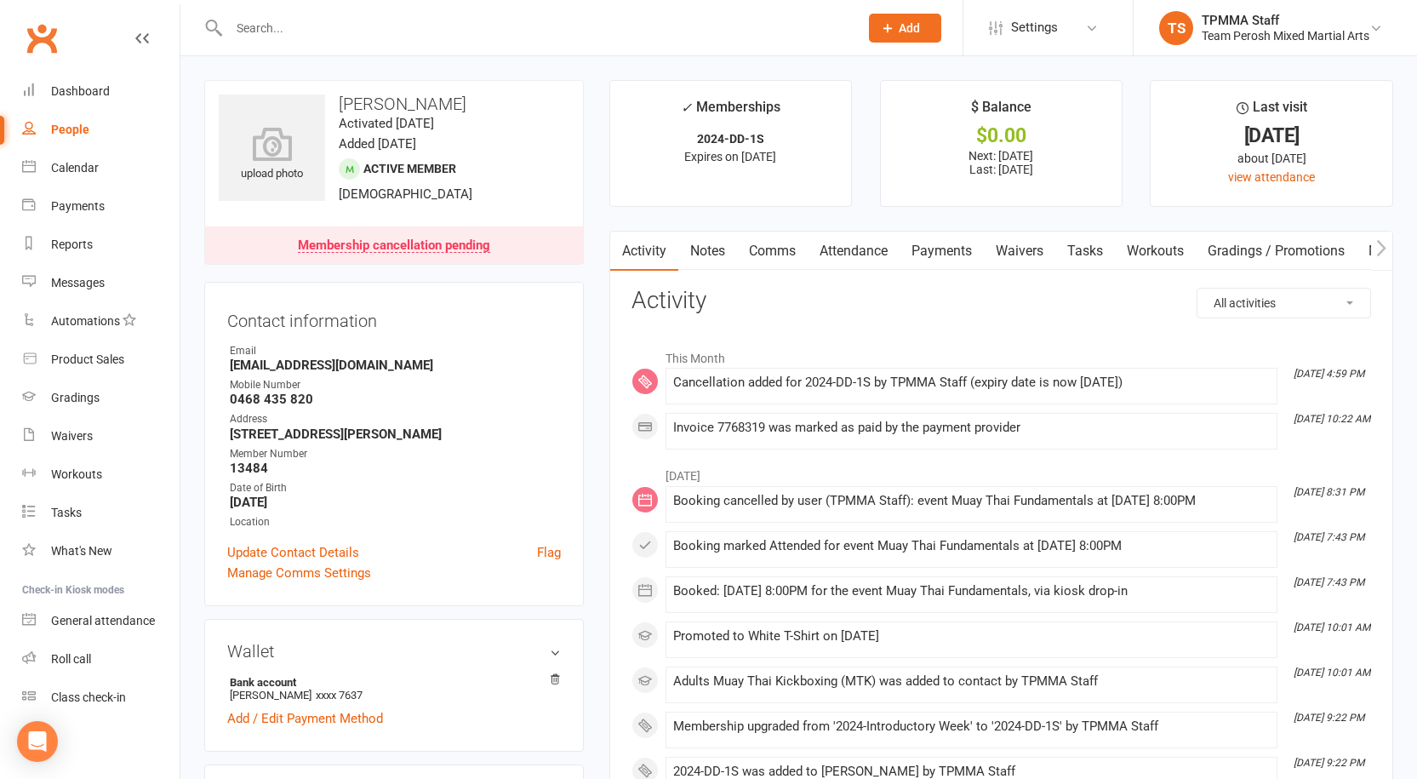
click at [316, 20] on input "text" at bounding box center [535, 28] width 623 height 24
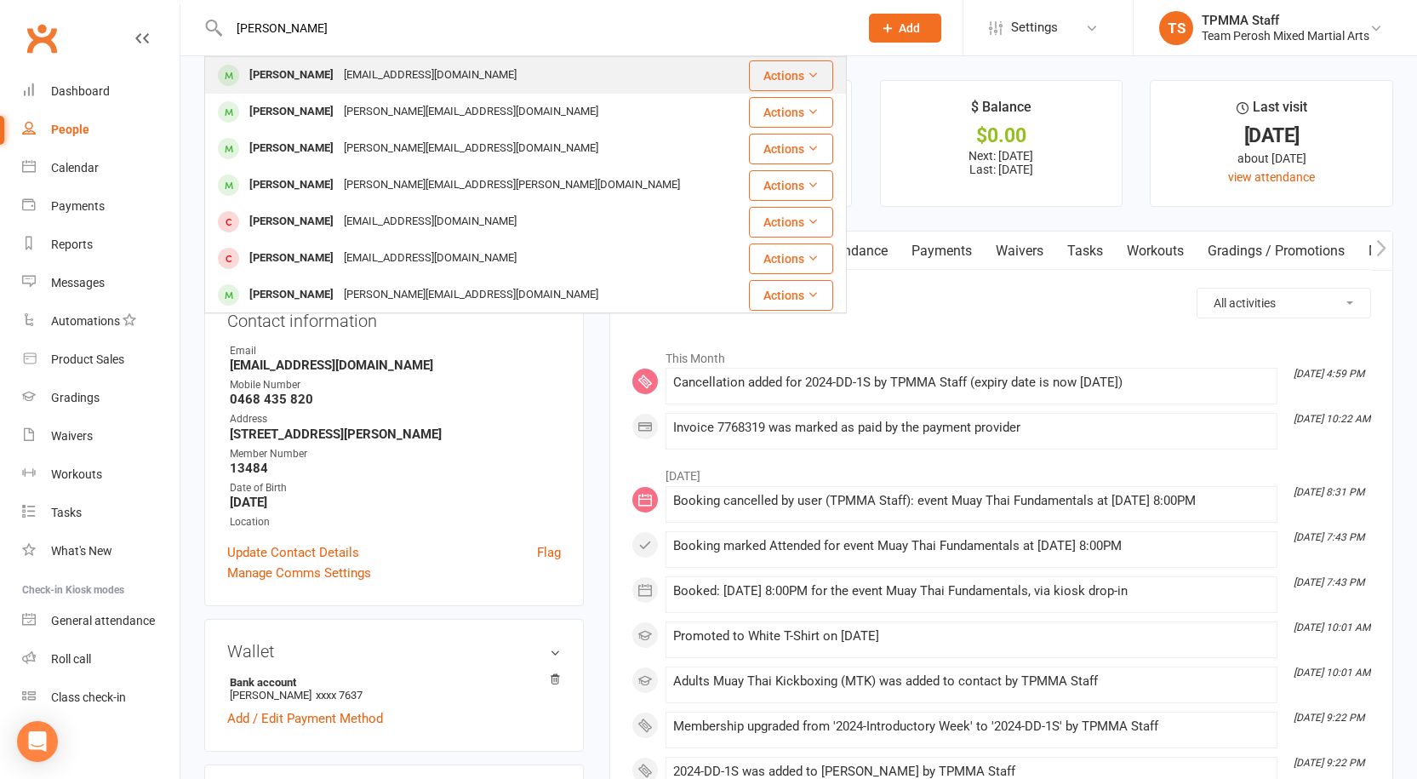
type input "LUKA P"
click at [349, 74] on div "Mirapihl@hotmail.com" at bounding box center [430, 75] width 183 height 25
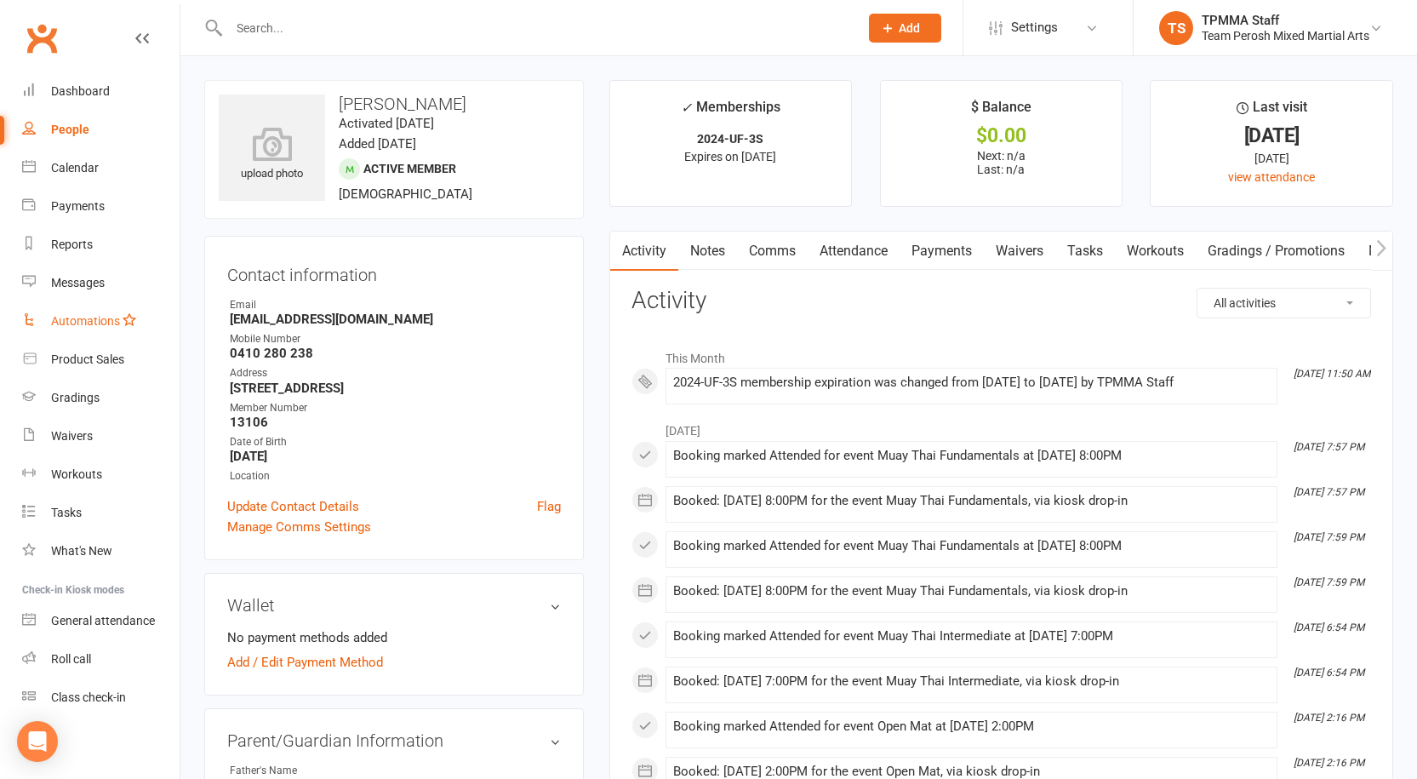
click at [62, 325] on div "Automations" at bounding box center [85, 321] width 69 height 14
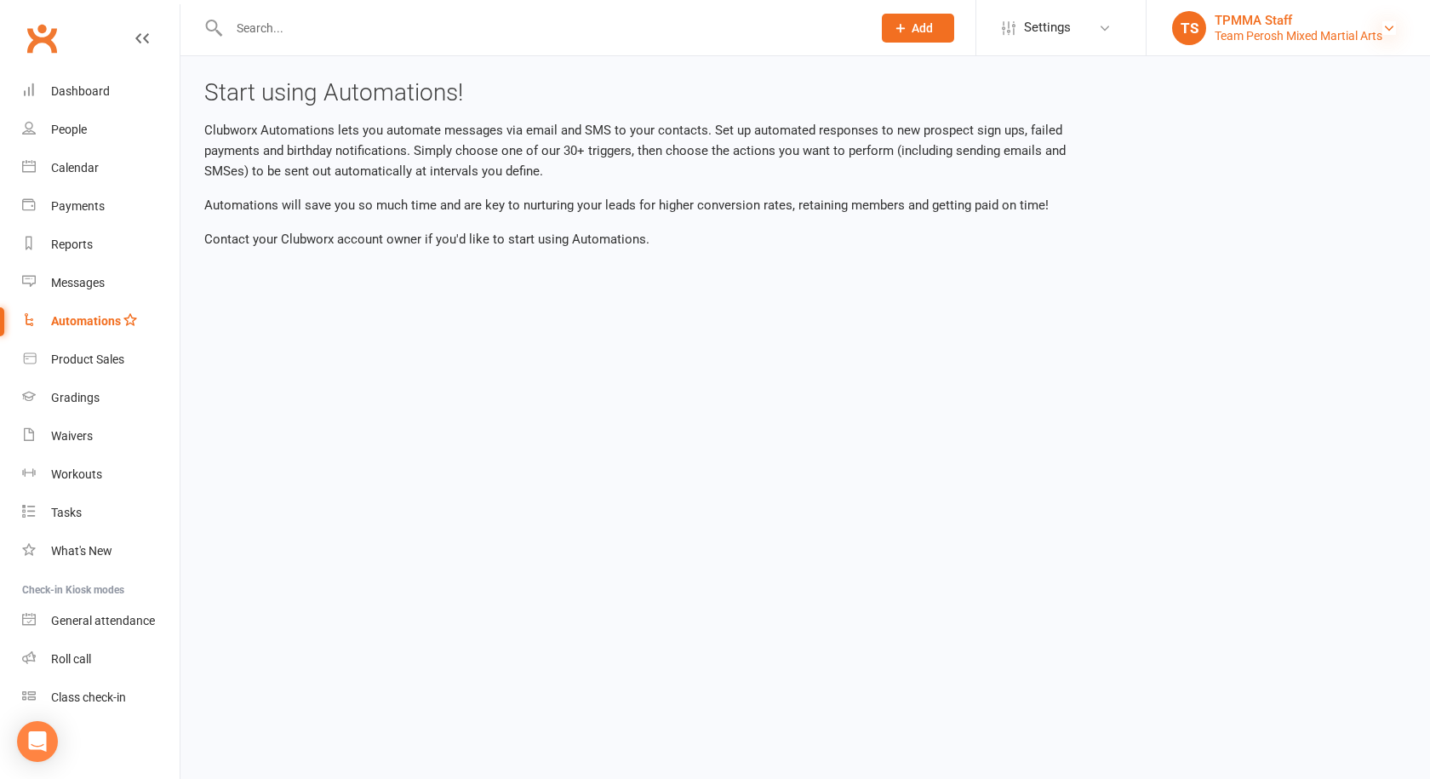
click at [1393, 31] on icon at bounding box center [1389, 28] width 14 height 14
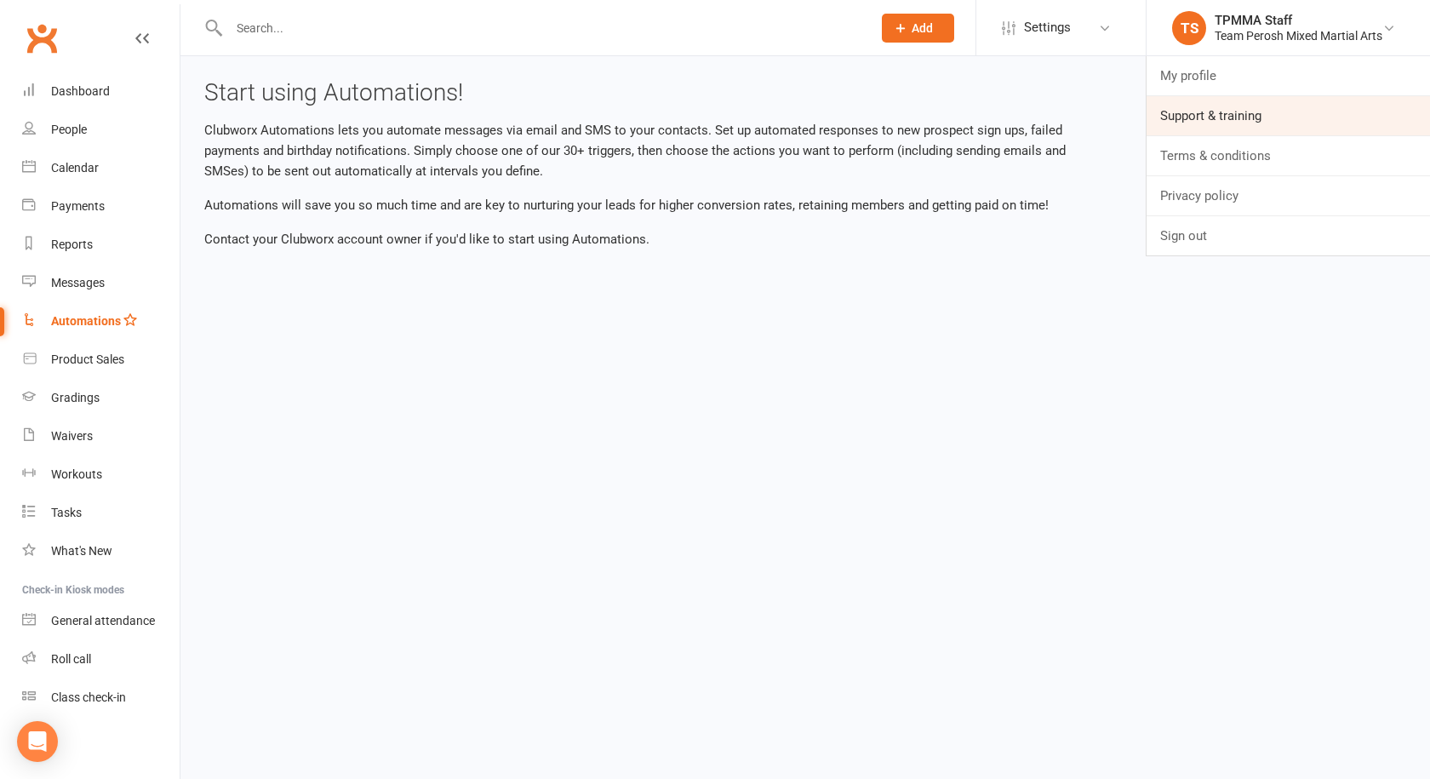
click at [1247, 109] on link "Support & training" at bounding box center [1287, 115] width 283 height 39
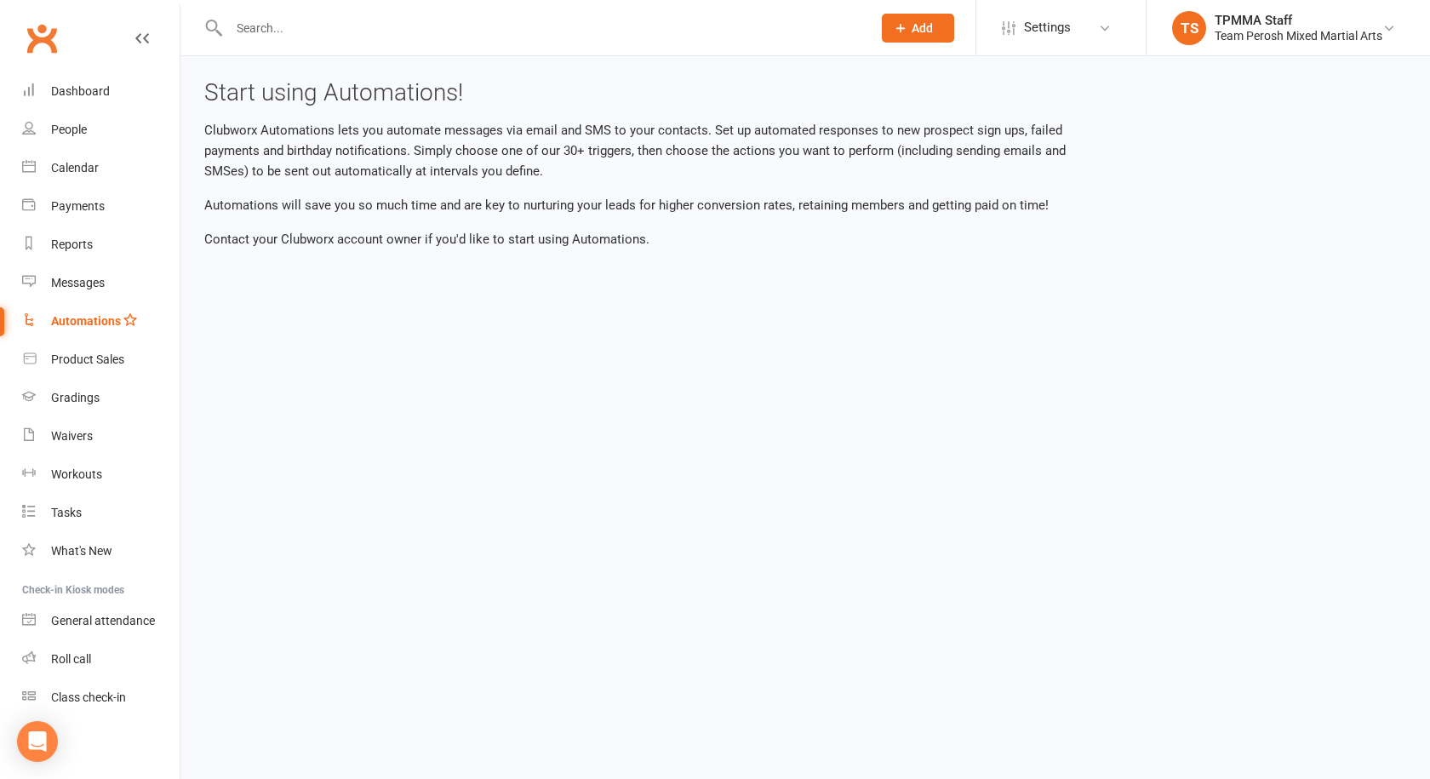
click at [307, 31] on input "text" at bounding box center [542, 28] width 636 height 24
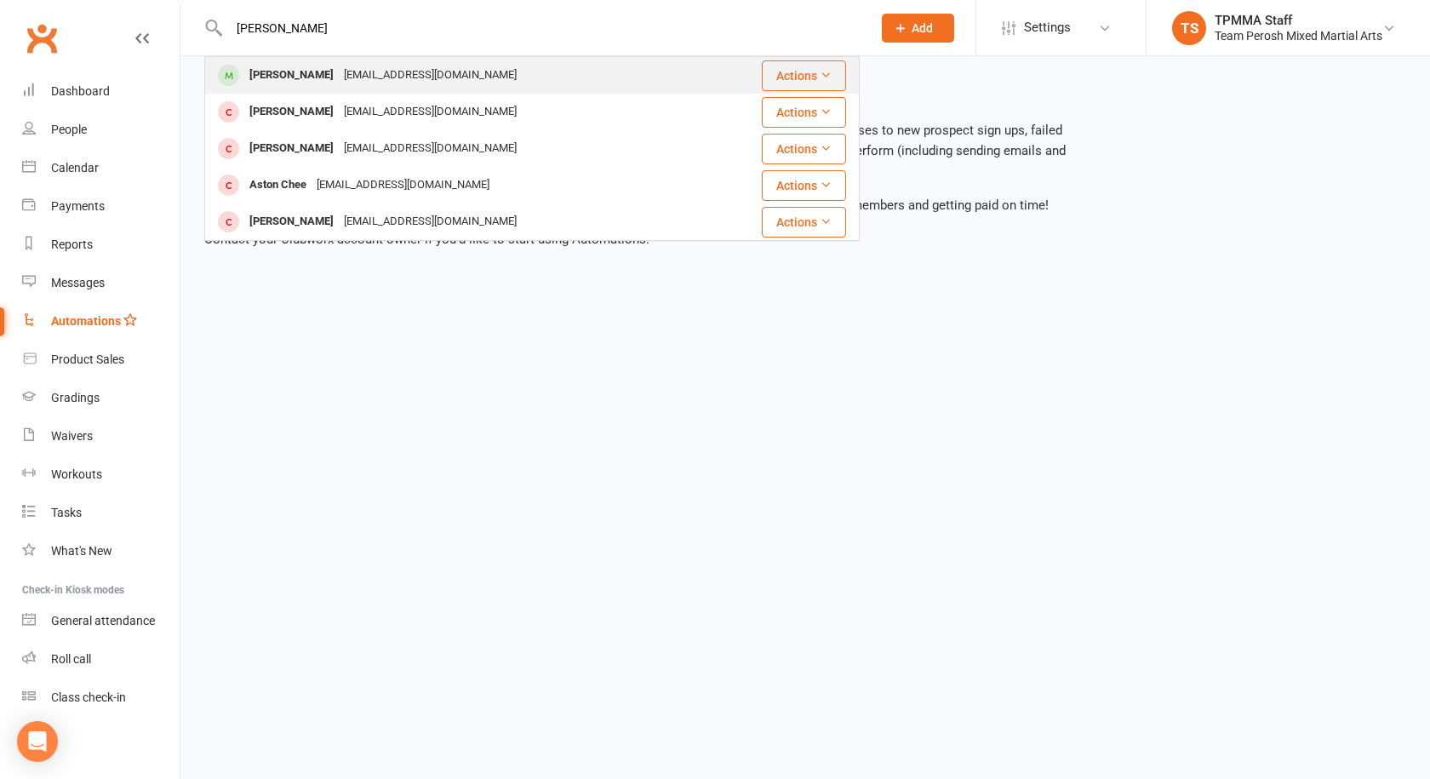
type input "AARON"
click at [342, 80] on div "phanhuan@hotmail.com" at bounding box center [430, 75] width 183 height 25
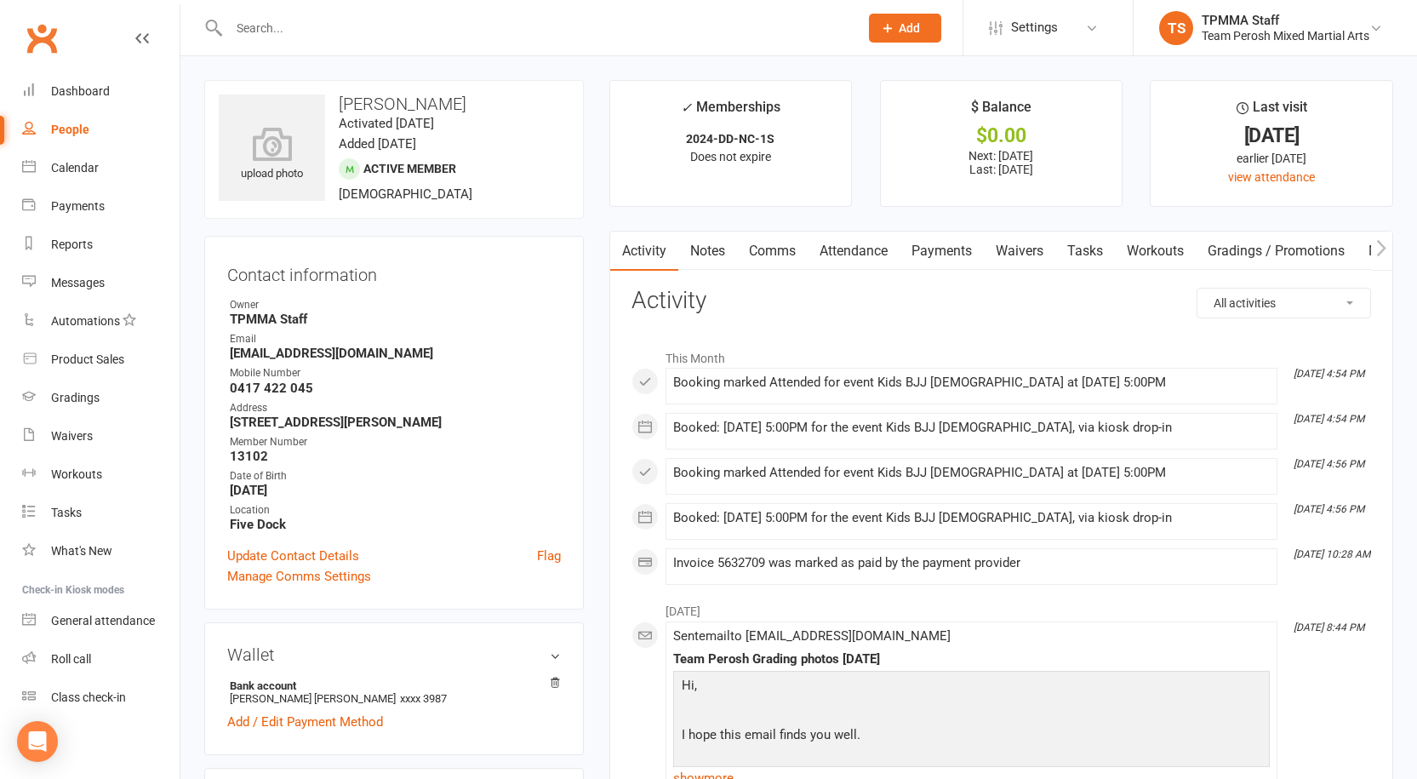
click at [945, 248] on link "Payments" at bounding box center [942, 250] width 84 height 39
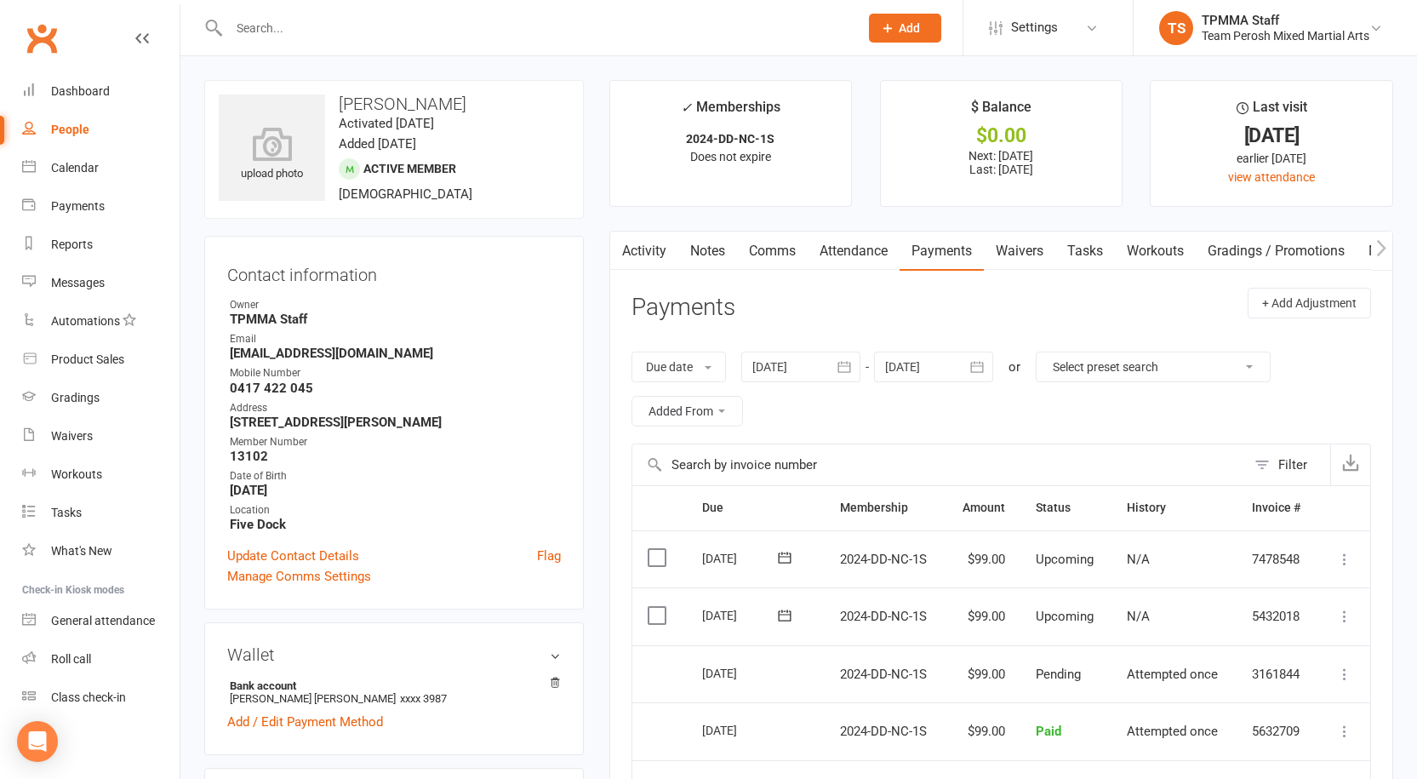
click at [322, 37] on input "text" at bounding box center [535, 28] width 623 height 24
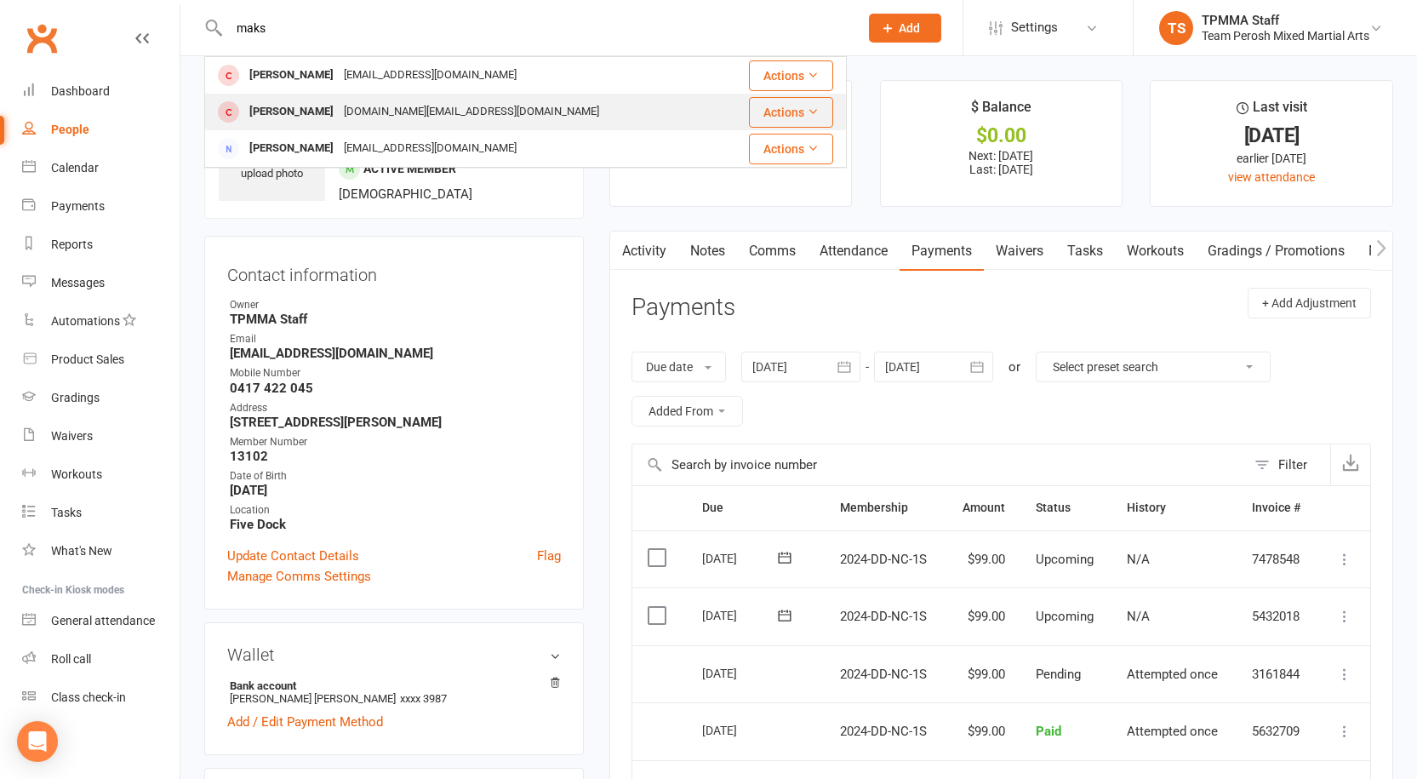
type input "maks"
click at [339, 106] on div "Maksimilijan Stojcov" at bounding box center [291, 112] width 94 height 25
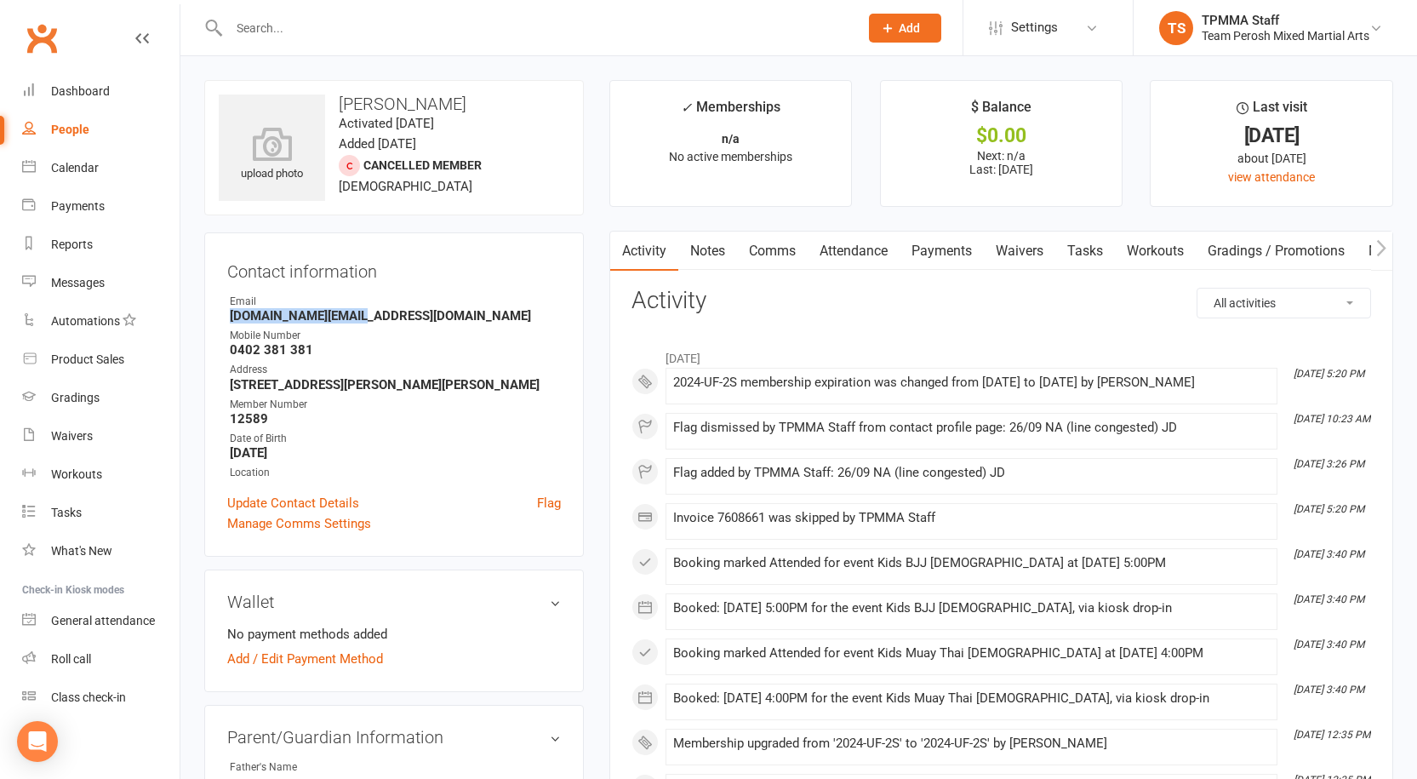
drag, startPoint x: 354, startPoint y: 319, endPoint x: 223, endPoint y: 321, distance: 131.1
click at [223, 321] on div "Contact information Owner Email s2.group@icloud.com Mobile Number 0402 381 381 …" at bounding box center [394, 394] width 380 height 324
copy strong "s2.group@icloud.com"
click at [97, 321] on div "Automations" at bounding box center [85, 321] width 69 height 14
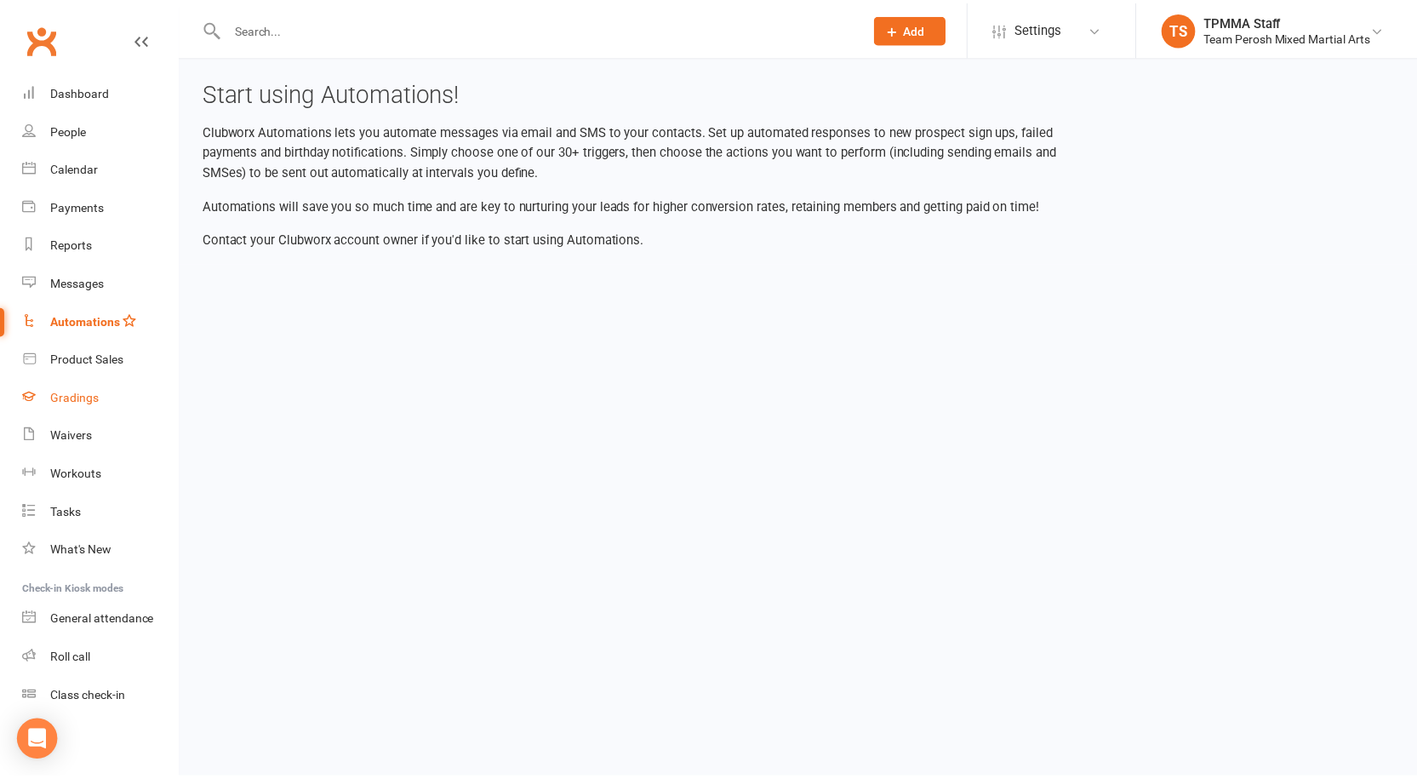
scroll to position [2, 0]
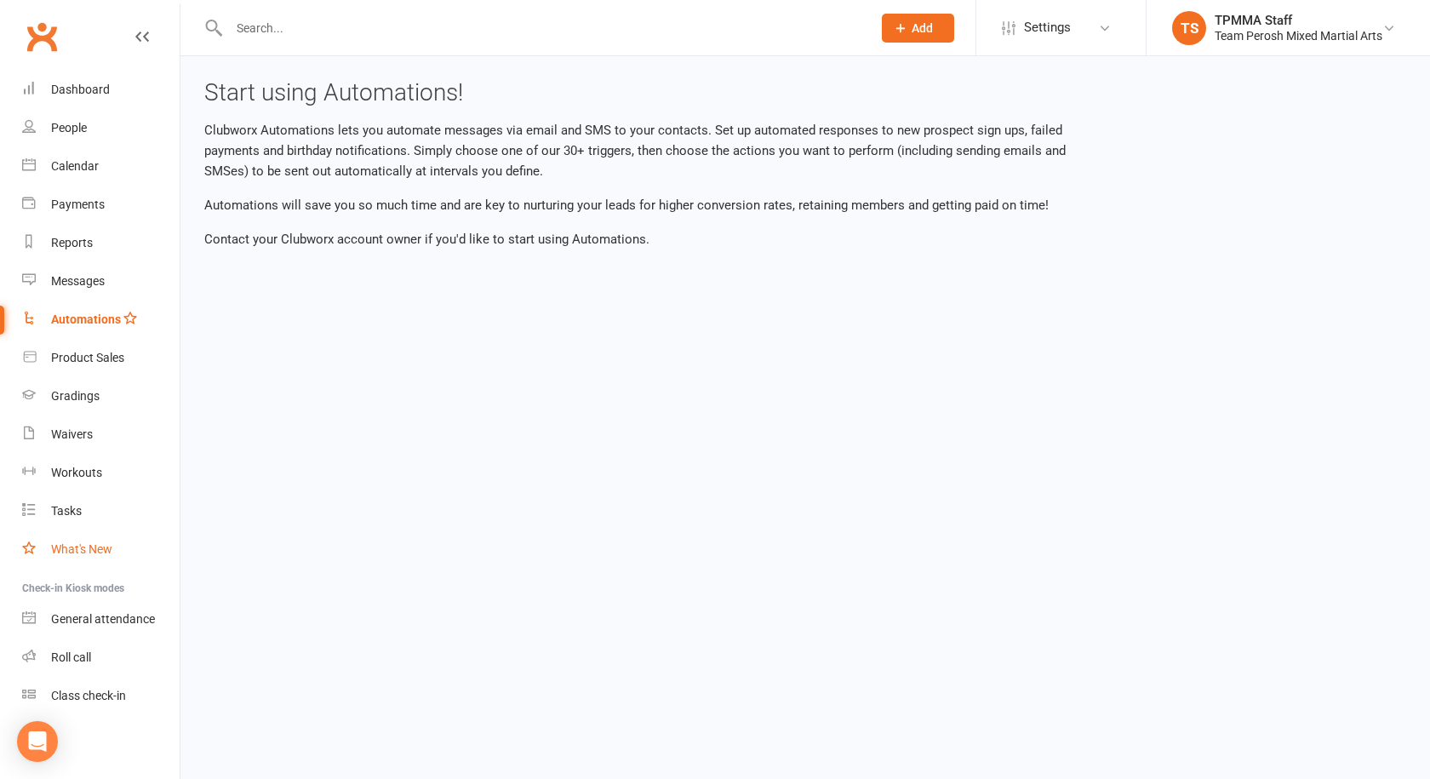
click at [78, 547] on div "What's New" at bounding box center [81, 549] width 61 height 14
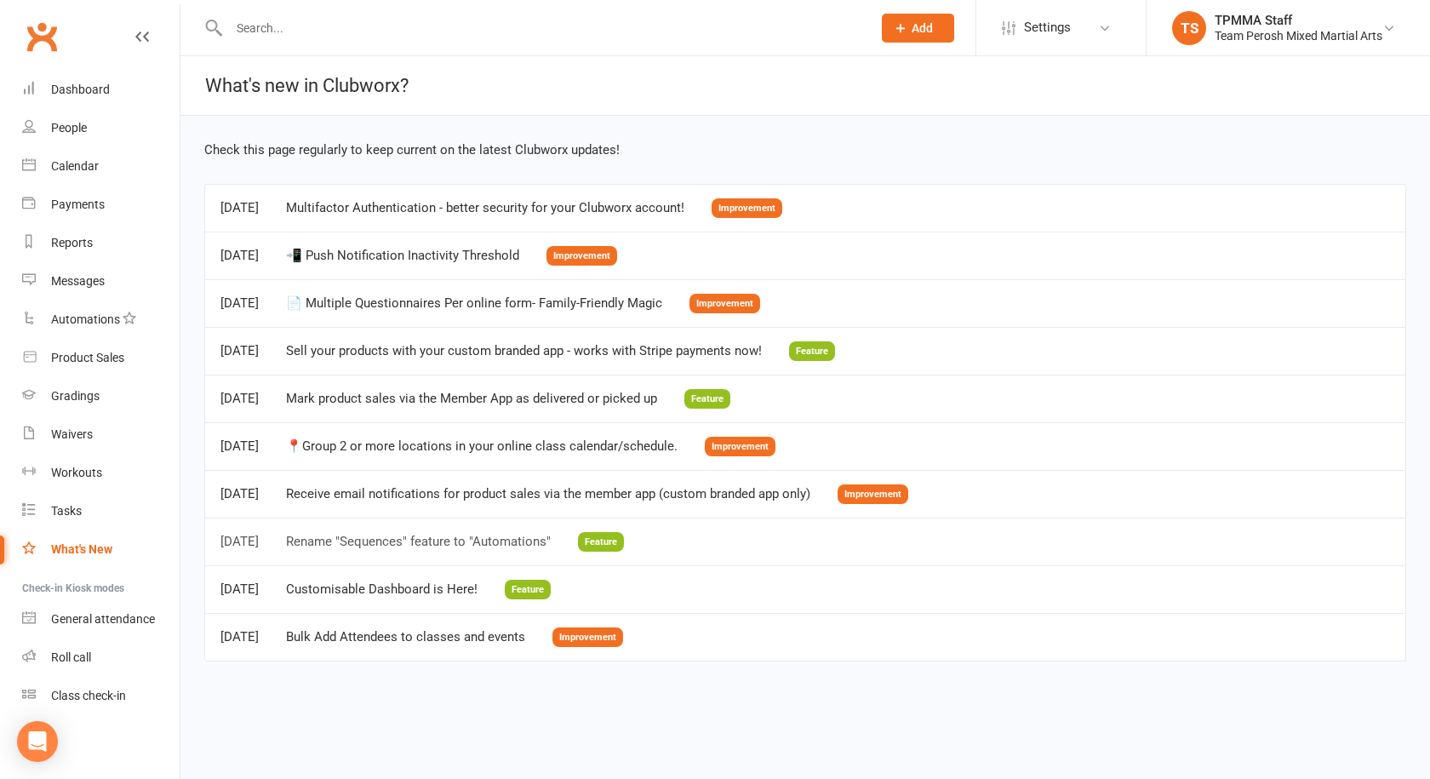
click at [466, 542] on div "Rename "Sequences" feature to "Automations"" at bounding box center [418, 541] width 265 height 14
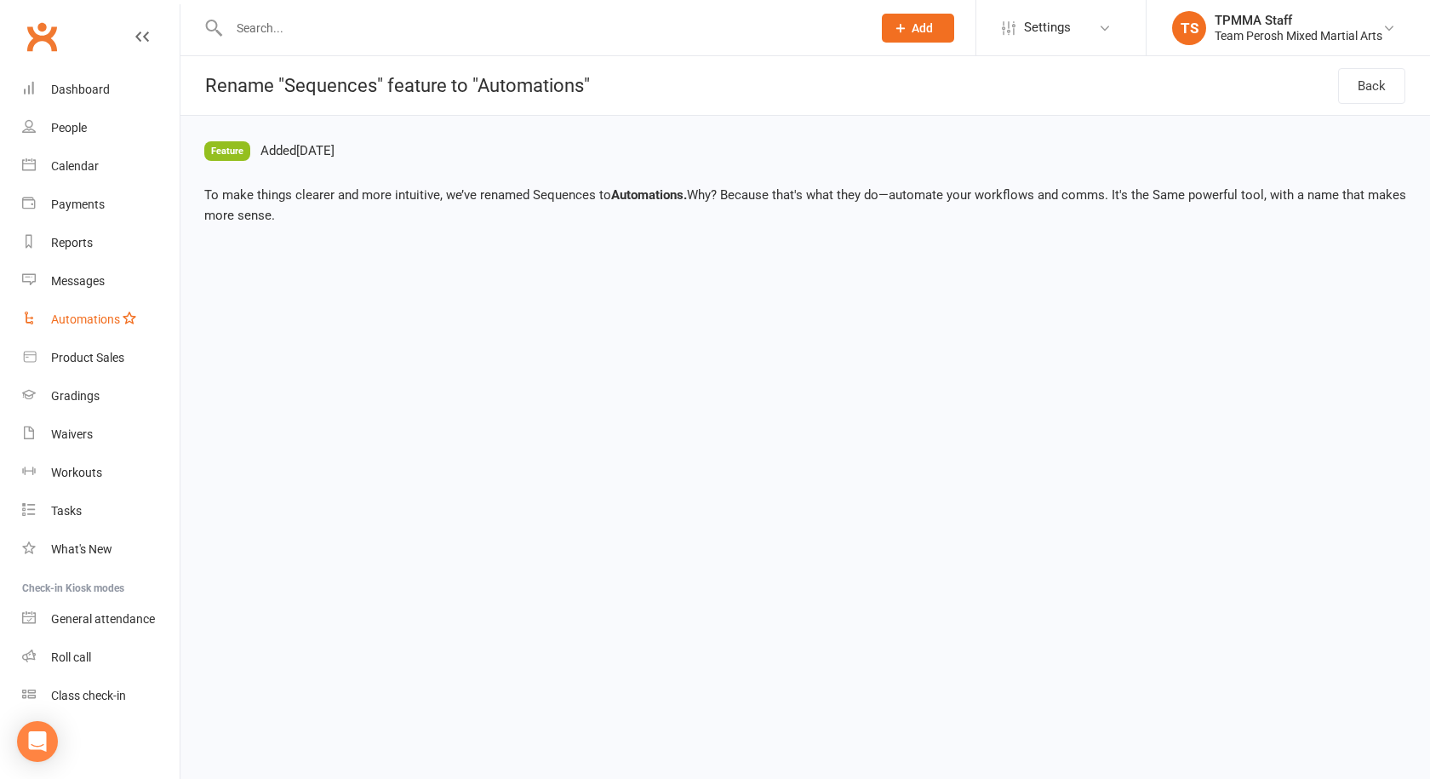
click at [95, 326] on div "Automations" at bounding box center [85, 319] width 69 height 14
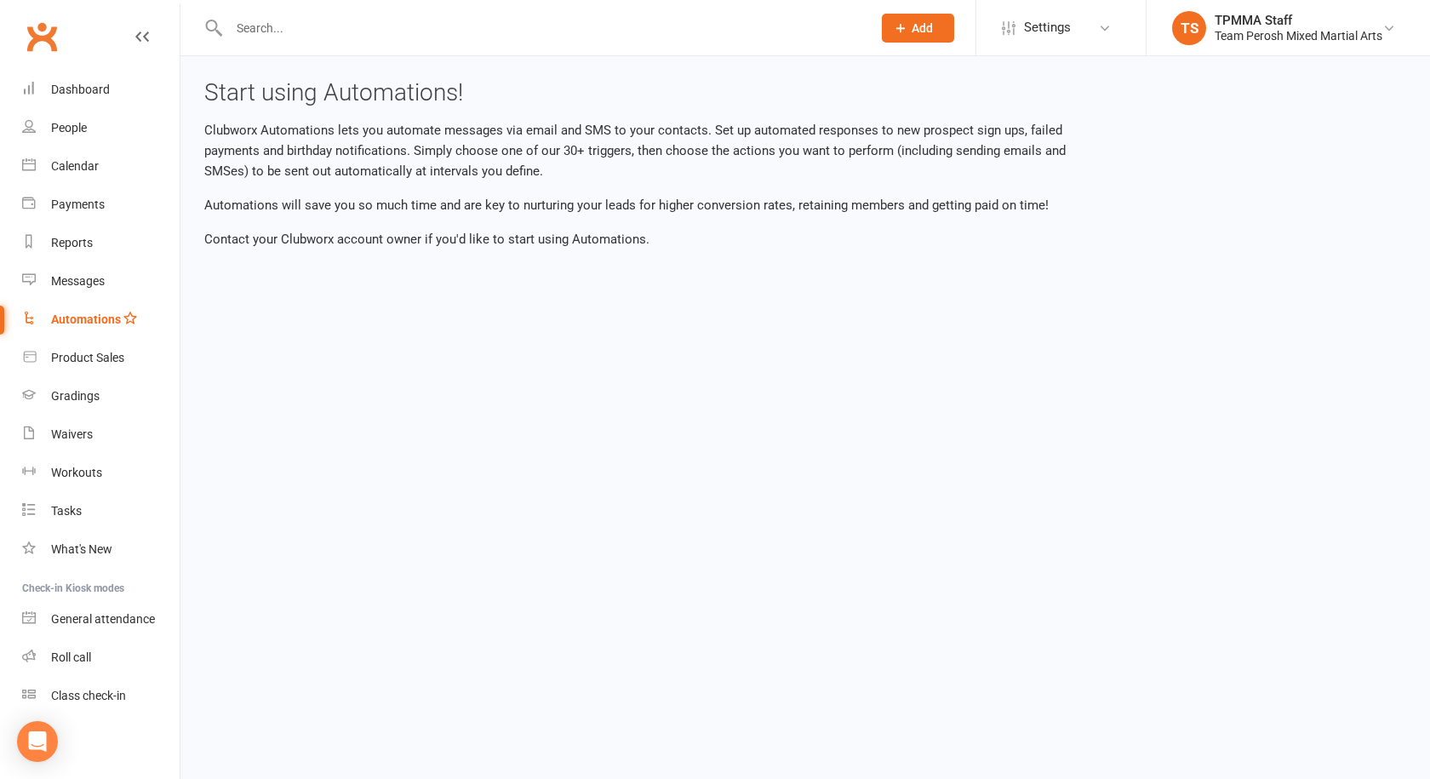
click at [296, 26] on input "text" at bounding box center [542, 28] width 636 height 24
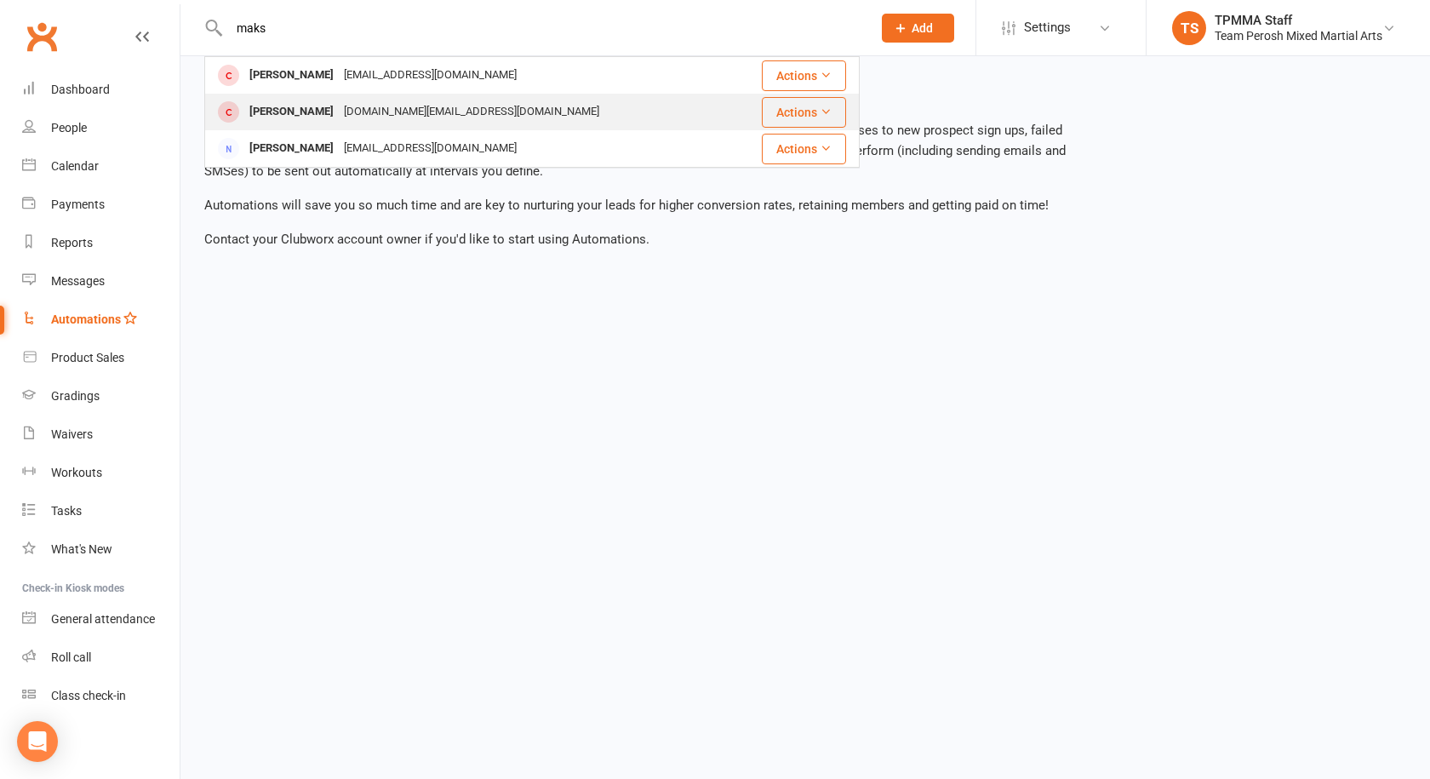
type input "maks"
click at [319, 115] on div "Maksimilijan Stojcov" at bounding box center [291, 112] width 94 height 25
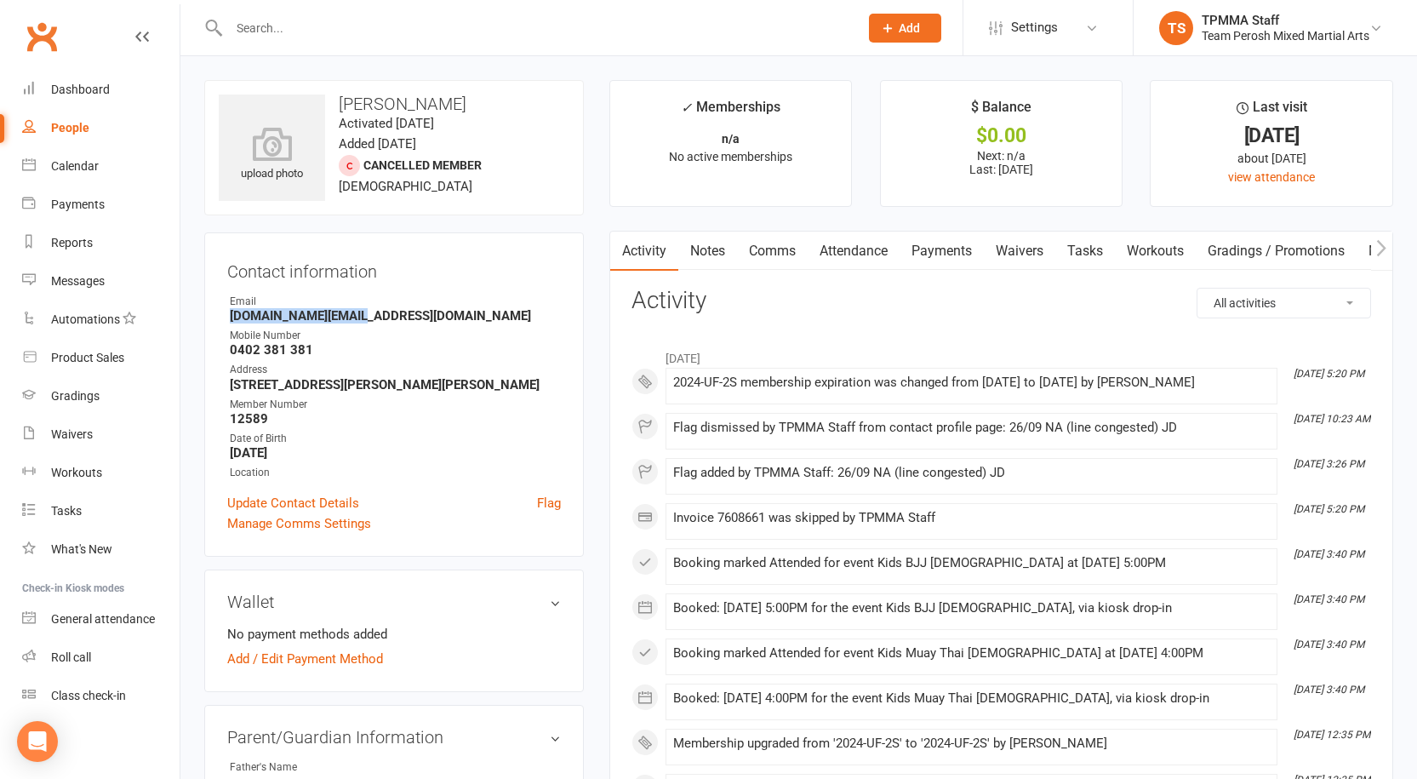
drag, startPoint x: 360, startPoint y: 317, endPoint x: 261, endPoint y: 319, distance: 98.8
click at [231, 315] on strong "s2.group@icloud.com" at bounding box center [395, 315] width 331 height 15
copy strong "s2.group@icloud.com"
click at [329, 19] on input "text" at bounding box center [535, 28] width 623 height 24
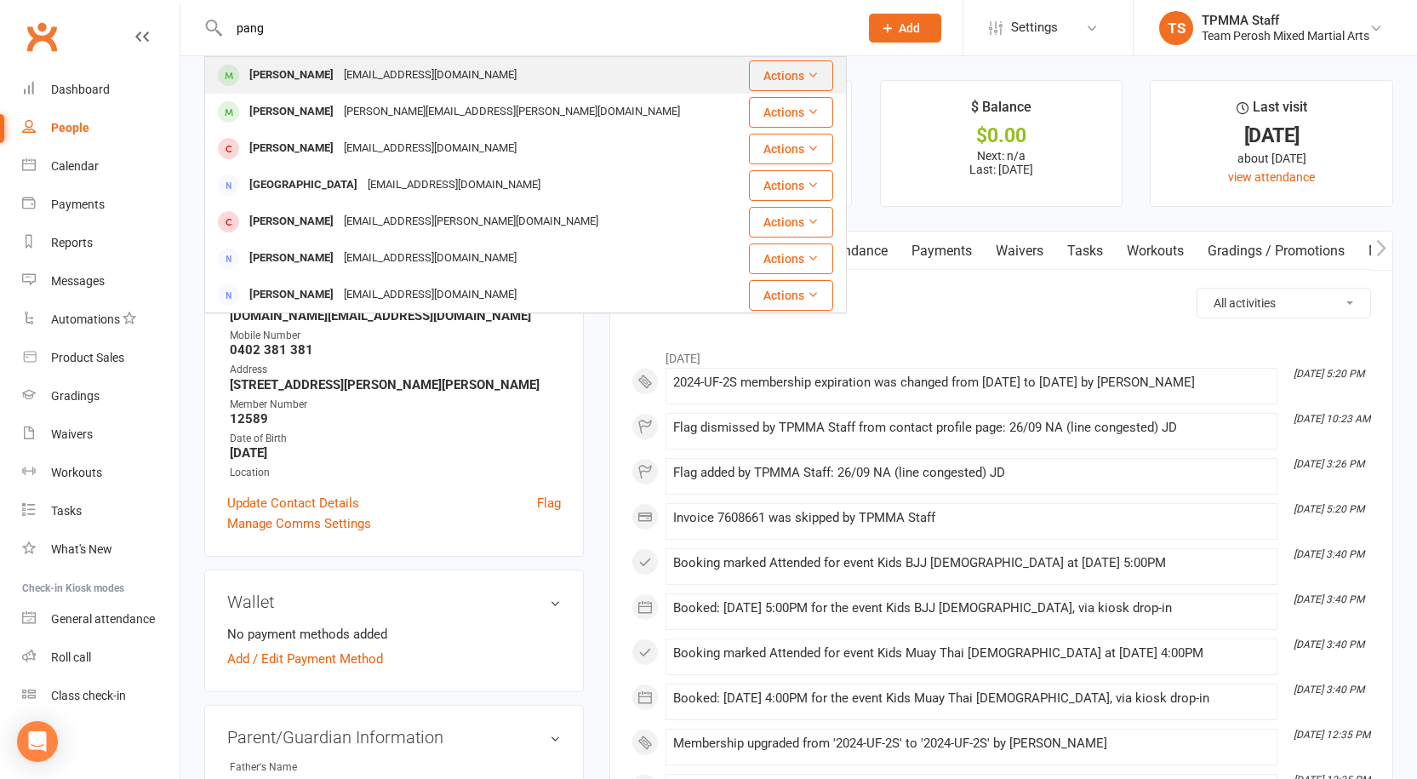
type input "pang"
click at [351, 83] on div "kpangallo73@gmail.com" at bounding box center [430, 75] width 183 height 25
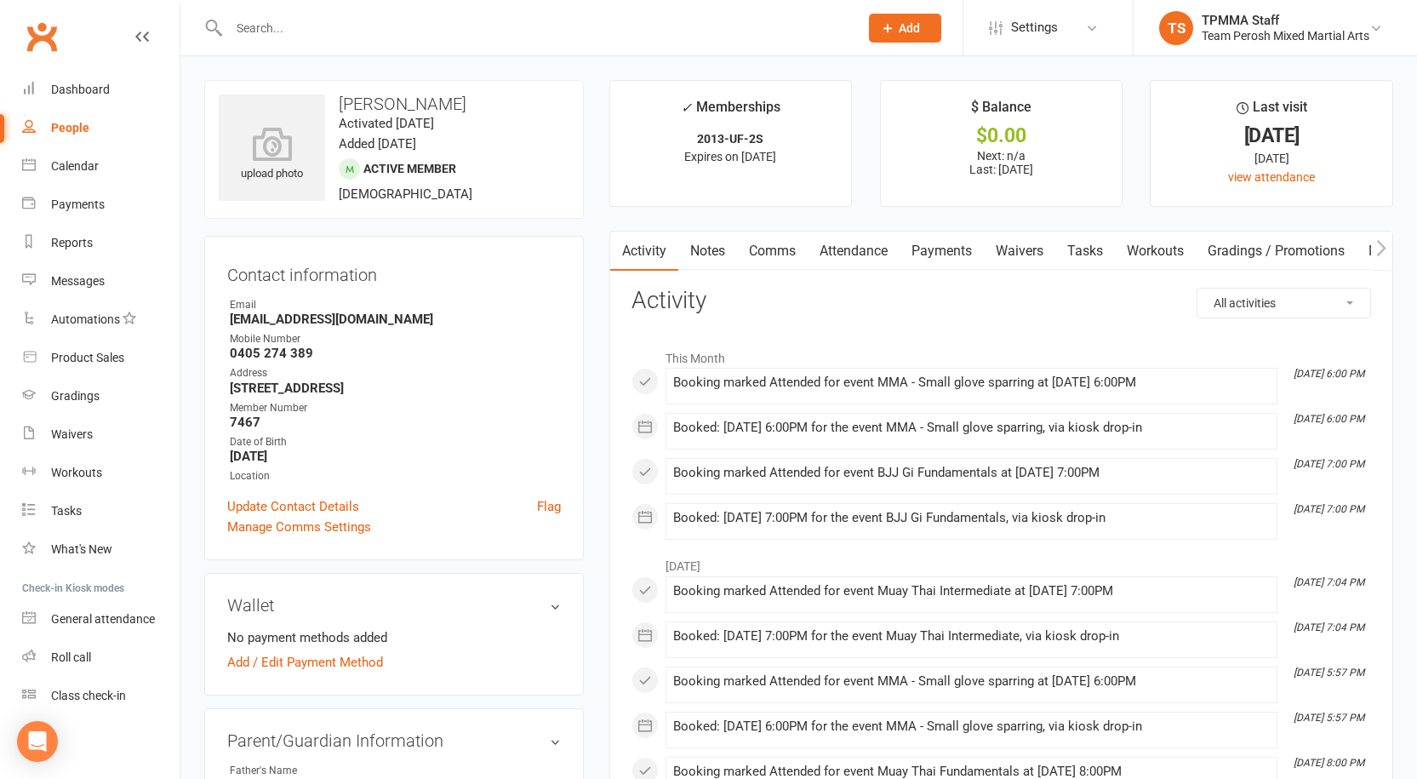
click at [292, 35] on input "text" at bounding box center [535, 28] width 623 height 24
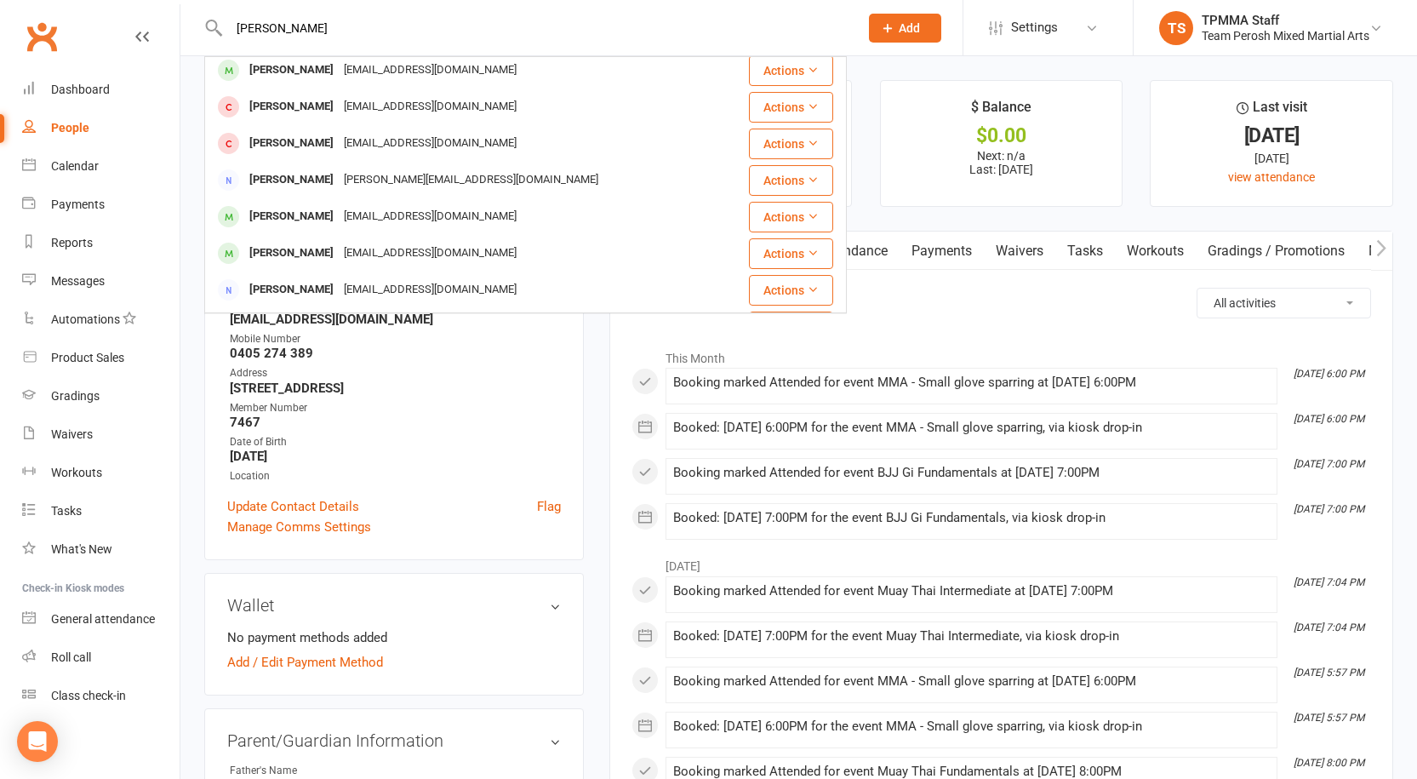
scroll to position [170, 0]
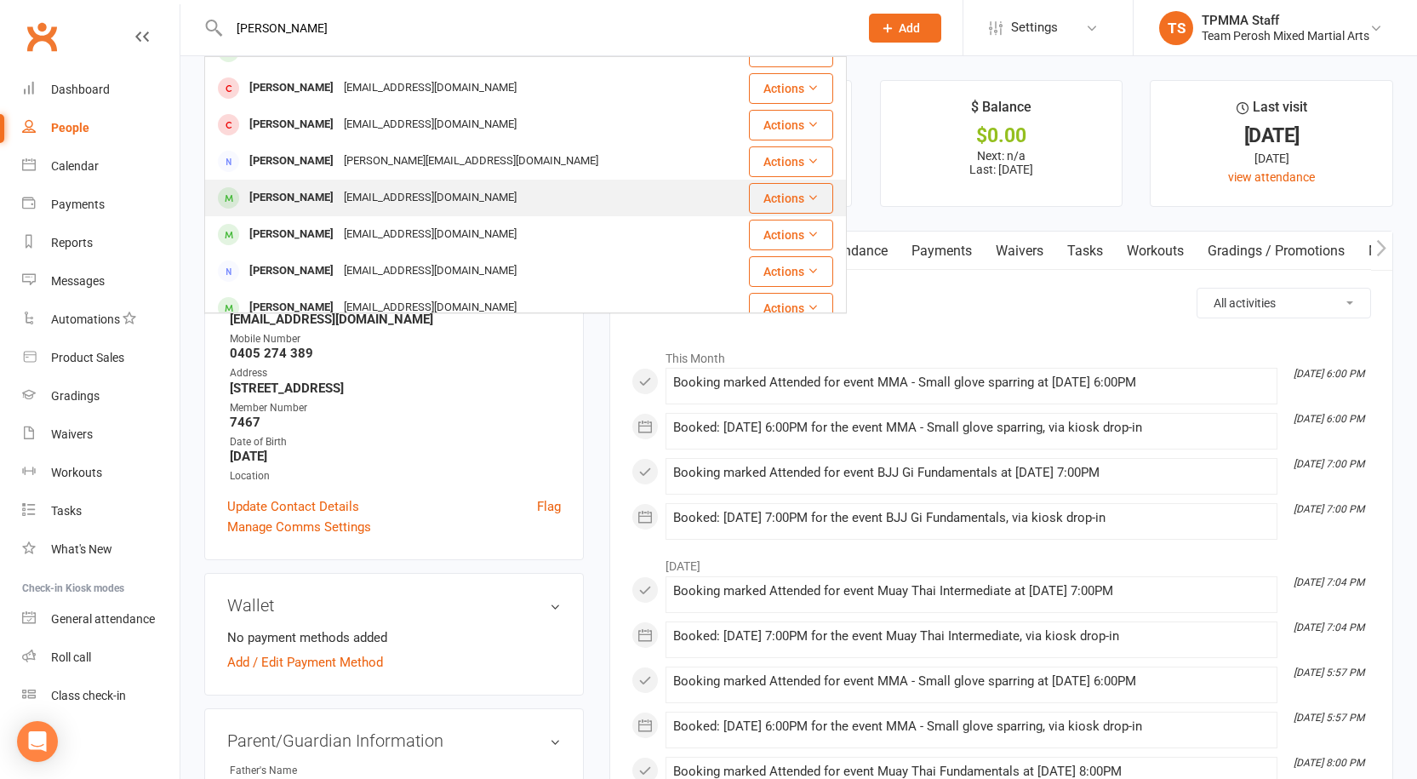
type input "george"
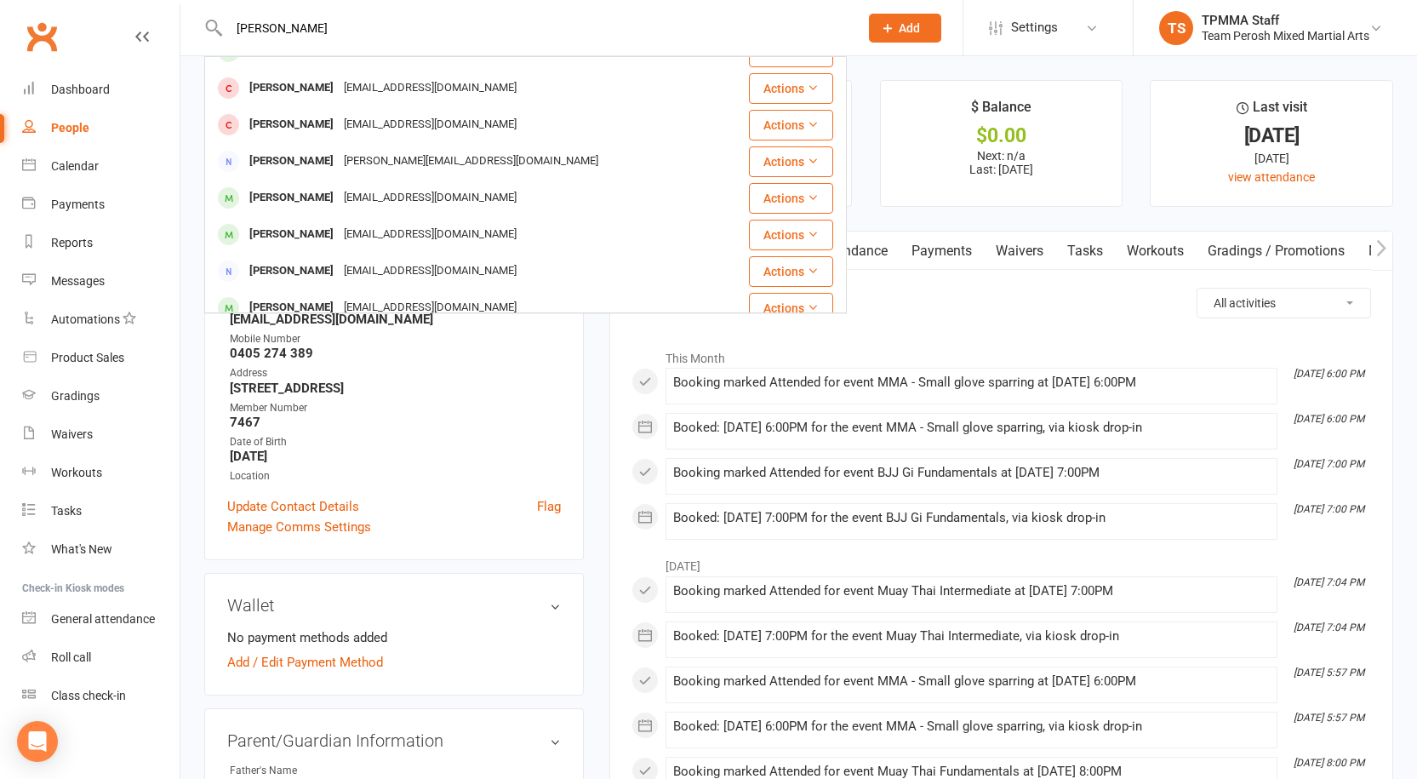
click at [330, 199] on div "George Salvartsis" at bounding box center [291, 198] width 94 height 25
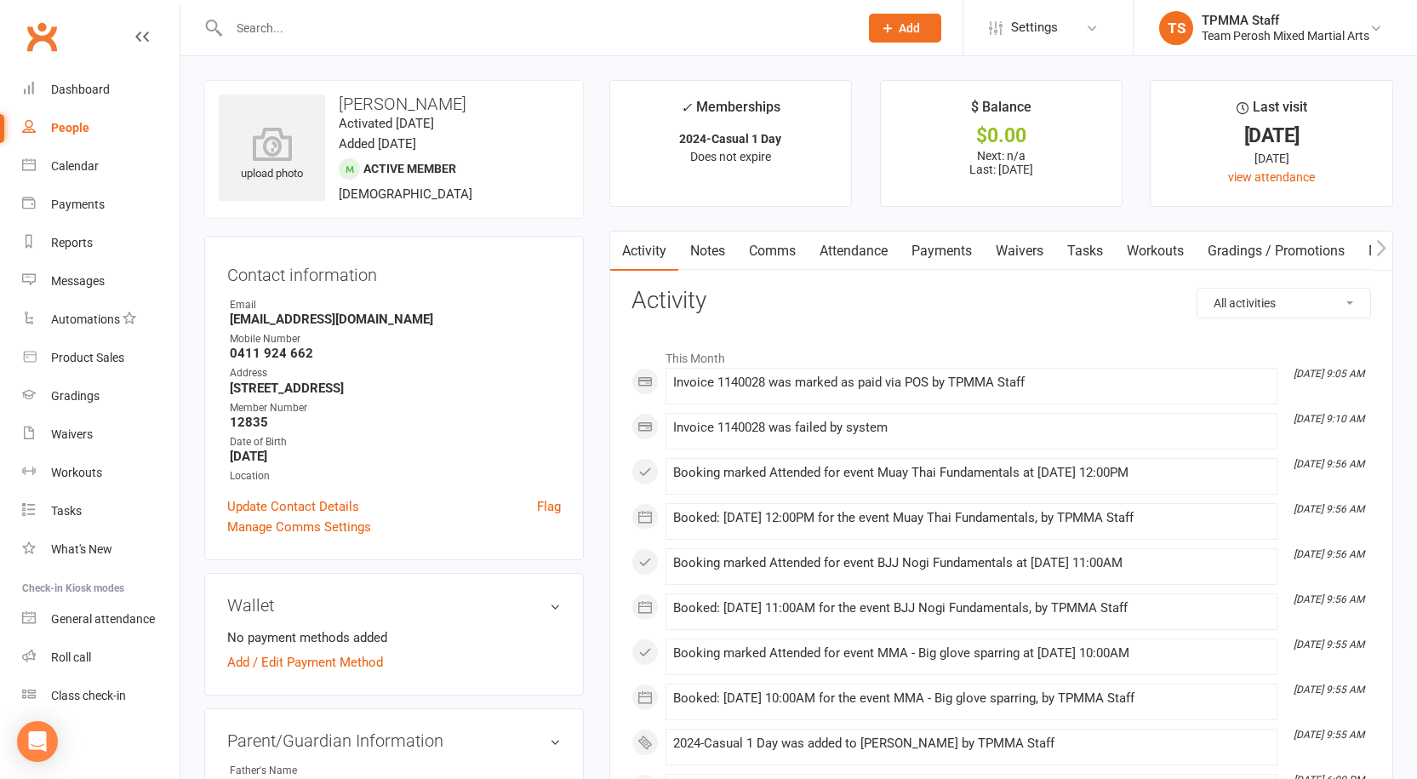
drag, startPoint x: 469, startPoint y: 95, endPoint x: 311, endPoint y: 90, distance: 157.5
click at [311, 90] on div "upload photo George Salvartsis Activated 27 August, 2024 Added 23 August, 2024 …" at bounding box center [394, 149] width 380 height 139
copy h3 "George Salvartsis"
click at [954, 260] on link "Payments" at bounding box center [942, 250] width 84 height 39
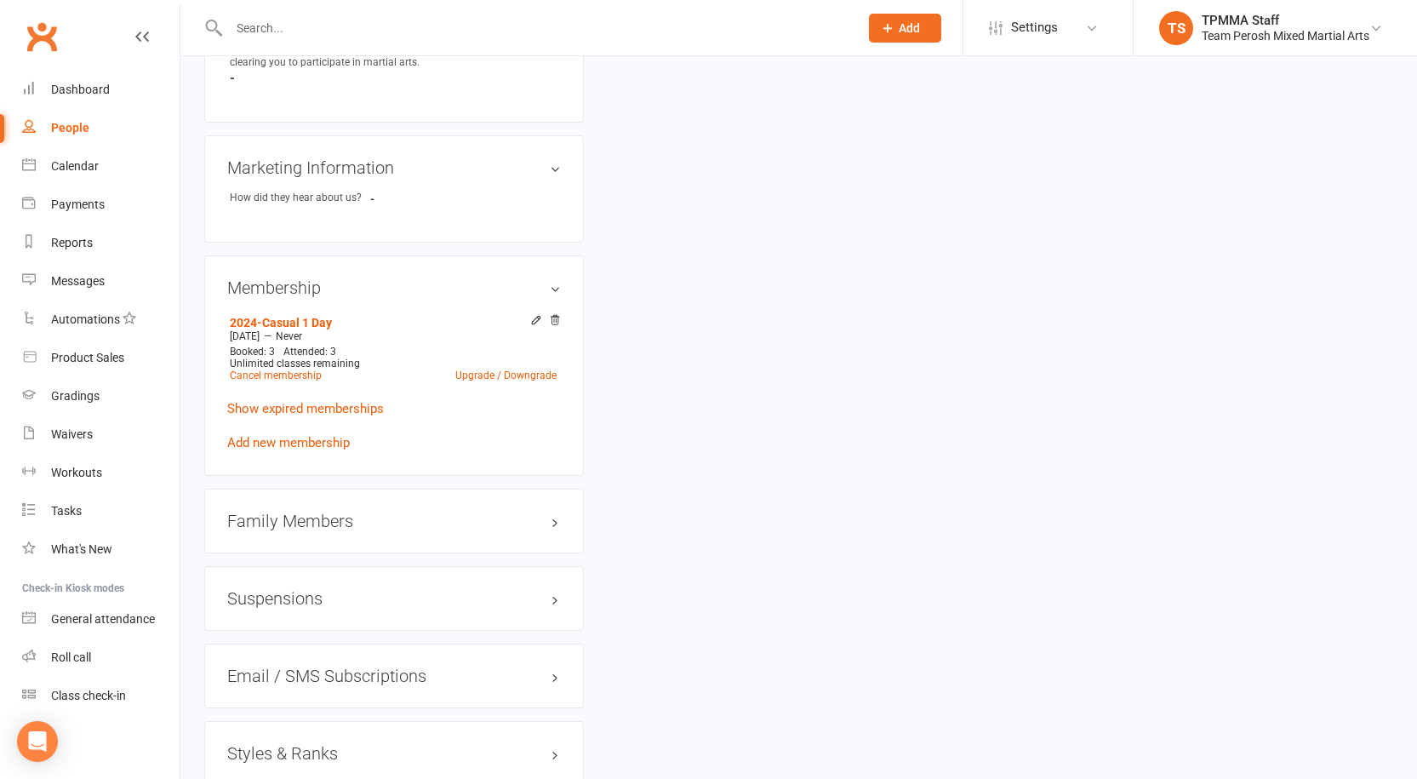
scroll to position [1106, 0]
click at [534, 316] on icon at bounding box center [536, 322] width 12 height 12
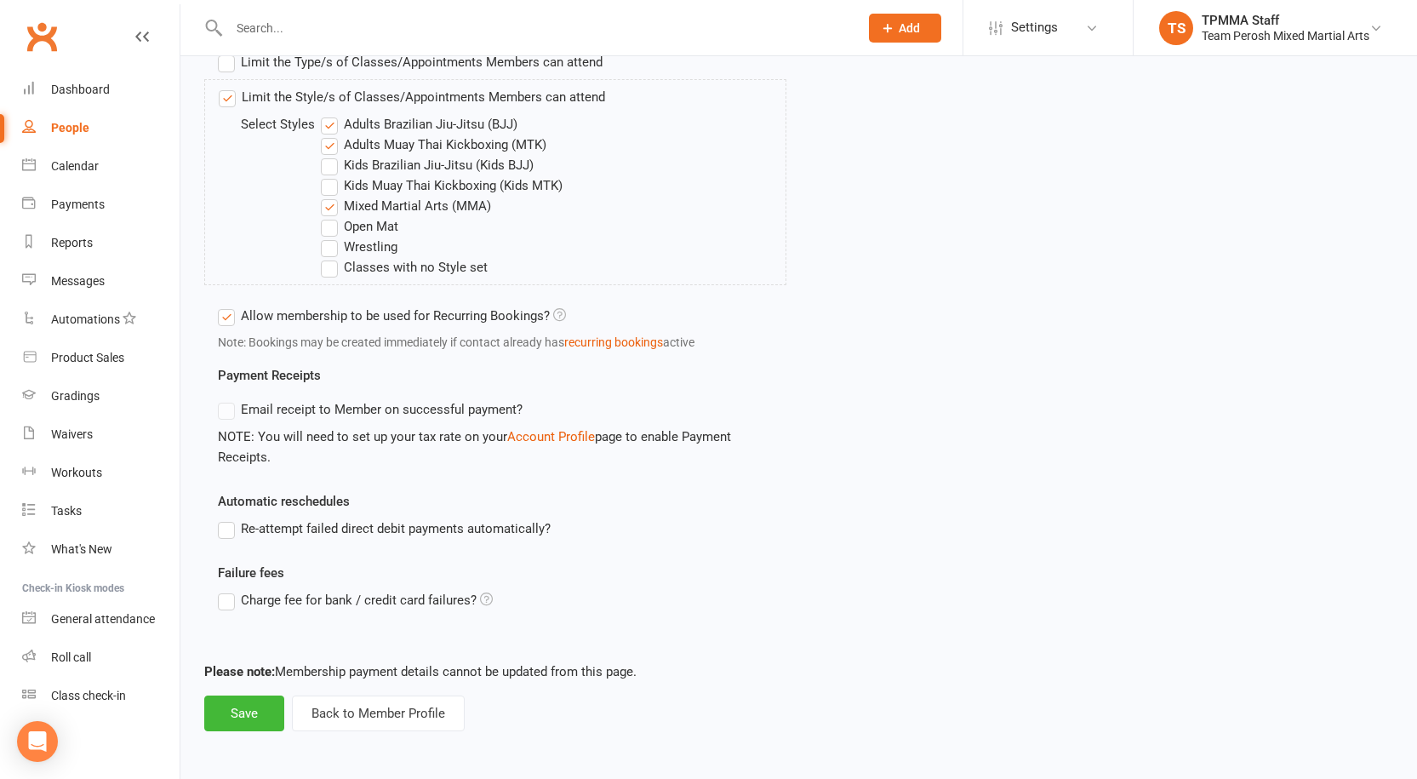
scroll to position [683, 0]
click at [354, 248] on label "Wrestling" at bounding box center [359, 246] width 77 height 20
click at [332, 236] on input "Wrestling" at bounding box center [326, 236] width 11 height 0
click at [251, 703] on button "Save" at bounding box center [244, 712] width 80 height 36
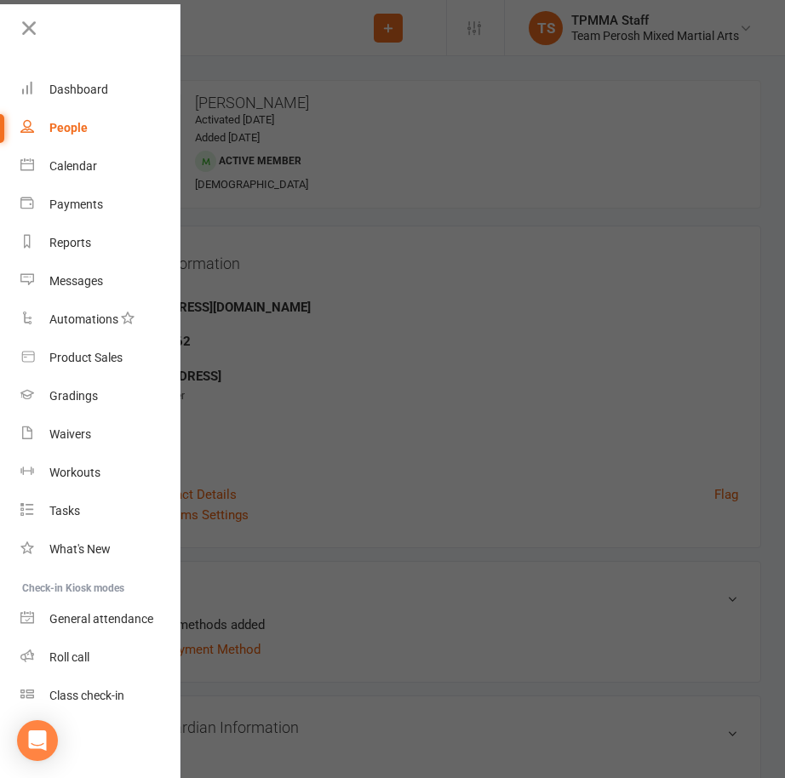
click at [483, 324] on div at bounding box center [392, 389] width 785 height 778
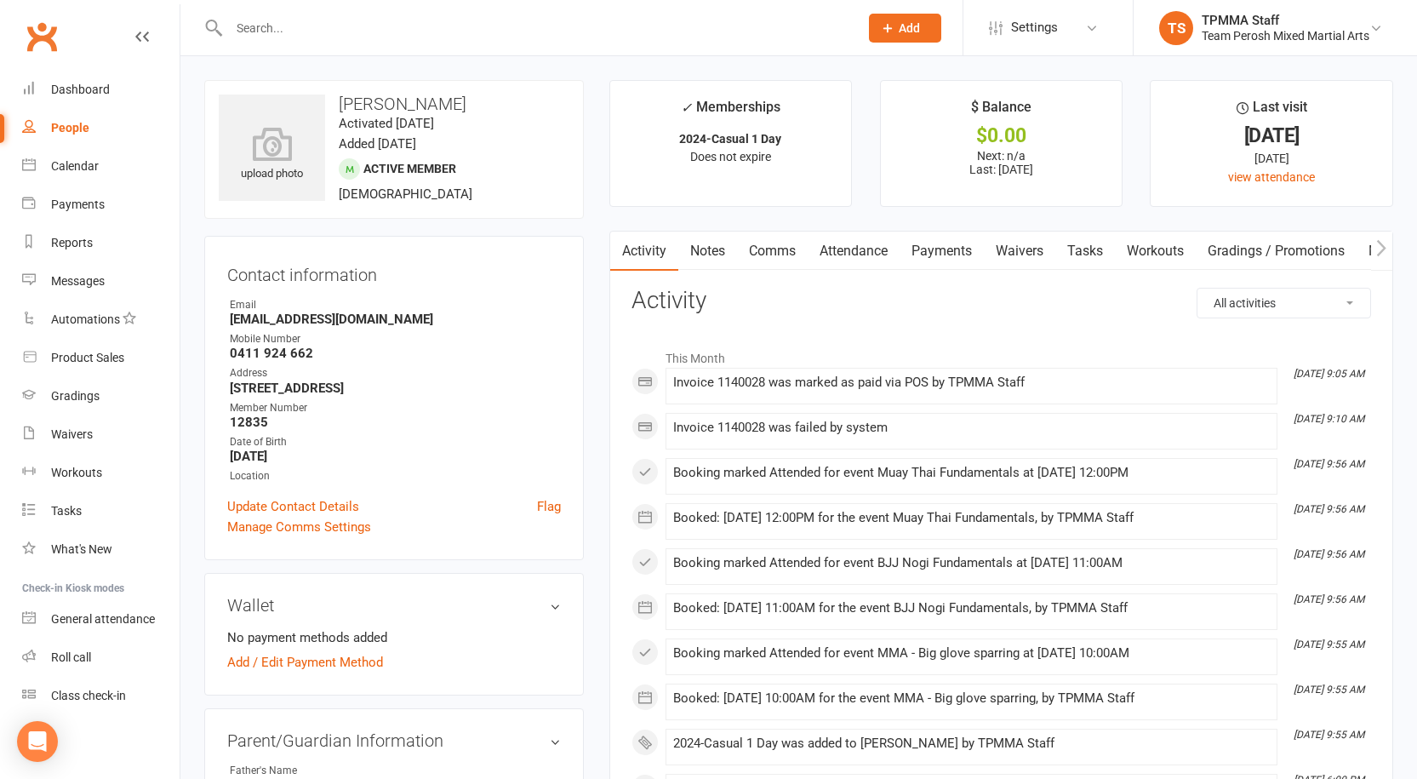
click at [349, 29] on input "text" at bounding box center [535, 28] width 623 height 24
click at [45, 43] on link "Clubworx" at bounding box center [41, 36] width 43 height 43
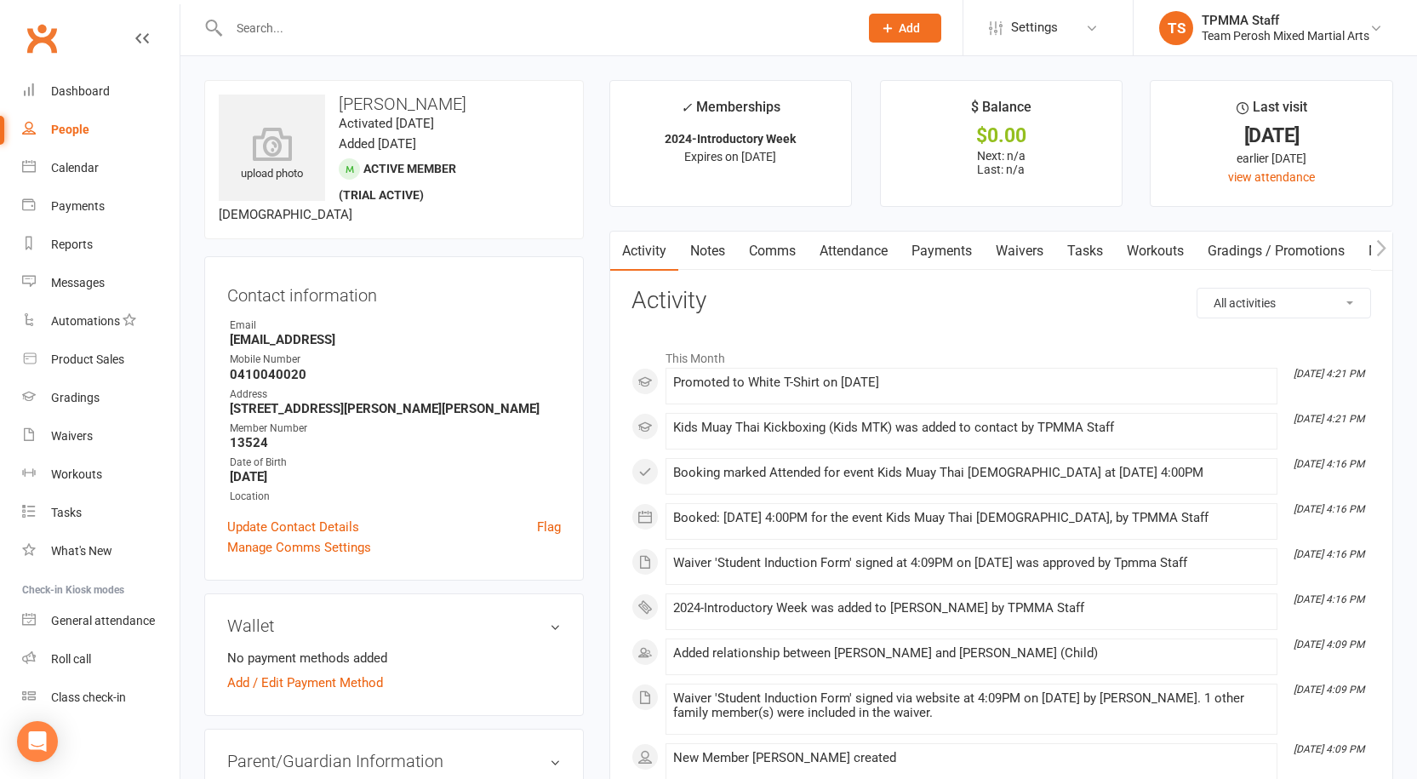
click at [934, 258] on link "Payments" at bounding box center [942, 250] width 84 height 39
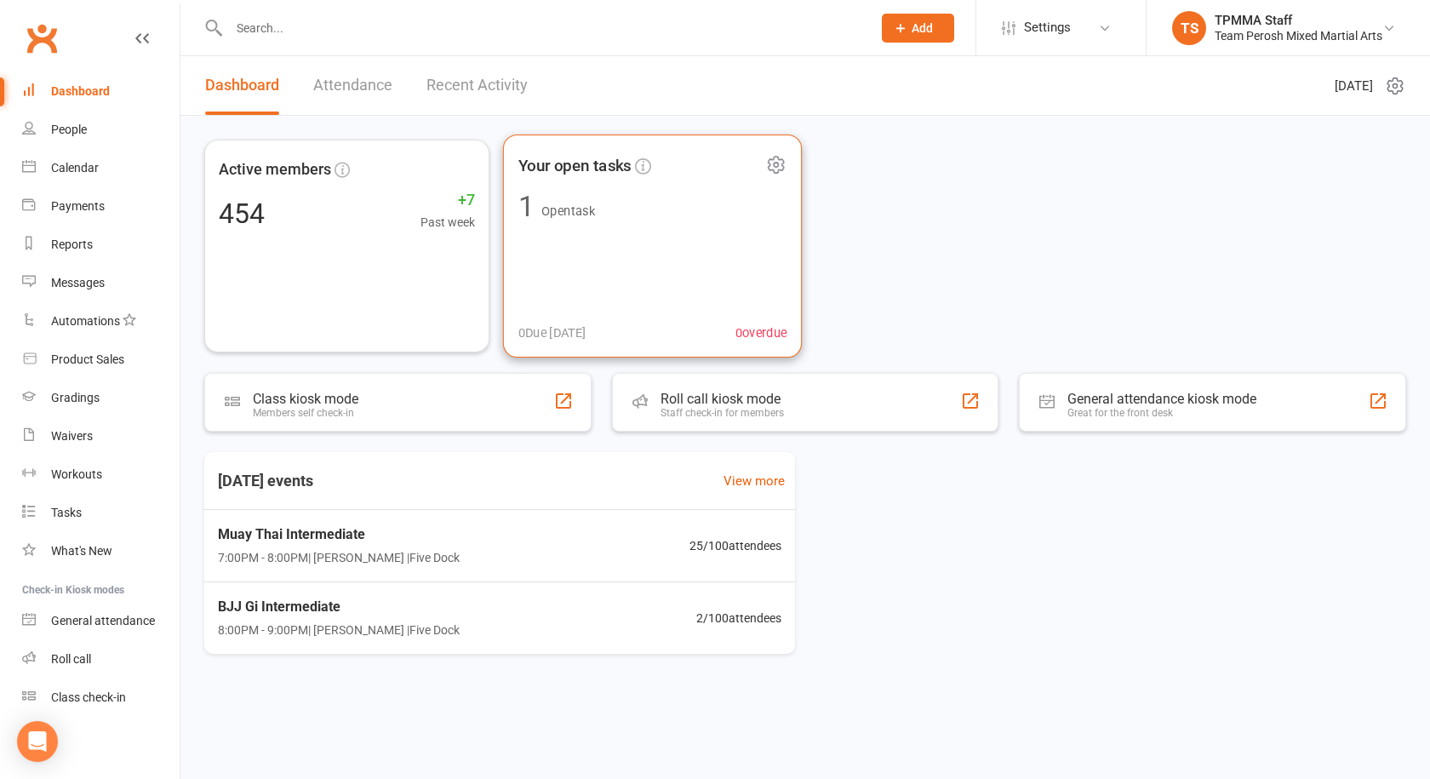
click at [603, 219] on span "1 Open task" at bounding box center [652, 206] width 269 height 29
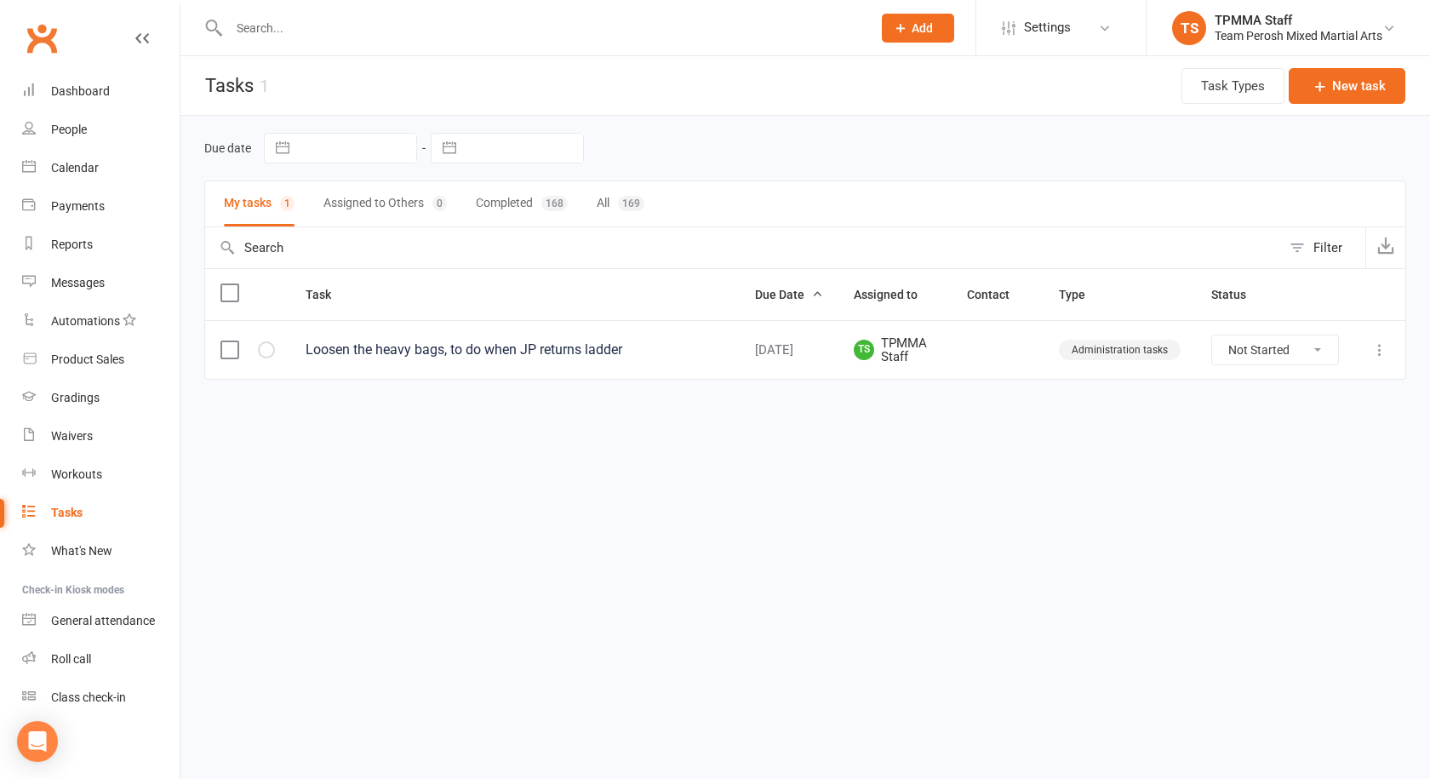
click at [352, 32] on input "text" at bounding box center [542, 28] width 636 height 24
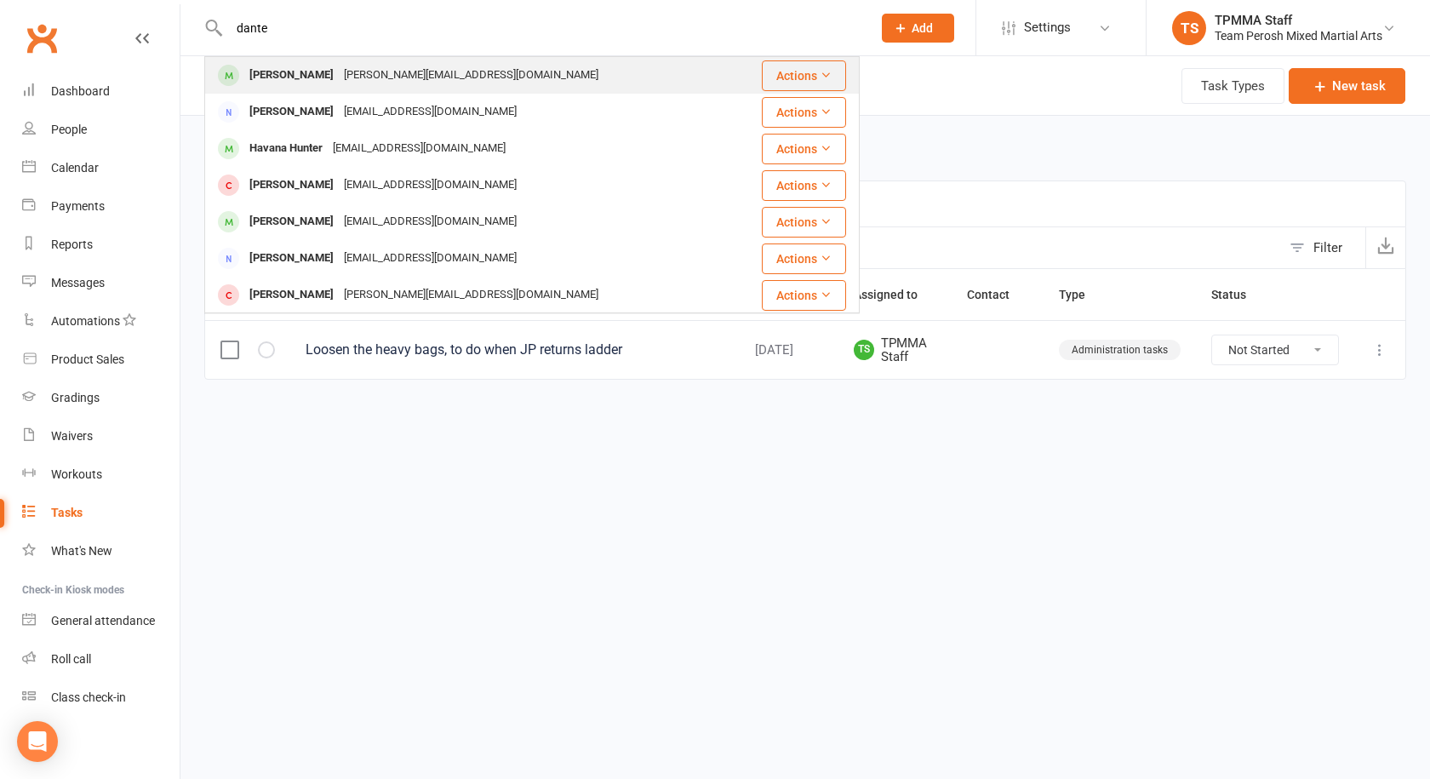
type input "dante"
click at [315, 68] on div "[PERSON_NAME]" at bounding box center [291, 75] width 94 height 25
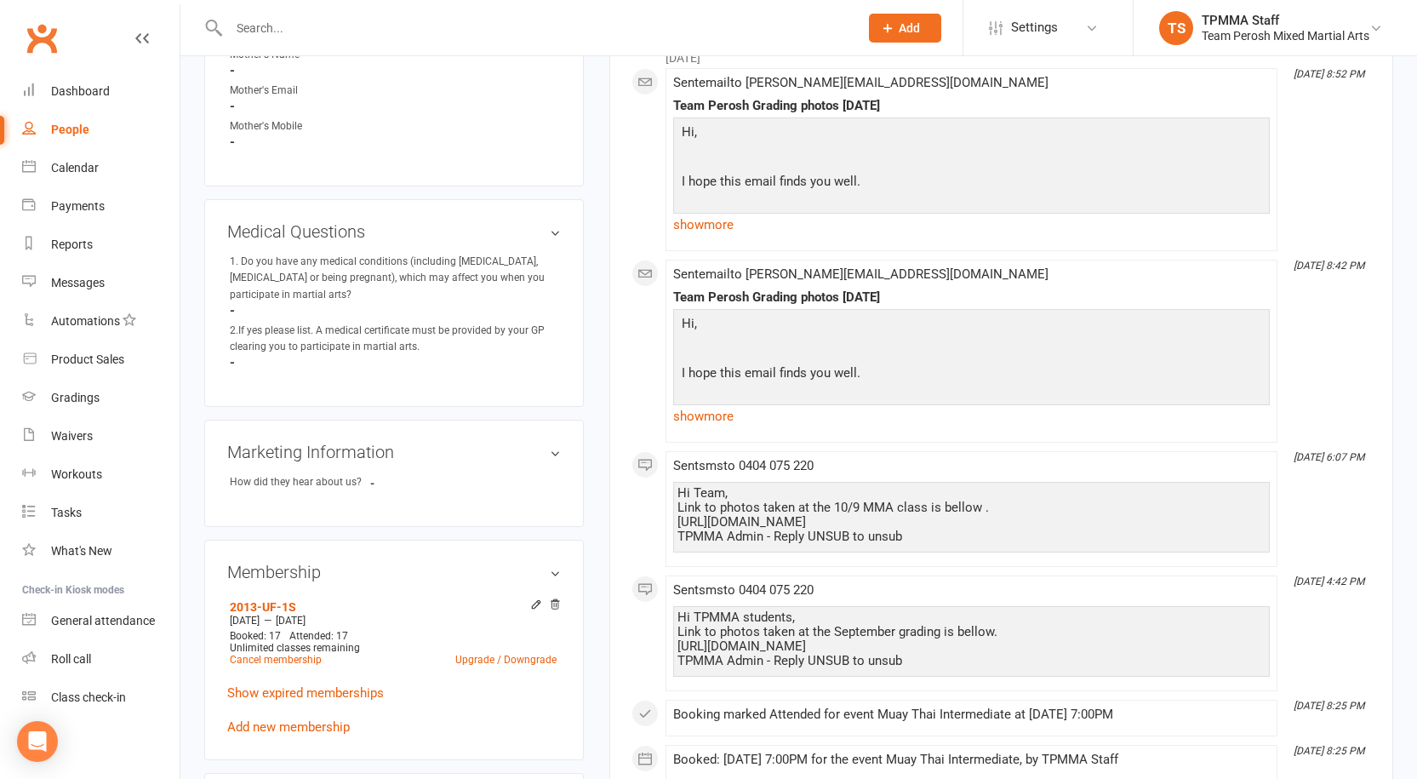
scroll to position [936, 0]
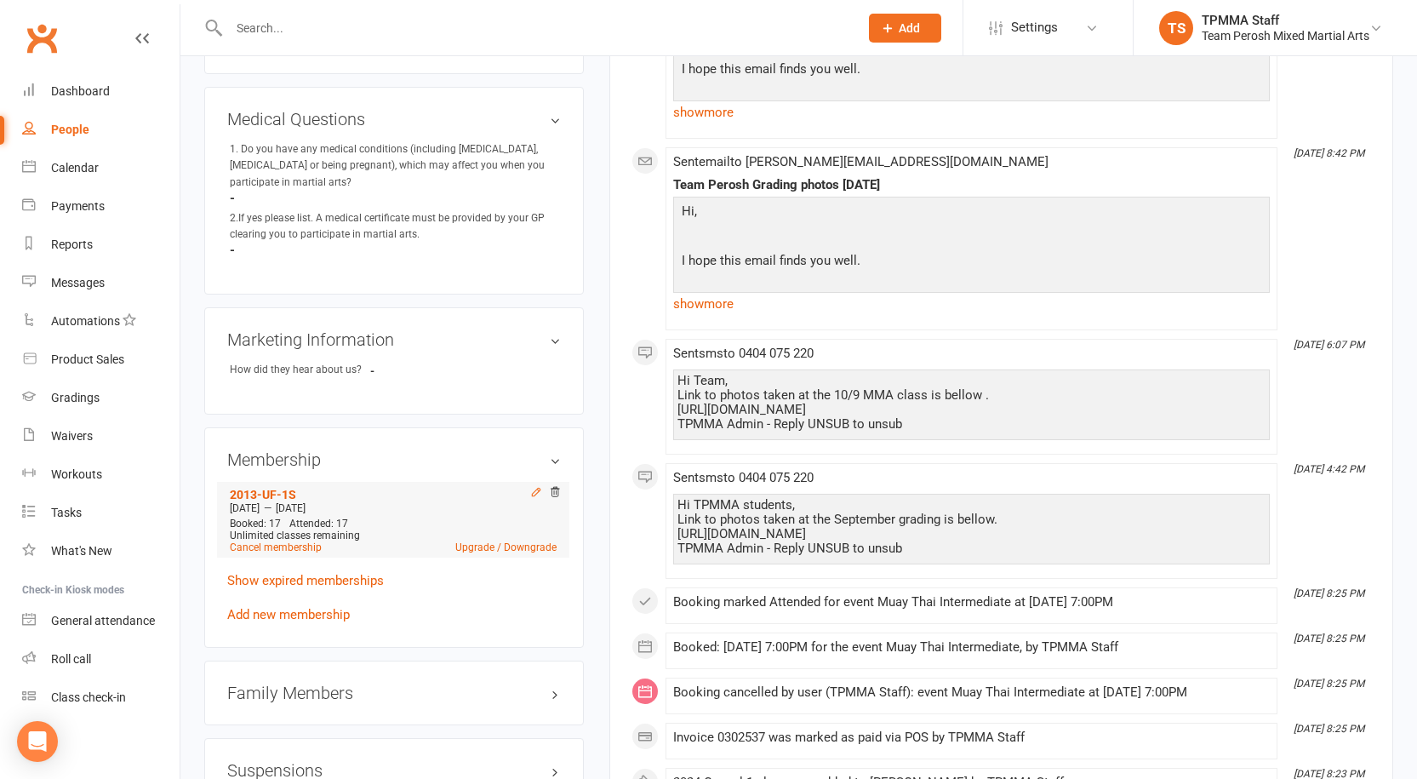
click at [532, 488] on icon at bounding box center [536, 492] width 8 height 8
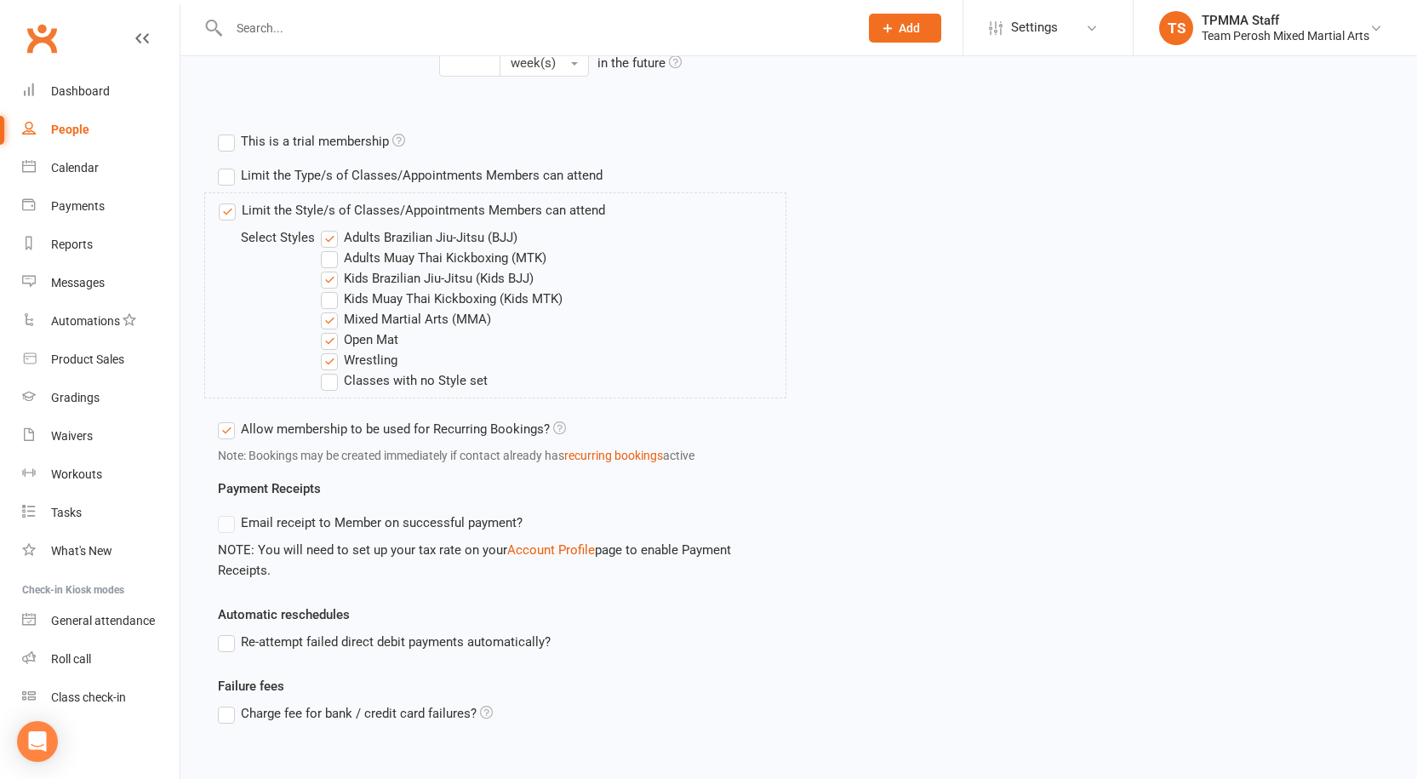
scroll to position [681, 0]
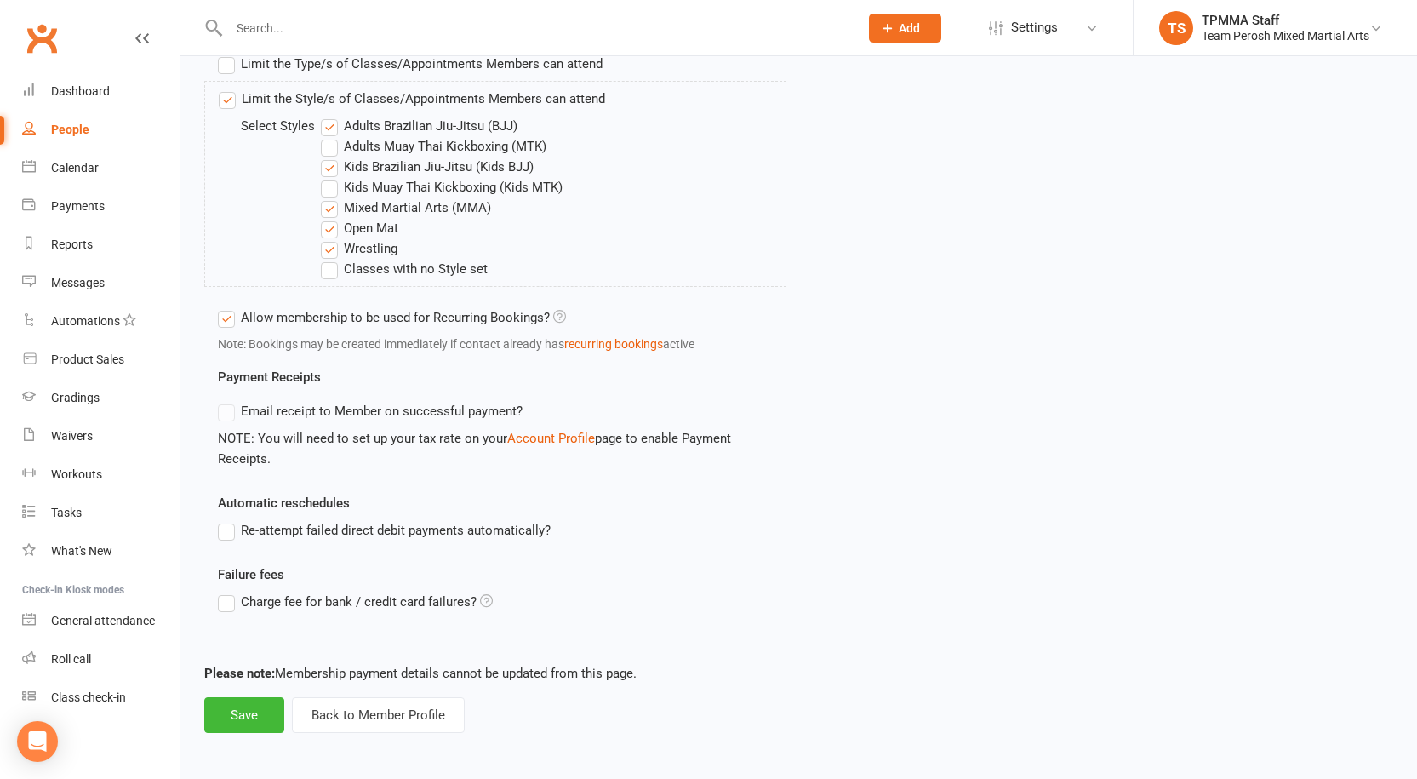
click at [338, 151] on label "Adults Muay Thai Kickboxing (MTK)" at bounding box center [434, 146] width 226 height 20
click at [332, 136] on input "Adults Muay Thai Kickboxing (MTK)" at bounding box center [326, 136] width 11 height 0
click at [266, 714] on button "Save" at bounding box center [244, 715] width 80 height 36
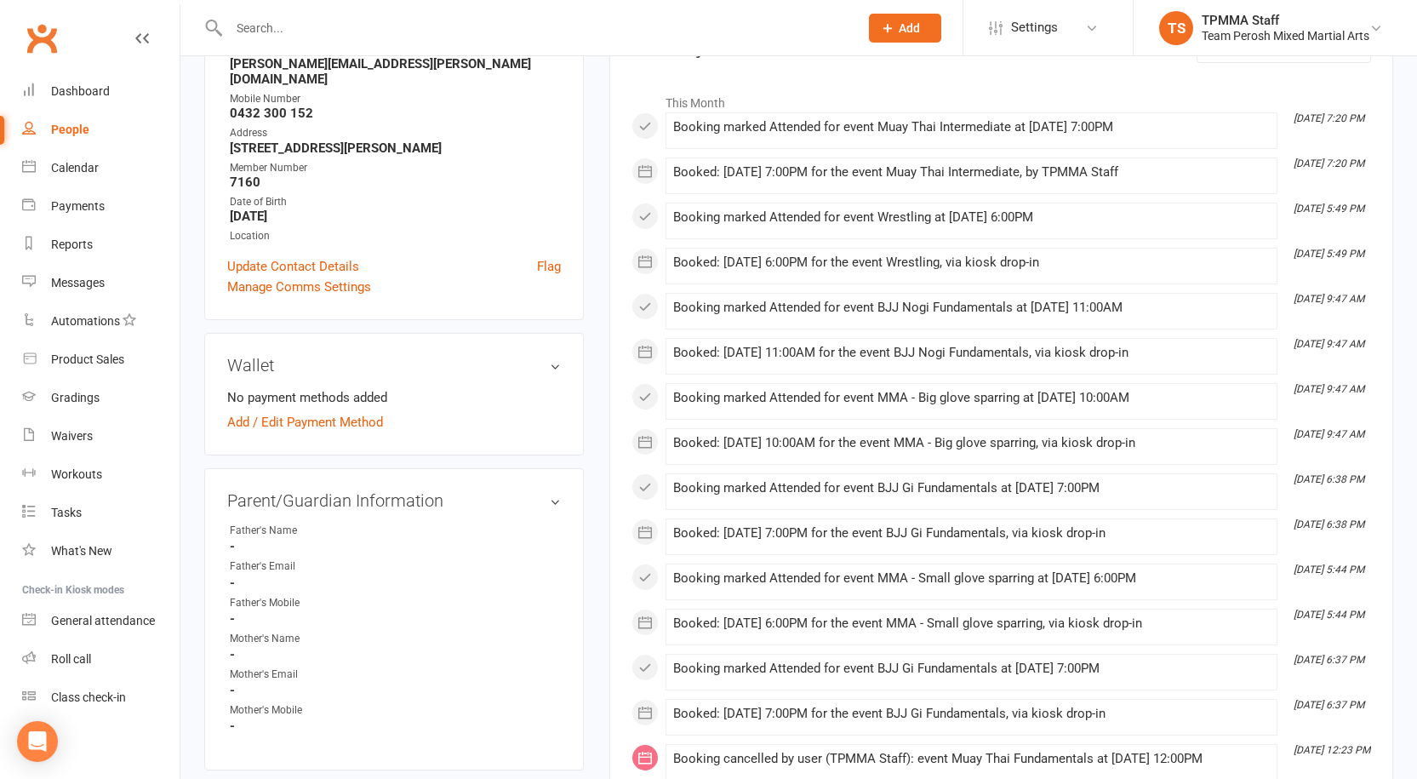
scroll to position [170, 0]
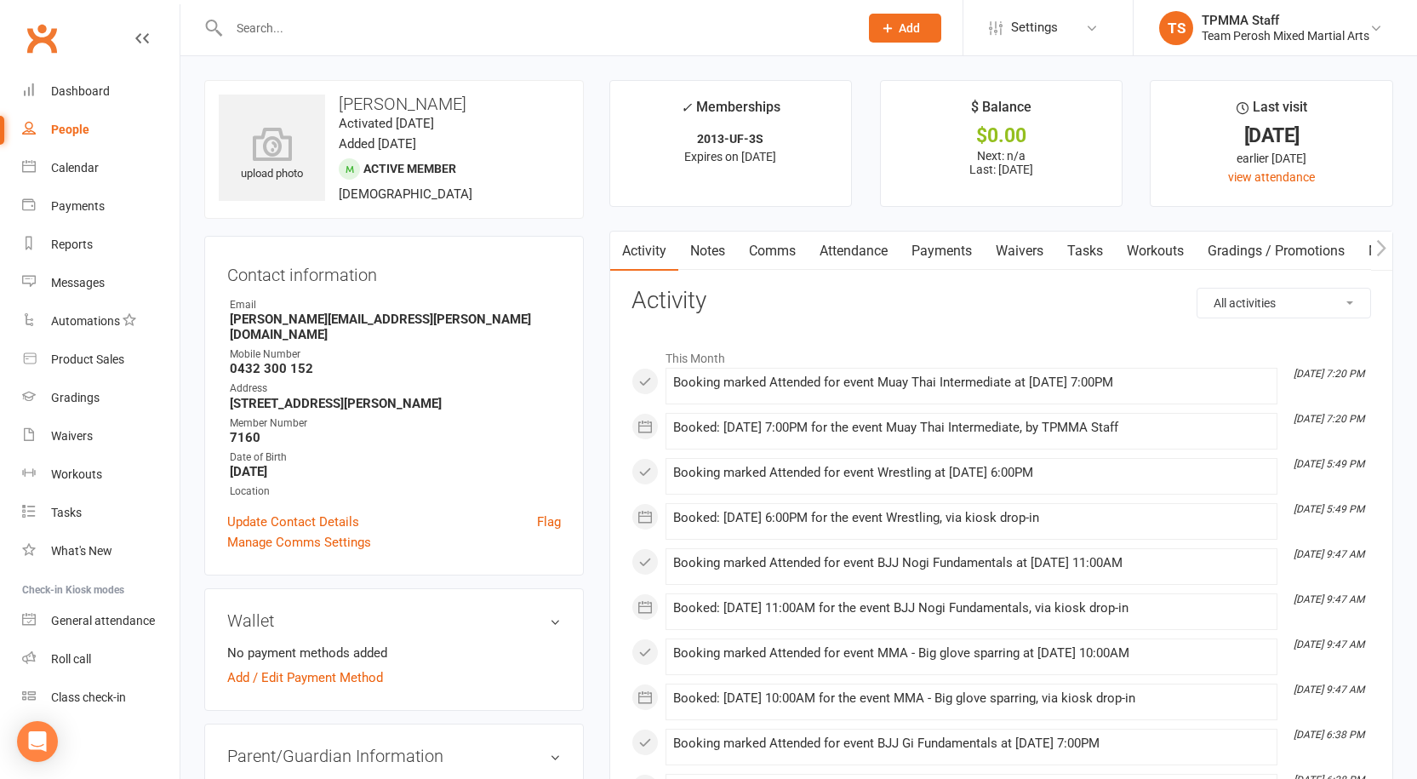
click at [862, 241] on link "Attendance" at bounding box center [854, 250] width 92 height 39
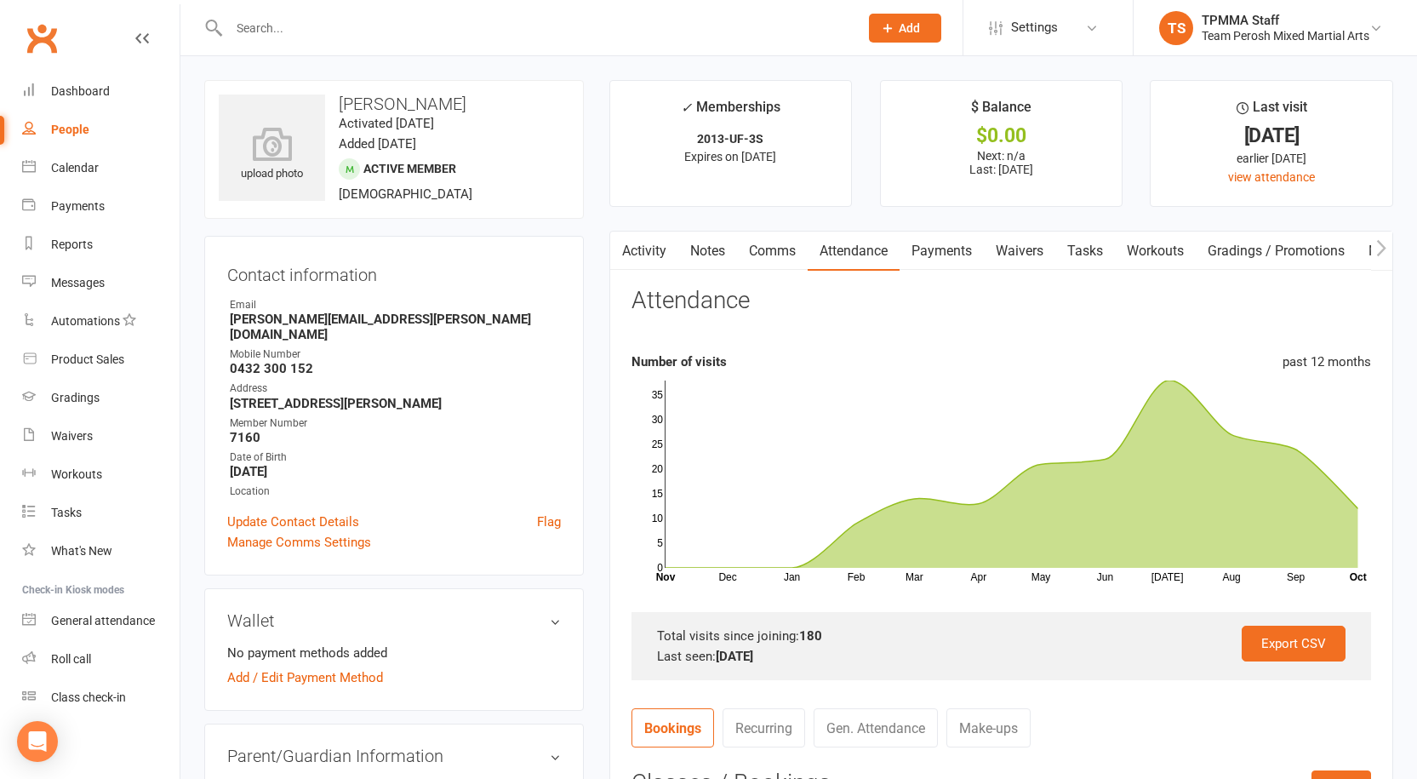
click at [340, 31] on input "text" at bounding box center [535, 28] width 623 height 24
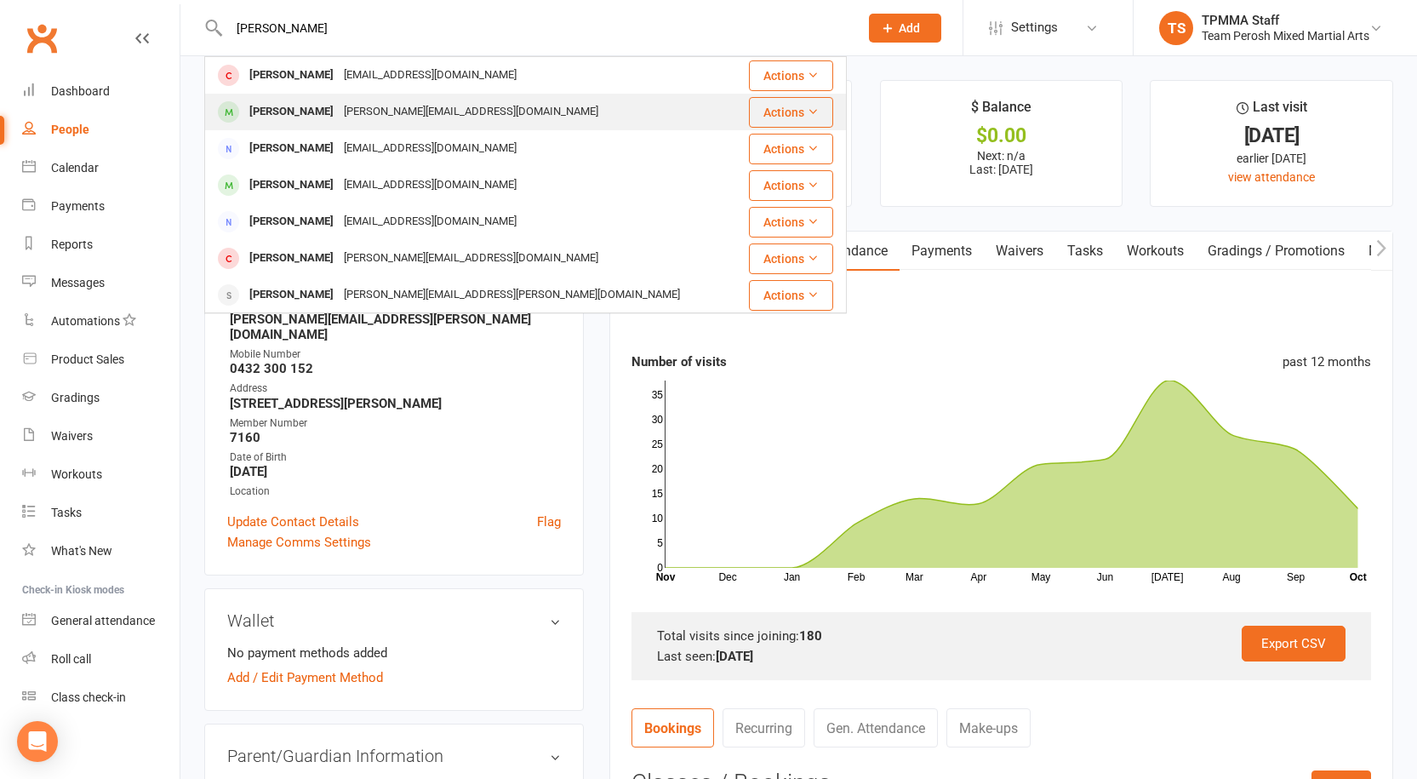
type input "dant"
click at [311, 105] on div "Dante Barbanera" at bounding box center [291, 112] width 94 height 25
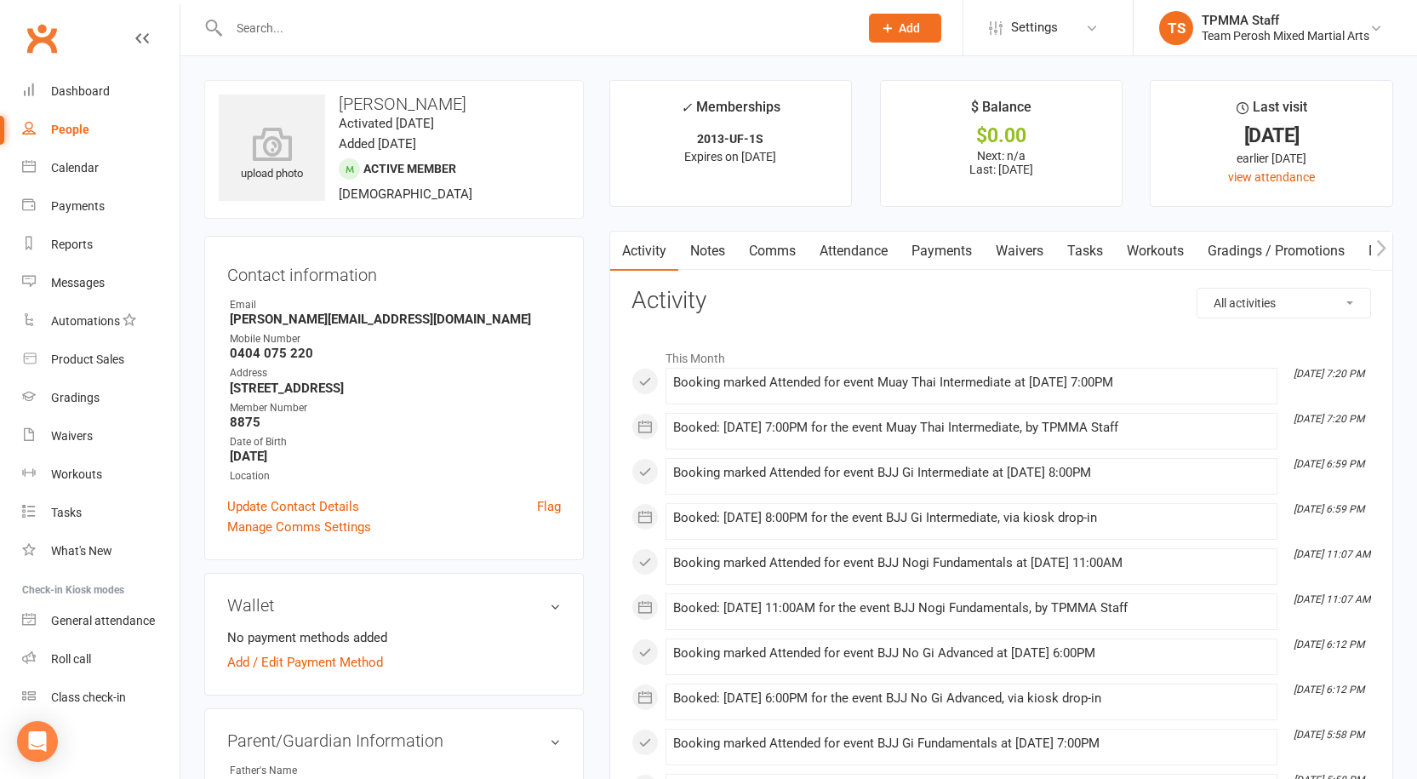
click at [693, 250] on link "Notes" at bounding box center [707, 250] width 59 height 39
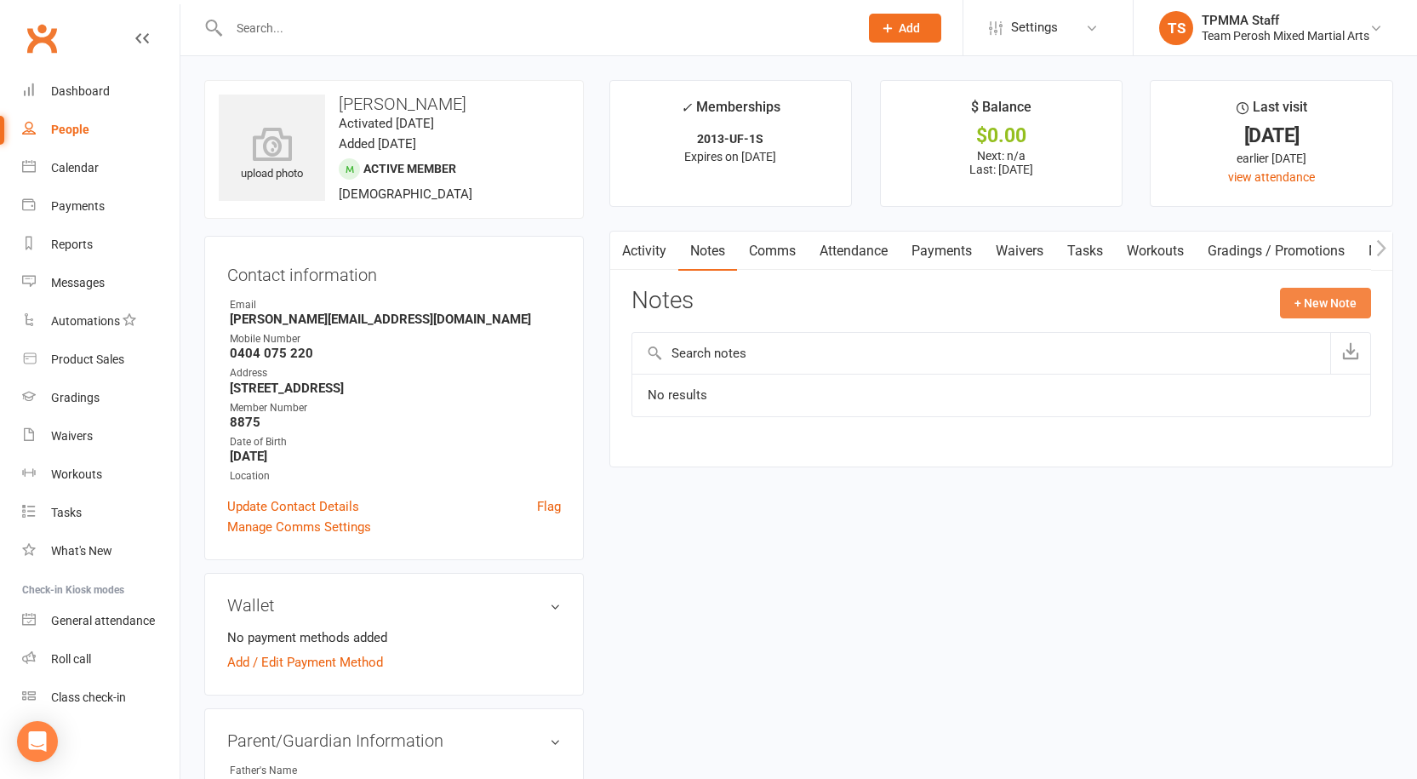
click at [1286, 288] on button "+ New Note" at bounding box center [1325, 303] width 91 height 31
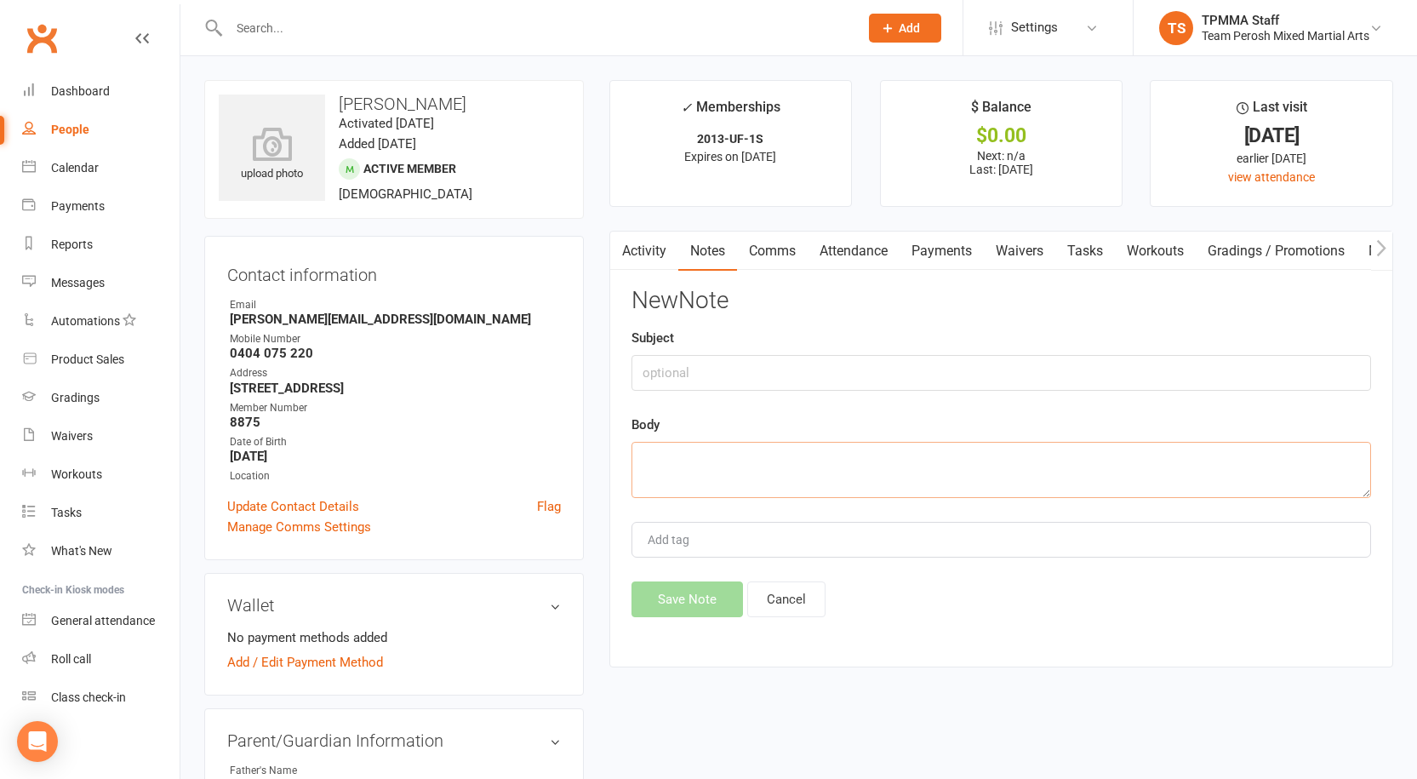
click at [689, 454] on textarea at bounding box center [1001, 470] width 740 height 56
type textarea "Will upgrade membership tuesday 14/10"
click at [713, 597] on button "Save Note" at bounding box center [686, 599] width 111 height 36
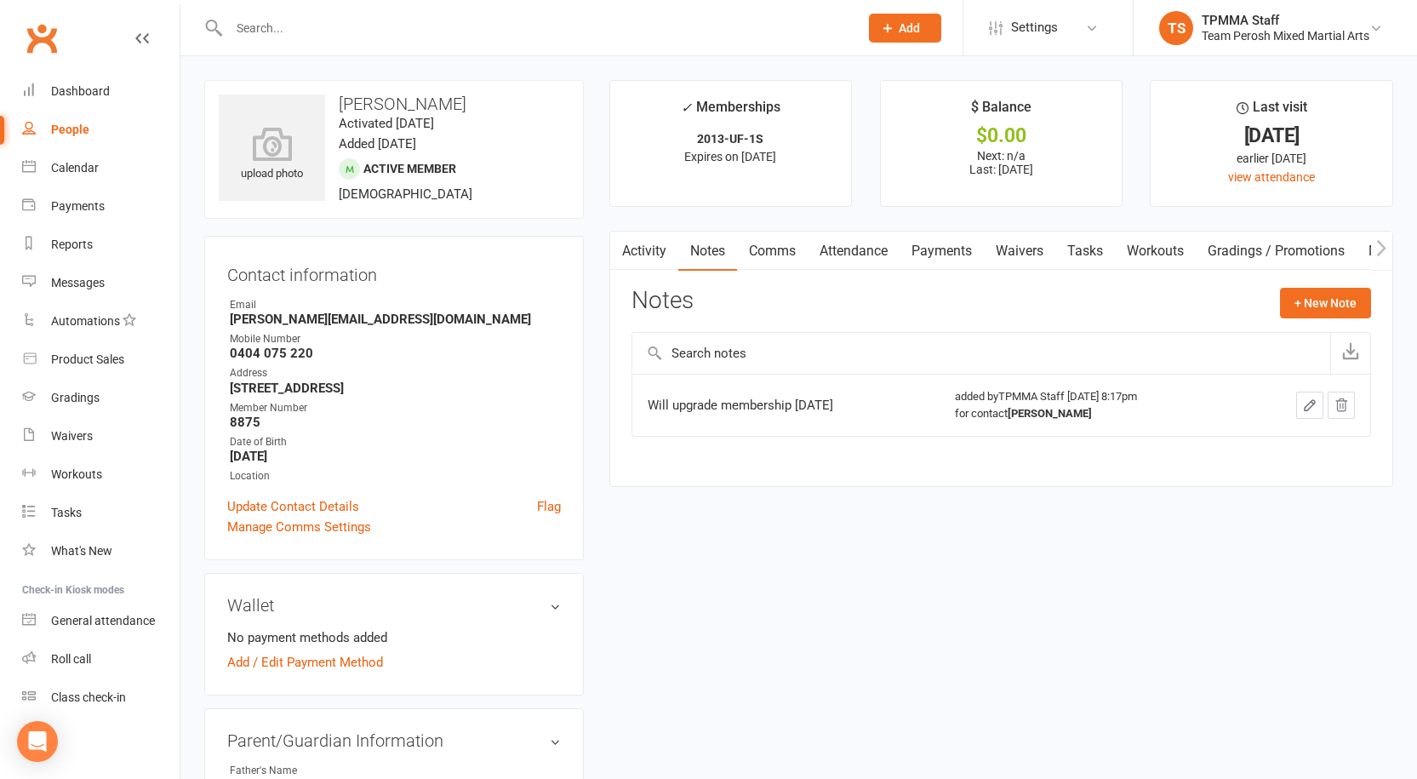
click at [315, 25] on input "text" at bounding box center [535, 28] width 623 height 24
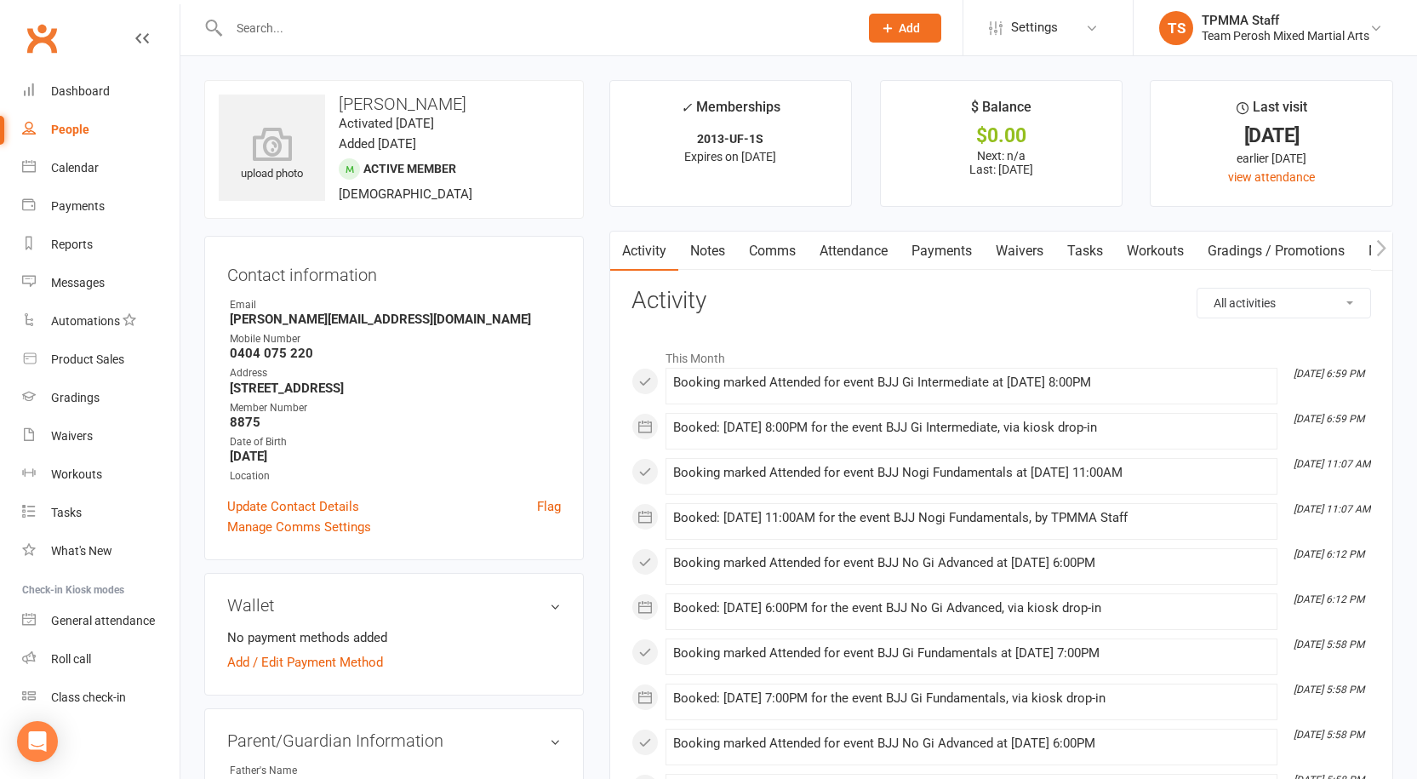
click at [708, 244] on link "Notes" at bounding box center [707, 250] width 59 height 39
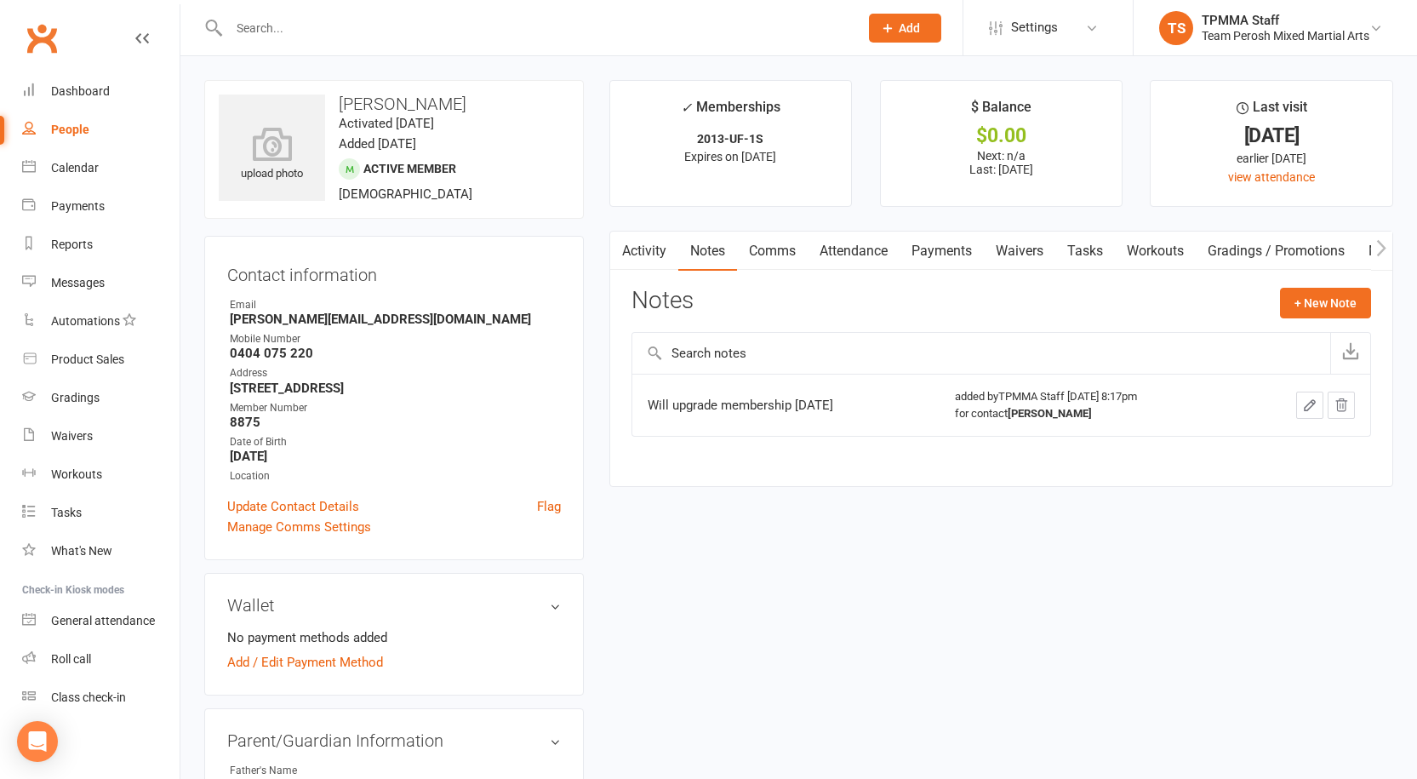
drag, startPoint x: 887, startPoint y: 398, endPoint x: 643, endPoint y: 402, distance: 243.4
click at [643, 402] on td "Will upgrade membership [DATE]" at bounding box center [786, 405] width 308 height 62
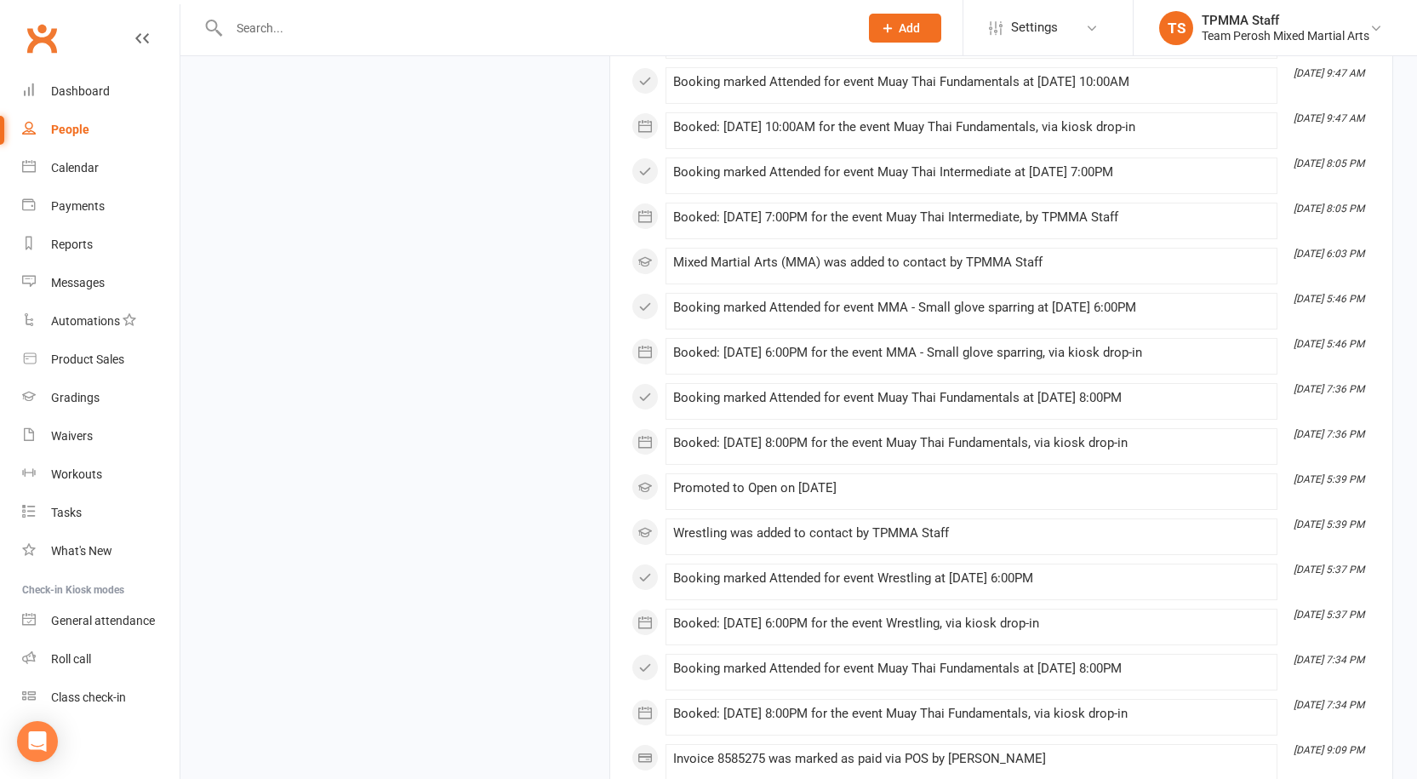
scroll to position [13627, 0]
